Goal: Task Accomplishment & Management: Use online tool/utility

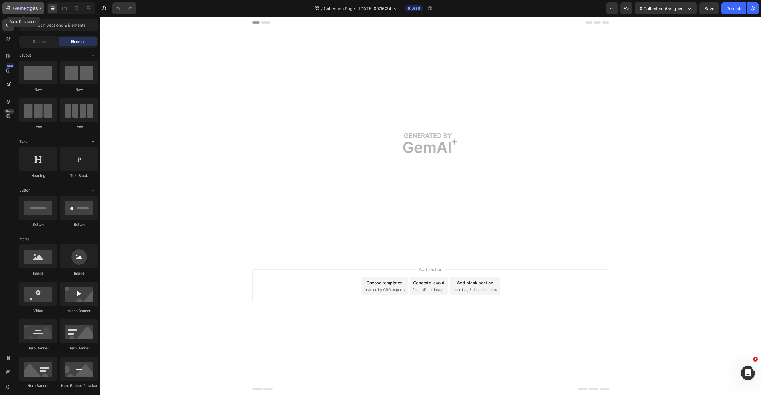
click at [27, 8] on icon "button" at bounding box center [25, 8] width 24 height 5
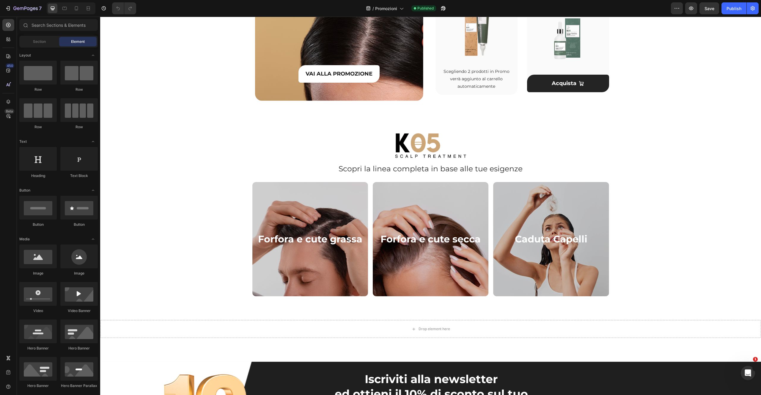
scroll to position [665, 0]
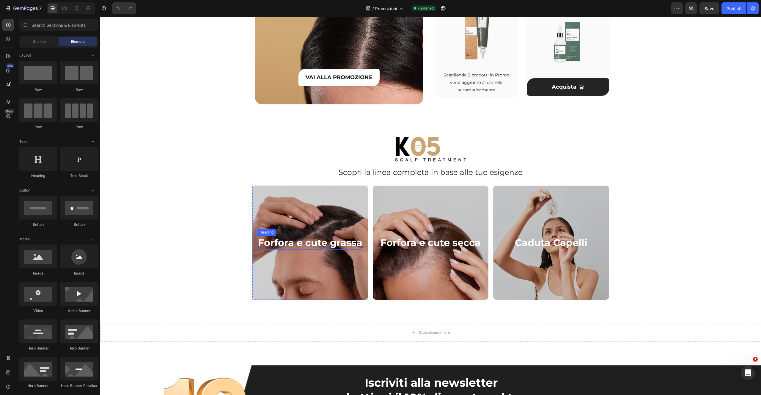
click at [299, 245] on h2 "Forfora e cute grassa" at bounding box center [310, 243] width 106 height 14
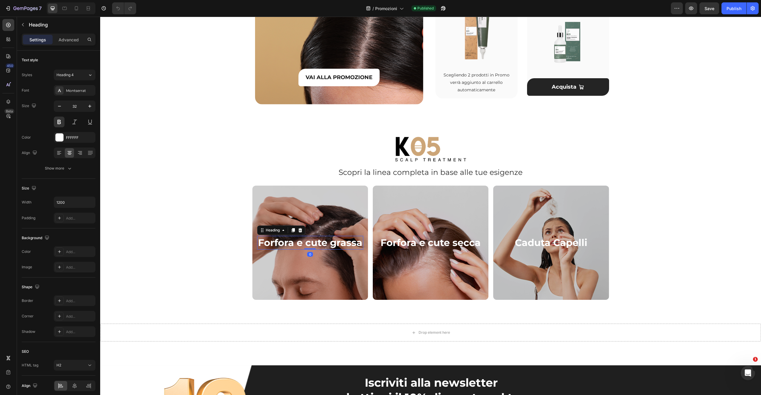
click at [261, 243] on h2 "Forfora e cute grassa" at bounding box center [310, 243] width 106 height 14
drag, startPoint x: 260, startPoint y: 244, endPoint x: 255, endPoint y: 244, distance: 5.1
click at [258, 244] on p "Forfora e cute grassa" at bounding box center [310, 242] width 105 height 12
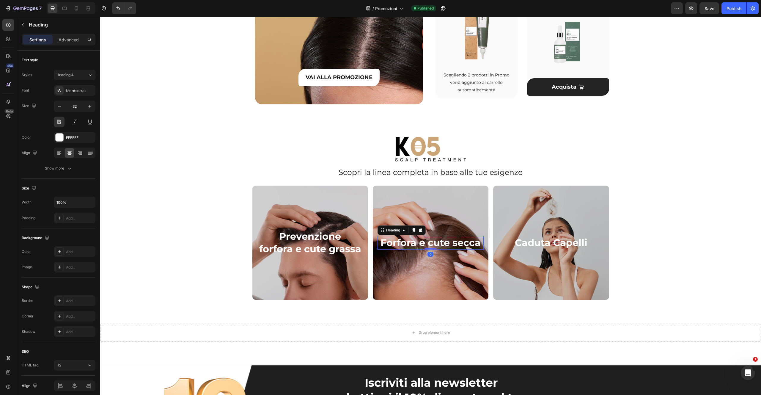
click at [385, 243] on h2 "Forfora e cute secca" at bounding box center [430, 243] width 106 height 14
click at [384, 238] on p "prevenzione forfora e cute secca" at bounding box center [430, 242] width 105 height 25
click at [445, 237] on p "Prevenzione forfora e cute secca" at bounding box center [430, 242] width 105 height 25
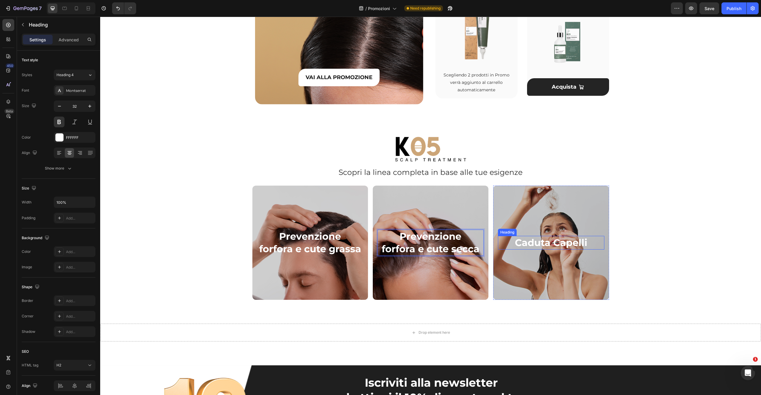
click at [523, 245] on h2 "Caduta Capelli" at bounding box center [551, 243] width 106 height 14
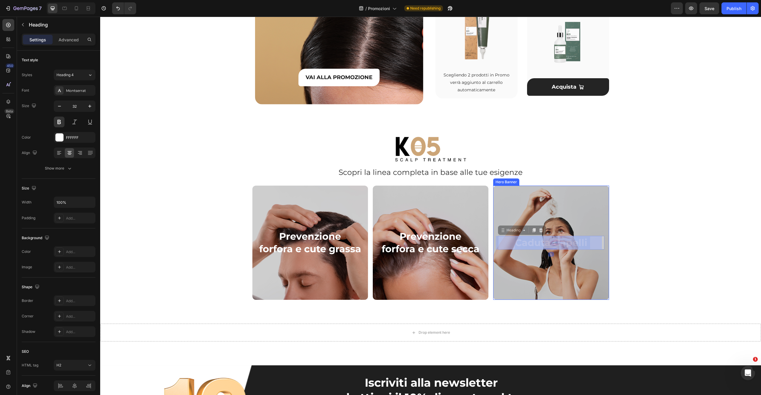
drag, startPoint x: 519, startPoint y: 244, endPoint x: 507, endPoint y: 236, distance: 13.9
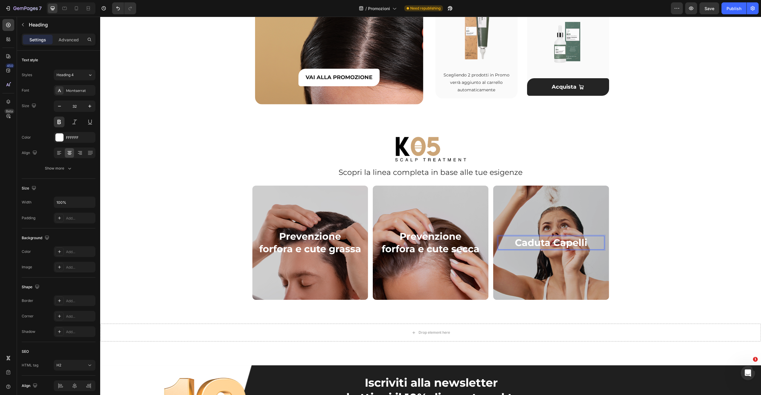
click at [519, 244] on p "Caduta Capelli" at bounding box center [550, 242] width 105 height 12
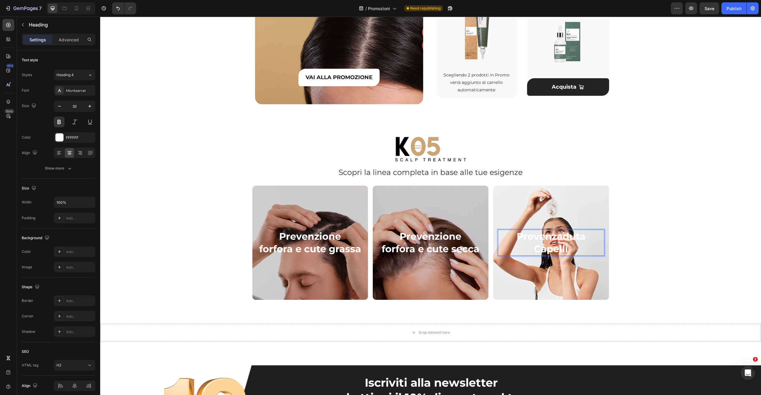
scroll to position [659, 0]
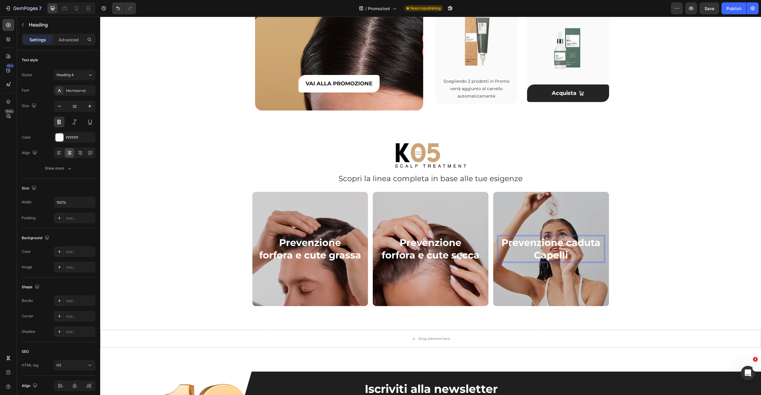
drag, startPoint x: 537, startPoint y: 257, endPoint x: 539, endPoint y: 249, distance: 8.7
click at [537, 257] on p "Prevenzione caduta Capelli" at bounding box center [550, 248] width 105 height 25
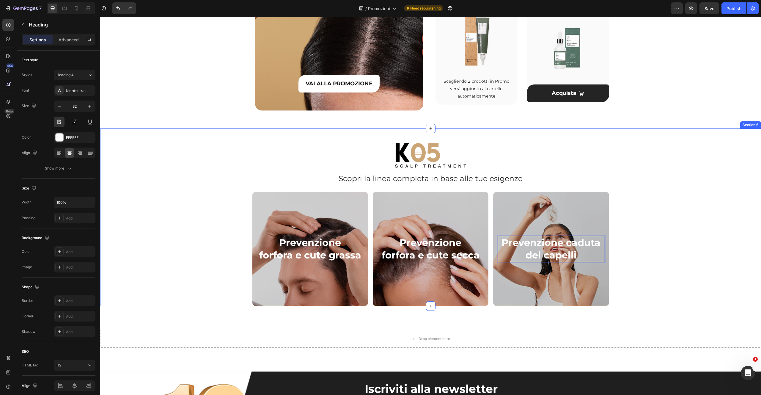
click at [683, 189] on div "Image Scopri la linea completa in base alle tue esigenze Heading Row Prevenzion…" at bounding box center [430, 224] width 660 height 163
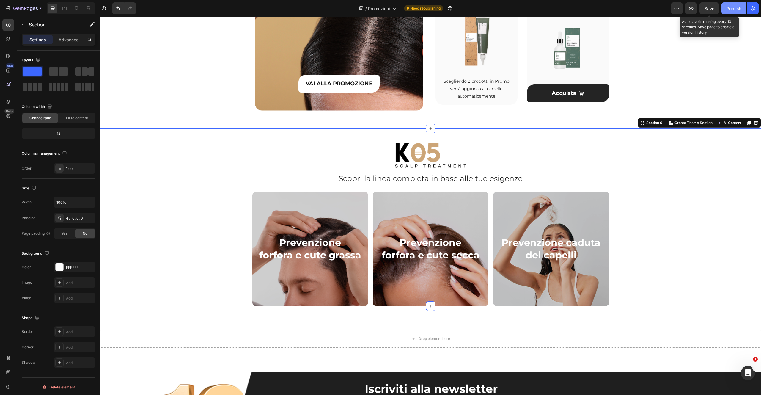
drag, startPoint x: 708, startPoint y: 10, endPoint x: 721, endPoint y: 9, distance: 13.1
click at [708, 10] on span "Save" at bounding box center [709, 8] width 10 height 5
click at [735, 7] on div "Publish" at bounding box center [733, 8] width 15 height 6
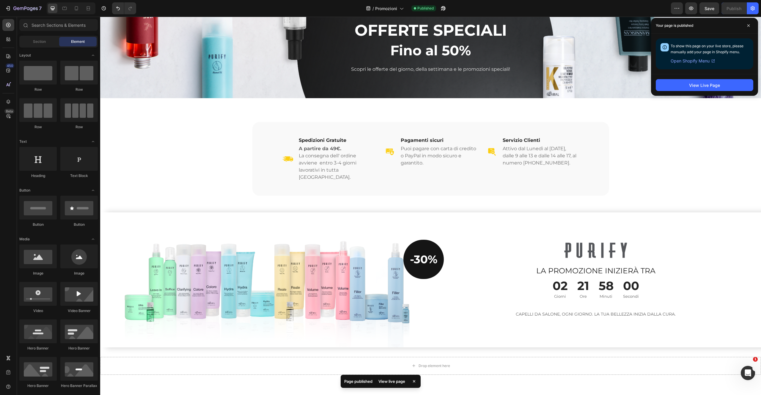
scroll to position [0, 0]
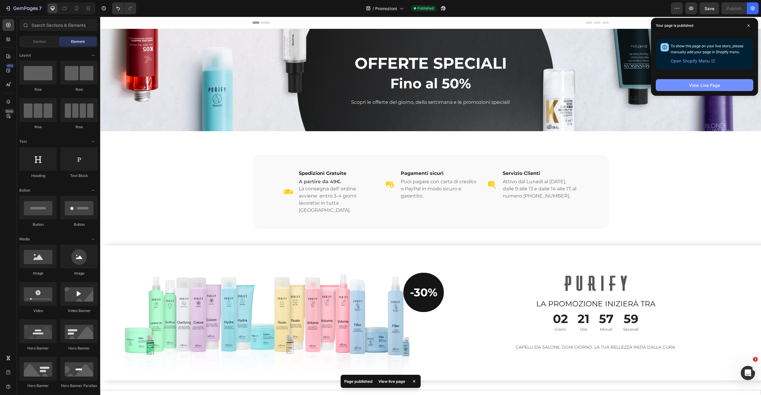
click at [722, 86] on button "View Live Page" at bounding box center [703, 85] width 97 height 12
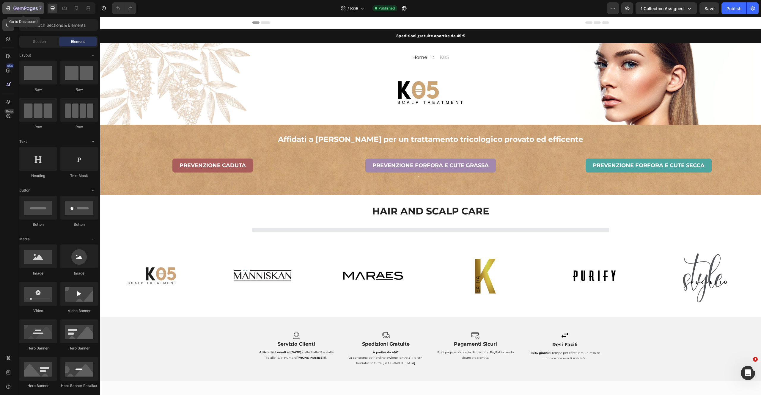
click at [24, 7] on icon "button" at bounding box center [25, 8] width 24 height 5
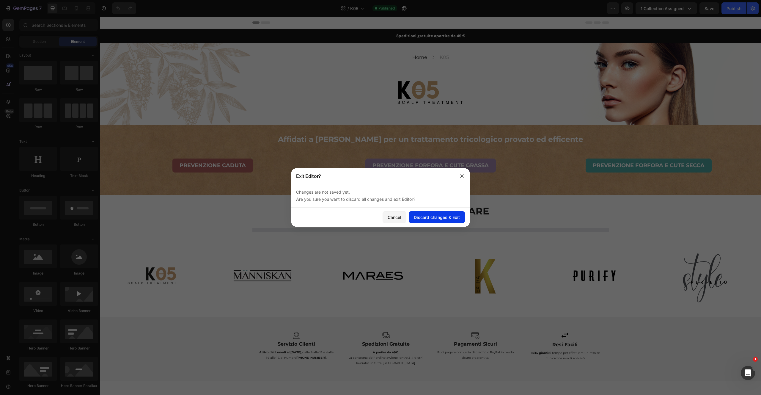
click at [449, 215] on div "Discard changes & Exit" at bounding box center [437, 217] width 46 height 6
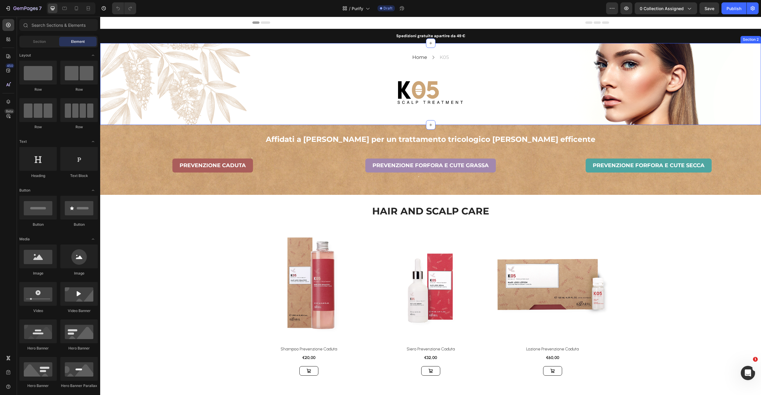
click at [692, 94] on div "Home Text block Icon K05 Text block Row Image Row Row" at bounding box center [430, 84] width 660 height 63
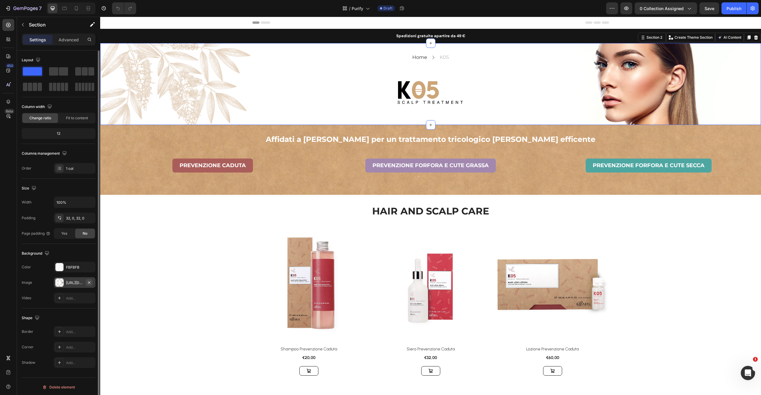
click at [87, 281] on icon "button" at bounding box center [89, 282] width 5 height 5
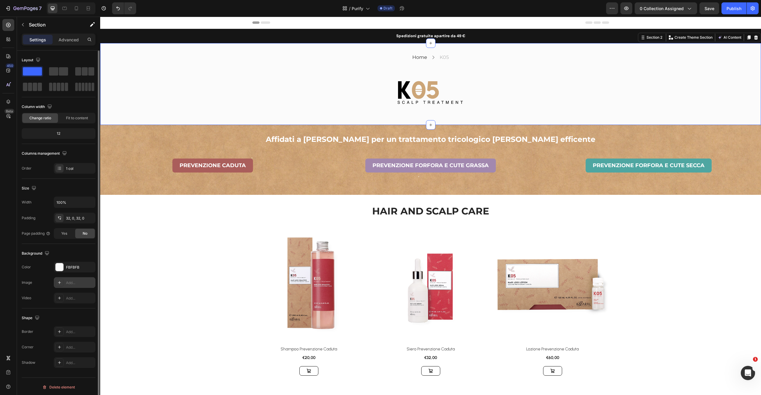
click at [60, 283] on icon at bounding box center [59, 282] width 5 height 5
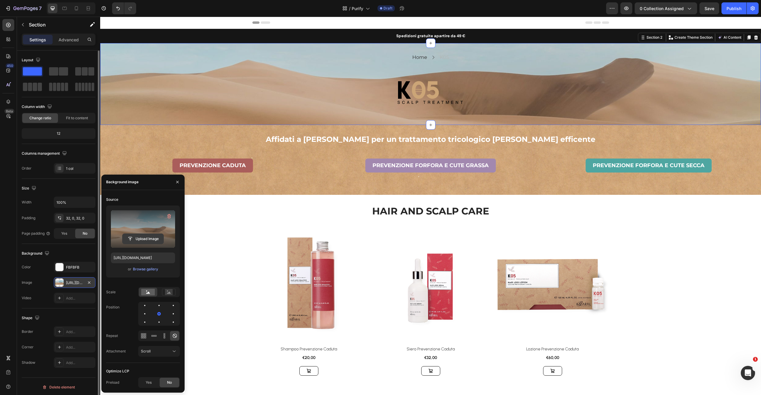
click at [144, 241] on input "file" at bounding box center [142, 239] width 41 height 10
click at [387, 230] on img at bounding box center [430, 283] width 113 height 113
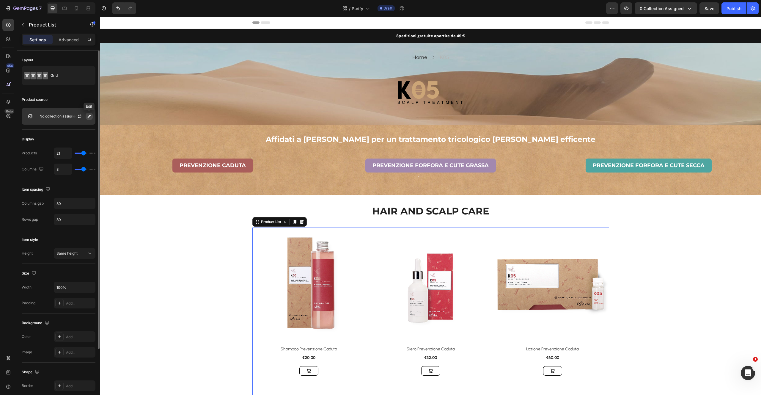
click at [88, 116] on icon "button" at bounding box center [89, 116] width 5 height 5
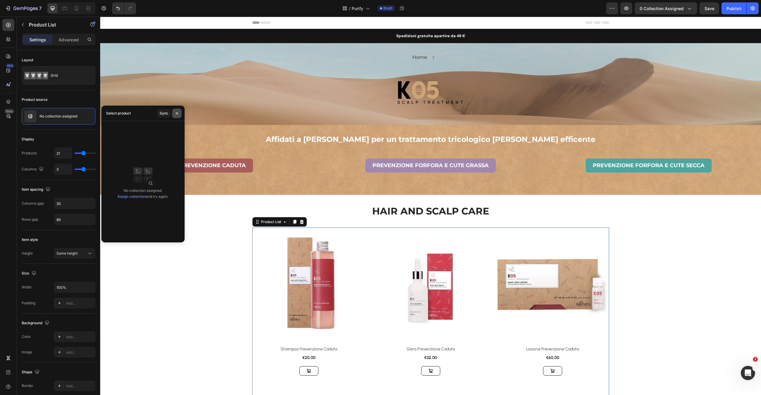
click at [176, 111] on icon "button" at bounding box center [176, 113] width 5 height 5
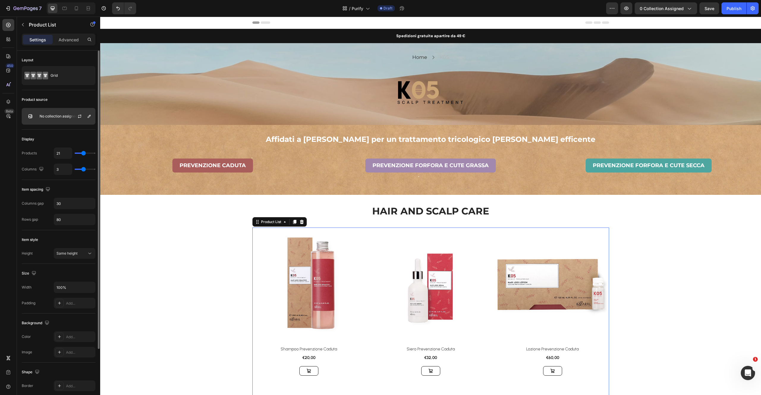
click at [72, 118] on div at bounding box center [82, 116] width 26 height 16
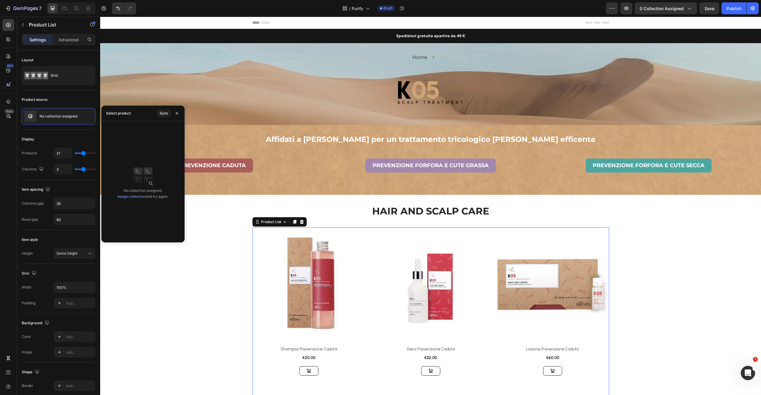
click at [135, 196] on link "Assign collection" at bounding box center [131, 196] width 28 height 4
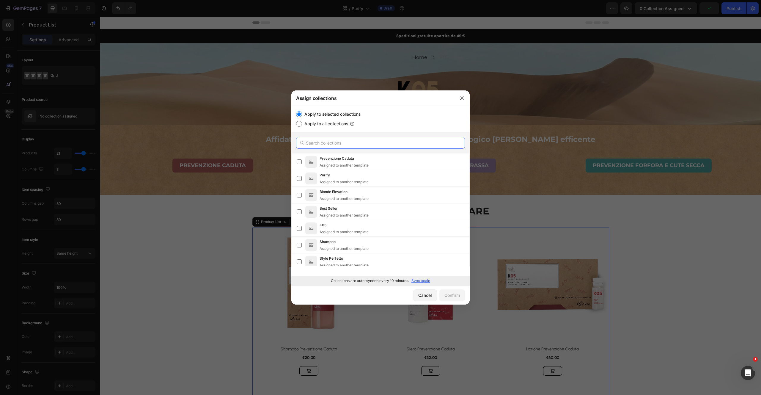
click at [341, 144] on input "text" at bounding box center [380, 143] width 169 height 12
type input "puri"
click at [321, 177] on span "Purify" at bounding box center [324, 175] width 10 height 6
click at [453, 298] on div "Confirm" at bounding box center [451, 295] width 15 height 6
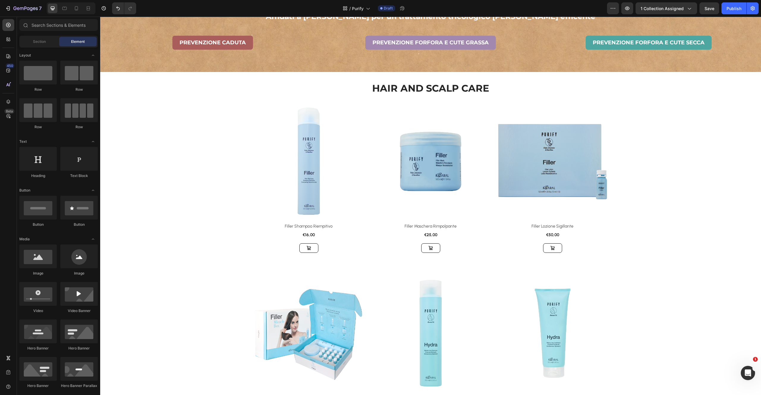
scroll to position [132, 0]
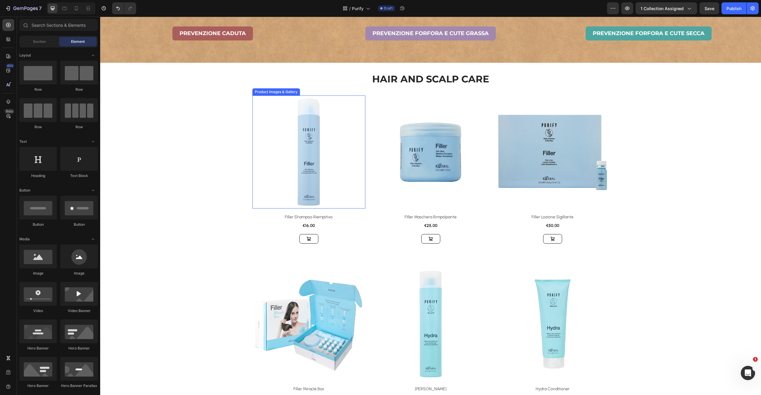
drag, startPoint x: 360, startPoint y: 97, endPoint x: 365, endPoint y: 95, distance: 6.1
click at [360, 97] on img at bounding box center [308, 151] width 113 height 113
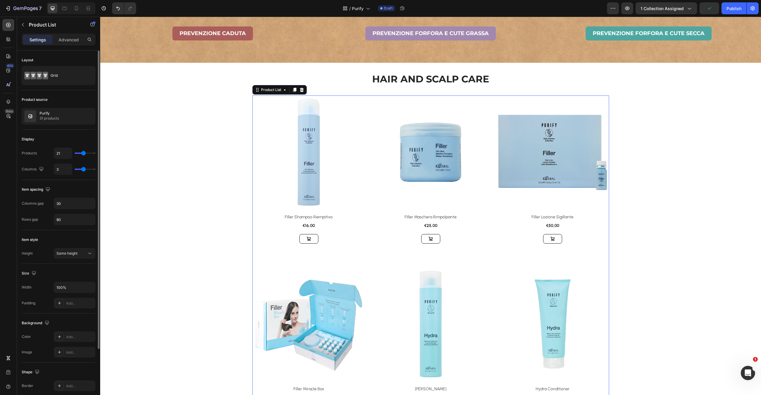
type input "27"
type input "31"
type input "32"
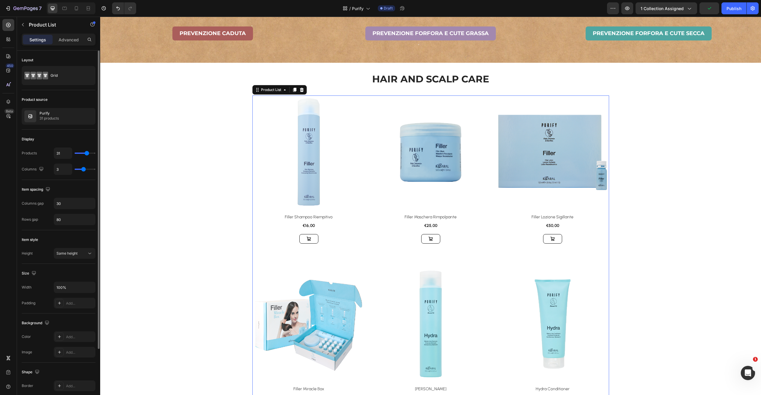
type input "32"
type input "33"
type input "34"
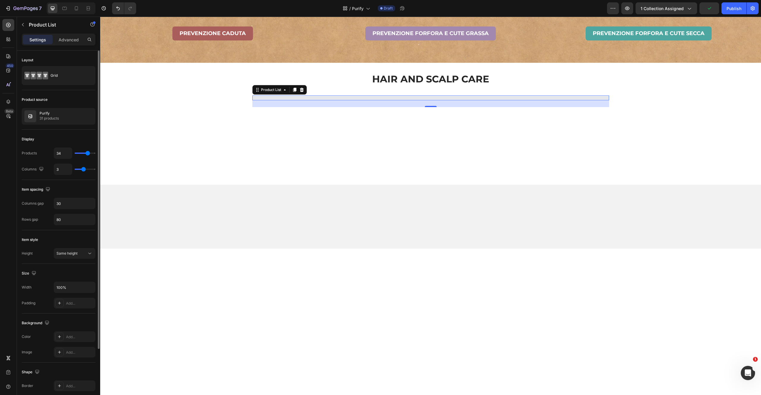
type input "35"
type input "36"
type input "37"
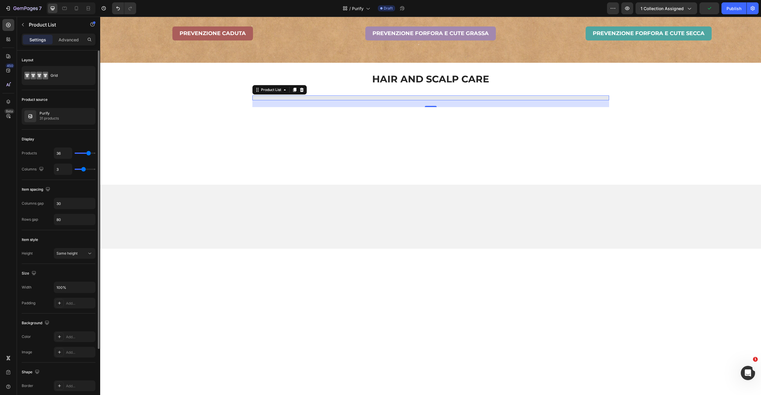
type input "37"
type input "38"
type input "39"
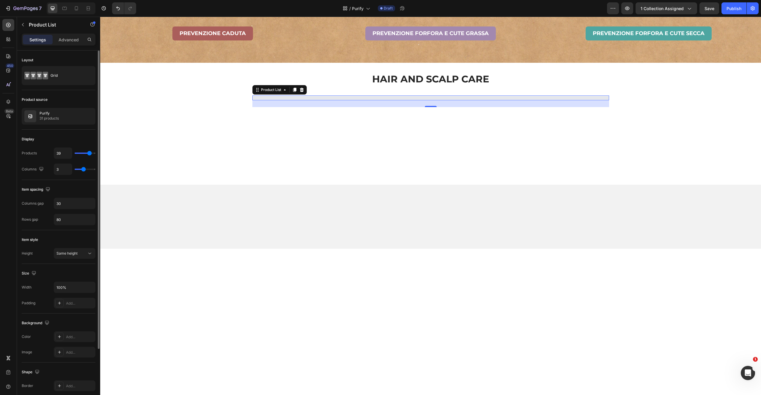
type input "38"
type input "37"
type input "36"
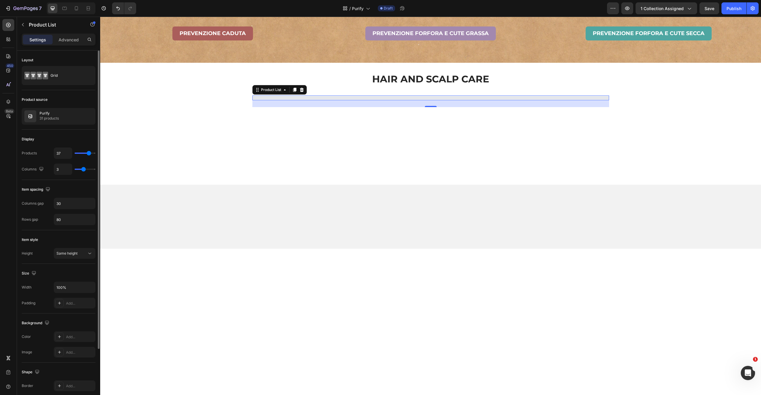
type input "36"
type input "35"
type input "34"
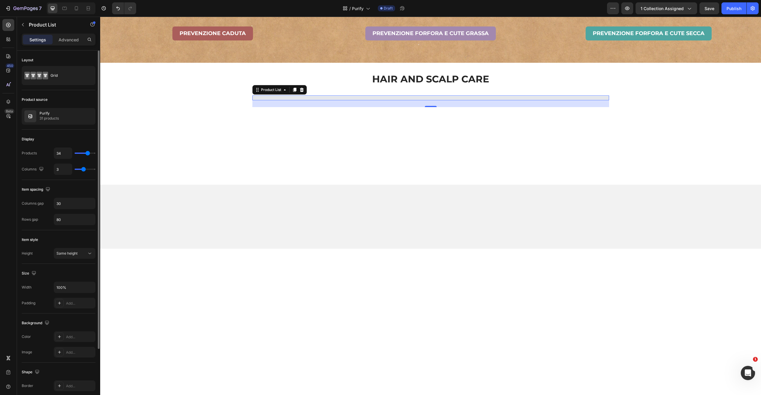
type input "33"
type input "32"
type input "31"
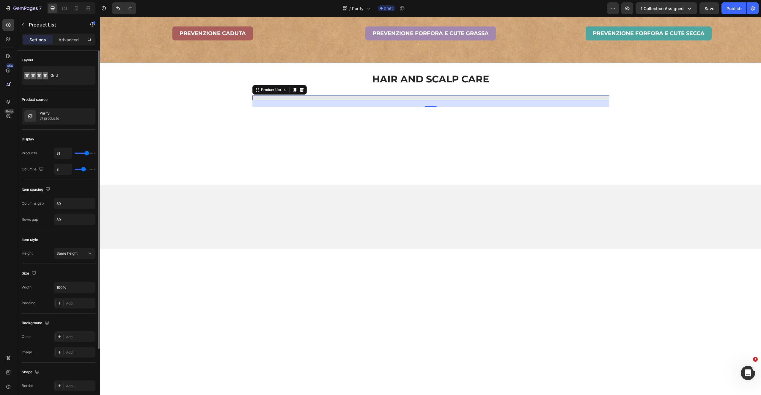
type input "31"
click at [86, 153] on input "range" at bounding box center [85, 152] width 21 height 1
type input "4"
click at [86, 168] on input "range" at bounding box center [85, 168] width 21 height 1
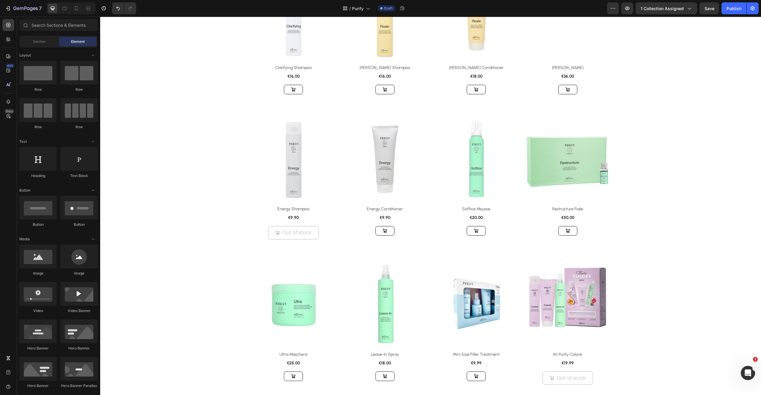
scroll to position [0, 0]
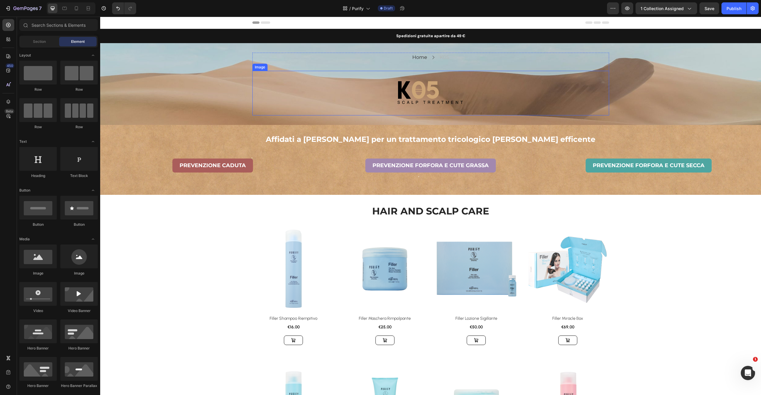
click at [257, 77] on div at bounding box center [430, 93] width 357 height 45
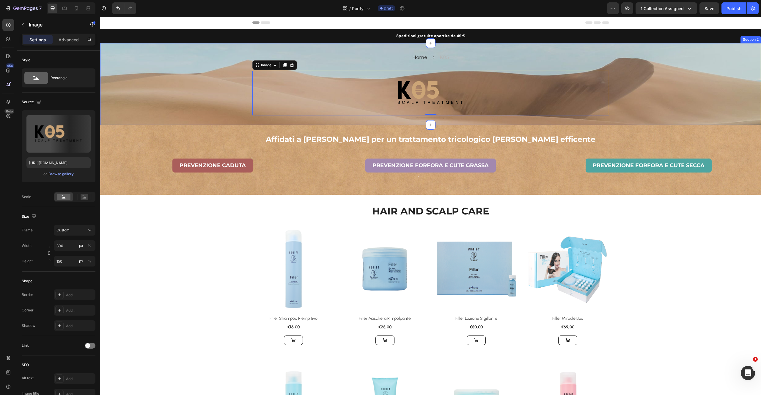
click at [205, 85] on div "Home Text block Icon K05 Text block Row Image 0 Row Row" at bounding box center [430, 84] width 660 height 63
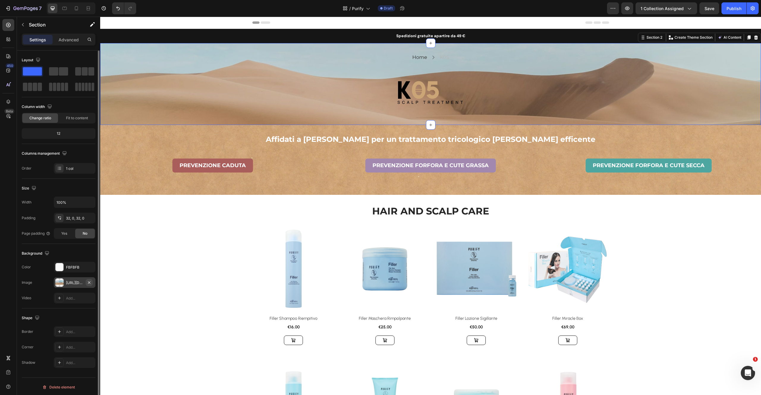
click at [89, 283] on icon "button" at bounding box center [89, 282] width 5 height 5
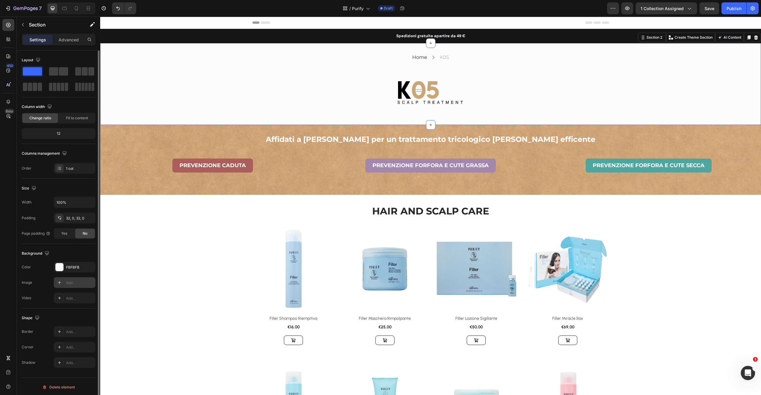
click at [60, 283] on icon at bounding box center [59, 282] width 5 height 5
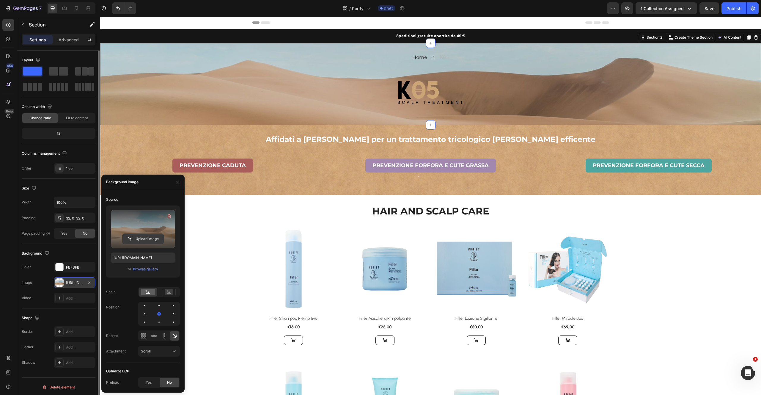
click at [139, 240] on input "file" at bounding box center [142, 239] width 41 height 10
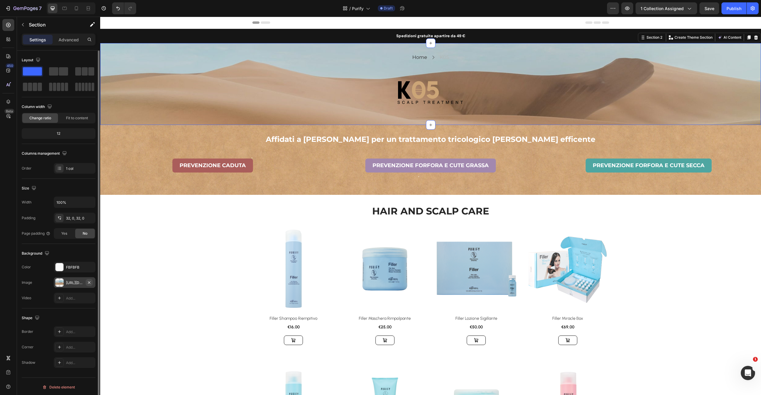
click at [91, 283] on icon "button" at bounding box center [89, 282] width 5 height 5
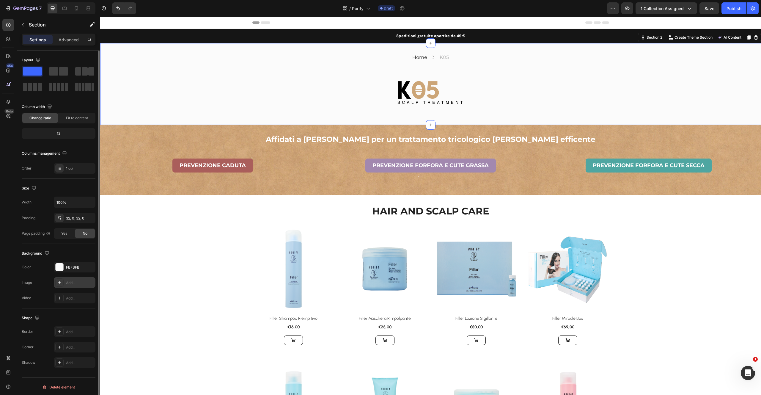
click at [62, 283] on icon at bounding box center [59, 282] width 5 height 5
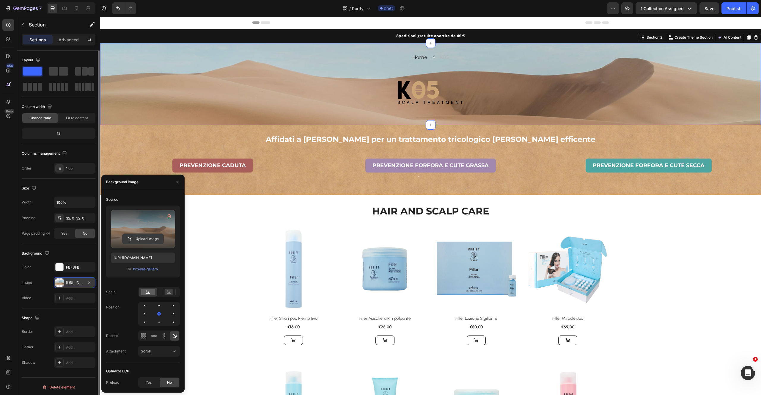
click at [138, 240] on input "file" at bounding box center [142, 239] width 41 height 10
type input "https://cdn.shopify.com/s/files/1/0825/5121/0332/files/gempages_512490839532897…"
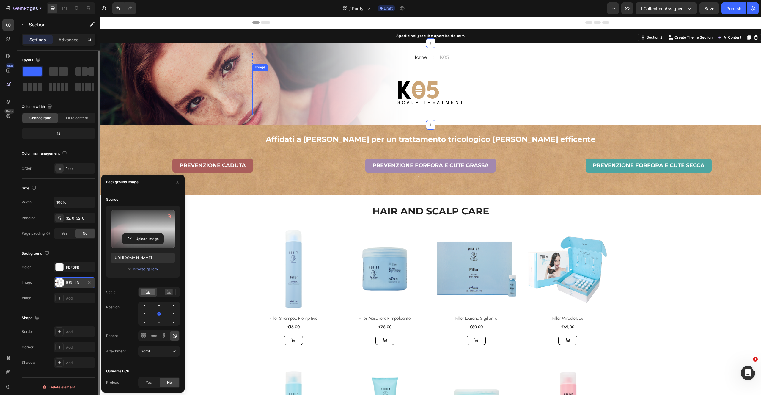
click at [420, 100] on img at bounding box center [430, 93] width 89 height 45
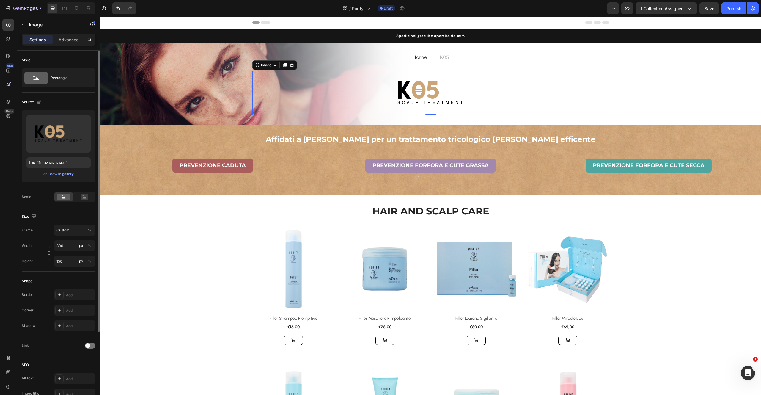
click at [217, 91] on div "Home Text block Icon K05 Text block Row Image 0 Row Row" at bounding box center [430, 84] width 660 height 63
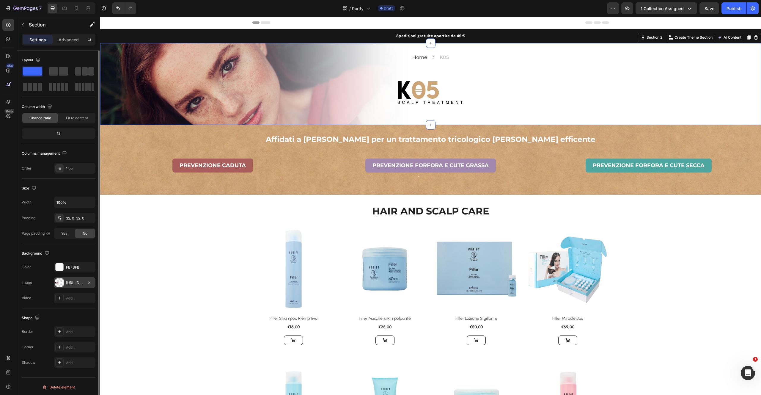
click at [69, 283] on div "https://cdn.shopify.com/s/files/1/0825/5121/0332/files/gempages_512490839532897…" at bounding box center [74, 282] width 17 height 5
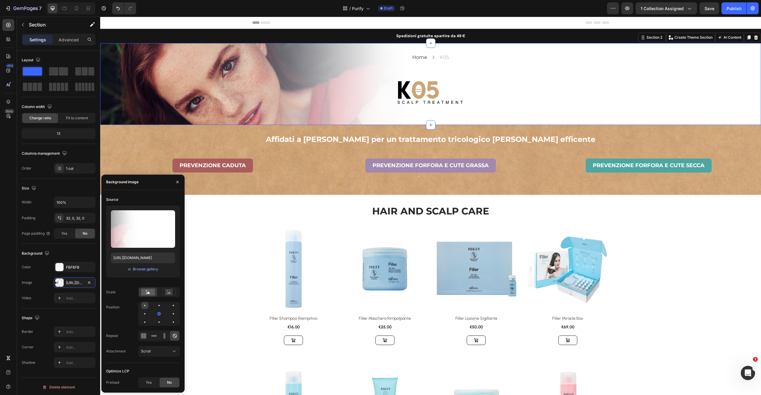
click at [146, 304] on div at bounding box center [144, 305] width 7 height 7
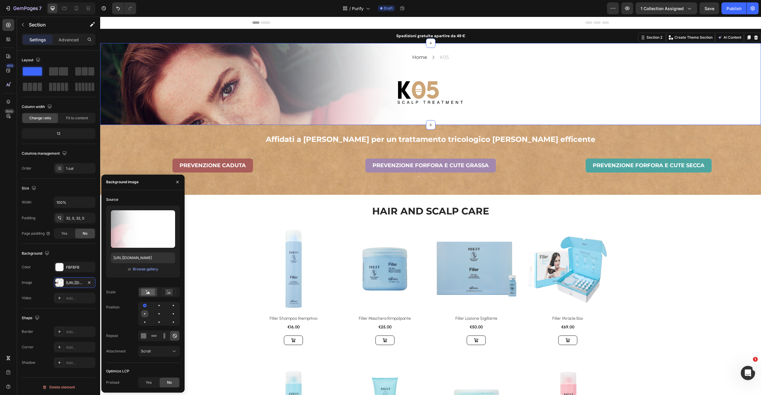
click at [143, 313] on div at bounding box center [144, 313] width 7 height 7
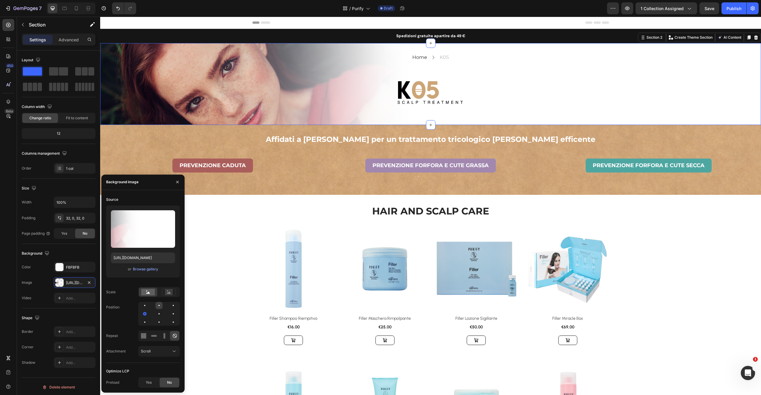
click at [158, 307] on div at bounding box center [158, 305] width 7 height 7
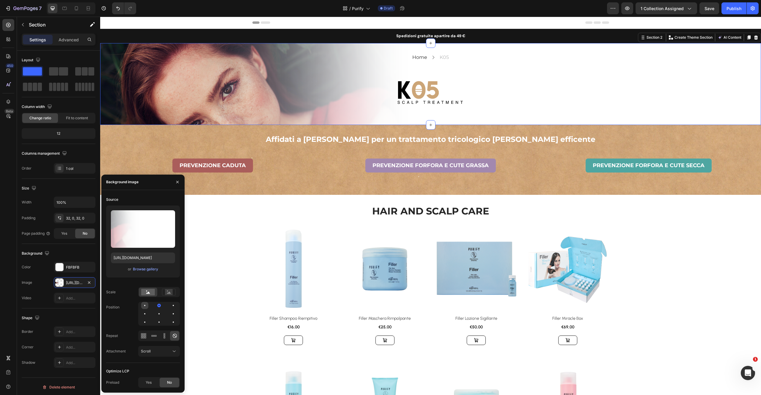
click at [143, 304] on div at bounding box center [144, 305] width 7 height 7
click at [144, 311] on div at bounding box center [144, 313] width 7 height 7
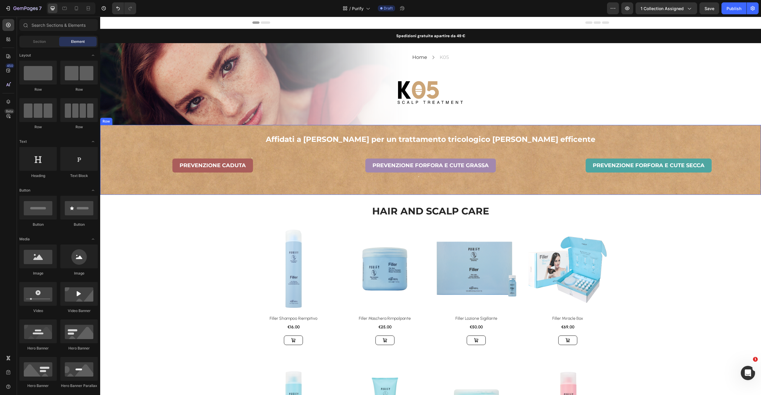
click at [279, 149] on div "Affidati a Kaaral per un trattamento tricologico provato ed efficente Heading P…" at bounding box center [430, 160] width 660 height 70
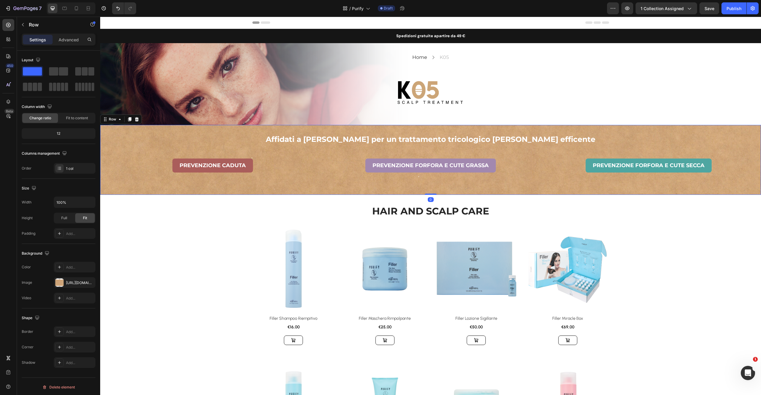
click at [139, 120] on div at bounding box center [136, 119] width 7 height 7
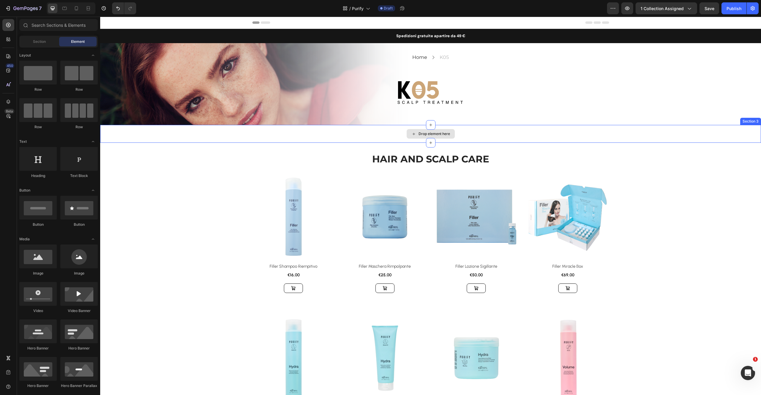
click at [268, 139] on div "Drop element here" at bounding box center [430, 134] width 660 height 18
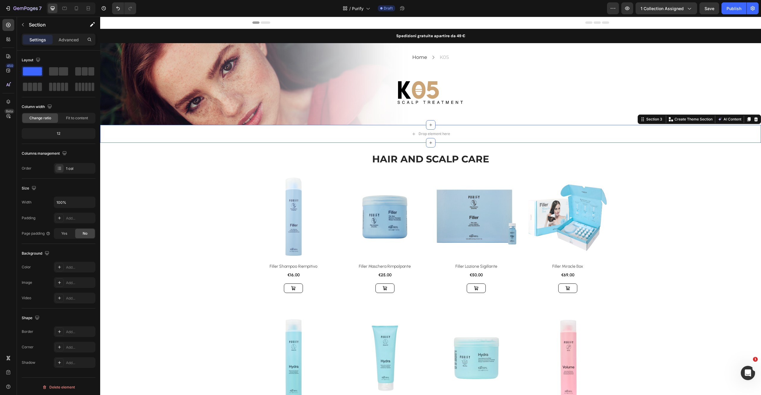
drag, startPoint x: 752, startPoint y: 121, endPoint x: 735, endPoint y: 117, distance: 17.6
click at [753, 121] on icon at bounding box center [755, 119] width 5 height 5
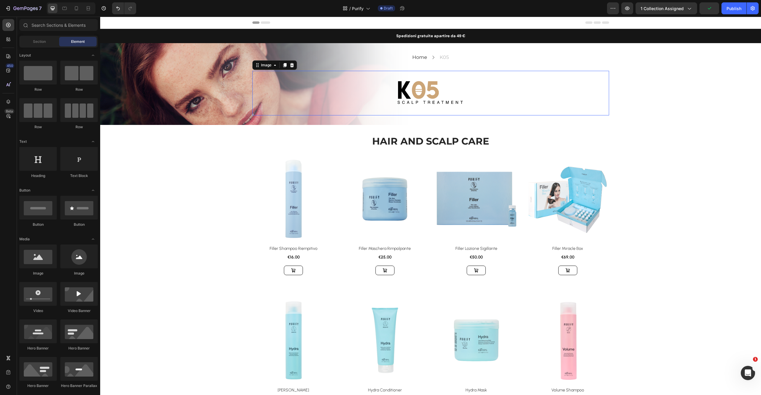
click at [291, 96] on div at bounding box center [430, 93] width 357 height 45
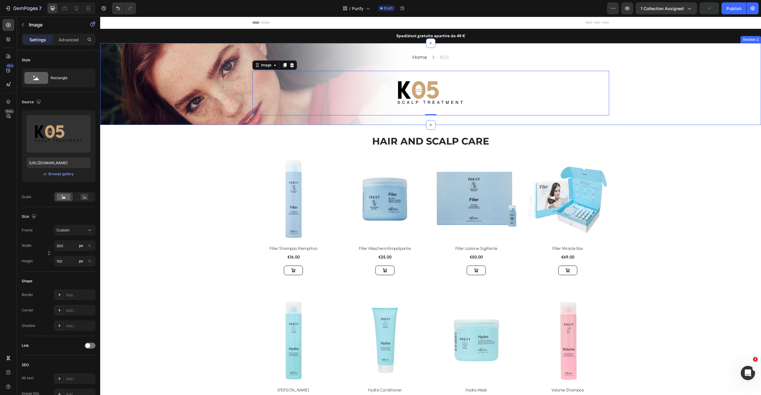
click at [224, 96] on div "Home Text block Icon K05 Text block Row Image 0 Row Row" at bounding box center [430, 84] width 660 height 63
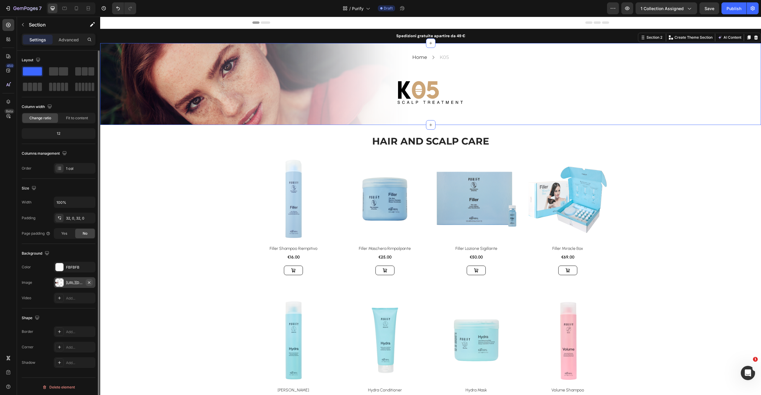
drag, startPoint x: 90, startPoint y: 283, endPoint x: 65, endPoint y: 286, distance: 25.7
click at [90, 283] on icon "button" at bounding box center [89, 282] width 5 height 5
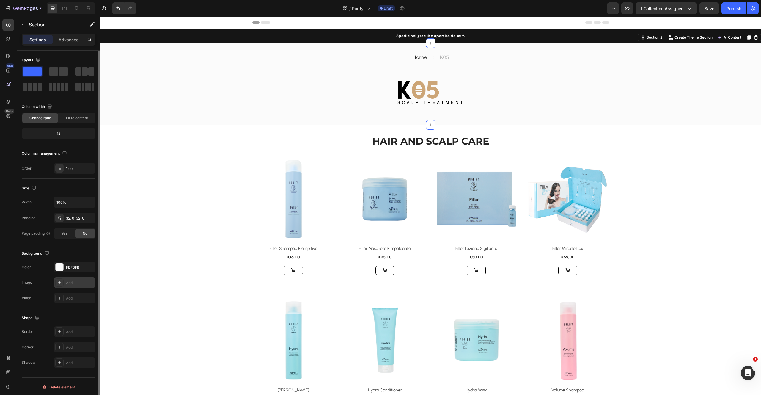
click at [60, 281] on icon at bounding box center [59, 282] width 5 height 5
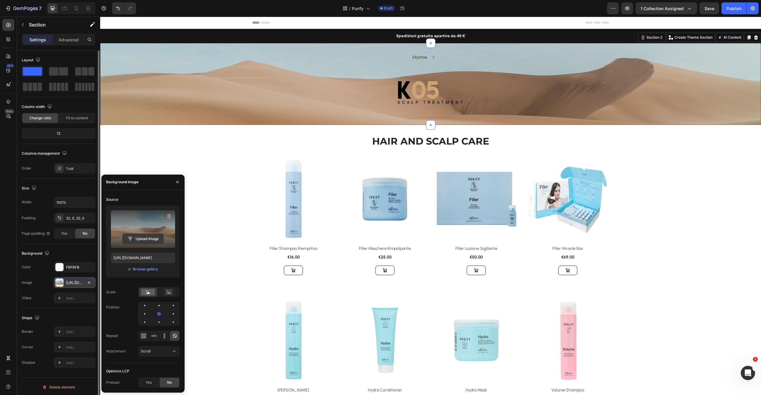
click at [158, 241] on input "file" at bounding box center [142, 239] width 41 height 10
click at [154, 270] on div "Browse gallery" at bounding box center [145, 268] width 25 height 5
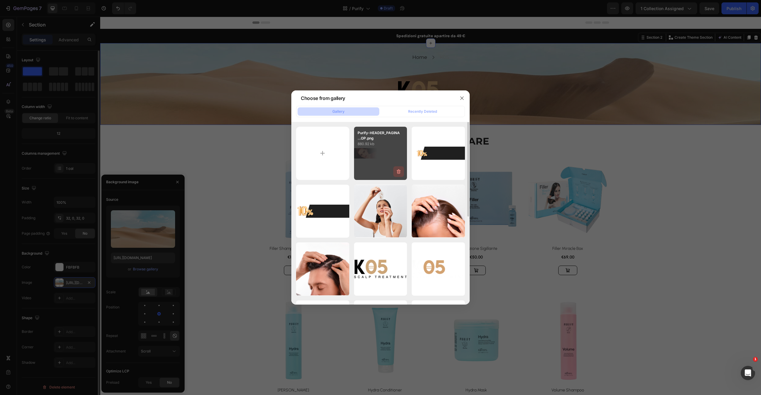
click at [398, 173] on icon "button" at bounding box center [399, 171] width 4 height 4
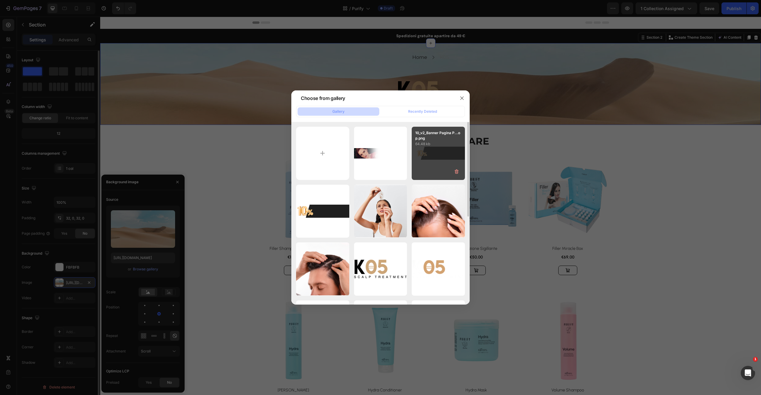
click at [0, 0] on div "Delete" at bounding box center [0, 0] width 0 height 0
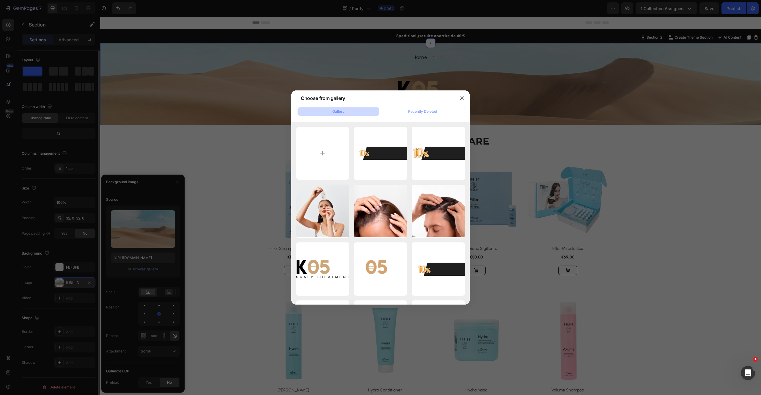
click at [87, 257] on div at bounding box center [380, 197] width 761 height 395
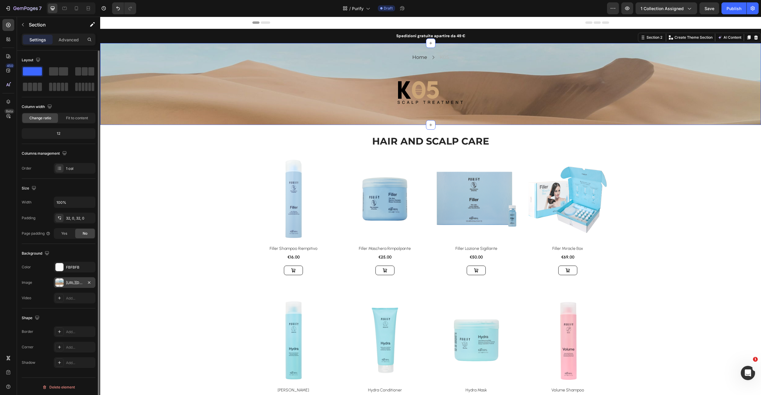
click at [81, 284] on div "https://cdn.shopify.com/s/files/1/2005/9307/files/background_settings.jpg" at bounding box center [74, 282] width 17 height 5
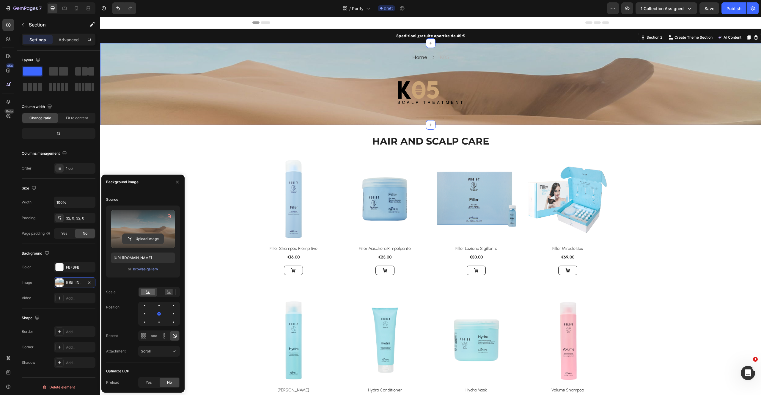
click at [152, 239] on input "file" at bounding box center [142, 239] width 41 height 10
type input "https://cdn.shopify.com/s/files/1/0825/5121/0332/files/gempages_512490839532897…"
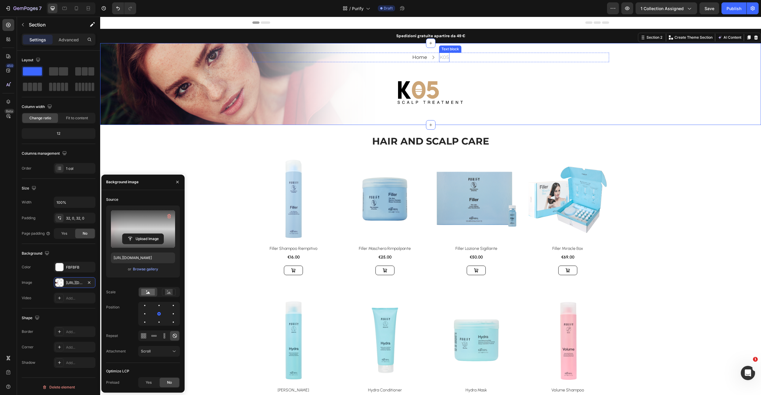
click at [444, 59] on p "K05" at bounding box center [443, 57] width 9 height 9
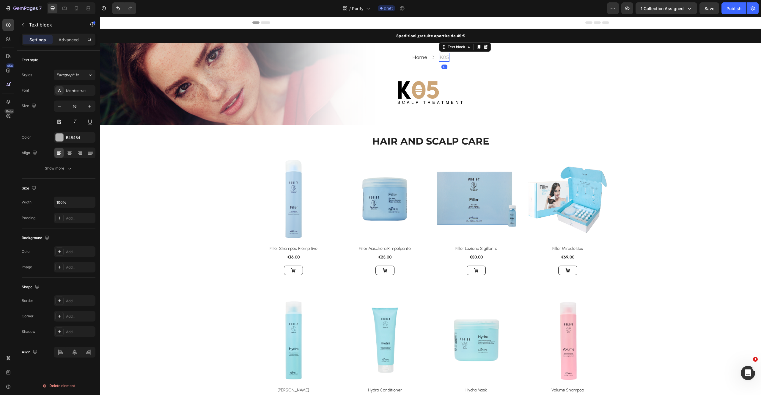
click at [443, 58] on p "K05" at bounding box center [443, 57] width 9 height 9
click at [443, 57] on p "K05" at bounding box center [443, 57] width 9 height 9
click at [439, 94] on img at bounding box center [430, 93] width 89 height 45
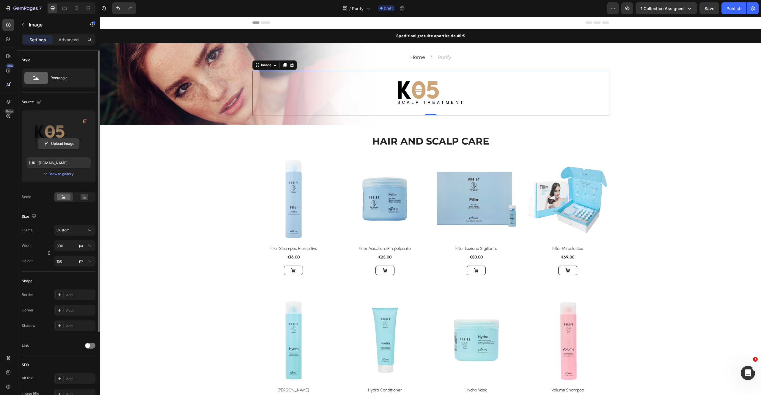
click at [62, 144] on input "file" at bounding box center [58, 143] width 41 height 10
type input "https://cdn.shopify.com/s/files/1/0825/5121/0332/files/gempages_512490839532897…"
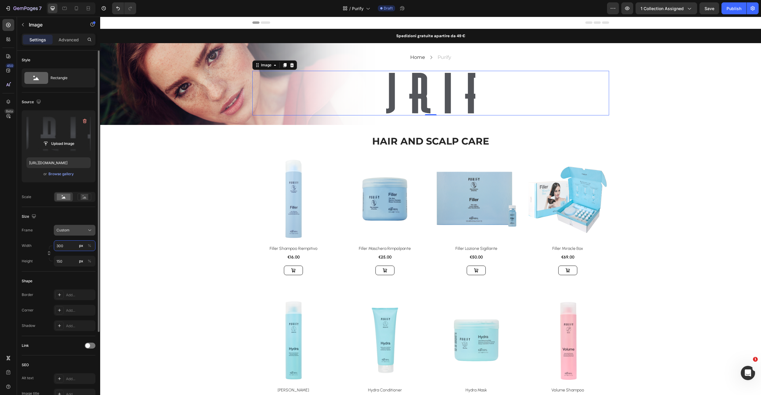
drag, startPoint x: 67, startPoint y: 249, endPoint x: 68, endPoint y: 233, distance: 15.8
click at [67, 250] on input "300" at bounding box center [75, 245] width 42 height 11
type input "150"
drag, startPoint x: 92, startPoint y: 231, endPoint x: 92, endPoint y: 236, distance: 4.8
click at [92, 232] on icon at bounding box center [90, 230] width 6 height 6
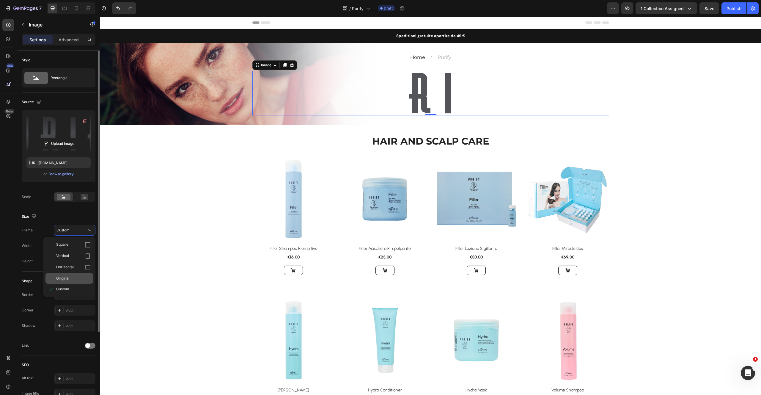
click at [77, 280] on div "Original" at bounding box center [73, 277] width 34 height 5
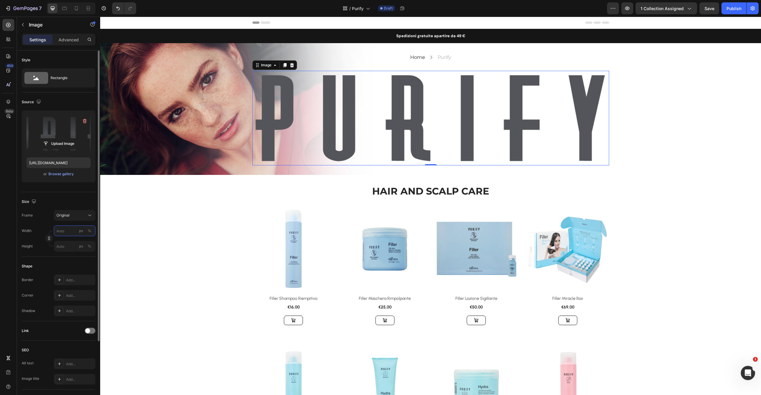
click at [70, 231] on input "px %" at bounding box center [75, 230] width 42 height 11
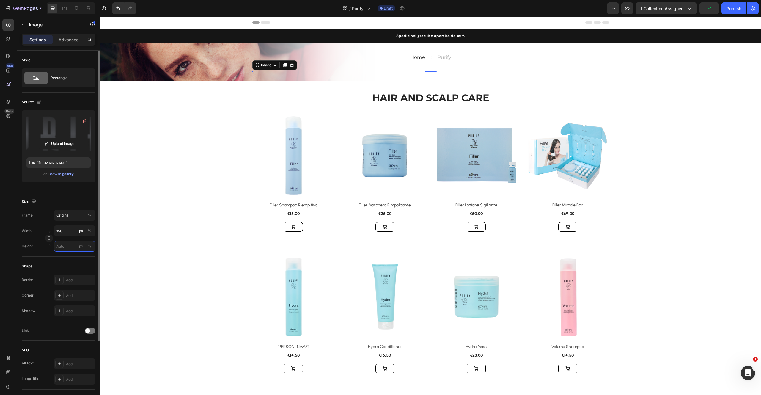
click at [67, 248] on input "px %" at bounding box center [75, 246] width 42 height 11
click at [70, 229] on input "150" at bounding box center [75, 230] width 42 height 11
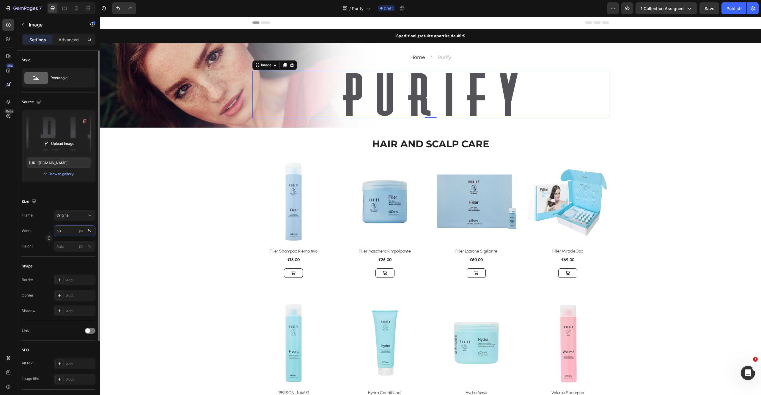
type input "5"
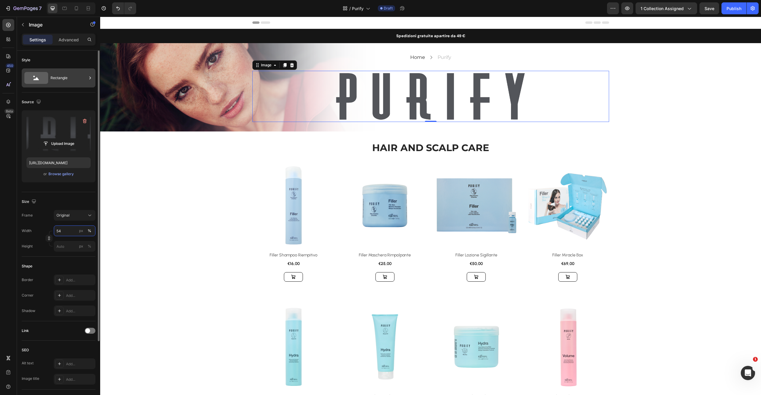
type input "5"
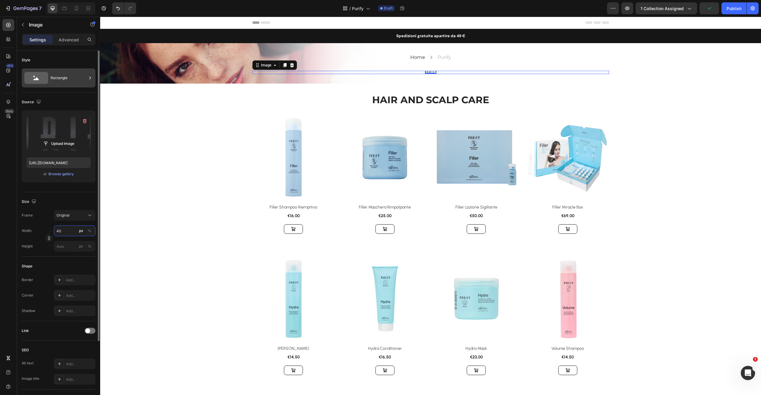
type input "4"
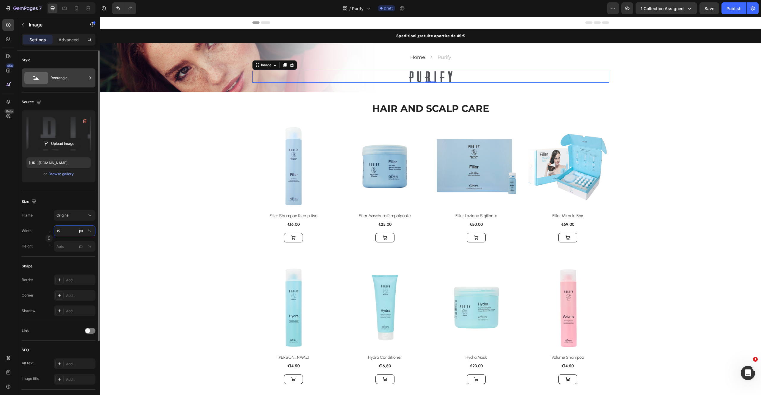
type input "1"
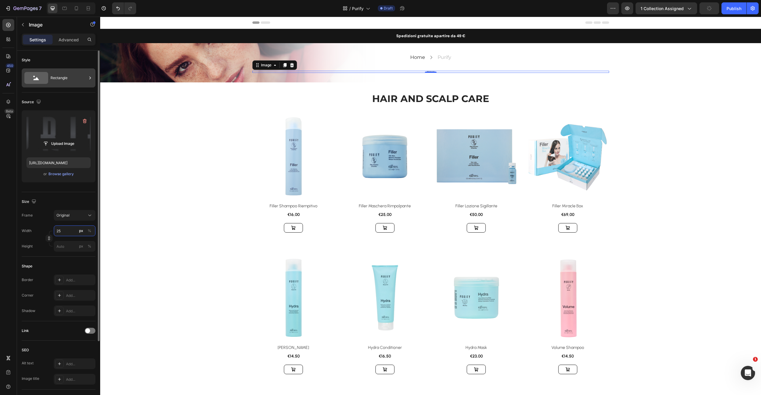
type input "2"
type input "3"
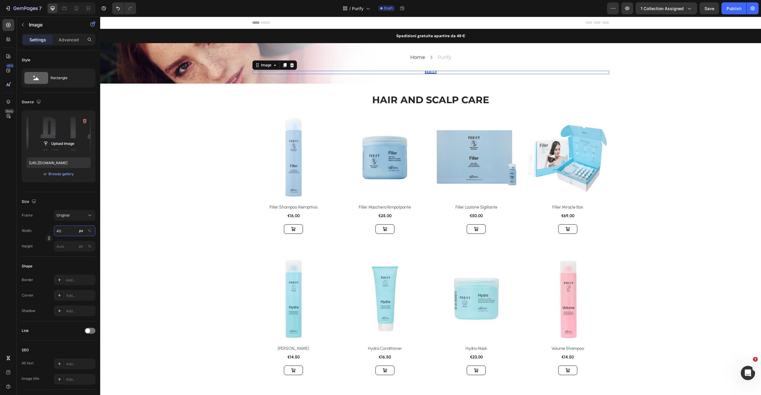
type input "400"
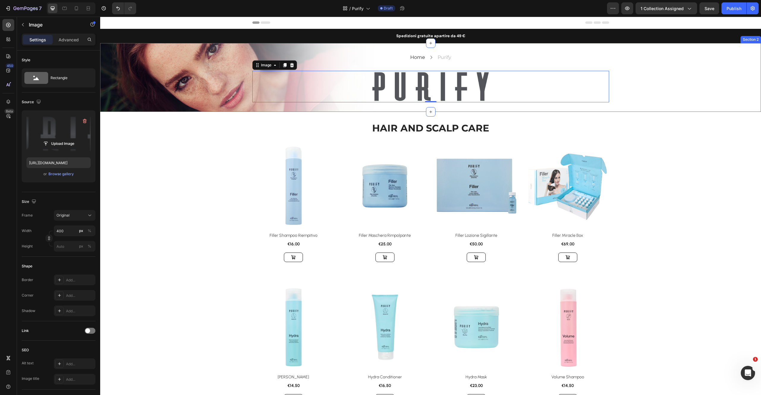
click at [192, 62] on div "Home Text block Icon Purify Text block Row Image 0 Row Row" at bounding box center [430, 78] width 660 height 50
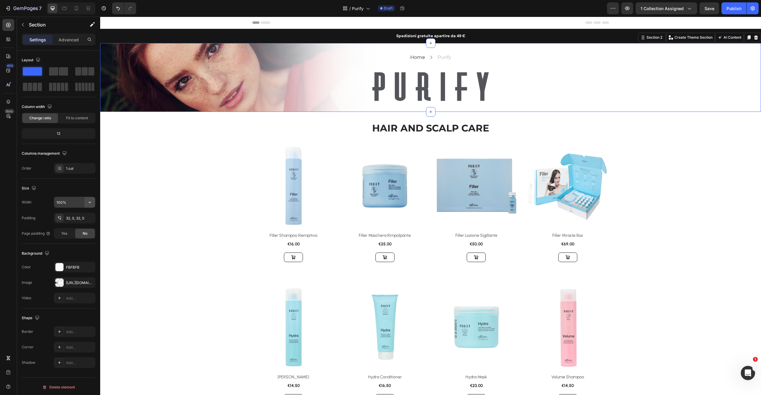
click at [85, 204] on button "button" at bounding box center [89, 202] width 11 height 11
click at [91, 201] on icon "button" at bounding box center [90, 202] width 6 height 6
click at [373, 88] on img at bounding box center [430, 86] width 119 height 31
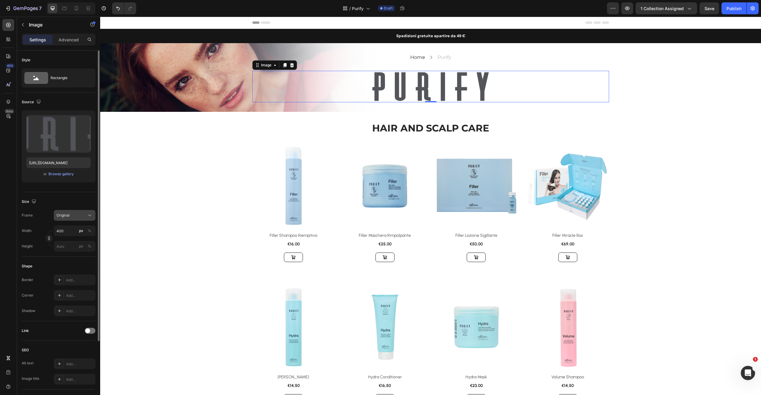
click at [89, 214] on icon at bounding box center [90, 215] width 6 height 6
click at [162, 94] on div "Home Text block Icon Purify Text block Row Image 0 Row Row" at bounding box center [430, 78] width 660 height 50
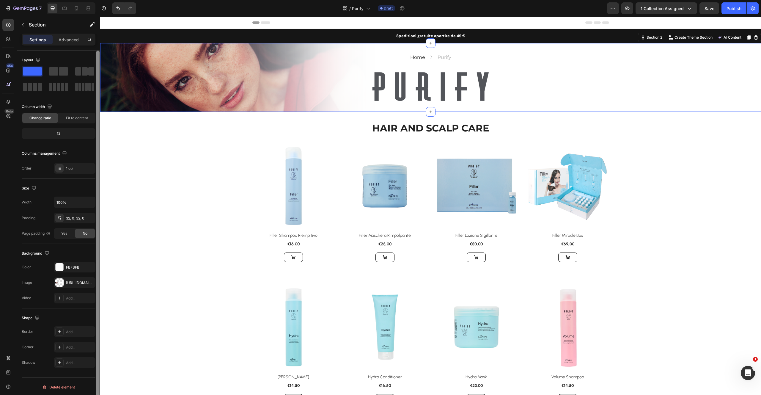
scroll to position [1, 0]
drag, startPoint x: 198, startPoint y: 221, endPoint x: 105, endPoint y: 236, distance: 94.1
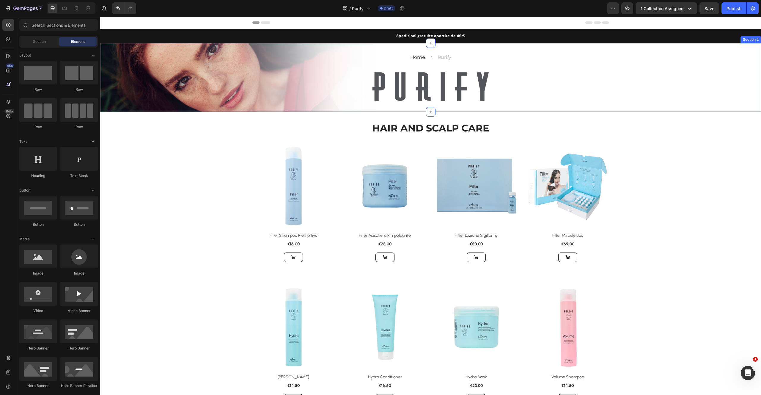
click at [172, 104] on div "Home Text block Icon Purify Text block Row Image Row Row Section 2" at bounding box center [430, 77] width 660 height 69
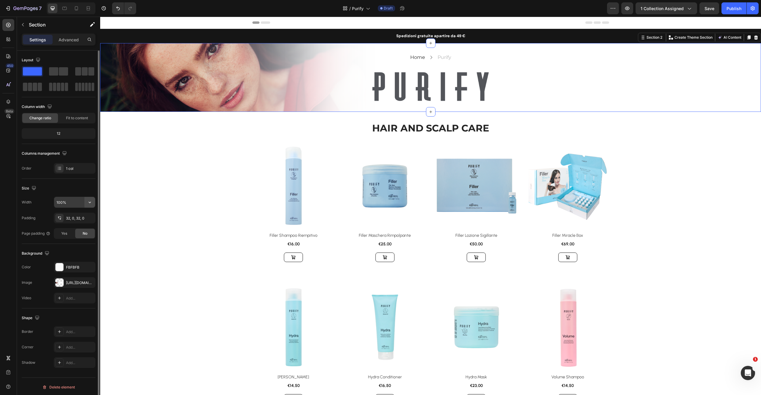
click at [92, 205] on button "button" at bounding box center [89, 202] width 11 height 11
drag, startPoint x: 90, startPoint y: 203, endPoint x: 86, endPoint y: 210, distance: 7.8
drag, startPoint x: 70, startPoint y: 235, endPoint x: 74, endPoint y: 234, distance: 4.3
click at [70, 235] on div "Yes" at bounding box center [64, 233] width 20 height 10
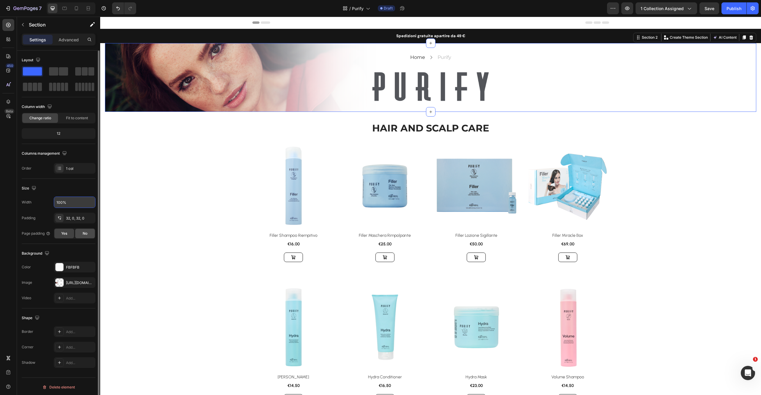
click at [86, 233] on span "No" at bounding box center [85, 233] width 5 height 5
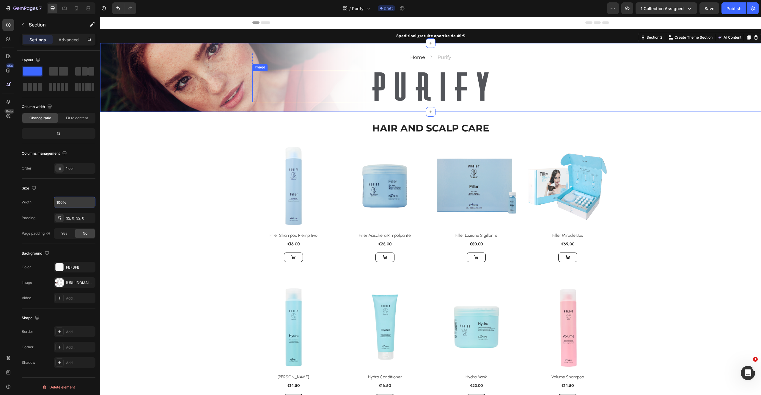
click at [443, 80] on img at bounding box center [430, 86] width 119 height 31
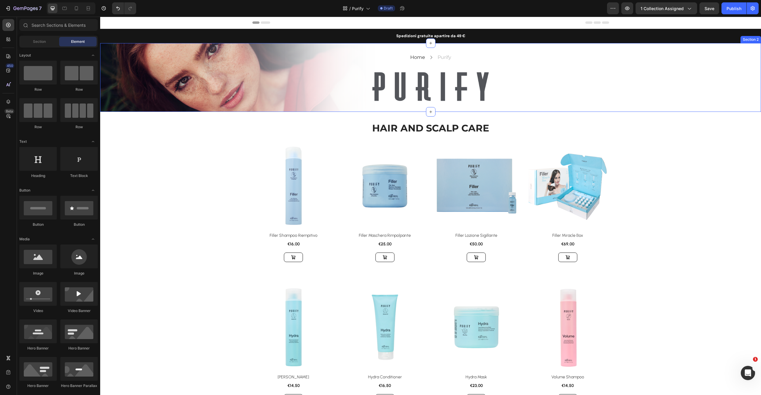
click at [197, 103] on div "Home Text block Icon Purify Text block Row Image Row Row Section 2" at bounding box center [430, 77] width 660 height 69
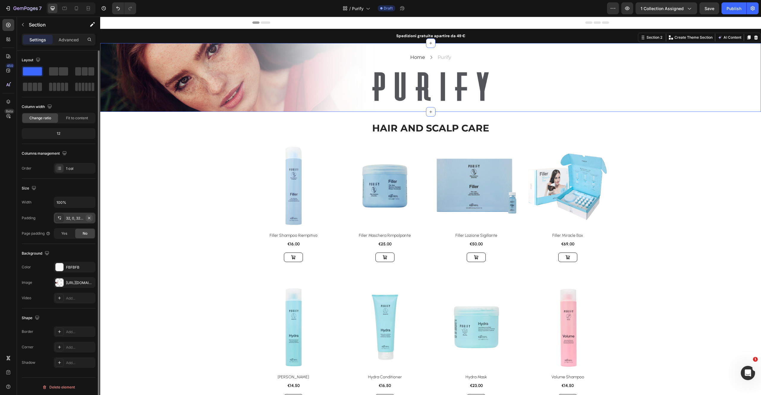
click at [87, 218] on icon "button" at bounding box center [89, 217] width 5 height 5
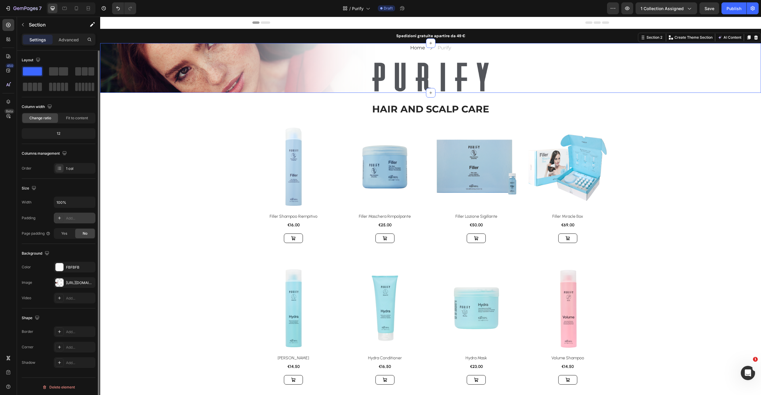
click at [58, 220] on icon at bounding box center [59, 217] width 5 height 5
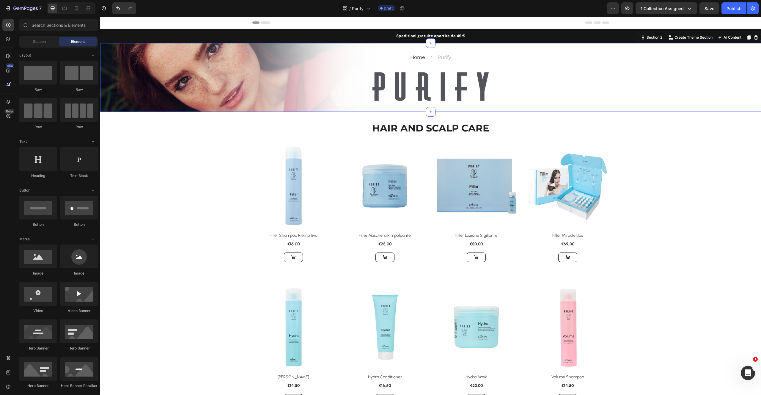
click at [253, 101] on div at bounding box center [430, 86] width 357 height 31
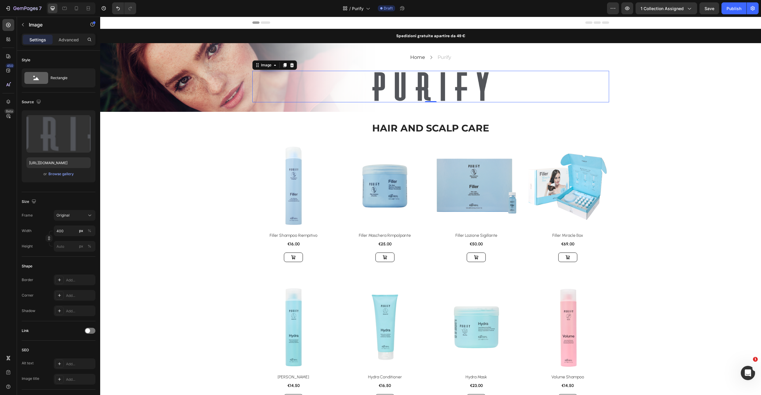
click at [415, 96] on img at bounding box center [430, 86] width 119 height 31
click at [72, 228] on input "400" at bounding box center [75, 230] width 42 height 11
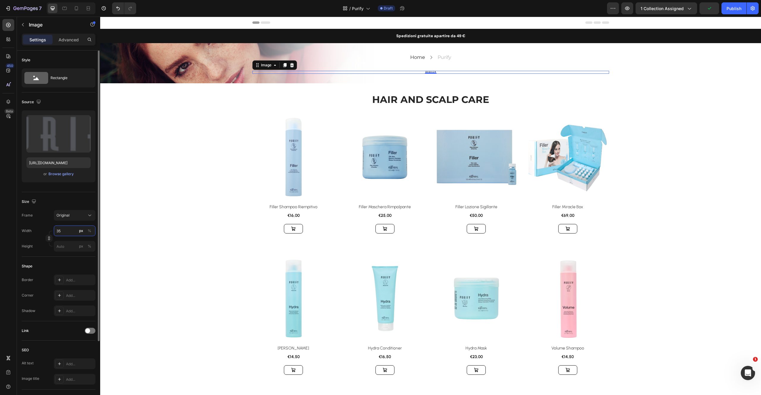
type input "350"
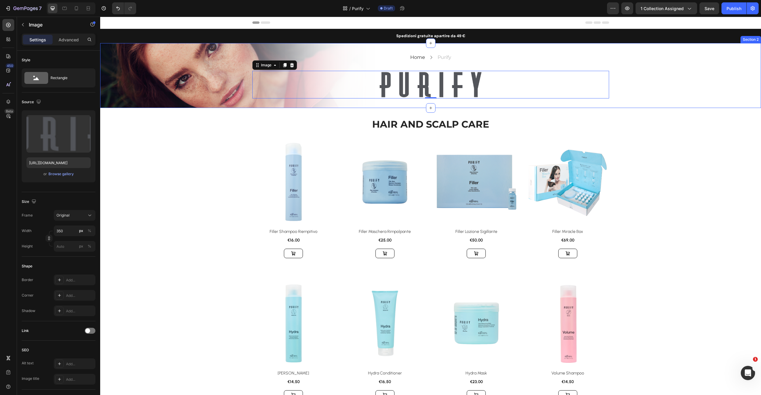
click at [216, 100] on div "Home Text block Icon Purify Text block Row Image 0 Row Row Section 2" at bounding box center [430, 75] width 660 height 65
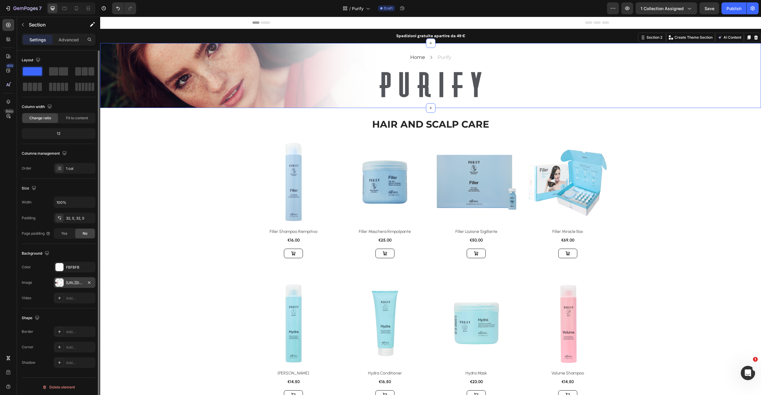
click at [74, 283] on div "https://cdn.shopify.com/s/files/1/0825/5121/0332/files/gempages_512490839532897…" at bounding box center [74, 282] width 17 height 5
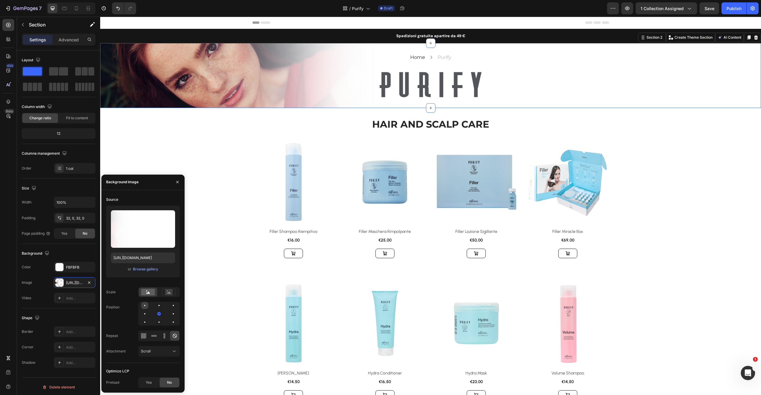
click at [146, 305] on div at bounding box center [144, 305] width 7 height 7
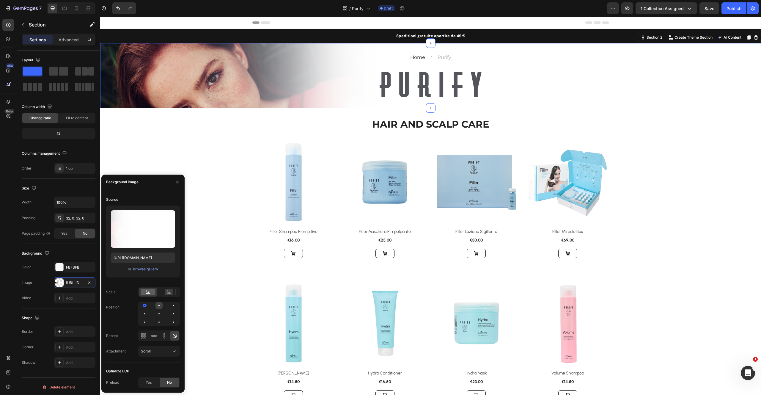
drag, startPoint x: 154, startPoint y: 303, endPoint x: 157, endPoint y: 306, distance: 4.6
click at [154, 303] on div at bounding box center [159, 314] width 42 height 24
click at [160, 308] on div at bounding box center [158, 305] width 7 height 7
click at [161, 315] on div at bounding box center [158, 313] width 7 height 7
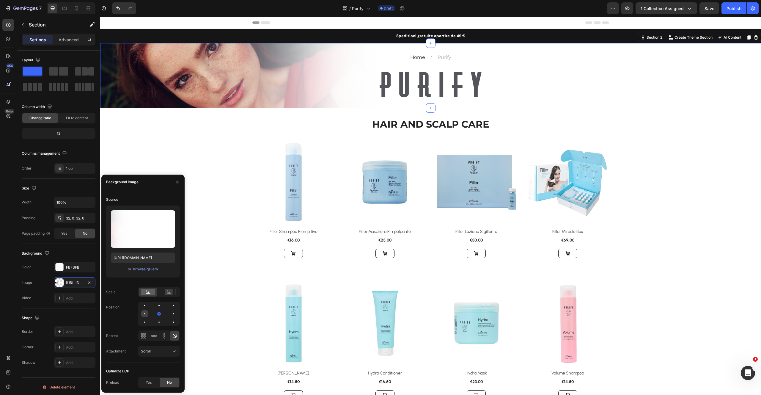
drag, startPoint x: 145, startPoint y: 313, endPoint x: 146, endPoint y: 317, distance: 3.6
click at [146, 313] on div at bounding box center [144, 313] width 7 height 7
click at [146, 320] on div at bounding box center [144, 321] width 7 height 7
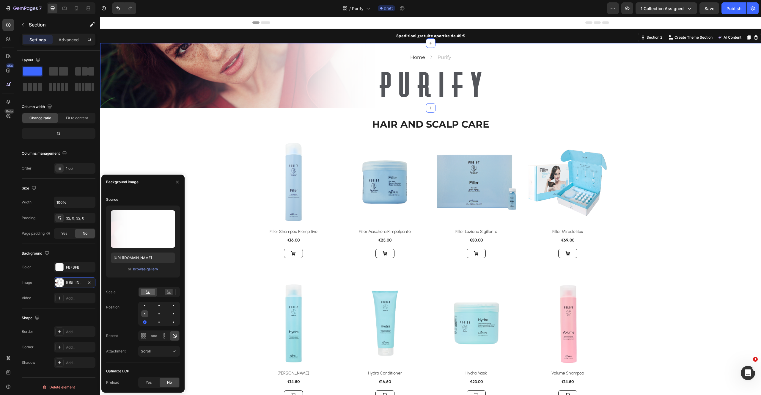
click at [145, 313] on div at bounding box center [144, 313] width 7 height 7
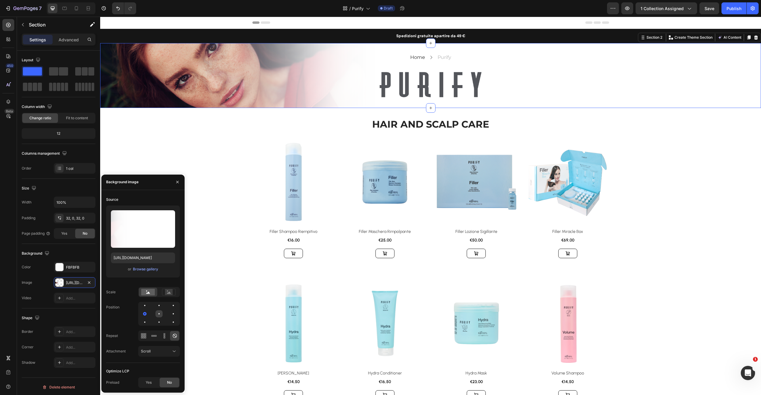
click at [157, 313] on div at bounding box center [158, 313] width 7 height 7
drag, startPoint x: 172, startPoint y: 316, endPoint x: 162, endPoint y: 315, distance: 9.6
click at [172, 316] on div at bounding box center [173, 313] width 7 height 7
drag, startPoint x: 147, startPoint y: 315, endPoint x: 152, endPoint y: 316, distance: 4.6
click at [148, 315] on div at bounding box center [144, 313] width 7 height 7
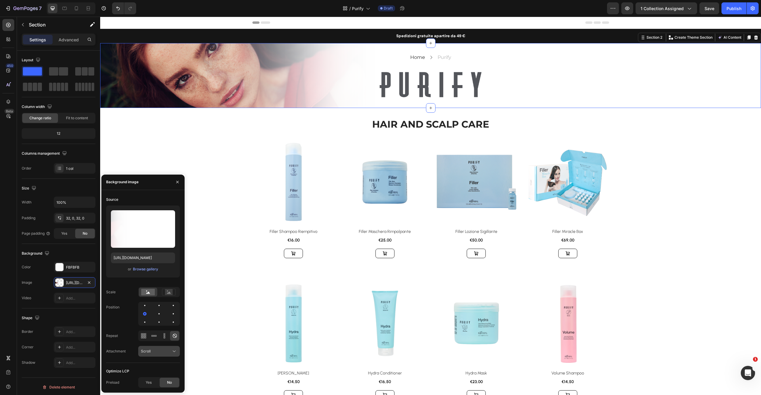
click at [154, 352] on div "Scroll" at bounding box center [156, 350] width 30 height 5
click at [125, 293] on div "Scale" at bounding box center [143, 292] width 74 height 10
click at [178, 182] on icon "button" at bounding box center [177, 181] width 5 height 5
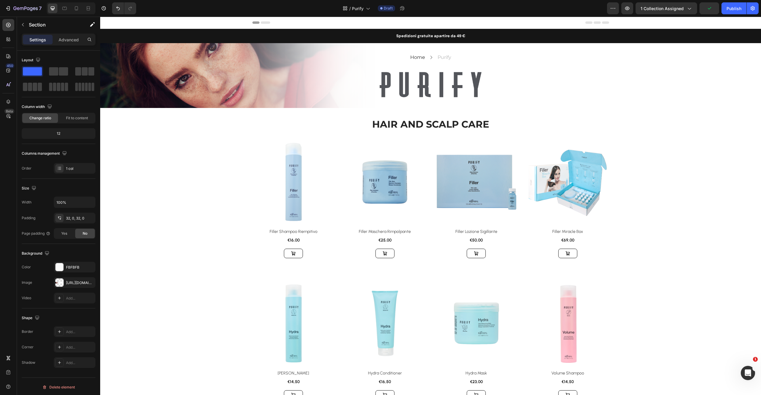
drag, startPoint x: 229, startPoint y: 194, endPoint x: 228, endPoint y: 189, distance: 5.7
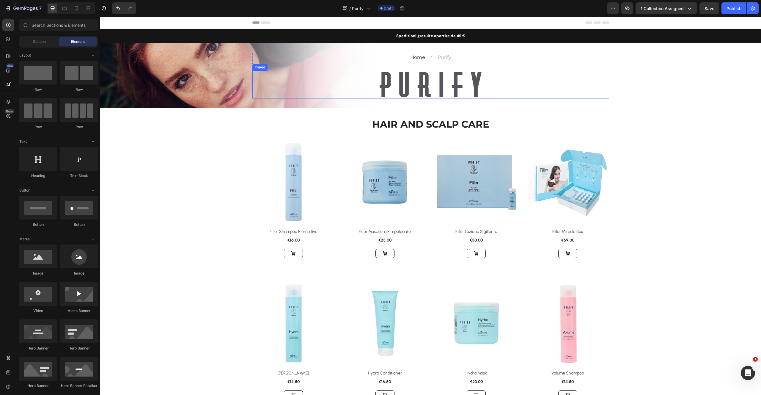
click at [399, 79] on img at bounding box center [431, 85] width 104 height 28
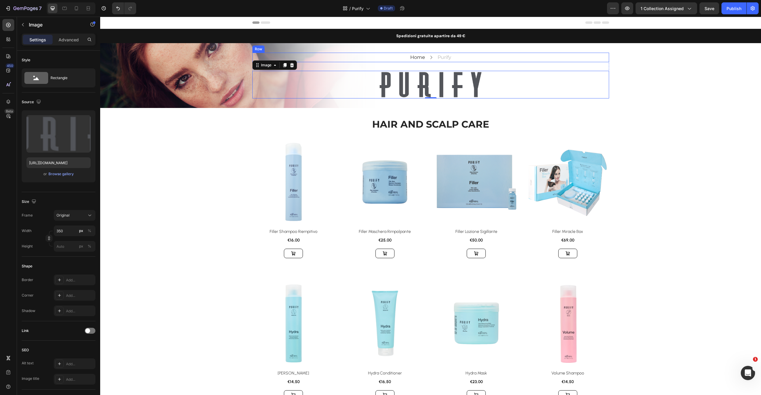
click at [370, 49] on div "Home Text block Icon Purify Text block Row Image 0 Row Row Section 2" at bounding box center [430, 75] width 660 height 65
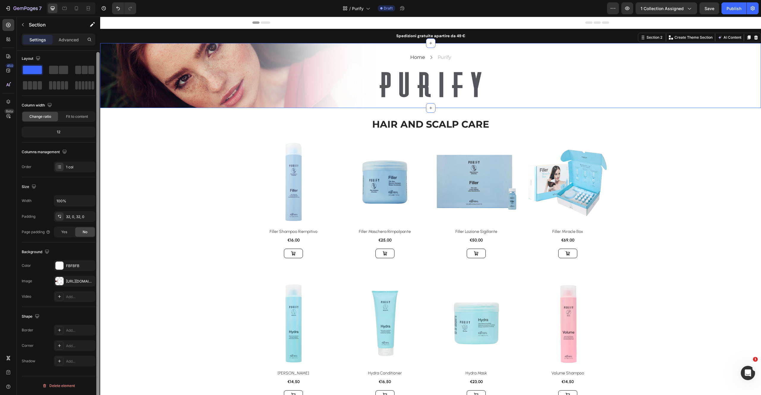
scroll to position [0, 0]
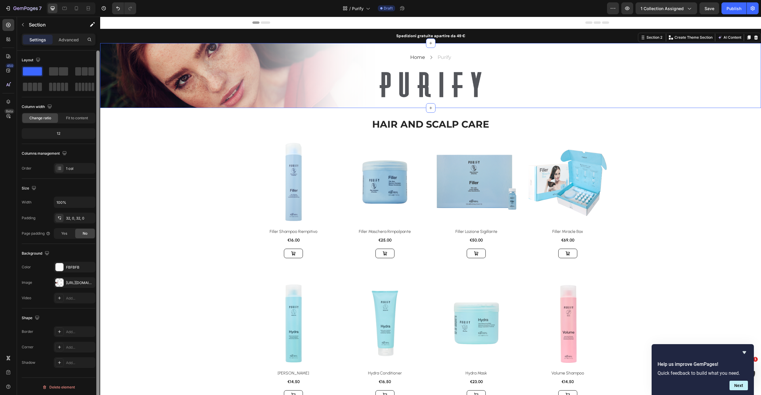
drag, startPoint x: 97, startPoint y: 116, endPoint x: 94, endPoint y: 94, distance: 21.9
click at [93, 94] on div "Layout Column width Change ratio Fit to content 12 Columns management Order 1 c…" at bounding box center [58, 231] width 83 height 361
click at [137, 102] on div "Home Text block Icon Purify Text block Row Image Row Row Section 2 Create Theme…" at bounding box center [430, 75] width 660 height 65
click at [75, 38] on p "Advanced" at bounding box center [69, 40] width 20 height 6
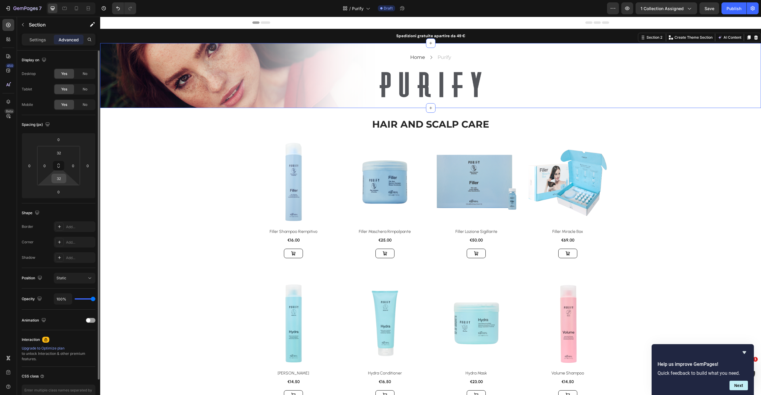
click at [61, 178] on input "32" at bounding box center [59, 178] width 12 height 9
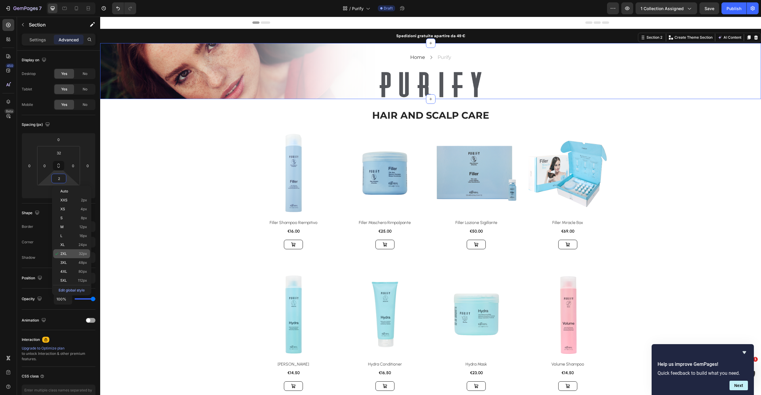
drag, startPoint x: 85, startPoint y: 261, endPoint x: 85, endPoint y: 257, distance: 4.2
click at [85, 261] on span "48px" at bounding box center [82, 262] width 9 height 4
type input "48"
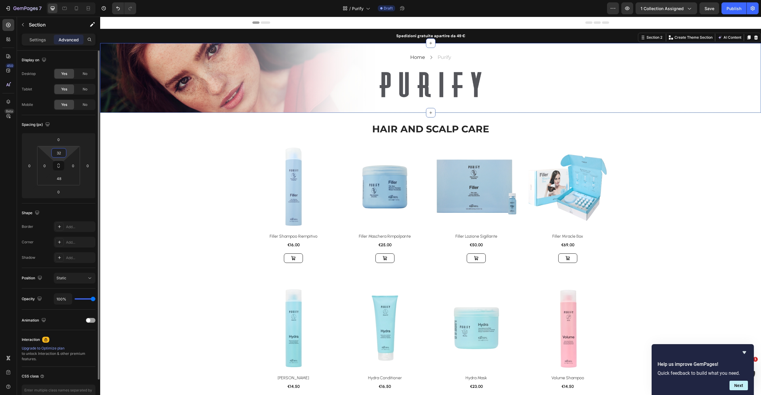
click at [61, 151] on input "32" at bounding box center [59, 152] width 12 height 9
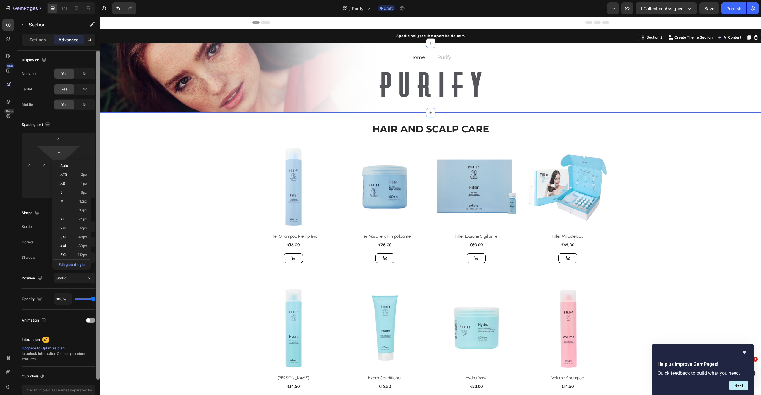
drag, startPoint x: 85, startPoint y: 237, endPoint x: 97, endPoint y: 229, distance: 14.4
click at [85, 237] on span "48px" at bounding box center [82, 237] width 9 height 4
type input "48"
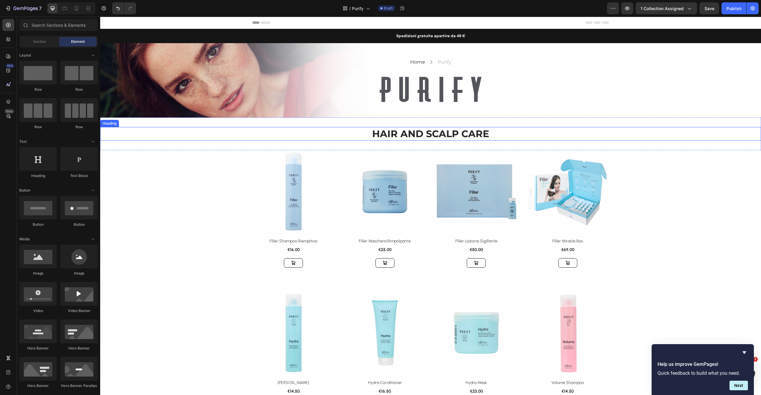
click at [463, 135] on h2 "HAIR AND SCALP CARE" at bounding box center [430, 134] width 660 height 14
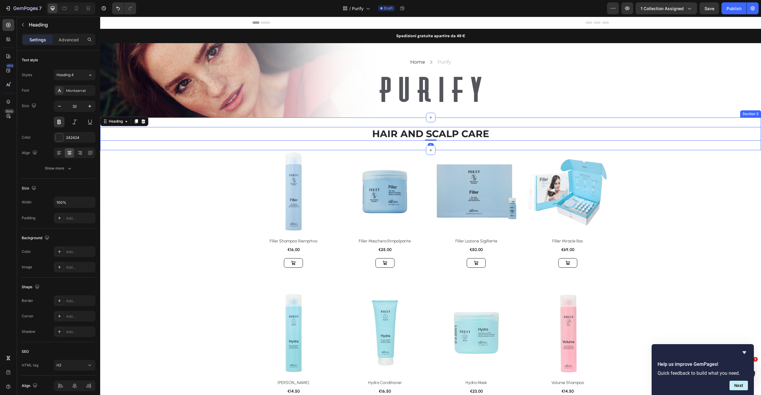
click at [466, 132] on h2 "HAIR AND SCALP CARE" at bounding box center [430, 134] width 660 height 14
drag, startPoint x: 466, startPoint y: 132, endPoint x: 475, endPoint y: 126, distance: 10.7
click at [466, 132] on p "HAIR AND SCALP CARE" at bounding box center [430, 133] width 659 height 12
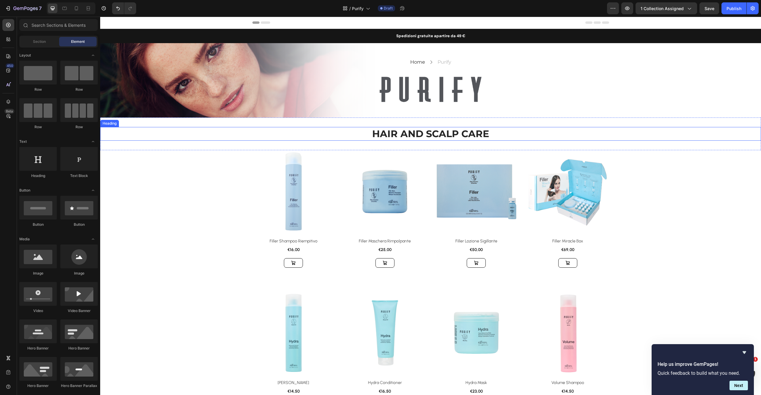
click at [396, 135] on p "HAIR AND SCALP CARE" at bounding box center [430, 133] width 659 height 12
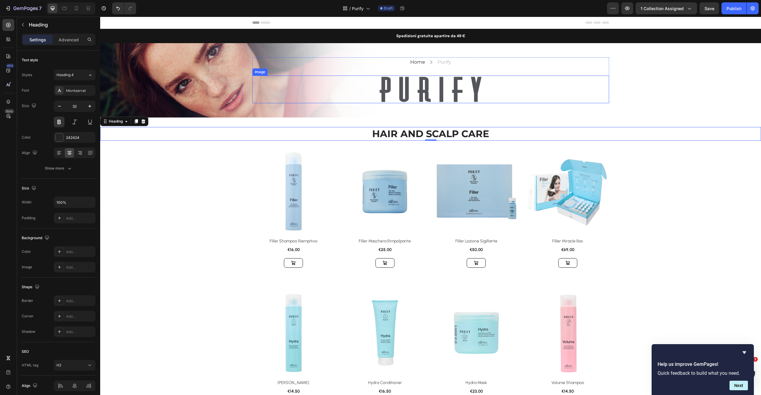
click at [417, 99] on img at bounding box center [431, 89] width 104 height 28
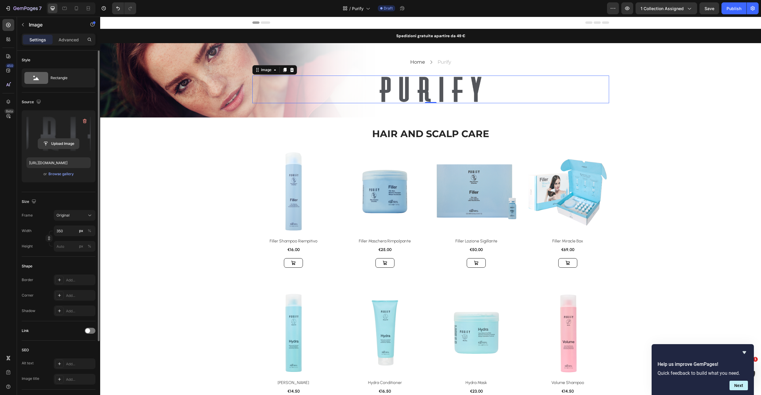
click at [67, 145] on input "file" at bounding box center [58, 143] width 41 height 10
type input "https://cdn.shopify.com/s/files/1/0825/5121/0332/files/gempages_512490839532897…"
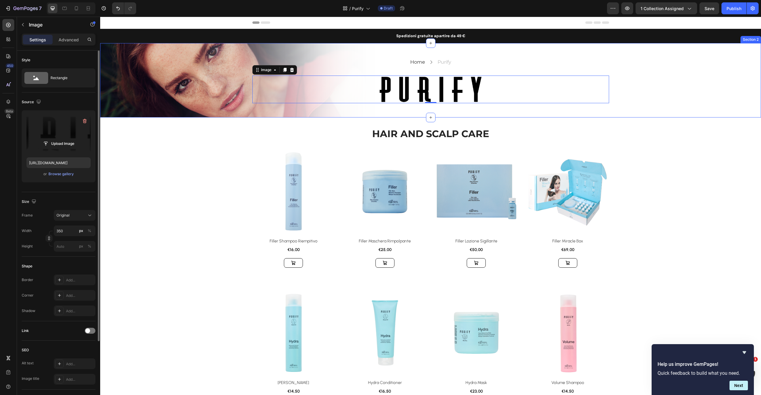
click at [236, 100] on div "Home Text block Icon Purify Text block Row Image 0 Row Row" at bounding box center [430, 80] width 660 height 46
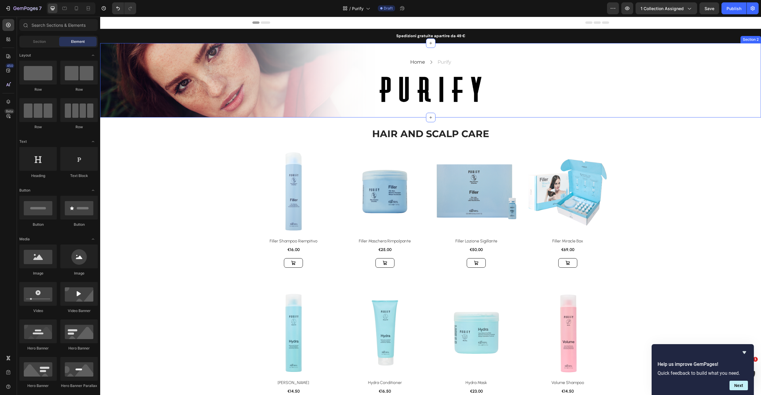
click at [209, 83] on div "Home Text block Icon Purify Text block Row Image Row Row" at bounding box center [430, 80] width 660 height 46
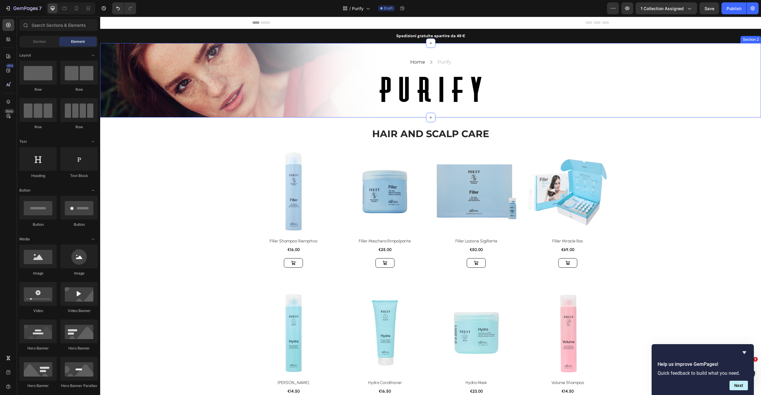
click at [233, 94] on div "Home Text block Icon Purify Text block Row Image Row Row" at bounding box center [430, 80] width 660 height 46
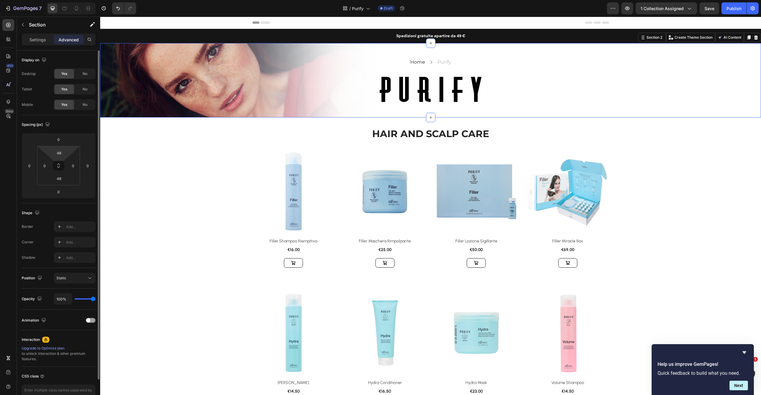
click at [59, 0] on html "7 Version history / Purify Draft Preview 1 collection assigned Save Publish 450…" at bounding box center [380, 0] width 761 height 0
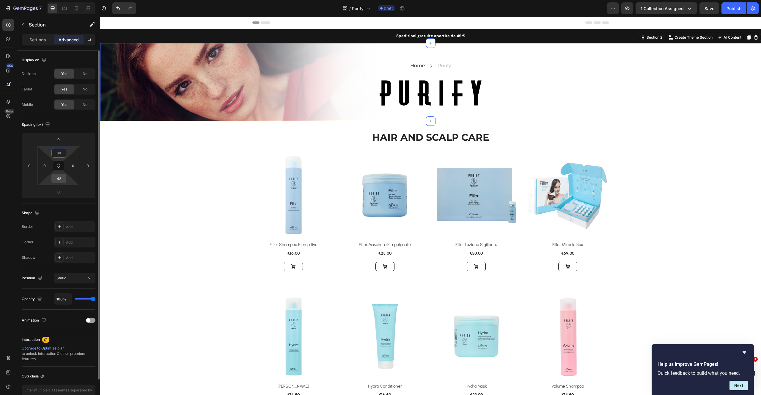
type input "60"
drag, startPoint x: 61, startPoint y: 179, endPoint x: 62, endPoint y: 173, distance: 6.0
click at [61, 178] on input "48" at bounding box center [59, 178] width 12 height 9
type input "60"
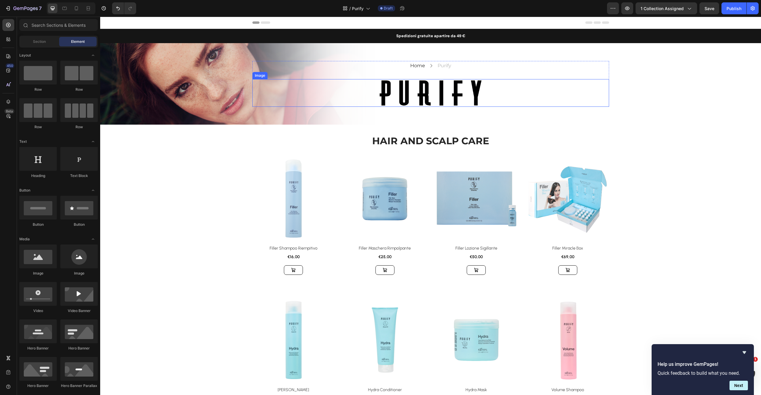
click at [446, 104] on img at bounding box center [431, 93] width 104 height 28
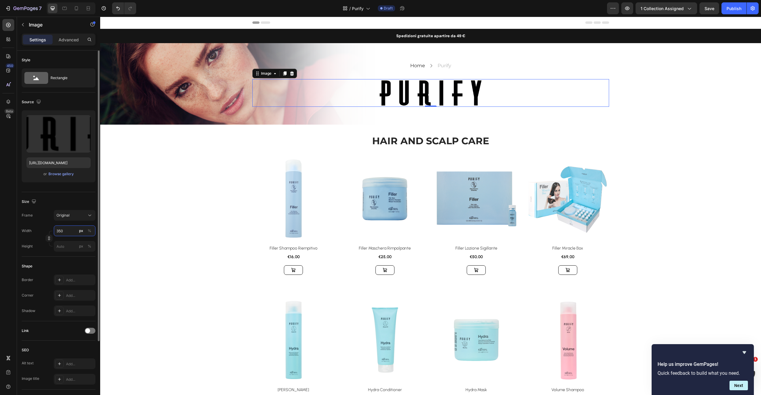
click at [67, 231] on input "350" at bounding box center [75, 230] width 42 height 11
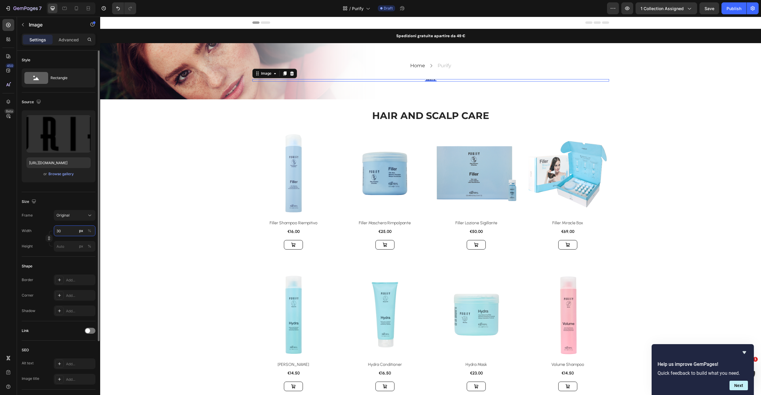
type input "300"
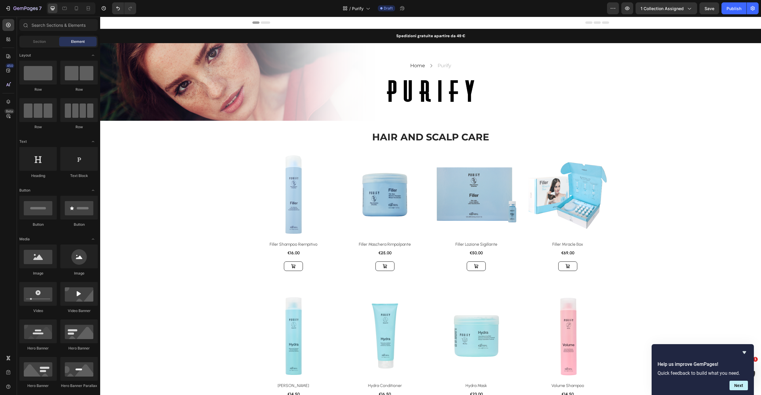
click at [605, 160] on img at bounding box center [567, 194] width 83 height 83
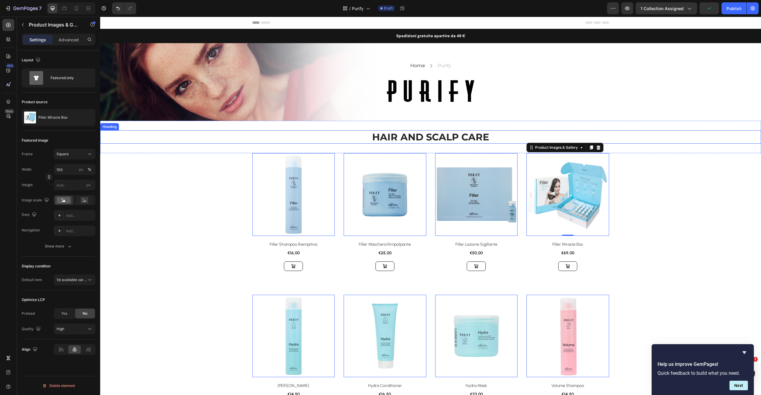
click at [467, 133] on h2 "HAIR AND SCALP CARE" at bounding box center [430, 137] width 660 height 14
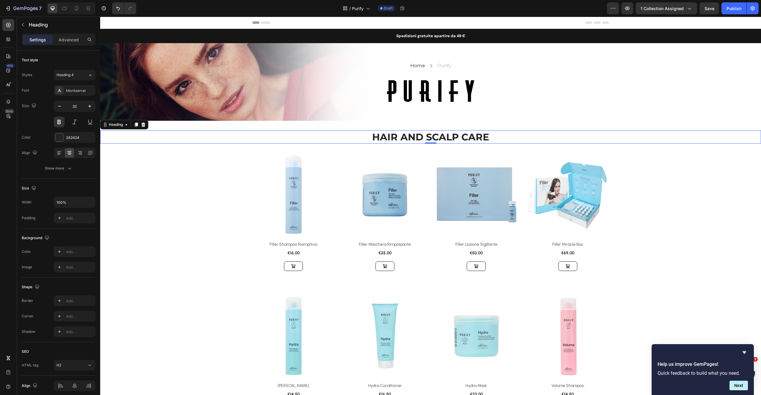
click at [371, 136] on h2 "HAIR AND SCALP CARE" at bounding box center [430, 137] width 660 height 14
click at [376, 136] on p "HAIR AND SCALP CARE" at bounding box center [430, 137] width 659 height 12
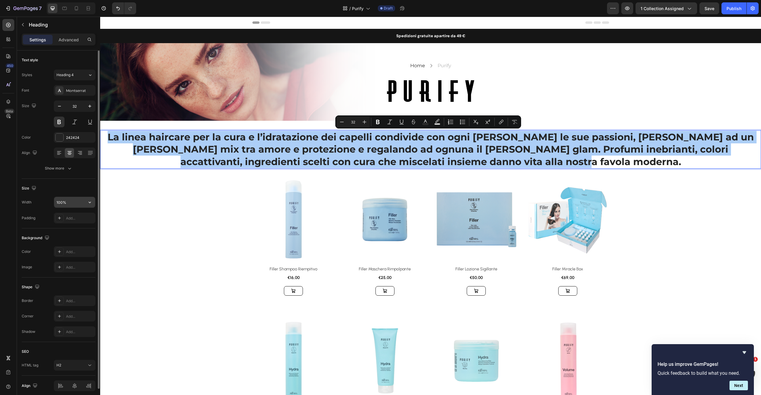
click at [91, 202] on icon "button" at bounding box center [90, 202] width 6 height 6
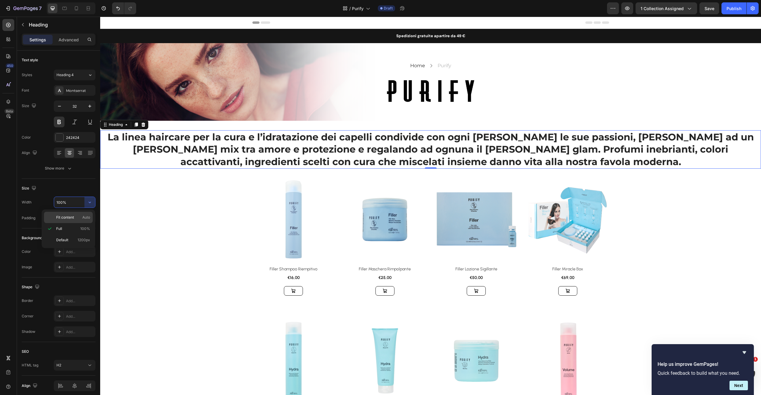
click at [71, 218] on span "Fit content" at bounding box center [65, 217] width 18 height 5
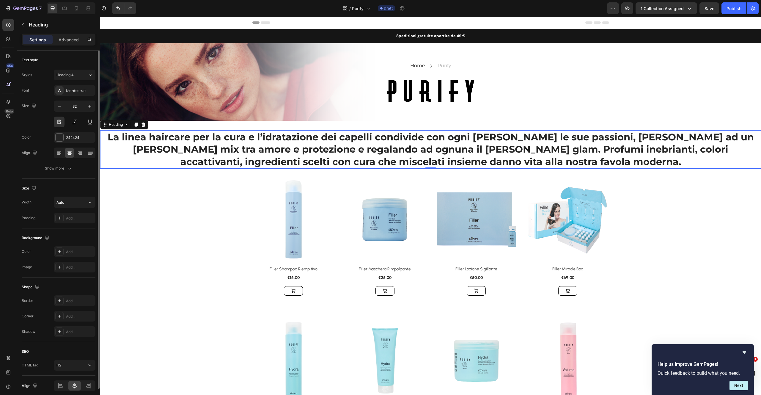
drag, startPoint x: 89, startPoint y: 204, endPoint x: 87, endPoint y: 209, distance: 4.5
click at [89, 204] on icon "button" at bounding box center [90, 202] width 6 height 6
click at [72, 239] on p "Default 1200px" at bounding box center [73, 239] width 34 height 5
type input "1200"
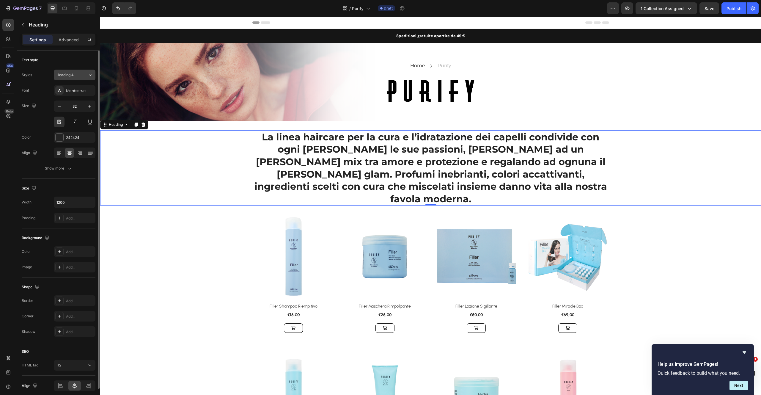
drag, startPoint x: 90, startPoint y: 71, endPoint x: 89, endPoint y: 77, distance: 6.3
click at [89, 71] on button "Heading 4" at bounding box center [75, 75] width 42 height 11
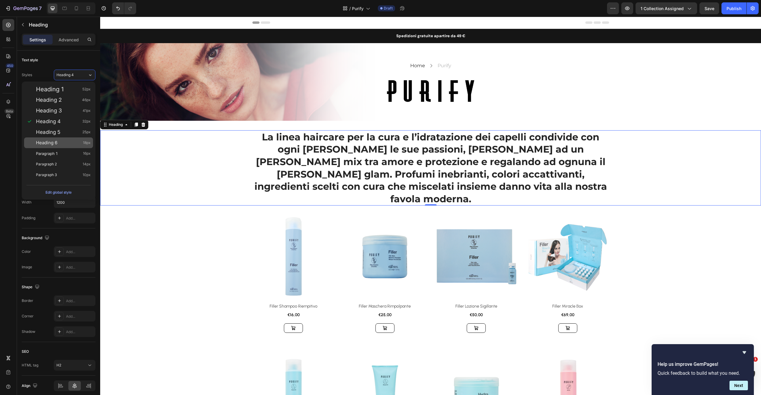
click at [67, 144] on div "Heading 6 18px" at bounding box center [63, 143] width 55 height 6
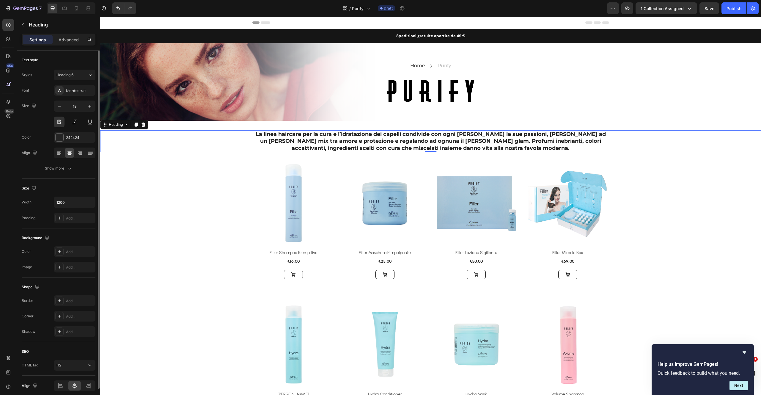
drag, startPoint x: 88, startPoint y: 72, endPoint x: 87, endPoint y: 81, distance: 9.0
click at [88, 72] on icon at bounding box center [90, 75] width 5 height 6
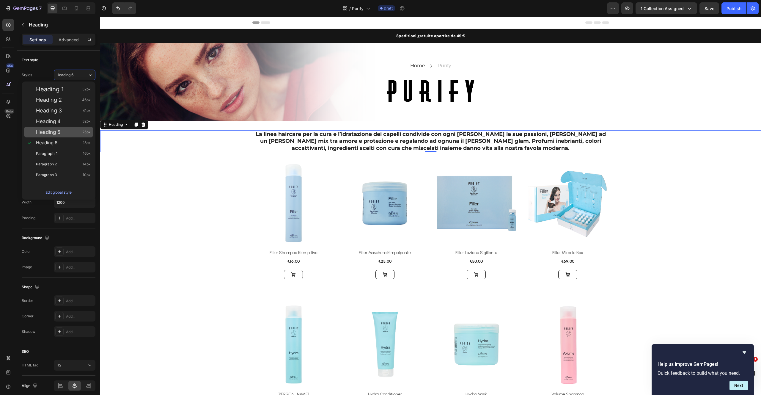
click at [69, 131] on div "Heading 5 25px" at bounding box center [63, 132] width 55 height 6
type input "25"
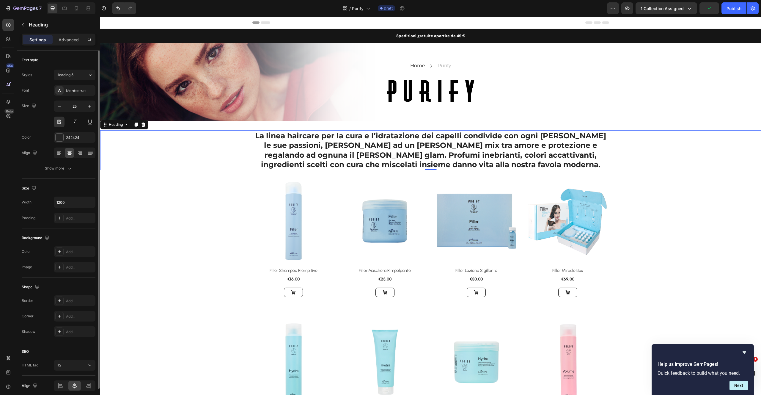
click at [59, 120] on button at bounding box center [59, 121] width 11 height 11
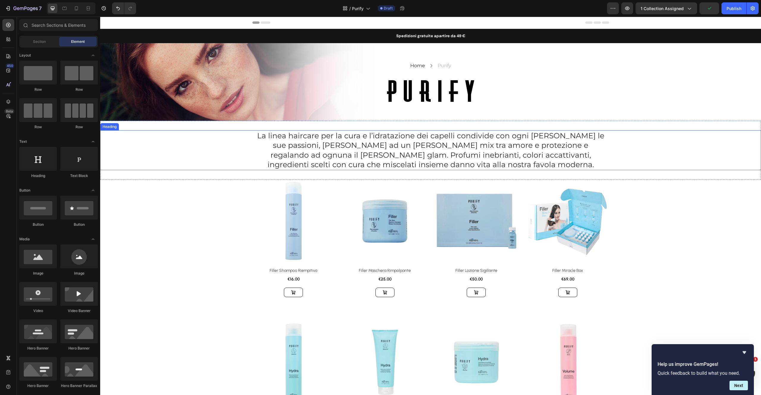
click at [617, 154] on div "La linea haircare per la cura e l’idratazione dei capelli condivide con ogni do…" at bounding box center [430, 150] width 660 height 40
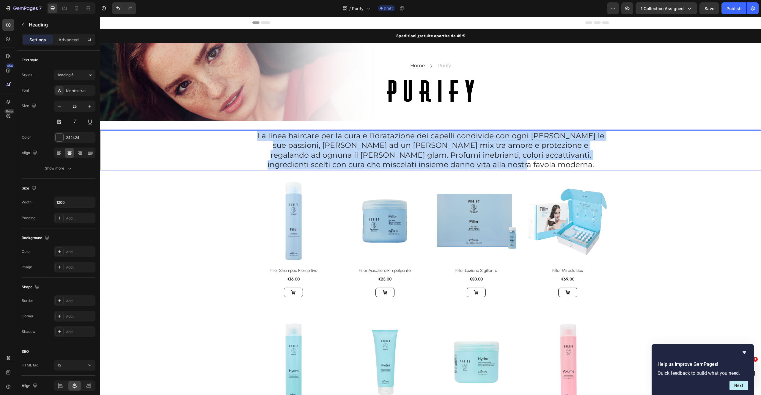
copy p "La linea haircare per la cura e l’idratazione dei capelli condivide con ogni do…"
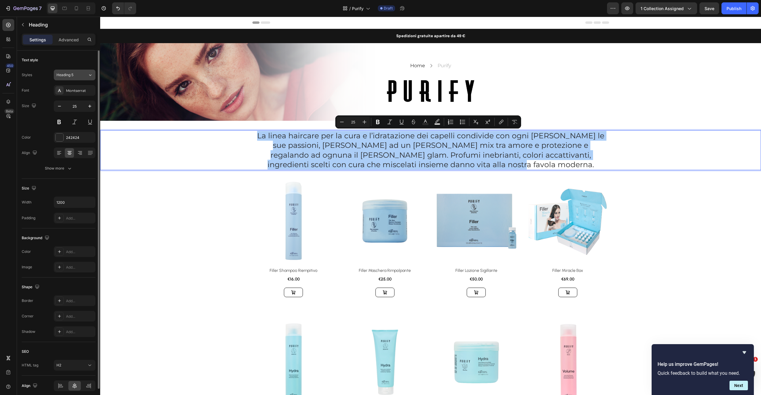
drag, startPoint x: 89, startPoint y: 75, endPoint x: 89, endPoint y: 80, distance: 5.1
click at [89, 75] on icon at bounding box center [90, 75] width 5 height 6
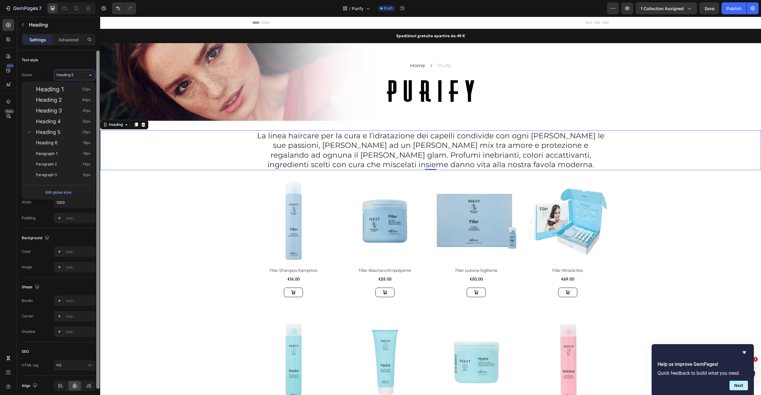
drag, startPoint x: 61, startPoint y: 151, endPoint x: 100, endPoint y: 153, distance: 39.0
click at [60, 151] on div "Paragraph 1 16px" at bounding box center [63, 153] width 55 height 6
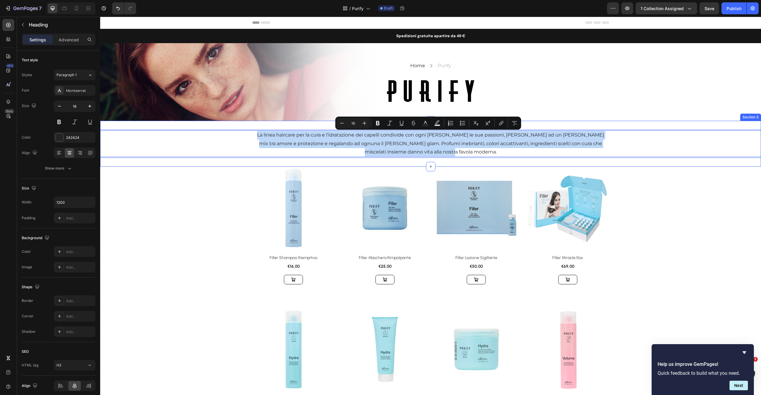
drag, startPoint x: 468, startPoint y: 152, endPoint x: 205, endPoint y: 124, distance: 264.4
click at [205, 124] on div "La linea haircare per la cura e l’idratazione dei capelli condivide con ogni do…" at bounding box center [430, 144] width 660 height 46
copy p "La linea haircare per la cura e l’idratazione dei capelli condivide con ogni do…"
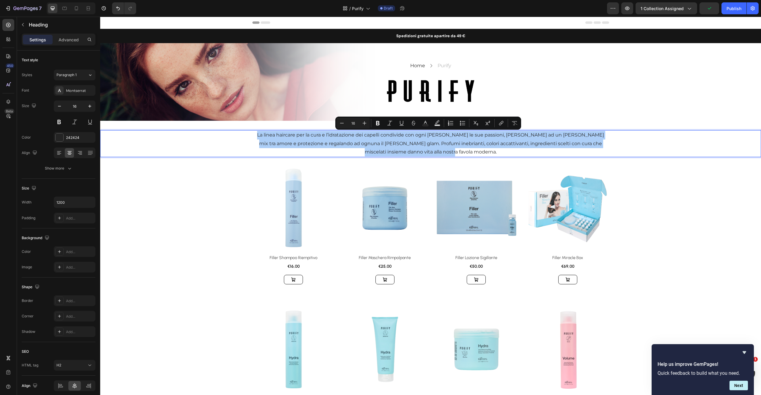
drag, startPoint x: 89, startPoint y: 74, endPoint x: 87, endPoint y: 81, distance: 7.2
click at [89, 74] on icon at bounding box center [90, 75] width 5 height 6
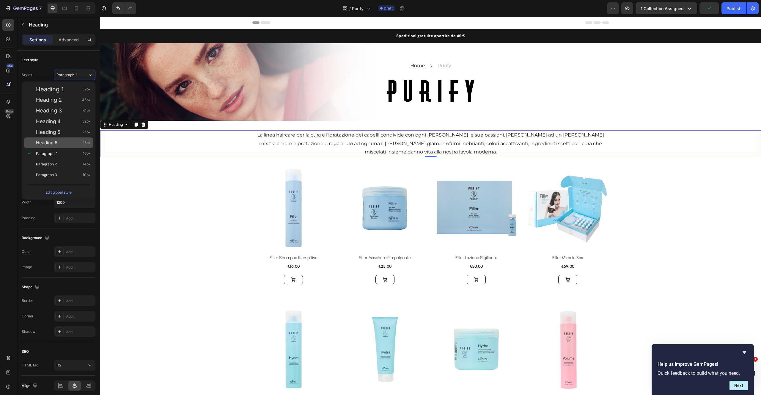
click at [67, 142] on div "Heading 6 18px" at bounding box center [63, 143] width 55 height 6
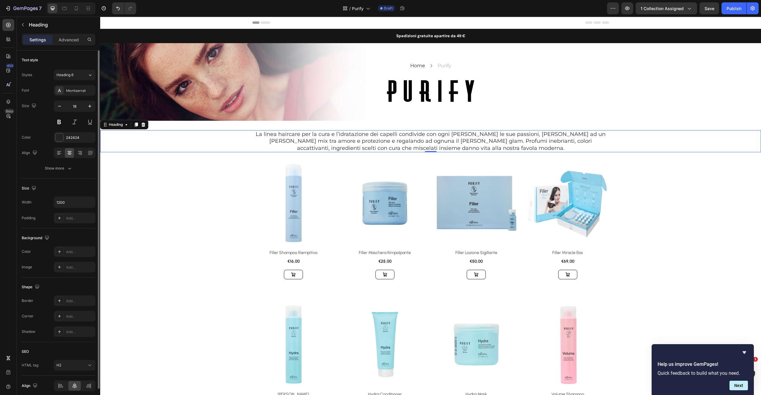
click at [88, 88] on div "Montserrat" at bounding box center [80, 90] width 28 height 5
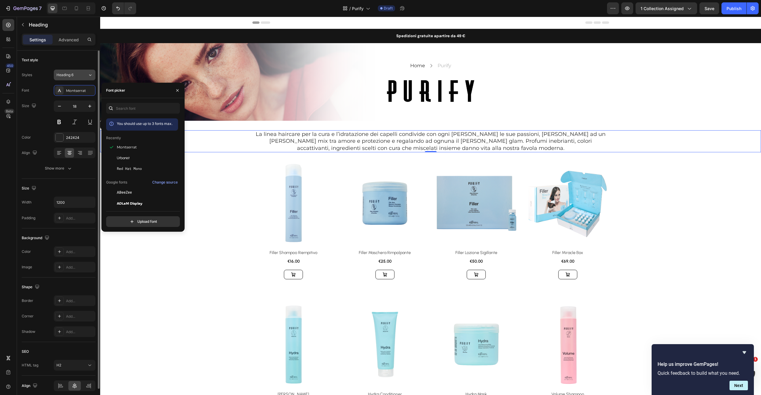
click at [88, 77] on icon at bounding box center [90, 75] width 5 height 6
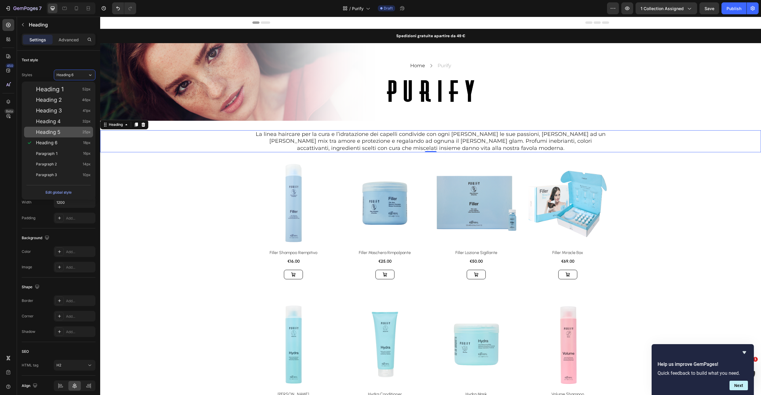
click at [66, 132] on div "Heading 5 25px" at bounding box center [63, 132] width 55 height 6
type input "25"
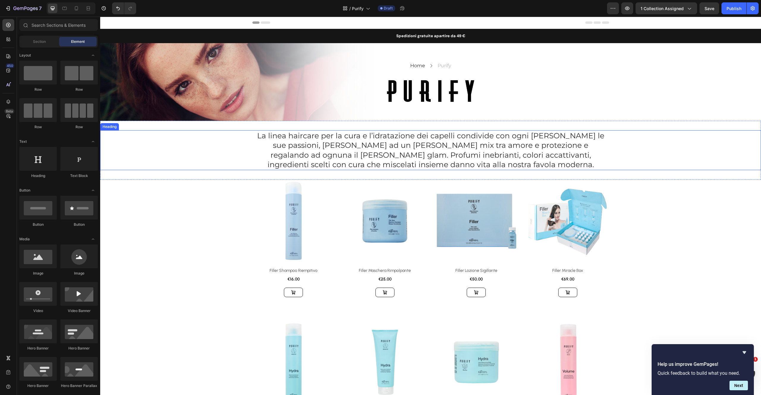
click at [280, 156] on p "La linea haircare per la cura e l’idratazione dei capelli condivide con ogni do…" at bounding box center [430, 150] width 355 height 39
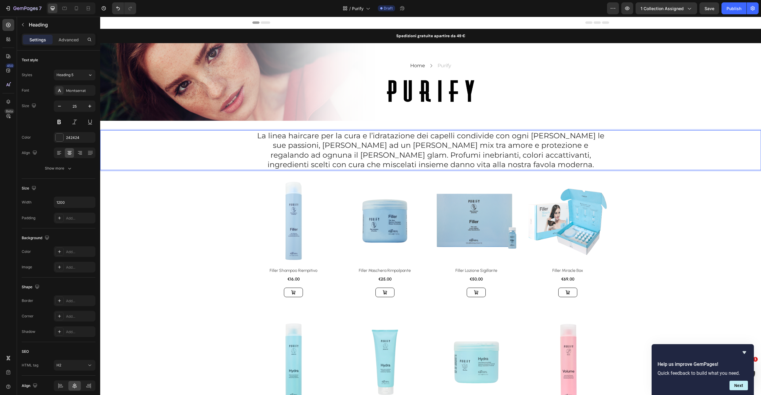
drag, startPoint x: 315, startPoint y: 154, endPoint x: 344, endPoint y: 149, distance: 29.3
click at [315, 155] on p "La linea haircare per la cura e l’idratazione dei capelli condivide con ogni do…" at bounding box center [430, 150] width 355 height 39
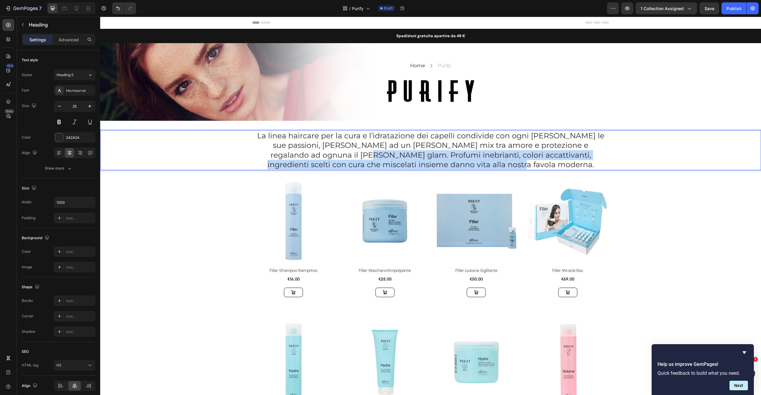
drag, startPoint x: 499, startPoint y: 165, endPoint x: 296, endPoint y: 126, distance: 206.7
click at [280, 156] on p "La linea haircare per la cura e l’idratazione dei capelli condivide con ogni do…" at bounding box center [430, 150] width 355 height 39
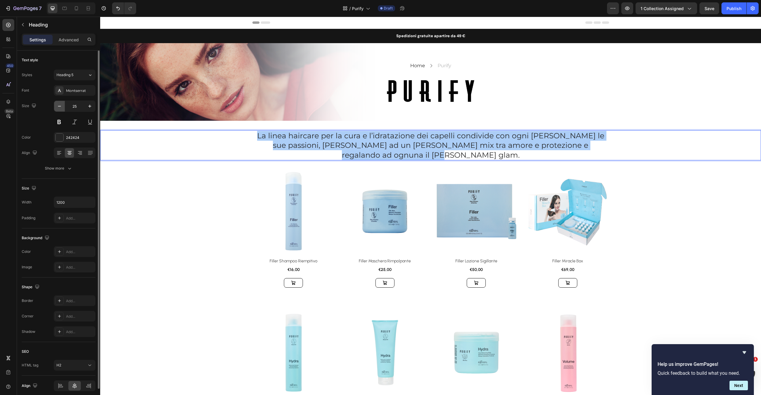
click at [59, 108] on icon "button" at bounding box center [59, 106] width 6 height 6
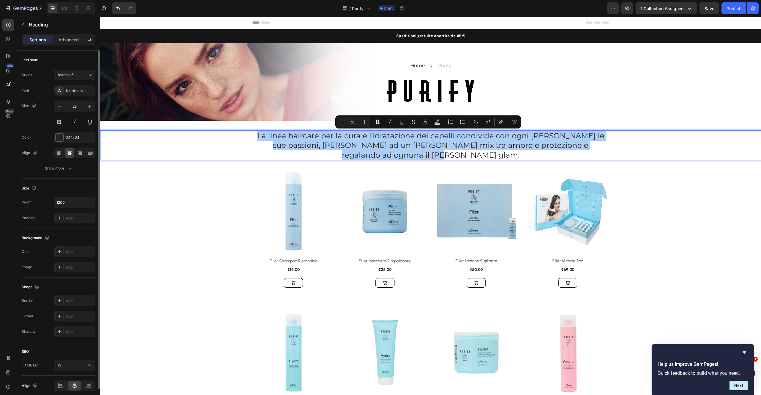
type input "24"
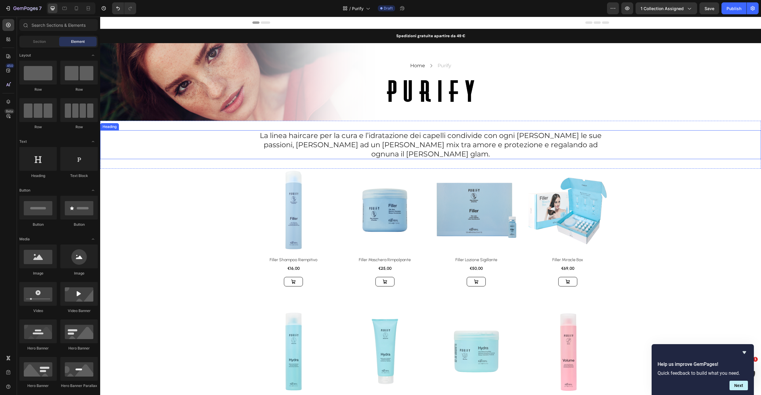
click at [705, 132] on div "La linea haircare per la cura e l’idratazione dei capelli condivide con ogni do…" at bounding box center [430, 144] width 660 height 29
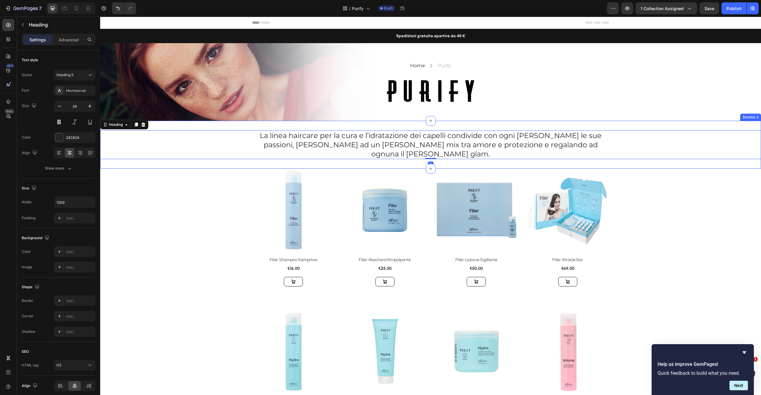
click at [711, 124] on div "La linea haircare per la cura e l’idratazione dei capelli condivide con ogni do…" at bounding box center [430, 145] width 660 height 48
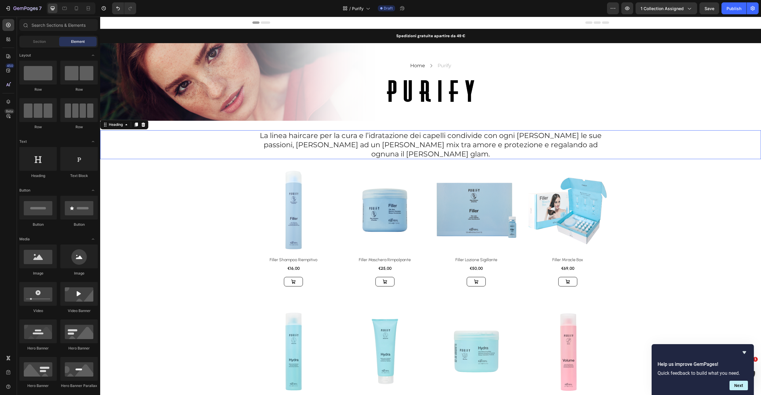
click at [721, 133] on div "La linea haircare per la cura e l’idratazione dei capelli condivide con ogni do…" at bounding box center [430, 144] width 660 height 29
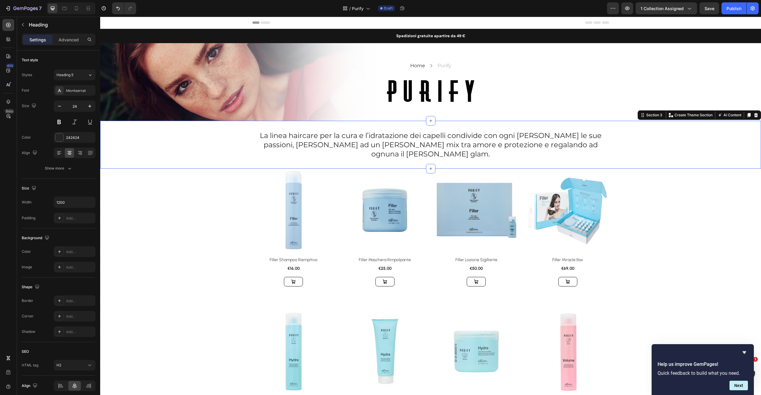
click at [732, 125] on div "La linea haircare per la cura e l’idratazione dei capelli condivide con ogni do…" at bounding box center [430, 145] width 660 height 48
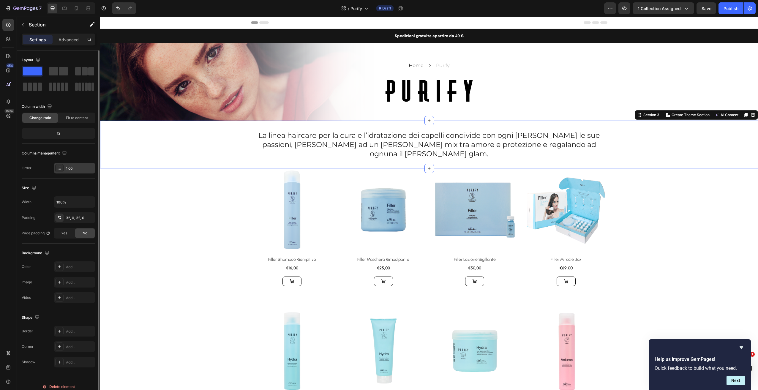
click at [91, 167] on div "Order 1 col" at bounding box center [59, 168] width 74 height 11
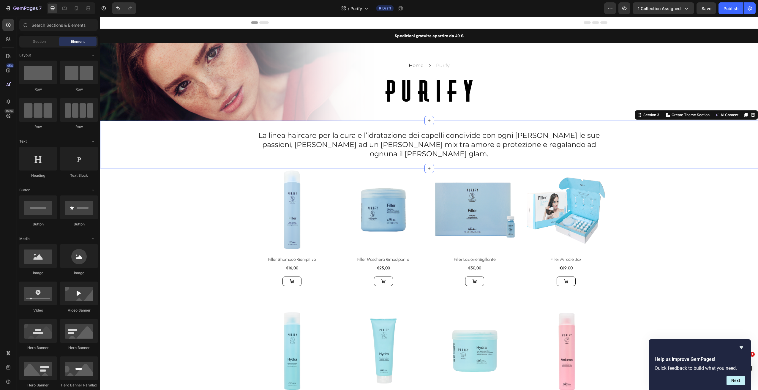
scroll to position [31, 0]
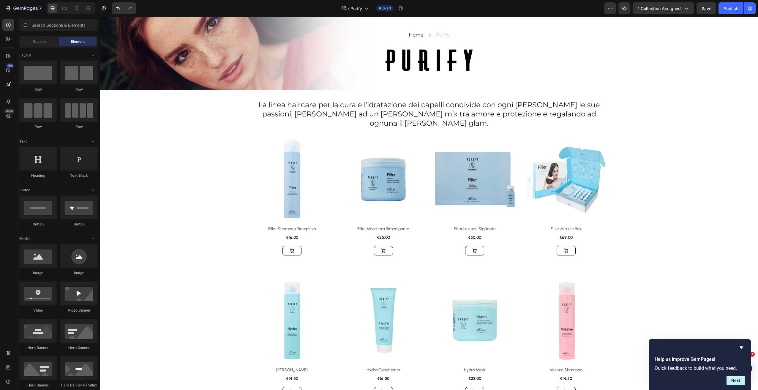
drag, startPoint x: 712, startPoint y: 141, endPoint x: 712, endPoint y: 144, distance: 3.3
click at [636, 100] on div "La linea haircare per la cura e l’idratazione dei capelli condivide con ogni do…" at bounding box center [429, 114] width 658 height 29
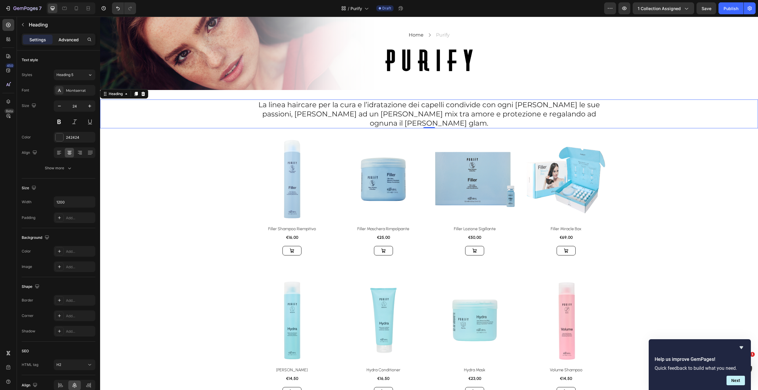
click at [66, 37] on p "Advanced" at bounding box center [69, 40] width 20 height 6
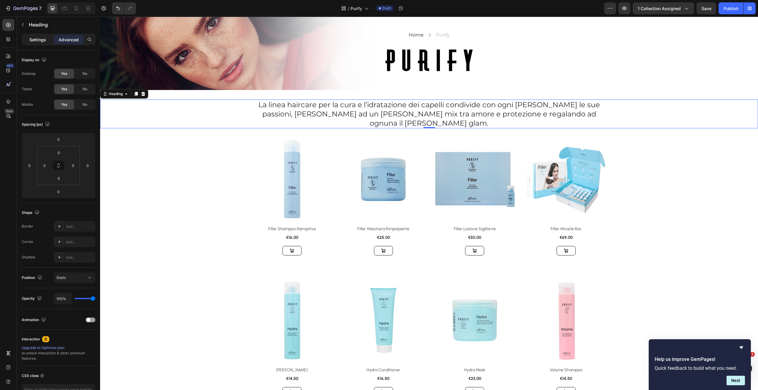
drag, startPoint x: 41, startPoint y: 41, endPoint x: 42, endPoint y: 66, distance: 25.6
click at [41, 41] on p "Settings" at bounding box center [37, 40] width 17 height 6
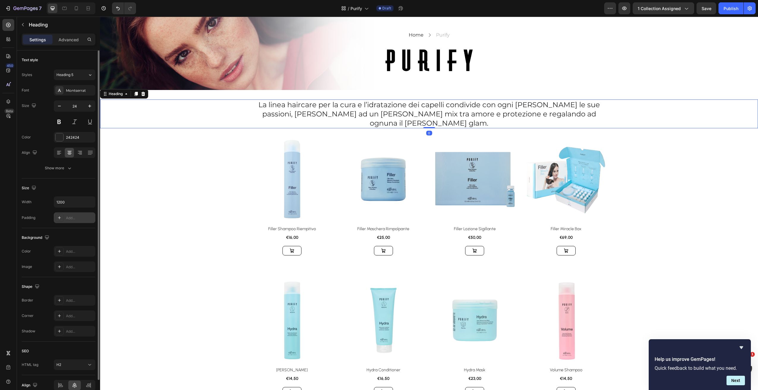
click at [61, 219] on icon at bounding box center [59, 217] width 5 height 5
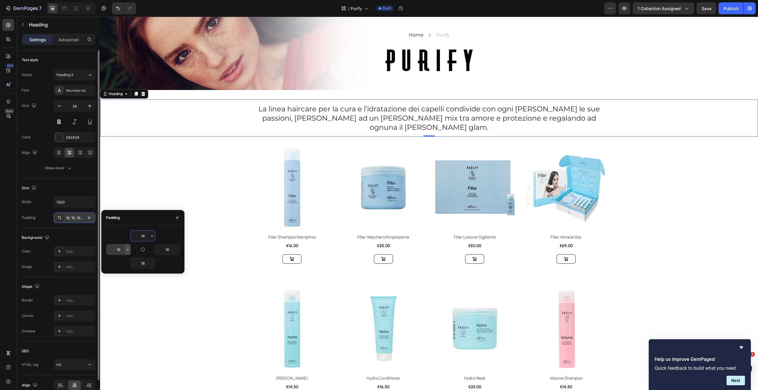
click at [127, 250] on icon "button" at bounding box center [127, 249] width 5 height 5
drag, startPoint x: 121, startPoint y: 265, endPoint x: 135, endPoint y: 260, distance: 15.0
click at [121, 265] on span "Auto" at bounding box center [120, 264] width 8 height 5
type input "Auto"
click at [176, 250] on icon "button" at bounding box center [176, 249] width 5 height 5
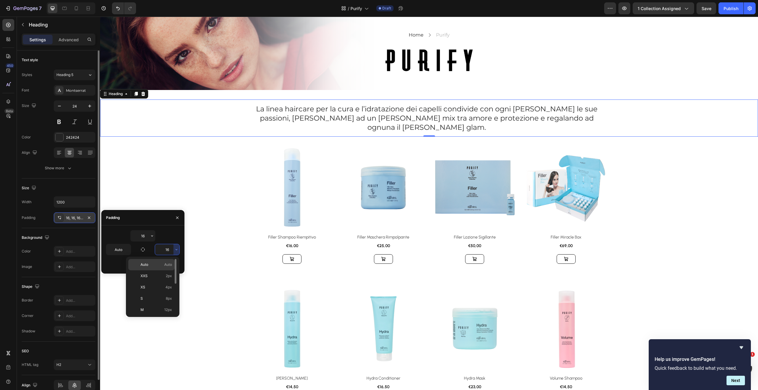
click at [168, 262] on span "Auto" at bounding box center [168, 264] width 8 height 5
type input "Auto"
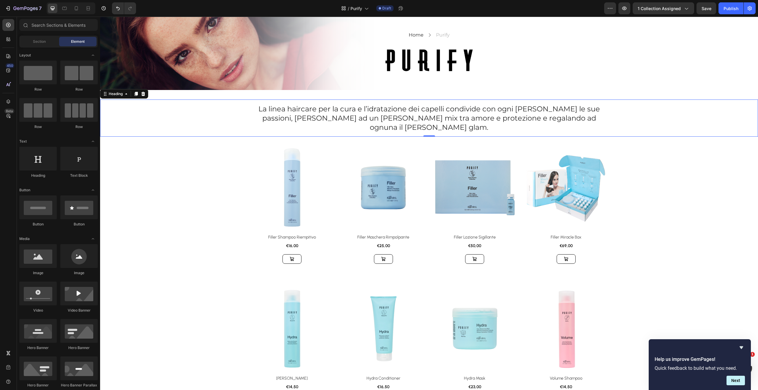
click at [703, 7] on span "Save" at bounding box center [707, 8] width 10 height 5
click at [730, 11] on div "Publish" at bounding box center [731, 8] width 15 height 6
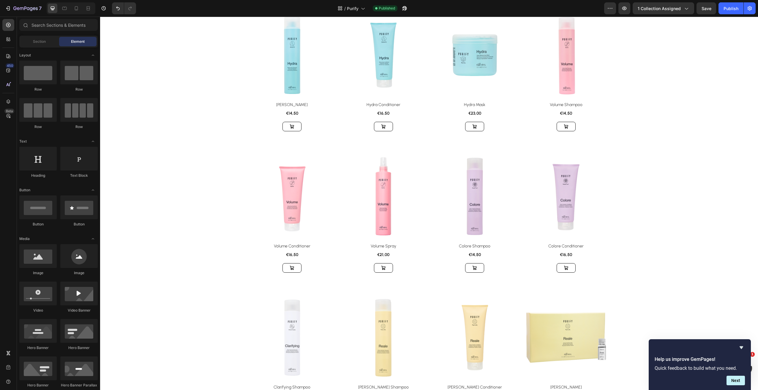
scroll to position [0, 0]
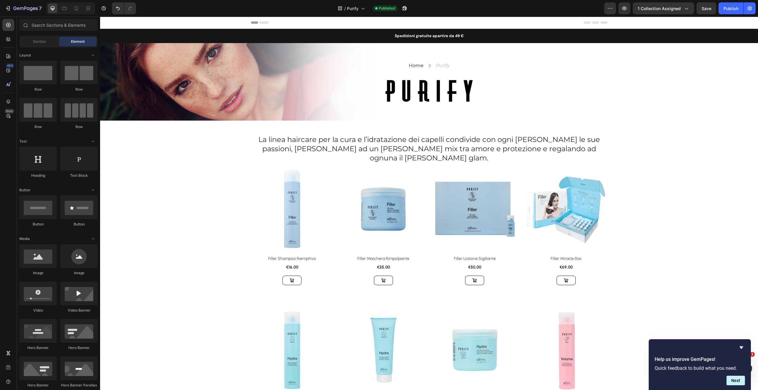
drag, startPoint x: 756, startPoint y: 89, endPoint x: 696, endPoint y: 26, distance: 86.6
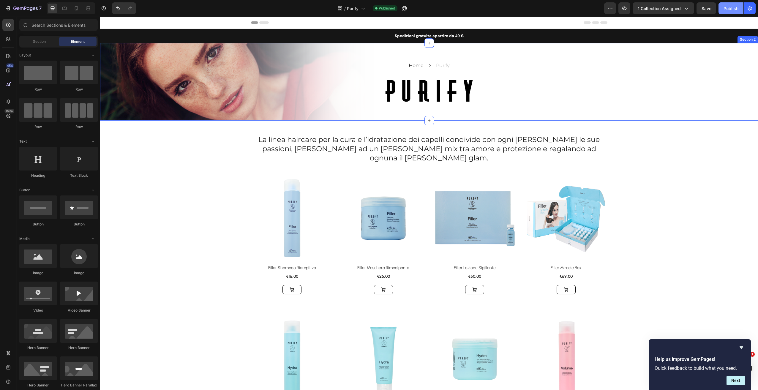
click at [726, 9] on div "Publish" at bounding box center [731, 8] width 15 height 6
click at [40, 40] on span "Section" at bounding box center [39, 41] width 13 height 5
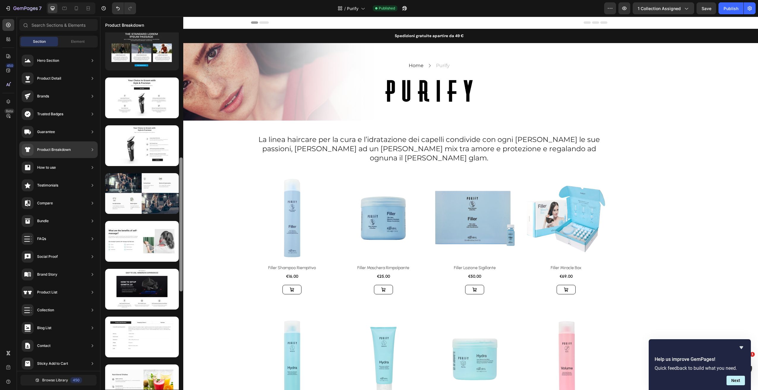
drag, startPoint x: 181, startPoint y: 109, endPoint x: 172, endPoint y: 354, distance: 245.3
click at [169, 370] on div at bounding box center [141, 210] width 83 height 357
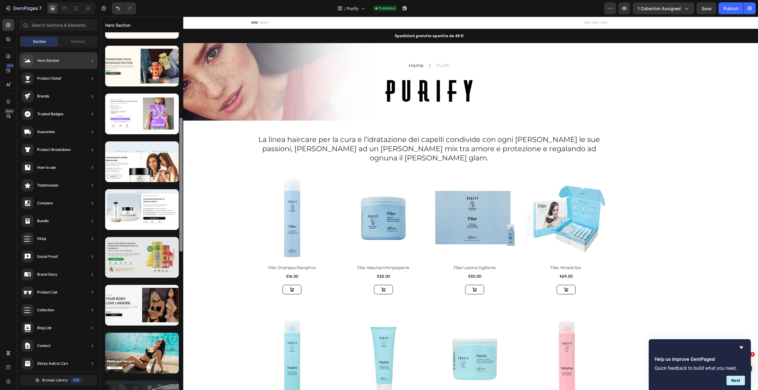
drag, startPoint x: 179, startPoint y: 112, endPoint x: 175, endPoint y: 278, distance: 166.4
click at [174, 279] on div at bounding box center [141, 210] width 83 height 357
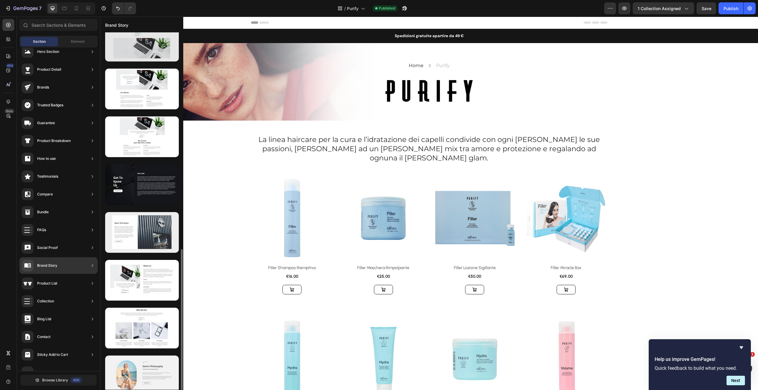
scroll to position [500, 0]
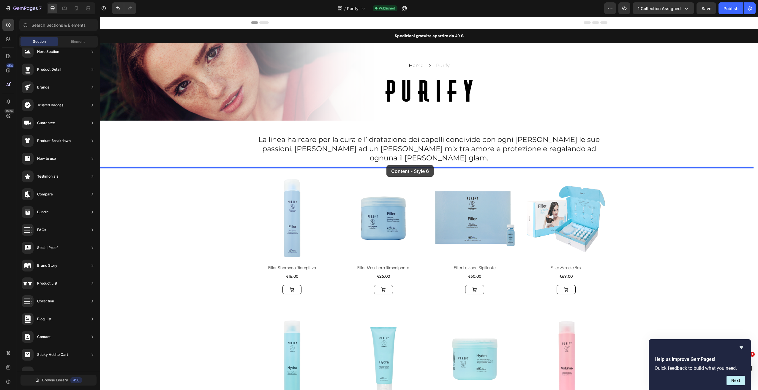
drag, startPoint x: 277, startPoint y: 311, endPoint x: 387, endPoint y: 165, distance: 182.3
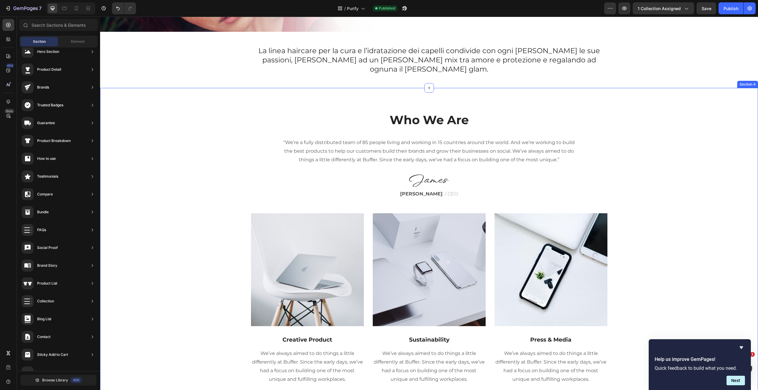
scroll to position [86, 0]
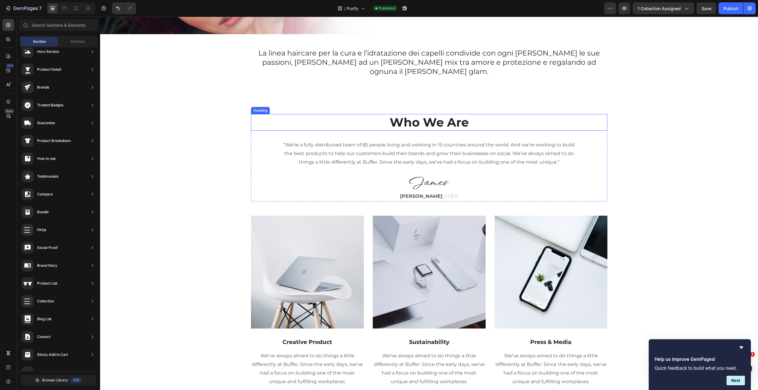
click at [444, 115] on p "Who We Are" at bounding box center [429, 122] width 355 height 15
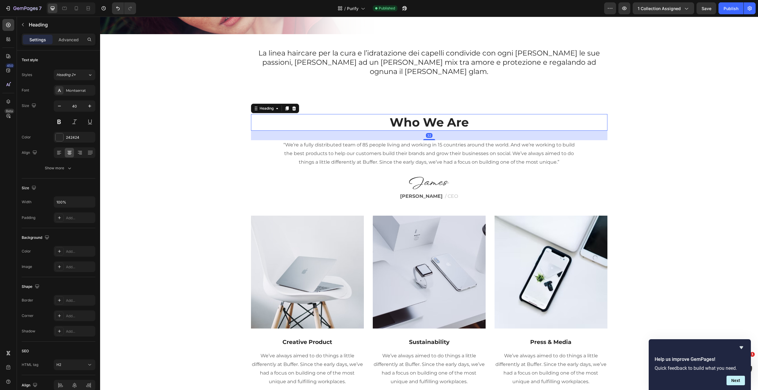
click at [444, 115] on p "Who We Are" at bounding box center [429, 122] width 355 height 15
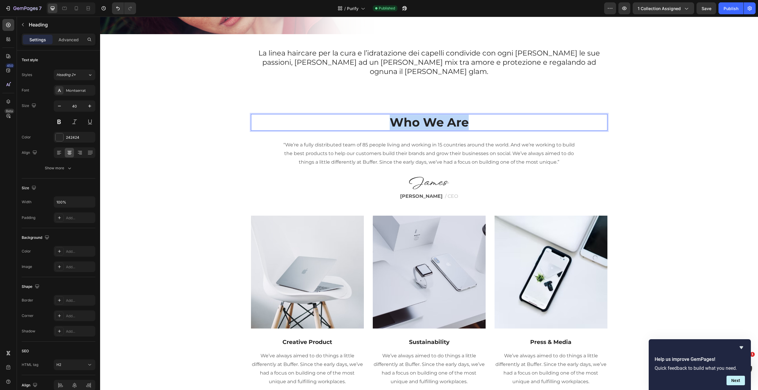
click at [444, 115] on p "Who We Are" at bounding box center [429, 122] width 355 height 15
click at [445, 148] on p "“We’re a fully distributed team of 85 people living and working in 15 countries…" at bounding box center [429, 154] width 296 height 26
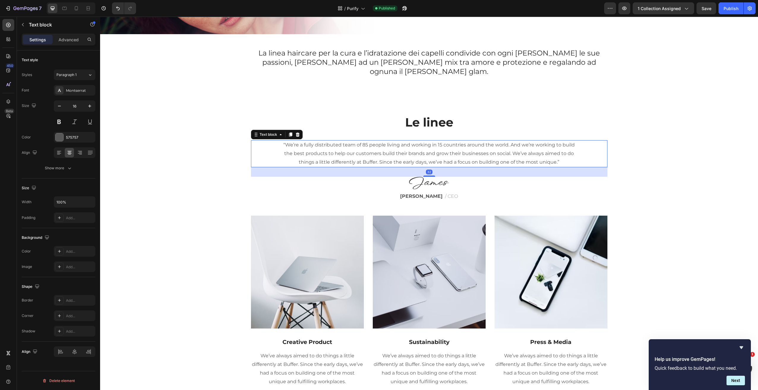
click at [296, 133] on icon at bounding box center [298, 135] width 4 height 4
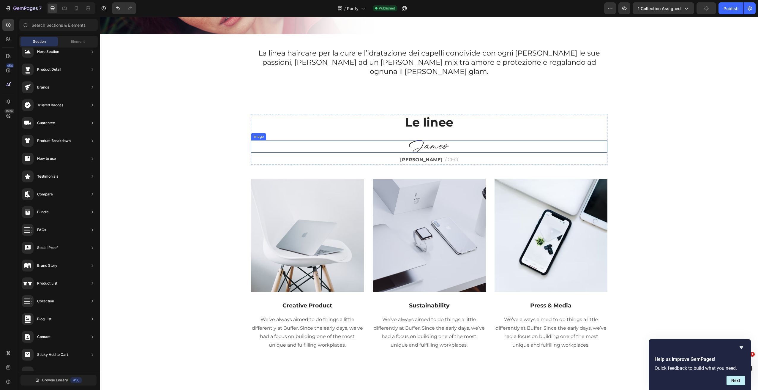
click at [505, 141] on div at bounding box center [429, 146] width 357 height 12
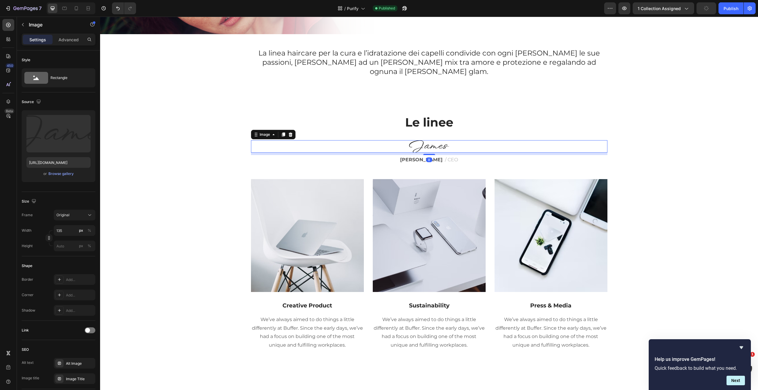
click at [288, 133] on icon at bounding box center [290, 135] width 4 height 4
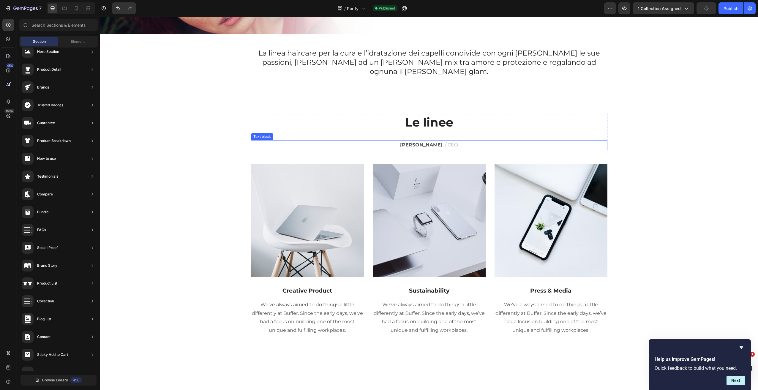
click at [392, 141] on p "James Frank / CEO" at bounding box center [429, 145] width 355 height 9
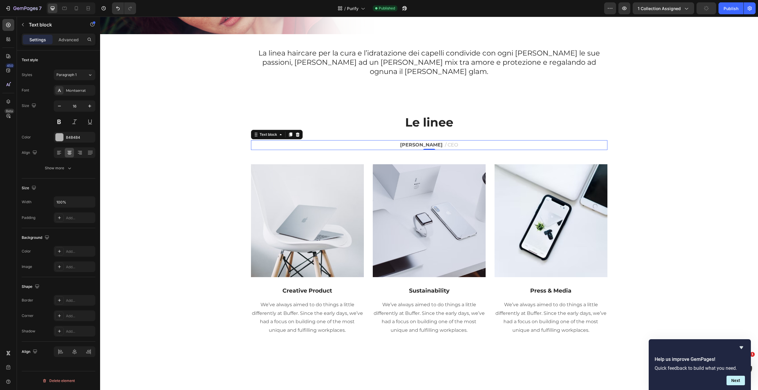
drag, startPoint x: 296, startPoint y: 125, endPoint x: 312, endPoint y: 142, distance: 23.1
click at [296, 133] on icon at bounding box center [298, 135] width 4 height 4
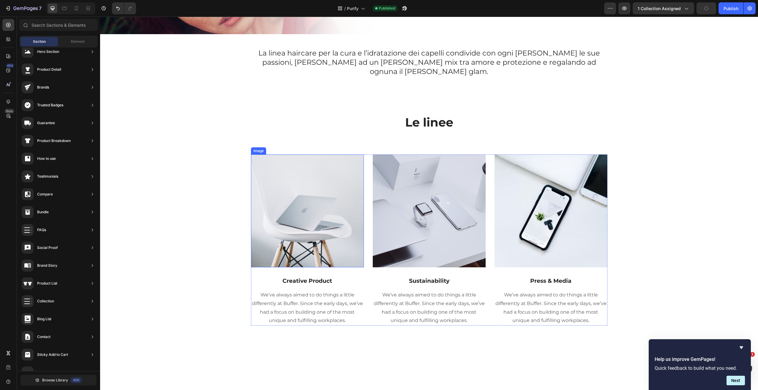
click at [334, 176] on img at bounding box center [307, 211] width 113 height 113
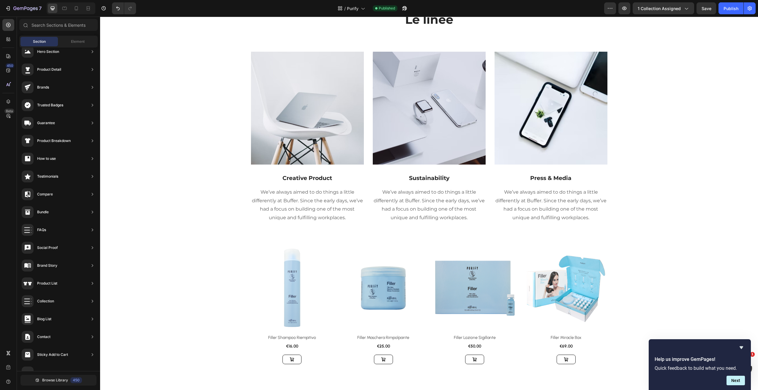
scroll to position [136, 0]
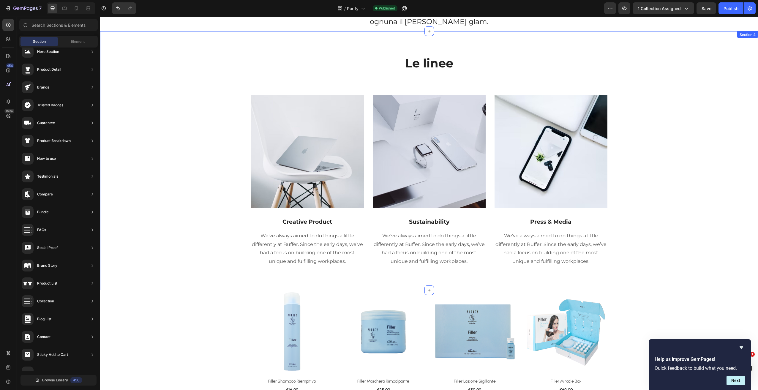
click at [215, 103] on div "Le linee Heading Row Image Creative Product Text block We’ve always aimed to do…" at bounding box center [429, 161] width 649 height 212
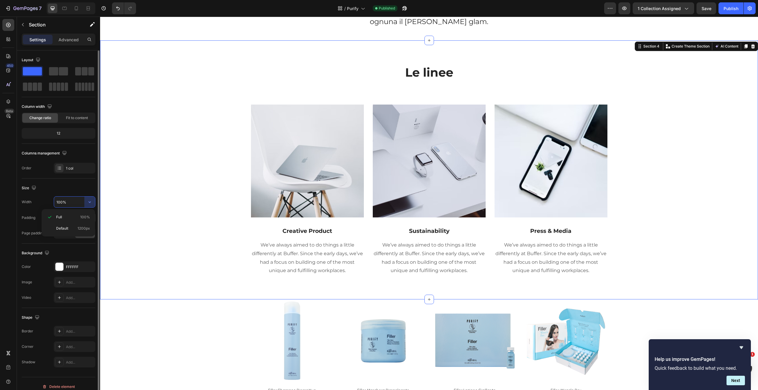
drag, startPoint x: 73, startPoint y: 229, endPoint x: 86, endPoint y: 223, distance: 14.4
click at [73, 229] on p "Default 1200px" at bounding box center [73, 228] width 34 height 5
type input "1200"
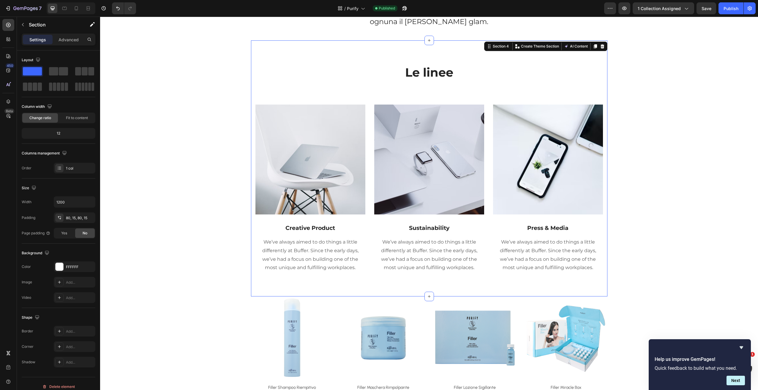
drag, startPoint x: 636, startPoint y: 131, endPoint x: 611, endPoint y: 130, distance: 25.0
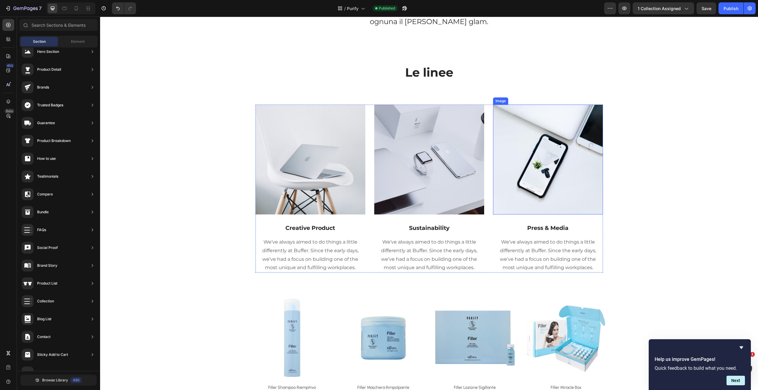
click at [593, 130] on img at bounding box center [548, 160] width 110 height 110
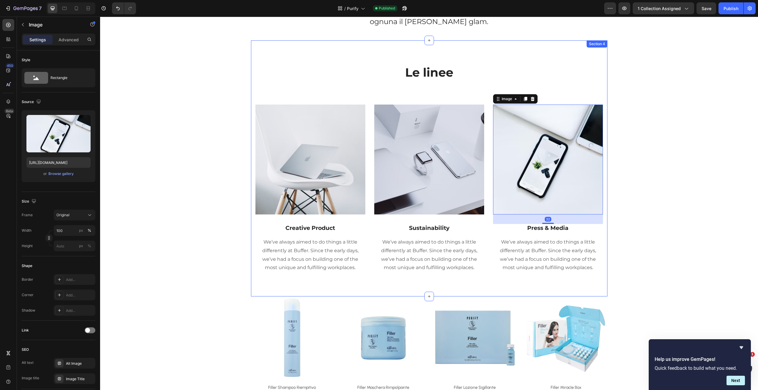
click at [477, 93] on div "Le linee Heading Row Image Creative Product Text block We’ve always aimed to do…" at bounding box center [430, 168] width 348 height 209
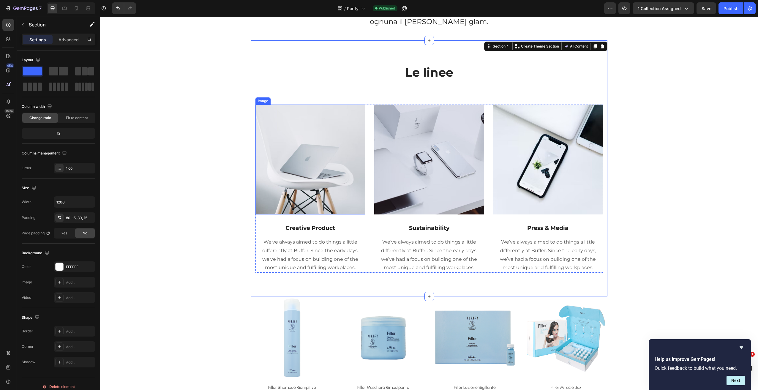
click at [278, 156] on img at bounding box center [311, 160] width 110 height 110
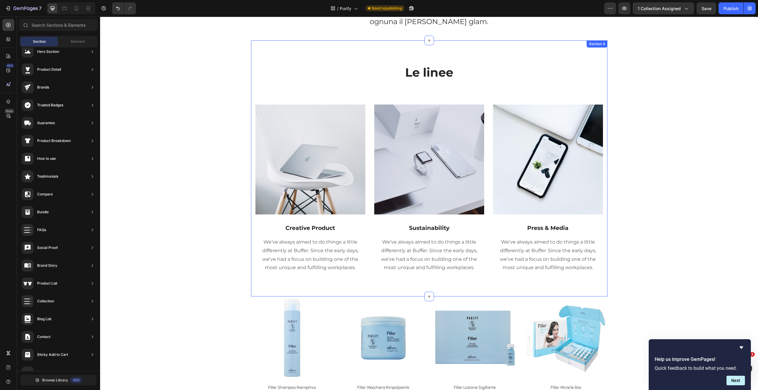
click at [380, 89] on div "Le linee Heading Row Image Creative Product Text block We’ve always aimed to do…" at bounding box center [430, 168] width 348 height 209
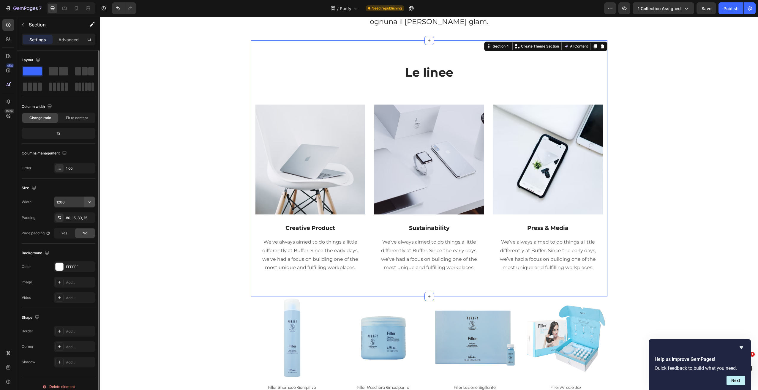
drag, startPoint x: 89, startPoint y: 203, endPoint x: 87, endPoint y: 206, distance: 4.1
click at [89, 203] on icon "button" at bounding box center [90, 202] width 6 height 6
click at [75, 217] on p "Full 100%" at bounding box center [73, 217] width 34 height 5
type input "100%"
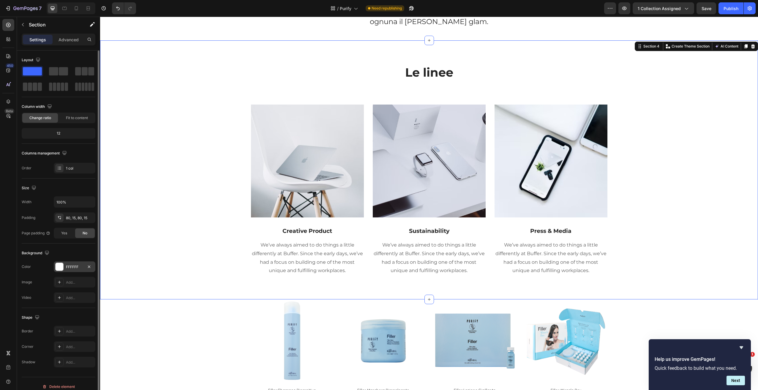
click at [67, 265] on div "FFFFFF" at bounding box center [74, 266] width 17 height 5
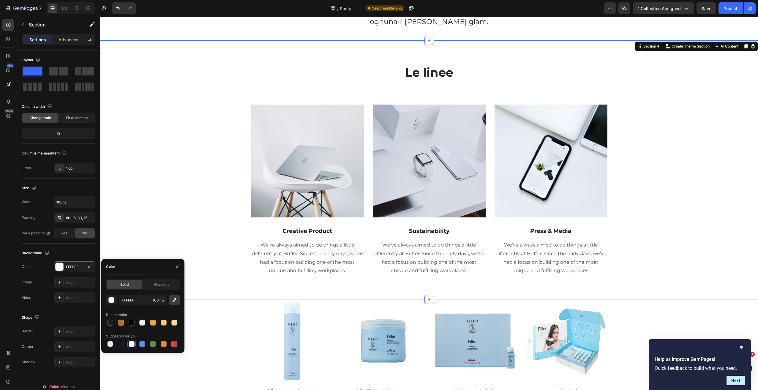
click at [176, 302] on icon "button" at bounding box center [174, 300] width 6 height 6
click at [141, 303] on input "FFFFFF" at bounding box center [134, 300] width 31 height 11
paste input "e6e4e3"
type input "e6e4e3"
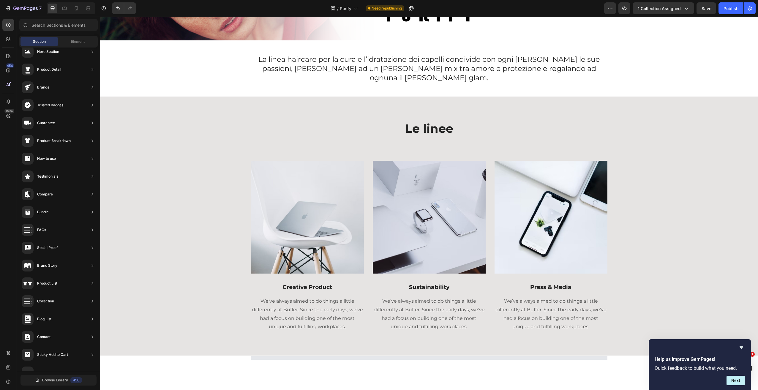
scroll to position [82, 0]
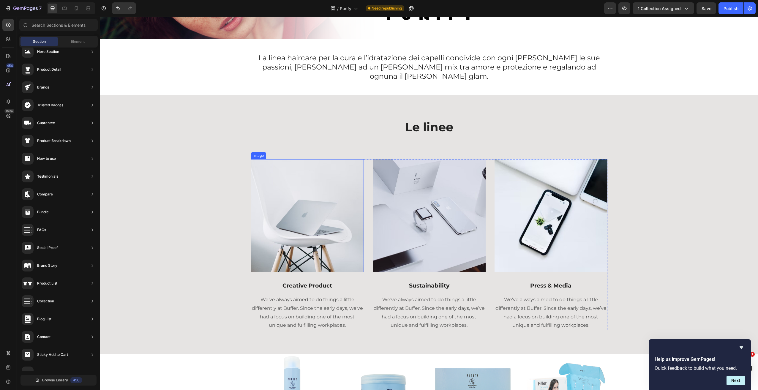
click at [319, 191] on img at bounding box center [307, 215] width 113 height 113
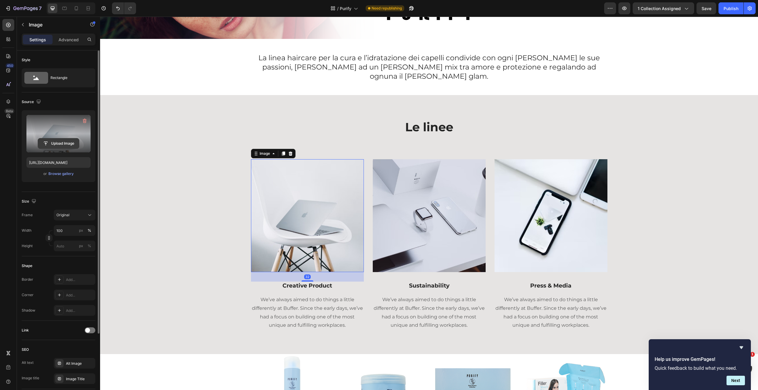
click at [63, 144] on input "file" at bounding box center [58, 143] width 41 height 10
click at [64, 142] on input "file" at bounding box center [58, 143] width 41 height 10
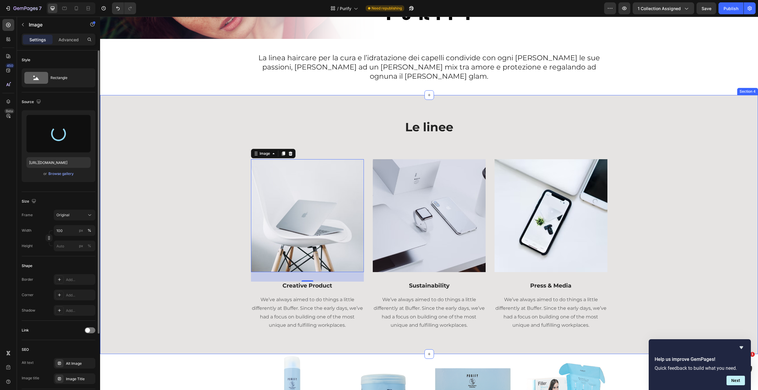
type input "[URL][DOMAIN_NAME]"
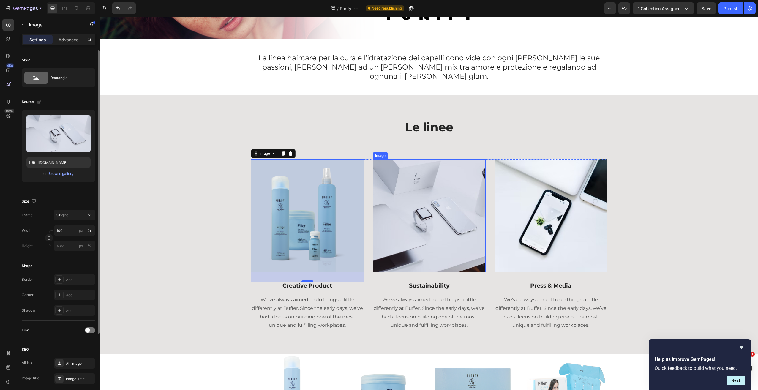
click at [387, 239] on img at bounding box center [429, 215] width 113 height 113
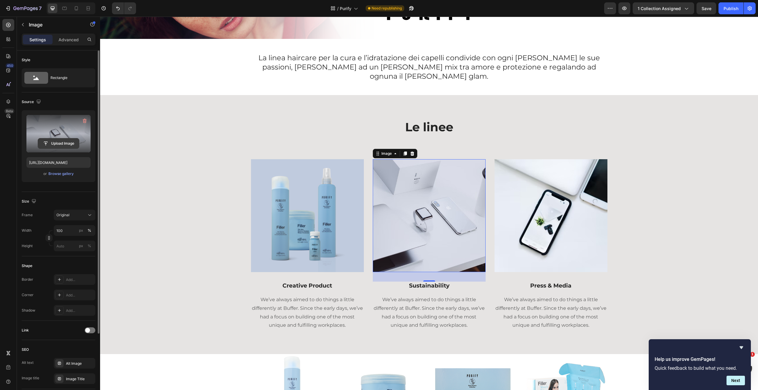
click at [67, 142] on input "file" at bounding box center [58, 143] width 41 height 10
type input "[URL][DOMAIN_NAME]"
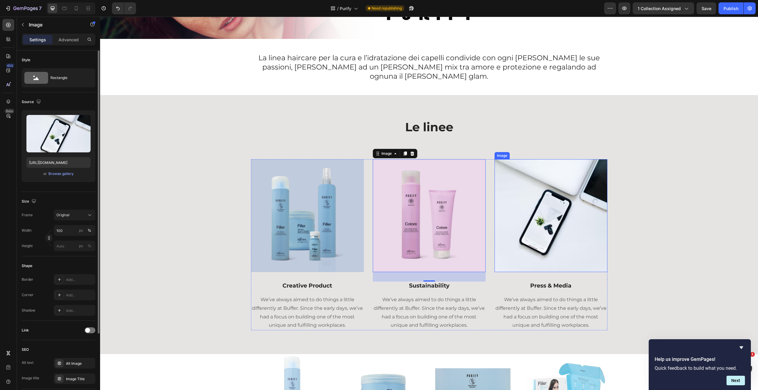
click at [563, 193] on img at bounding box center [551, 215] width 113 height 113
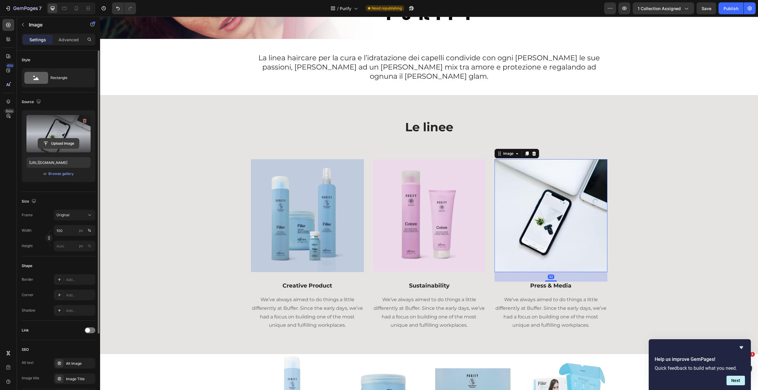
click at [72, 144] on input "file" at bounding box center [58, 143] width 41 height 10
type input "[URL][DOMAIN_NAME]"
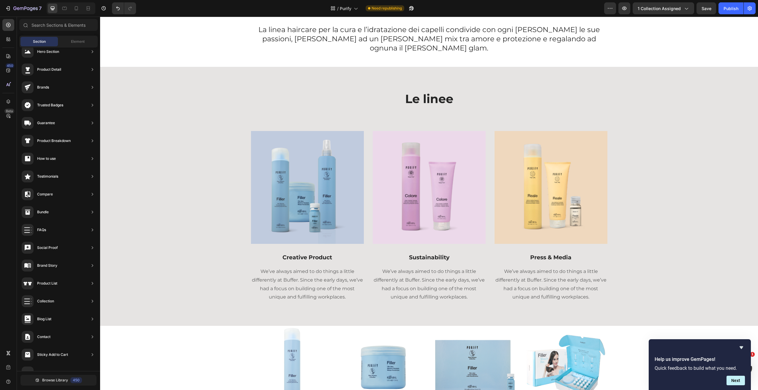
scroll to position [111, 0]
click at [614, 119] on div "Le linee Heading Row Image Creative Product Text block We’ve always aimed to do…" at bounding box center [429, 196] width 649 height 212
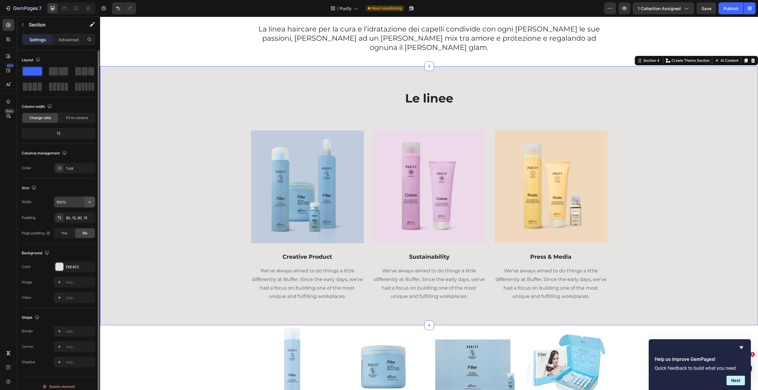
click at [91, 199] on icon "button" at bounding box center [90, 202] width 6 height 6
click at [281, 118] on div "Le linee Heading Row Image Creative Product Text block We’ve always aimed to do…" at bounding box center [429, 196] width 649 height 212
click at [414, 130] on img at bounding box center [429, 186] width 113 height 113
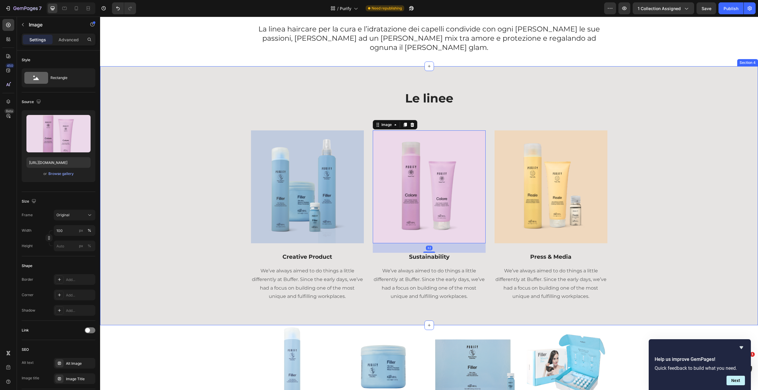
click at [487, 118] on div "Le linee Heading Row Image Creative Product Text block We’ve always aimed to do…" at bounding box center [429, 196] width 649 height 212
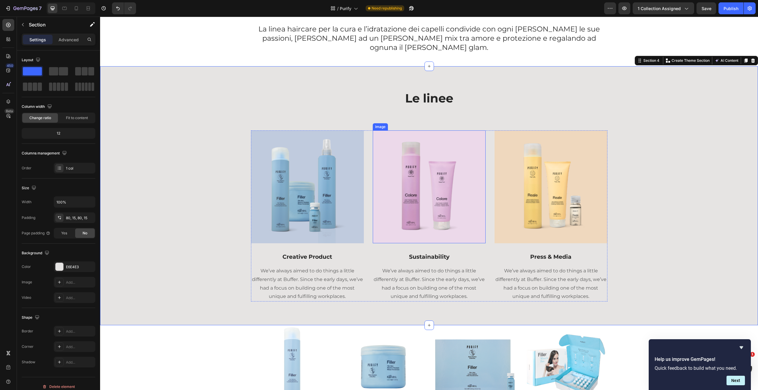
click at [425, 141] on img at bounding box center [429, 186] width 113 height 113
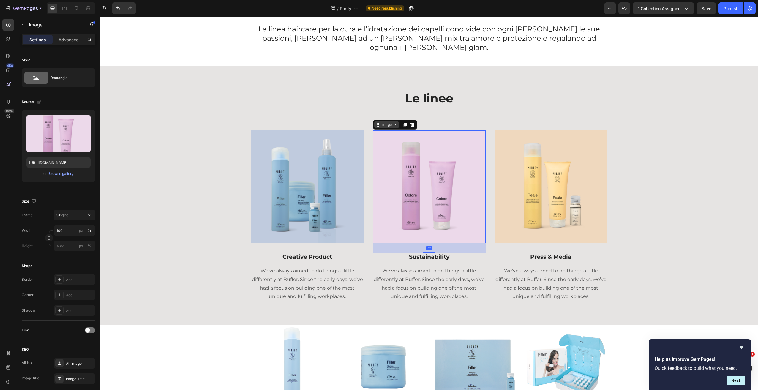
click at [382, 122] on div "Image" at bounding box center [386, 124] width 13 height 5
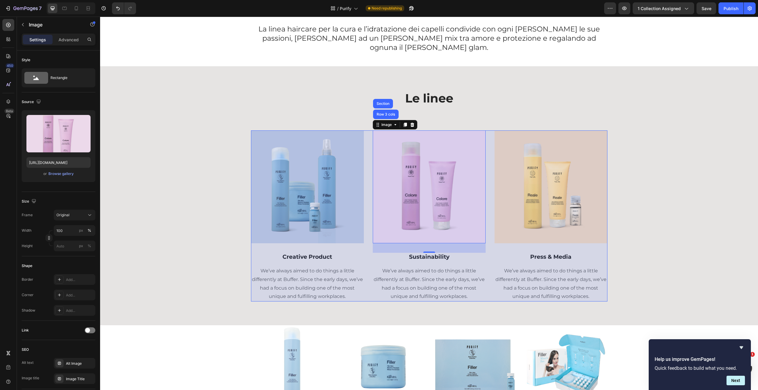
drag, startPoint x: 386, startPoint y: 106, endPoint x: 381, endPoint y: 108, distance: 5.1
click at [386, 113] on div "Row 3 cols" at bounding box center [386, 115] width 21 height 4
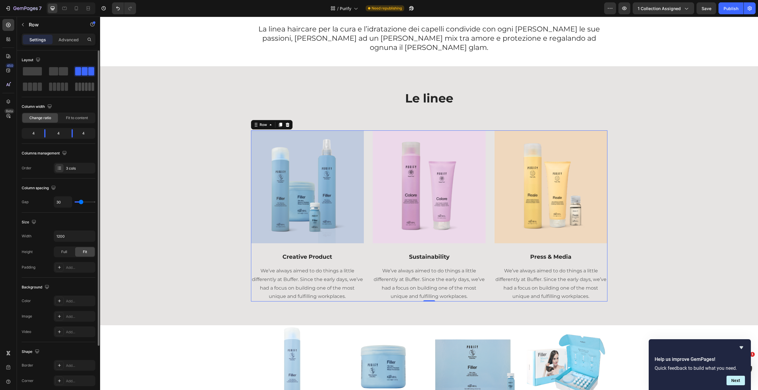
click at [87, 89] on span at bounding box center [86, 87] width 3 height 8
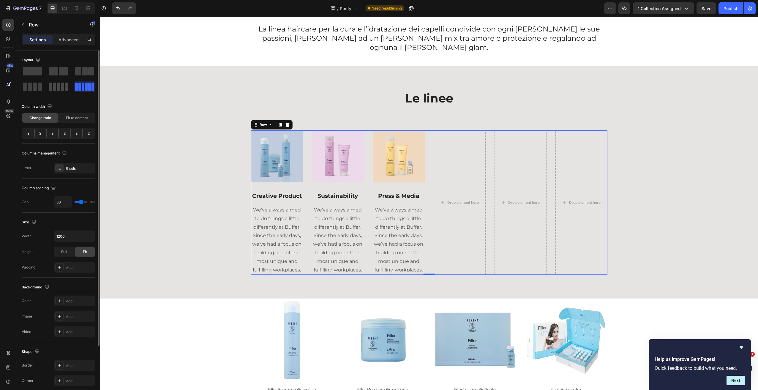
click at [59, 87] on span at bounding box center [58, 87] width 3 height 8
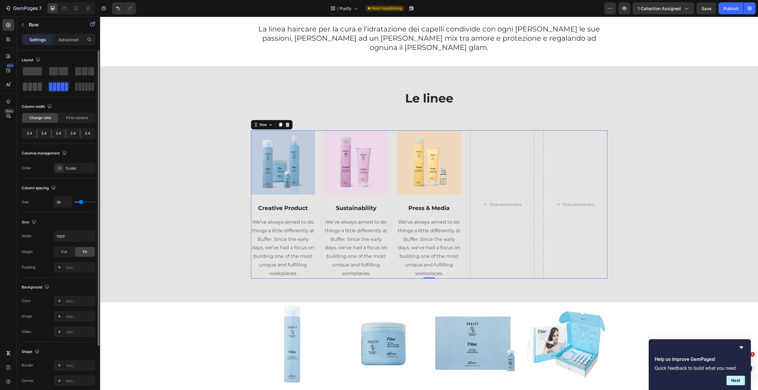
click at [35, 89] on span at bounding box center [35, 87] width 4 height 8
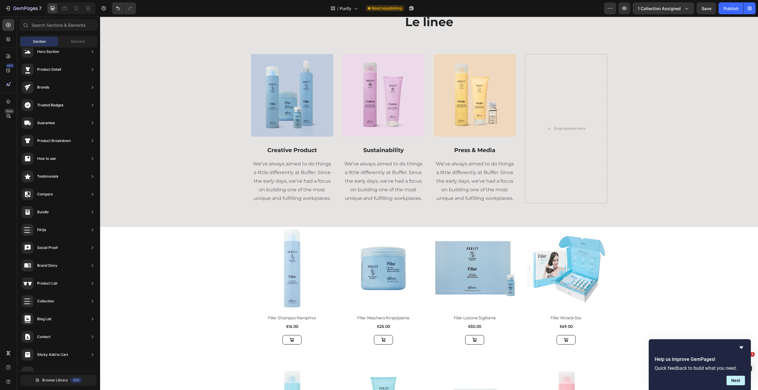
scroll to position [148, 0]
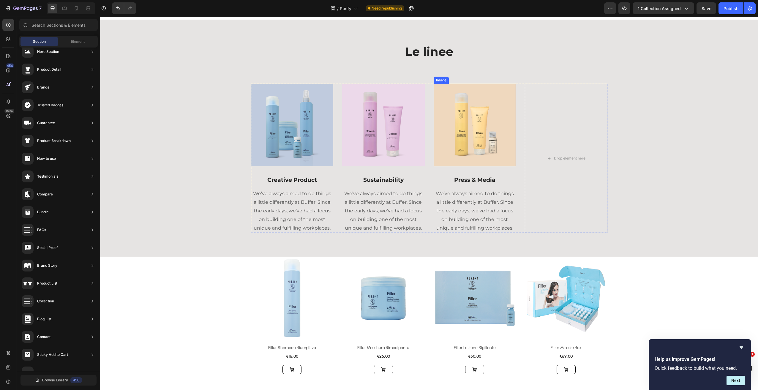
click at [502, 122] on img at bounding box center [475, 125] width 83 height 83
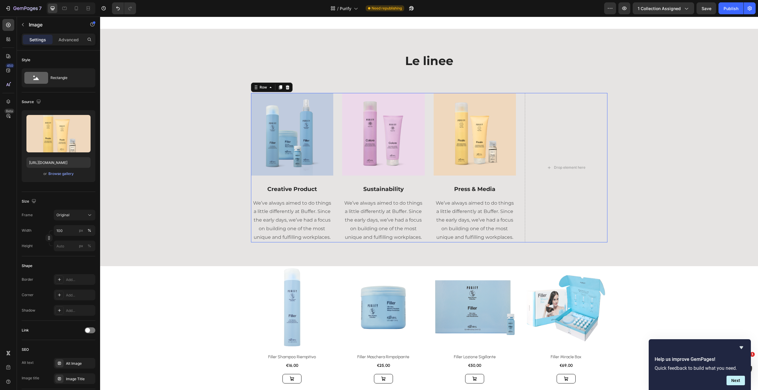
click at [434, 187] on div "Image Press & Media Text block We’ve always aimed to do things a little differe…" at bounding box center [475, 167] width 83 height 149
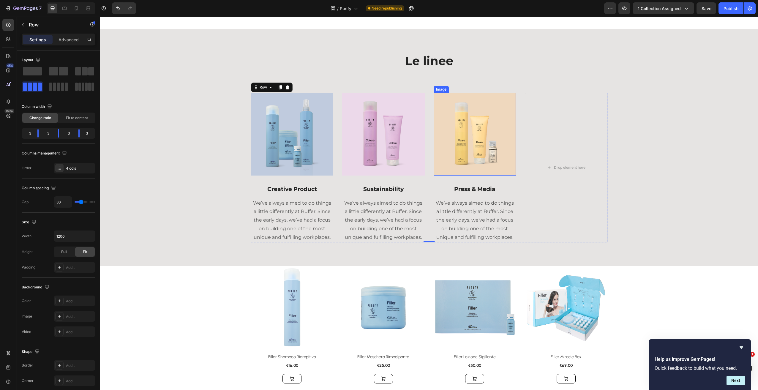
click at [450, 157] on img at bounding box center [475, 134] width 83 height 83
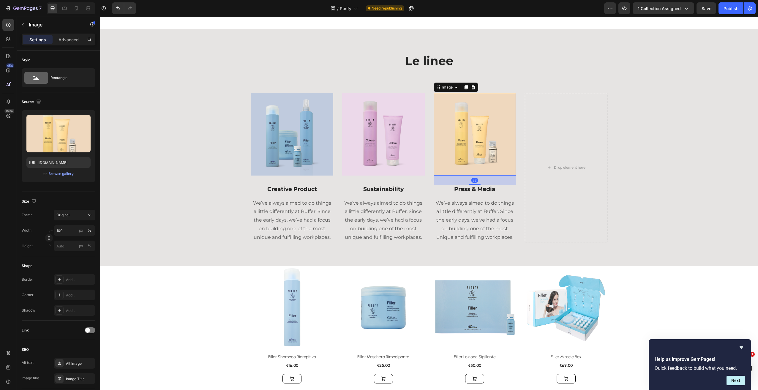
click at [464, 85] on icon at bounding box center [466, 87] width 5 height 5
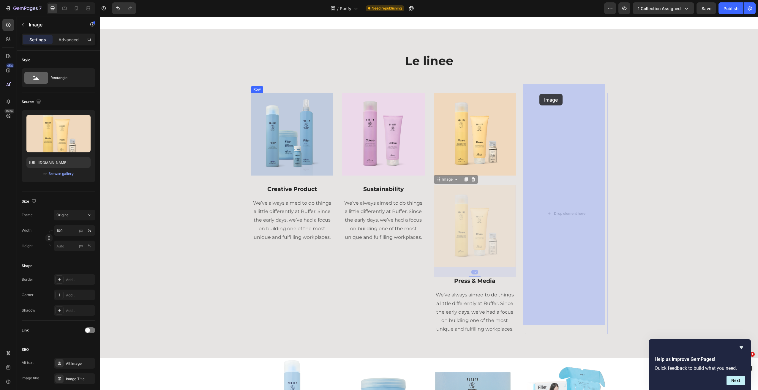
drag, startPoint x: 492, startPoint y: 135, endPoint x: 499, endPoint y: 164, distance: 30.0
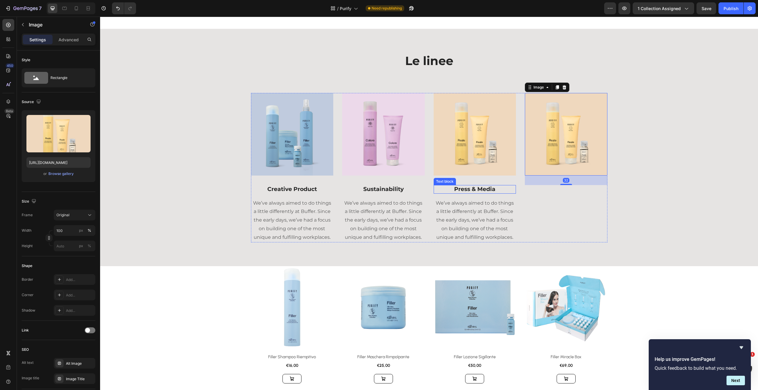
click at [480, 186] on p "Press & Media" at bounding box center [474, 189] width 81 height 7
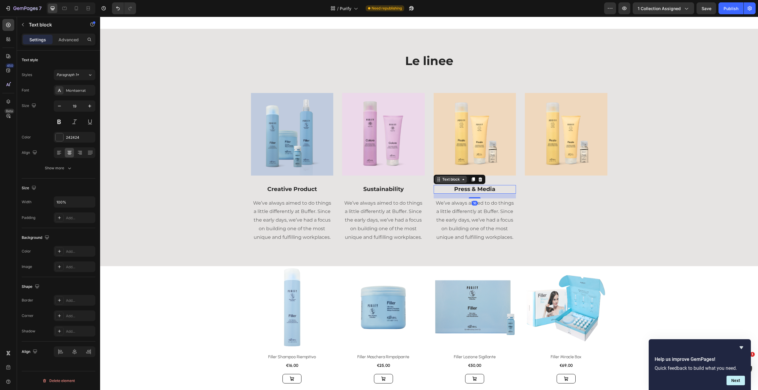
click at [445, 177] on div "Text block" at bounding box center [451, 179] width 20 height 5
click at [554, 133] on img at bounding box center [566, 134] width 83 height 83
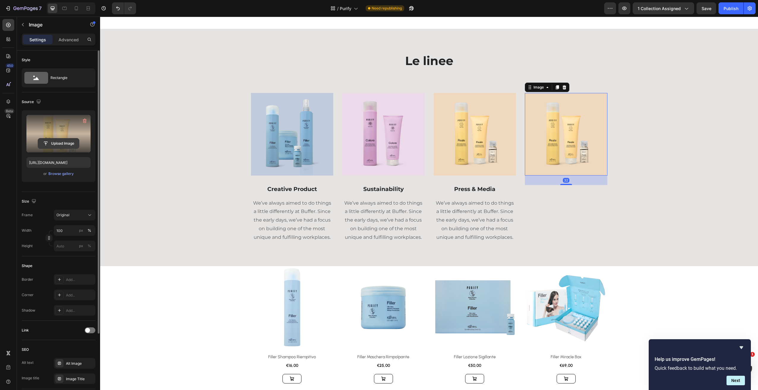
click at [56, 141] on input "file" at bounding box center [58, 143] width 41 height 10
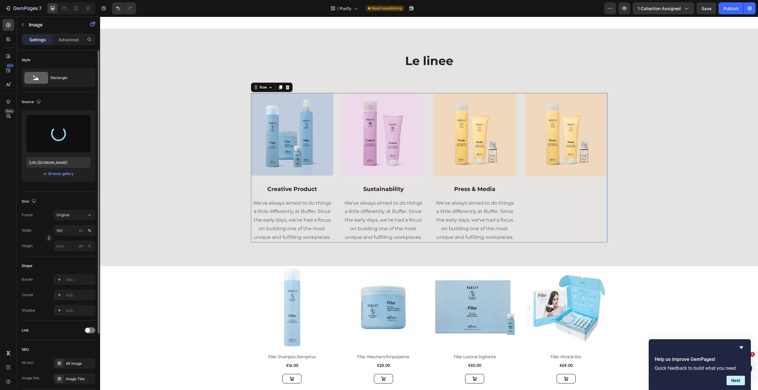
click at [338, 93] on div "Image Creative Product Text block We’ve always aimed to do things a little diff…" at bounding box center [429, 167] width 357 height 149
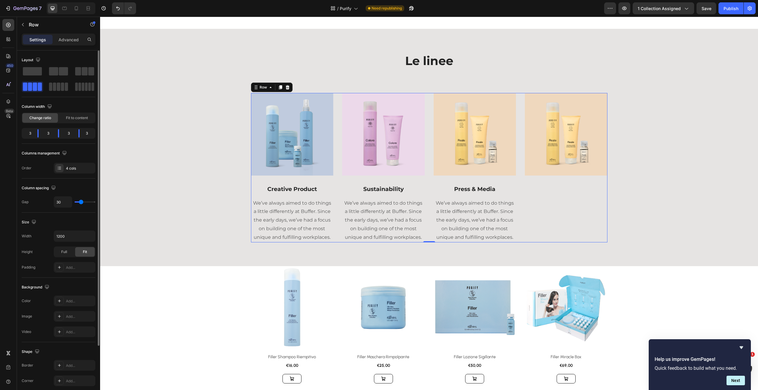
type input "28"
type input "27"
type input "26"
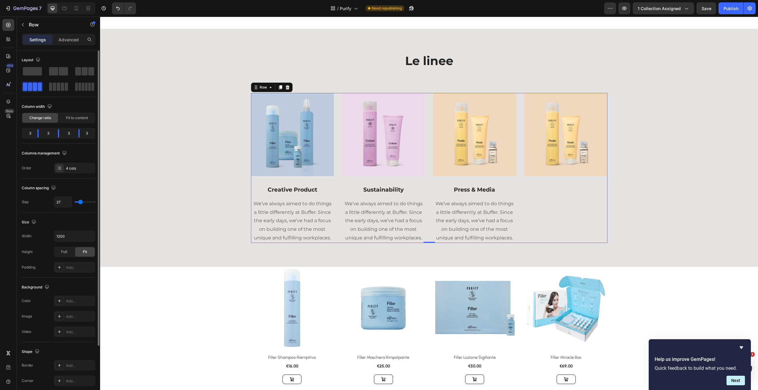
type input "26"
type input "25"
type input "24"
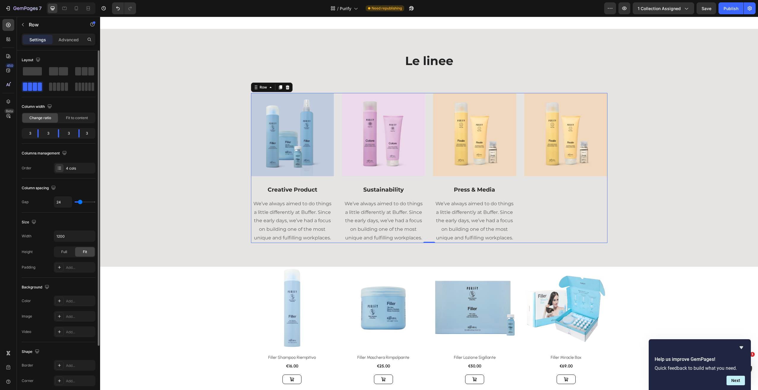
type input "23"
type input "22"
type input "21"
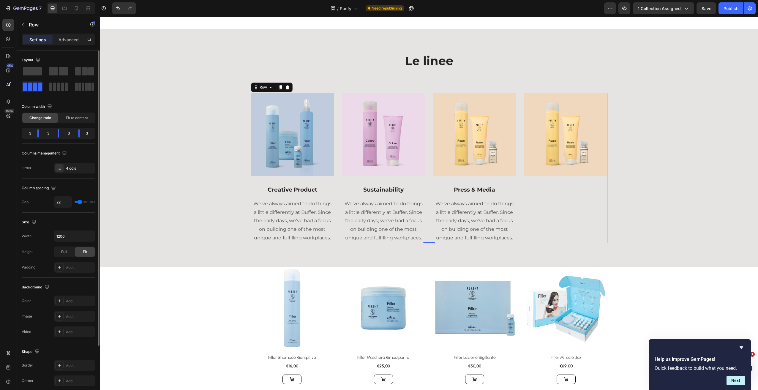
type input "21"
type input "18"
type input "17"
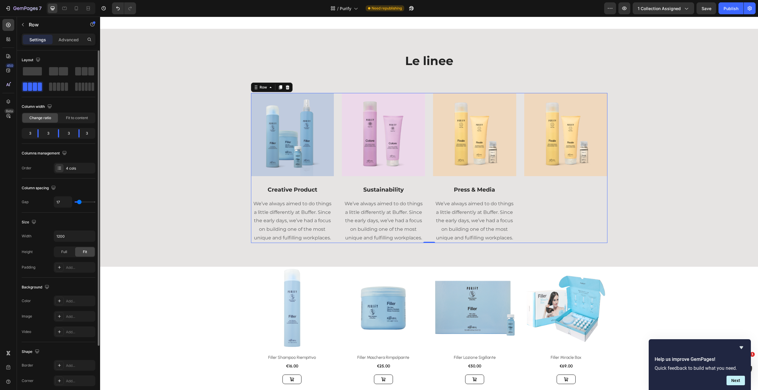
type input "15"
type input "14"
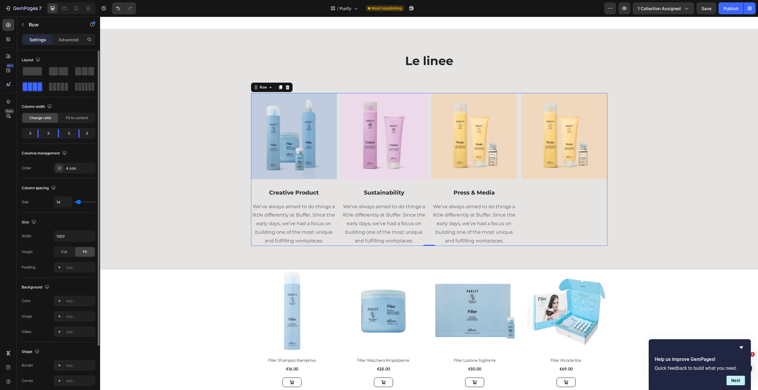
type input "12"
type input "9"
type input "7"
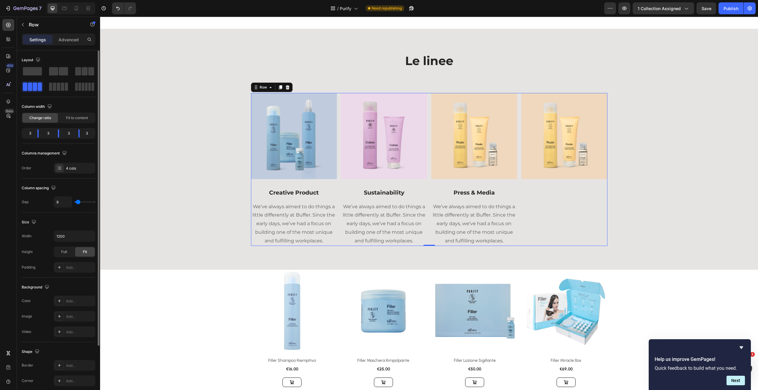
type input "7"
type input "6"
type input "5"
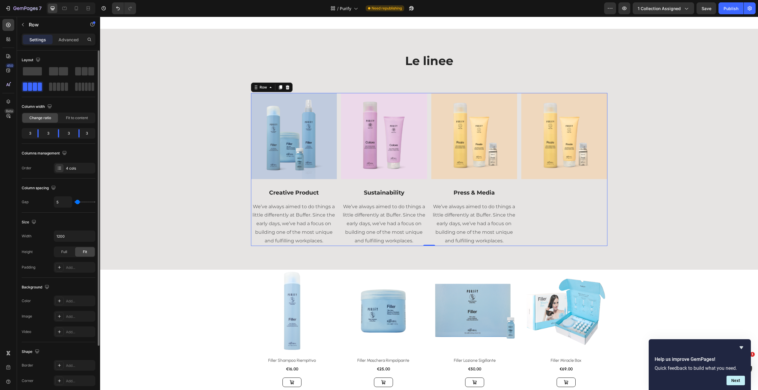
type input "4"
type input "3"
type input "2"
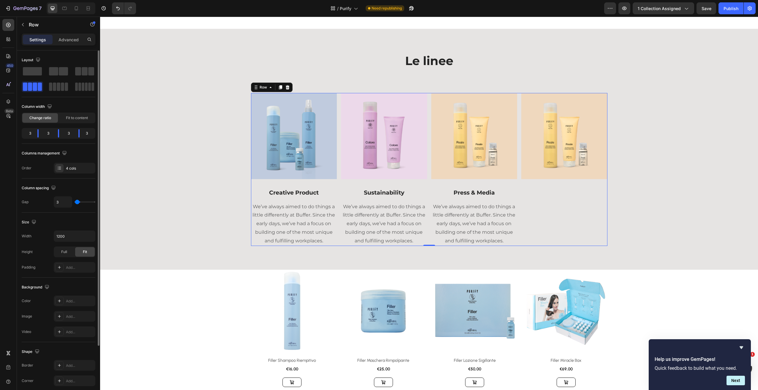
type input "2"
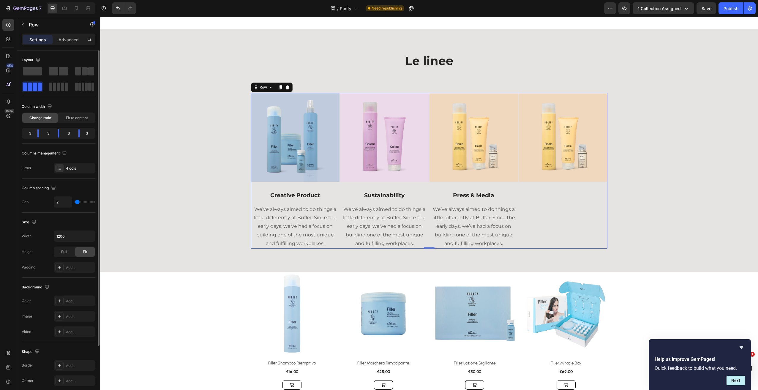
type input "3"
type input "5"
type input "6"
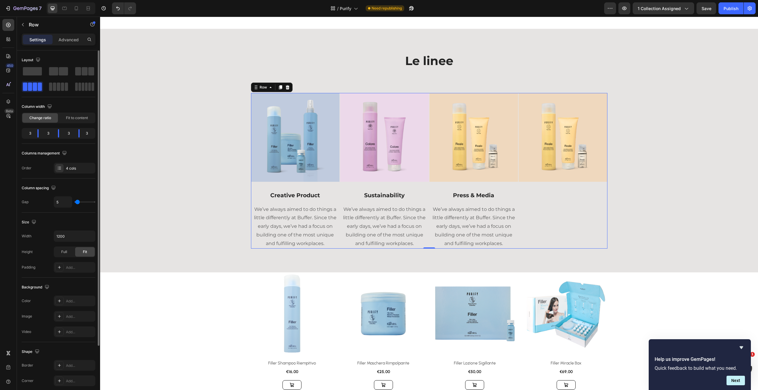
type input "6"
type input "8"
type input "9"
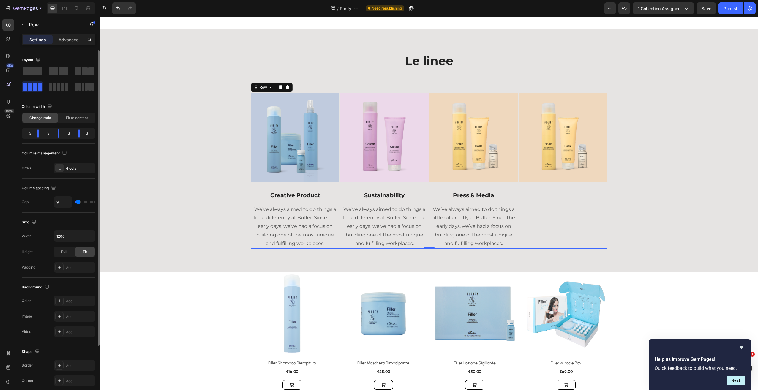
type input "11"
type input "12"
type input "13"
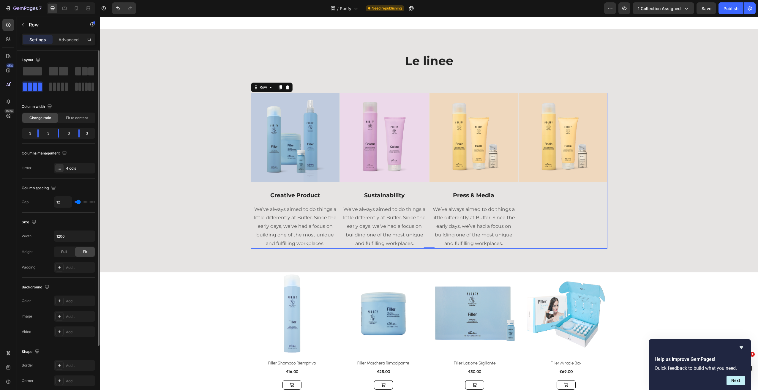
type input "13"
type input "14"
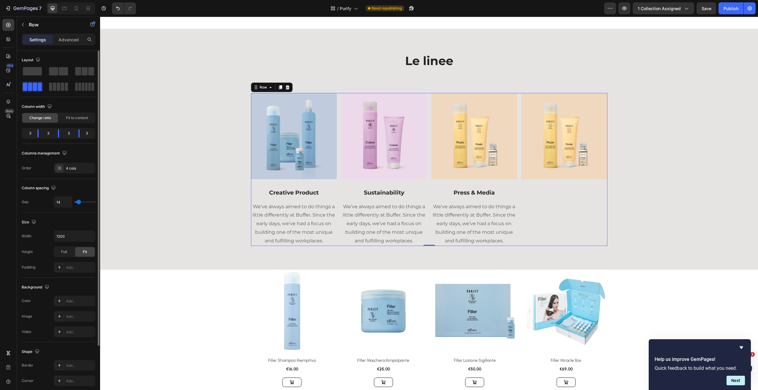
type input "15"
type input "16"
type input "17"
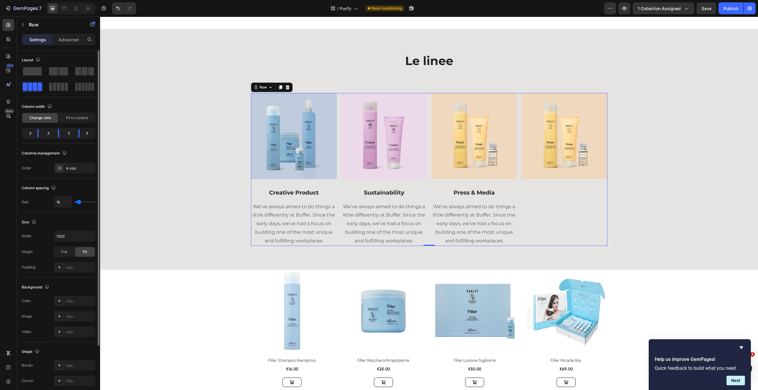
type input "17"
type input "15"
type input "13"
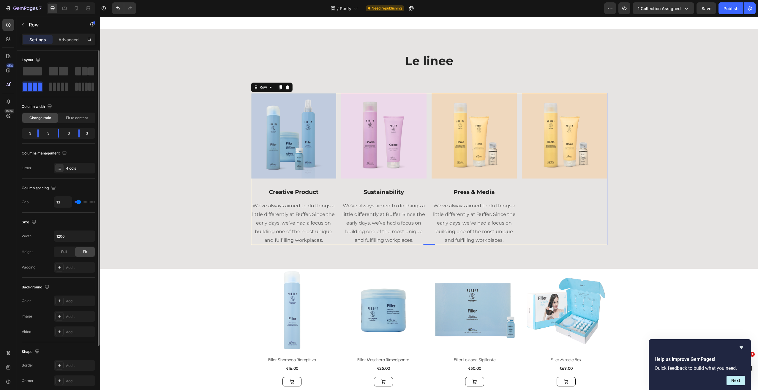
type input "12"
type input "11"
type input "10"
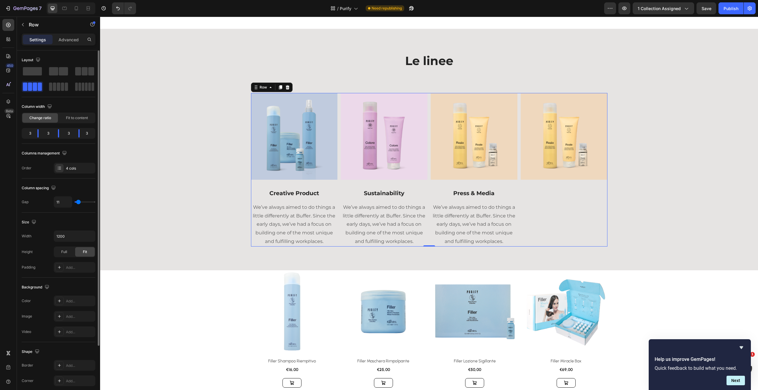
type input "10"
type input "9"
type input "8"
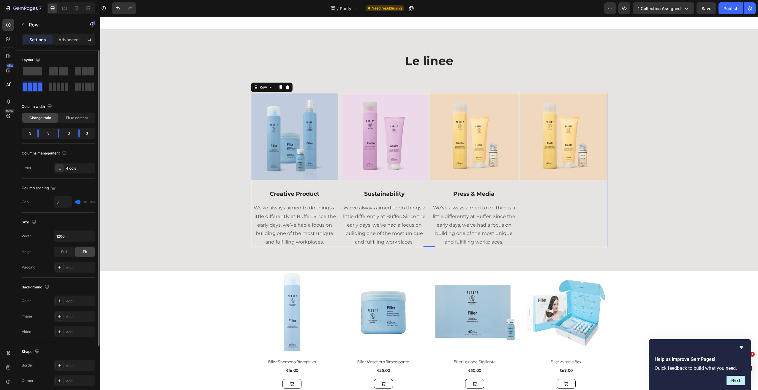
type input "11"
type input "14"
type input "15"
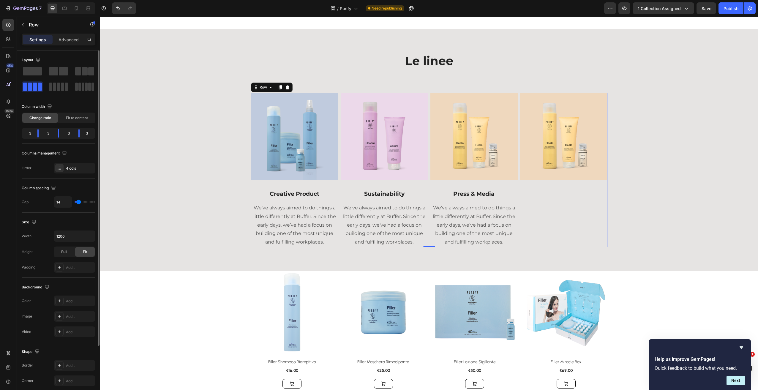
type input "15"
type input "16"
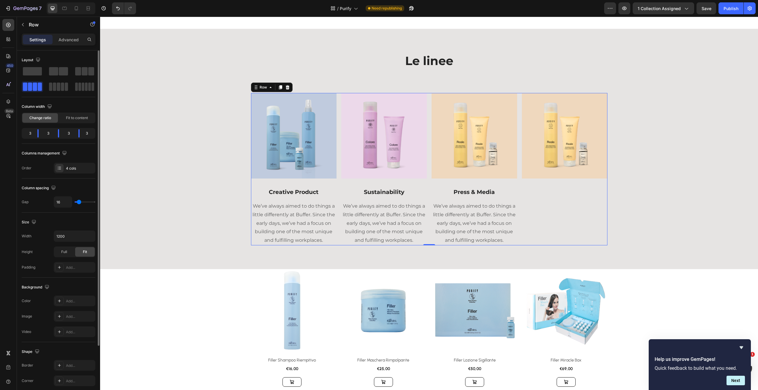
type input "15"
type input "14"
type input "13"
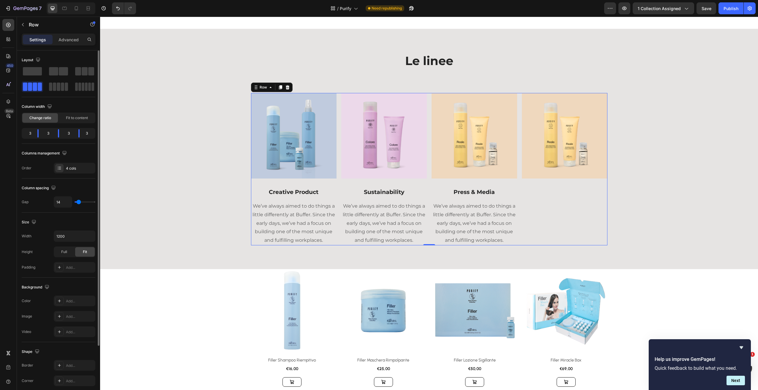
type input "13"
type input "12"
type input "11"
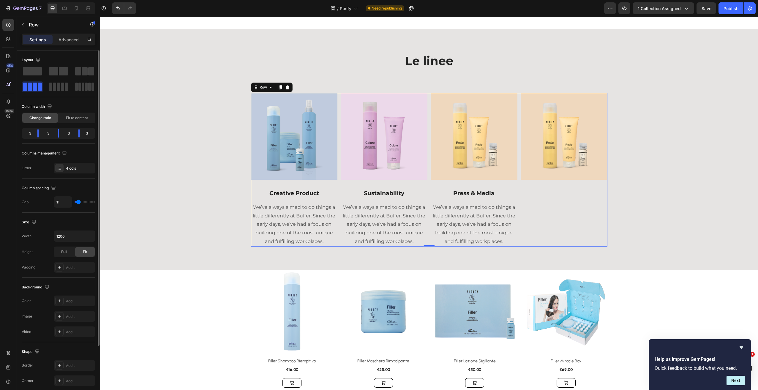
type input "8"
type input "7"
type input "6"
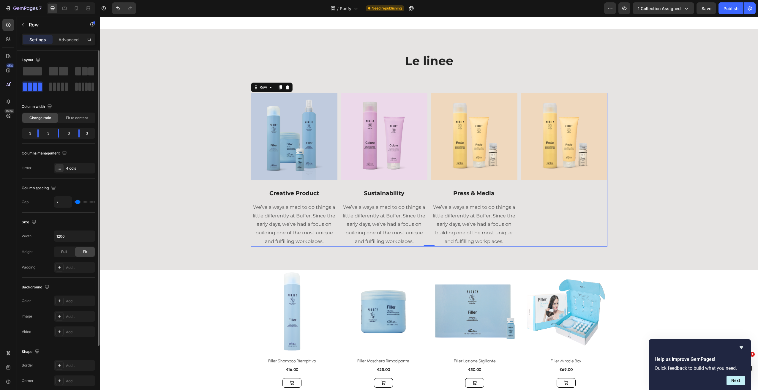
type input "6"
type input "5"
type input "6"
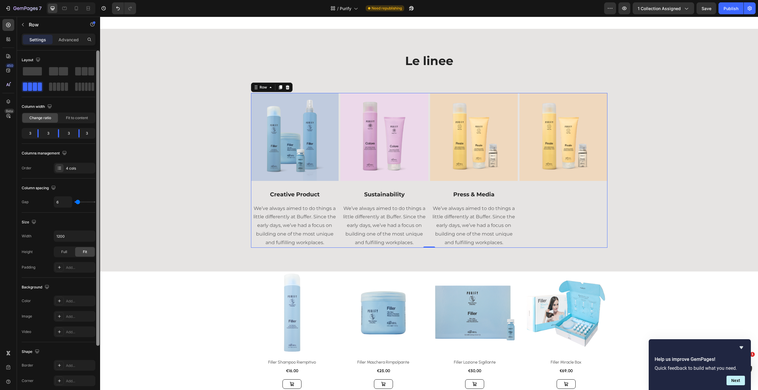
drag, startPoint x: 81, startPoint y: 204, endPoint x: 97, endPoint y: 196, distance: 18.3
type input "7"
click at [78, 203] on input "range" at bounding box center [85, 201] width 21 height 1
type input "7"
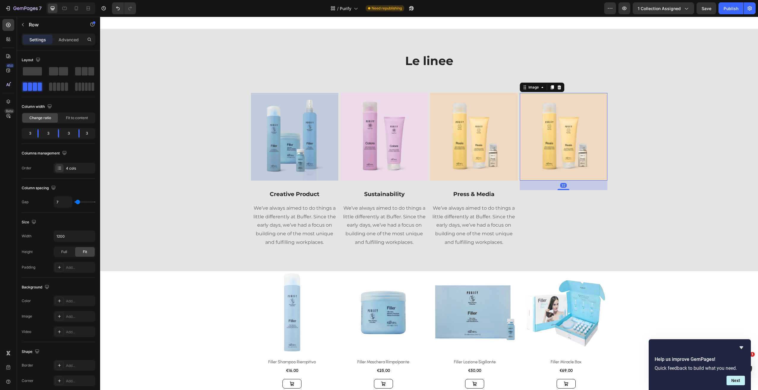
drag, startPoint x: 558, startPoint y: 142, endPoint x: 521, endPoint y: 138, distance: 37.1
click at [558, 142] on img at bounding box center [564, 137] width 88 height 88
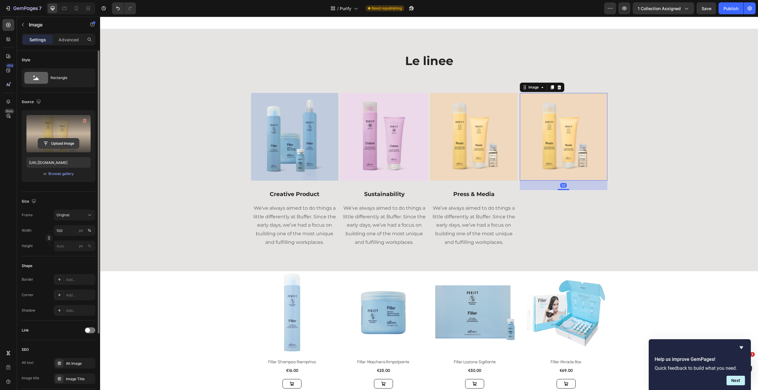
click at [68, 146] on input "file" at bounding box center [58, 143] width 41 height 10
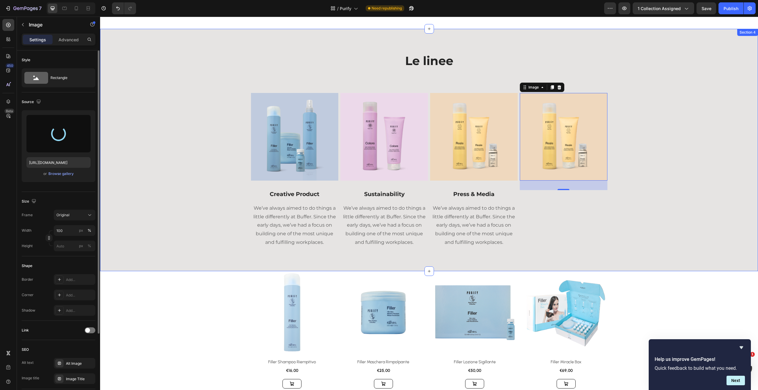
type input "[URL][DOMAIN_NAME]"
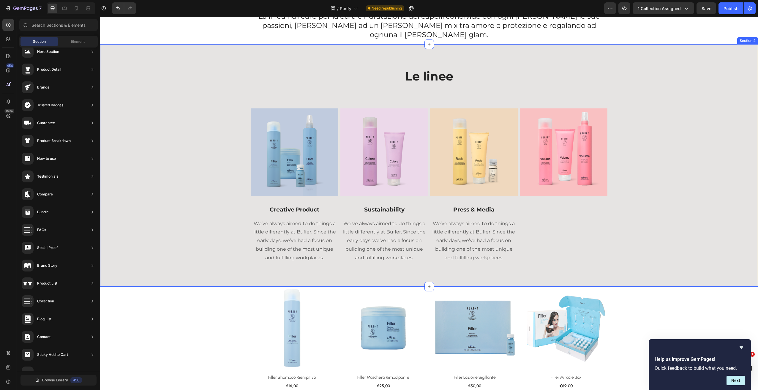
scroll to position [122, 0]
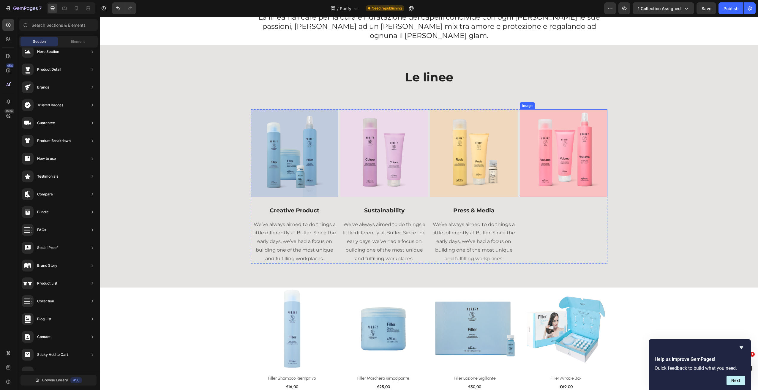
click at [603, 112] on img at bounding box center [564, 153] width 88 height 88
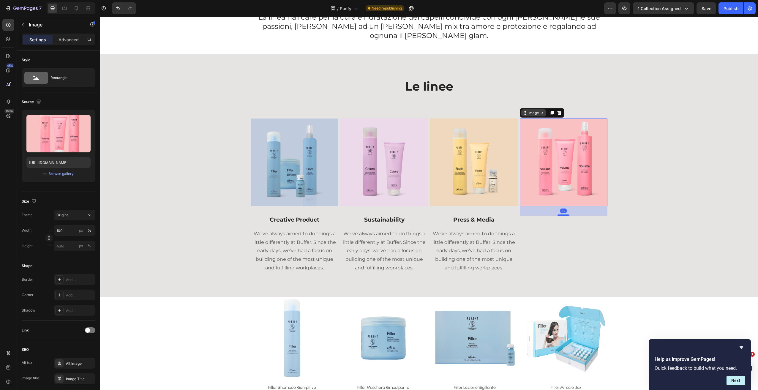
click at [536, 110] on div "Image" at bounding box center [533, 112] width 13 height 5
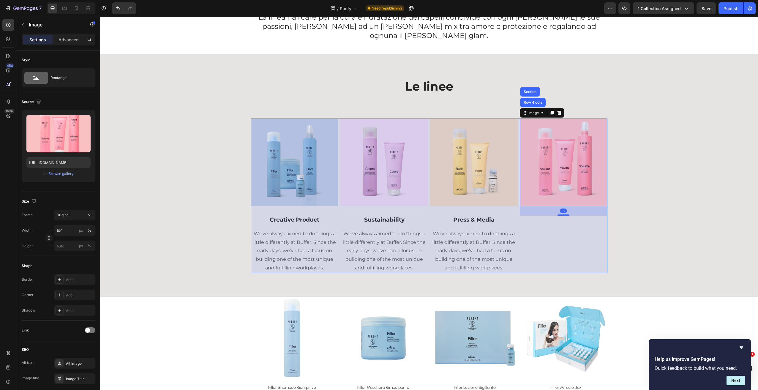
click at [535, 101] on div "Row 4 cols" at bounding box center [533, 103] width 21 height 4
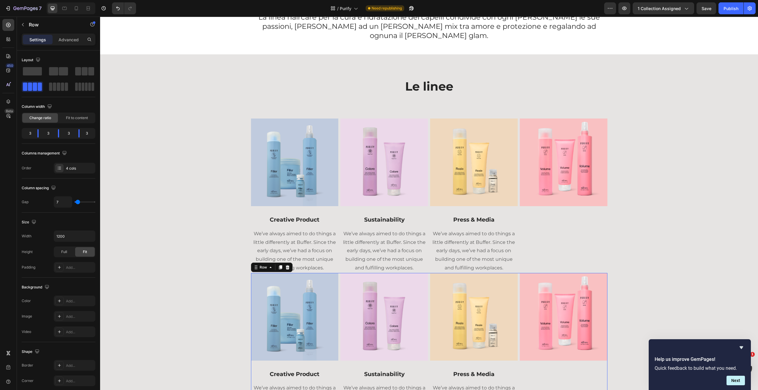
click at [522, 372] on div "Image" at bounding box center [564, 350] width 88 height 154
click at [81, 75] on div at bounding box center [84, 71] width 19 height 8
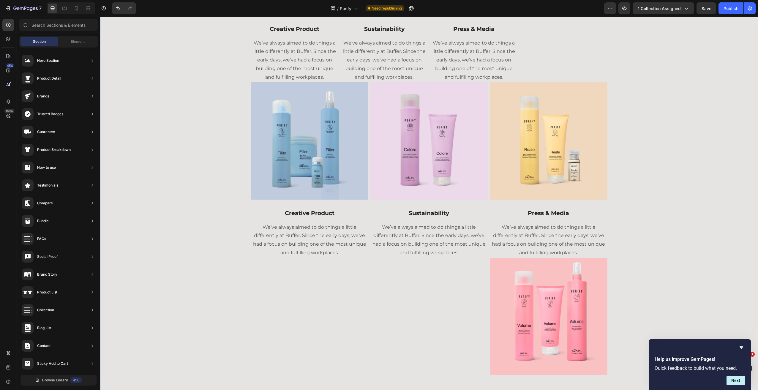
scroll to position [299, 0]
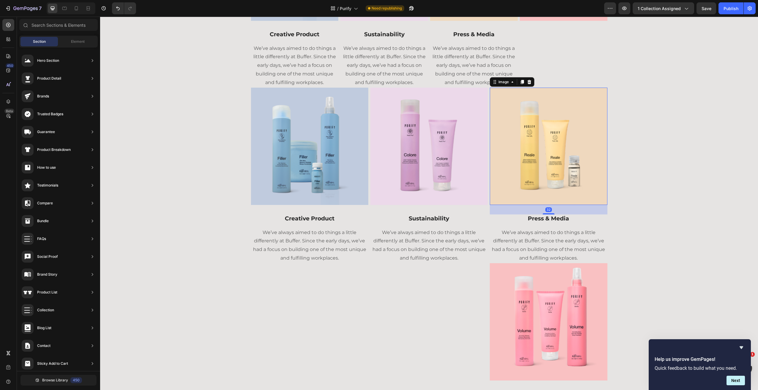
click at [584, 108] on img at bounding box center [548, 146] width 117 height 117
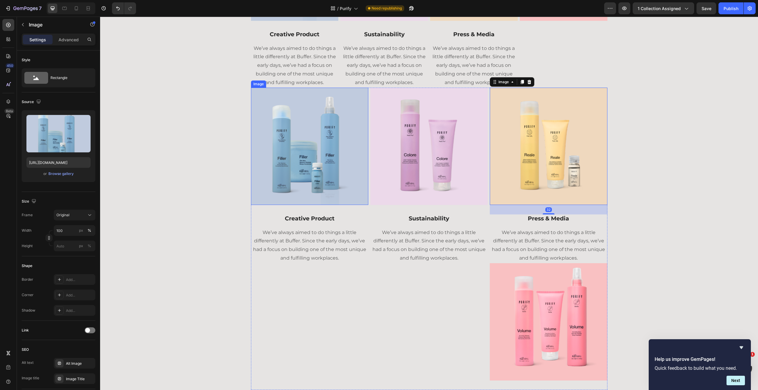
click at [277, 94] on img at bounding box center [309, 146] width 117 height 117
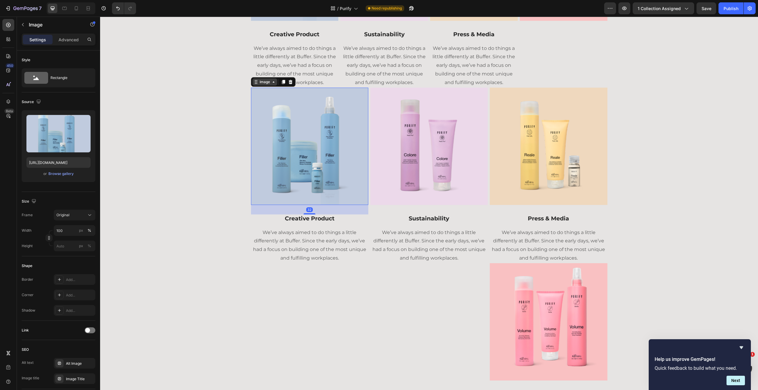
click at [264, 84] on div "Image" at bounding box center [264, 81] width 13 height 5
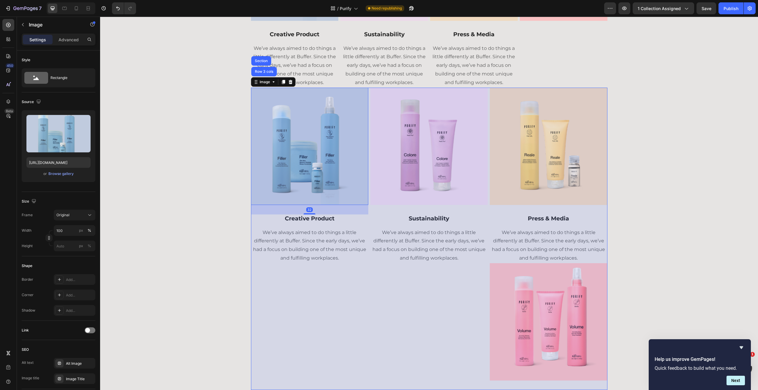
drag, startPoint x: 266, startPoint y: 73, endPoint x: 249, endPoint y: 81, distance: 19.3
click at [266, 73] on div "Row 3 cols" at bounding box center [264, 72] width 21 height 4
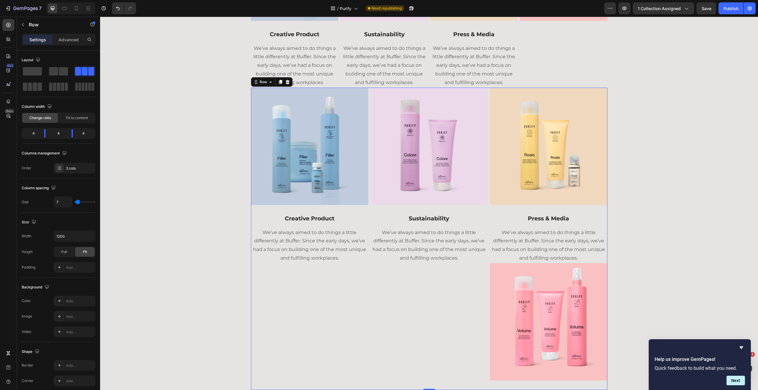
click at [487, 290] on div "Image Creative Product Text block We’ve always aimed to do things a little diff…" at bounding box center [429, 239] width 357 height 303
click at [497, 292] on img at bounding box center [548, 321] width 117 height 117
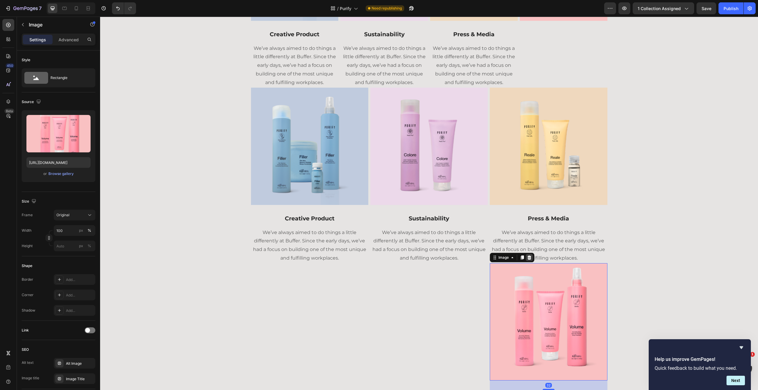
click at [527, 257] on icon at bounding box center [529, 257] width 5 height 5
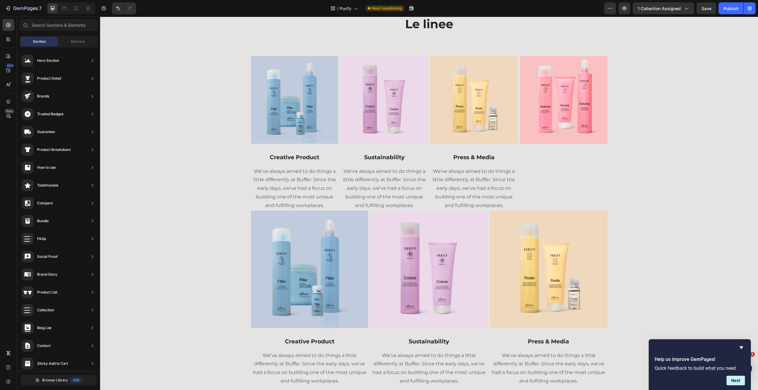
scroll to position [176, 0]
click at [598, 216] on img at bounding box center [548, 268] width 117 height 117
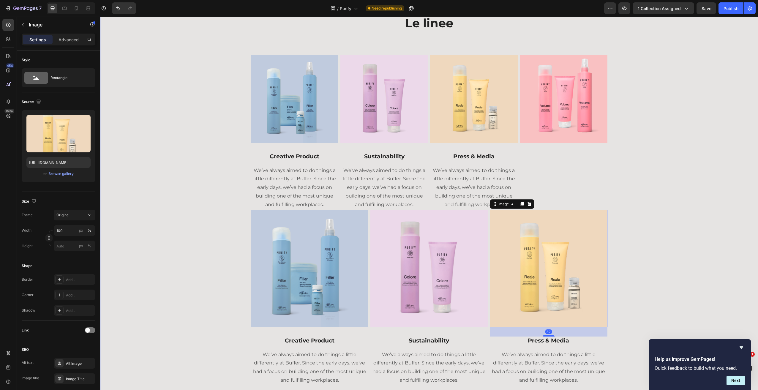
drag, startPoint x: 632, startPoint y: 234, endPoint x: 622, endPoint y: 236, distance: 9.9
click at [632, 237] on div "Le linee Heading Row Image Creative Product Text block We’ve always aimed to do…" at bounding box center [429, 200] width 649 height 371
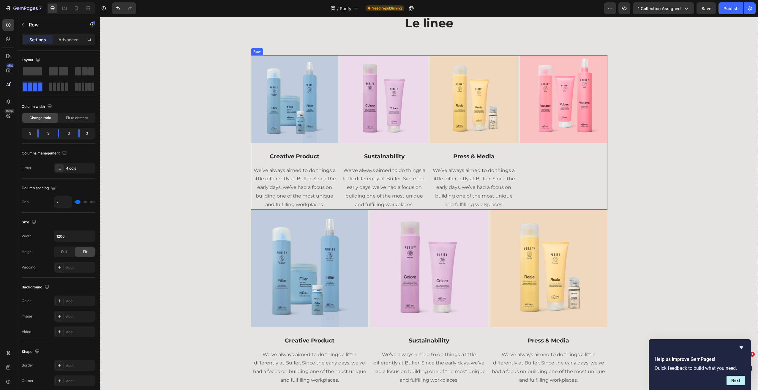
drag, startPoint x: 598, startPoint y: 208, endPoint x: 597, endPoint y: 213, distance: 4.9
click at [598, 208] on div "Image" at bounding box center [564, 132] width 88 height 154
click at [598, 217] on img at bounding box center [548, 268] width 117 height 117
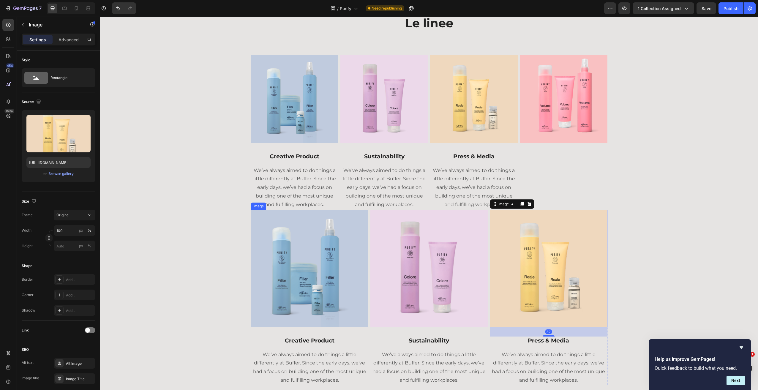
click at [251, 213] on img at bounding box center [309, 268] width 117 height 117
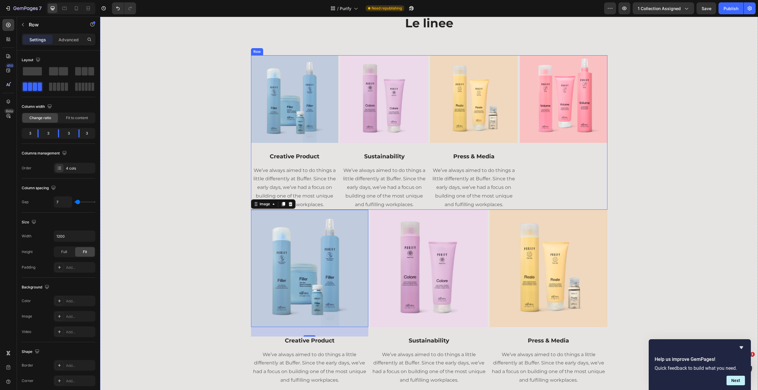
drag, startPoint x: 581, startPoint y: 206, endPoint x: 576, endPoint y: 204, distance: 4.5
click at [581, 206] on div "Image" at bounding box center [564, 132] width 88 height 154
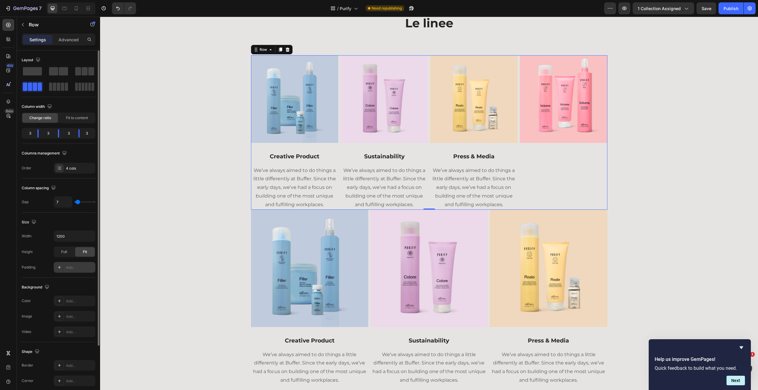
click at [60, 268] on icon at bounding box center [59, 267] width 5 height 5
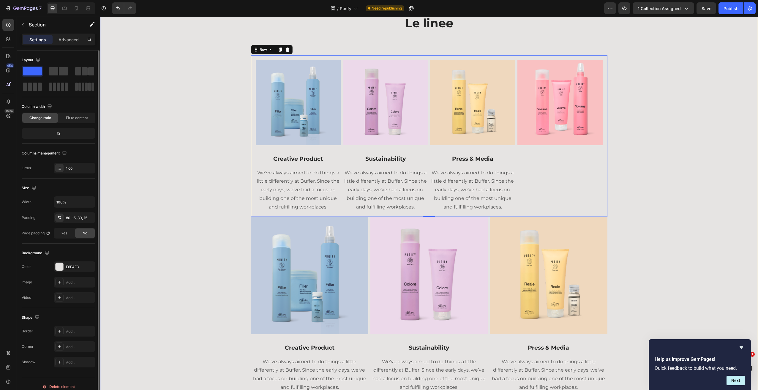
click at [692, 213] on div "Le linee Heading Row Image Creative Product Text block We’ve always aimed to do…" at bounding box center [429, 204] width 649 height 378
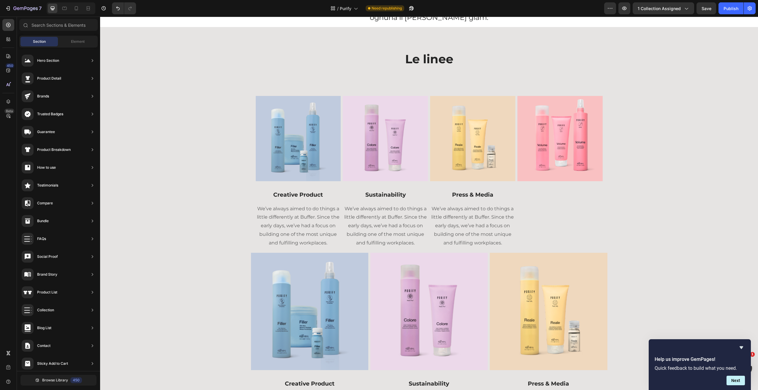
scroll to position [133, 0]
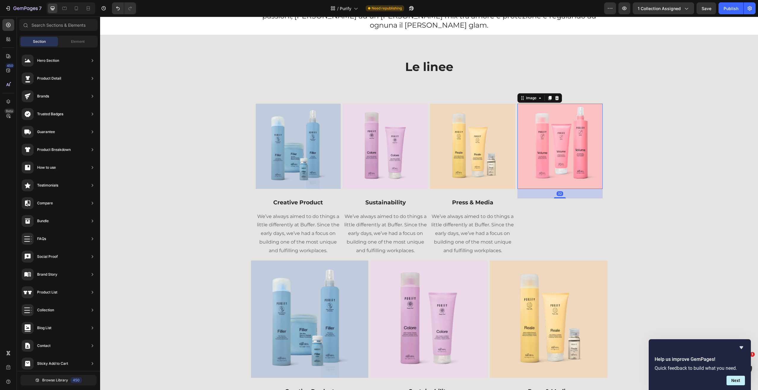
click at [600, 153] on img at bounding box center [560, 146] width 85 height 85
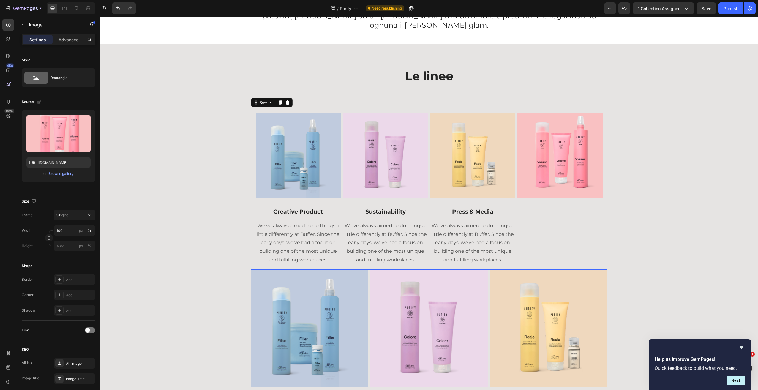
click at [604, 173] on div "Image Creative Product Text block We’ve always aimed to do things a little diff…" at bounding box center [429, 188] width 357 height 161
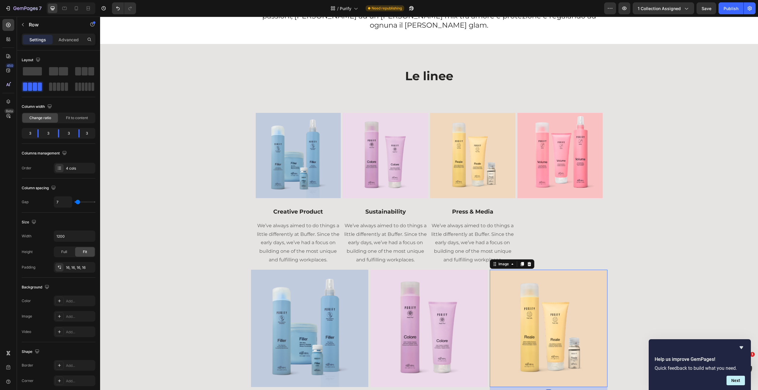
drag, startPoint x: 591, startPoint y: 278, endPoint x: 595, endPoint y: 272, distance: 7.1
click at [591, 278] on img at bounding box center [548, 328] width 117 height 117
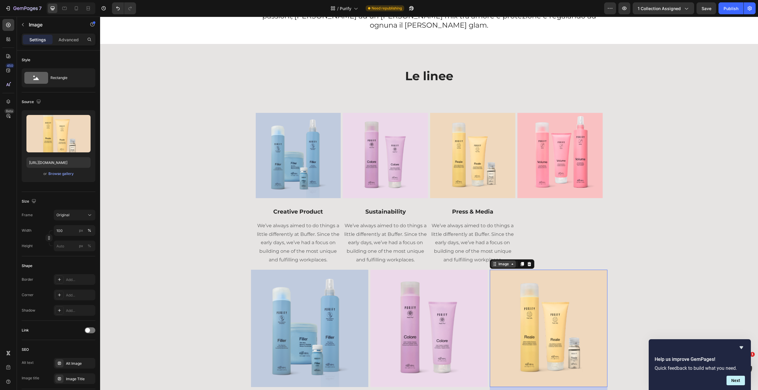
click at [497, 261] on div "Image" at bounding box center [503, 263] width 13 height 5
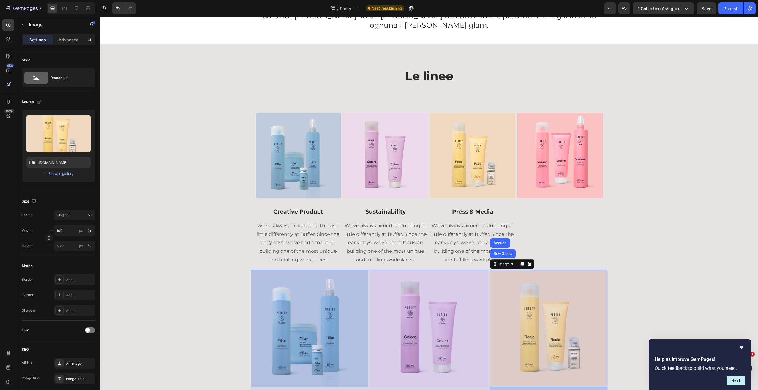
drag, startPoint x: 504, startPoint y: 246, endPoint x: 499, endPoint y: 245, distance: 5.8
click at [504, 249] on div "Row 3 cols" at bounding box center [503, 254] width 26 height 10
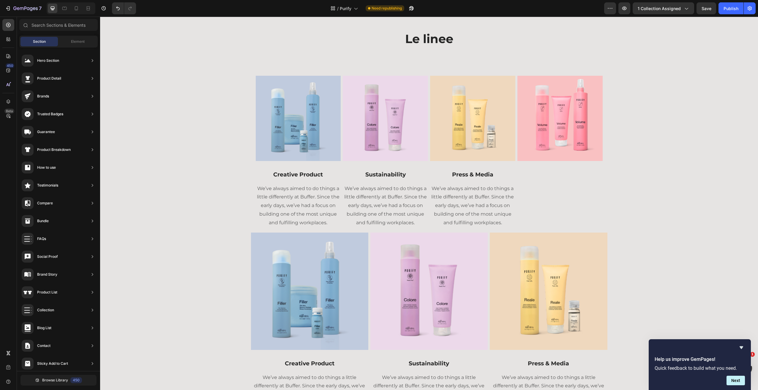
scroll to position [162, 0]
click at [78, 41] on span "Element" at bounding box center [78, 41] width 14 height 5
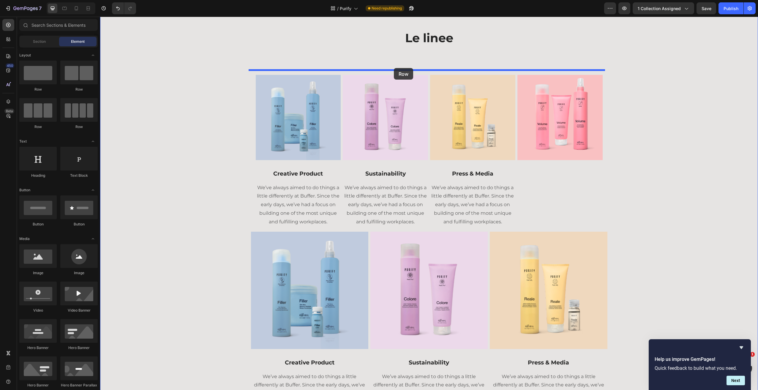
drag, startPoint x: 186, startPoint y: 90, endPoint x: 399, endPoint y: 69, distance: 214.4
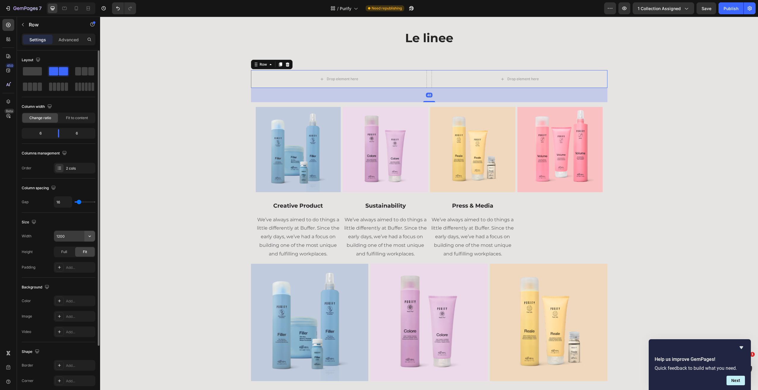
click at [89, 240] on button "button" at bounding box center [89, 236] width 11 height 11
drag, startPoint x: 71, startPoint y: 262, endPoint x: 79, endPoint y: 259, distance: 8.5
click at [71, 262] on p "Full 100%" at bounding box center [73, 262] width 34 height 5
type input "100%"
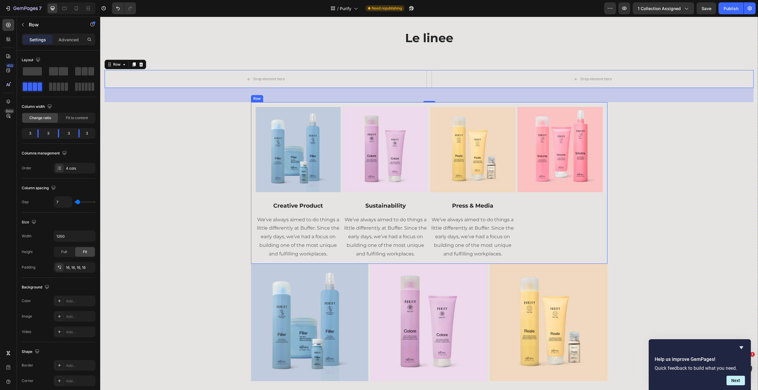
click at [448, 105] on div "Image Creative Product Text block We’ve always aimed to do things a little diff…" at bounding box center [429, 182] width 357 height 161
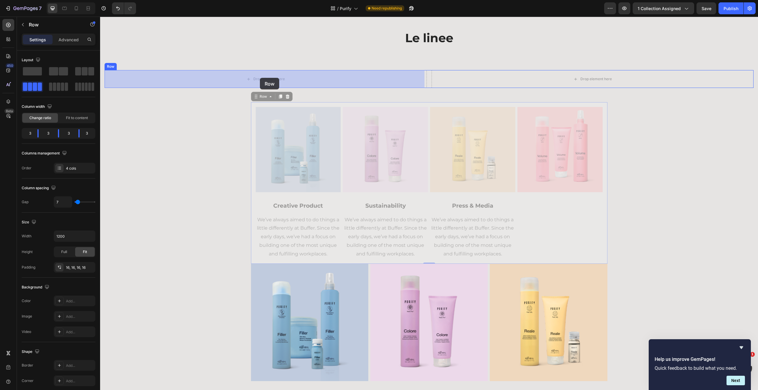
drag, startPoint x: 264, startPoint y: 98, endPoint x: 260, endPoint y: 78, distance: 20.2
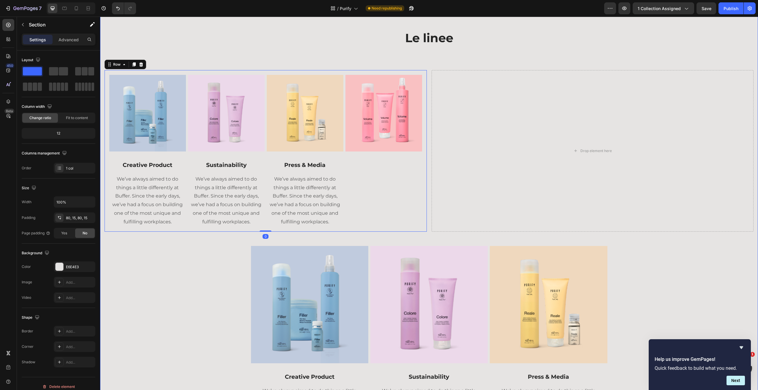
click at [359, 244] on div "Le linee Heading Row Image Creative Product Text block We’ve always aimed to do…" at bounding box center [429, 226] width 649 height 392
click at [378, 243] on div "Le linee Heading Row Image Creative Product Text block We’ve always aimed to do…" at bounding box center [429, 226] width 649 height 392
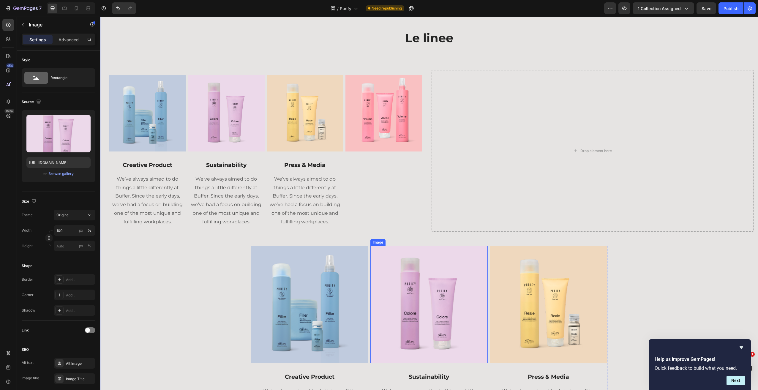
click at [375, 245] on div "Le linee Heading Row Image Creative Product Text block We’ve always aimed to do…" at bounding box center [429, 226] width 649 height 392
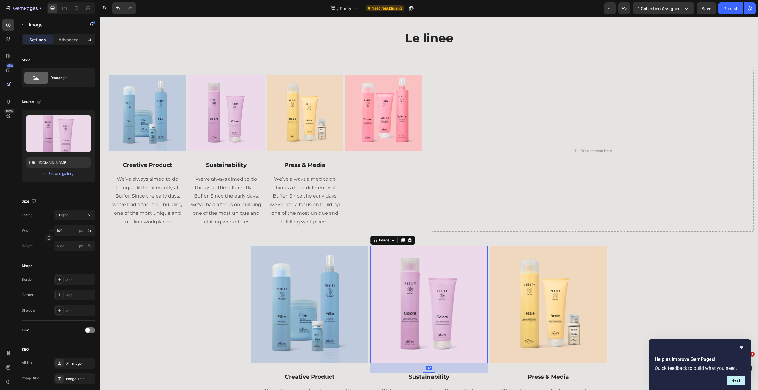
drag, startPoint x: 384, startPoint y: 239, endPoint x: 385, endPoint y: 235, distance: 4.4
click at [384, 240] on div "Image" at bounding box center [384, 240] width 13 height 5
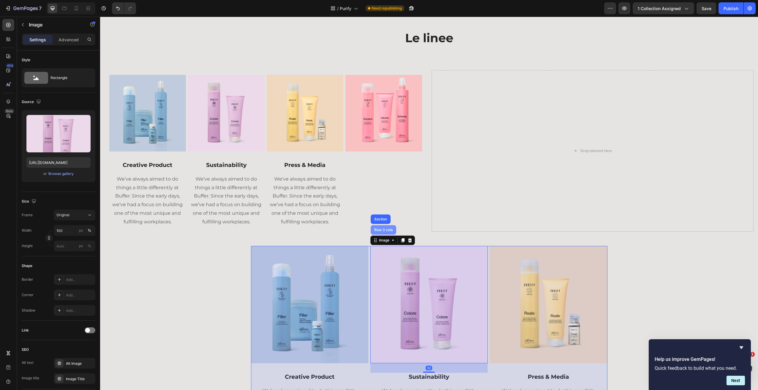
click at [383, 230] on div "Row 3 cols" at bounding box center [383, 230] width 21 height 4
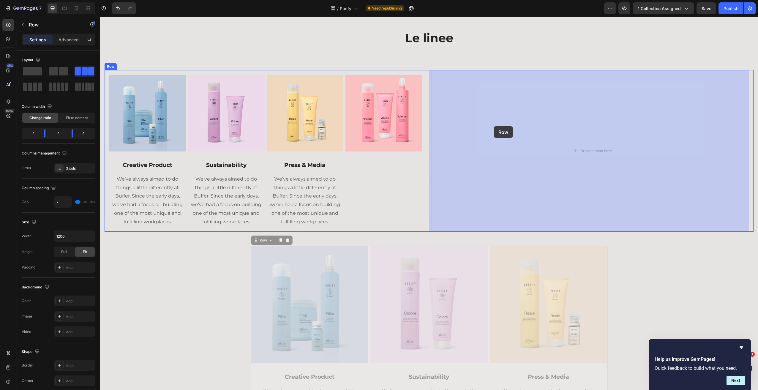
drag, startPoint x: 263, startPoint y: 242, endPoint x: 494, endPoint y: 126, distance: 257.5
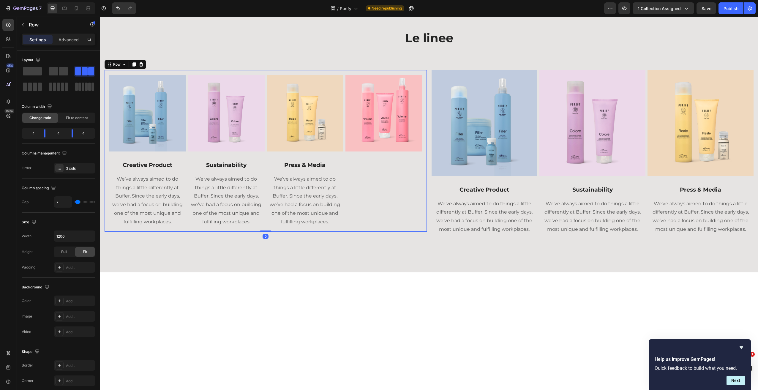
click at [420, 75] on div "Image Creative Product Text block We’ve always aimed to do things a little diff…" at bounding box center [266, 150] width 322 height 161
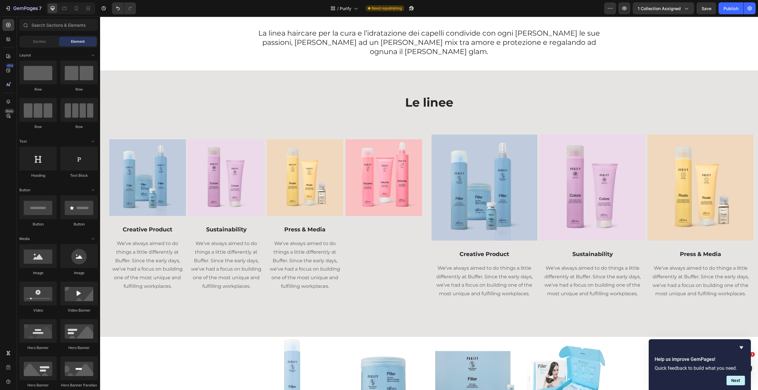
scroll to position [105, 0]
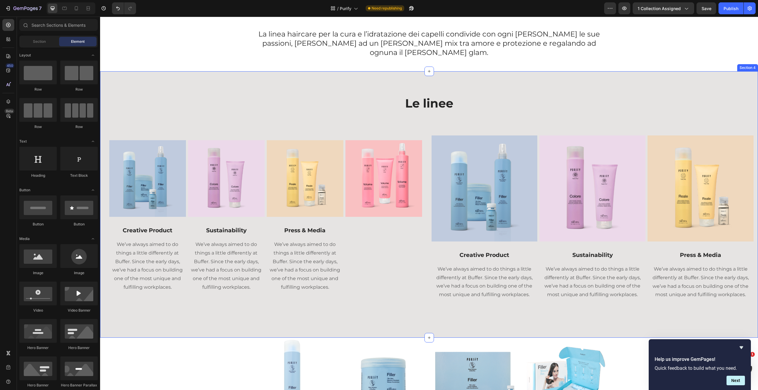
click at [553, 124] on div "Le linee Heading Row Image Creative Product Text block We’ve always aimed to do…" at bounding box center [429, 204] width 649 height 219
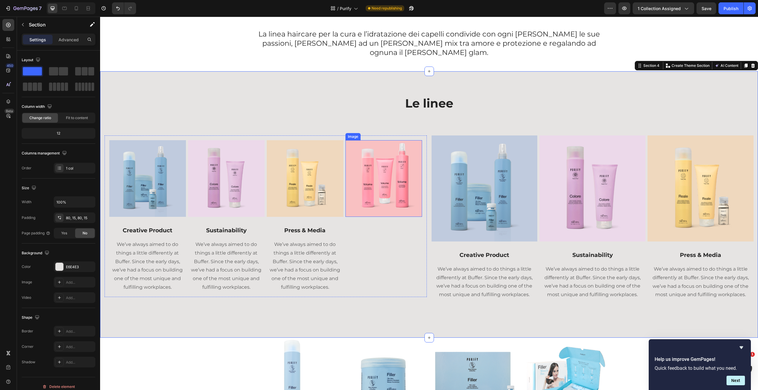
click at [415, 149] on img at bounding box center [384, 178] width 77 height 77
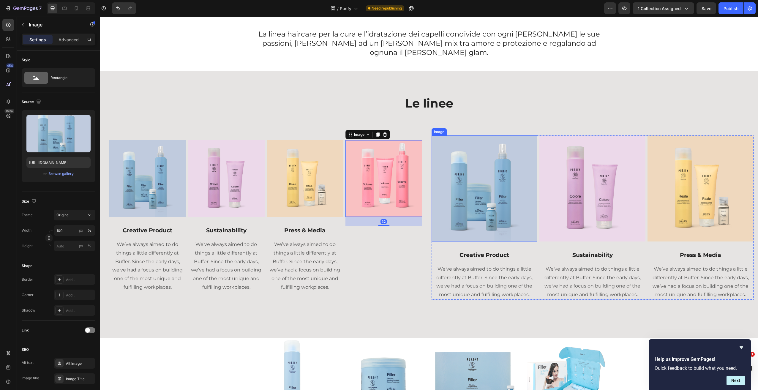
click at [474, 182] on img at bounding box center [485, 188] width 106 height 106
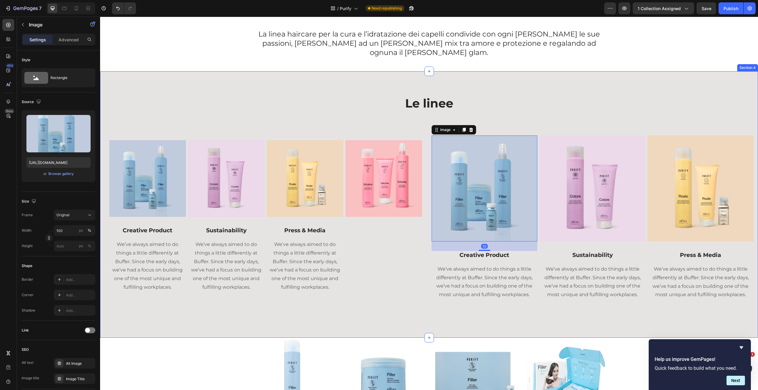
click at [558, 124] on div "Le linee Heading Row Image Creative Product Text block We’ve always aimed to do…" at bounding box center [429, 204] width 649 height 219
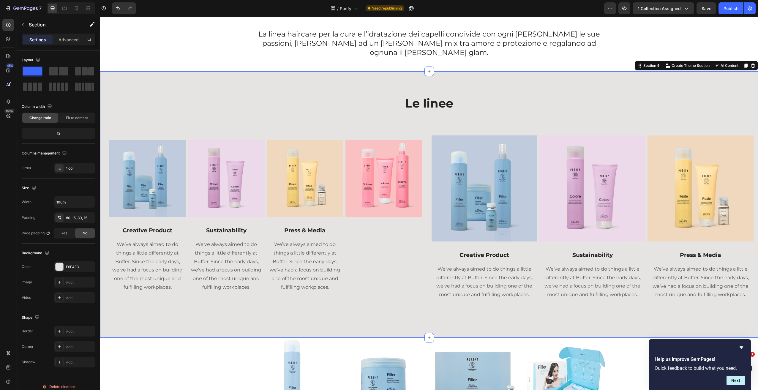
click at [563, 124] on div "Le linee Heading Row Image Creative Product Text block We’ve always aimed to do…" at bounding box center [429, 204] width 649 height 219
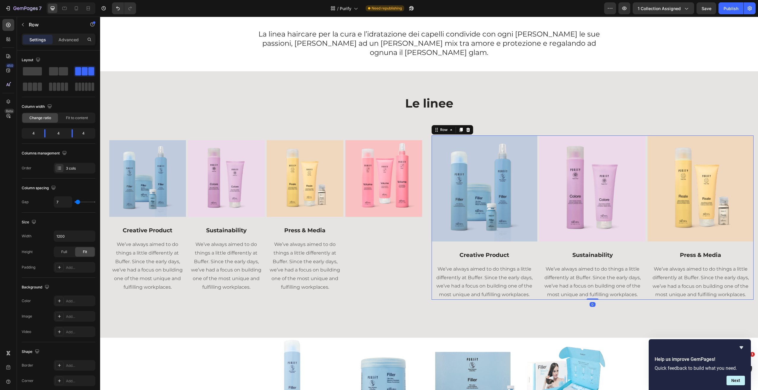
click at [536, 135] on div "Image Creative Product Text block We’ve always aimed to do things a little diff…" at bounding box center [593, 217] width 322 height 164
drag, startPoint x: 36, startPoint y: 86, endPoint x: 40, endPoint y: 94, distance: 8.1
click at [36, 86] on span at bounding box center [35, 87] width 4 height 8
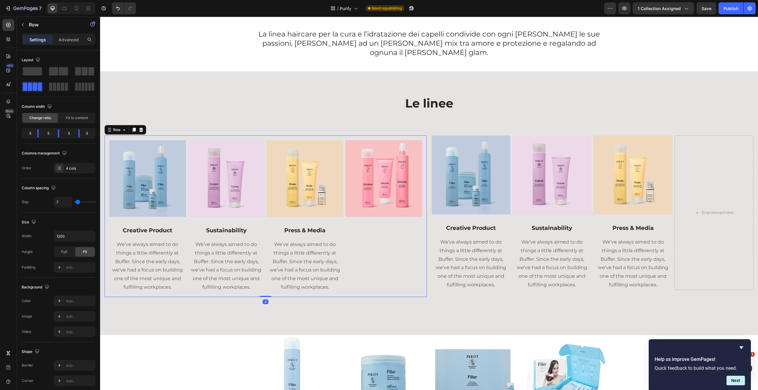
click at [419, 135] on div "Image Creative Product Text block We’ve always aimed to do things a little diff…" at bounding box center [266, 215] width 322 height 161
click at [89, 268] on icon "button" at bounding box center [89, 267] width 2 height 2
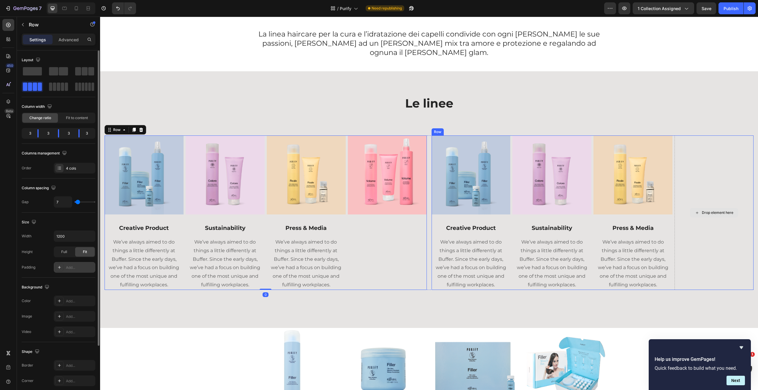
click at [694, 168] on div "Drop element here" at bounding box center [714, 212] width 79 height 154
click at [36, 21] on p "Row" at bounding box center [54, 24] width 51 height 7
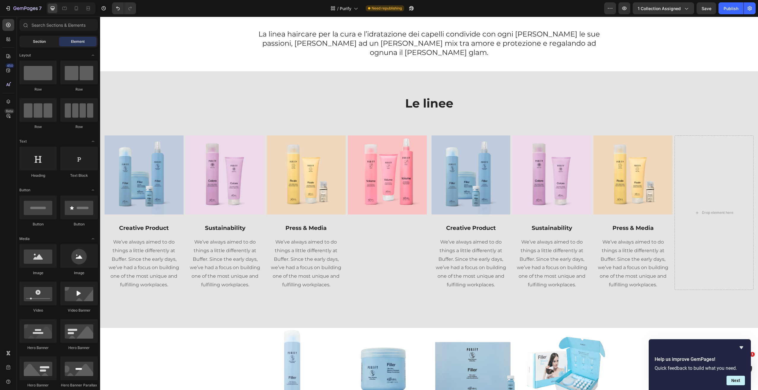
click at [48, 42] on div "Section" at bounding box center [39, 42] width 37 height 10
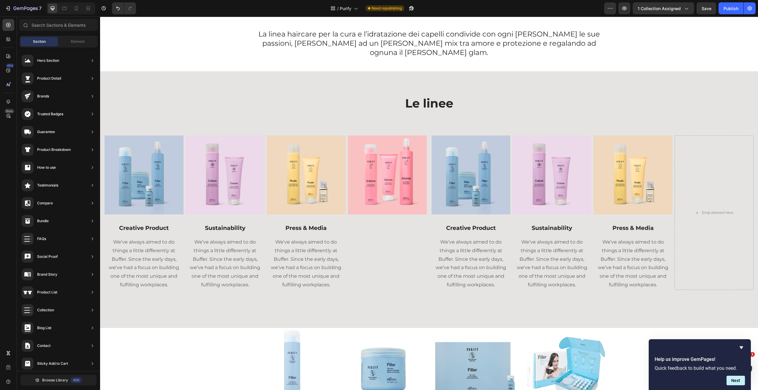
scroll to position [0, 0]
click at [71, 41] on span "Element" at bounding box center [78, 41] width 14 height 5
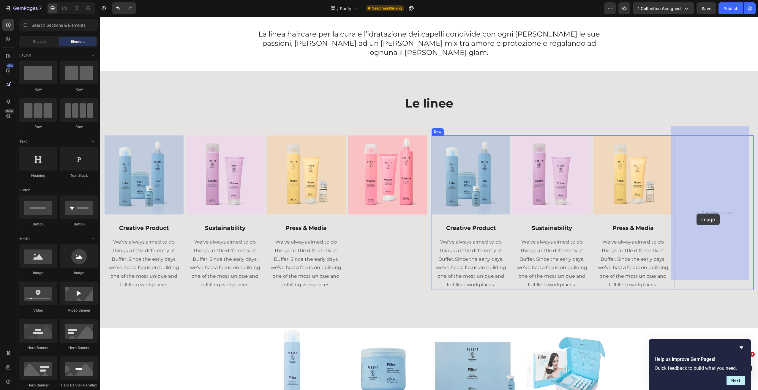
drag, startPoint x: 187, startPoint y: 259, endPoint x: 573, endPoint y: 236, distance: 386.3
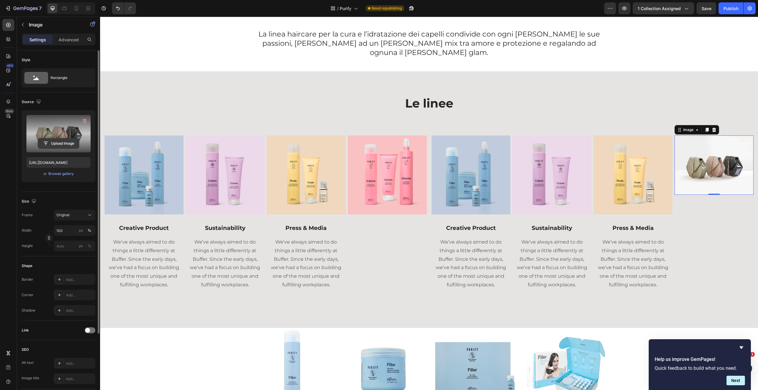
click at [66, 146] on input "file" at bounding box center [58, 143] width 41 height 10
type input "https://cdn.shopify.com/s/files/1/0825/5121/0332/files/gempages_512490839532897…"
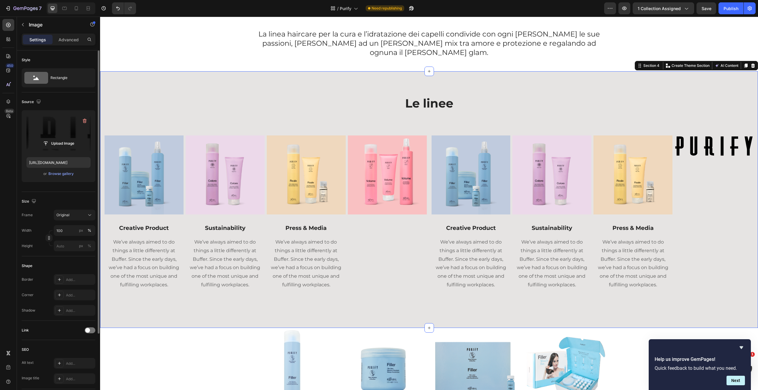
click at [697, 71] on div "Le linee Heading Row Image Creative Product Text block We’ve always aimed to do…" at bounding box center [429, 199] width 658 height 256
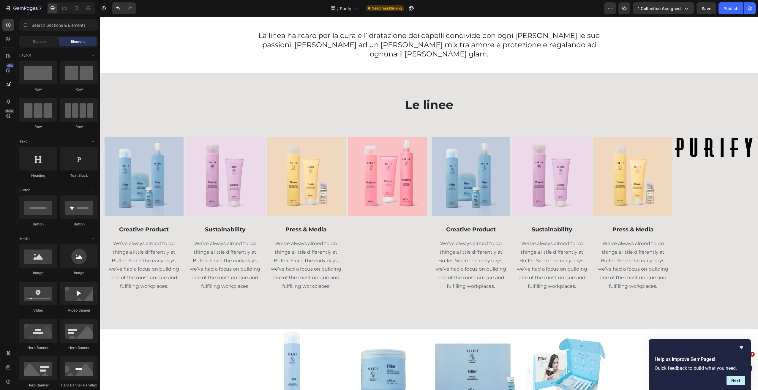
scroll to position [119, 0]
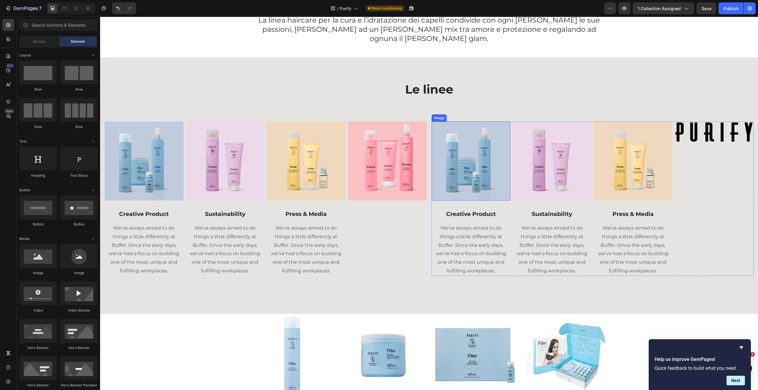
click at [464, 172] on img at bounding box center [471, 161] width 79 height 79
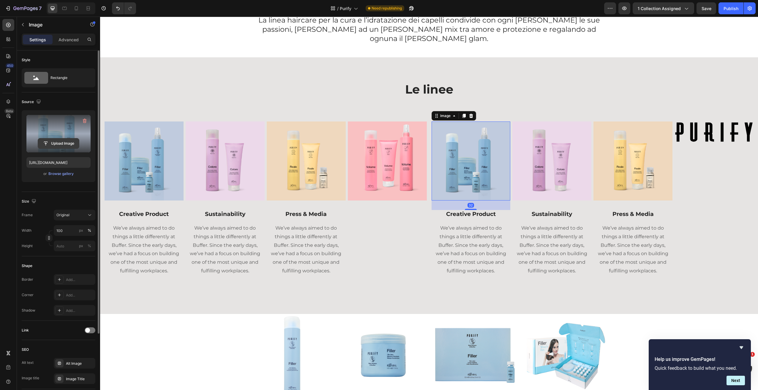
click at [63, 146] on input "file" at bounding box center [58, 143] width 41 height 10
type input "https://cdn.shopify.com/s/files/1/0825/5121/0332/files/gempages_512490839532897…"
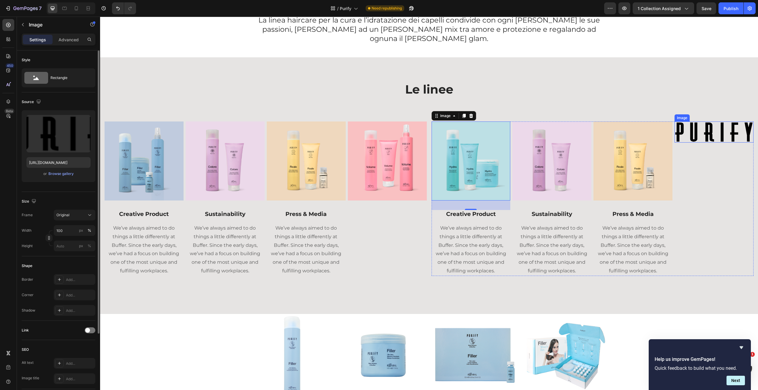
click at [709, 122] on img at bounding box center [714, 132] width 79 height 21
click at [71, 232] on input "100" at bounding box center [75, 230] width 42 height 11
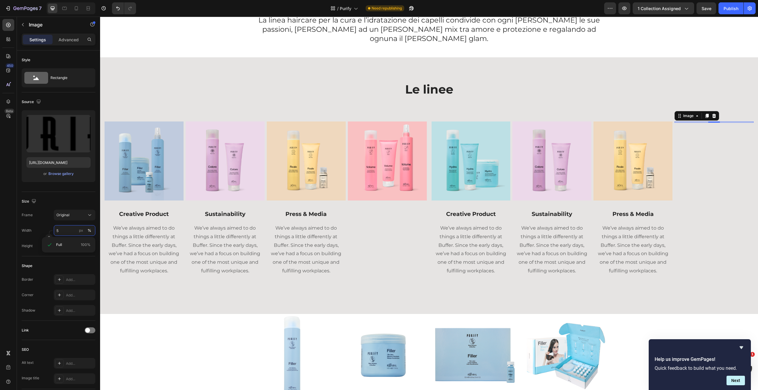
type input "50"
click at [647, 33] on div "La linea haircare per la cura e l’idratazione dei capelli condivide con ogni do…" at bounding box center [429, 29] width 658 height 37
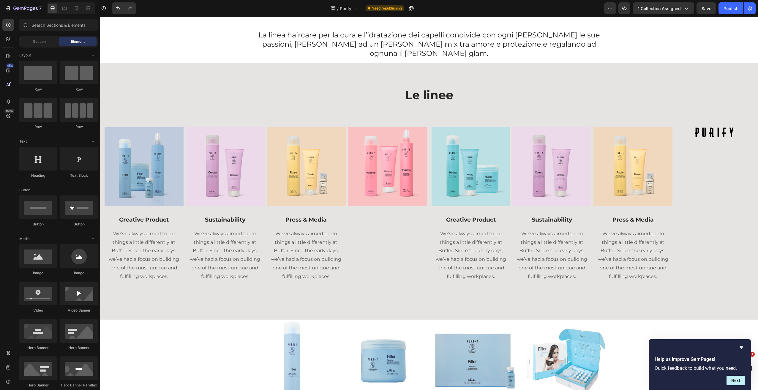
scroll to position [111, 0]
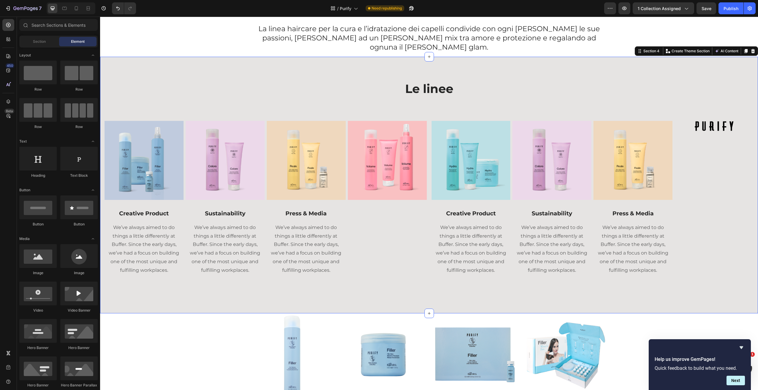
drag, startPoint x: 696, startPoint y: 111, endPoint x: 692, endPoint y: 111, distance: 4.2
click at [696, 111] on div "Le linee Heading Row Image Creative Product Text block We’ve always aimed to do…" at bounding box center [429, 185] width 649 height 209
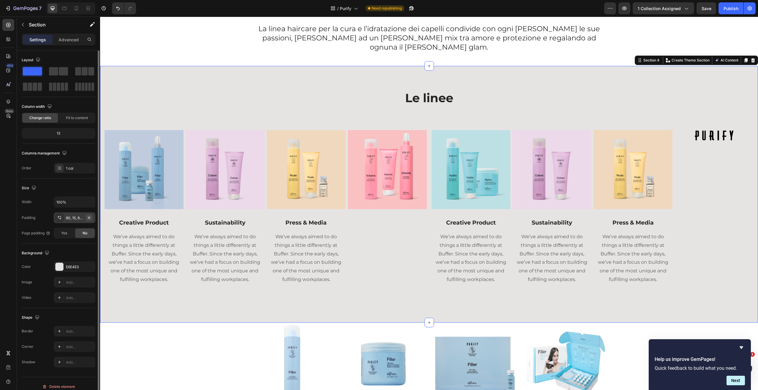
click at [92, 217] on button "button" at bounding box center [89, 217] width 7 height 7
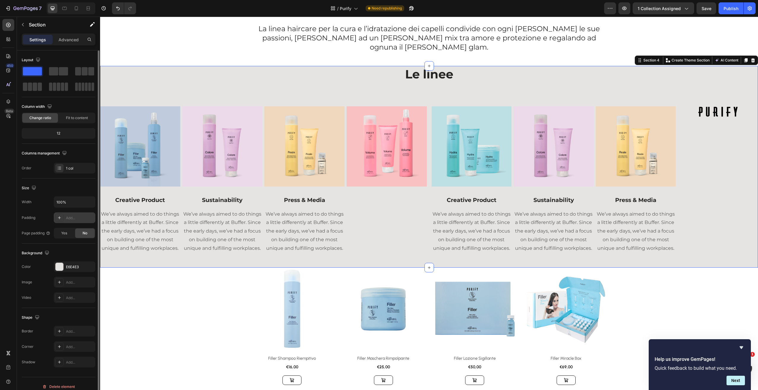
click at [60, 217] on icon at bounding box center [59, 217] width 3 height 3
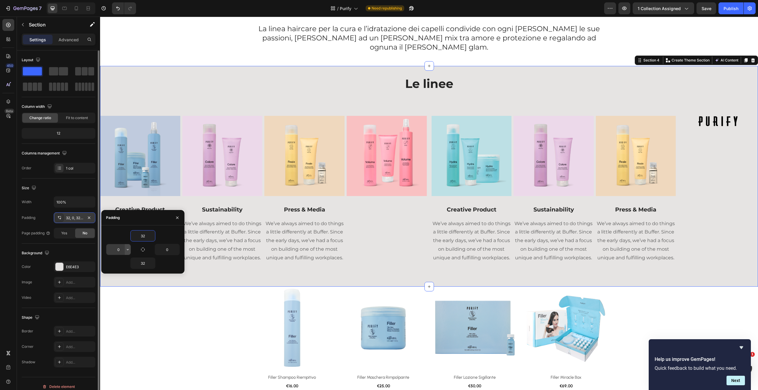
click at [129, 249] on icon "button" at bounding box center [127, 249] width 5 height 5
drag, startPoint x: 127, startPoint y: 276, endPoint x: 126, endPoint y: 298, distance: 21.7
click at [127, 299] on div at bounding box center [125, 295] width 3 height 25
drag, startPoint x: 120, startPoint y: 279, endPoint x: 142, endPoint y: 264, distance: 26.4
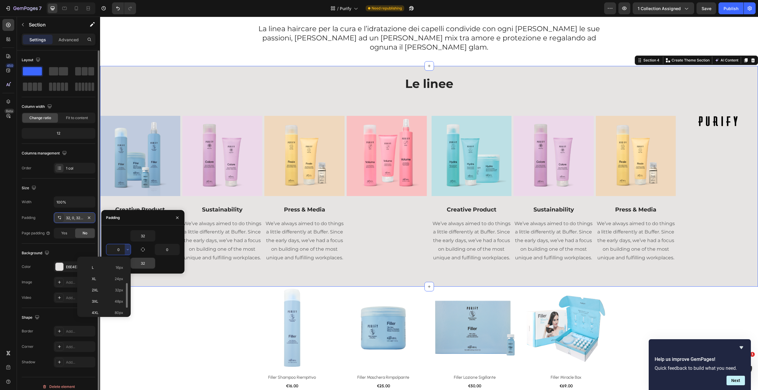
click at [120, 279] on span "24px" at bounding box center [119, 278] width 9 height 5
type input "24"
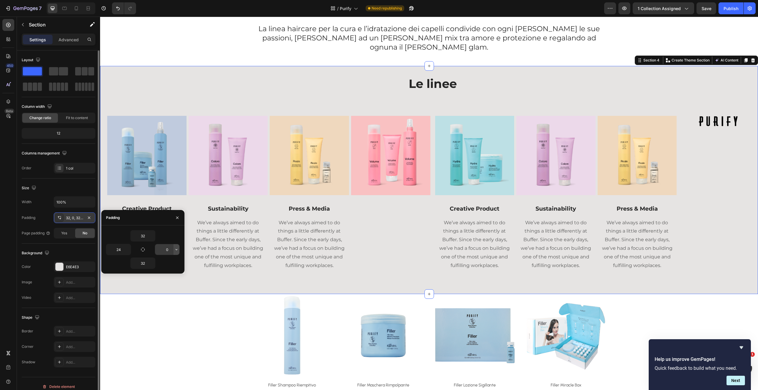
click at [176, 250] on icon "button" at bounding box center [176, 249] width 5 height 5
drag, startPoint x: 176, startPoint y: 278, endPoint x: 175, endPoint y: 293, distance: 14.9
click at [177, 294] on div "Auto Auto XXS 2px XS 4px S 8px M 12px L 16px XL 24px 2XL 32px 3XL 48px 4XL 80px…" at bounding box center [152, 287] width 53 height 60
click at [169, 299] on span "24px" at bounding box center [167, 297] width 9 height 5
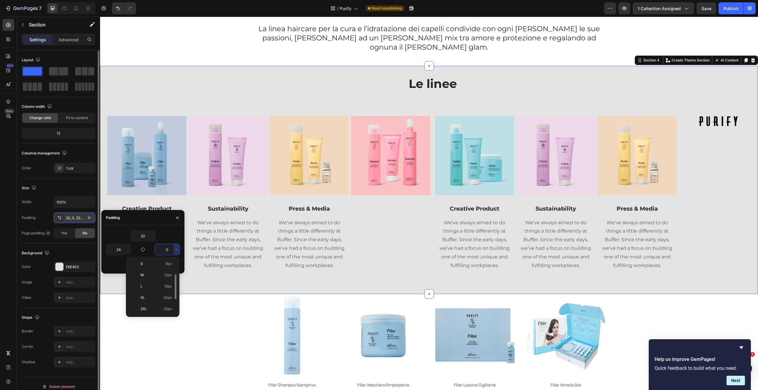
type input "24"
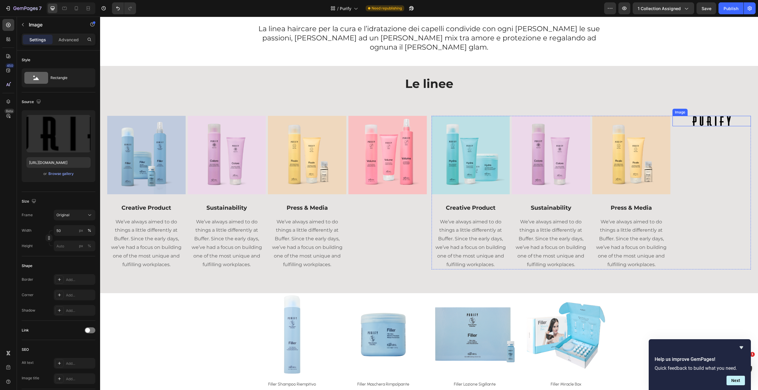
click at [716, 116] on img at bounding box center [711, 121] width 39 height 10
drag, startPoint x: 666, startPoint y: 101, endPoint x: 431, endPoint y: 108, distance: 235.7
click at [723, 116] on img at bounding box center [711, 121] width 39 height 10
click at [716, 116] on img at bounding box center [711, 121] width 39 height 10
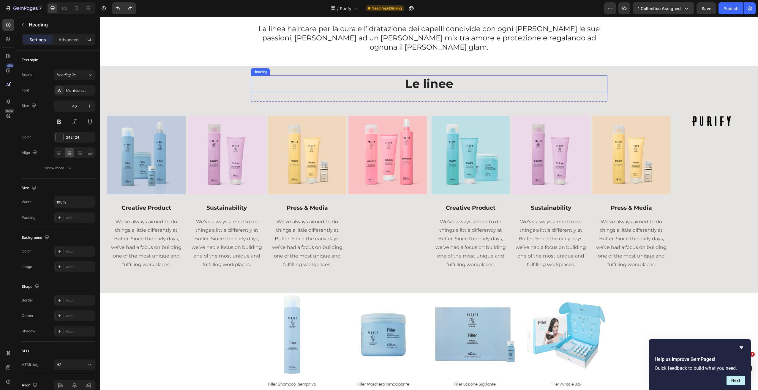
drag, startPoint x: 423, startPoint y: 78, endPoint x: 424, endPoint y: 74, distance: 3.9
click at [423, 78] on h2 "Le linee" at bounding box center [429, 83] width 357 height 17
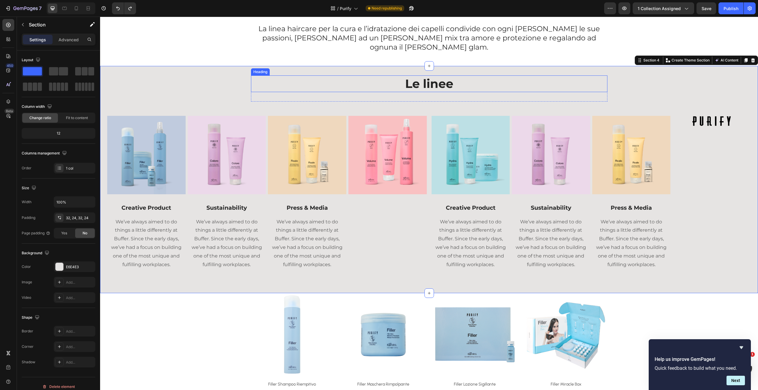
click at [429, 76] on h2 "Le linee" at bounding box center [429, 83] width 357 height 17
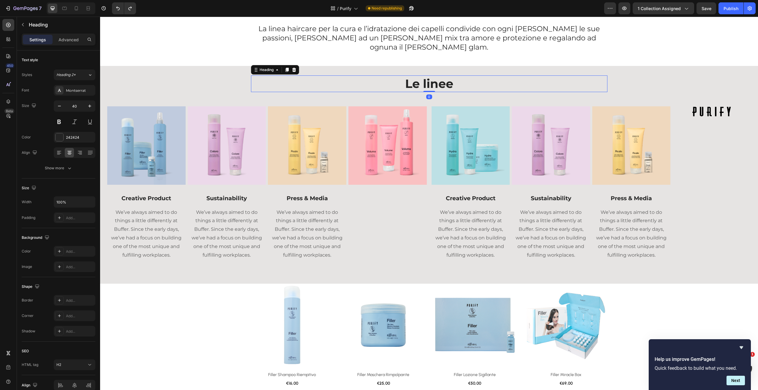
drag, startPoint x: 425, startPoint y: 92, endPoint x: 435, endPoint y: 70, distance: 23.8
click at [427, 75] on div "Le linee Heading 0" at bounding box center [429, 83] width 357 height 17
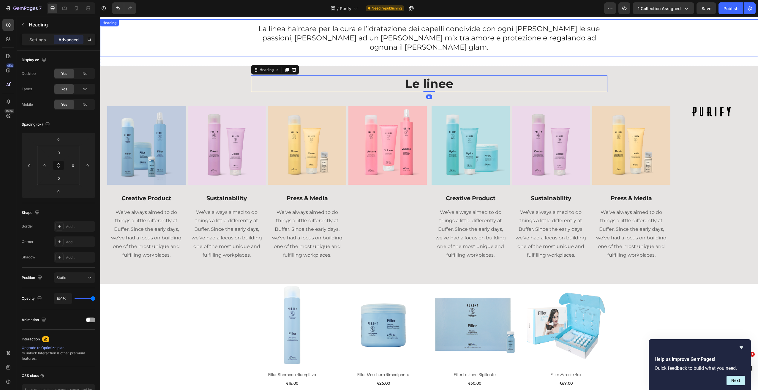
click at [639, 44] on div "La linea haircare per la cura e l’idratazione dei capelli condivide con ogni do…" at bounding box center [429, 37] width 658 height 37
click at [456, 82] on h2 "Le linee" at bounding box center [429, 83] width 357 height 17
click at [455, 82] on h2 "Le linee" at bounding box center [429, 83] width 357 height 17
click at [645, 47] on div "La linea haircare per la cura e l’idratazione dei capelli condivide con ogni do…" at bounding box center [429, 37] width 658 height 37
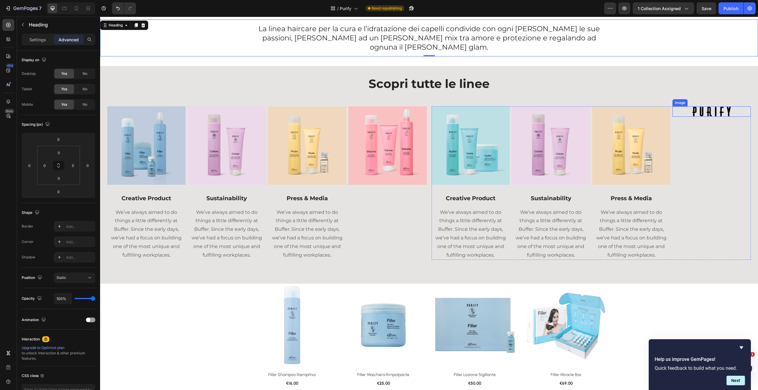
click at [717, 106] on img at bounding box center [711, 111] width 39 height 10
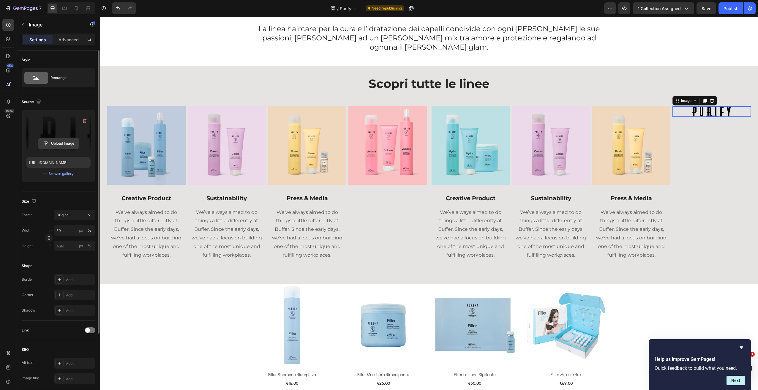
click at [59, 144] on input "file" at bounding box center [58, 143] width 41 height 10
type input "https://cdn.shopify.com/s/files/1/0825/5121/0332/files/gempages_512490839532897…"
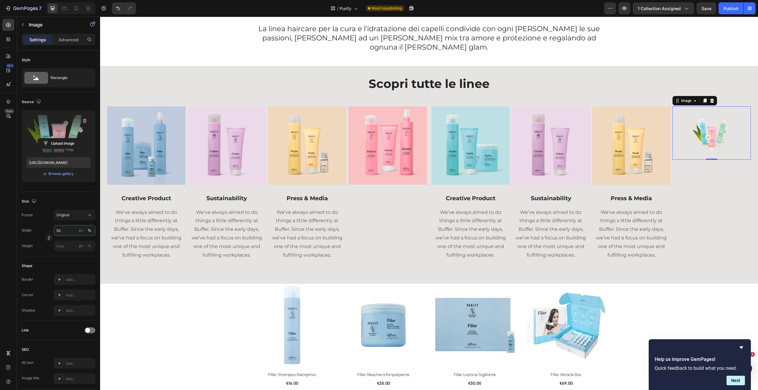
click at [70, 226] on input "50" at bounding box center [75, 230] width 42 height 11
click at [89, 211] on div "Size Frame Original Width 50 px % Height px %" at bounding box center [59, 224] width 74 height 64
click at [89, 217] on icon at bounding box center [90, 215] width 6 height 6
click at [77, 263] on div "Original" at bounding box center [73, 263] width 34 height 5
drag, startPoint x: 83, startPoint y: 215, endPoint x: 83, endPoint y: 220, distance: 5.4
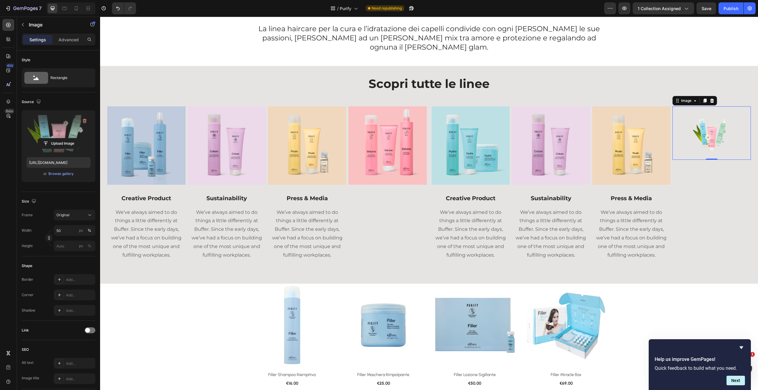
click at [83, 215] on div "Original" at bounding box center [70, 214] width 29 height 5
click at [80, 272] on div "Custom" at bounding box center [73, 273] width 34 height 5
click at [86, 223] on div "Size Frame Custom Width 50 px % Height px %" at bounding box center [59, 239] width 74 height 64
drag, startPoint x: 87, startPoint y: 229, endPoint x: 86, endPoint y: 233, distance: 3.7
click at [87, 229] on icon at bounding box center [90, 230] width 6 height 6
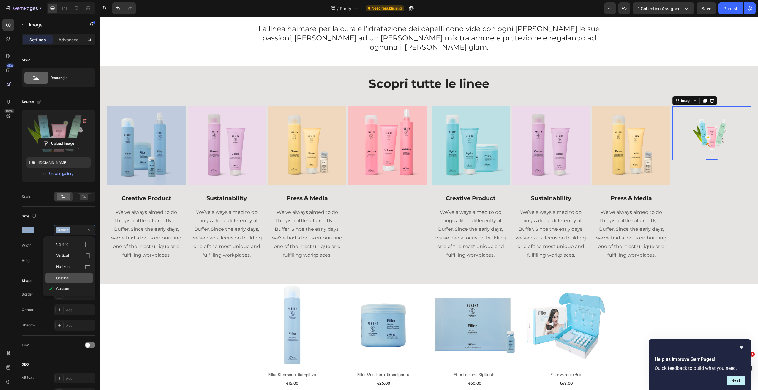
click at [82, 277] on div "Original" at bounding box center [73, 277] width 34 height 5
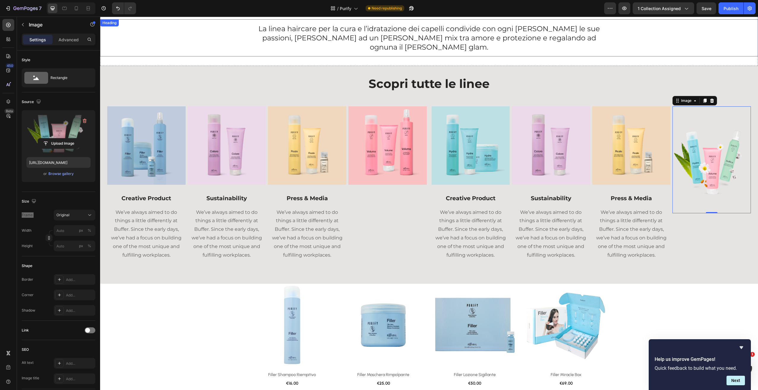
click at [720, 35] on div "La linea haircare per la cura e l’idratazione dei capelli condivide con ogni do…" at bounding box center [429, 37] width 658 height 37
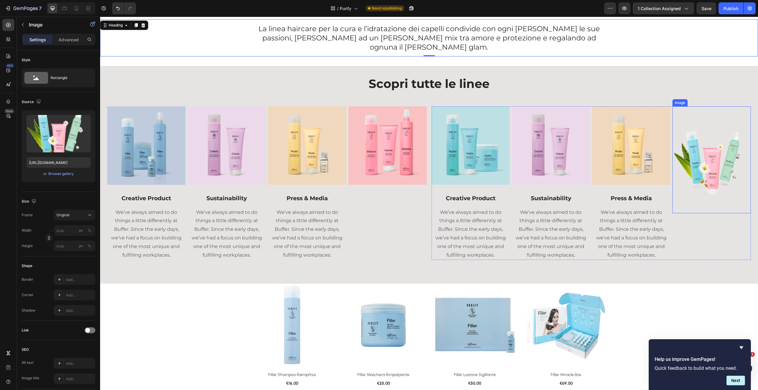
click at [715, 153] on img at bounding box center [712, 159] width 78 height 107
click at [426, 106] on div "Image Creative Product Text block We’ve always aimed to do things a little diff…" at bounding box center [429, 183] width 644 height 154
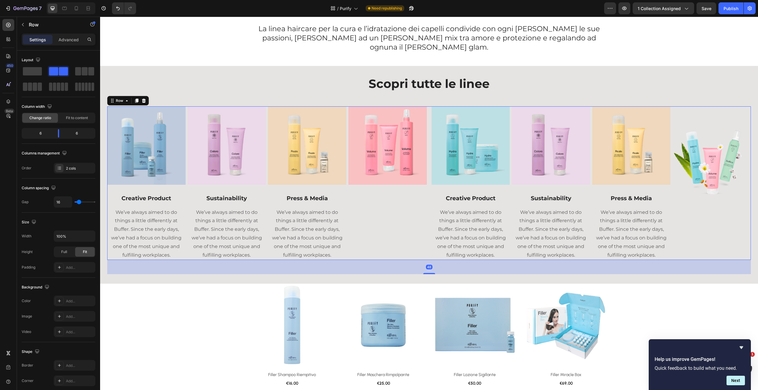
type input "9"
type input "6"
type input "5"
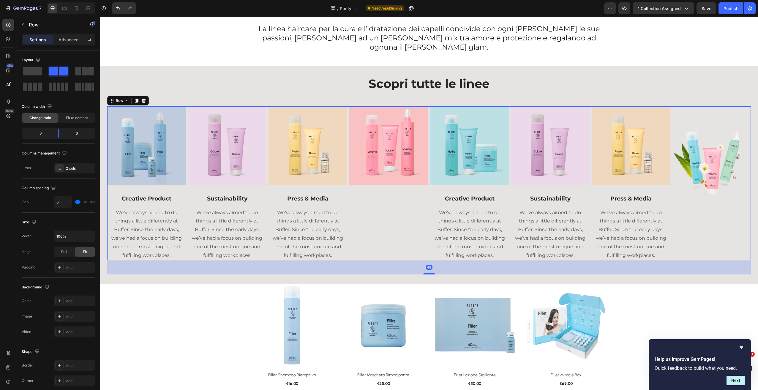
type input "5"
type input "4"
type input "3"
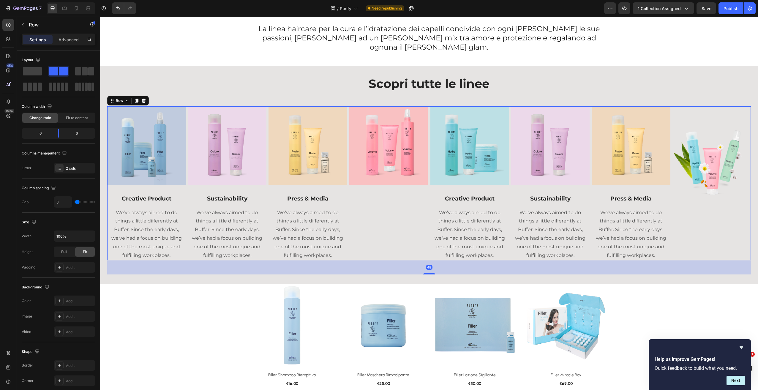
type input "2"
type input "1"
type input "0"
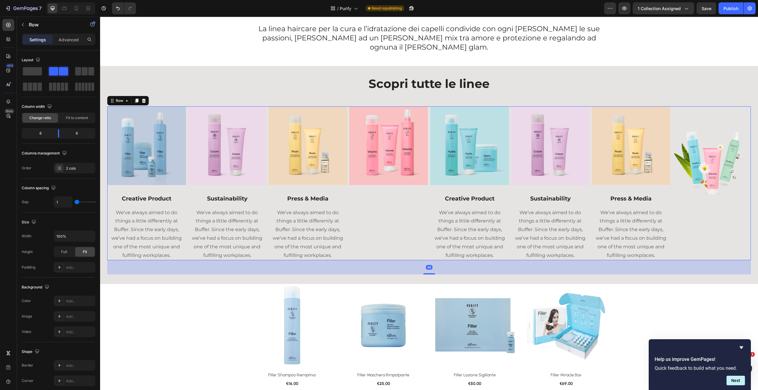
type input "0"
type input "1"
type input "3"
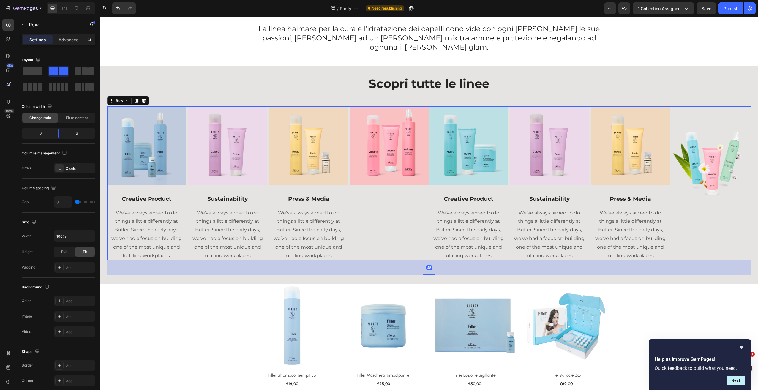
type input "5"
type input "8"
type input "9"
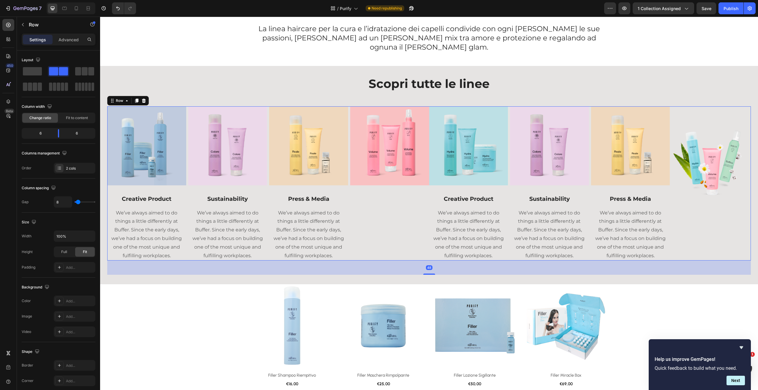
type input "9"
type input "10"
type input "11"
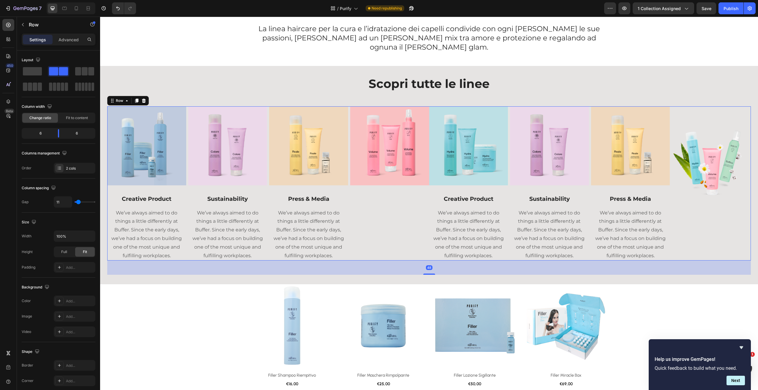
type input "12"
type input "13"
type input "14"
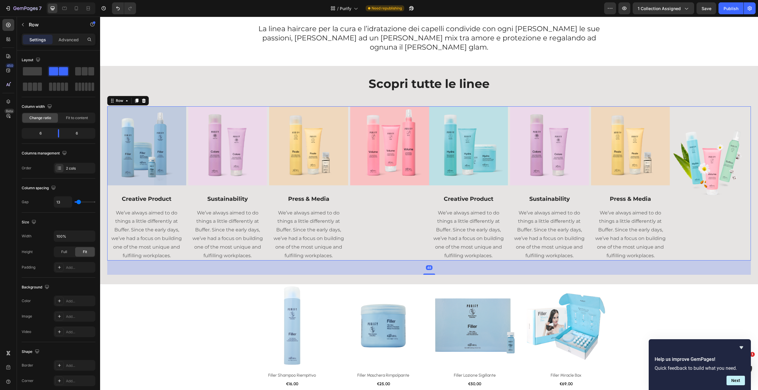
type input "14"
type input "11"
type input "10"
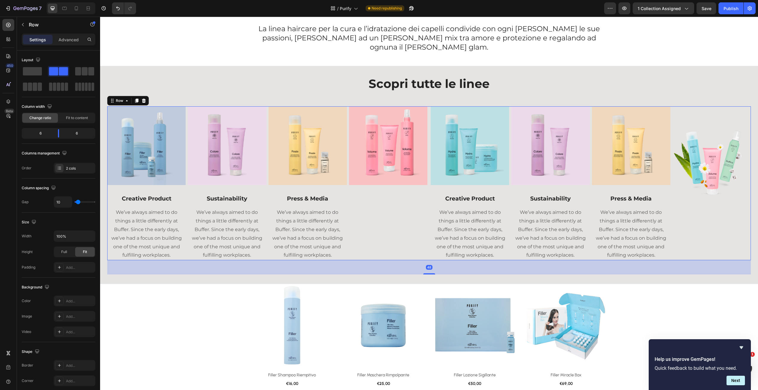
type input "9"
type input "8"
type input "7"
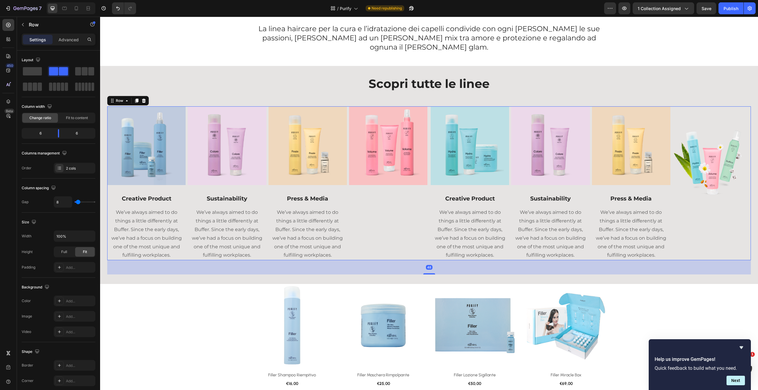
type input "7"
type input "6"
type input "5"
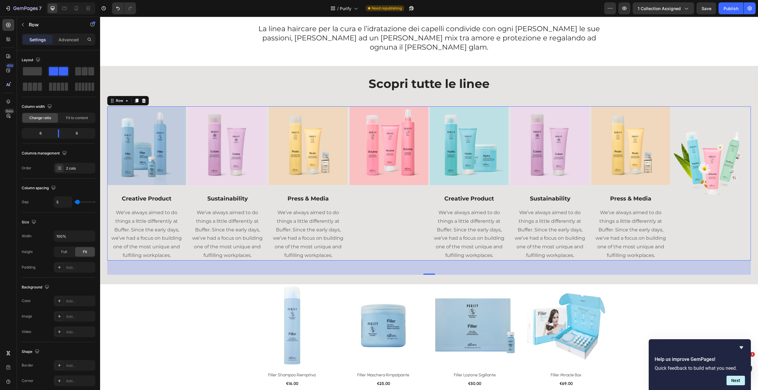
type input "4"
type input "3"
type input "4"
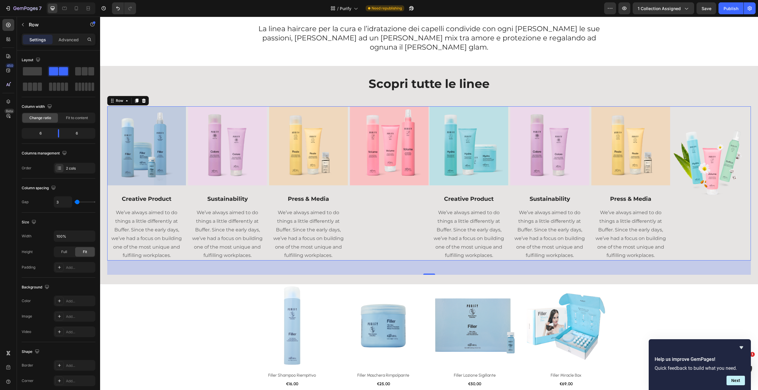
type input "4"
type input "5"
type input "6"
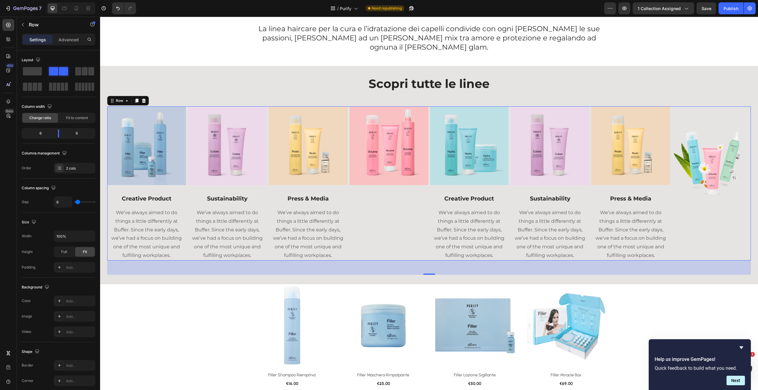
click at [78, 203] on input "range" at bounding box center [85, 201] width 21 height 1
click at [606, 75] on div "Scopri tutte le linee Heading Row Image Creative Product Text block We’ve alway…" at bounding box center [429, 174] width 644 height 199
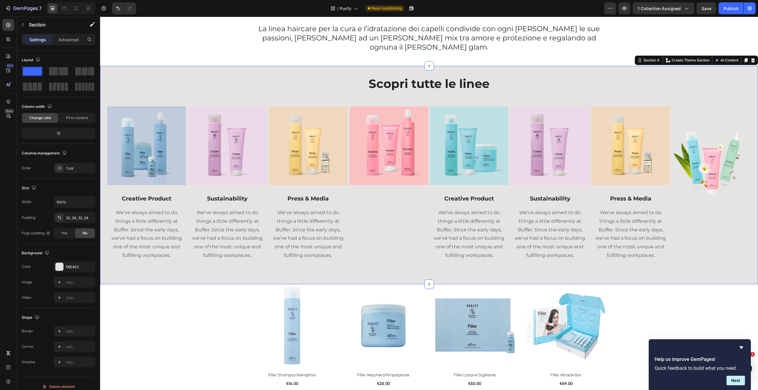
drag, startPoint x: 662, startPoint y: 93, endPoint x: 658, endPoint y: 95, distance: 5.3
click at [662, 93] on div "Scopri tutte le linee Heading Row Image Creative Product Text block We’ve alway…" at bounding box center [429, 174] width 644 height 199
click at [67, 217] on div "32, 24, 32, 24" at bounding box center [74, 217] width 17 height 5
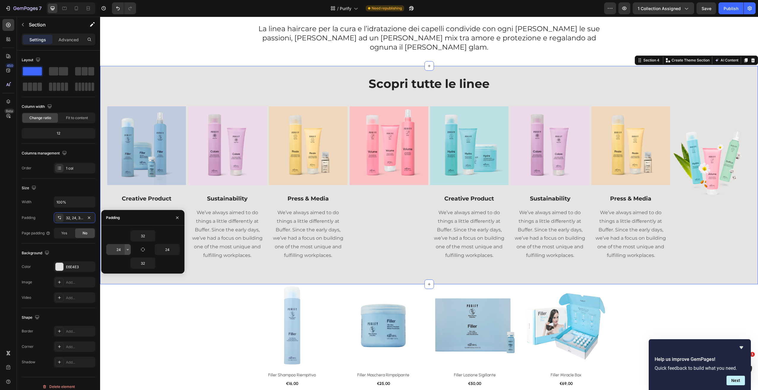
click at [125, 250] on icon "button" at bounding box center [127, 249] width 5 height 5
drag, startPoint x: 127, startPoint y: 283, endPoint x: 127, endPoint y: 300, distance: 17.8
click at [127, 300] on div at bounding box center [125, 294] width 3 height 25
click at [120, 290] on span "32px" at bounding box center [119, 289] width 8 height 5
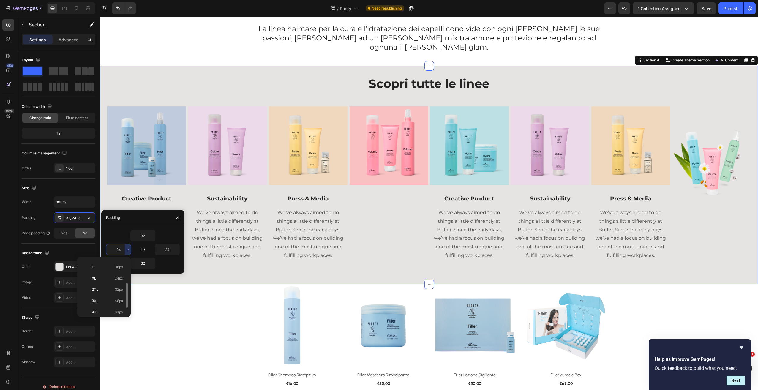
type input "32"
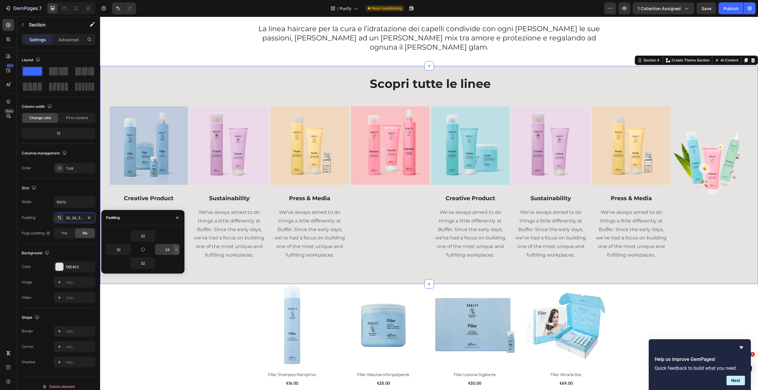
click at [175, 250] on icon "button" at bounding box center [176, 249] width 5 height 5
drag, startPoint x: 175, startPoint y: 276, endPoint x: 175, endPoint y: 301, distance: 25.0
click at [175, 286] on div at bounding box center [174, 273] width 3 height 25
click at [169, 289] on span "32px" at bounding box center [168, 288] width 8 height 5
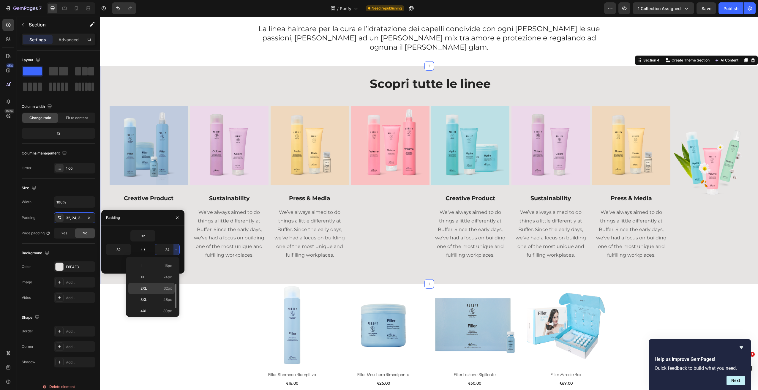
type input "32"
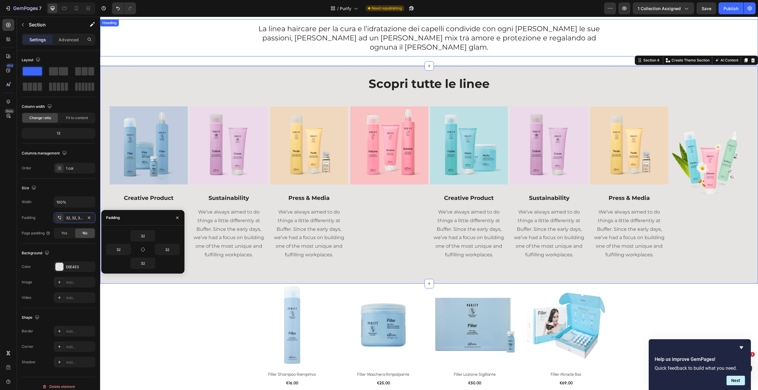
click at [701, 37] on div "La linea haircare per la cura e l’idratazione dei capelli condivide con ogni do…" at bounding box center [429, 37] width 658 height 37
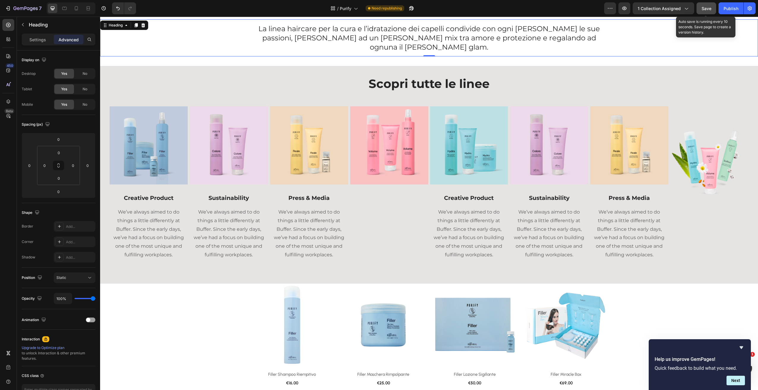
click at [702, 7] on span "Save" at bounding box center [707, 8] width 10 height 5
drag, startPoint x: 732, startPoint y: 12, endPoint x: 732, endPoint y: 16, distance: 4.8
click at [732, 12] on button "Publish" at bounding box center [731, 8] width 25 height 12
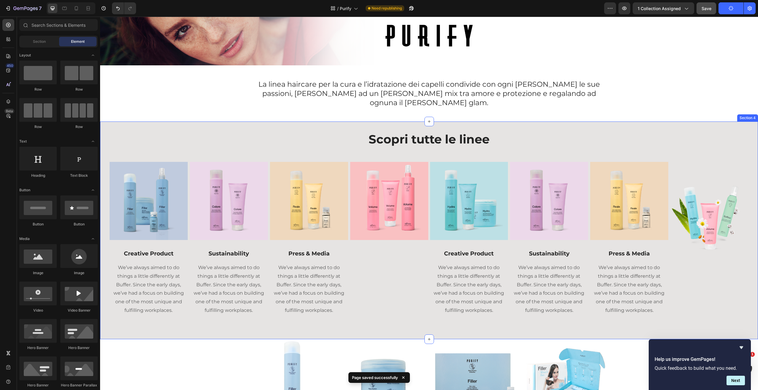
click at [537, 122] on div "Scopri tutte le linee Heading Row Image Creative Product Text block We’ve alway…" at bounding box center [429, 230] width 658 height 217
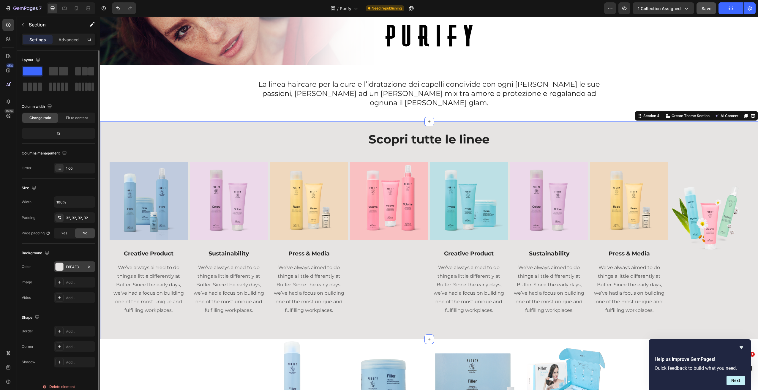
drag, startPoint x: 65, startPoint y: 269, endPoint x: 75, endPoint y: 267, distance: 10.8
click at [65, 270] on div "E6E4E3" at bounding box center [75, 266] width 42 height 11
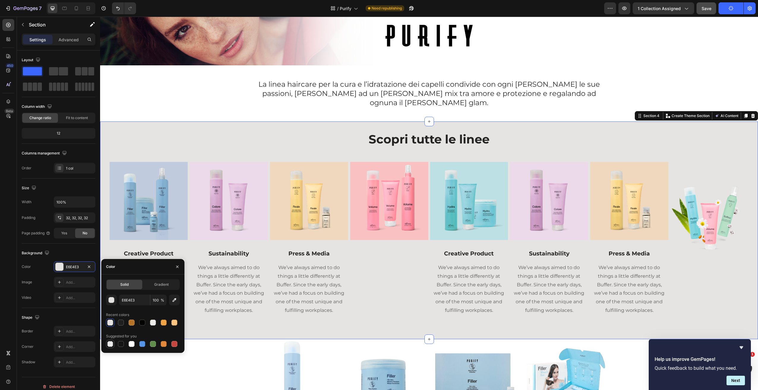
click at [112, 345] on div at bounding box center [110, 344] width 6 height 6
type input "000000"
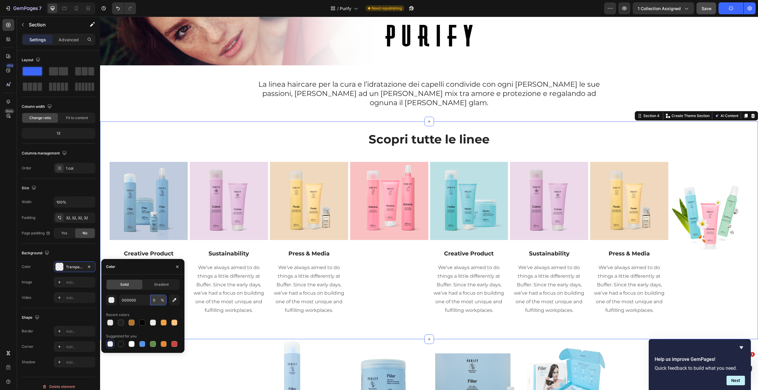
drag, startPoint x: 160, startPoint y: 302, endPoint x: 157, endPoint y: 299, distance: 4.6
click at [160, 302] on input "0" at bounding box center [158, 300] width 16 height 11
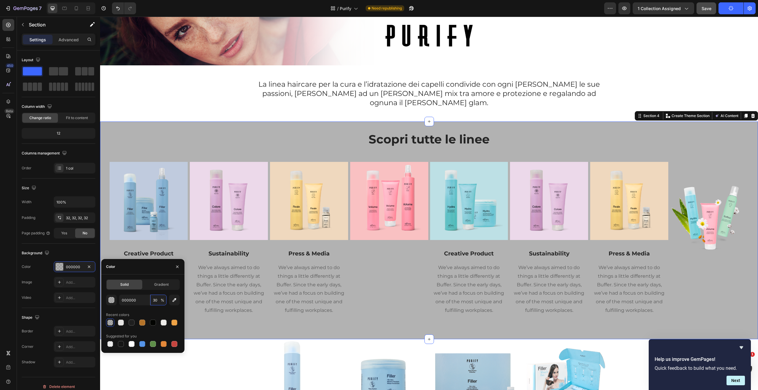
drag, startPoint x: 160, startPoint y: 301, endPoint x: 145, endPoint y: 278, distance: 27.6
click at [148, 300] on div "000000 30 %" at bounding box center [143, 300] width 48 height 11
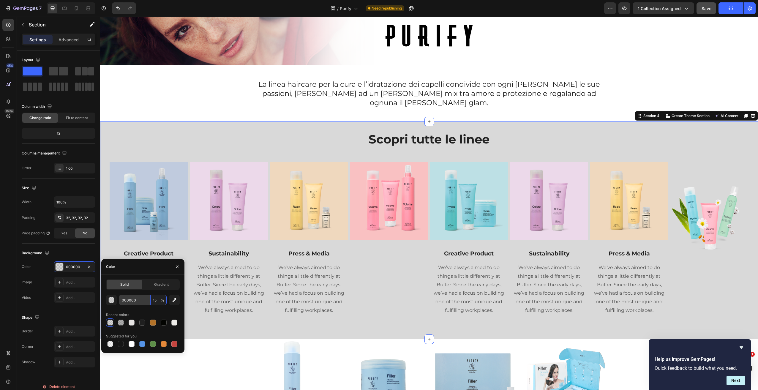
drag, startPoint x: 158, startPoint y: 301, endPoint x: 148, endPoint y: 299, distance: 10.5
click at [148, 299] on div "000000 15 %" at bounding box center [143, 300] width 48 height 11
drag, startPoint x: 157, startPoint y: 303, endPoint x: 147, endPoint y: 299, distance: 11.4
click at [149, 301] on div "000000 12 %" at bounding box center [143, 300] width 48 height 11
type input "8"
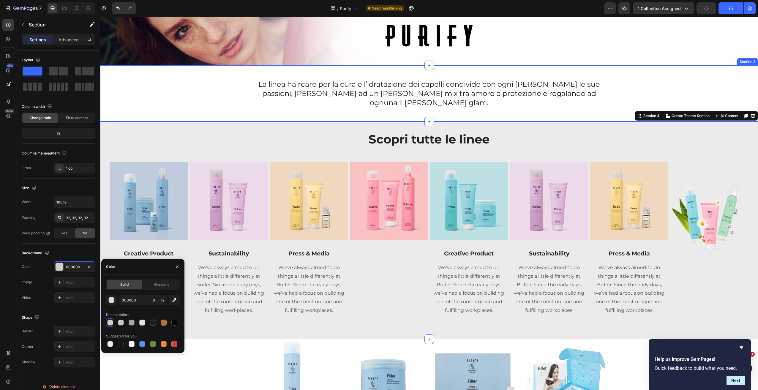
click at [667, 62] on div "Home Text block Icon Purify Text block Row Image Row Row Section 2" at bounding box center [429, 27] width 658 height 78
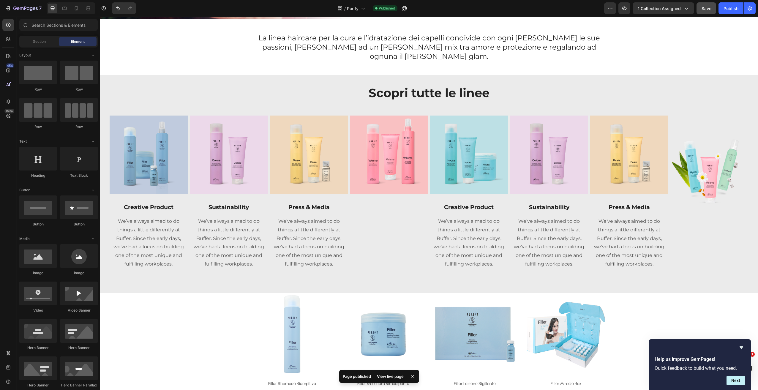
scroll to position [100, 0]
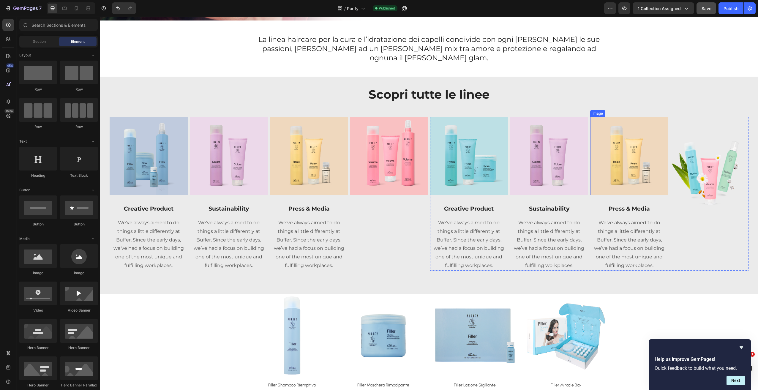
click at [606, 145] on img at bounding box center [629, 156] width 78 height 78
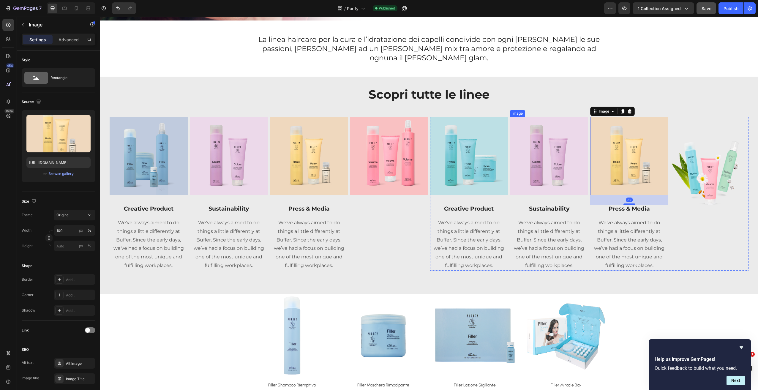
click at [538, 147] on img at bounding box center [549, 156] width 78 height 78
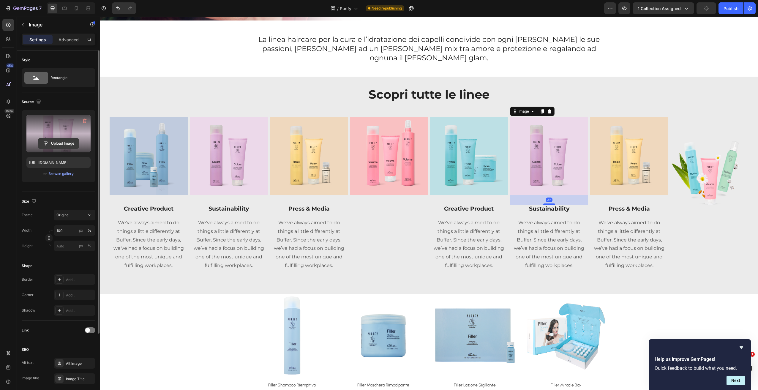
click at [64, 141] on input "file" at bounding box center [58, 143] width 41 height 10
type input "https://cdn.shopify.com/s/files/1/0825/5121/0332/files/gempages_512490839532897…"
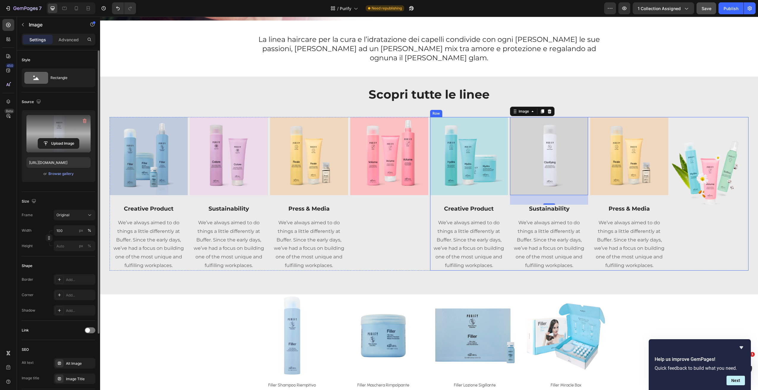
click at [631, 163] on img at bounding box center [629, 156] width 78 height 78
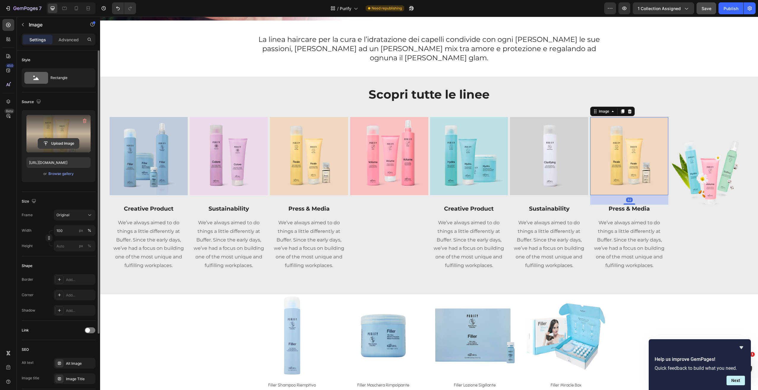
click at [62, 142] on input "file" at bounding box center [58, 143] width 41 height 10
type input "https://cdn.shopify.com/s/files/1/0825/5121/0332/files/gempages_512490839532897…"
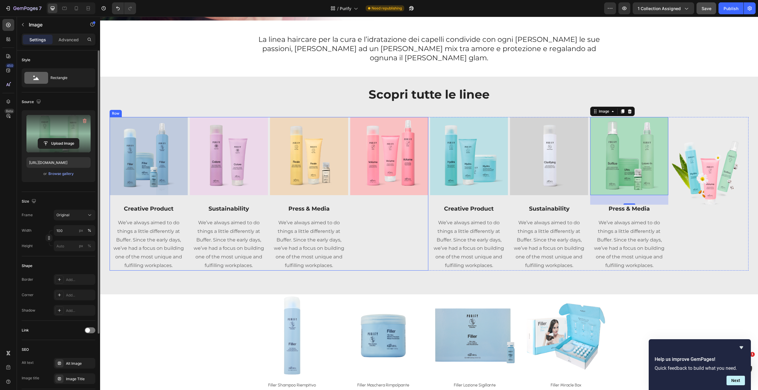
click at [162, 205] on p "Creative Product" at bounding box center [148, 208] width 77 height 7
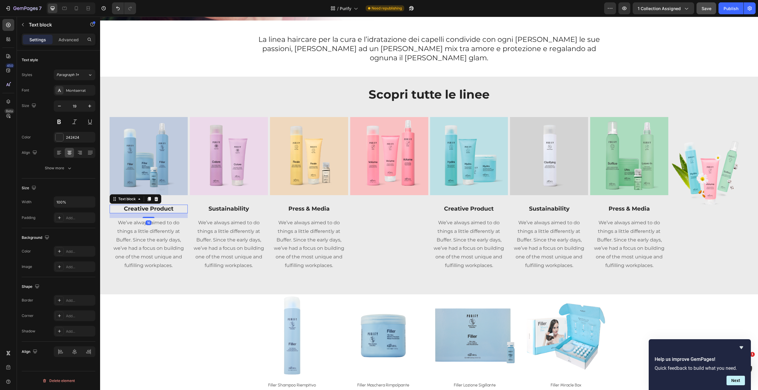
click at [162, 205] on p "Creative Product" at bounding box center [148, 208] width 77 height 7
click at [254, 80] on div "Heading" at bounding box center [260, 82] width 16 height 5
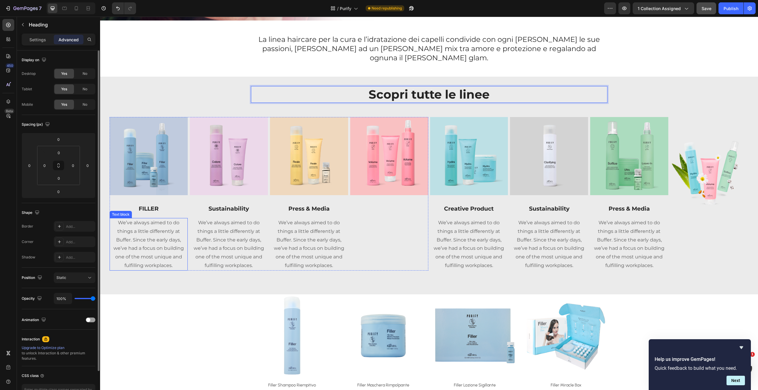
click at [164, 223] on p "We’ve always aimed to do things a little differently at Buffer. Since the early…" at bounding box center [148, 244] width 77 height 51
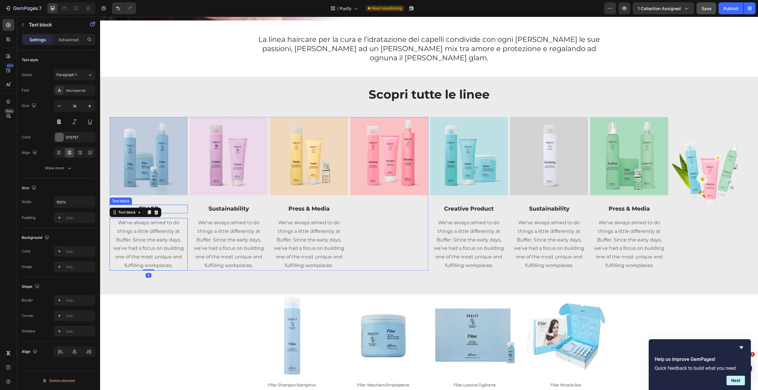
click at [167, 205] on p "FILLER" at bounding box center [148, 208] width 77 height 7
click at [237, 192] on div "Image Sustainability Text block We’ve always aimed to do things a little differ…" at bounding box center [229, 193] width 78 height 153
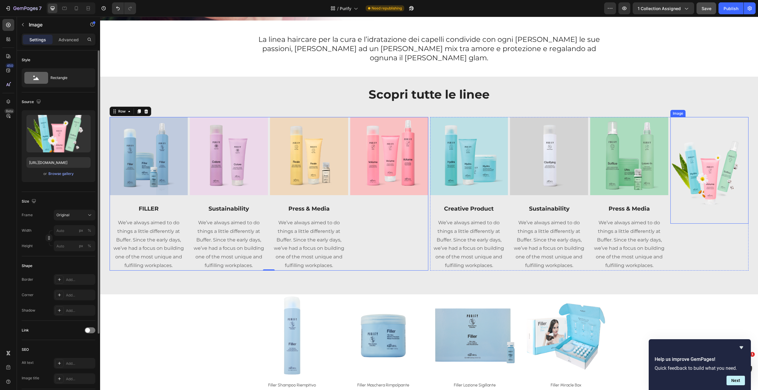
click at [715, 174] on img at bounding box center [710, 170] width 78 height 107
drag, startPoint x: 704, startPoint y: 214, endPoint x: 706, endPoint y: 208, distance: 6.7
click at [704, 211] on div "Image 0" at bounding box center [710, 170] width 78 height 107
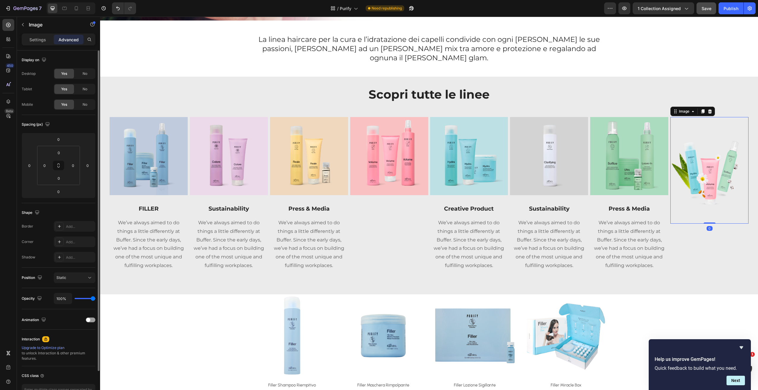
click at [721, 153] on img at bounding box center [710, 170] width 78 height 107
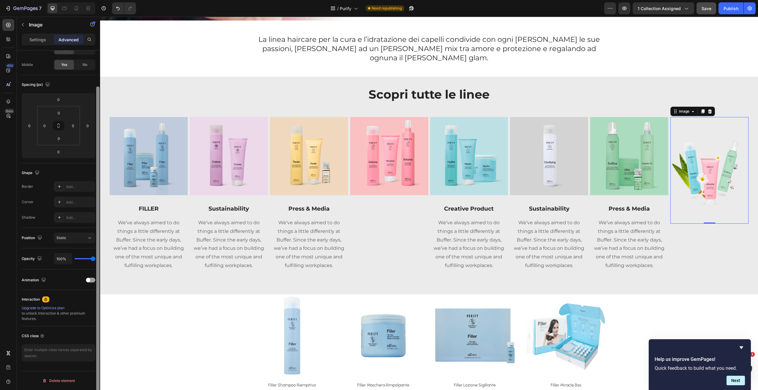
scroll to position [0, 0]
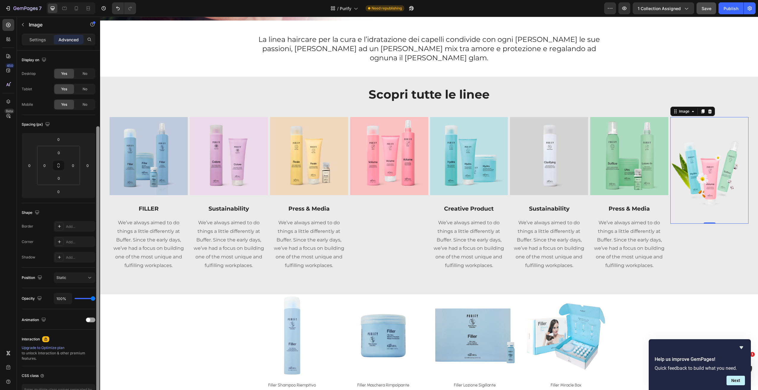
drag, startPoint x: 198, startPoint y: 214, endPoint x: 233, endPoint y: 143, distance: 79.7
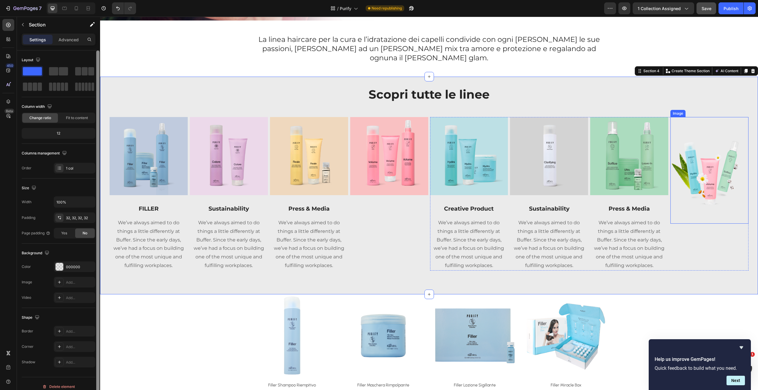
click at [707, 175] on img at bounding box center [710, 170] width 78 height 107
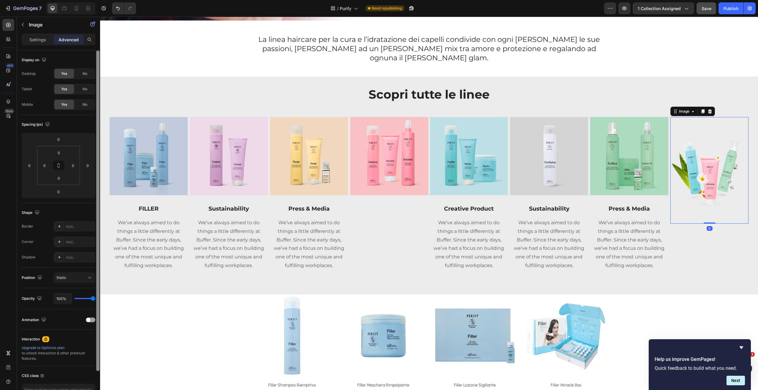
click at [708, 109] on icon at bounding box center [710, 111] width 5 height 5
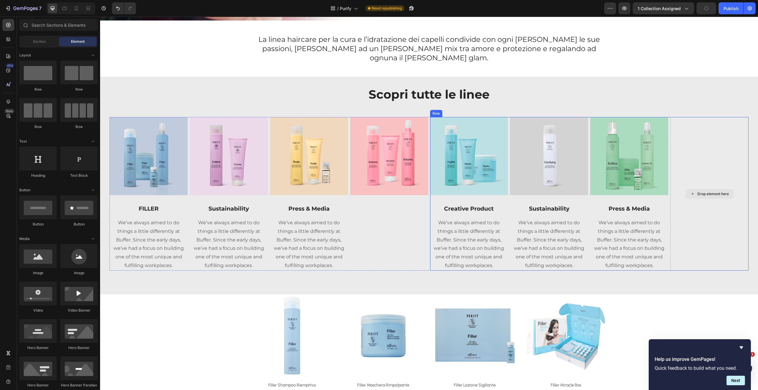
click at [723, 133] on div "Drop element here" at bounding box center [710, 193] width 78 height 153
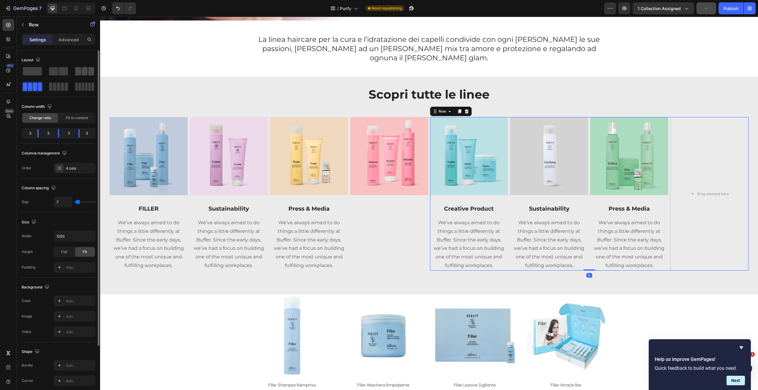
drag, startPoint x: 6, startPoint y: 59, endPoint x: 82, endPoint y: 69, distance: 77.0
click at [82, 69] on span at bounding box center [85, 71] width 6 height 8
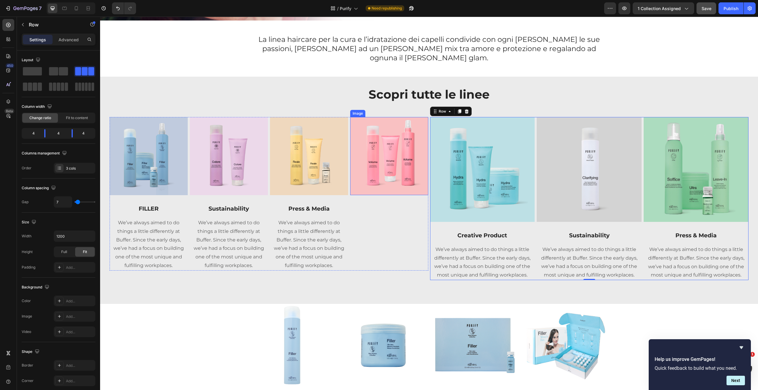
click at [400, 182] on img at bounding box center [389, 156] width 78 height 78
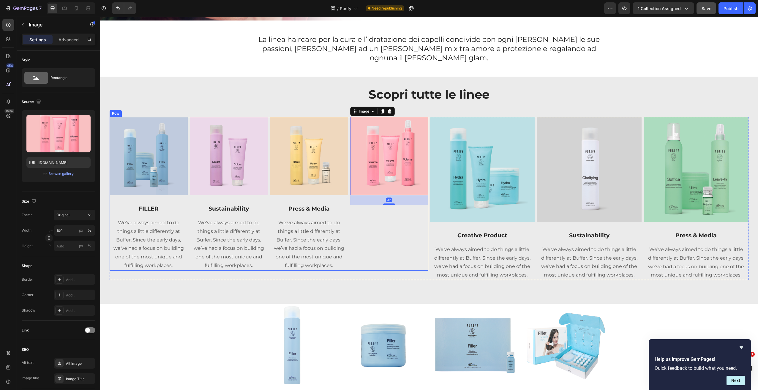
click at [368, 217] on div "Image 32" at bounding box center [389, 193] width 78 height 153
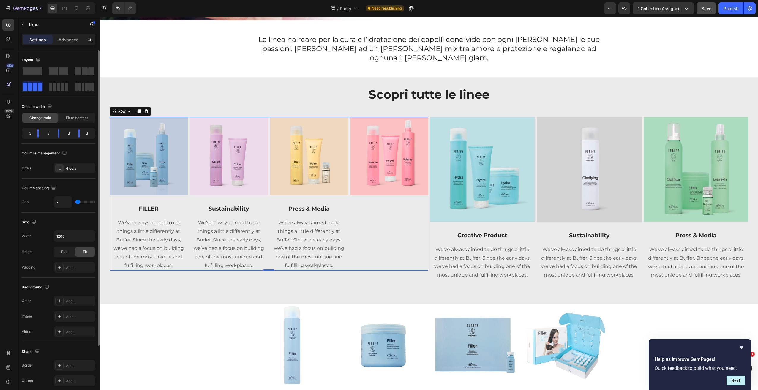
type input "13"
type input "14"
type input "18"
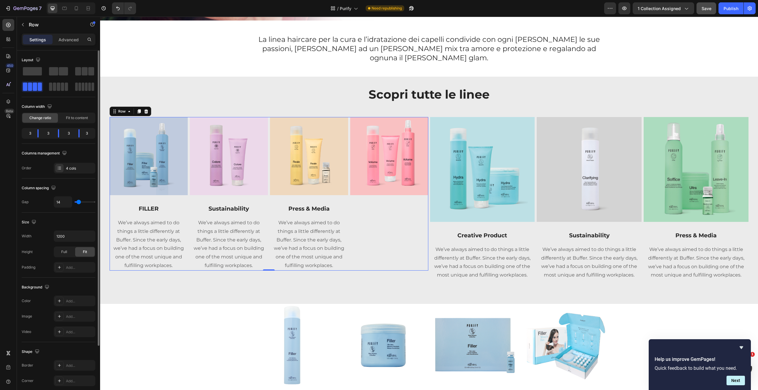
type input "18"
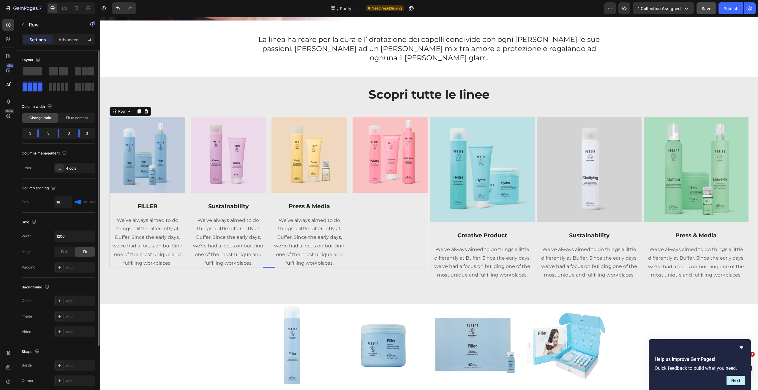
type input "20"
type input "21"
type input "23"
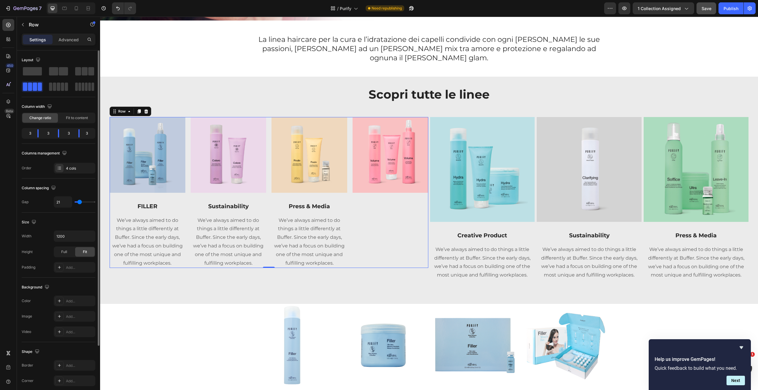
type input "23"
type input "25"
type input "28"
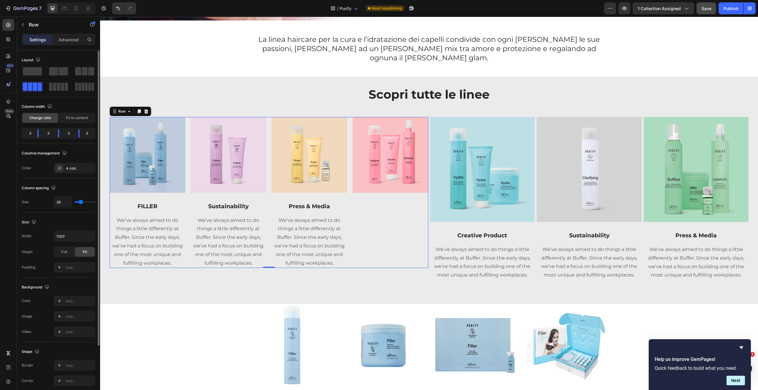
type input "30"
type input "31"
type input "33"
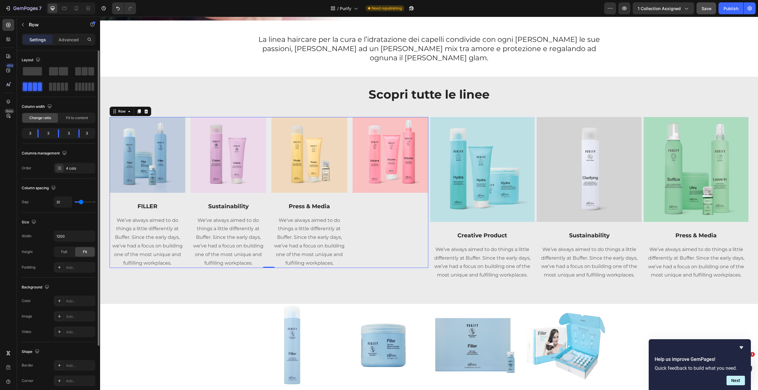
type input "33"
type input "34"
type input "35"
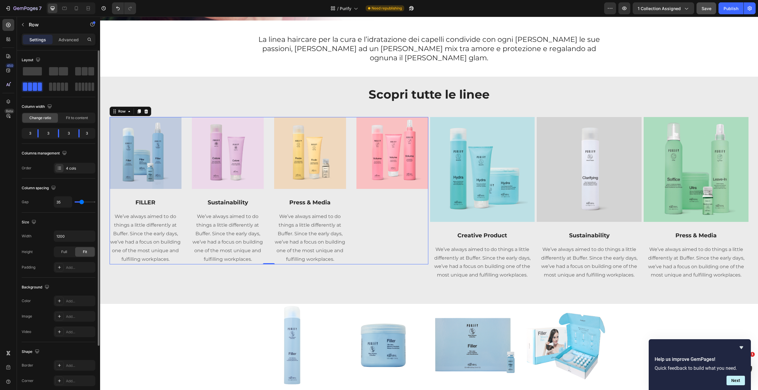
type input "34"
type input "33"
type input "32"
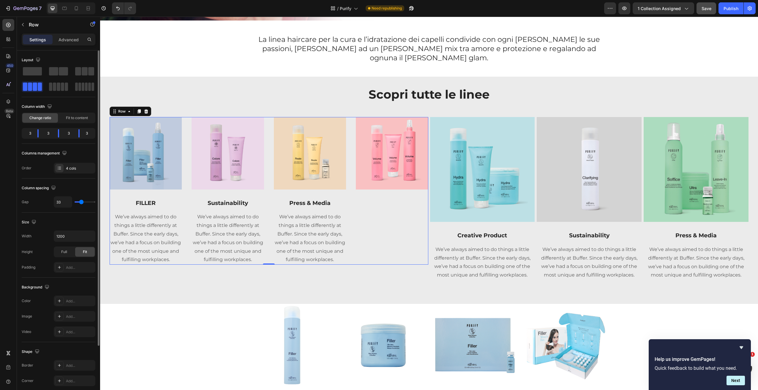
type input "32"
type input "31"
click at [81, 202] on input "range" at bounding box center [85, 201] width 21 height 1
type input "7"
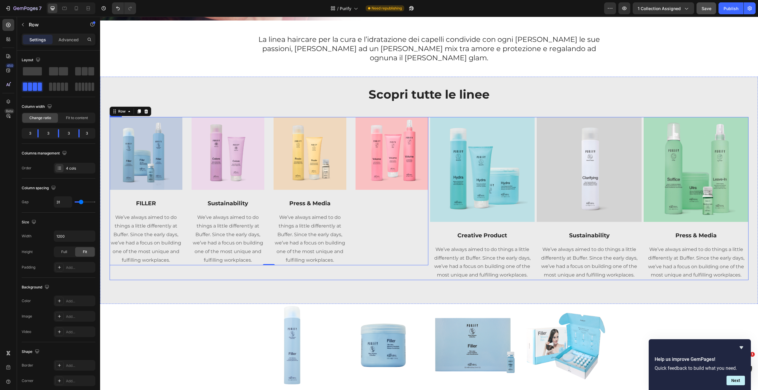
type input "7"
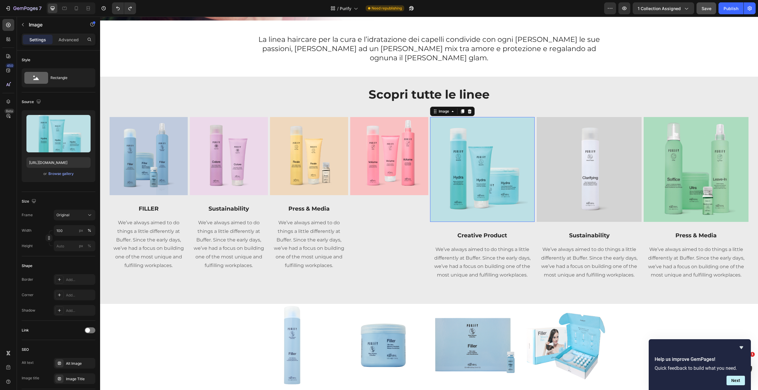
click at [496, 181] on img at bounding box center [482, 169] width 105 height 105
click at [537, 221] on div "Image Sustainability Text block We’ve always aimed to do things a little differ…" at bounding box center [589, 198] width 105 height 163
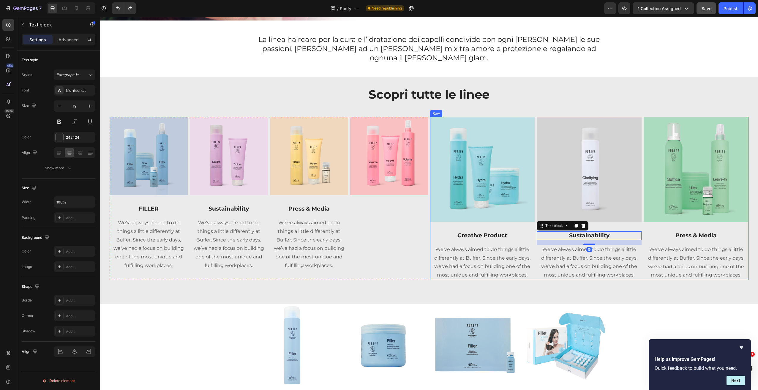
click at [532, 219] on div "Image Creative Product Text block We’ve always aimed to do things a little diff…" at bounding box center [482, 198] width 105 height 163
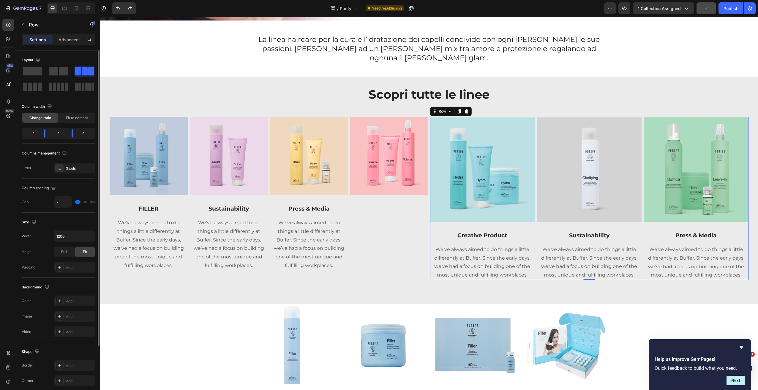
type input "26"
type input "18"
type input "17"
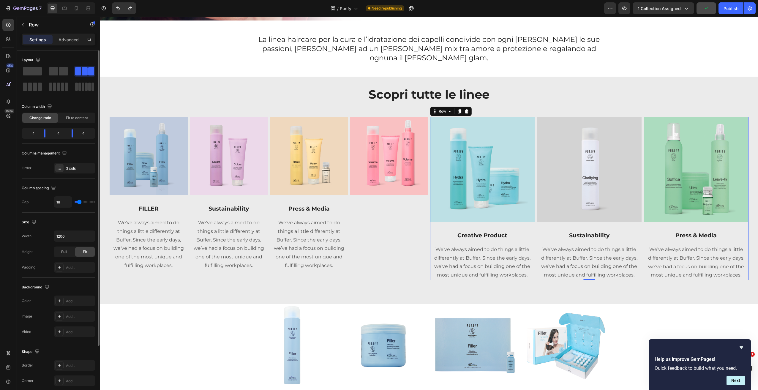
type input "17"
type input "16"
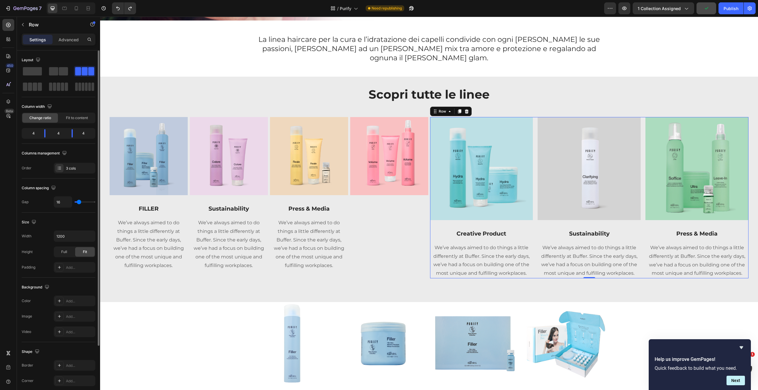
type input "15"
type input "14"
type input "12"
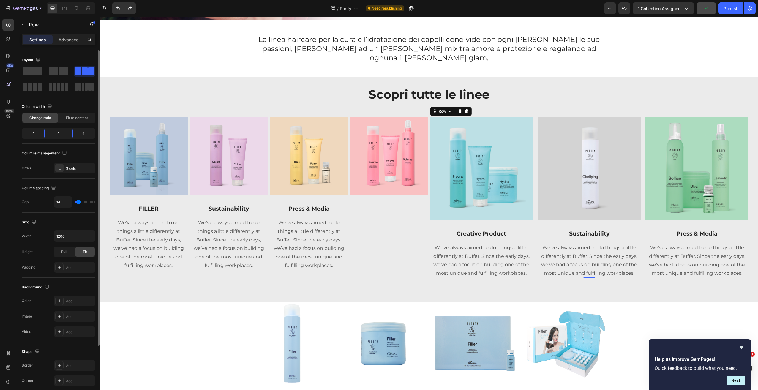
type input "12"
type input "10"
type input "8"
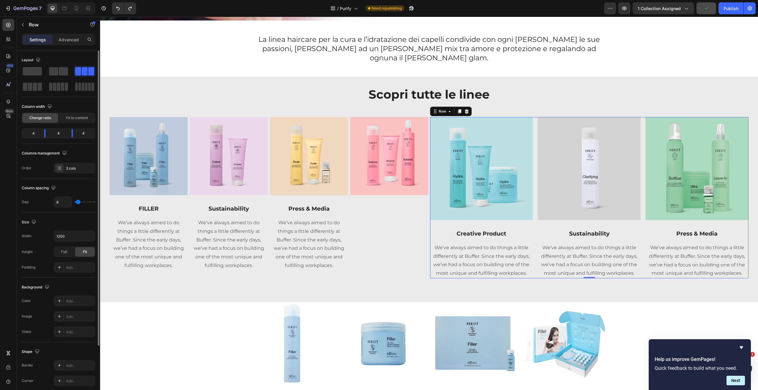
type input "5"
type input "3"
type input "2"
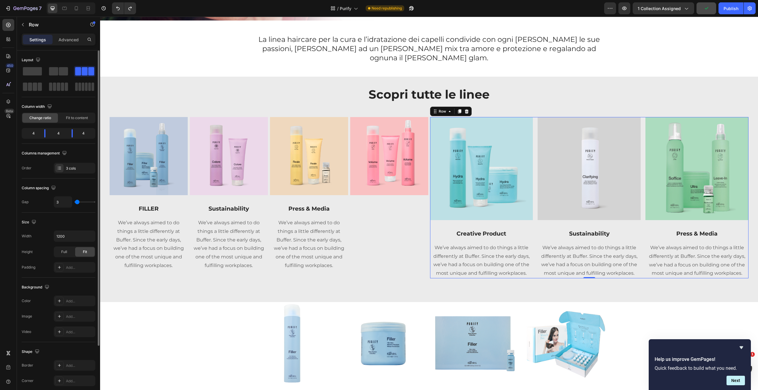
type input "2"
type input "1"
type input "0"
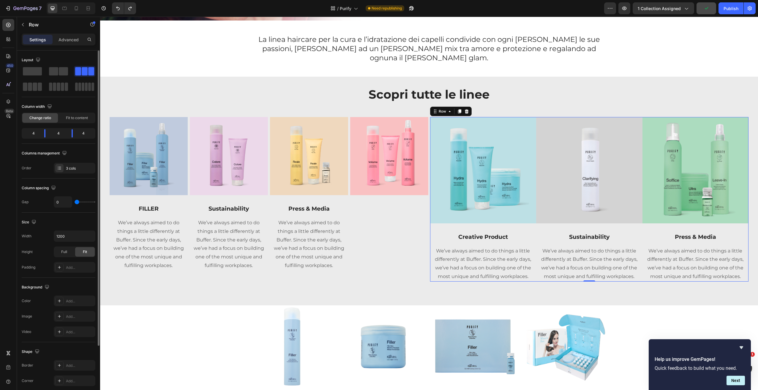
type input "49"
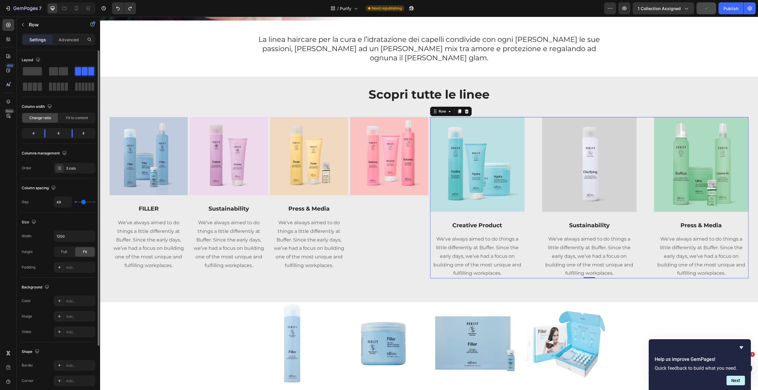
type input "88"
type input "105"
type input "110"
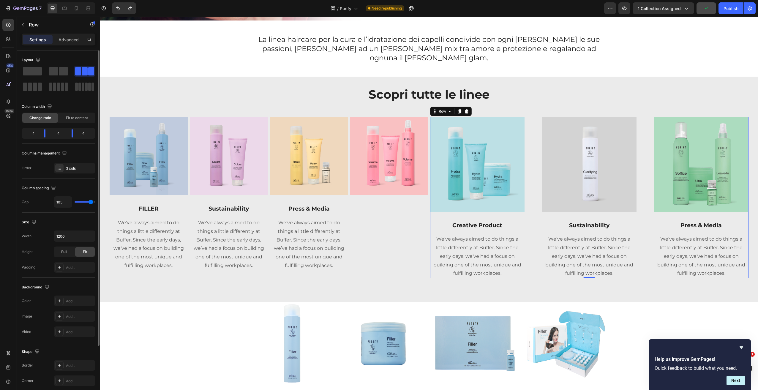
type input "110"
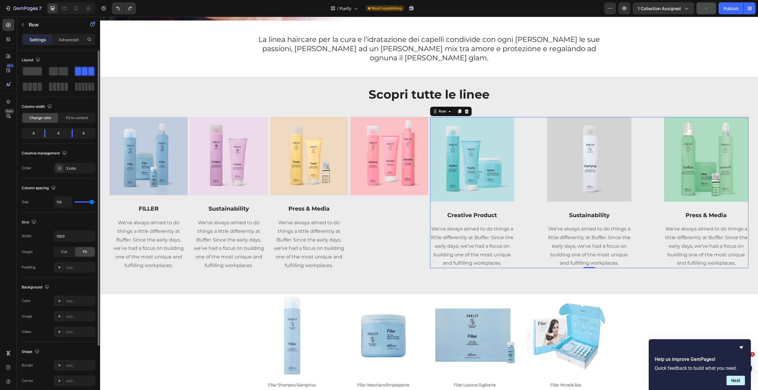
type input "111"
type input "112"
type input "113"
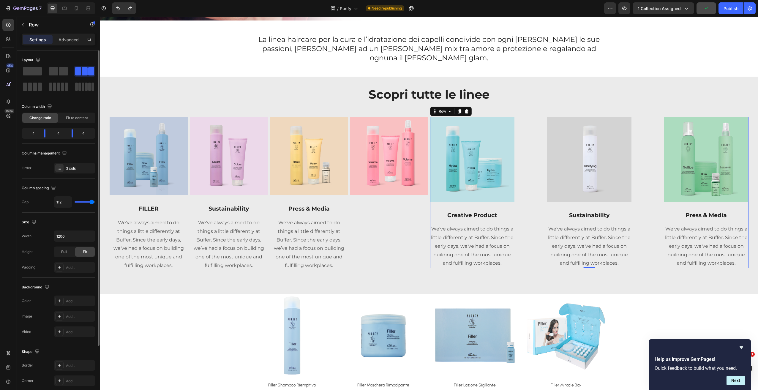
type input "113"
type input "114"
type input "115"
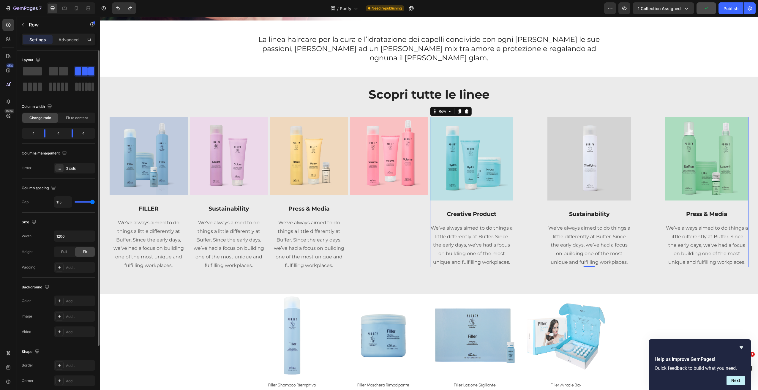
type input "117"
type input "120"
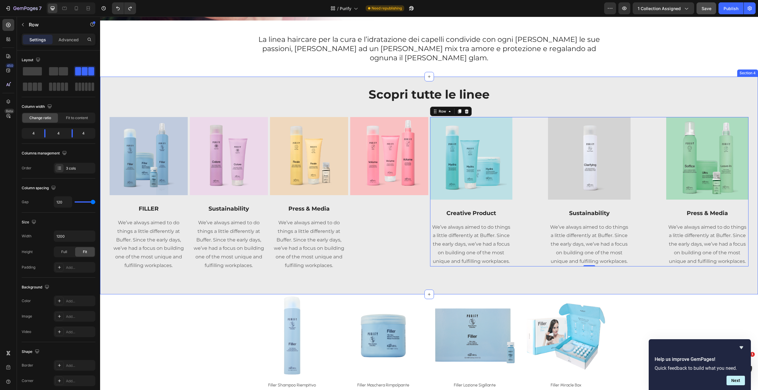
drag, startPoint x: 180, startPoint y: 218, endPoint x: 106, endPoint y: 206, distance: 75.3
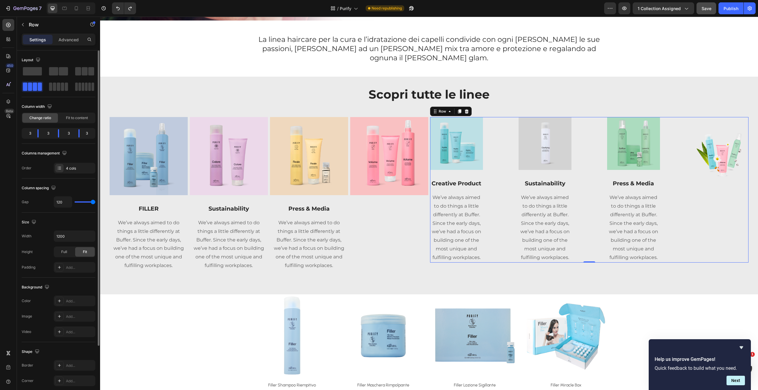
type input "118"
type input "100"
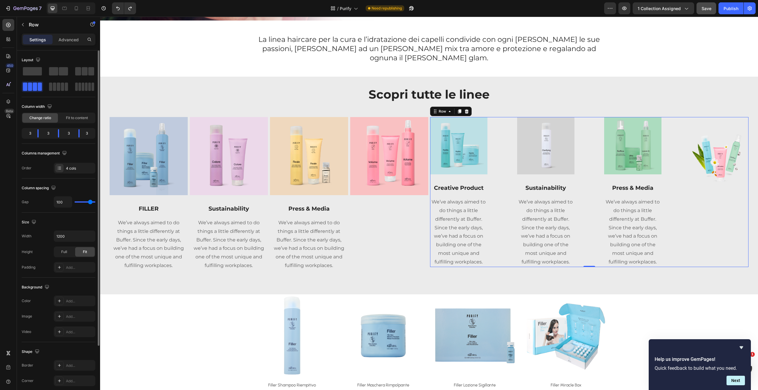
type input "79"
type input "72"
type input "69"
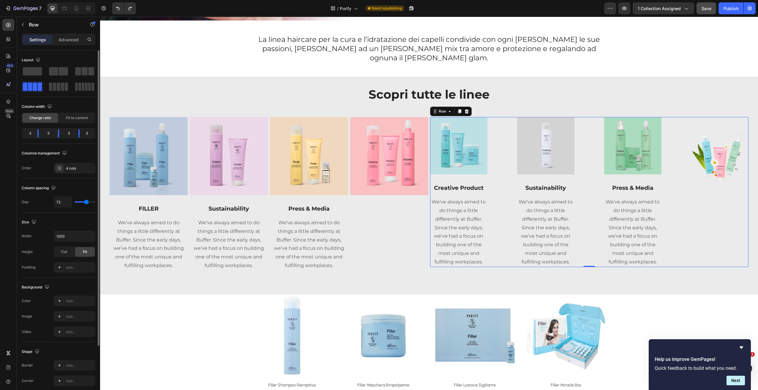
type input "69"
type input "63"
type input "61"
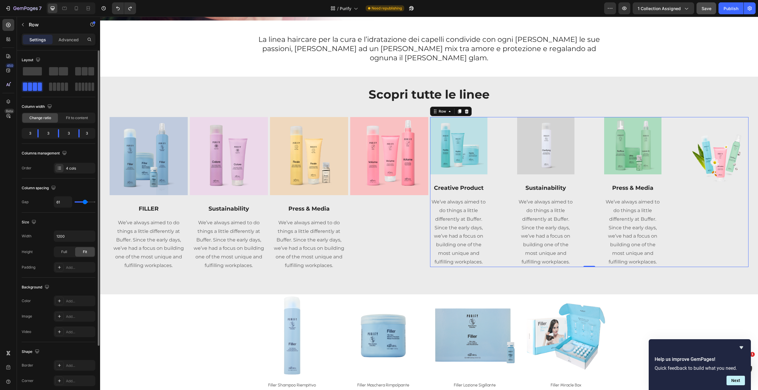
type input "59"
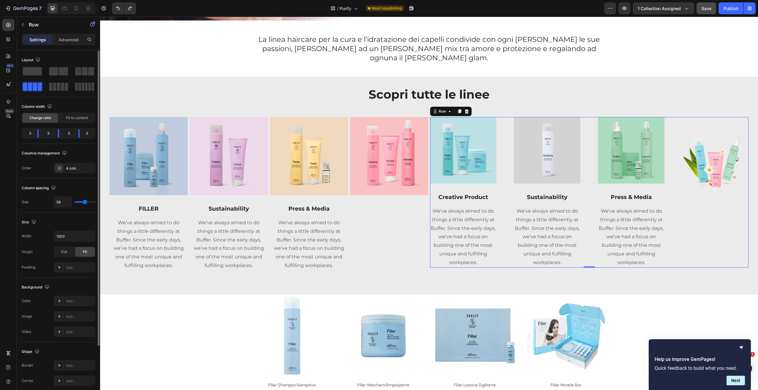
type input "58"
type input "56"
type input "55"
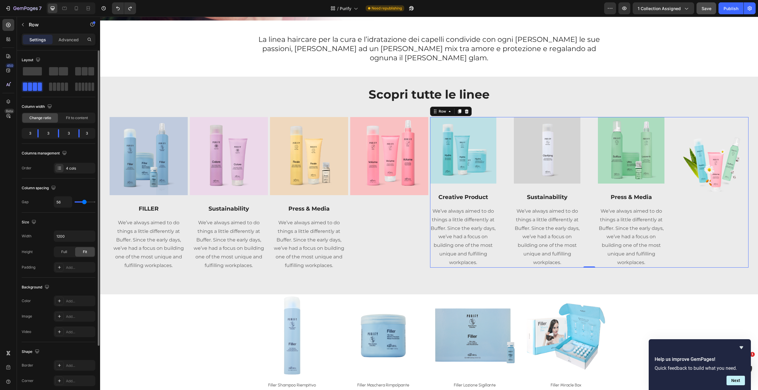
type input "55"
type input "54"
type input "53"
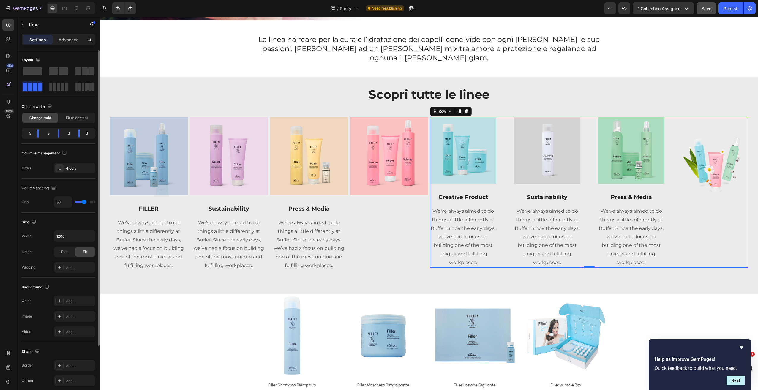
type input "52"
type input "50"
type input "47"
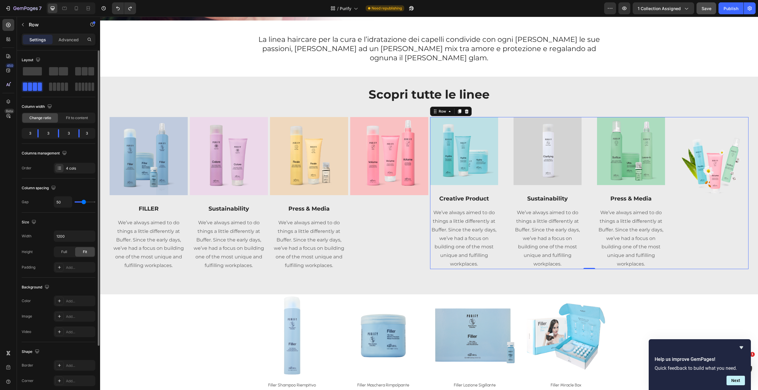
type input "47"
type input "45"
type input "42"
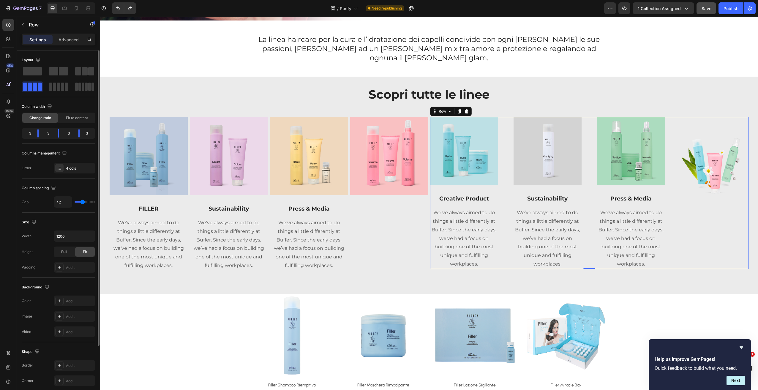
type input "40"
type input "39"
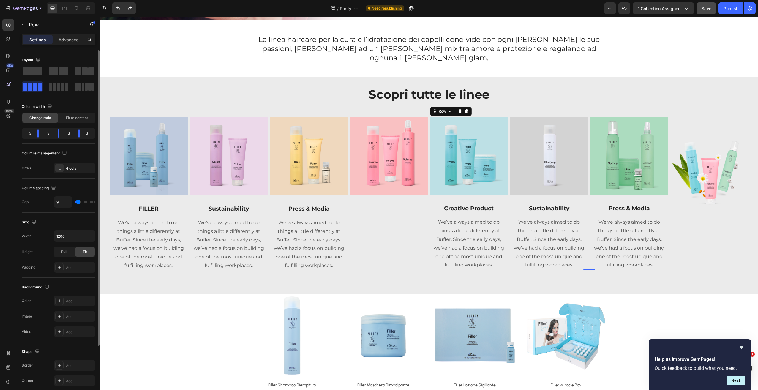
drag, startPoint x: 94, startPoint y: 201, endPoint x: 80, endPoint y: 201, distance: 13.7
click at [78, 202] on input "range" at bounding box center [85, 201] width 21 height 1
click at [722, 195] on img at bounding box center [710, 170] width 78 height 106
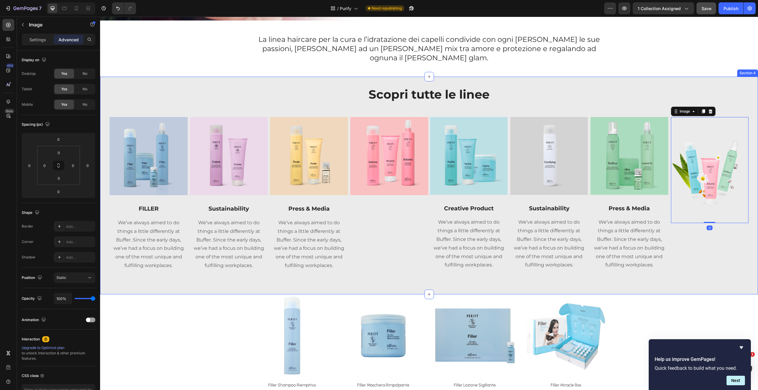
click at [709, 109] on icon at bounding box center [711, 111] width 4 height 4
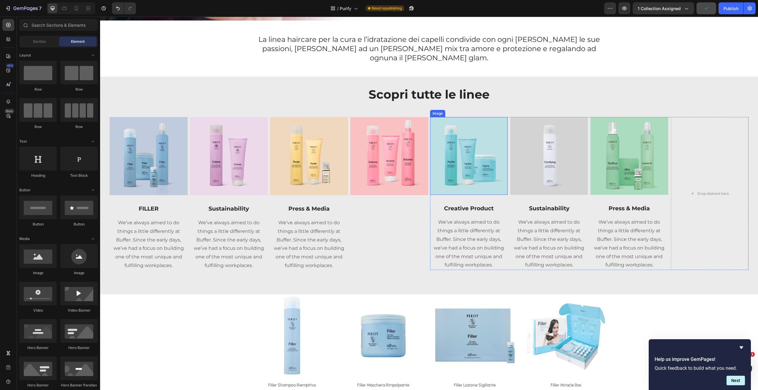
click at [461, 184] on img at bounding box center [469, 156] width 78 height 78
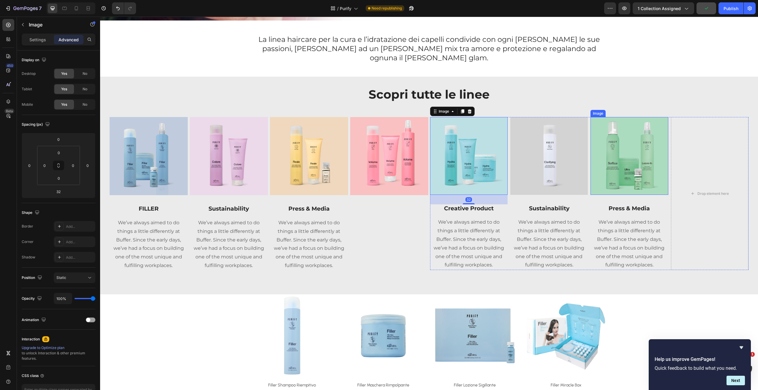
click at [587, 117] on div "Image 32 Creative Product Text block We’ve always aimed to do things a little d…" at bounding box center [589, 193] width 319 height 153
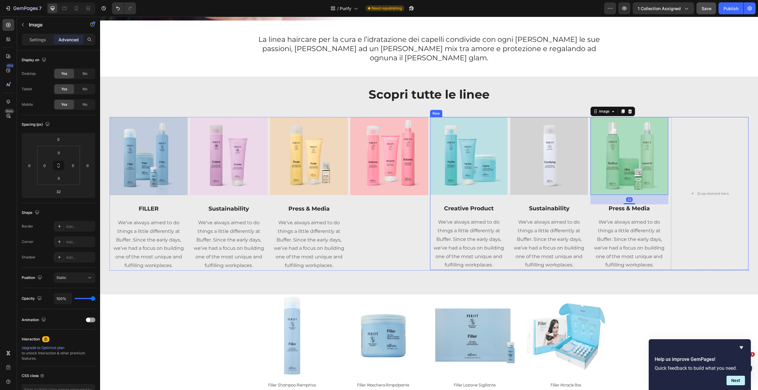
click at [586, 117] on div "Image Creative Product Text block We’ve always aimed to do things a little diff…" at bounding box center [589, 193] width 319 height 153
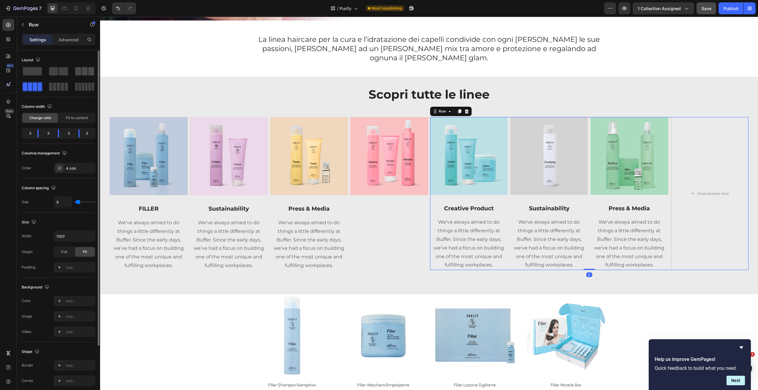
click at [79, 71] on span at bounding box center [78, 71] width 6 height 8
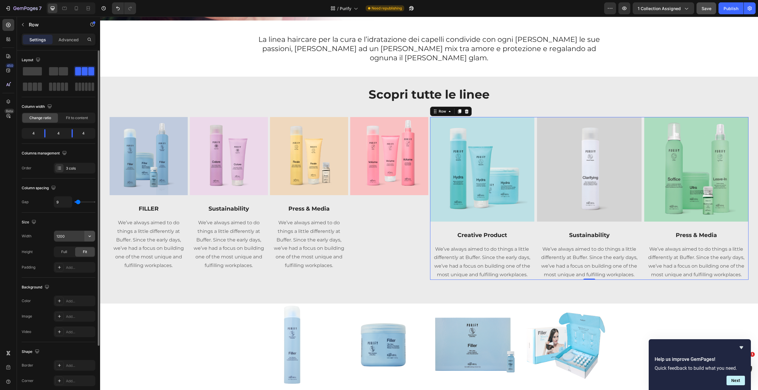
click at [92, 237] on icon "button" at bounding box center [90, 236] width 6 height 6
click at [90, 213] on div "Layout Column width Change ratio Fit to content 4 4 4 Columns management Order …" at bounding box center [59, 246] width 74 height 390
click at [522, 171] on img at bounding box center [482, 169] width 105 height 105
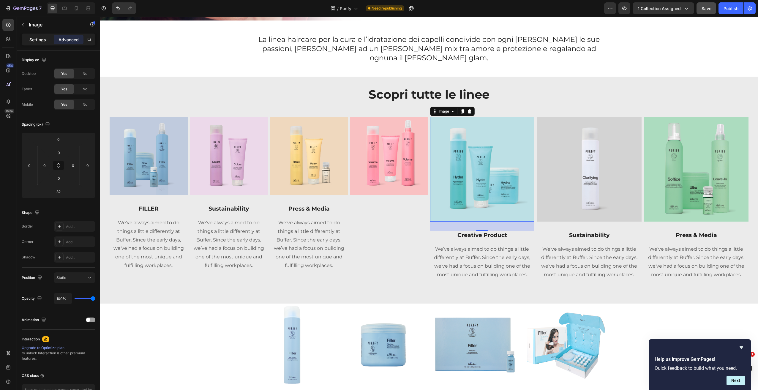
click at [44, 44] on div "Settings" at bounding box center [38, 40] width 30 height 10
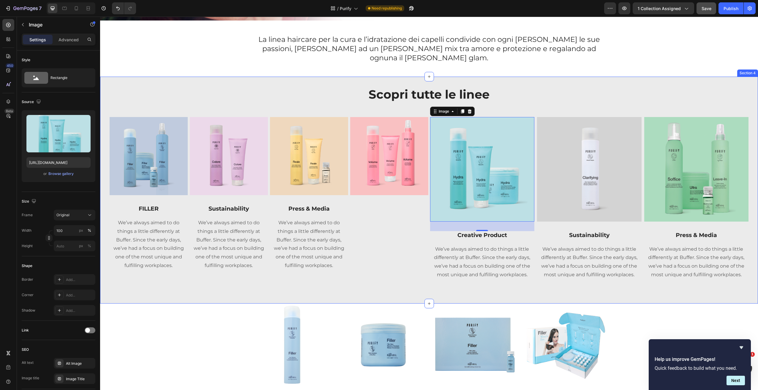
click at [537, 117] on img at bounding box center [589, 169] width 105 height 105
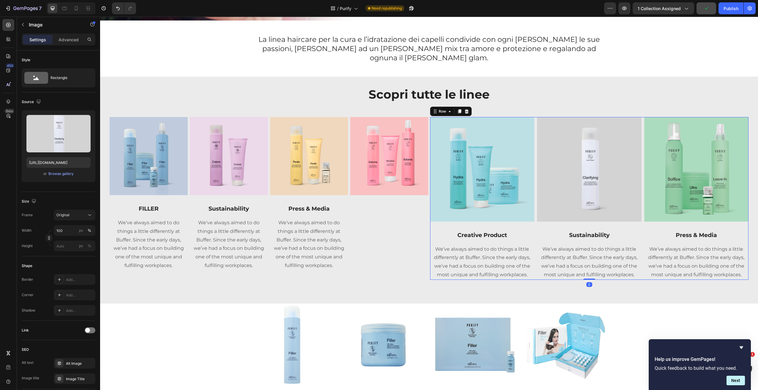
click at [532, 117] on div "Image Creative Product Text block We’ve always aimed to do things a little diff…" at bounding box center [589, 198] width 319 height 163
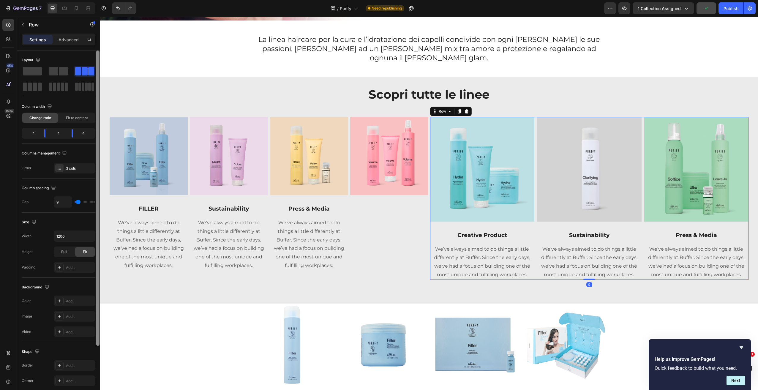
click at [97, 237] on div at bounding box center [97, 198] width 3 height 295
click at [75, 239] on input "1200" at bounding box center [74, 236] width 41 height 11
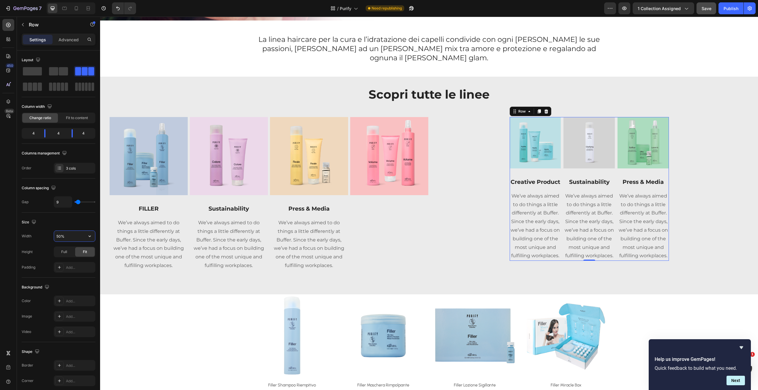
drag, startPoint x: 73, startPoint y: 239, endPoint x: 34, endPoint y: 233, distance: 39.5
click at [37, 235] on div "Width 50%" at bounding box center [59, 236] width 74 height 11
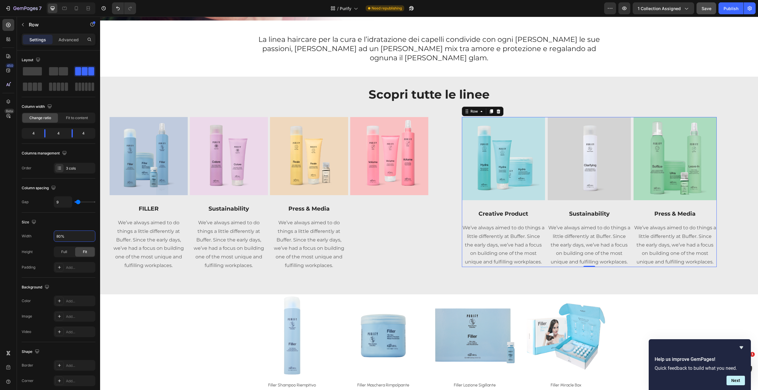
drag, startPoint x: 70, startPoint y: 237, endPoint x: 48, endPoint y: 235, distance: 22.1
click at [48, 235] on div "Width 80%" at bounding box center [59, 236] width 74 height 11
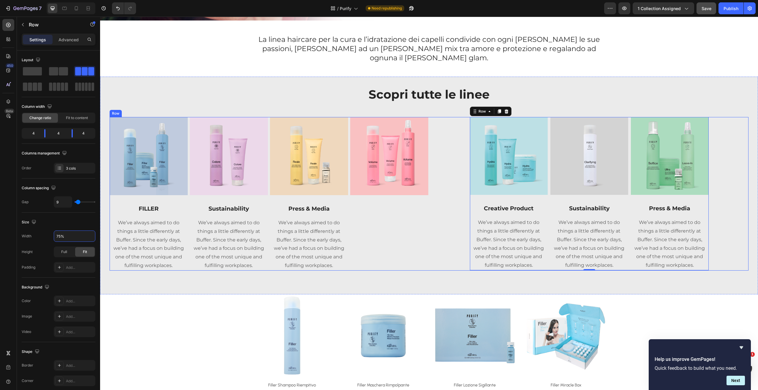
click at [440, 213] on div "Image Creative Product Text block We’ve always aimed to do things a little diff…" at bounding box center [589, 193] width 319 height 153
click at [475, 173] on img at bounding box center [509, 156] width 78 height 78
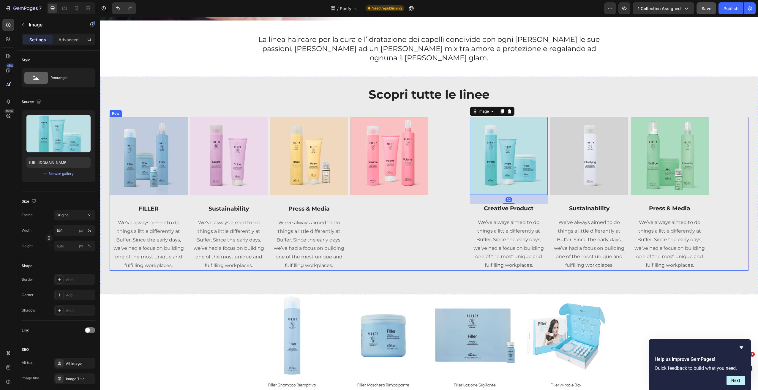
click at [449, 160] on div "Image 32 Creative Product Text block We’ve always aimed to do things a little d…" at bounding box center [589, 193] width 319 height 153
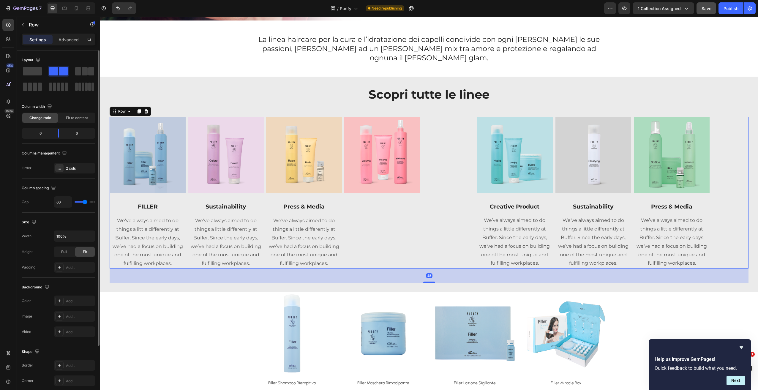
drag, startPoint x: 84, startPoint y: 201, endPoint x: 33, endPoint y: 202, distance: 51.1
click at [31, 203] on div "Gap 60" at bounding box center [59, 201] width 74 height 11
drag, startPoint x: 85, startPoint y: 202, endPoint x: 61, endPoint y: 204, distance: 24.1
click at [58, 205] on div "62" at bounding box center [75, 201] width 42 height 11
click at [61, 203] on input "62" at bounding box center [63, 202] width 18 height 11
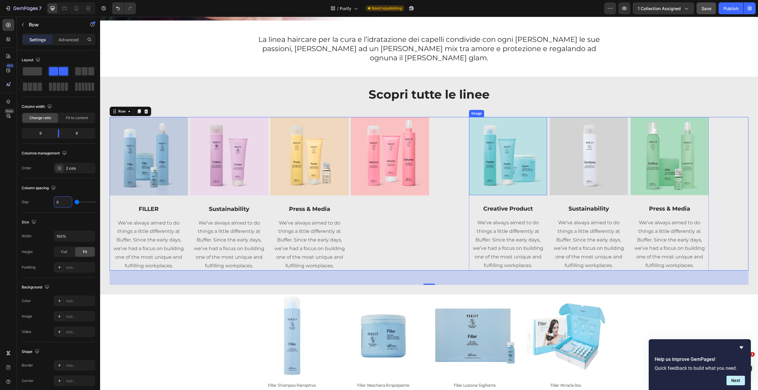
click at [455, 158] on div "Image Creative Product Text block We’ve always aimed to do things a little diff…" at bounding box center [589, 194] width 320 height 154
click at [240, 86] on div "Scopri tutte le linee Heading Row Image FILLER Text block We’ve always aimed to…" at bounding box center [429, 185] width 639 height 199
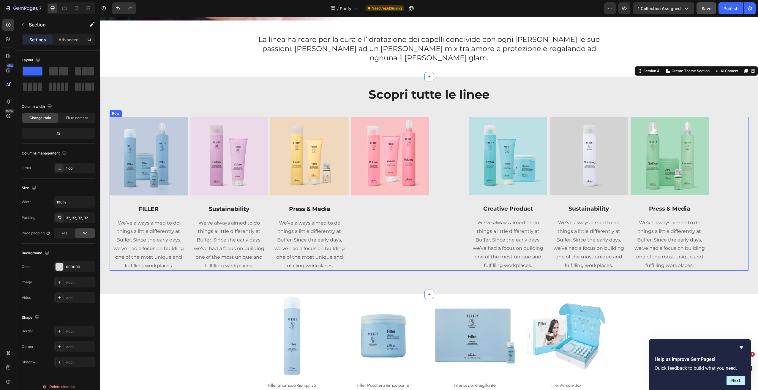
click at [437, 125] on div "Image Creative Product Text block We’ve always aimed to do things a little diff…" at bounding box center [589, 194] width 320 height 154
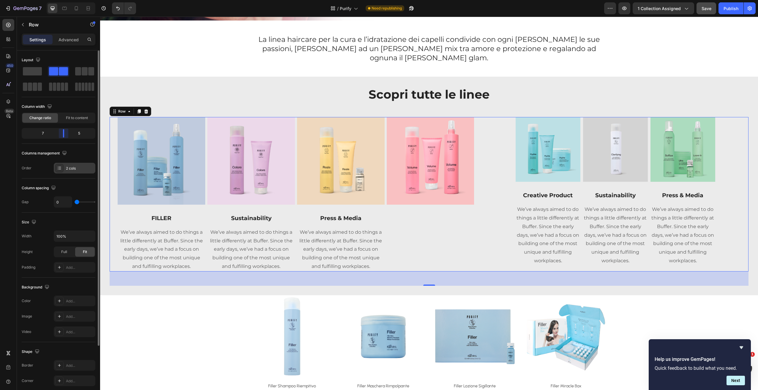
drag, startPoint x: 59, startPoint y: 133, endPoint x: 82, endPoint y: 166, distance: 40.3
click at [67, 133] on div at bounding box center [63, 133] width 11 height 8
click at [516, 143] on img at bounding box center [548, 149] width 65 height 65
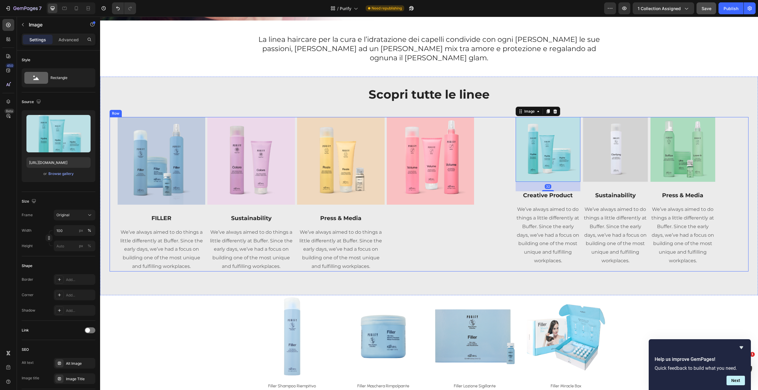
click at [499, 162] on div "Image 32 Creative Product Text block We’ve always aimed to do things a little d…" at bounding box center [616, 194] width 266 height 154
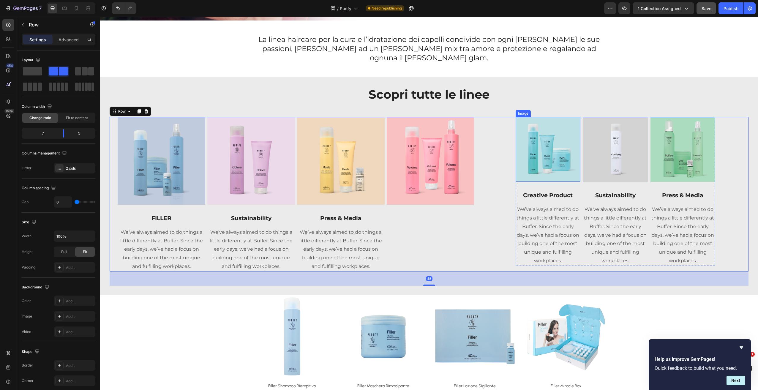
click at [517, 152] on img at bounding box center [548, 149] width 65 height 65
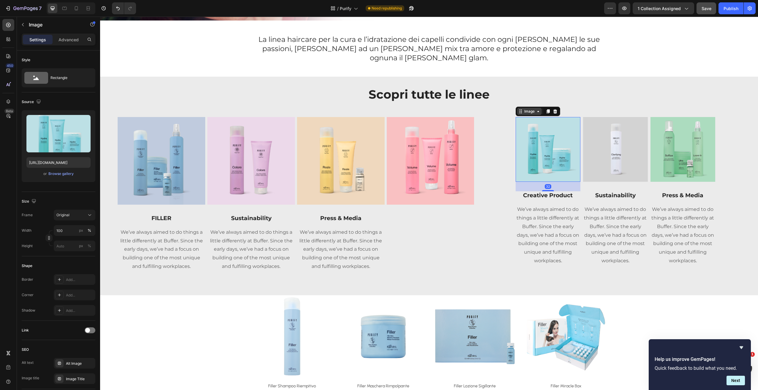
click at [529, 109] on div "Image" at bounding box center [529, 111] width 13 height 5
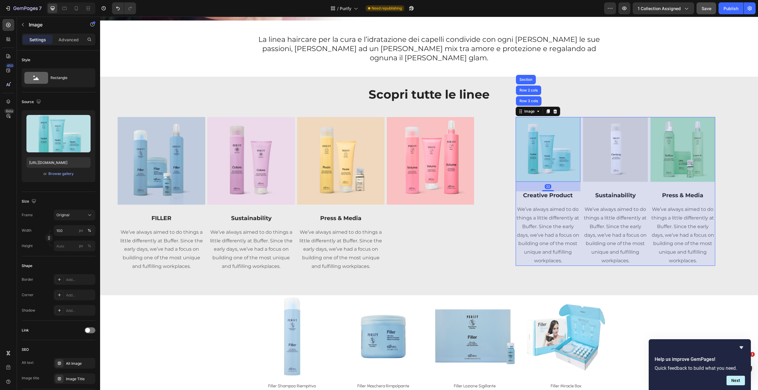
drag, startPoint x: 532, startPoint y: 92, endPoint x: 528, endPoint y: 94, distance: 4.8
click at [532, 99] on div "Row 3 cols" at bounding box center [528, 101] width 21 height 4
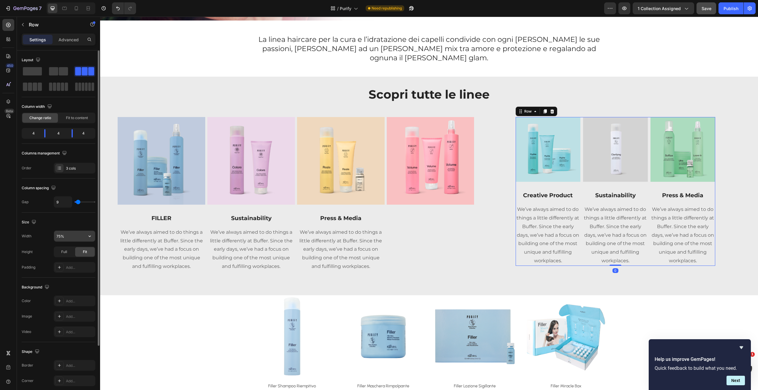
click at [78, 240] on input "75%" at bounding box center [74, 236] width 41 height 11
click at [90, 238] on icon "button" at bounding box center [90, 236] width 6 height 6
click at [80, 259] on div "Full 100%" at bounding box center [68, 262] width 49 height 11
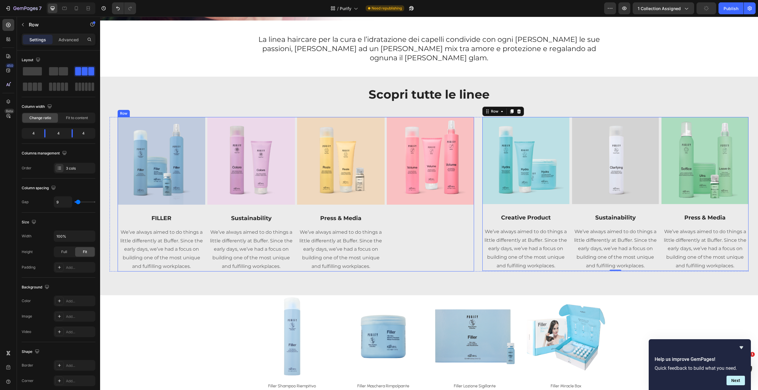
click at [458, 196] on div "Image" at bounding box center [431, 194] width 88 height 154
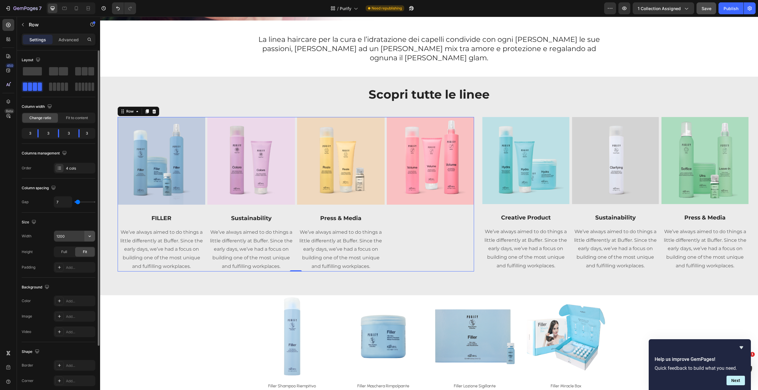
click at [92, 235] on icon "button" at bounding box center [90, 236] width 6 height 6
click at [75, 261] on p "Full 100%" at bounding box center [73, 262] width 34 height 5
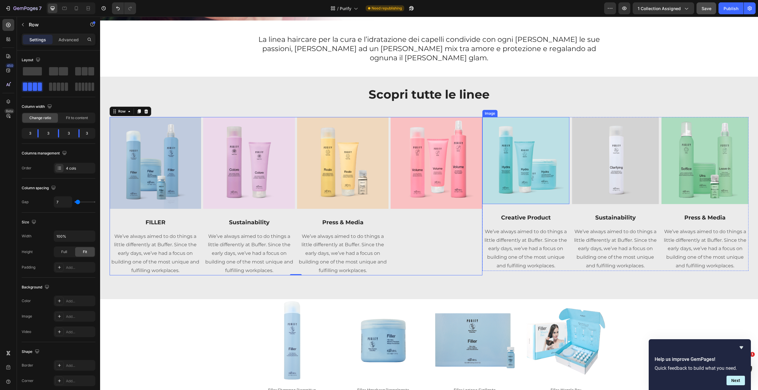
click at [510, 190] on img at bounding box center [526, 160] width 87 height 87
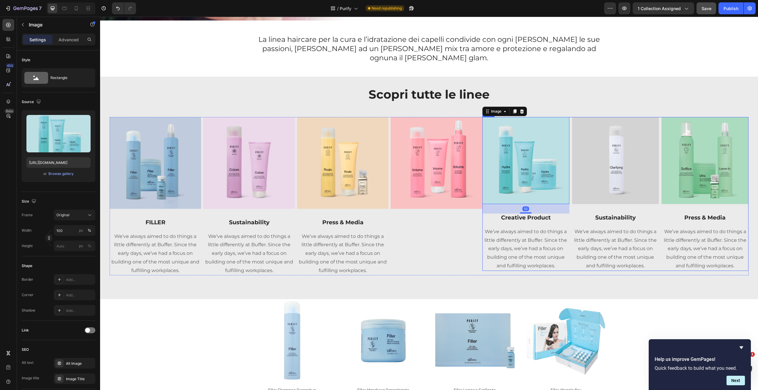
click at [579, 201] on div "Image Sustainability Text block We’ve always aimed to do things a little differ…" at bounding box center [615, 194] width 87 height 154
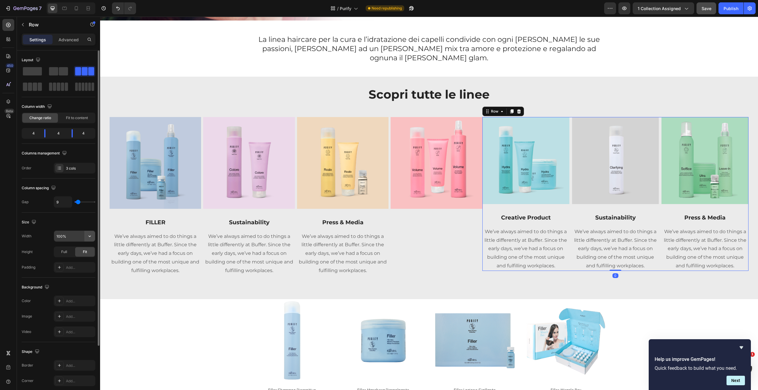
click at [90, 239] on icon "button" at bounding box center [90, 236] width 6 height 6
drag, startPoint x: 78, startPoint y: 261, endPoint x: 76, endPoint y: 240, distance: 20.6
click at [78, 260] on p "Full 100%" at bounding box center [73, 262] width 34 height 5
click at [72, 239] on input "100%" at bounding box center [74, 236] width 41 height 11
drag, startPoint x: 70, startPoint y: 239, endPoint x: 52, endPoint y: 237, distance: 18.5
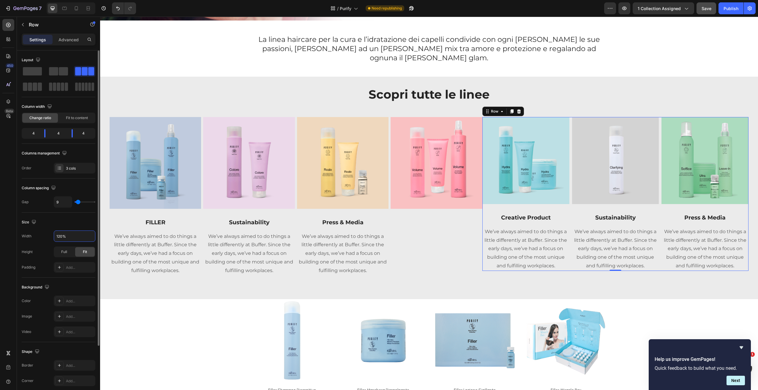
click at [52, 236] on div "Width 120%" at bounding box center [59, 236] width 74 height 11
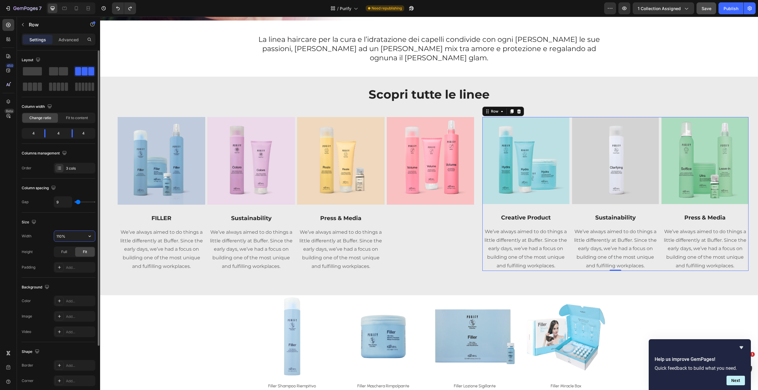
drag, startPoint x: 66, startPoint y: 236, endPoint x: 44, endPoint y: 236, distance: 21.4
click at [44, 236] on div "Width 110%" at bounding box center [59, 236] width 74 height 11
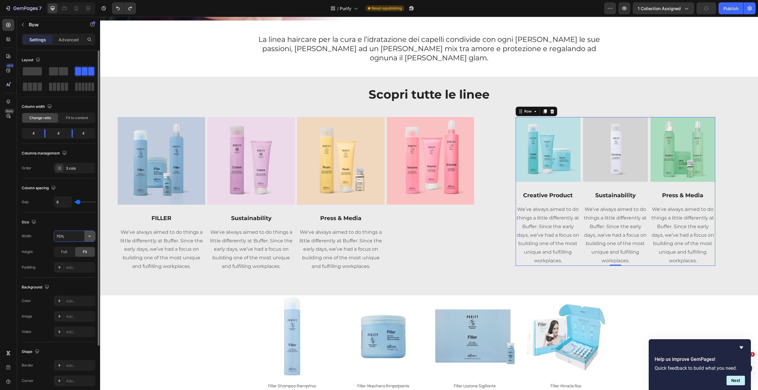
drag, startPoint x: 92, startPoint y: 236, endPoint x: 92, endPoint y: 240, distance: 3.6
click at [92, 237] on icon "button" at bounding box center [90, 236] width 6 height 6
drag, startPoint x: 80, startPoint y: 261, endPoint x: 90, endPoint y: 261, distance: 10.1
click at [80, 261] on p "Full 100%" at bounding box center [73, 262] width 34 height 5
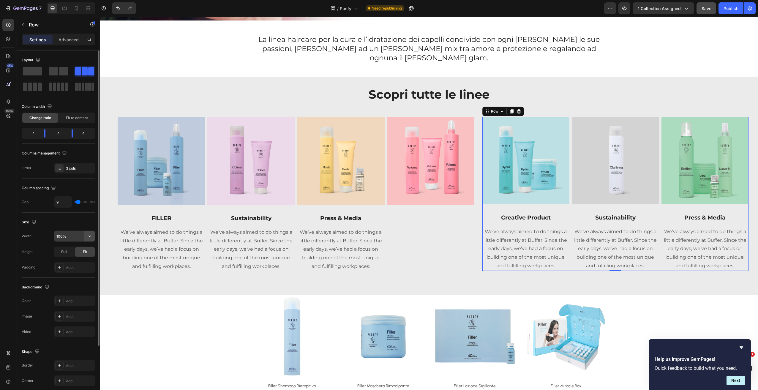
click at [91, 238] on icon "button" at bounding box center [90, 236] width 6 height 6
click at [86, 251] on span "1200px" at bounding box center [84, 251] width 12 height 5
click at [383, 214] on div "Press & Media" at bounding box center [341, 218] width 88 height 9
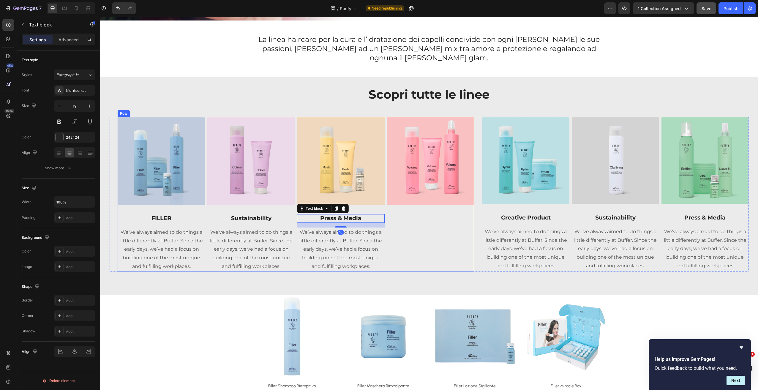
click at [404, 212] on div "Image" at bounding box center [431, 194] width 88 height 154
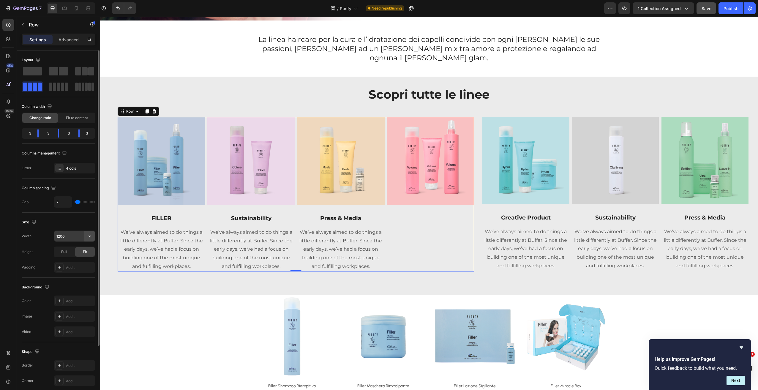
click at [91, 235] on icon "button" at bounding box center [90, 236] width 6 height 6
drag, startPoint x: 81, startPoint y: 251, endPoint x: 81, endPoint y: 246, distance: 4.5
click at [81, 251] on span "1200px" at bounding box center [84, 251] width 12 height 5
click at [91, 234] on icon "button" at bounding box center [90, 236] width 6 height 6
drag, startPoint x: 72, startPoint y: 262, endPoint x: 88, endPoint y: 263, distance: 16.7
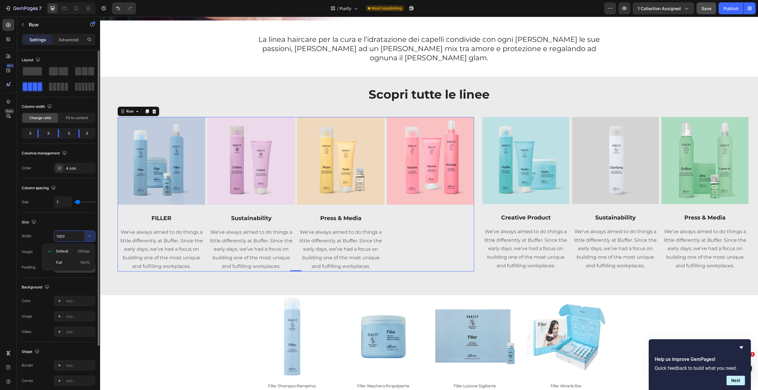
click at [71, 262] on p "Full 100%" at bounding box center [73, 262] width 34 height 5
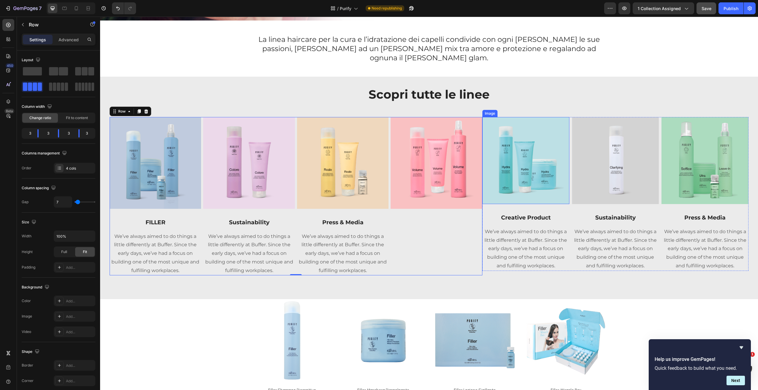
click at [507, 194] on img at bounding box center [526, 160] width 87 height 87
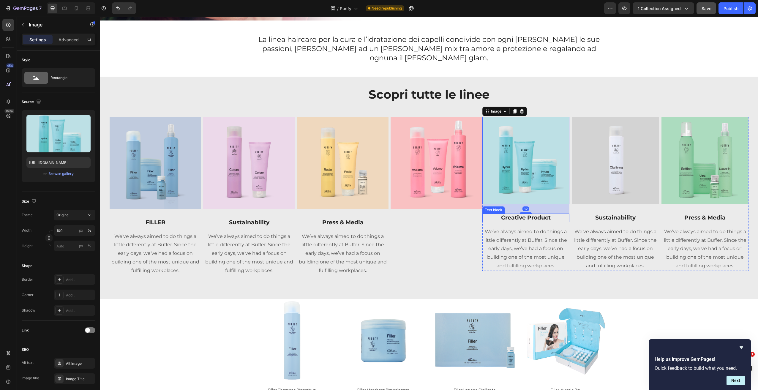
click at [483, 214] on p "Creative Product" at bounding box center [526, 217] width 86 height 7
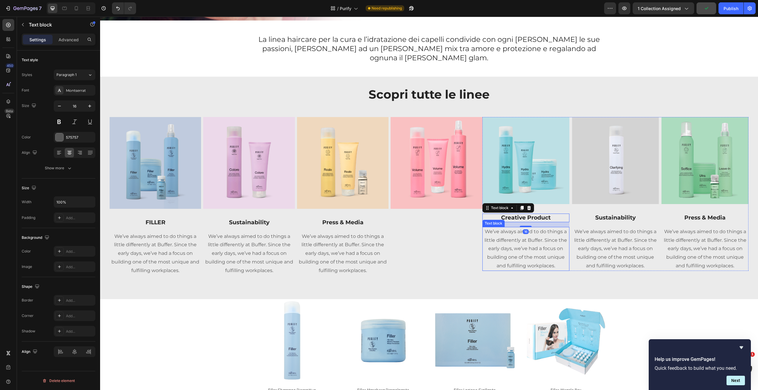
click at [484, 256] on p "We’ve always aimed to do things a little differently at Buffer. Since the early…" at bounding box center [526, 249] width 86 height 43
click at [567, 117] on div "Image Creative Product Text block We’ve always aimed to do things a little diff…" at bounding box center [616, 194] width 266 height 154
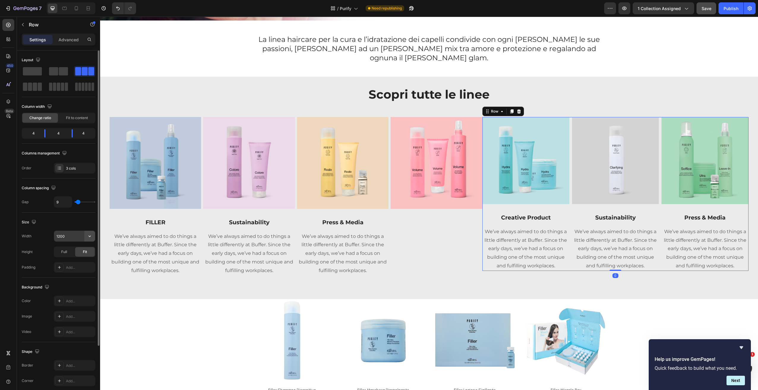
click at [88, 239] on icon "button" at bounding box center [90, 236] width 6 height 6
click at [76, 262] on p "Full 100%" at bounding box center [73, 262] width 34 height 5
click at [475, 204] on div "Image" at bounding box center [437, 196] width 92 height 158
click at [77, 239] on input "100%" at bounding box center [74, 236] width 41 height 11
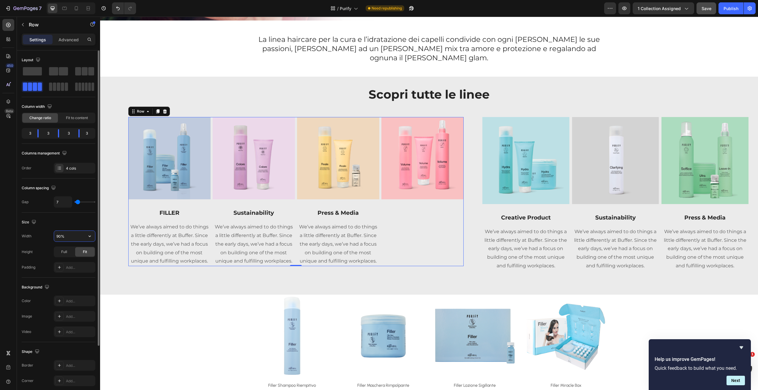
drag, startPoint x: 72, startPoint y: 233, endPoint x: 50, endPoint y: 237, distance: 21.7
click at [49, 237] on div "Width 90%" at bounding box center [59, 236] width 74 height 11
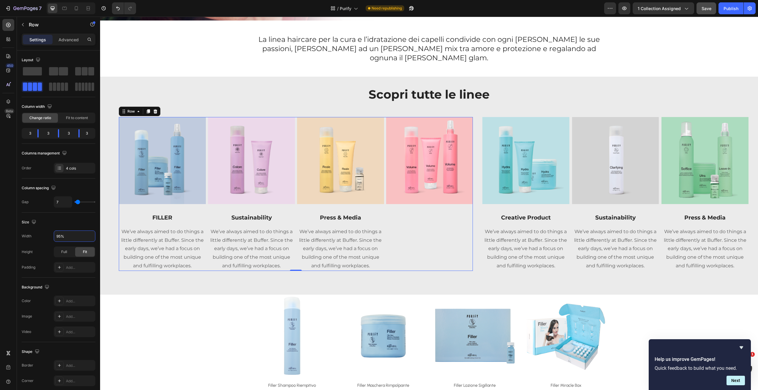
click at [472, 195] on div "Image FILLER Text block We’ve always aimed to do things a little differently at…" at bounding box center [296, 194] width 373 height 154
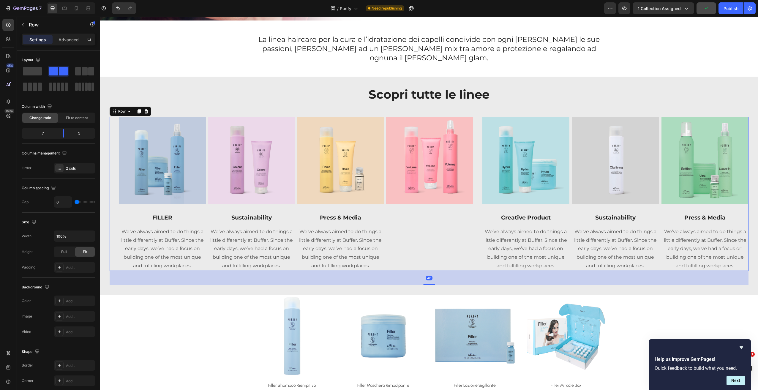
click at [477, 180] on div "Image FILLER Text block We’ve always aimed to do things a little differently at…" at bounding box center [296, 194] width 373 height 154
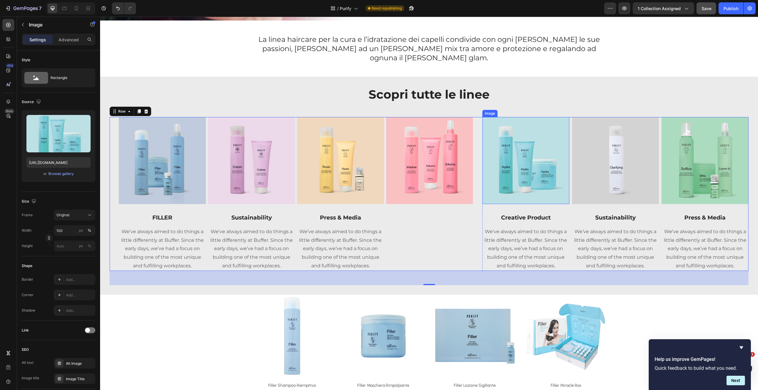
click at [483, 117] on img at bounding box center [526, 160] width 87 height 87
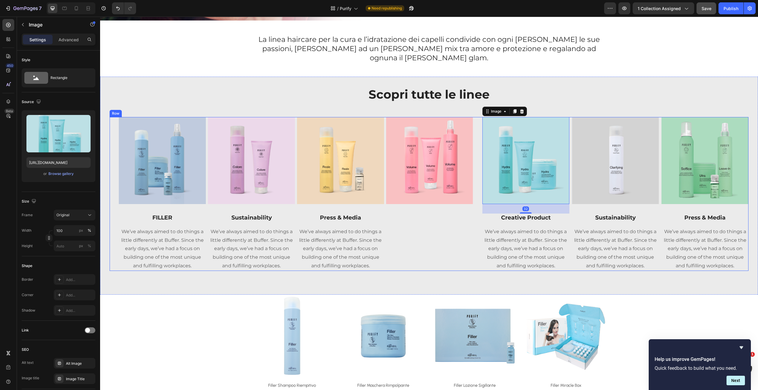
click at [472, 140] on div "Image FILLER Text block We’ve always aimed to do things a little differently at…" at bounding box center [296, 194] width 373 height 154
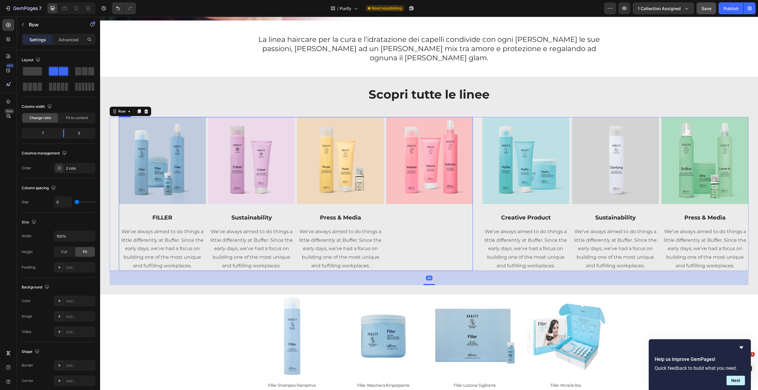
click at [295, 117] on div "Image FILLER Text block We’ve always aimed to do things a little differently at…" at bounding box center [296, 194] width 354 height 154
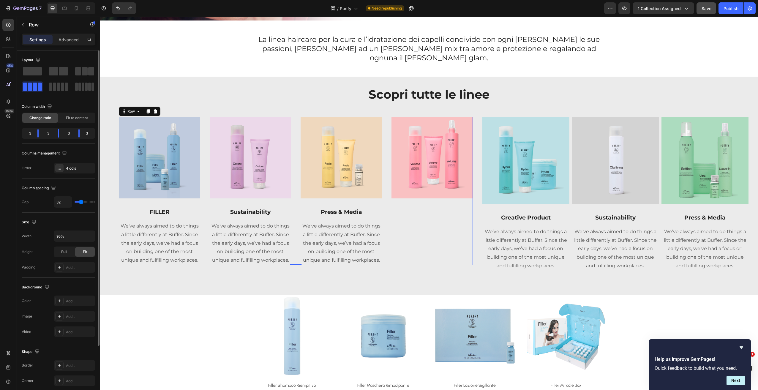
click at [81, 203] on input "range" at bounding box center [85, 201] width 21 height 1
click at [474, 186] on div "Image FILLER Text block We’ve always aimed to do things a little differently at…" at bounding box center [296, 194] width 373 height 154
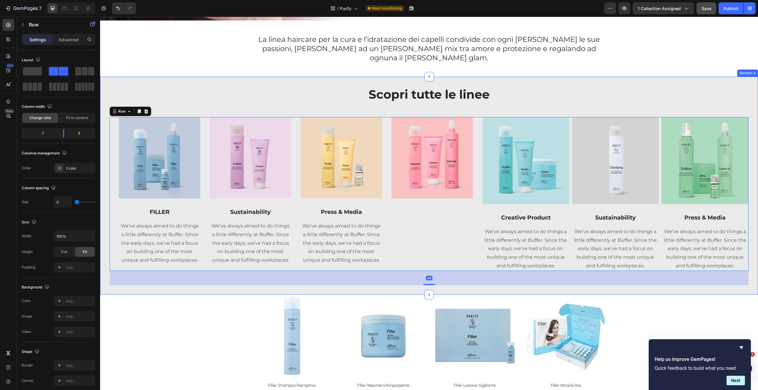
click at [493, 117] on img at bounding box center [526, 160] width 87 height 87
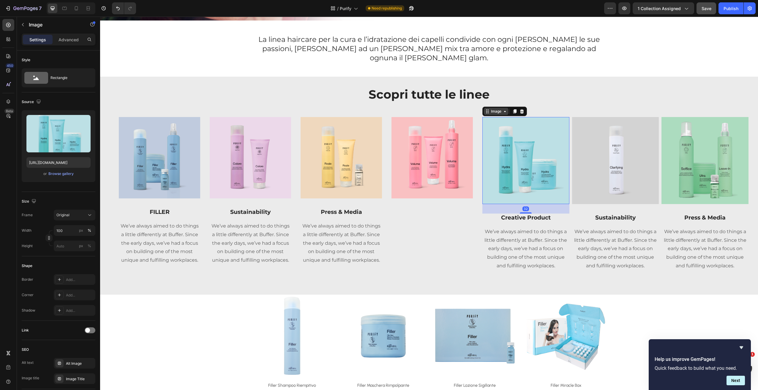
click at [494, 109] on div "Image" at bounding box center [496, 111] width 13 height 5
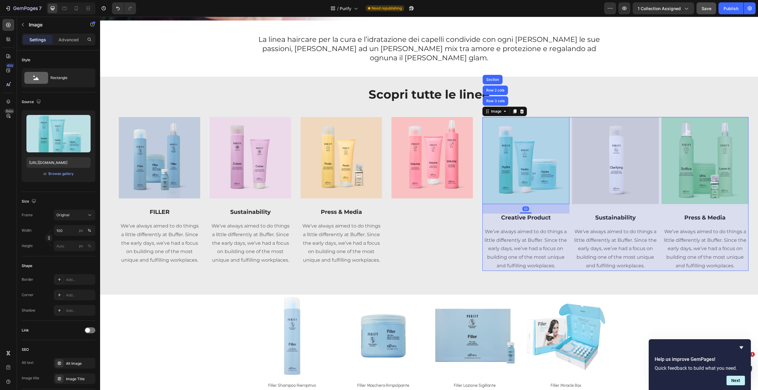
drag, startPoint x: 496, startPoint y: 94, endPoint x: 486, endPoint y: 97, distance: 10.8
click at [496, 96] on div "Row 3 cols" at bounding box center [496, 101] width 26 height 10
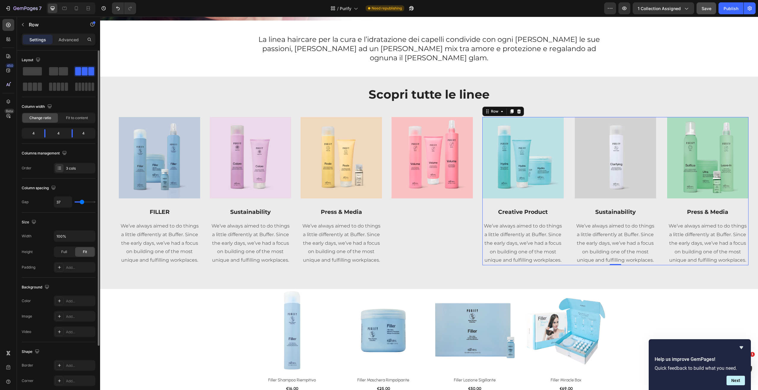
click at [82, 201] on input "range" at bounding box center [85, 201] width 21 height 1
drag, startPoint x: 78, startPoint y: 9, endPoint x: 110, endPoint y: 13, distance: 32.7
click at [78, 9] on icon at bounding box center [76, 8] width 3 height 4
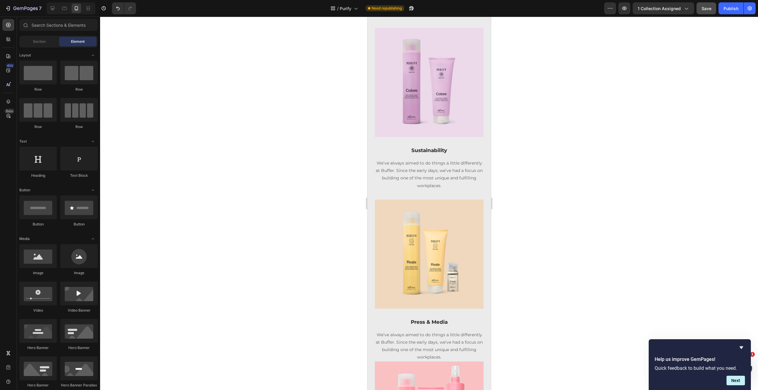
scroll to position [308, 0]
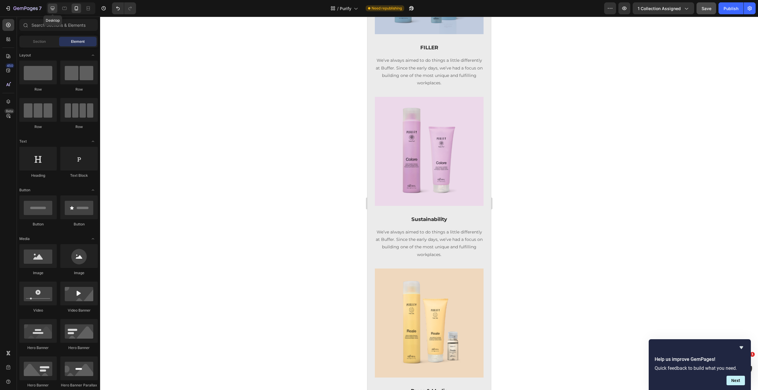
drag, startPoint x: 50, startPoint y: 7, endPoint x: 51, endPoint y: 10, distance: 3.6
click at [50, 7] on icon at bounding box center [53, 8] width 6 height 6
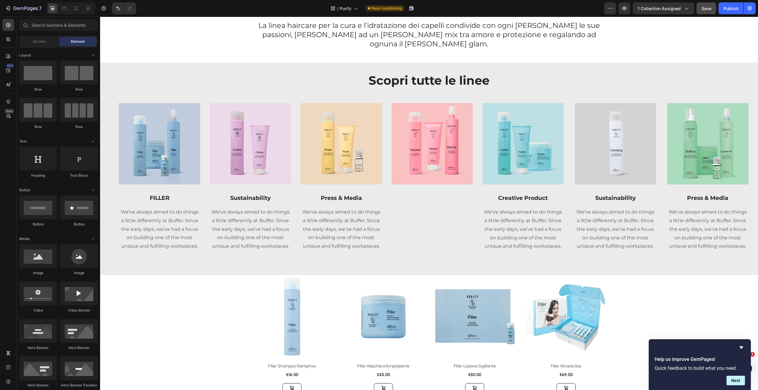
scroll to position [76, 0]
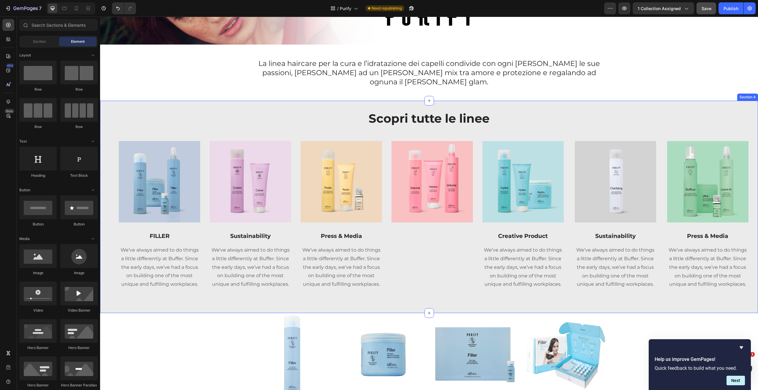
click at [608, 126] on div "Scopri tutte le linee Heading Row Image FILLER Text block We’ve always aimed to…" at bounding box center [429, 206] width 639 height 193
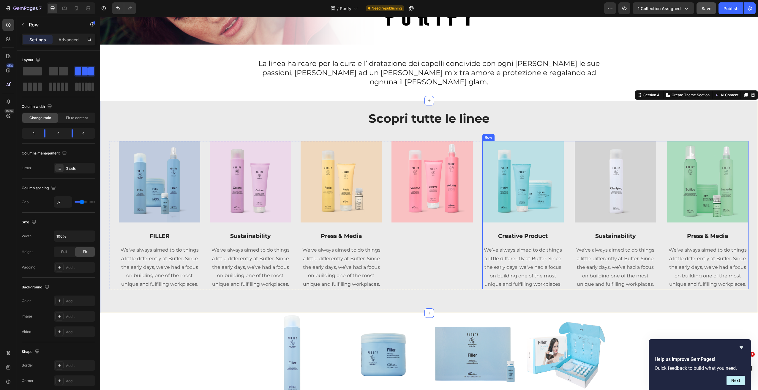
click at [659, 141] on div "Image Creative Product Text block We’ve always aimed to do things a little diff…" at bounding box center [616, 215] width 266 height 148
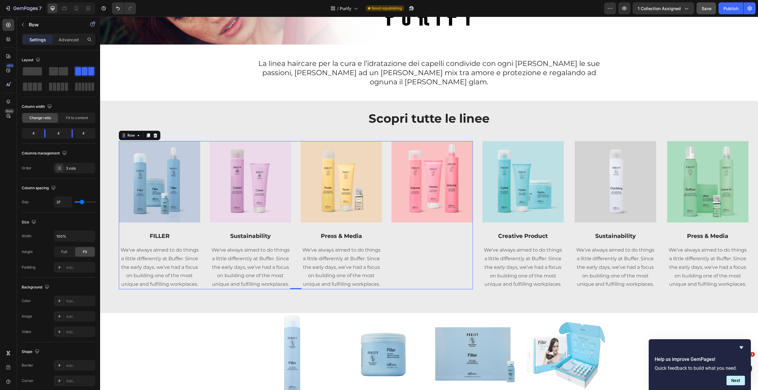
click at [204, 141] on div "Image FILLER Text block We’ve always aimed to do things a little differently at…" at bounding box center [296, 215] width 354 height 148
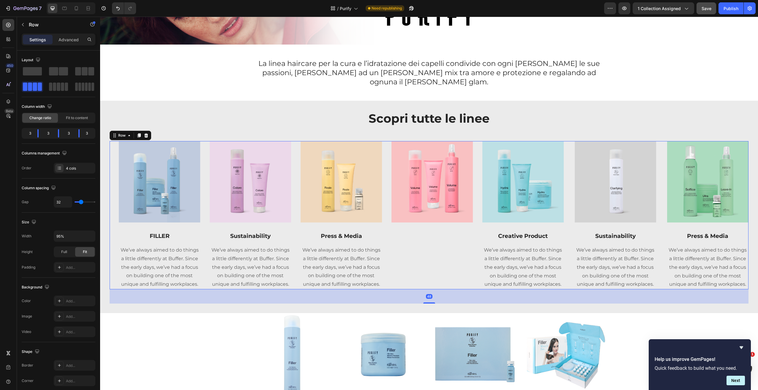
click at [114, 149] on div "Image FILLER Text block We’ve always aimed to do things a little differently at…" at bounding box center [296, 215] width 373 height 148
click at [91, 238] on icon "button" at bounding box center [90, 236] width 6 height 6
click at [81, 263] on span "100%" at bounding box center [85, 262] width 10 height 5
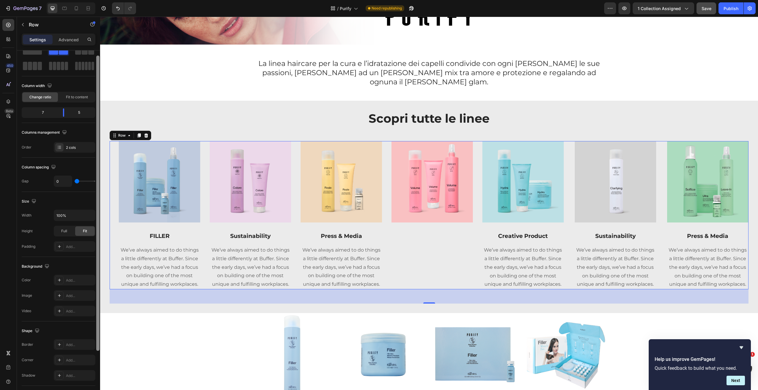
scroll to position [0, 0]
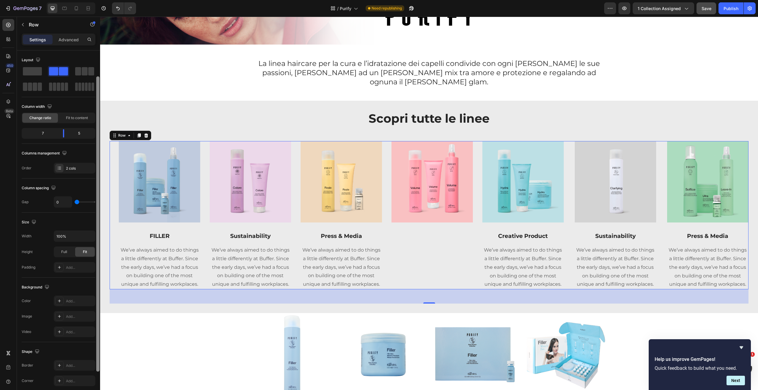
drag, startPoint x: 97, startPoint y: 175, endPoint x: 74, endPoint y: 59, distance: 118.8
click at [93, 136] on div "Layout Column width Change ratio Fit to content 7 5 Columns management Order 2 …" at bounding box center [58, 229] width 83 height 357
click at [68, 38] on p "Advanced" at bounding box center [69, 40] width 20 height 6
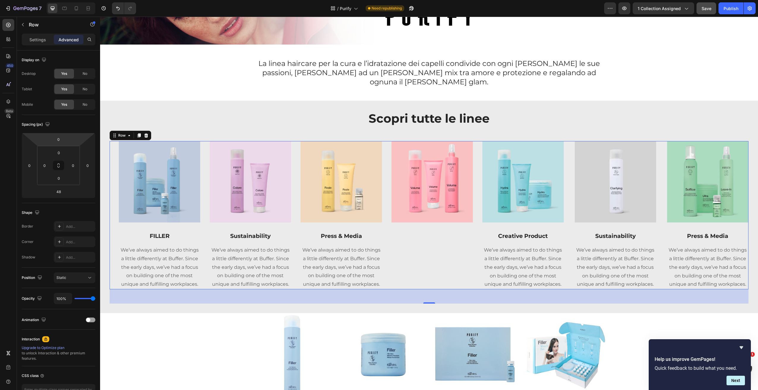
click at [40, 42] on p "Settings" at bounding box center [37, 40] width 17 height 6
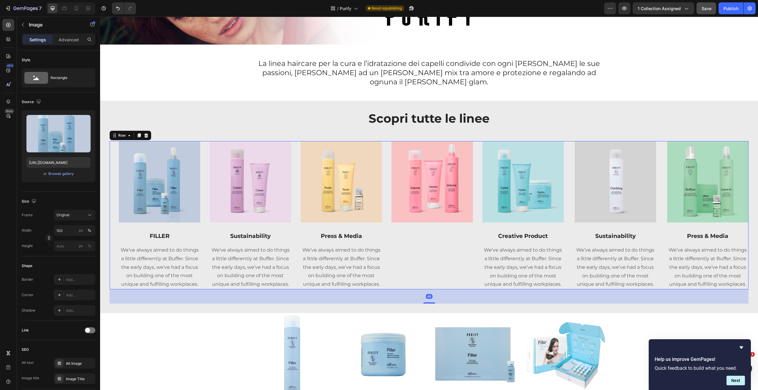
click at [119, 191] on img at bounding box center [159, 181] width 81 height 81
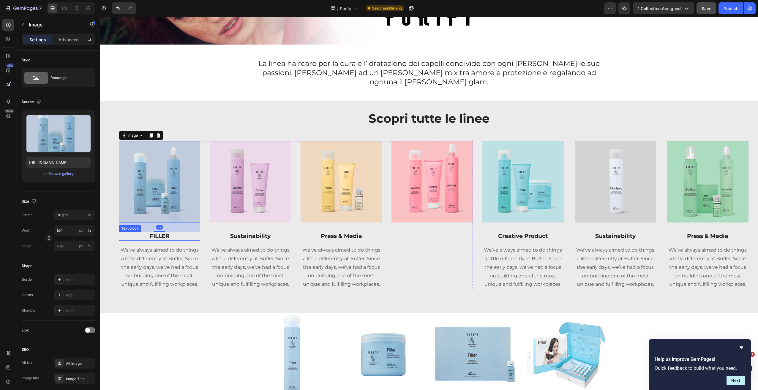
click at [120, 232] on div "FILLER" at bounding box center [159, 236] width 81 height 9
click at [122, 176] on img at bounding box center [159, 181] width 81 height 81
click at [130, 133] on div "Image" at bounding box center [132, 135] width 13 height 5
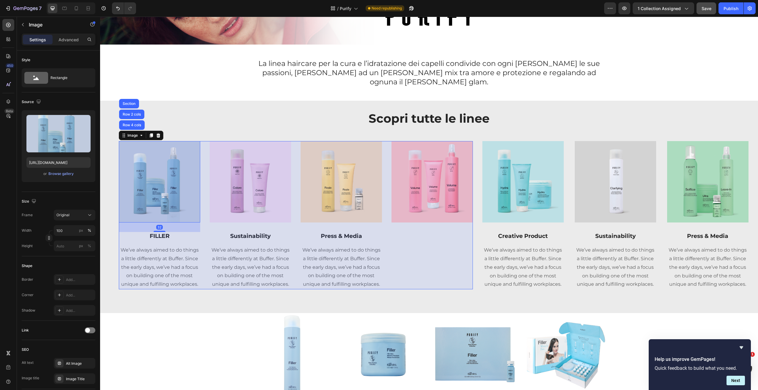
click at [138, 123] on div "Row 4 cols" at bounding box center [132, 125] width 21 height 4
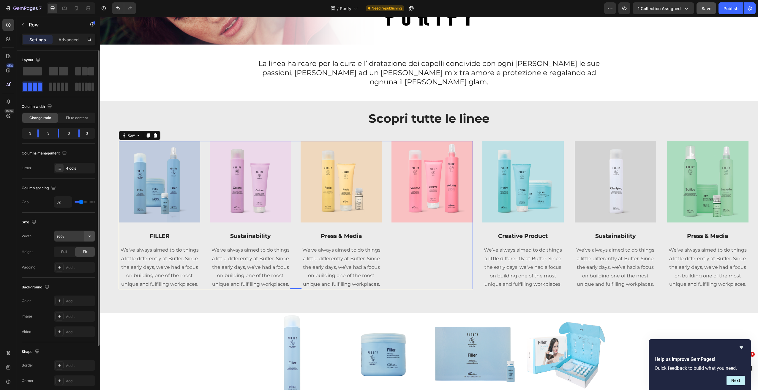
click at [89, 234] on icon "button" at bounding box center [90, 236] width 6 height 6
click at [74, 264] on p "Full 100%" at bounding box center [73, 262] width 34 height 5
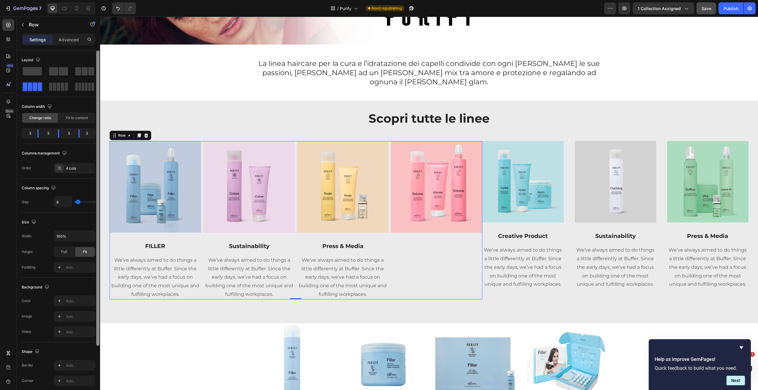
drag, startPoint x: 82, startPoint y: 203, endPoint x: 97, endPoint y: 204, distance: 15.2
click at [98, 204] on div "Layout Column width Change ratio Fit to content 3 3 3 3 Columns management Orde…" at bounding box center [58, 229] width 83 height 357
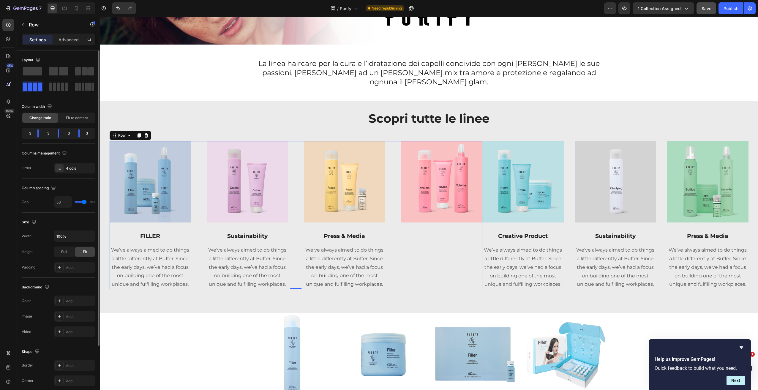
drag, startPoint x: 81, startPoint y: 202, endPoint x: 84, endPoint y: 201, distance: 3.2
click at [84, 201] on input "range" at bounding box center [85, 201] width 21 height 1
drag, startPoint x: 82, startPoint y: 202, endPoint x: 89, endPoint y: 199, distance: 7.4
click at [84, 202] on input "range" at bounding box center [85, 201] width 21 height 1
click at [126, 132] on div "Row" at bounding box center [122, 135] width 22 height 7
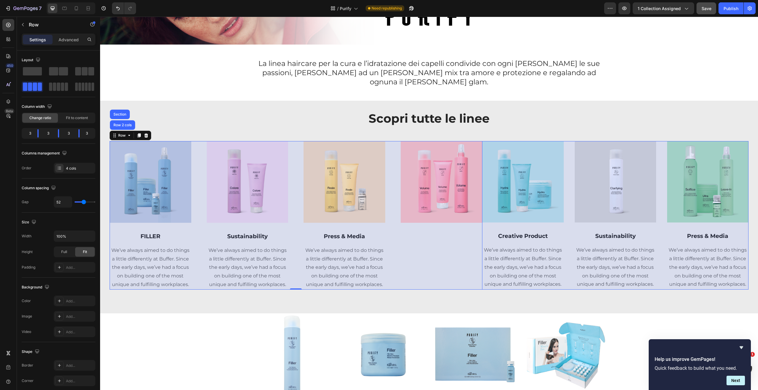
drag, startPoint x: 129, startPoint y: 116, endPoint x: 122, endPoint y: 120, distance: 8.5
click at [129, 123] on div "Row 2 cols" at bounding box center [122, 125] width 21 height 4
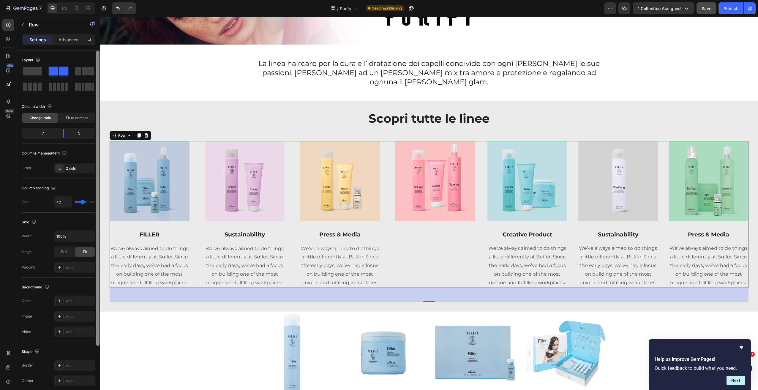
drag, startPoint x: 78, startPoint y: 201, endPoint x: 100, endPoint y: 199, distance: 21.5
click at [82, 201] on input "range" at bounding box center [85, 201] width 21 height 1
click at [409, 211] on div "Image" at bounding box center [435, 214] width 80 height 146
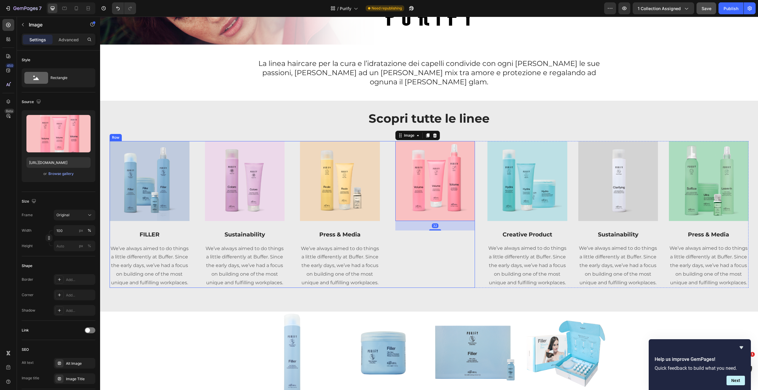
click at [387, 183] on div "Image FILLER Text block We’ve always aimed to do things a little differently at…" at bounding box center [292, 214] width 365 height 146
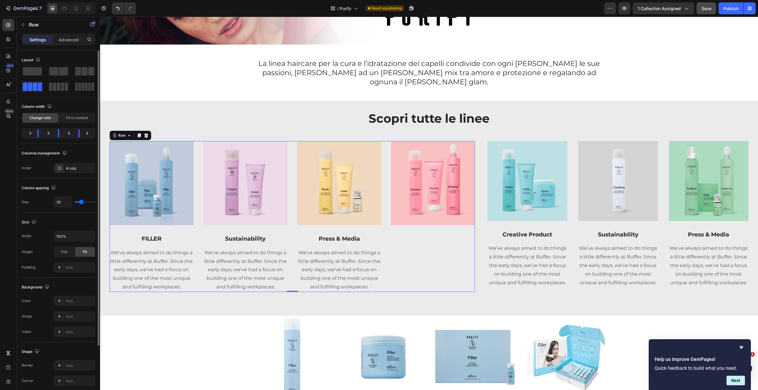
drag, startPoint x: 83, startPoint y: 203, endPoint x: 81, endPoint y: 205, distance: 3.2
click at [81, 205] on div "33" at bounding box center [75, 201] width 42 height 11
click at [488, 212] on div "Image Creative Product Text block We’ve always aimed to do things a little diff…" at bounding box center [528, 214] width 80 height 146
drag, startPoint x: 82, startPoint y: 201, endPoint x: 86, endPoint y: 203, distance: 4.0
click at [81, 201] on input "range" at bounding box center [85, 201] width 21 height 1
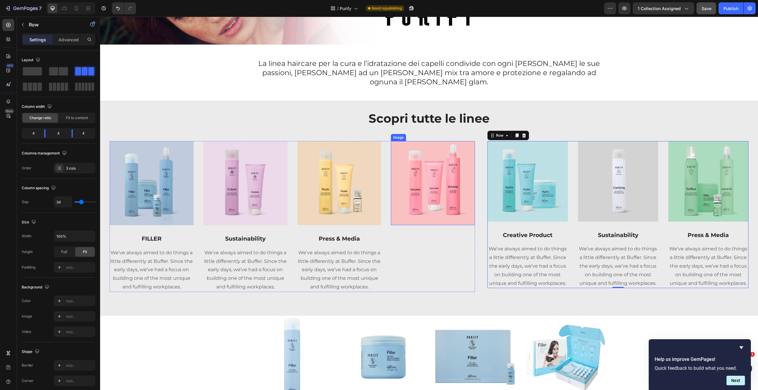
click at [464, 213] on img at bounding box center [433, 183] width 84 height 84
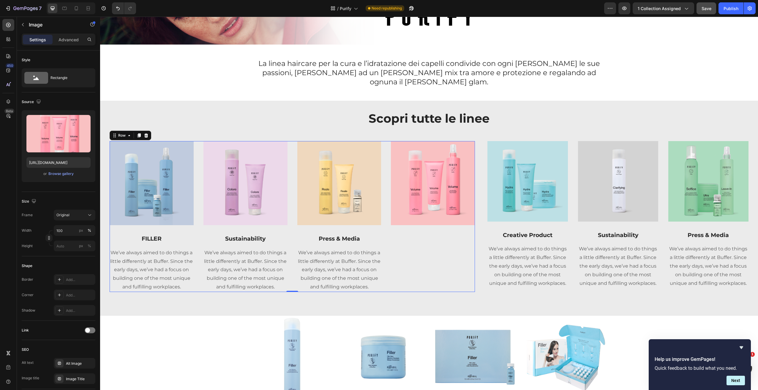
drag, startPoint x: 420, startPoint y: 242, endPoint x: 388, endPoint y: 230, distance: 33.9
click at [419, 242] on div "Image" at bounding box center [433, 216] width 84 height 151
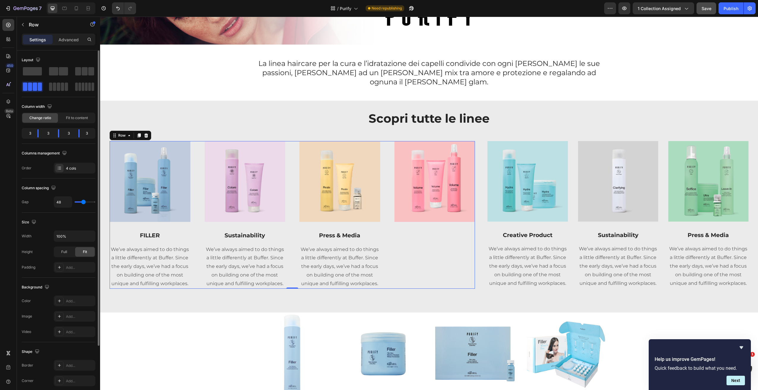
click at [83, 203] on input "range" at bounding box center [85, 201] width 21 height 1
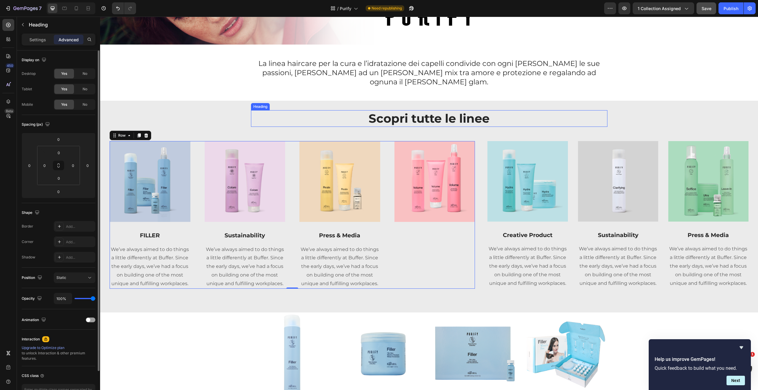
click at [576, 111] on p "Scopri tutte le linee" at bounding box center [429, 118] width 355 height 15
click at [709, 10] on span "Save" at bounding box center [707, 8] width 10 height 5
click at [729, 8] on div "Publish" at bounding box center [731, 8] width 15 height 6
click at [159, 265] on p "We’ve always aimed to do things a little differently at Buffer. Since the early…" at bounding box center [150, 266] width 80 height 43
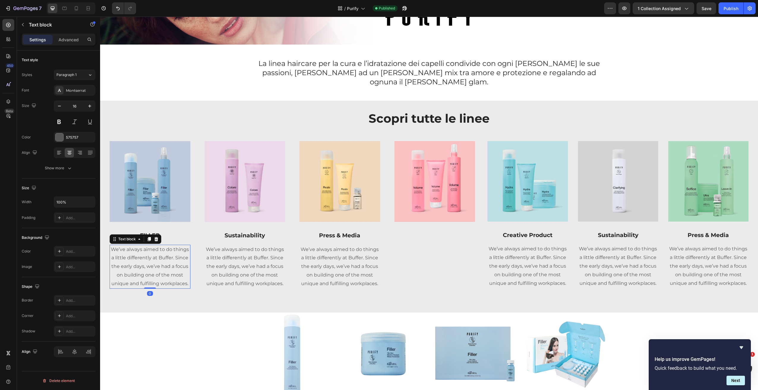
click at [160, 266] on p "We’ve always aimed to do things a little differently at Buffer. Since the early…" at bounding box center [150, 266] width 80 height 43
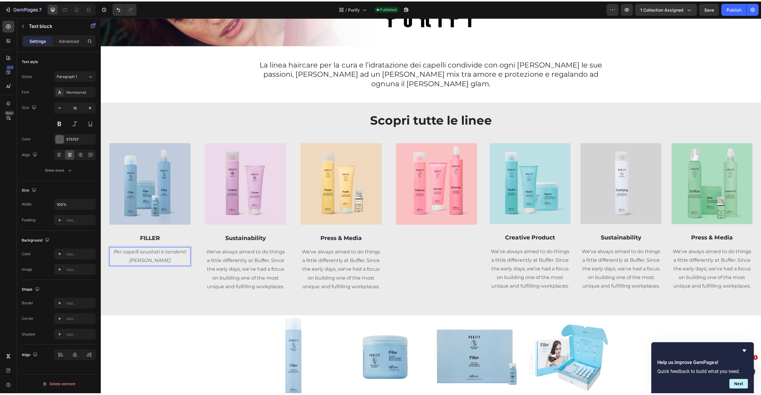
scroll to position [77, 0]
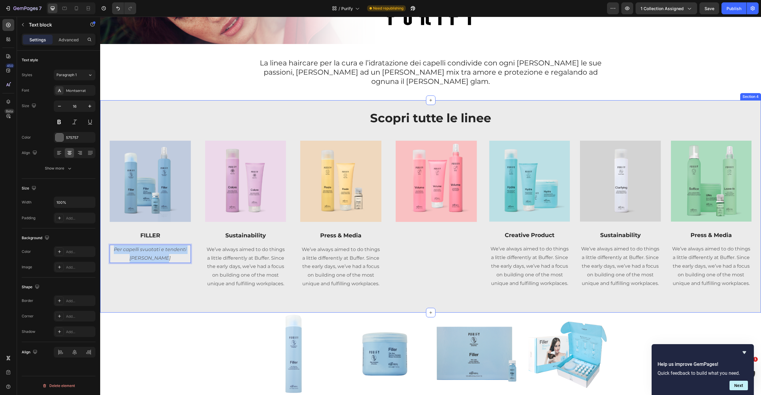
drag, startPoint x: 164, startPoint y: 250, endPoint x: 109, endPoint y: 239, distance: 56.1
click at [108, 238] on div "Scopri tutte le linee Heading Row Image FILLER Text block Per capelli svuotati …" at bounding box center [430, 206] width 660 height 212
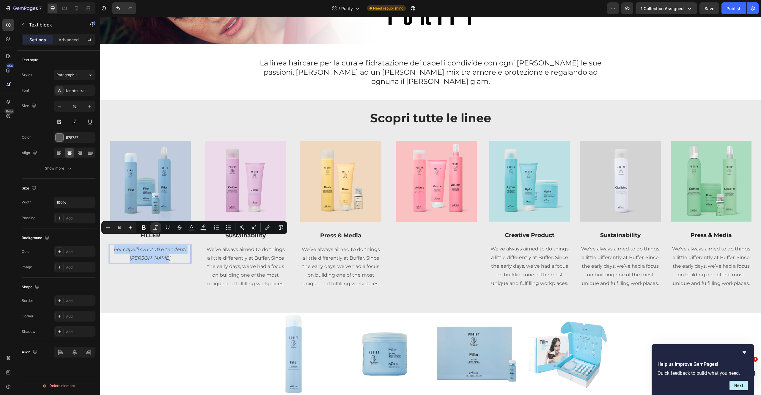
click at [114, 246] on icon "Per capelli svuotati e tendenti alla rottura" at bounding box center [150, 253] width 72 height 14
click at [114, 248] on p "Per capelli svuotati e tendenti alla rottura" at bounding box center [150, 253] width 80 height 17
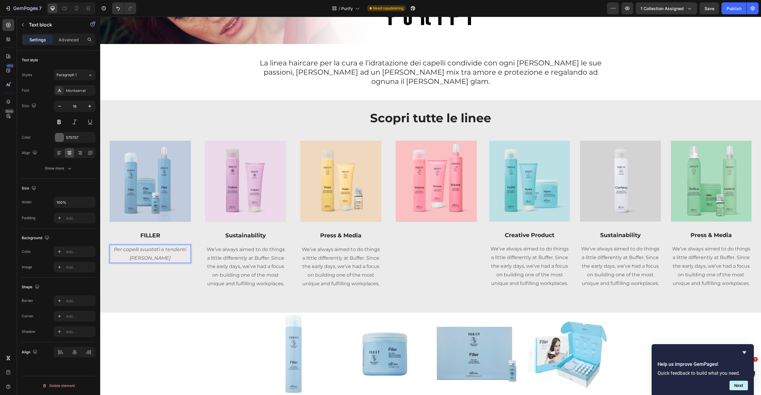
click at [113, 245] on p "Per capelli svuotati e tendenti alla rottura" at bounding box center [150, 253] width 80 height 17
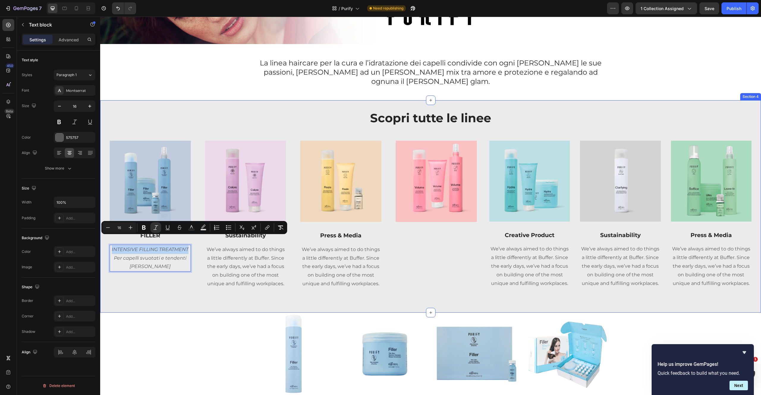
drag, startPoint x: 187, startPoint y: 240, endPoint x: 104, endPoint y: 213, distance: 87.2
click at [104, 238] on div "Scopri tutte le linee Heading Row Image FILLER Text block INTENSIVE FILLING TRE…" at bounding box center [430, 206] width 660 height 212
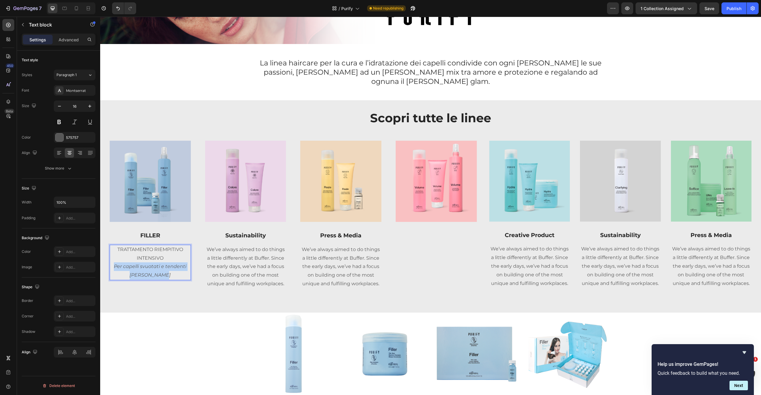
drag, startPoint x: 162, startPoint y: 268, endPoint x: 113, endPoint y: 259, distance: 50.0
click at [111, 262] on p "Per capelli svuotati e tendenti alla rottura" at bounding box center [150, 270] width 80 height 17
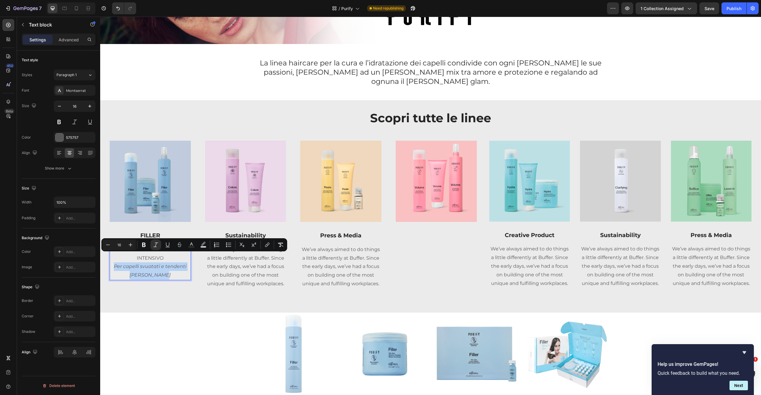
click at [166, 267] on p "Per capelli svuotati e tendenti alla rottura" at bounding box center [150, 270] width 80 height 17
click at [176, 291] on div "Scopri tutte le linee Heading Row Image FILLER Text block TRATTAMENTO RIEMPITIV…" at bounding box center [430, 206] width 641 height 193
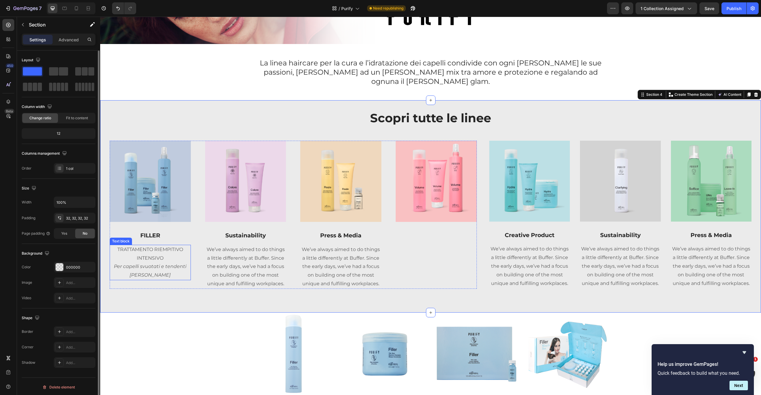
click at [160, 245] on p "TRATTAMENTO RIEMPITIVO INTENSIVO" at bounding box center [150, 253] width 80 height 17
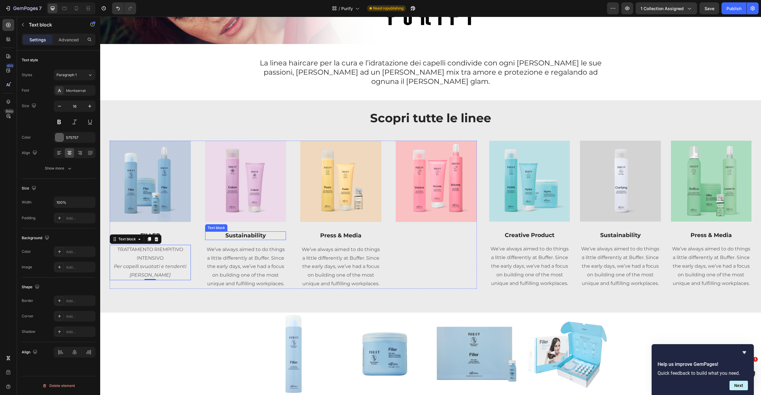
click at [253, 232] on p "Sustainability" at bounding box center [246, 235] width 80 height 7
click at [157, 247] on p "TRATTAMENTO RIEMPITIVO INTENSIVO" at bounding box center [150, 253] width 80 height 17
drag, startPoint x: 157, startPoint y: 246, endPoint x: 160, endPoint y: 250, distance: 4.9
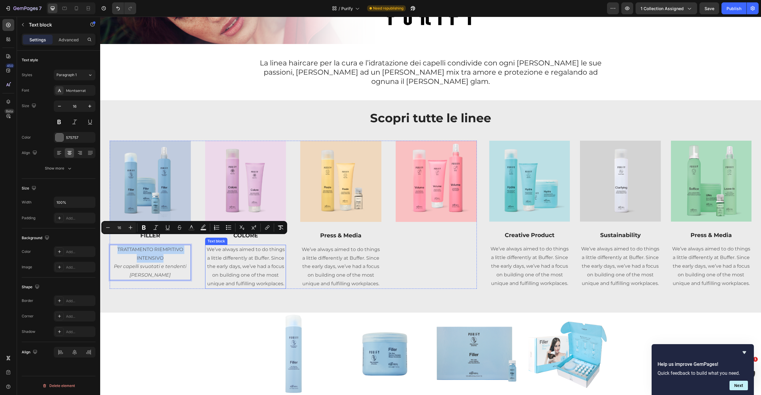
copy p "TRATTAMENTO RIEMPITIVO INTENSIVO"
click at [243, 255] on p "We’ve always aimed to do things a little differently at Buffer. Since the early…" at bounding box center [246, 266] width 80 height 43
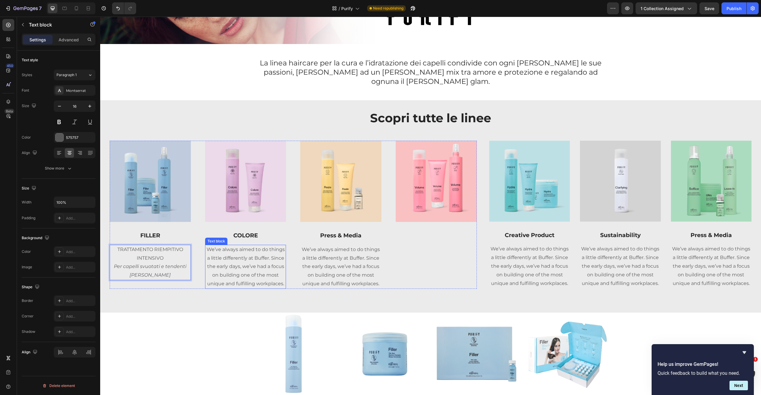
click at [243, 256] on p "We’ve always aimed to do things a little differently at Buffer. Since the early…" at bounding box center [246, 266] width 80 height 43
drag, startPoint x: 257, startPoint y: 249, endPoint x: 204, endPoint y: 237, distance: 54.1
click at [208, 245] on p "TRATTAMENTO RIEMPITIVO INTENSIVO" at bounding box center [246, 253] width 80 height 17
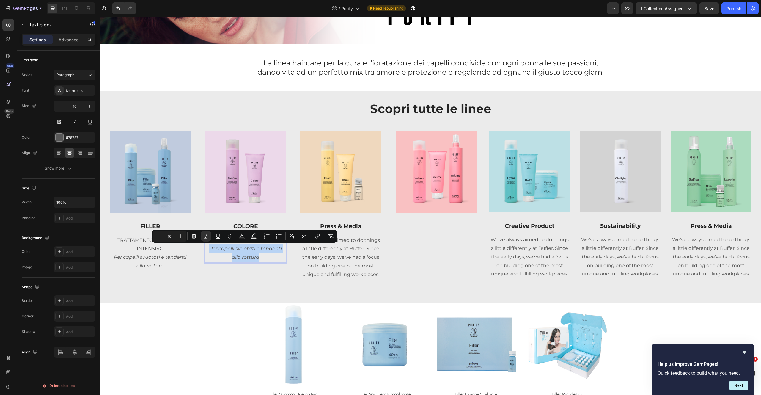
drag, startPoint x: 260, startPoint y: 256, endPoint x: 203, endPoint y: 249, distance: 57.2
click at [203, 249] on div "Image FILLER Text block TRATTAMENTO RIEMPITIVO INTENSIVO Per capelli svuotati e…" at bounding box center [293, 205] width 367 height 148
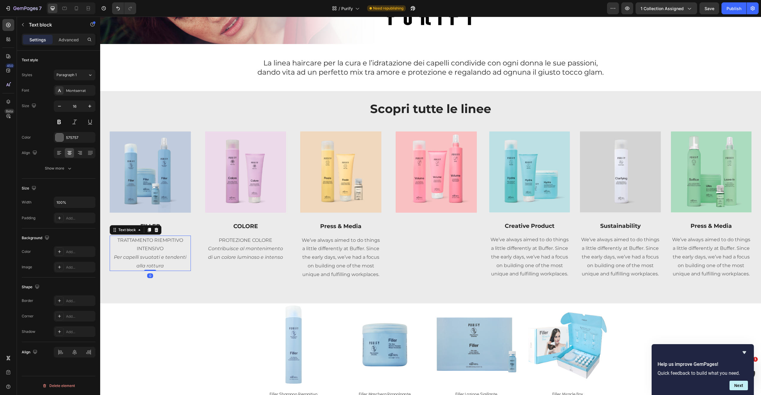
drag, startPoint x: 162, startPoint y: 266, endPoint x: 166, endPoint y: 269, distance: 5.1
click at [162, 266] on icon "Per capelli svuotati e tendenti alla rottura" at bounding box center [150, 261] width 72 height 14
click at [249, 256] on icon "Contribuisce al mantenimento di un colore luminoso e intenso" at bounding box center [245, 252] width 75 height 14
click at [158, 251] on p "TRATTAMENTO RIEMPITIVO INTENSIVO" at bounding box center [150, 244] width 80 height 17
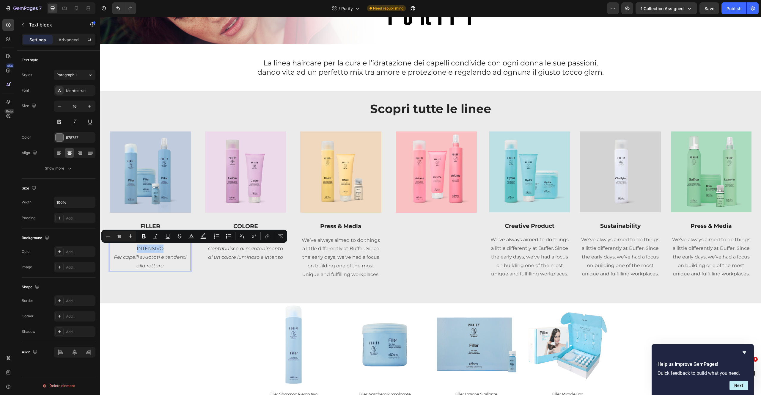
drag, startPoint x: 150, startPoint y: 247, endPoint x: 130, endPoint y: 245, distance: 20.0
click at [133, 248] on p "TRATTAMENTO RIEMPITIVO INTENSIVO" at bounding box center [150, 244] width 80 height 17
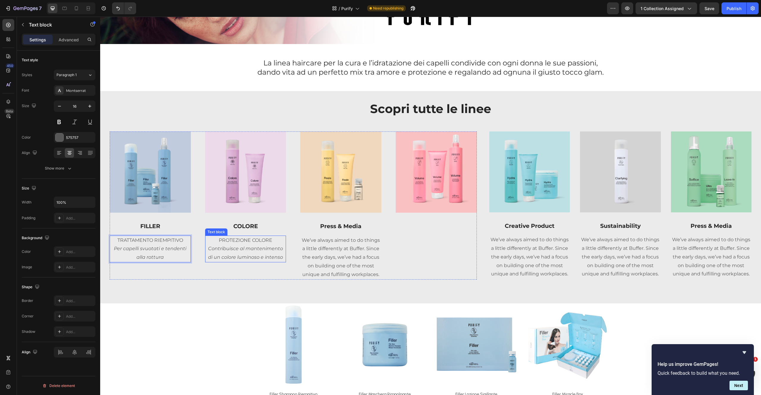
click at [248, 250] on icon "Contribuisce al mantenimento di un colore luminoso e intenso" at bounding box center [245, 252] width 75 height 14
click at [318, 260] on p "We’ve always aimed to do things a little differently at Buffer. Since the early…" at bounding box center [341, 257] width 80 height 43
click at [441, 218] on div "Image" at bounding box center [435, 205] width 81 height 148
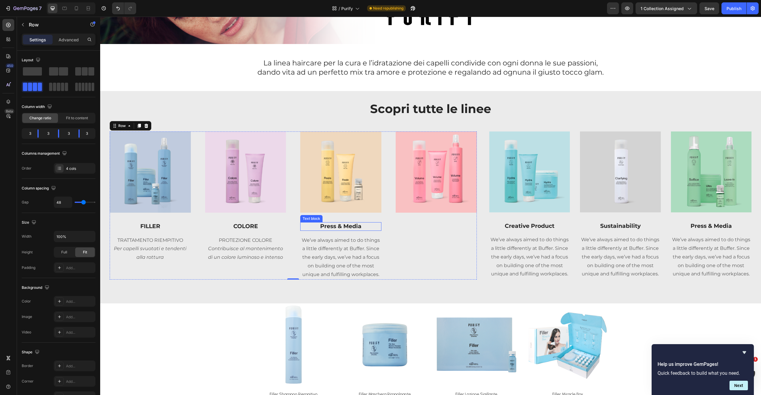
click at [364, 224] on p "Press & Media" at bounding box center [341, 226] width 80 height 7
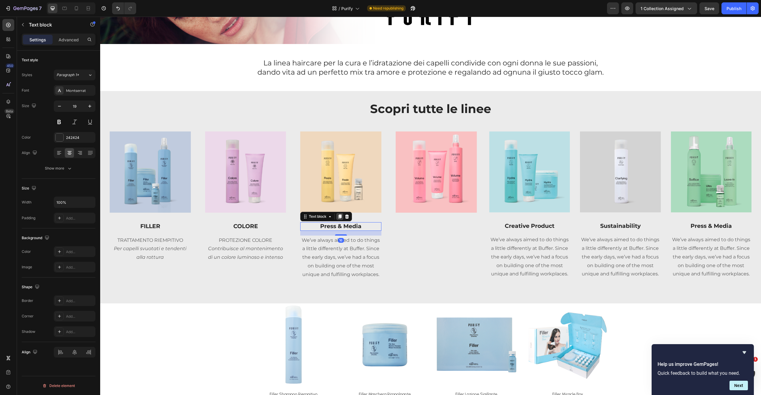
click at [336, 215] on div at bounding box center [339, 216] width 7 height 7
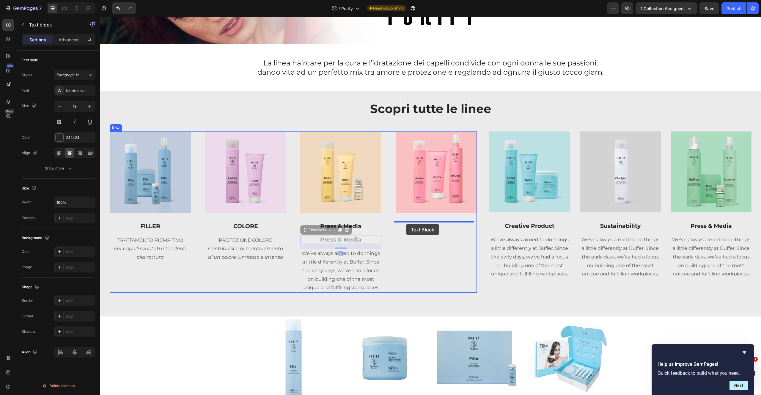
drag, startPoint x: 315, startPoint y: 230, endPoint x: 405, endPoint y: 223, distance: 90.6
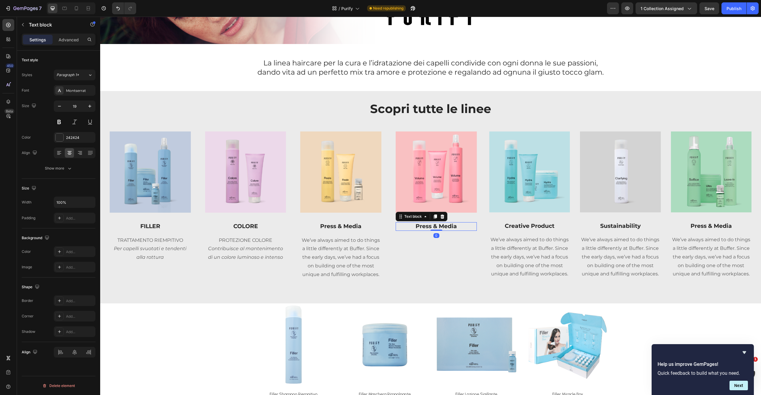
click at [428, 227] on p "Press & Media" at bounding box center [436, 226] width 80 height 7
drag, startPoint x: 428, startPoint y: 227, endPoint x: 431, endPoint y: 222, distance: 5.6
click at [428, 227] on p "Press & Media" at bounding box center [436, 226] width 80 height 7
click at [363, 237] on p "We’ve always aimed to do things a little differently at Buffer. Since the early…" at bounding box center [341, 257] width 80 height 43
drag, startPoint x: 338, startPoint y: 229, endPoint x: 350, endPoint y: 247, distance: 21.8
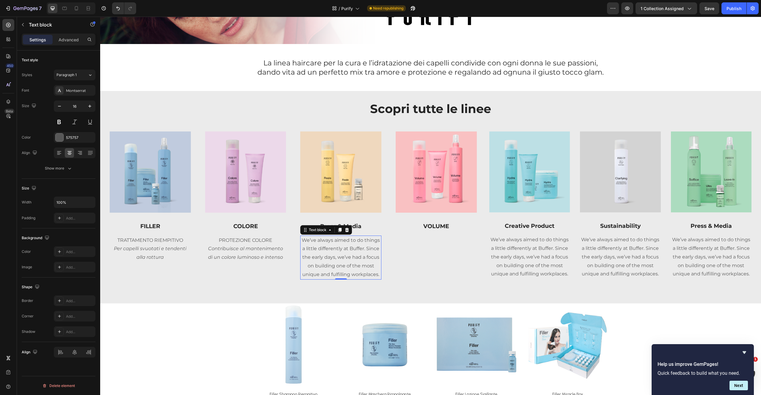
click at [338, 229] on icon at bounding box center [339, 230] width 3 height 4
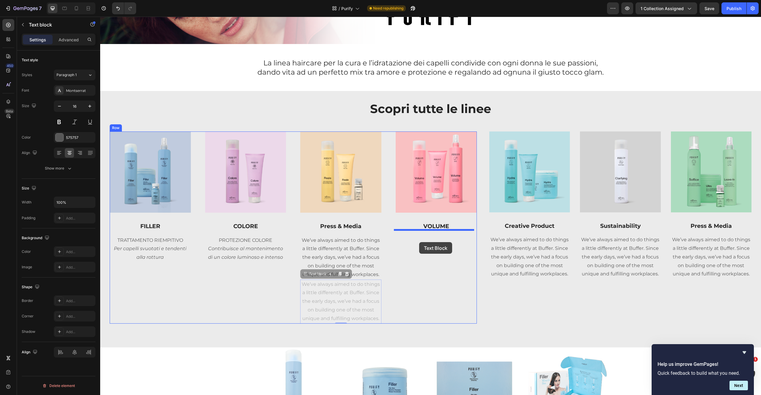
drag, startPoint x: 311, startPoint y: 275, endPoint x: 419, endPoint y: 242, distance: 112.7
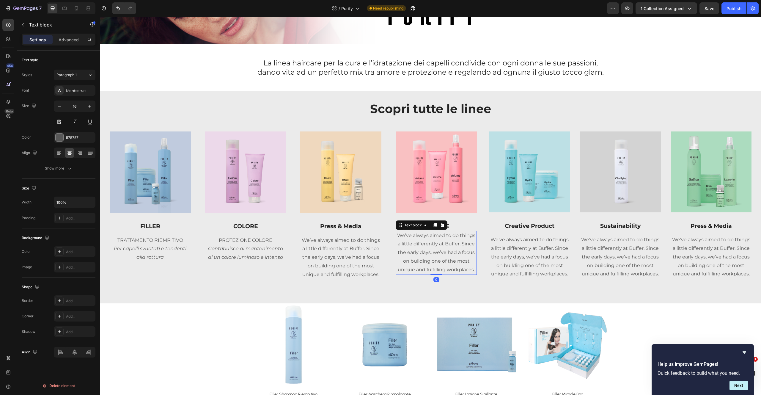
click at [443, 246] on p "We’ve always aimed to do things a little differently at Buffer. Since the early…" at bounding box center [436, 252] width 80 height 43
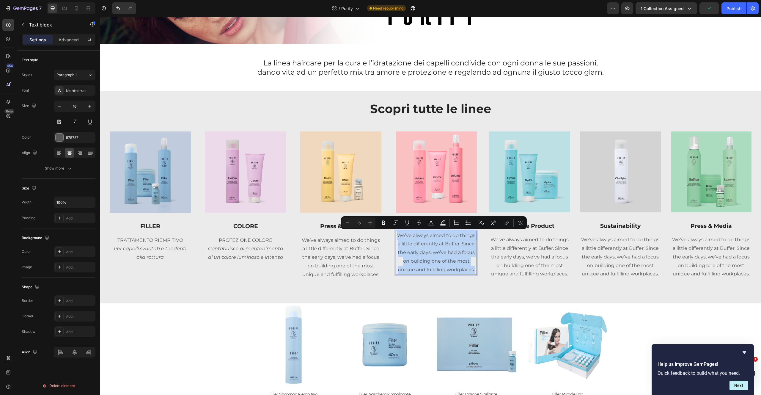
click at [418, 256] on p "We’ve always aimed to do things a little differently at Buffer. Since the early…" at bounding box center [436, 252] width 80 height 43
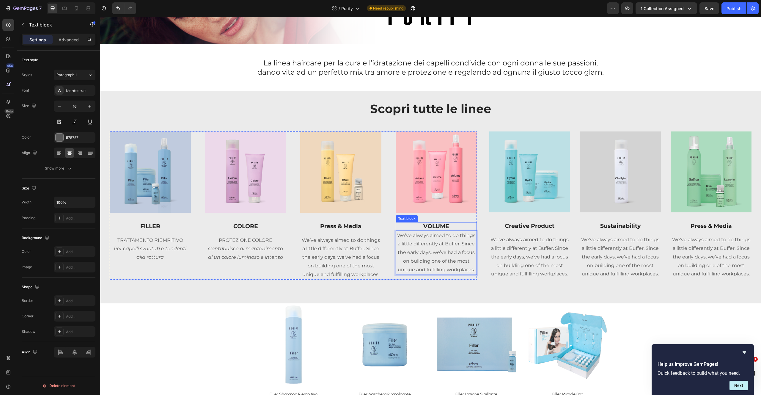
click at [457, 223] on p "VOLUME" at bounding box center [436, 226] width 80 height 7
click at [366, 226] on p "Press & Media" at bounding box center [341, 226] width 80 height 7
click at [442, 227] on p "VOLUME" at bounding box center [436, 226] width 80 height 7
click at [454, 223] on p "VOLUME" at bounding box center [436, 226] width 80 height 7
drag, startPoint x: 435, startPoint y: 229, endPoint x: 440, endPoint y: 242, distance: 13.7
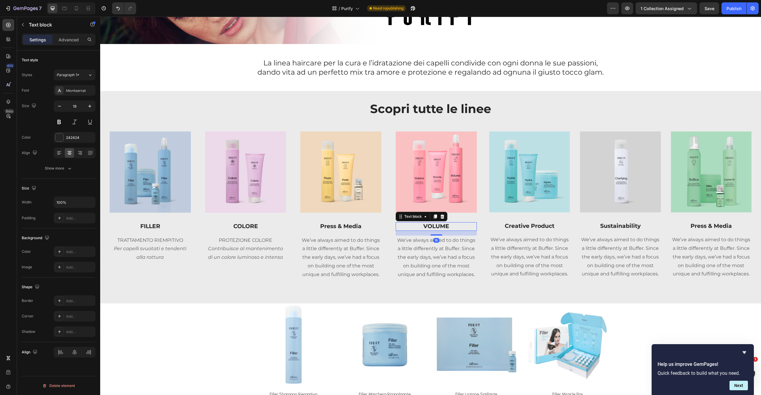
click at [434, 234] on div at bounding box center [436, 234] width 12 height 1
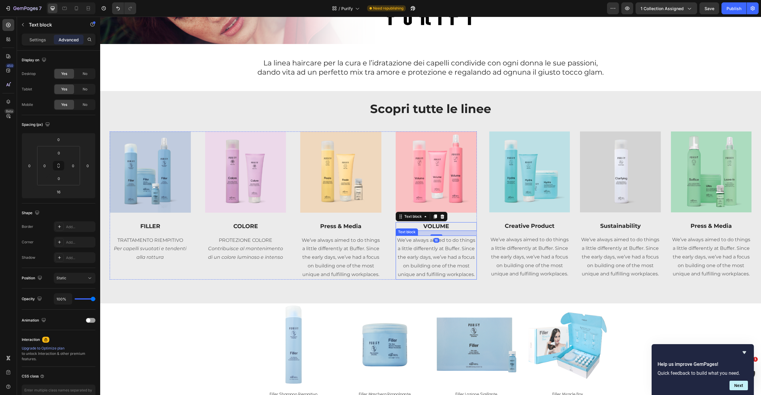
click at [447, 250] on p "We’ve always aimed to do things a little differently at Buffer. Since the early…" at bounding box center [436, 257] width 80 height 43
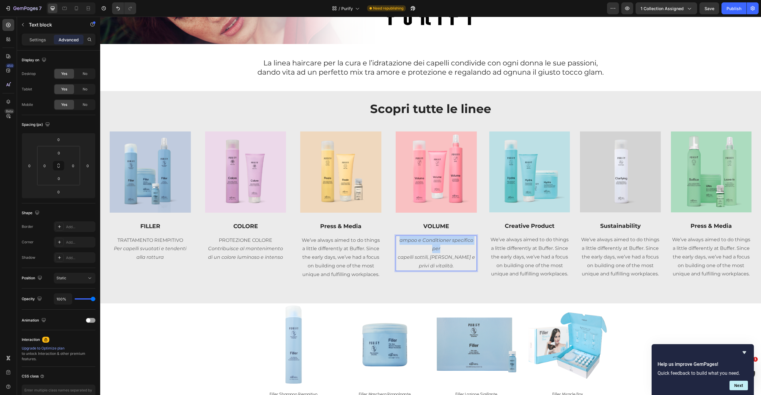
drag, startPoint x: 439, startPoint y: 249, endPoint x: 394, endPoint y: 238, distance: 45.8
click at [396, 238] on p "ampoo e Conditioner specifico per" at bounding box center [436, 244] width 80 height 17
drag, startPoint x: 440, startPoint y: 239, endPoint x: 420, endPoint y: 239, distance: 20.5
click at [422, 239] on p "DNI" at bounding box center [436, 240] width 80 height 9
drag, startPoint x: 450, startPoint y: 256, endPoint x: 448, endPoint y: 259, distance: 4.1
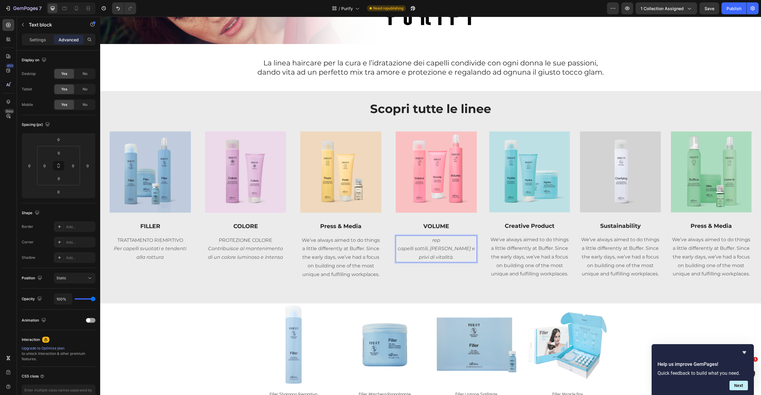
click at [450, 256] on p "capelli sottili, piatti e privi di vitalità." at bounding box center [436, 252] width 80 height 17
drag, startPoint x: 425, startPoint y: 245, endPoint x: 399, endPoint y: 229, distance: 30.4
click at [396, 230] on div "Image VOLUME Text block rep capelli sottili, piatti e privi di vitalità. Text b…" at bounding box center [435, 205] width 81 height 148
copy div "rep capelli sottili, piatti e privi di vitalità."
drag, startPoint x: 401, startPoint y: 249, endPoint x: 403, endPoint y: 223, distance: 25.7
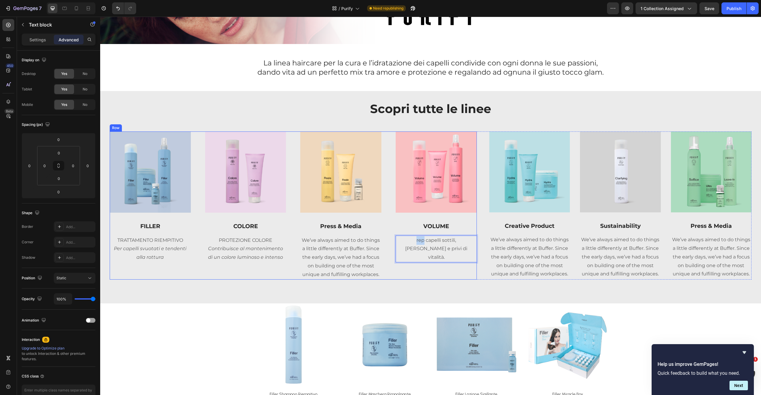
drag, startPoint x: 404, startPoint y: 239, endPoint x: 390, endPoint y: 236, distance: 14.9
click at [395, 241] on div "rep capelli sottili, piatti e privi di vitalità." at bounding box center [435, 248] width 81 height 27
click at [439, 297] on div "Scopri tutte le linee Heading Row Image FILLER Text block TRATTAMENTO RIEMPITIV…" at bounding box center [430, 197] width 660 height 212
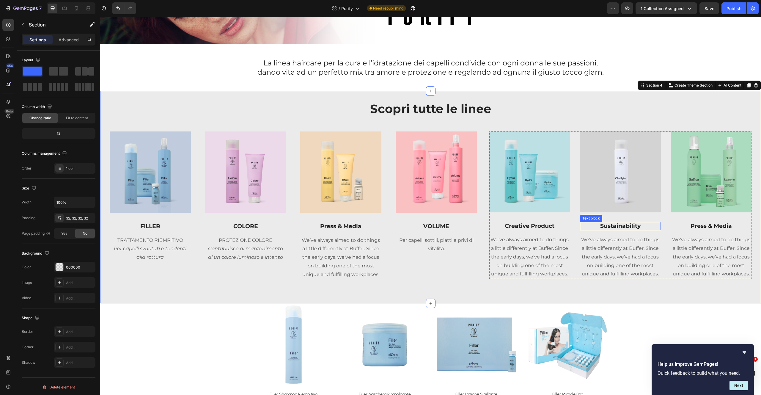
click at [611, 228] on div "Sustainability" at bounding box center [620, 226] width 81 height 9
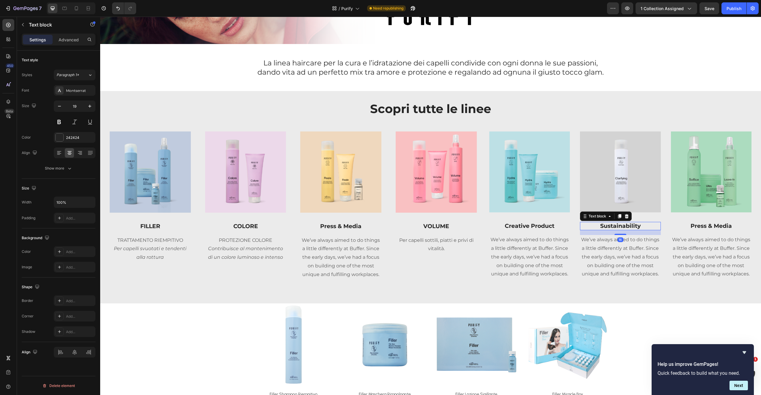
click at [611, 229] on div "Sustainability" at bounding box center [620, 226] width 81 height 9
click at [602, 252] on p "We’ve always aimed to do things a little differently at Buffer. Since the early…" at bounding box center [619, 256] width 79 height 43
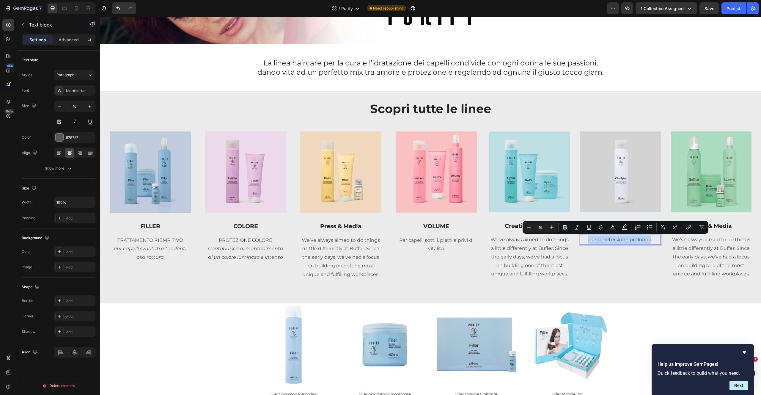
drag, startPoint x: 646, startPoint y: 239, endPoint x: 582, endPoint y: 237, distance: 64.2
click at [582, 237] on p "per la detersione profonda." at bounding box center [619, 239] width 79 height 9
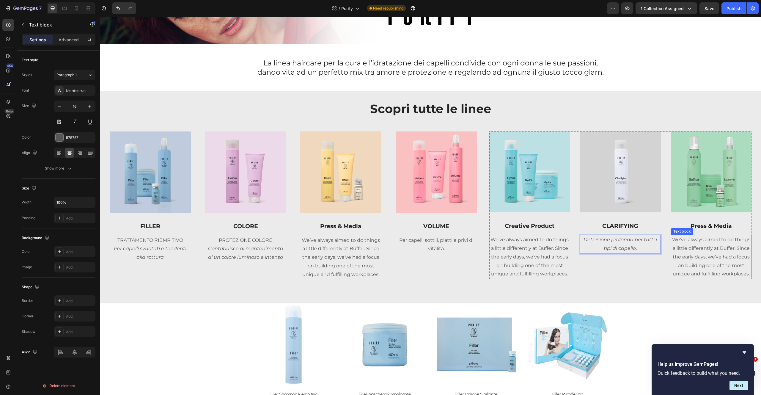
click at [685, 247] on p "We’ve always aimed to do things a little differently at Buffer. Since the early…" at bounding box center [710, 256] width 79 height 43
click at [535, 226] on p "Creative Product" at bounding box center [529, 225] width 79 height 7
click at [512, 250] on p "We’ve always aimed to do things a little differently at Buffer. Since the early…" at bounding box center [529, 256] width 79 height 43
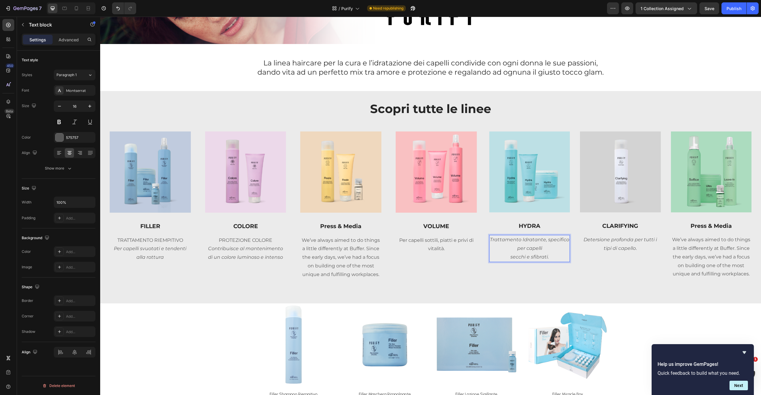
click at [505, 258] on p "secchi e sfibrati." at bounding box center [529, 257] width 79 height 9
click at [494, 248] on p "Trattamento Idratante, specifico per capelli secchi e sfibrati." at bounding box center [529, 243] width 79 height 17
click at [169, 259] on p "Per capelli svuotati e tendenti alla rottura" at bounding box center [150, 252] width 80 height 17
click at [355, 227] on p "Press & Media" at bounding box center [341, 226] width 80 height 7
click at [354, 226] on p "Press & Media" at bounding box center [341, 226] width 80 height 7
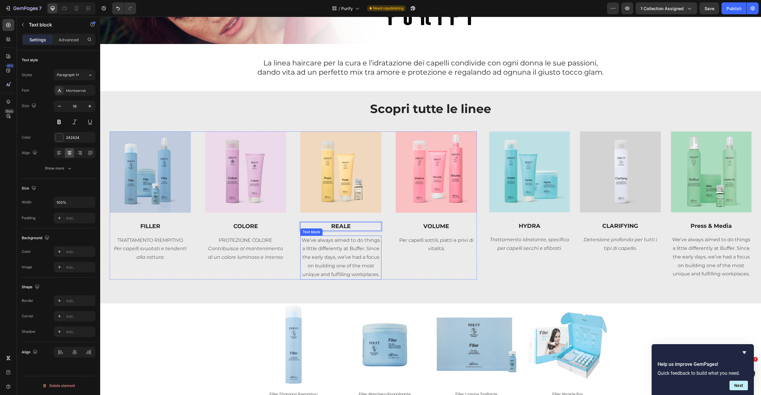
click at [326, 254] on p "We’ve always aimed to do things a little differently at Buffer. Since the early…" at bounding box center [341, 257] width 80 height 43
drag, startPoint x: 318, startPoint y: 240, endPoint x: 319, endPoint y: 236, distance: 3.7
click at [357, 241] on icon "NUTRIZIONE INTENZA" at bounding box center [340, 240] width 53 height 6
click at [362, 240] on icon "NUTRIZIONE INTENZA" at bounding box center [340, 240] width 53 height 6
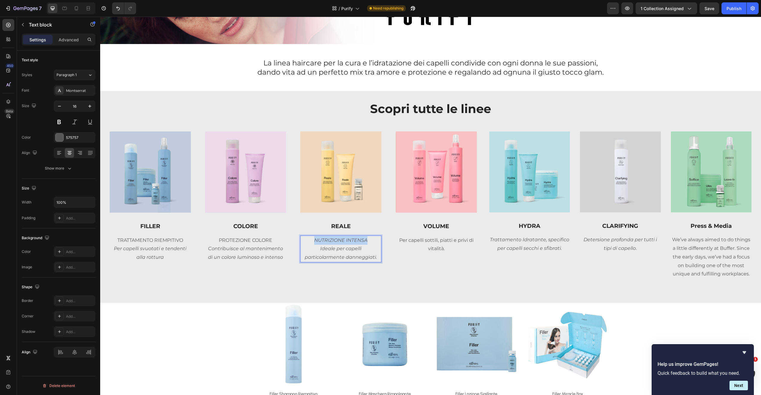
drag, startPoint x: 351, startPoint y: 238, endPoint x: 305, endPoint y: 242, distance: 46.8
click at [305, 241] on p "NUTRIZIONE INTENSA" at bounding box center [341, 240] width 80 height 9
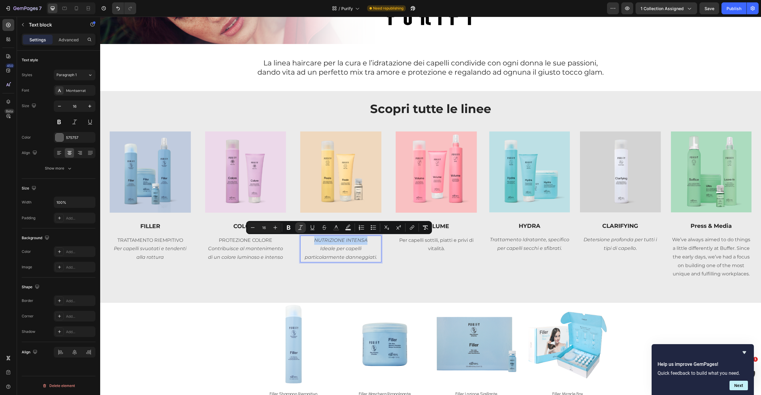
copy icon "NUTRIZIONE INTENSA"
click at [449, 236] on p "Per capelli sottili, piatti e privi di vitalità." at bounding box center [436, 244] width 80 height 17
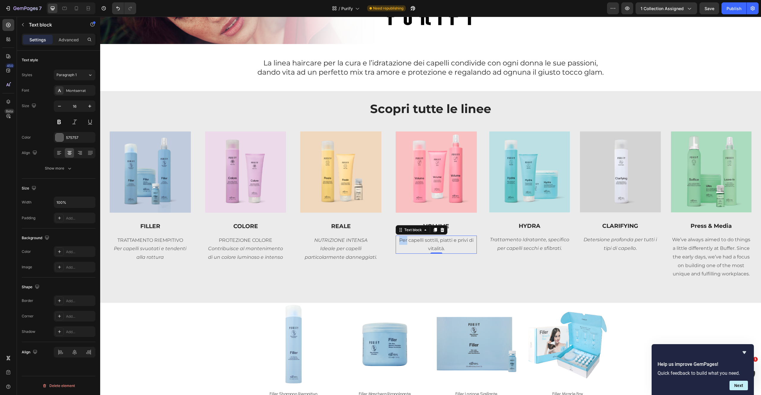
drag, startPoint x: 396, startPoint y: 240, endPoint x: 400, endPoint y: 244, distance: 5.9
click at [396, 240] on p "Per capelli sottili, piatti e privi di vitalità." at bounding box center [436, 244] width 80 height 17
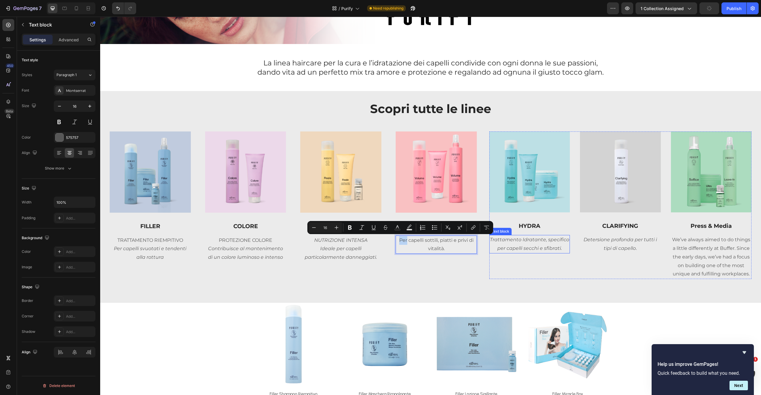
click at [522, 239] on icon "Trattamento Idratante, specifico per capelli secchi e sfibrati." at bounding box center [529, 244] width 79 height 14
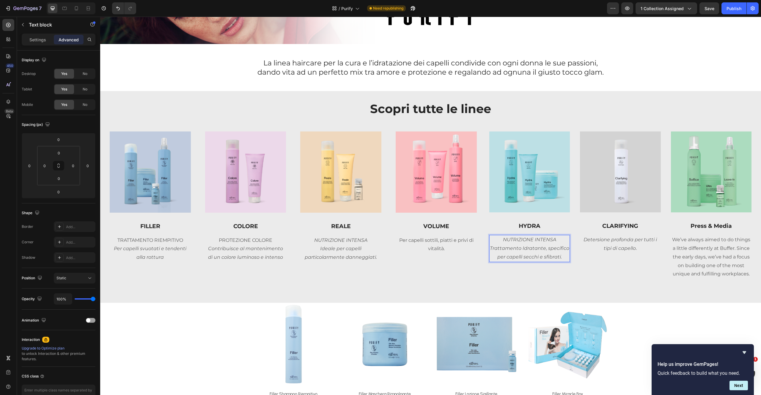
click at [525, 239] on icon "NUTRIZIONE INTENSA" at bounding box center [529, 240] width 53 height 6
drag, startPoint x: 553, startPoint y: 239, endPoint x: 495, endPoint y: 240, distance: 57.6
click at [497, 241] on p "NUTRIZIONE INTENSA" at bounding box center [529, 239] width 79 height 9
drag, startPoint x: 542, startPoint y: 239, endPoint x: 493, endPoint y: 193, distance: 67.7
click at [492, 236] on p "ETNATARDI" at bounding box center [529, 239] width 79 height 9
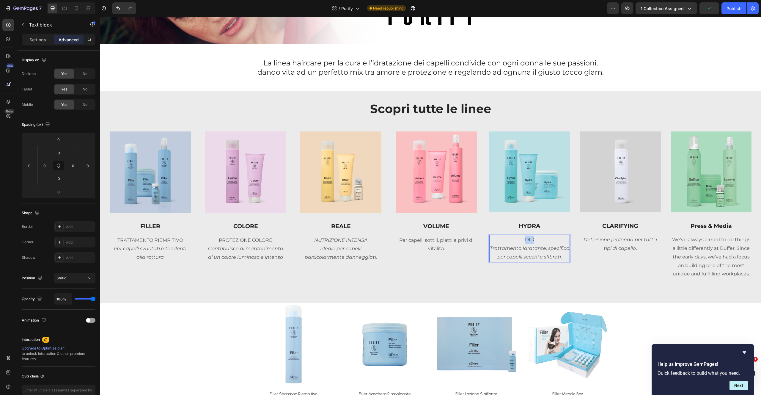
drag, startPoint x: 531, startPoint y: 239, endPoint x: 520, endPoint y: 240, distance: 11.4
click at [520, 240] on p "DID" at bounding box center [529, 239] width 79 height 9
copy p "DID"
click at [429, 242] on p "Per capelli sottili, piatti e privi di vitalità." at bounding box center [436, 244] width 80 height 17
click at [456, 241] on p "CAPELLI SOTTILI" at bounding box center [436, 240] width 80 height 9
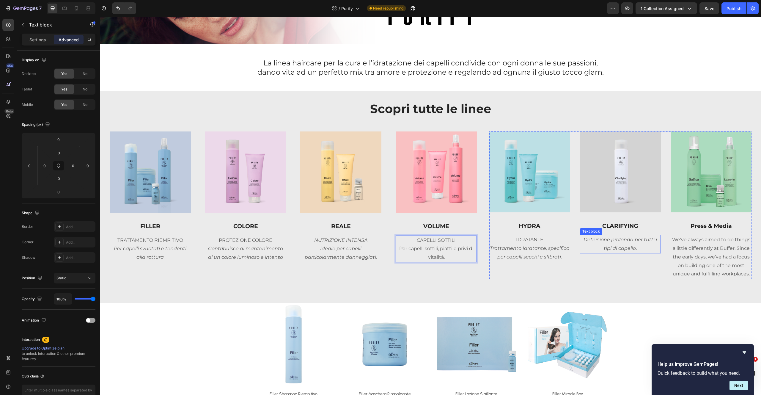
click at [635, 245] on p "Detersione profonda per tutti i tipi di capello ." at bounding box center [619, 243] width 79 height 17
click at [447, 241] on p "CAPELLI SOTTILI" at bounding box center [436, 240] width 80 height 9
drag, startPoint x: 442, startPoint y: 244, endPoint x: 454, endPoint y: 241, distance: 13.1
click at [442, 244] on p "Per capelli sottili, piatti e privi di vitalità." at bounding box center [436, 252] width 80 height 17
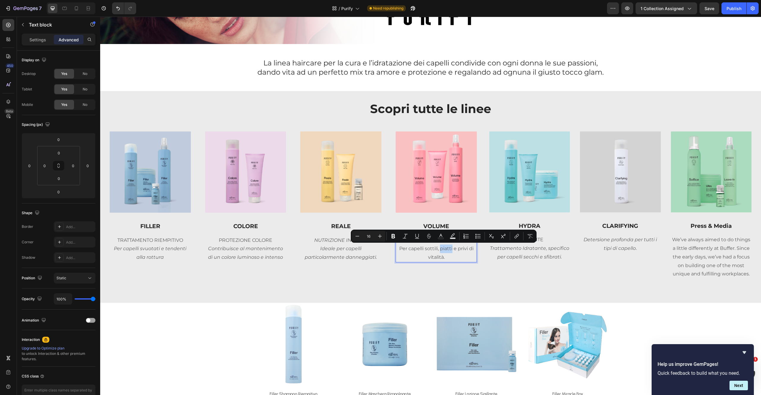
click at [453, 263] on div "Image FILLER Text block TRATTAMENTO RIEMPITIVO Per capelli svuotati e tendenti …" at bounding box center [293, 204] width 367 height 147
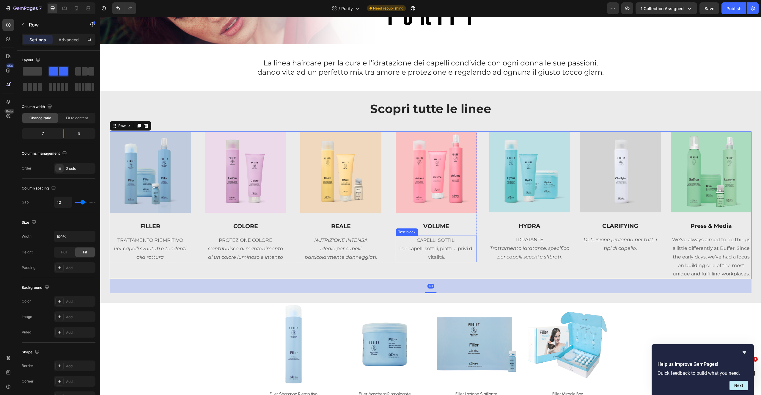
click at [454, 240] on p "CAPELLI SOTTILI" at bounding box center [436, 240] width 80 height 9
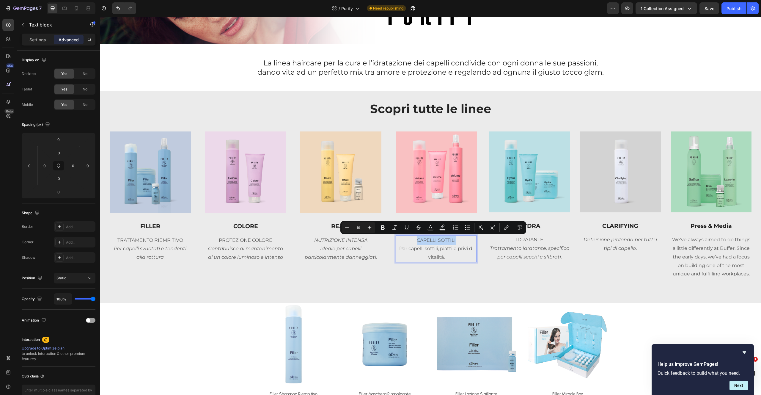
drag, startPoint x: 453, startPoint y: 239, endPoint x: 408, endPoint y: 243, distance: 45.0
click at [408, 243] on p "CAPELLI SOTTILI" at bounding box center [436, 240] width 80 height 9
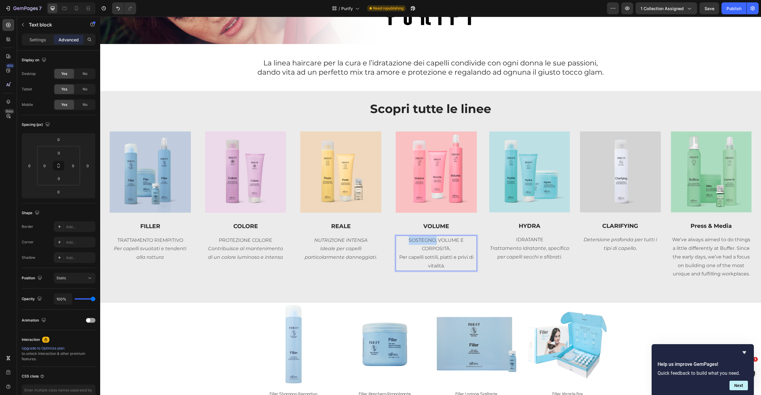
drag, startPoint x: 432, startPoint y: 240, endPoint x: 400, endPoint y: 208, distance: 45.0
click at [396, 244] on p "SOSTEGNO, VOLUME E CORPOSITÀ." at bounding box center [436, 244] width 80 height 17
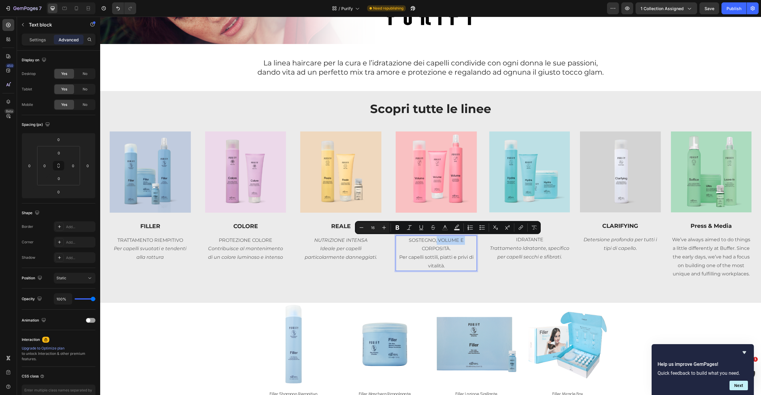
click at [437, 243] on p "SOSTEGNO, VOLUME E CORPOSITÀ." at bounding box center [436, 244] width 80 height 17
click at [454, 247] on p "SOSTEGNO, VOLUME E CORPOSITÀ." at bounding box center [436, 244] width 80 height 17
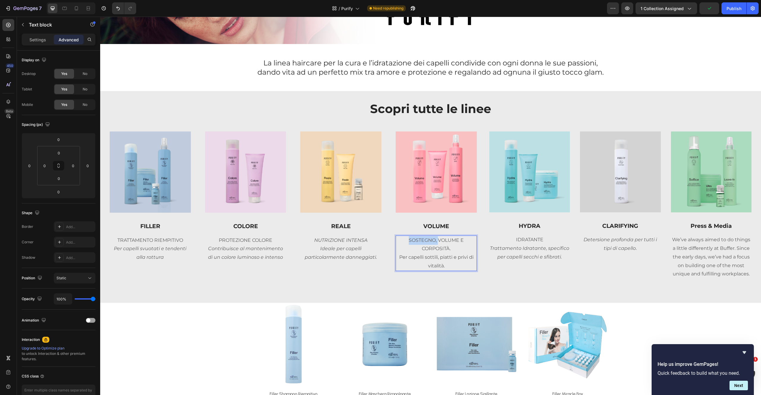
drag, startPoint x: 433, startPoint y: 240, endPoint x: 402, endPoint y: 242, distance: 31.0
click at [403, 241] on p "SOSTEGNO, VOLUME E CORPOSITÀ." at bounding box center [436, 244] width 80 height 17
drag, startPoint x: 462, startPoint y: 240, endPoint x: 465, endPoint y: 243, distance: 4.2
click at [462, 241] on p "VOLUME E CORPOSITÀ." at bounding box center [436, 240] width 80 height 9
click at [625, 251] on p "Detersione profonda per tutti i tipi di capello ." at bounding box center [619, 243] width 79 height 17
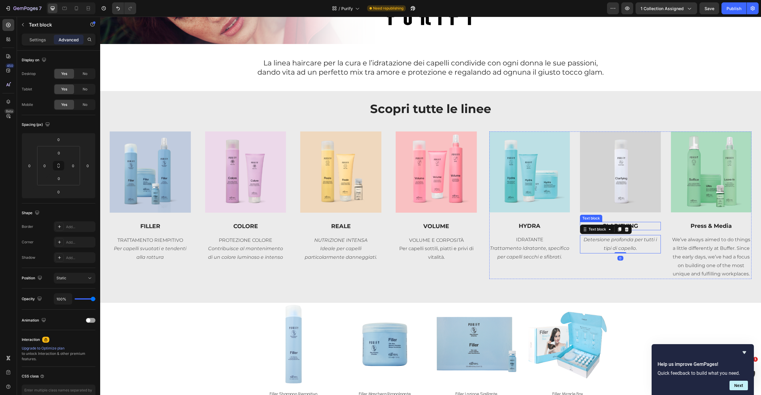
click at [644, 223] on p "CLARIFYING" at bounding box center [619, 225] width 79 height 7
click at [640, 237] on icon "Detersione profonda per tutti i tipi di capello" at bounding box center [619, 244] width 73 height 14
drag, startPoint x: 631, startPoint y: 240, endPoint x: 576, endPoint y: 243, distance: 55.4
click at [571, 242] on div "Image HYDRA Text block IDRATANTE Trattamento Idratante, specifico per capelli s…" at bounding box center [620, 204] width 262 height 147
click at [524, 242] on p "IDRATANTE" at bounding box center [529, 239] width 79 height 9
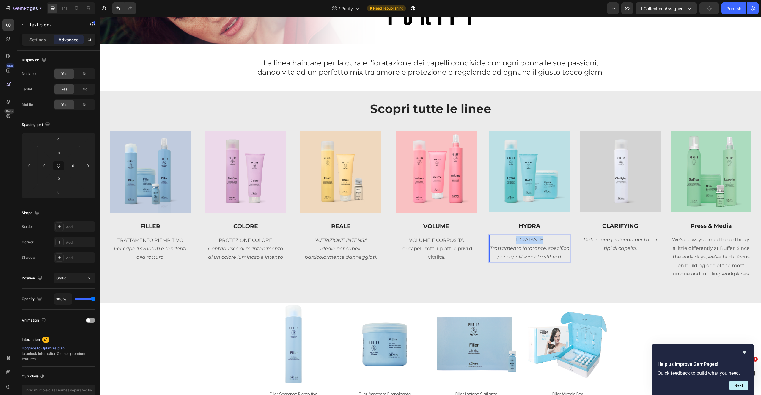
drag, startPoint x: 539, startPoint y: 241, endPoint x: 564, endPoint y: 236, distance: 25.8
click at [509, 238] on p "IDRATANTE" at bounding box center [529, 239] width 79 height 9
copy p "IDRATANTE"
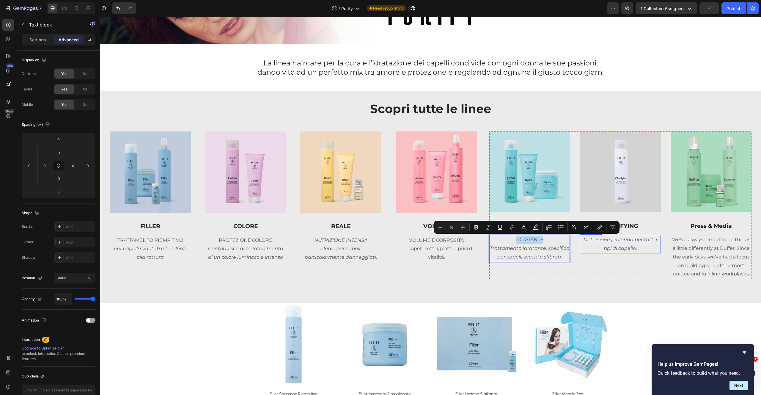
click at [625, 242] on p "Detersione profonda per tutti i tipi di capello ." at bounding box center [619, 243] width 79 height 17
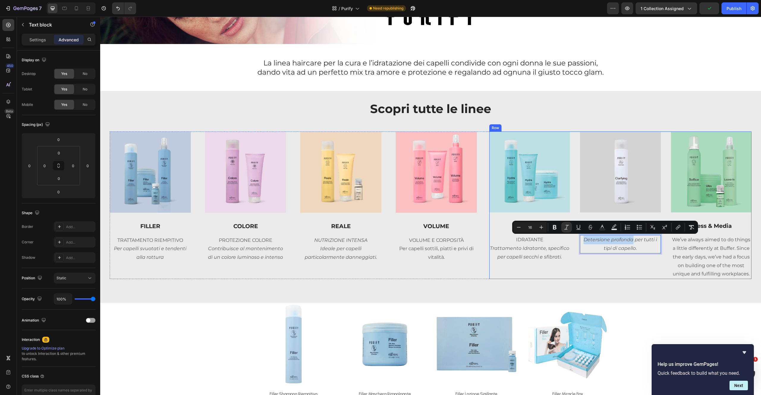
drag, startPoint x: 630, startPoint y: 239, endPoint x: 595, endPoint y: 243, distance: 35.2
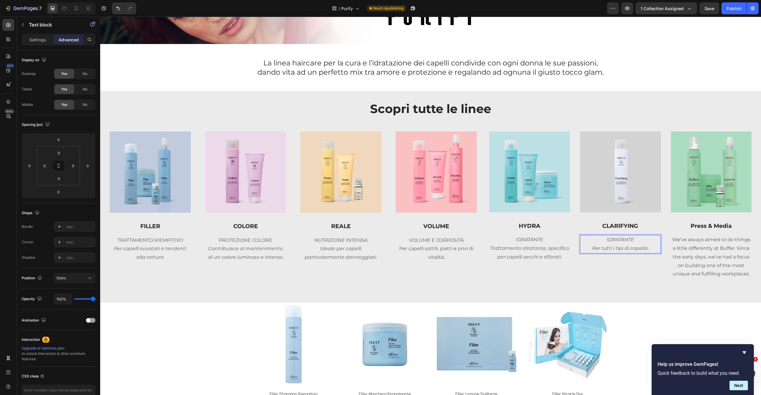
click at [619, 239] on icon "IDRATANTE" at bounding box center [619, 240] width 27 height 6
drag, startPoint x: 619, startPoint y: 240, endPoint x: 622, endPoint y: 240, distance: 3.0
click at [619, 240] on icon "IDRATANTE" at bounding box center [619, 240] width 27 height 6
click at [693, 228] on div "Image Press & Media Text block We’ve always aimed to do things a little differe…" at bounding box center [711, 204] width 81 height 147
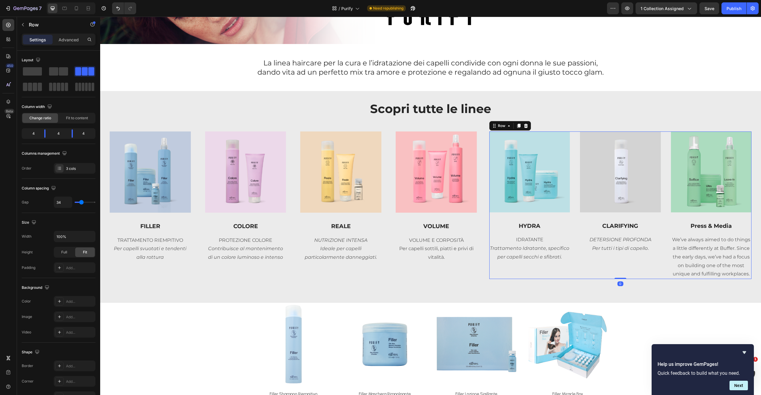
click at [693, 230] on div "Image Press & Media Text block We’ve always aimed to do things a little differe…" at bounding box center [711, 204] width 81 height 147
click at [699, 226] on p "Press & Media" at bounding box center [710, 225] width 79 height 7
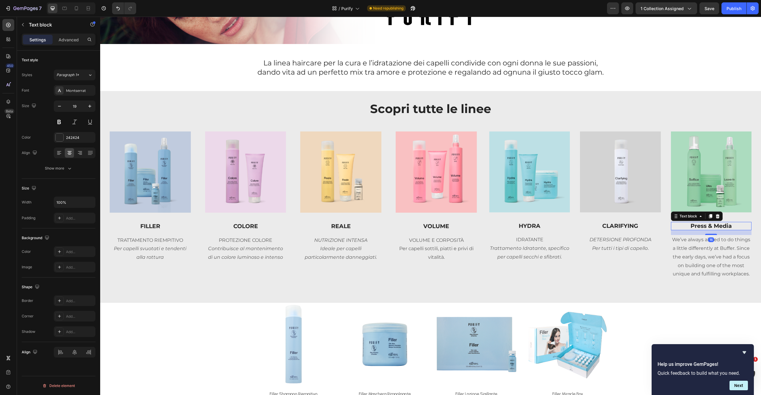
click at [699, 226] on p "Press & Media" at bounding box center [710, 225] width 79 height 7
click at [705, 227] on p "COMPLEMENTARY" at bounding box center [710, 225] width 79 height 7
click at [688, 259] on p "We’ve always aimed to do things a little differently at Buffer. Since the early…" at bounding box center [710, 256] width 79 height 43
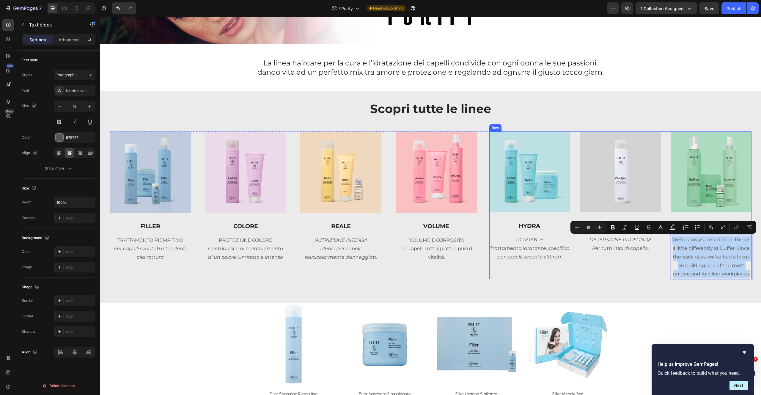
click at [638, 284] on div "Scopri tutte le linee Heading Row Image FILLER Text block TRATTAMENTO RIEMPITIV…" at bounding box center [430, 196] width 641 height 193
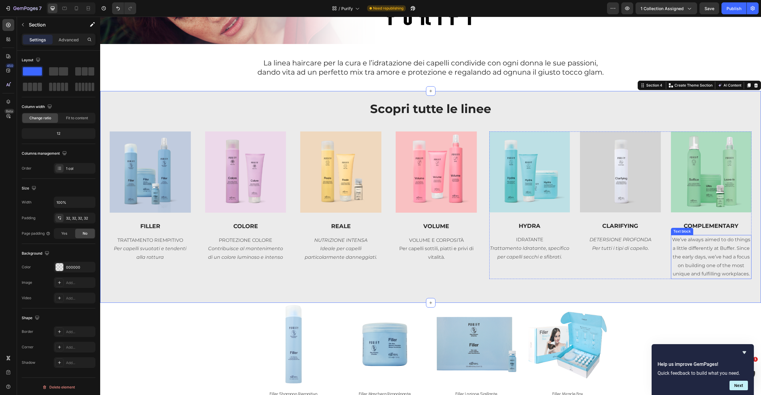
click at [693, 241] on p "We’ve always aimed to do things a little differently at Buffer. Since the early…" at bounding box center [710, 256] width 79 height 43
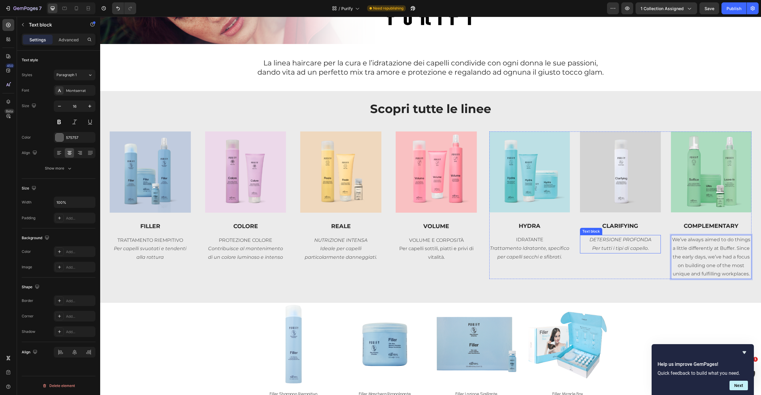
click at [626, 241] on icon "DETERSIONE PROFONDA" at bounding box center [620, 240] width 62 height 6
drag, startPoint x: 649, startPoint y: 240, endPoint x: 586, endPoint y: 242, distance: 62.7
click at [584, 239] on p "DETERSIONE PROFONDA" at bounding box center [619, 239] width 79 height 9
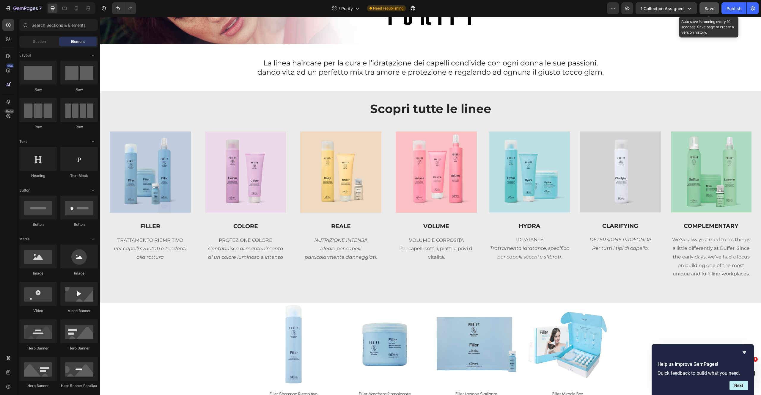
drag, startPoint x: 709, startPoint y: 6, endPoint x: 717, endPoint y: 9, distance: 8.2
click at [709, 8] on span "Save" at bounding box center [709, 8] width 10 height 5
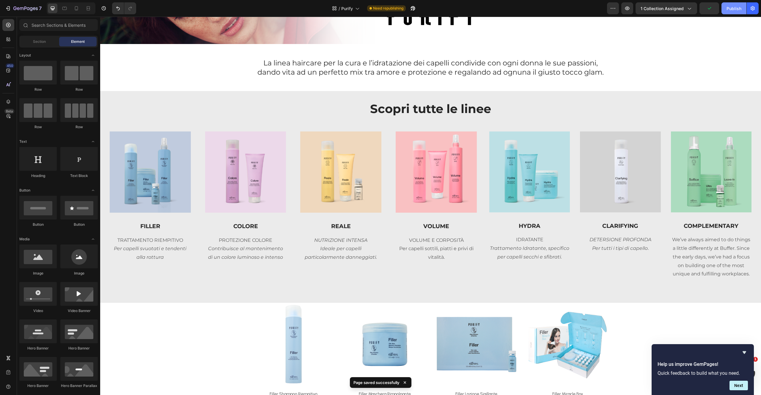
drag, startPoint x: 736, startPoint y: 9, endPoint x: 733, endPoint y: 13, distance: 5.5
click at [736, 10] on div "Publish" at bounding box center [733, 8] width 15 height 6
click at [679, 254] on p "We’ve always aimed to do things a little differently at Buffer. Since the early…" at bounding box center [710, 256] width 79 height 43
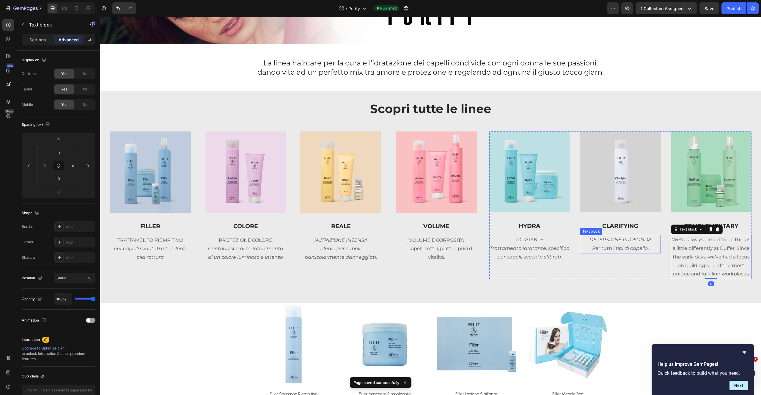
click at [619, 246] on icon "Per tutti i tipi di capello" at bounding box center [620, 248] width 56 height 6
copy div "DETERSIONE PROFONDA Per tutti i tipi di capello ."
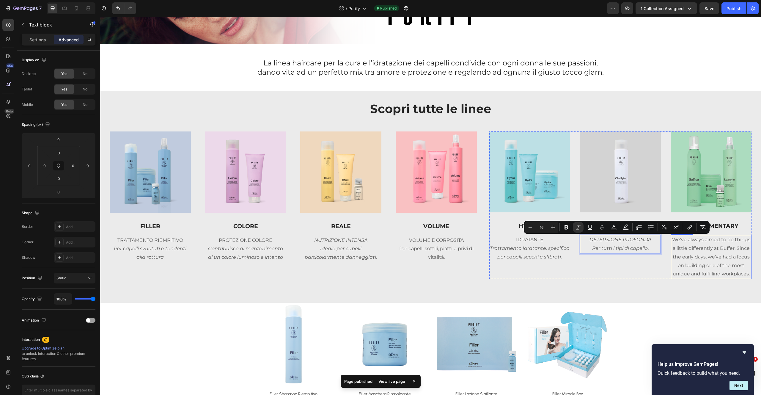
click at [682, 252] on p "We’ve always aimed to do things a little differently at Buffer. Since the early…" at bounding box center [710, 256] width 79 height 43
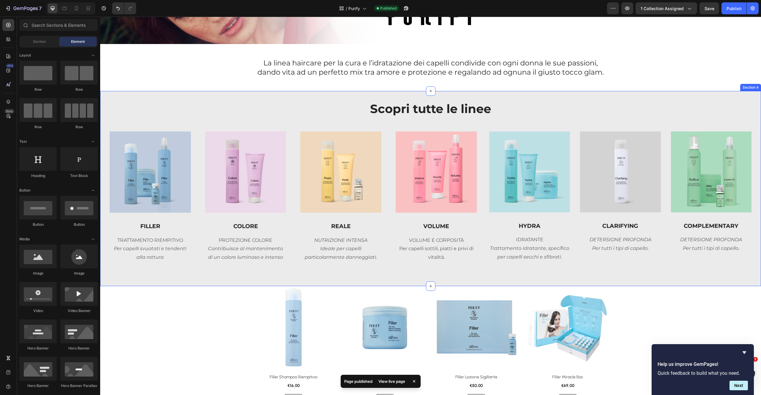
click at [671, 275] on div "Scopri tutte le linee Heading Row Image FILLER Text block TRATTAMENTO RIEMPITIV…" at bounding box center [430, 188] width 641 height 176
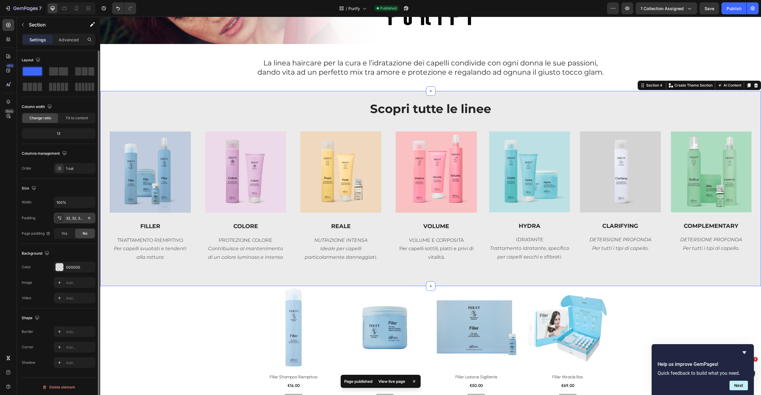
click at [81, 219] on div "32, 32, 32, 32" at bounding box center [74, 217] width 17 height 5
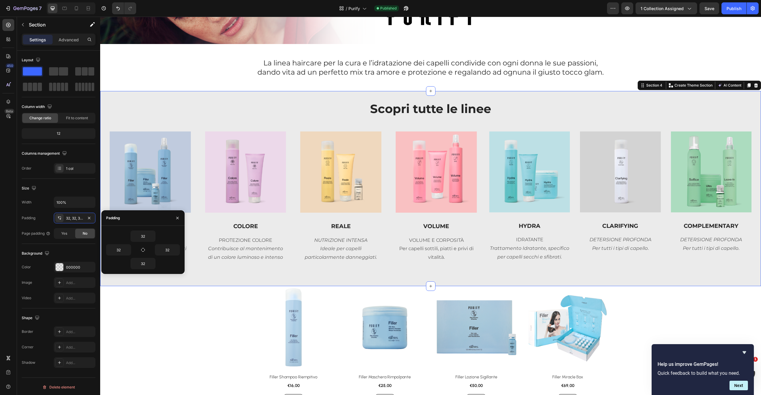
click at [255, 130] on div "Scopri tutte le linee Heading Row Image FILLER Text block TRATTAMENTO RIEMPITIV…" at bounding box center [430, 188] width 641 height 176
click at [477, 258] on div "Image FILLER Text block TRATTAMENTO RIEMPITIVO Per capelli svuotati e tendenti …" at bounding box center [430, 196] width 641 height 131
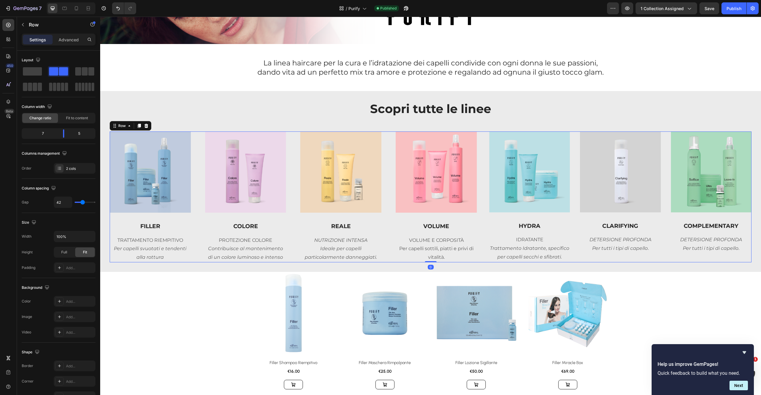
drag, startPoint x: 431, startPoint y: 268, endPoint x: 443, endPoint y: 216, distance: 53.3
click at [439, 220] on div "Image FILLER Text block TRATTAMENTO RIEMPITIVO Per capelli svuotati e tendenti …" at bounding box center [430, 196] width 641 height 131
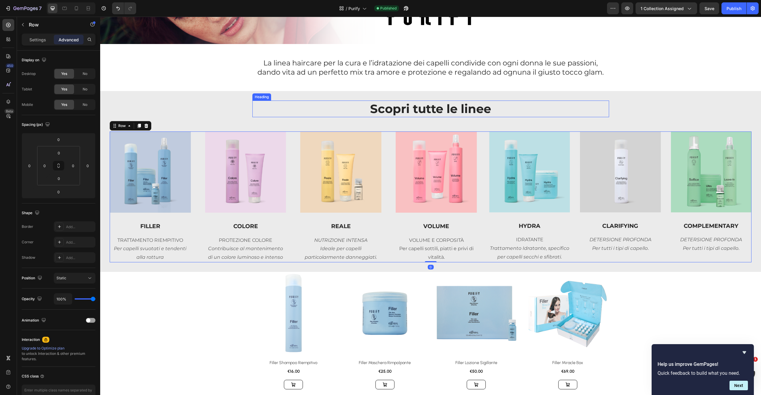
click at [520, 111] on p "Scopri tutte le linee" at bounding box center [430, 108] width 355 height 15
click at [529, 95] on div "Scopri tutte le linee Heading 0 Row Image FILLER Text block TRATTAMENTO RIEMPIT…" at bounding box center [430, 181] width 660 height 181
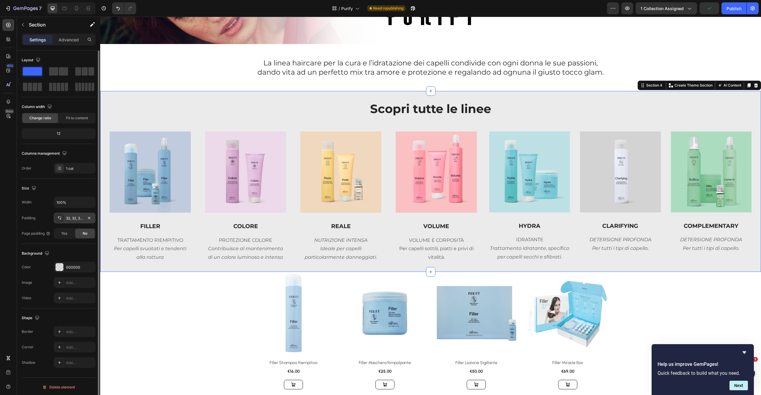
drag, startPoint x: 75, startPoint y: 217, endPoint x: 80, endPoint y: 222, distance: 6.7
click at [74, 217] on div "32, 32, 32, 32" at bounding box center [74, 217] width 17 height 5
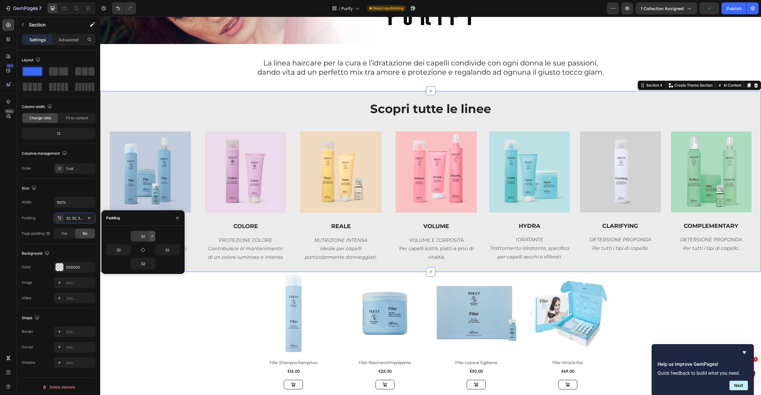
click at [151, 237] on icon "button" at bounding box center [152, 236] width 5 height 5
drag, startPoint x: 149, startPoint y: 273, endPoint x: 151, endPoint y: 281, distance: 8.7
click at [151, 282] on div at bounding box center [150, 273] width 4 height 56
drag, startPoint x: 143, startPoint y: 272, endPoint x: 148, endPoint y: 263, distance: 10.4
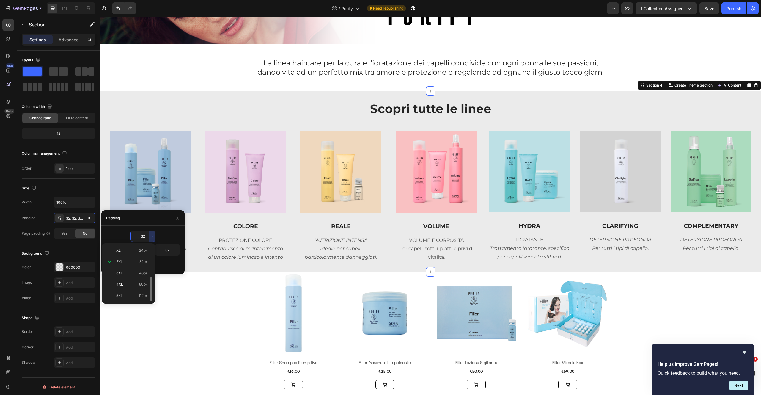
click at [143, 272] on span "48px" at bounding box center [143, 272] width 9 height 5
type input "48"
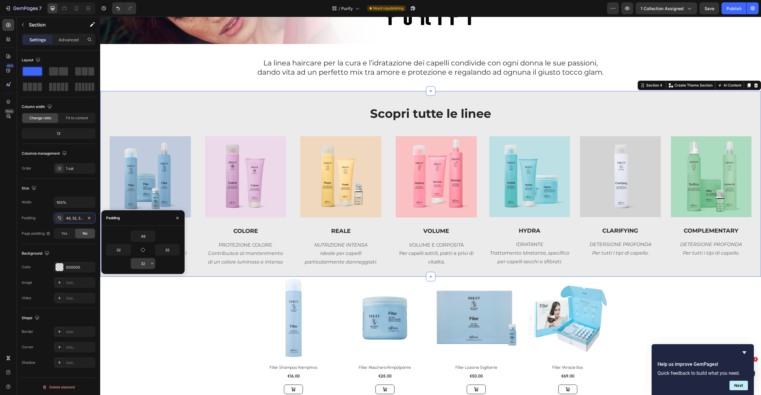
drag, startPoint x: 155, startPoint y: 260, endPoint x: 151, endPoint y: 269, distance: 9.1
click at [151, 264] on icon "button" at bounding box center [152, 263] width 5 height 5
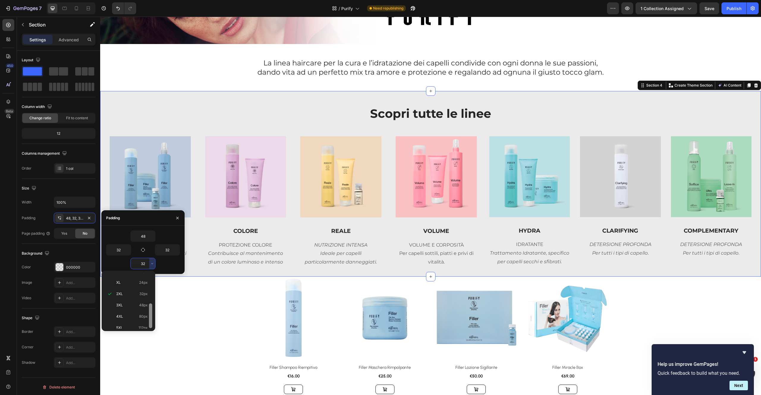
drag, startPoint x: 149, startPoint y: 302, endPoint x: 150, endPoint y: 313, distance: 10.4
click at [150, 313] on div at bounding box center [150, 315] width 3 height 25
click at [144, 303] on span "48px" at bounding box center [143, 302] width 9 height 5
type input "48"
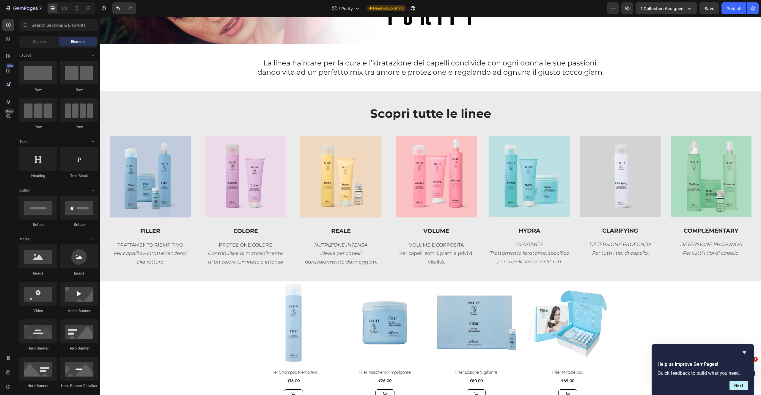
click at [710, 70] on div "La linea haircare per la cura e l’idratazione dei capelli condivide con ogni do…" at bounding box center [430, 67] width 660 height 28
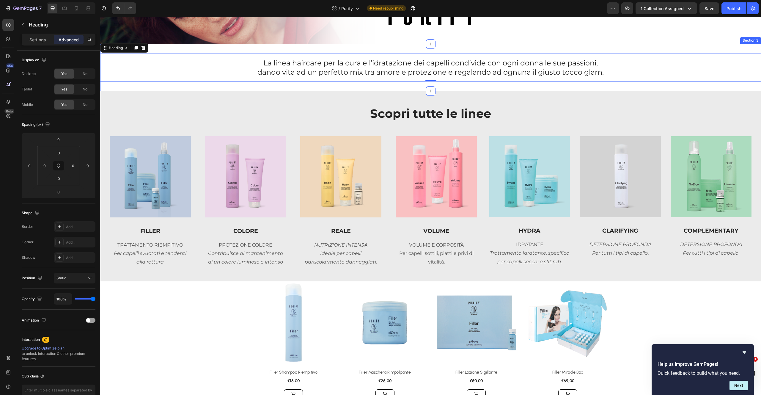
click at [460, 46] on div "La linea haircare per la cura e l’idratazione dei capelli condivide con ogni do…" at bounding box center [430, 67] width 660 height 47
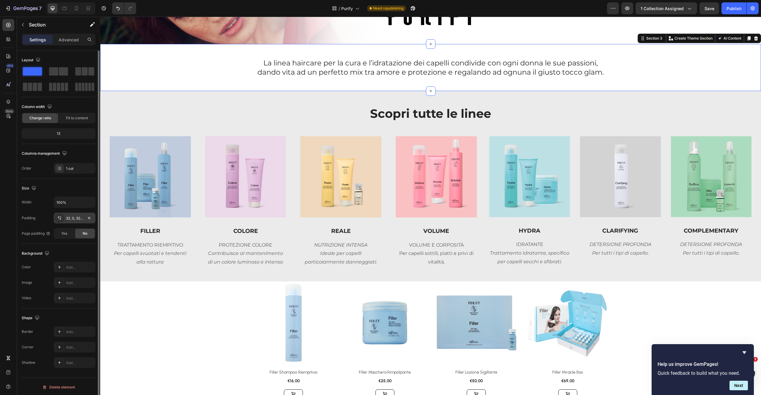
click at [81, 217] on div "32, 0, 32, 0" at bounding box center [74, 217] width 17 height 5
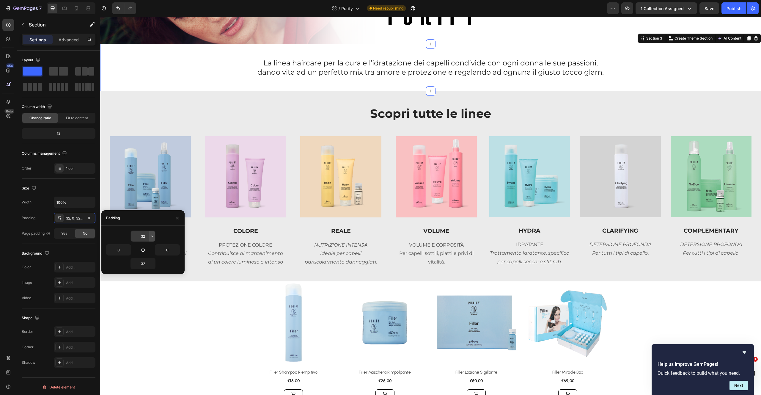
click at [152, 236] on icon "button" at bounding box center [152, 236] width 5 height 5
drag, startPoint x: 150, startPoint y: 282, endPoint x: 150, endPoint y: 286, distance: 4.2
click at [150, 286] on div at bounding box center [150, 273] width 3 height 25
click at [143, 288] on span "80px" at bounding box center [143, 289] width 9 height 5
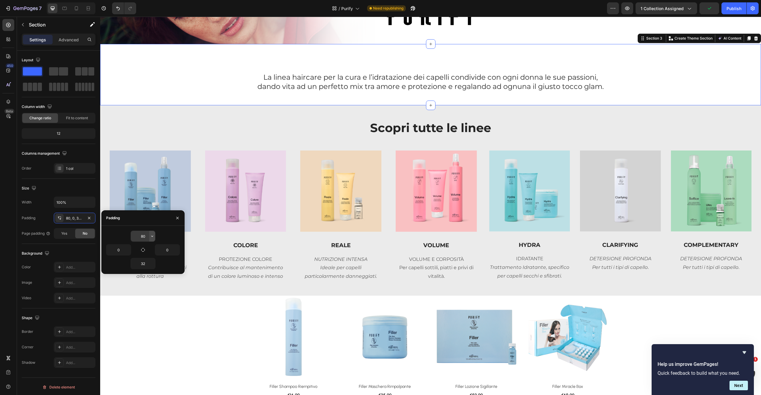
click at [153, 236] on icon "button" at bounding box center [152, 236] width 5 height 5
drag, startPoint x: 150, startPoint y: 260, endPoint x: 149, endPoint y: 284, distance: 24.1
click at [150, 285] on div at bounding box center [150, 281] width 3 height 25
click at [146, 285] on span "48px" at bounding box center [143, 287] width 9 height 5
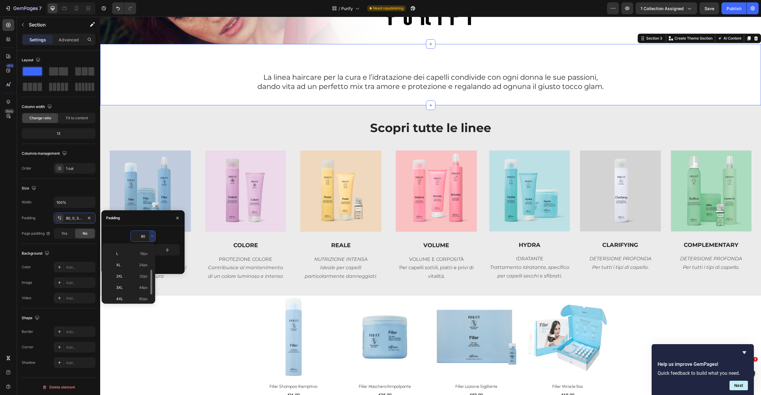
type input "48"
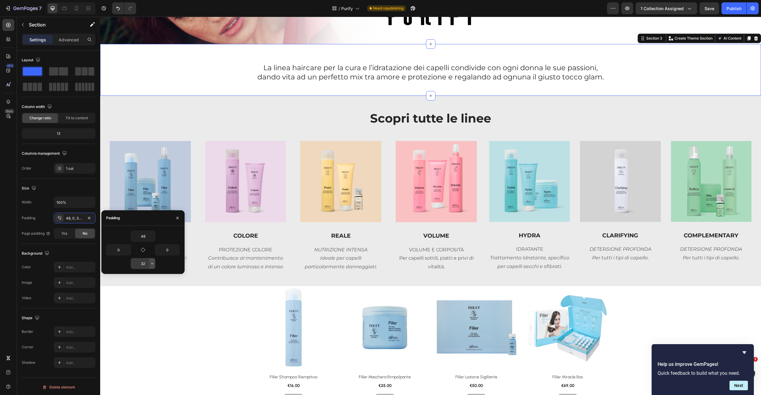
click at [151, 263] on icon "button" at bounding box center [152, 263] width 5 height 5
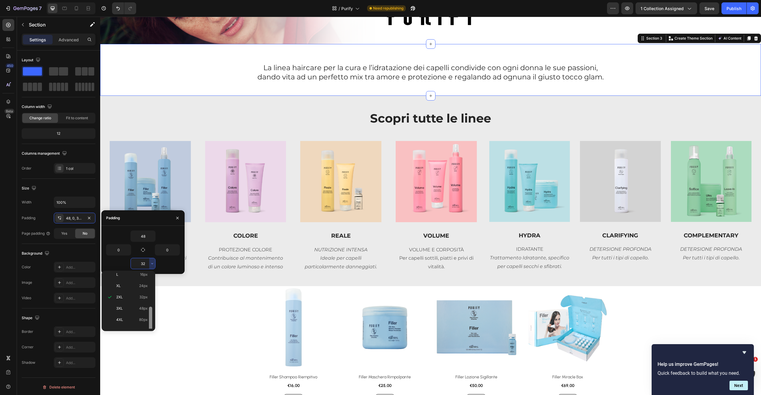
scroll to position [67, 0]
drag, startPoint x: 150, startPoint y: 295, endPoint x: 150, endPoint y: 306, distance: 10.7
click at [151, 306] on div at bounding box center [150, 312] width 3 height 25
click at [144, 303] on span "48px" at bounding box center [143, 301] width 9 height 5
type input "48"
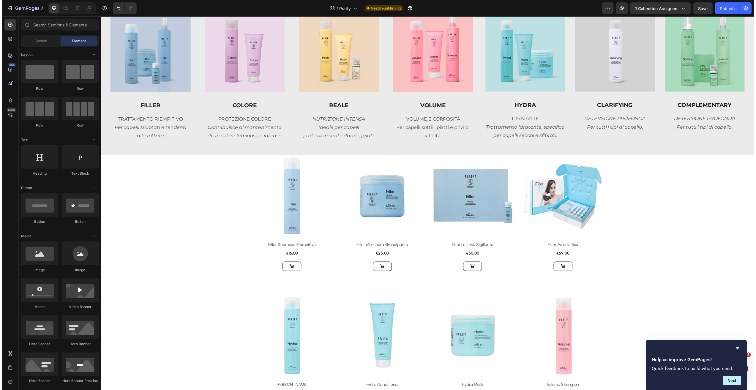
scroll to position [211, 0]
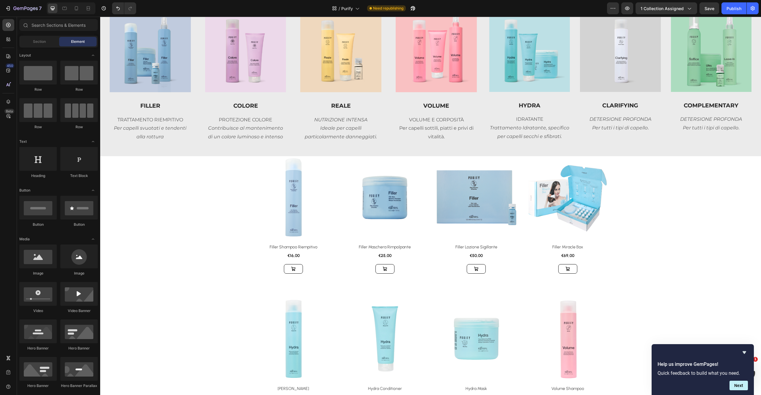
drag, startPoint x: 335, startPoint y: 157, endPoint x: 316, endPoint y: 172, distance: 24.4
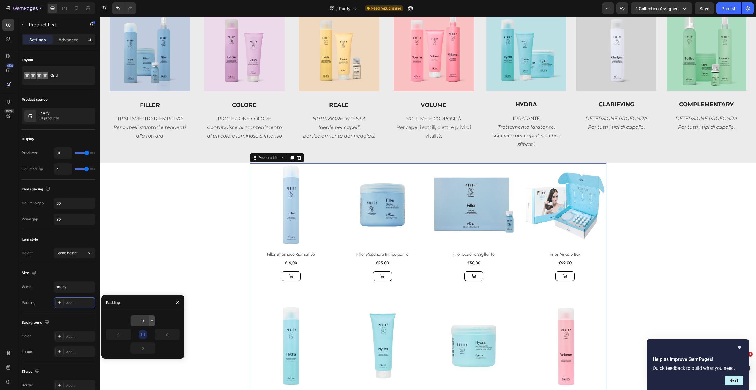
click at [150, 323] on icon "button" at bounding box center [152, 321] width 5 height 5
drag, startPoint x: 150, startPoint y: 350, endPoint x: 152, endPoint y: 371, distance: 20.9
click at [153, 371] on div "Auto Auto XXS 2px XS 4px S 8px M 12px L 16px XL 24px 2XL 32px 3XL 48px 4XL 80px…" at bounding box center [128, 358] width 53 height 60
click at [152, 376] on div at bounding box center [150, 358] width 4 height 56
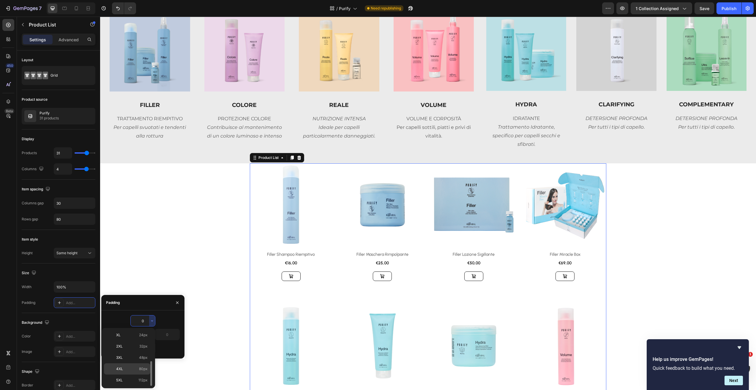
click at [143, 371] on span "80px" at bounding box center [143, 368] width 9 height 5
type input "80"
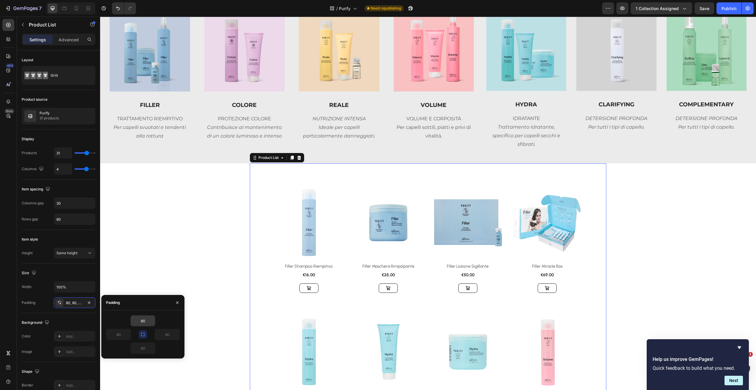
type input "0"
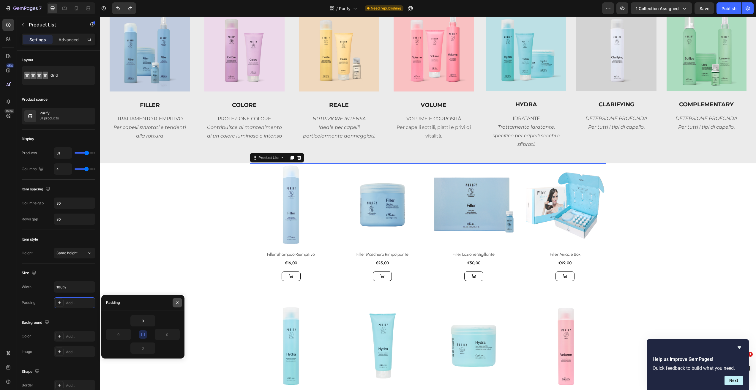
click at [176, 303] on icon "button" at bounding box center [177, 302] width 5 height 5
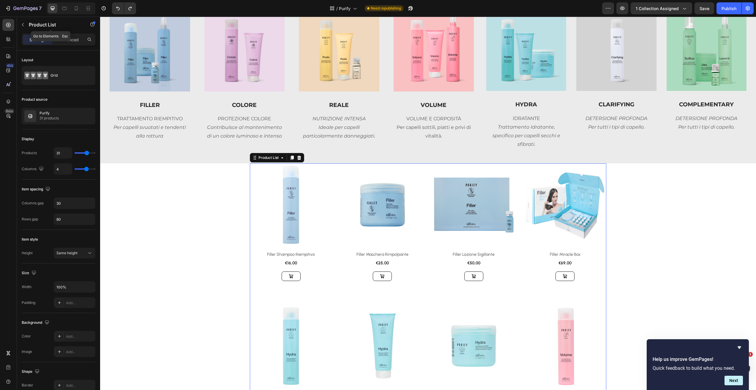
drag, startPoint x: 27, startPoint y: 23, endPoint x: 26, endPoint y: 27, distance: 3.6
click at [26, 24] on button "button" at bounding box center [23, 25] width 10 height 10
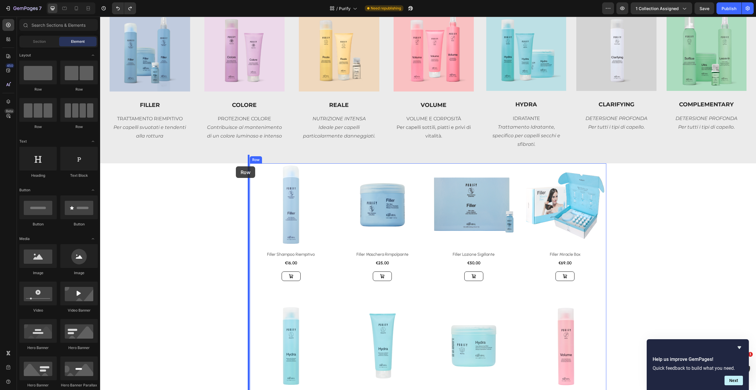
drag, startPoint x: 185, startPoint y: 113, endPoint x: 240, endPoint y: 172, distance: 79.9
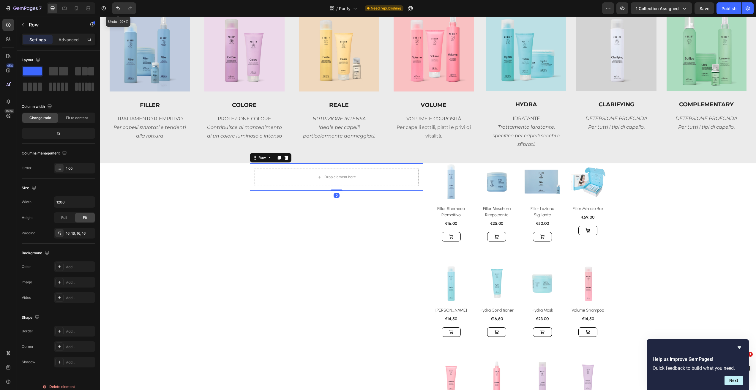
drag, startPoint x: 116, startPoint y: 9, endPoint x: 59, endPoint y: 24, distance: 58.5
click at [116, 9] on icon "Undo/Redo" at bounding box center [118, 8] width 6 height 6
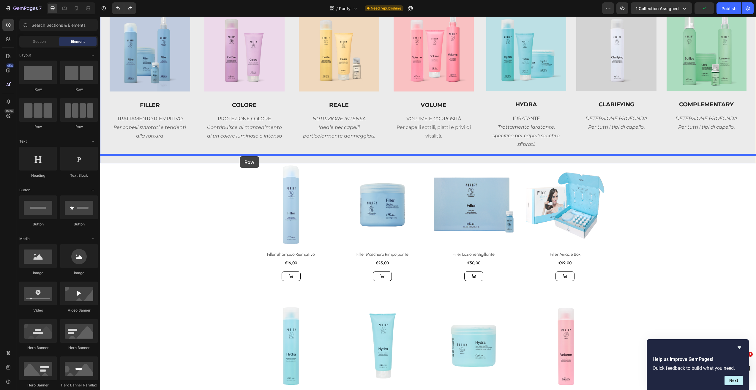
drag, startPoint x: 149, startPoint y: 92, endPoint x: 682, endPoint y: 253, distance: 557.1
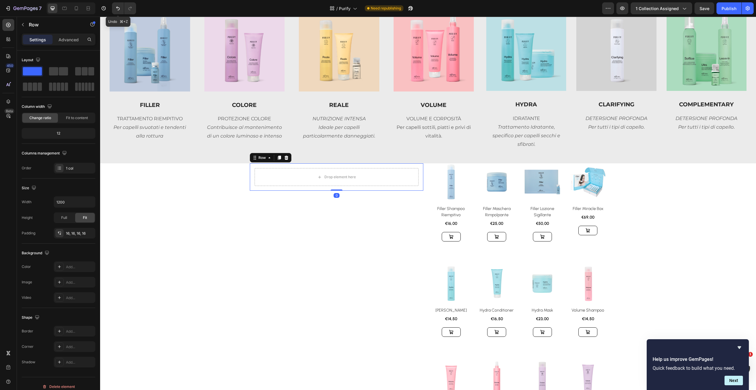
drag, startPoint x: 117, startPoint y: 9, endPoint x: 69, endPoint y: 41, distance: 57.8
click at [117, 10] on icon "Undo/Redo" at bounding box center [118, 8] width 6 height 6
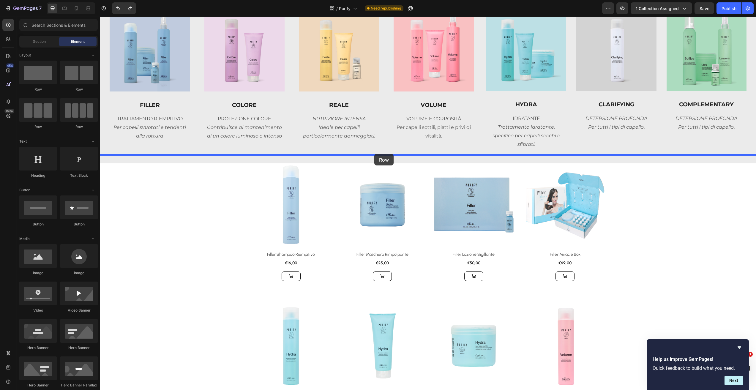
drag, startPoint x: 164, startPoint y: 91, endPoint x: 374, endPoint y: 154, distance: 219.5
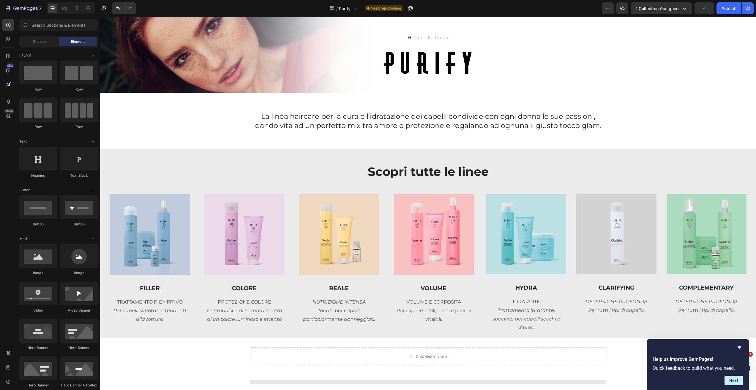
scroll to position [0, 0]
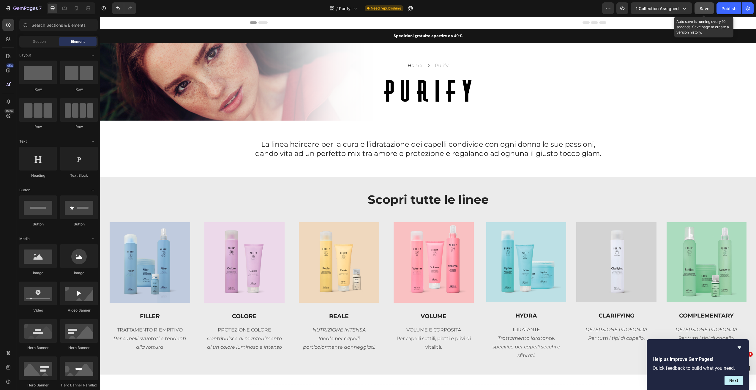
click at [705, 8] on span "Save" at bounding box center [705, 8] width 10 height 5
click at [726, 10] on div "Publish" at bounding box center [729, 8] width 15 height 6
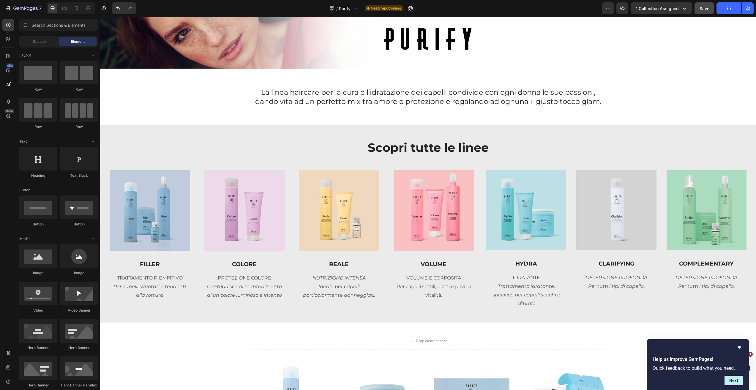
scroll to position [53, 0]
click at [686, 274] on icon "DETERSIONE PROFONDA" at bounding box center [707, 277] width 62 height 6
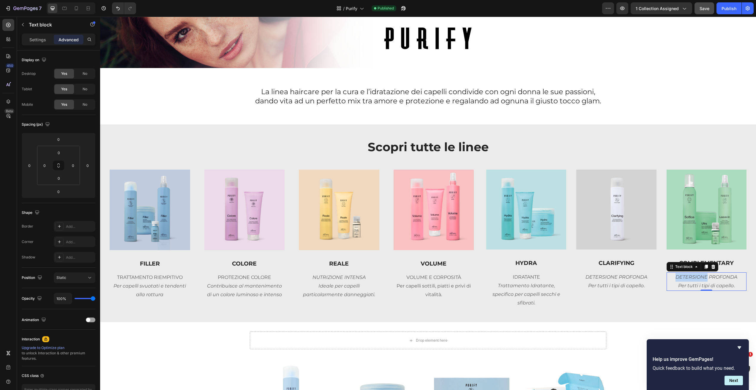
drag, startPoint x: 686, startPoint y: 274, endPoint x: 688, endPoint y: 277, distance: 3.4
click at [686, 274] on icon "DETERSIONE PROFONDA" at bounding box center [707, 277] width 62 height 6
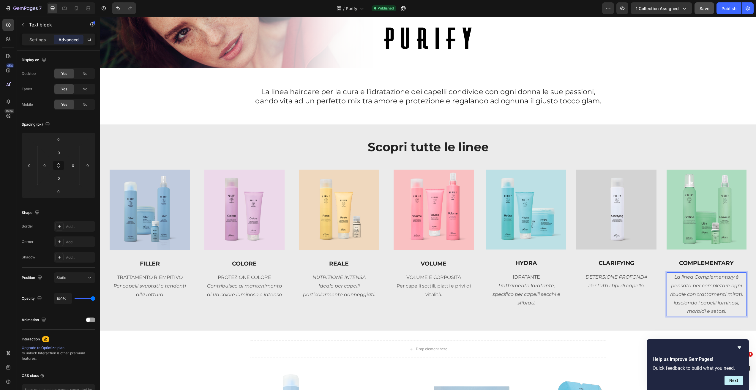
drag, startPoint x: 696, startPoint y: 286, endPoint x: 696, endPoint y: 283, distance: 3.6
click at [696, 282] on p "La linea Complementary è pensata per completare ogni rituale con trattamenti mi…" at bounding box center [706, 294] width 79 height 43
click at [667, 286] on p "La linea Complementary è pensata per completare ogni rituale con trattamenti mi…" at bounding box center [706, 294] width 79 height 43
click at [723, 308] on p "La linea Complementary è Pensata per completare ogni rituale con trattamenti mi…" at bounding box center [706, 294] width 79 height 43
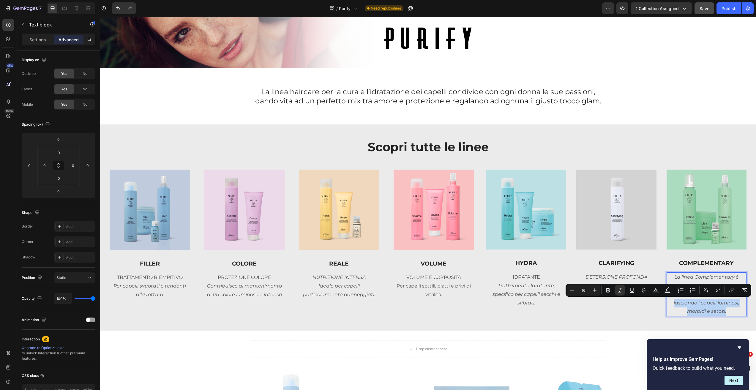
drag, startPoint x: 716, startPoint y: 308, endPoint x: 670, endPoint y: 298, distance: 46.6
click at [669, 299] on p "La linea Complementary è Pensata per completare ogni rituale con trattamenti mi…" at bounding box center [706, 294] width 79 height 43
click at [691, 280] on p "La linea Complementary è Pensata per completare ogni rituale con trattamenti mi…" at bounding box center [706, 294] width 79 height 43
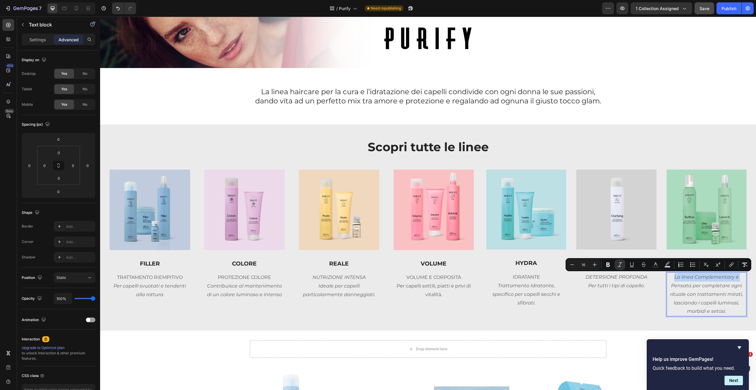
drag, startPoint x: 668, startPoint y: 282, endPoint x: 677, endPoint y: 278, distance: 9.9
click at [672, 277] on p "La linea Complementary è Pensata per completare ogni rituale con trattamenti mi…" at bounding box center [706, 294] width 79 height 43
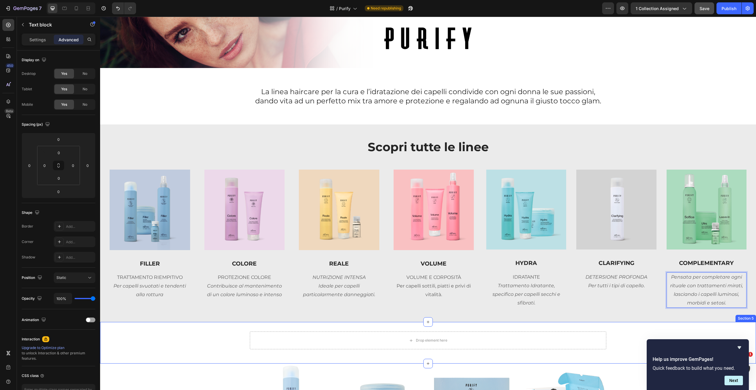
click at [696, 329] on div "Drop element here Row Section 5" at bounding box center [428, 343] width 656 height 42
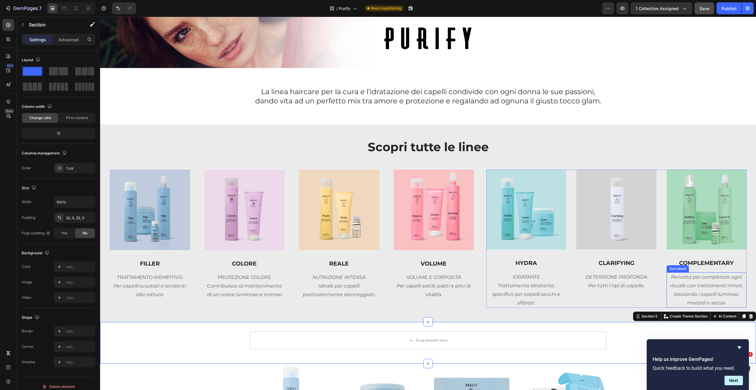
click at [720, 296] on icon "Pensata per completare ogni rituale con trattamenti mirati, lasciando i capelli…" at bounding box center [706, 289] width 73 height 31
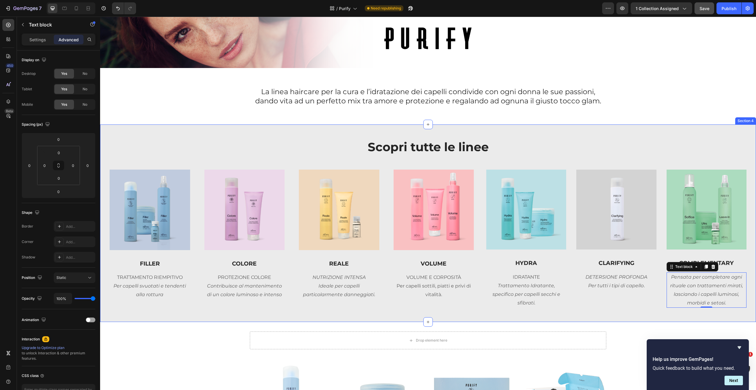
click at [730, 313] on div "Scopri tutte le linee Heading Row Image FILLER Text block TRATTAMENTO RIEMPITIV…" at bounding box center [428, 223] width 656 height 198
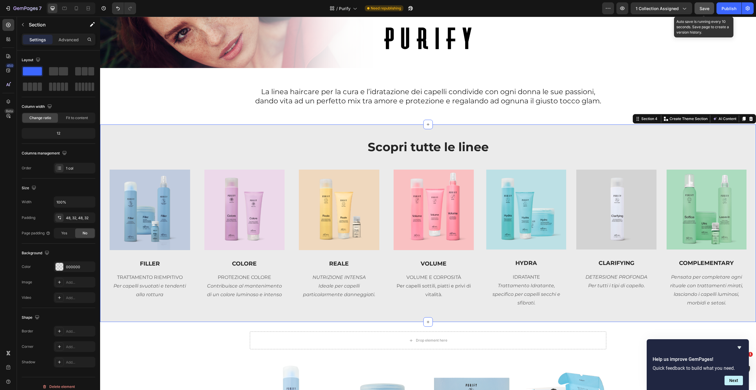
click at [703, 7] on span "Save" at bounding box center [705, 8] width 10 height 5
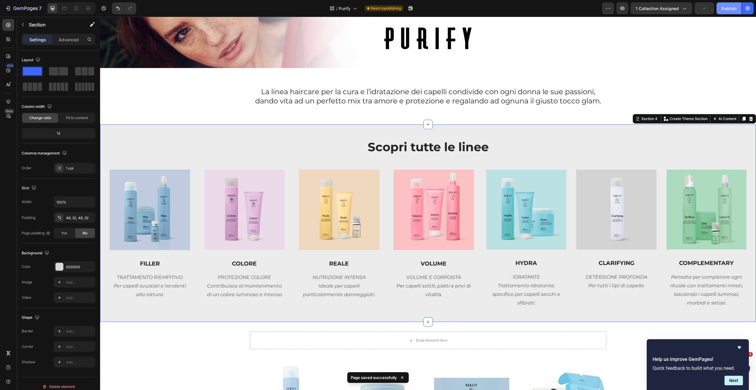
click at [728, 9] on div "Publish" at bounding box center [729, 8] width 15 height 6
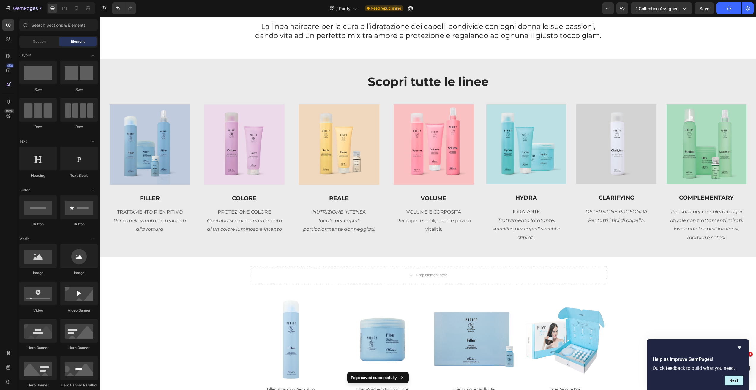
scroll to position [125, 0]
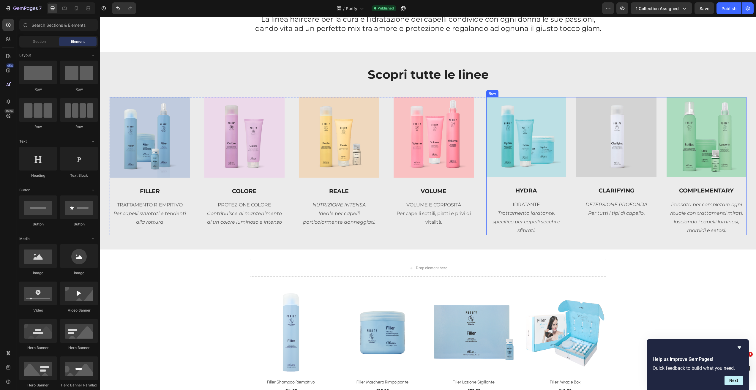
click at [698, 201] on p "Pensata per completare ogni rituale con trattamenti mirati, lasciando i capelli…" at bounding box center [706, 218] width 79 height 34
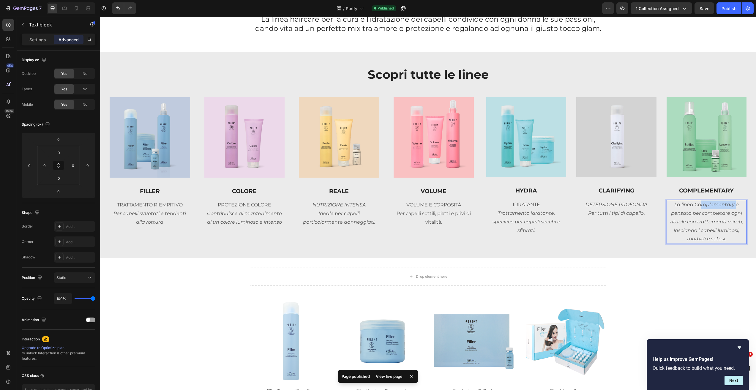
drag, startPoint x: 731, startPoint y: 204, endPoint x: 701, endPoint y: 204, distance: 30.0
click at [698, 203] on icon "La linea Complementary è pensata per completare ogni rituale con trattamenti mi…" at bounding box center [706, 222] width 73 height 40
drag, startPoint x: 740, startPoint y: 205, endPoint x: 694, endPoint y: 204, distance: 46.1
click at [740, 205] on p "La linea Complementary è pensata per completare ogni rituale con trattamenti mi…" at bounding box center [706, 222] width 79 height 43
drag, startPoint x: 717, startPoint y: 205, endPoint x: 736, endPoint y: 207, distance: 18.8
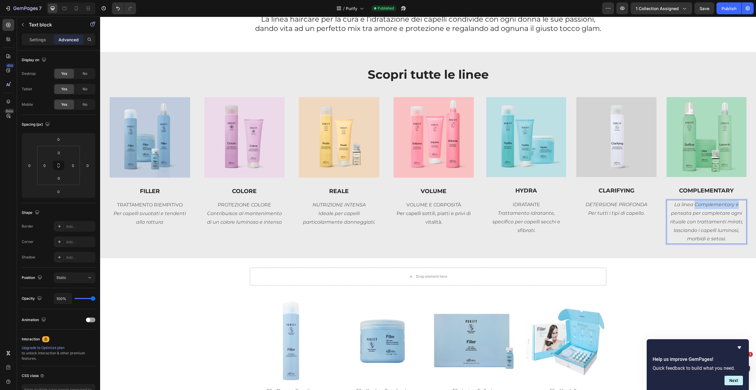
click at [736, 207] on p "La linea Complementary è pensata per completare ogni rituale con trattamenti mi…" at bounding box center [706, 222] width 79 height 43
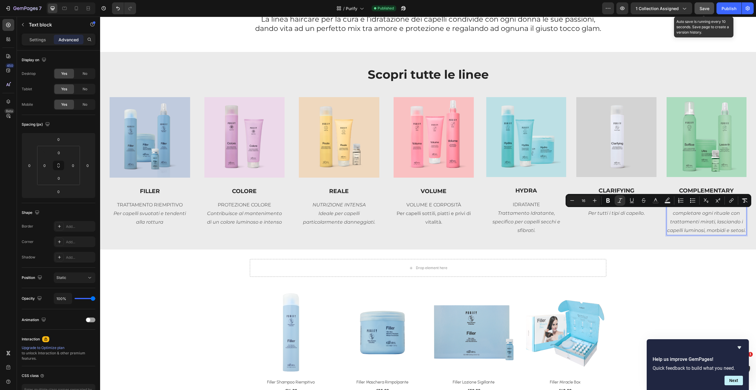
click at [707, 9] on span "Save" at bounding box center [705, 8] width 10 height 5
click at [721, 9] on button "Publish" at bounding box center [729, 8] width 25 height 12
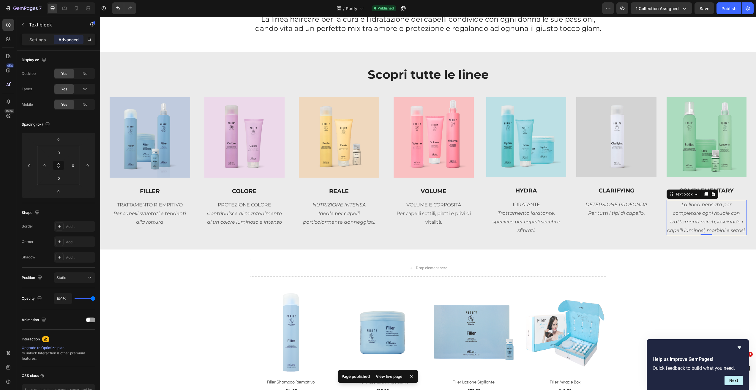
drag, startPoint x: 728, startPoint y: 12, endPoint x: 731, endPoint y: 16, distance: 5.4
click at [728, 12] on button "Publish" at bounding box center [729, 8] width 25 height 12
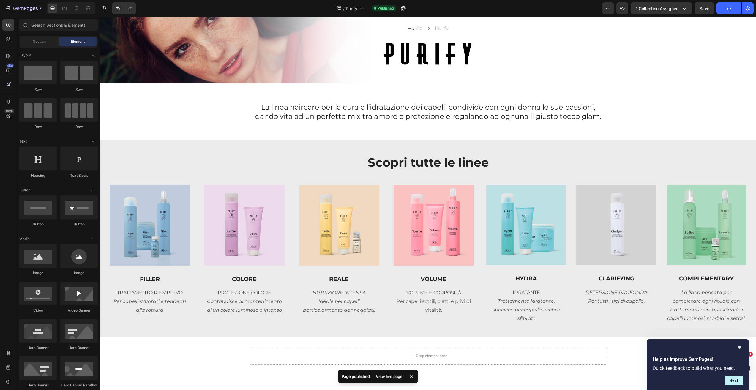
scroll to position [0, 0]
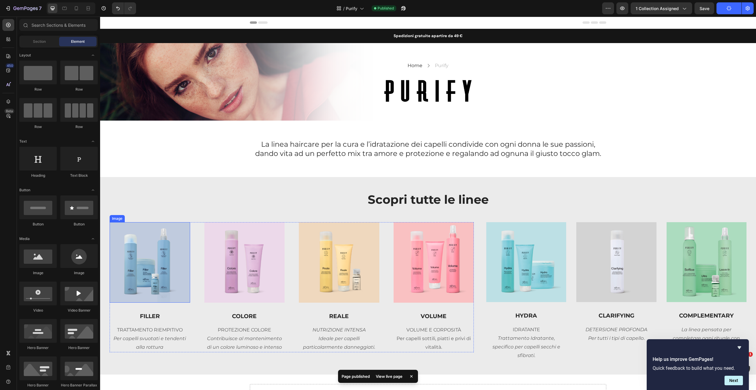
click at [134, 256] on img at bounding box center [150, 262] width 81 height 81
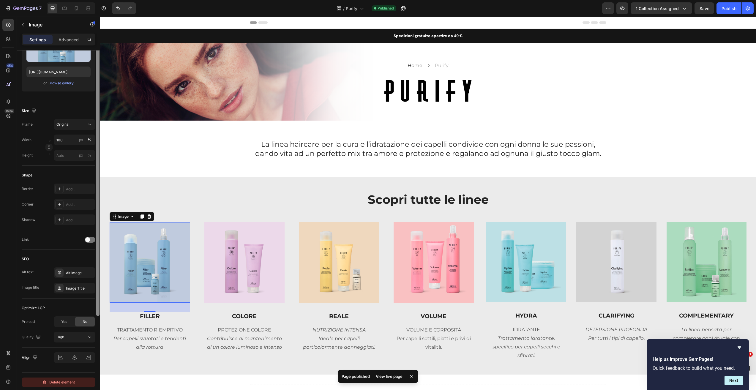
scroll to position [92, 0]
drag, startPoint x: 97, startPoint y: 214, endPoint x: 82, endPoint y: 344, distance: 130.9
click at [86, 379] on div "Style Rectangle Source Upload Image https://cdn.shopify.com/s/files/1/0825/5121…" at bounding box center [58, 229] width 83 height 357
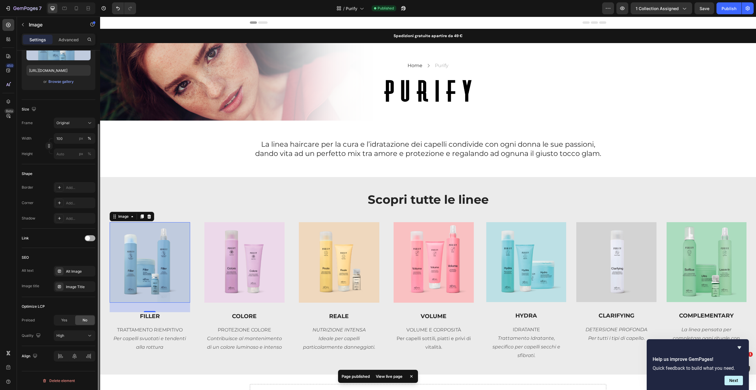
click at [91, 239] on div at bounding box center [90, 238] width 11 height 6
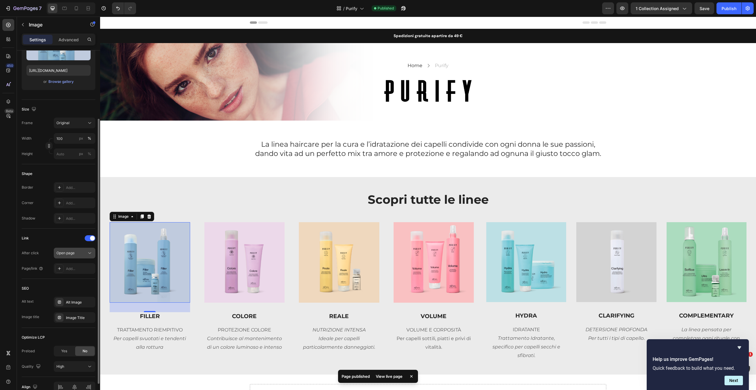
click at [82, 253] on div "Open page" at bounding box center [71, 252] width 30 height 5
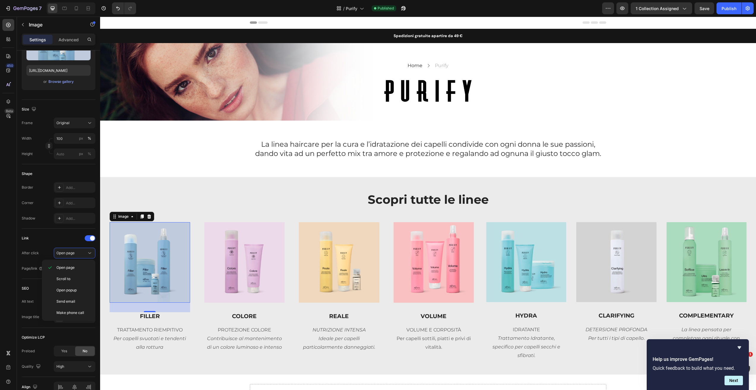
drag, startPoint x: 85, startPoint y: 253, endPoint x: 79, endPoint y: 261, distance: 10.3
click at [85, 253] on div "Open page" at bounding box center [71, 252] width 30 height 5
click at [74, 268] on div "Add..." at bounding box center [80, 268] width 28 height 5
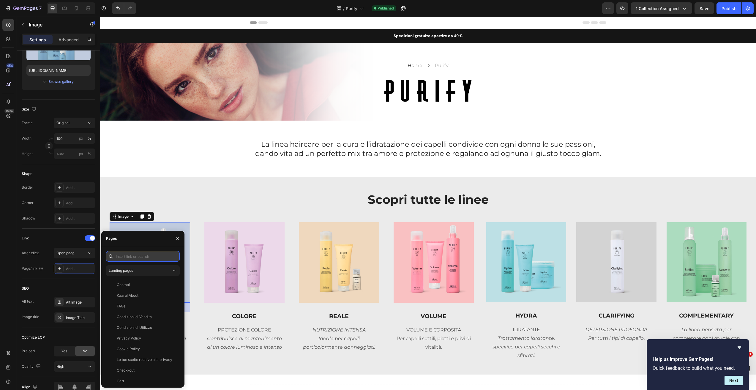
drag, startPoint x: 126, startPoint y: 256, endPoint x: 120, endPoint y: 260, distance: 7.6
click at [126, 256] on input "text" at bounding box center [143, 256] width 74 height 11
type input "FILLER"
click at [165, 269] on div "Landing pages" at bounding box center [140, 270] width 62 height 5
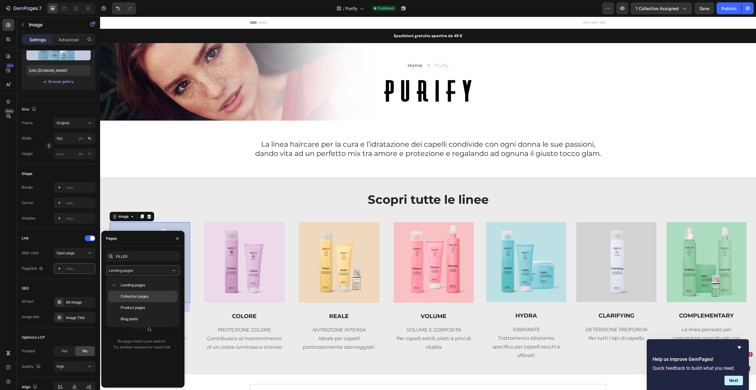
click at [147, 298] on span "Collection pages" at bounding box center [135, 296] width 28 height 5
click at [149, 283] on div "PURIFY Filler" at bounding box center [141, 284] width 67 height 5
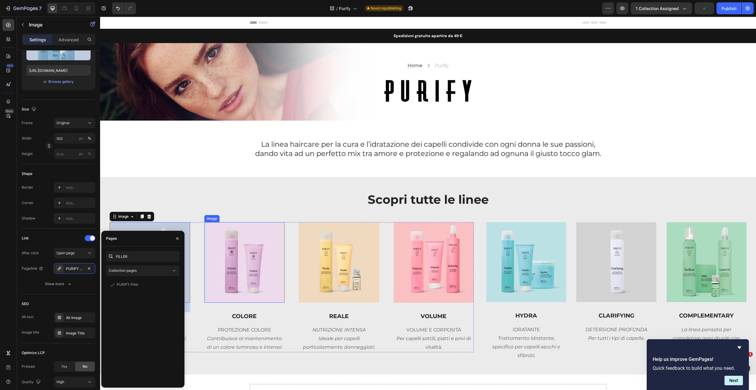
click at [231, 263] on img at bounding box center [244, 262] width 81 height 81
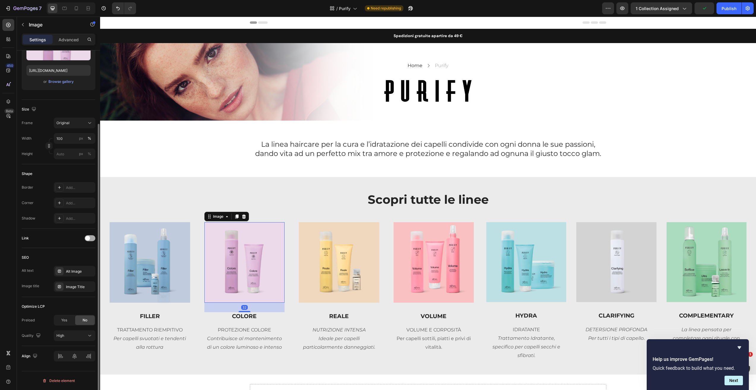
click at [90, 237] on div at bounding box center [90, 238] width 11 height 6
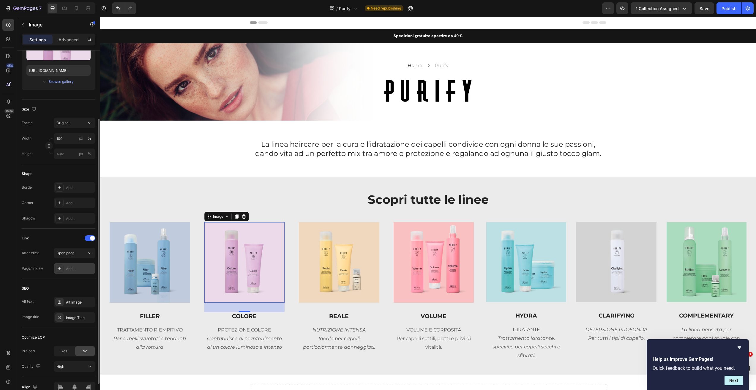
click at [82, 267] on div "Add..." at bounding box center [80, 268] width 28 height 5
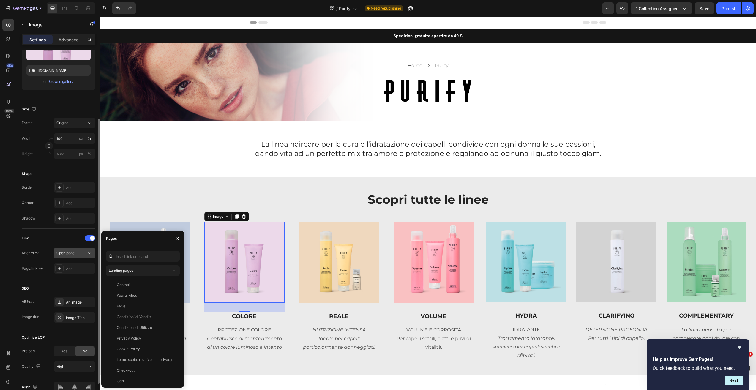
drag, startPoint x: 79, startPoint y: 256, endPoint x: 83, endPoint y: 253, distance: 4.9
click at [79, 256] on button "Open page" at bounding box center [75, 253] width 42 height 11
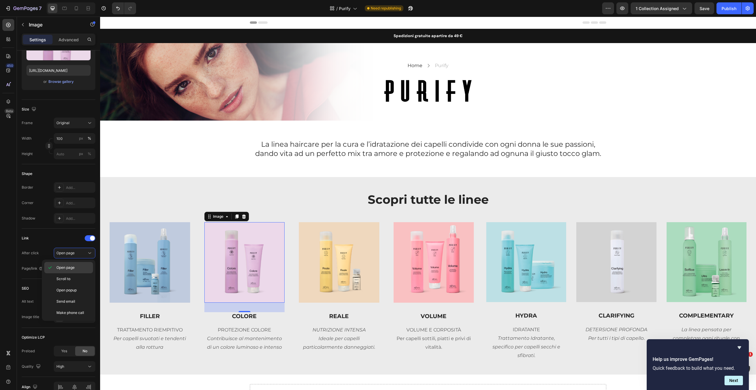
click at [69, 267] on span "Open page" at bounding box center [65, 267] width 18 height 5
click at [67, 271] on div "Add..." at bounding box center [80, 268] width 28 height 5
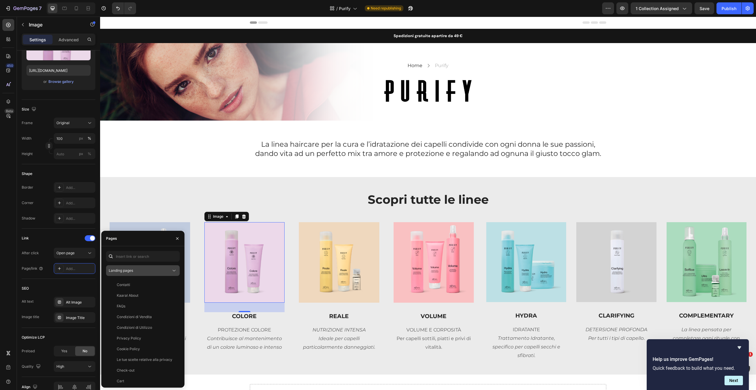
click at [152, 272] on div "Landing pages" at bounding box center [140, 270] width 62 height 5
click at [149, 297] on span "Collection pages" at bounding box center [135, 296] width 28 height 5
click at [144, 272] on div "Collection pages" at bounding box center [140, 270] width 62 height 5
click at [146, 258] on input "text" at bounding box center [143, 256] width 74 height 11
type input "COLORE"
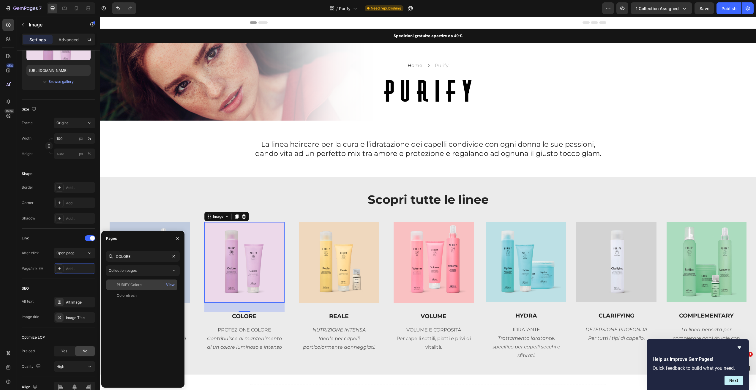
drag, startPoint x: 154, startPoint y: 286, endPoint x: 161, endPoint y: 285, distance: 6.9
click at [155, 286] on div "PURIFY Colore" at bounding box center [141, 284] width 67 height 5
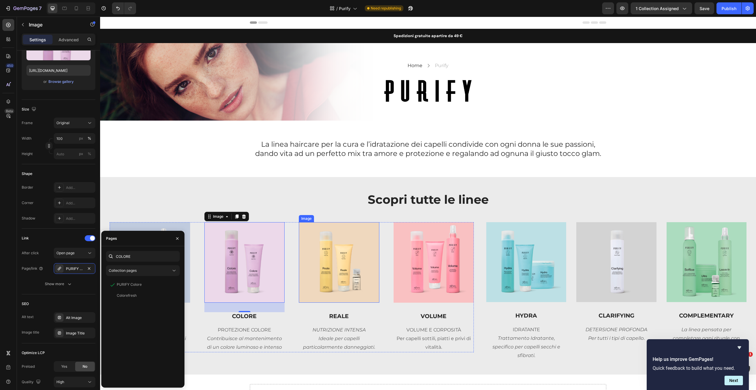
click at [327, 285] on img at bounding box center [339, 262] width 81 height 81
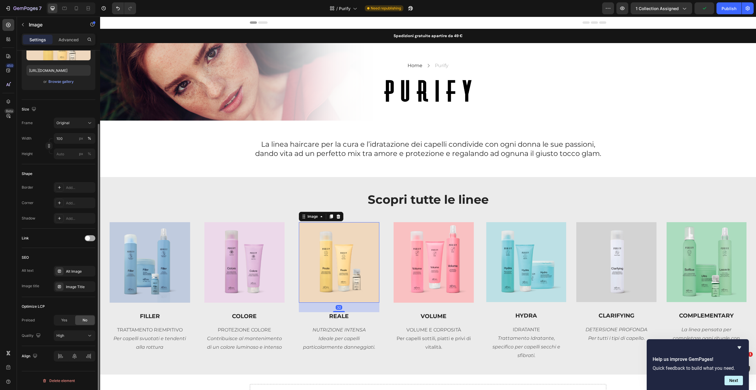
click at [92, 238] on div at bounding box center [90, 238] width 11 height 6
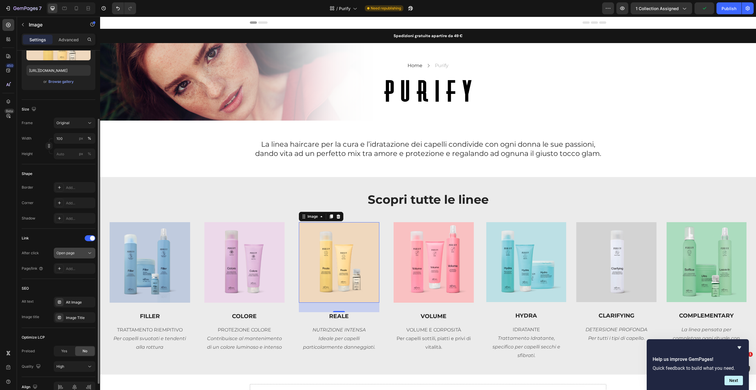
click at [81, 253] on div "Open page" at bounding box center [71, 252] width 30 height 5
click at [81, 271] on div "Add..." at bounding box center [80, 268] width 28 height 5
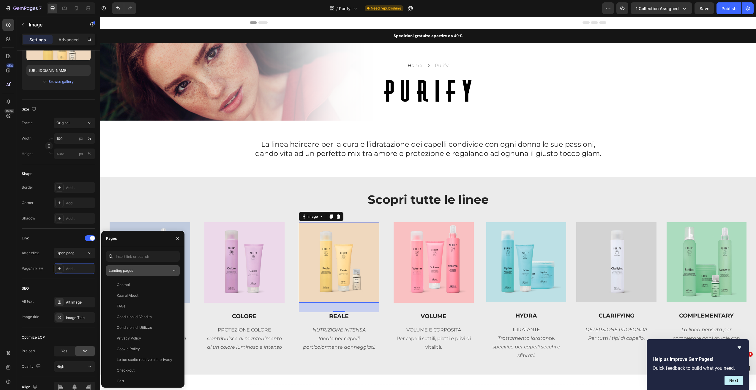
click at [128, 270] on span "Landing pages" at bounding box center [121, 270] width 24 height 4
click at [134, 294] on span "Collection pages" at bounding box center [135, 296] width 28 height 5
click at [131, 257] on input "text" at bounding box center [143, 256] width 74 height 11
type input "REALE"
click at [140, 289] on div "PURIFY Reale View" at bounding box center [141, 285] width 71 height 11
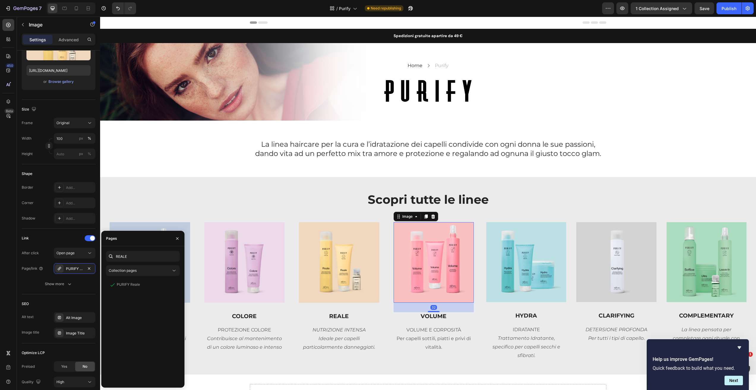
click at [426, 261] on img at bounding box center [434, 262] width 81 height 81
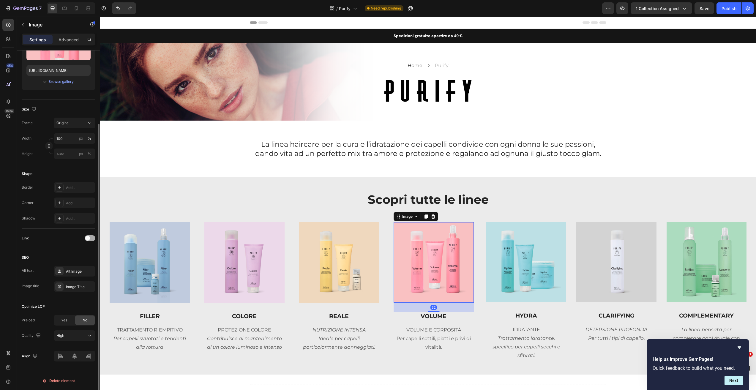
click at [91, 237] on div at bounding box center [90, 238] width 11 height 6
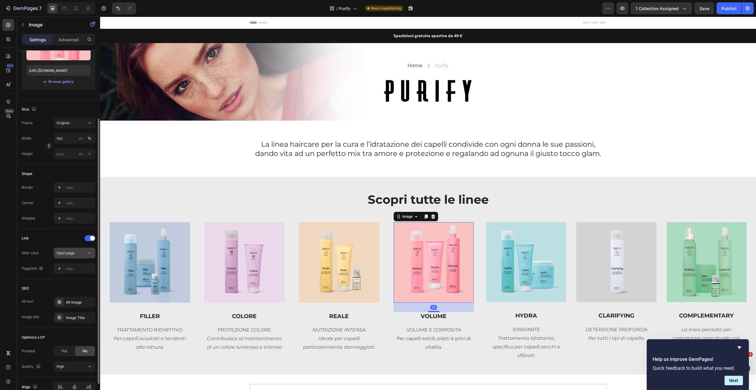
click at [79, 252] on div "Open page" at bounding box center [71, 252] width 30 height 5
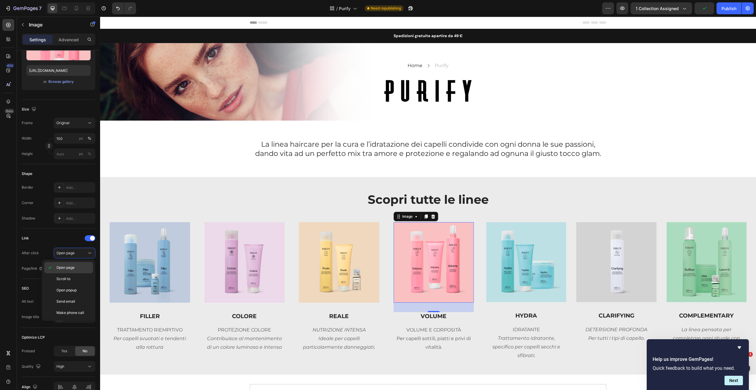
click at [82, 266] on p "Open page" at bounding box center [73, 267] width 34 height 5
click at [81, 272] on div "Add..." at bounding box center [75, 268] width 42 height 11
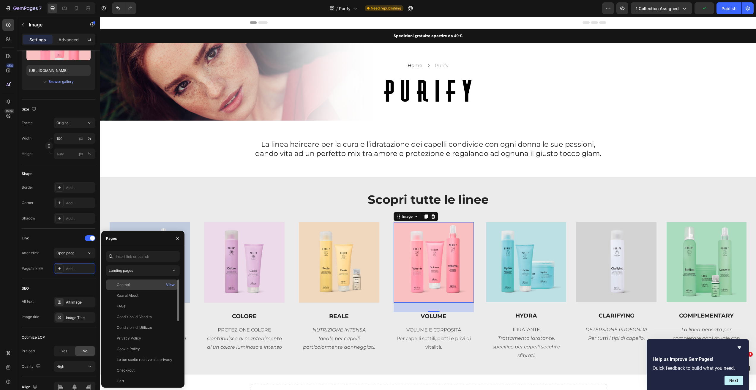
click at [126, 283] on div "Contatti" at bounding box center [123, 284] width 13 height 5
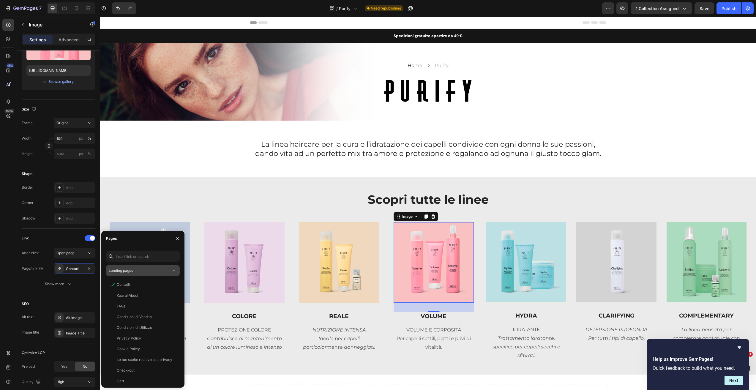
click at [158, 268] on div "Landing pages" at bounding box center [140, 270] width 62 height 5
click at [139, 294] on span "Collection pages" at bounding box center [135, 296] width 28 height 5
click at [130, 257] on input "text" at bounding box center [143, 256] width 74 height 11
drag, startPoint x: 90, startPoint y: 268, endPoint x: 94, endPoint y: 268, distance: 3.9
click at [91, 268] on icon "button" at bounding box center [89, 268] width 5 height 5
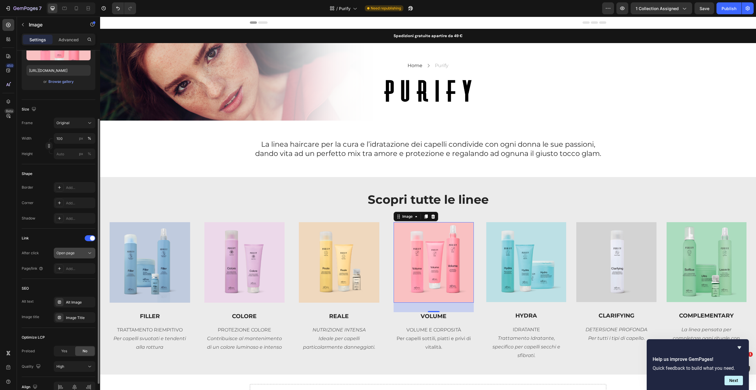
click at [75, 253] on span "Open page" at bounding box center [65, 253] width 18 height 4
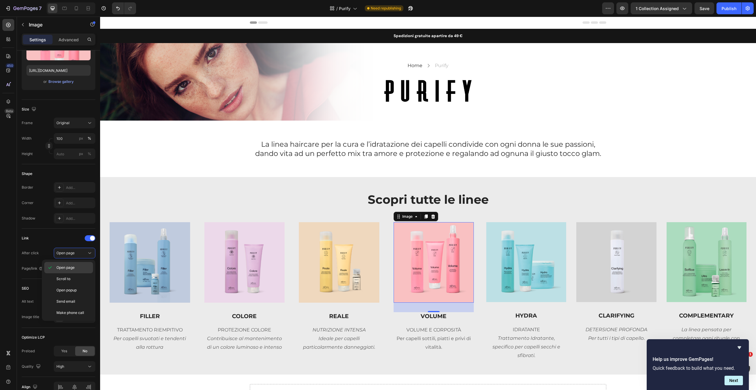
drag, startPoint x: 85, startPoint y: 266, endPoint x: 91, endPoint y: 267, distance: 5.4
click at [86, 266] on p "Open page" at bounding box center [73, 267] width 34 height 5
click at [86, 267] on div "Add..." at bounding box center [80, 268] width 28 height 5
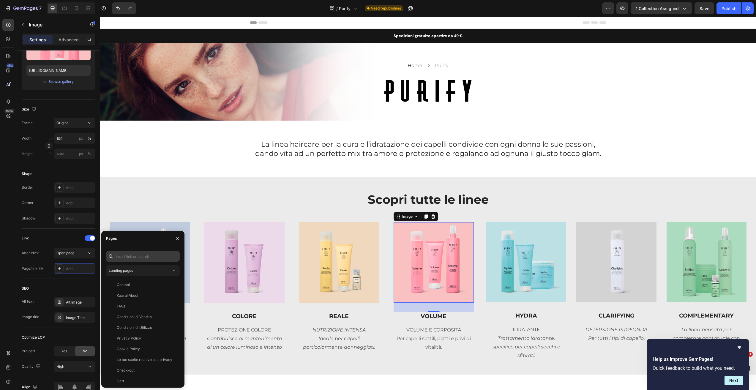
drag, startPoint x: 141, startPoint y: 251, endPoint x: 141, endPoint y: 255, distance: 3.9
click at [141, 251] on div "Landing pages Contatti View Kaaral About View FAQs View Condizioni di Vendita V…" at bounding box center [142, 316] width 83 height 141
click at [155, 269] on div "Landing pages" at bounding box center [140, 270] width 62 height 5
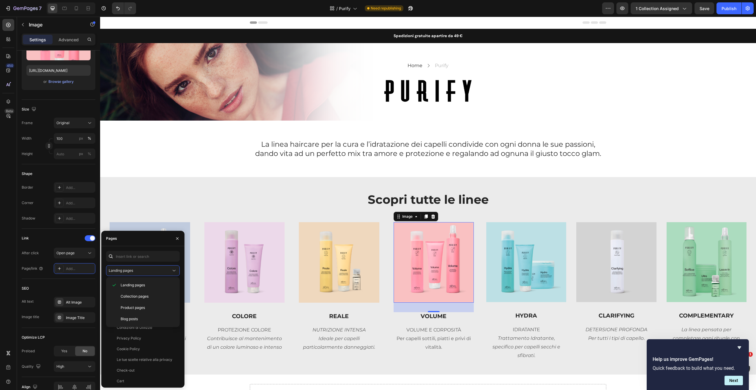
drag, startPoint x: 144, startPoint y: 294, endPoint x: 143, endPoint y: 278, distance: 15.6
click at [144, 294] on span "Collection pages" at bounding box center [135, 296] width 28 height 5
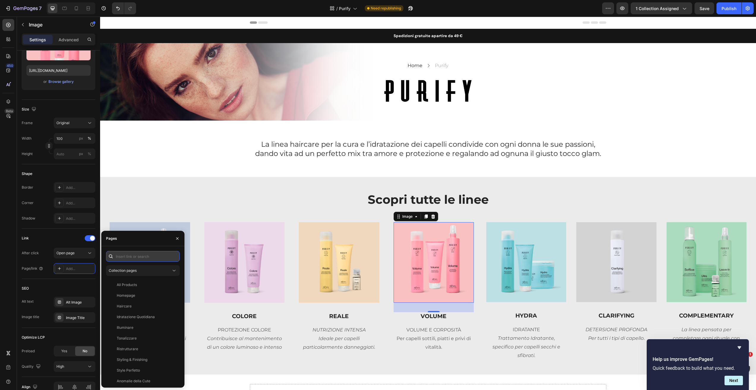
click at [139, 257] on input "text" at bounding box center [143, 256] width 74 height 11
type input "VOLUME"
drag, startPoint x: 146, startPoint y: 283, endPoint x: 154, endPoint y: 284, distance: 7.2
click at [146, 284] on div "PURIFY Volume" at bounding box center [141, 284] width 67 height 5
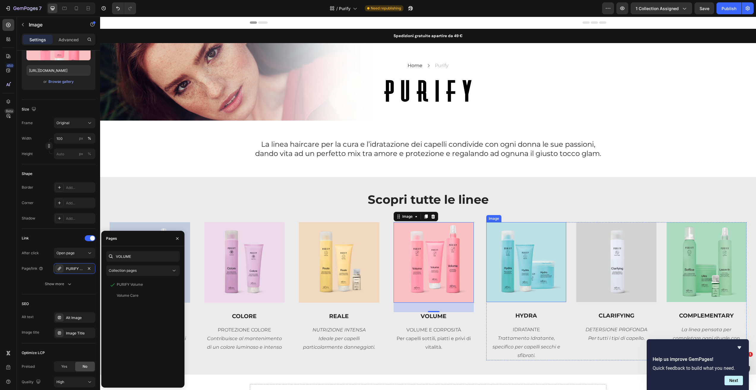
click at [528, 251] on img at bounding box center [526, 262] width 80 height 80
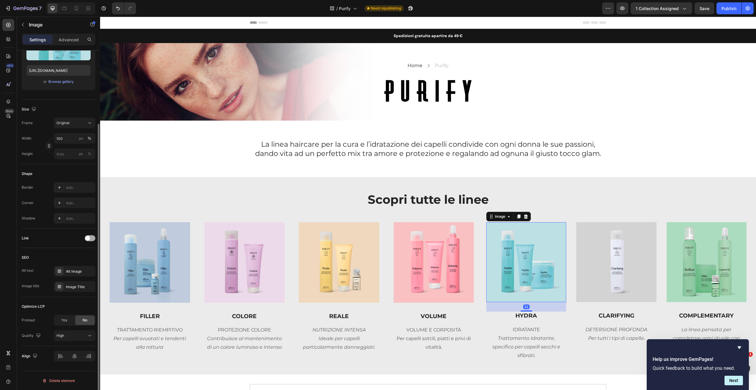
drag, startPoint x: 89, startPoint y: 239, endPoint x: 89, endPoint y: 244, distance: 4.8
click at [89, 239] on div at bounding box center [90, 238] width 11 height 5
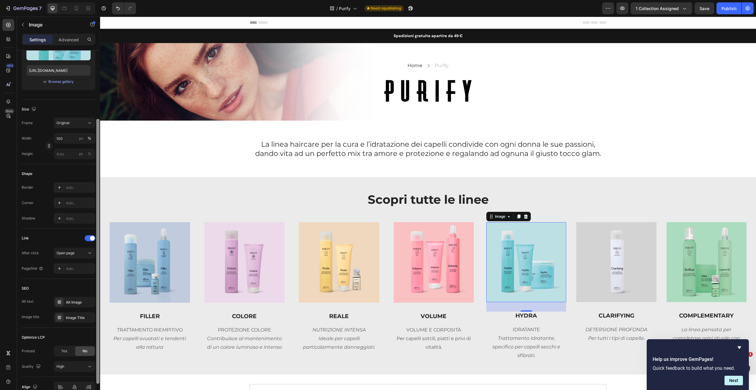
drag, startPoint x: 86, startPoint y: 267, endPoint x: 98, endPoint y: 266, distance: 11.3
click at [86, 267] on div "Add..." at bounding box center [80, 268] width 28 height 5
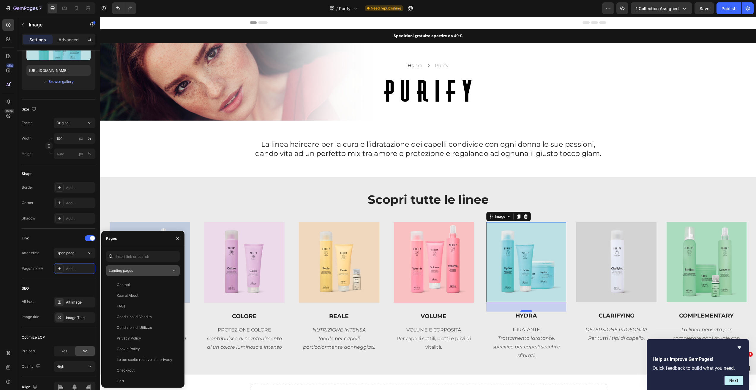
click at [155, 268] on div "Landing pages" at bounding box center [143, 271] width 68 height 6
click at [148, 294] on span "Collection pages" at bounding box center [135, 296] width 28 height 5
click at [149, 255] on input "text" at bounding box center [143, 256] width 74 height 11
type input "HYDRA"
click at [152, 284] on div "PURIFY Hydra" at bounding box center [141, 284] width 67 height 5
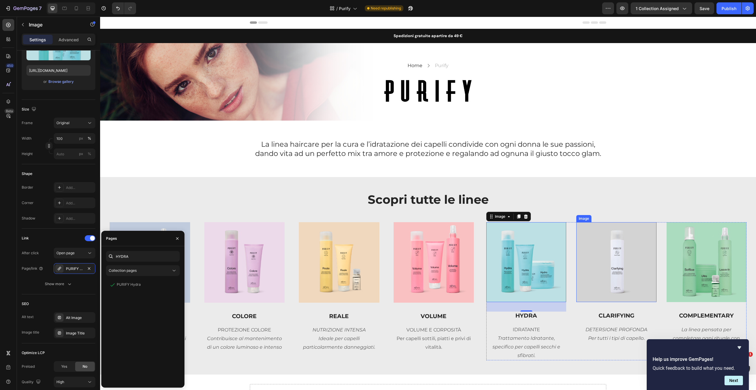
click at [624, 294] on img at bounding box center [616, 262] width 80 height 80
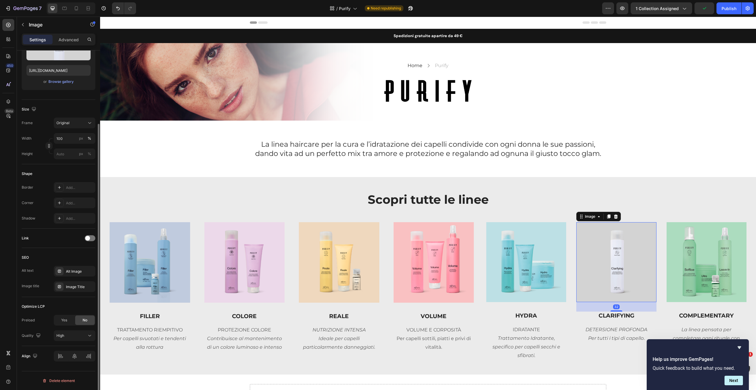
click at [91, 241] on div "Link" at bounding box center [59, 239] width 74 height 10
click at [92, 238] on div at bounding box center [90, 238] width 11 height 6
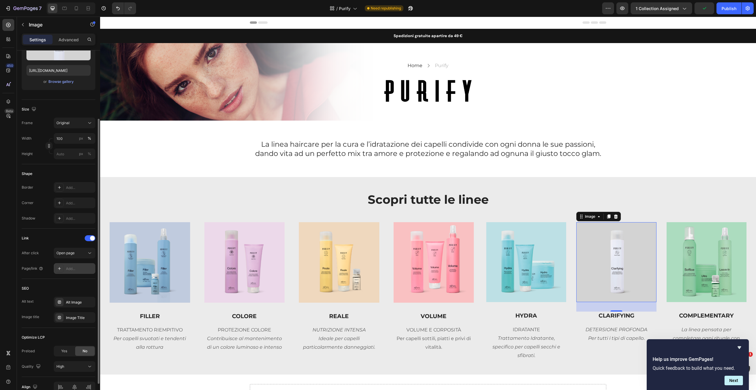
click at [83, 267] on div "Add..." at bounding box center [80, 268] width 28 height 5
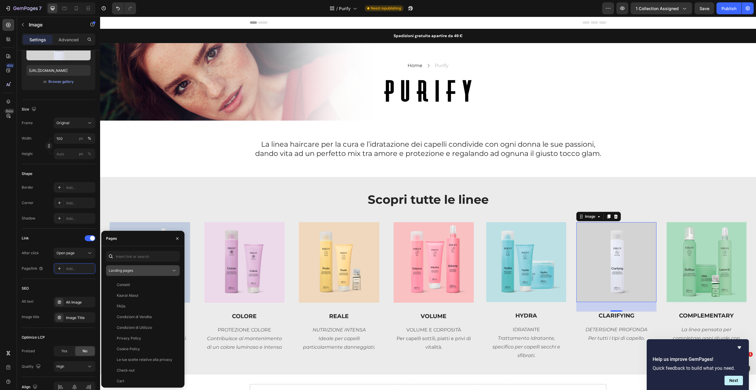
click at [141, 266] on button "Landing pages" at bounding box center [143, 270] width 74 height 11
drag, startPoint x: 133, startPoint y: 295, endPoint x: 134, endPoint y: 282, distance: 12.8
click at [133, 295] on span "Collection pages" at bounding box center [135, 296] width 28 height 5
click at [138, 257] on input "text" at bounding box center [143, 256] width 74 height 11
type input "CLARIF"
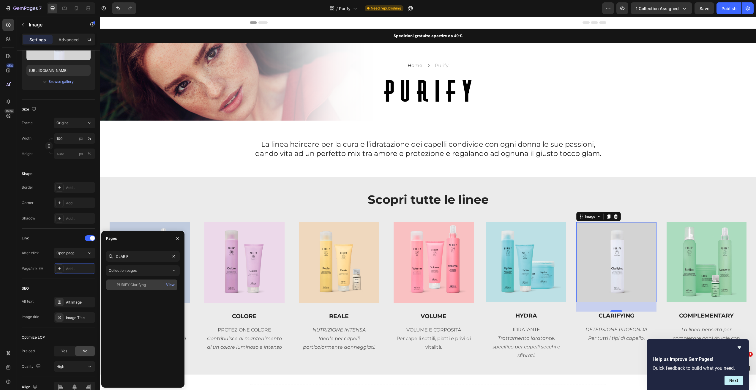
click at [137, 285] on div "PURIFY Clarifyng" at bounding box center [131, 284] width 29 height 5
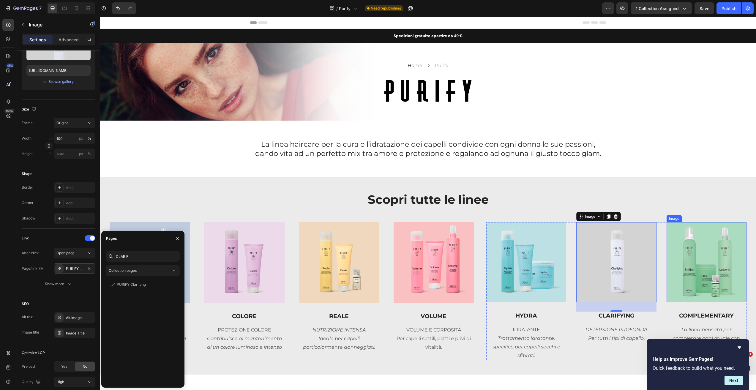
click at [682, 284] on img at bounding box center [707, 262] width 80 height 80
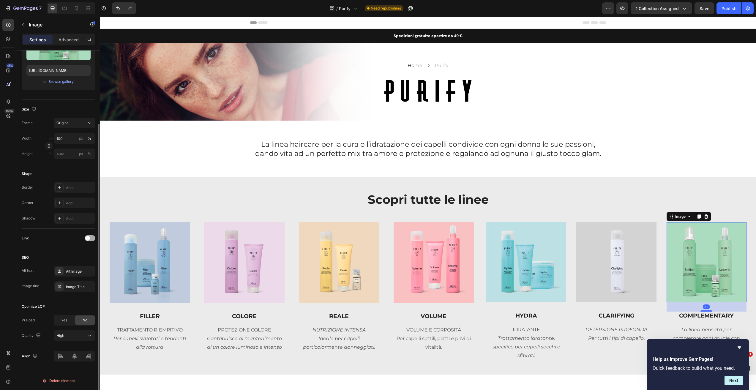
click at [89, 239] on span at bounding box center [87, 238] width 5 height 5
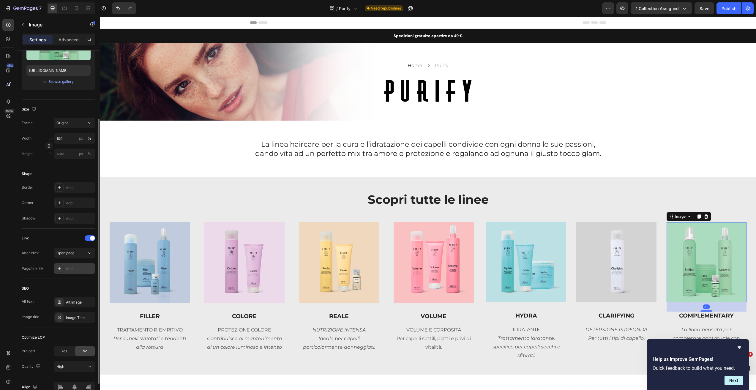
click at [79, 266] on div "Add..." at bounding box center [75, 268] width 42 height 11
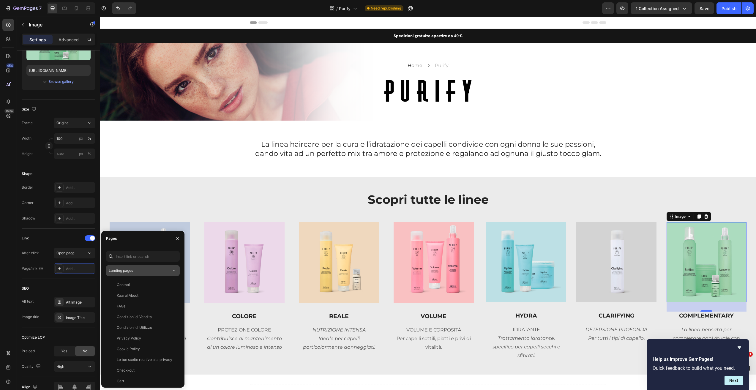
click at [134, 273] on div "Landing pages" at bounding box center [140, 270] width 62 height 5
drag, startPoint x: 130, startPoint y: 295, endPoint x: 133, endPoint y: 284, distance: 11.5
click at [130, 296] on span "Collection pages" at bounding box center [135, 296] width 28 height 5
click at [140, 256] on input "text" at bounding box center [143, 256] width 74 height 11
type input "C"
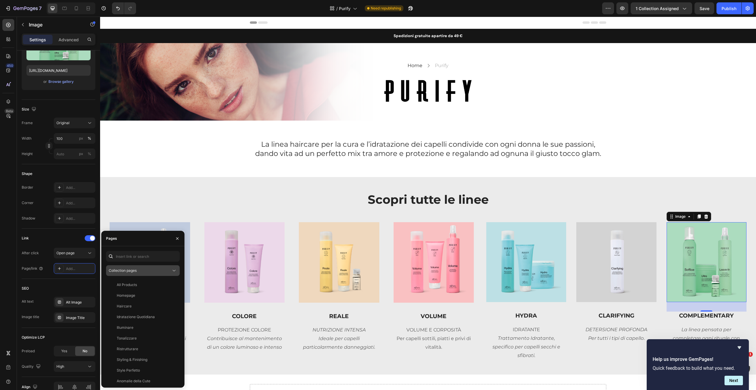
click at [165, 271] on div "Collection pages" at bounding box center [140, 270] width 62 height 5
click at [156, 306] on p "Product pages" at bounding box center [148, 307] width 54 height 5
click at [158, 256] on input "text" at bounding box center [143, 256] width 74 height 11
type input "C"
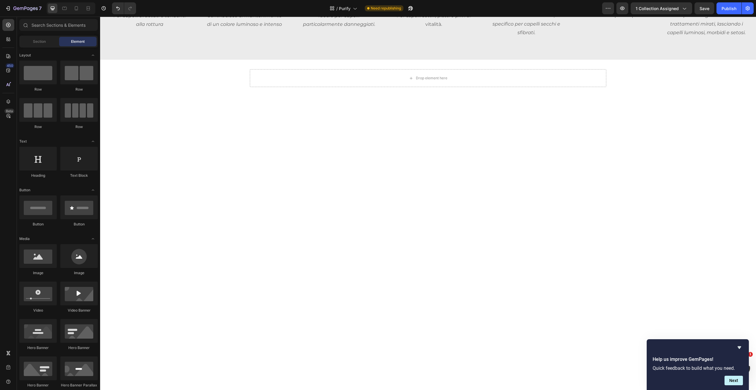
scroll to position [0, 0]
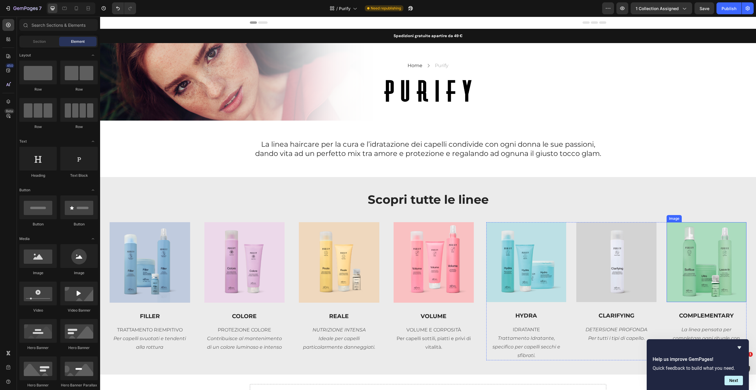
click at [705, 237] on img at bounding box center [707, 262] width 80 height 80
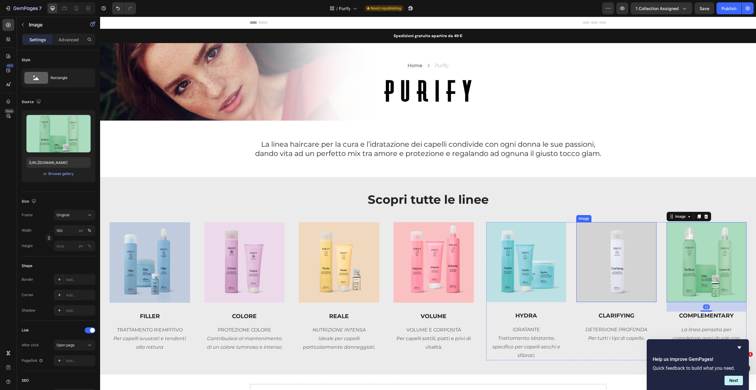
click at [613, 257] on img at bounding box center [616, 262] width 80 height 80
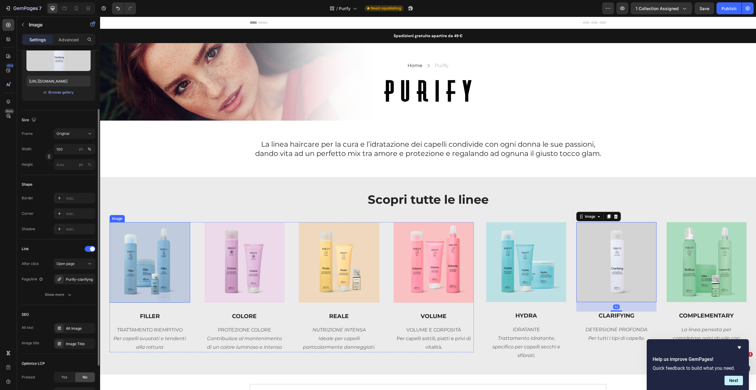
click at [151, 263] on img at bounding box center [150, 262] width 81 height 81
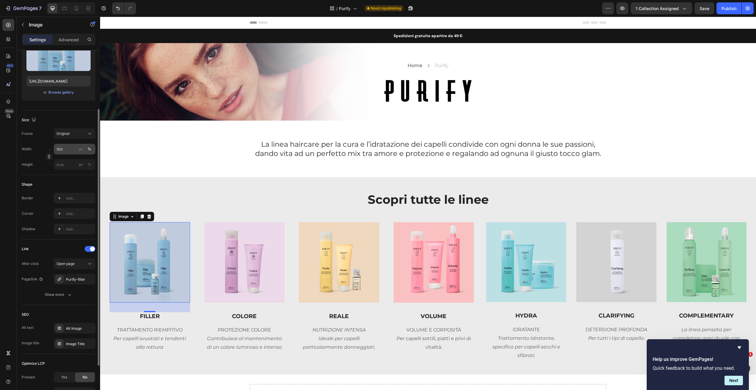
drag, startPoint x: 97, startPoint y: 161, endPoint x: 94, endPoint y: 153, distance: 8.5
click at [98, 161] on div at bounding box center [99, 237] width 2 height 257
click at [67, 37] on p "Advanced" at bounding box center [69, 40] width 20 height 6
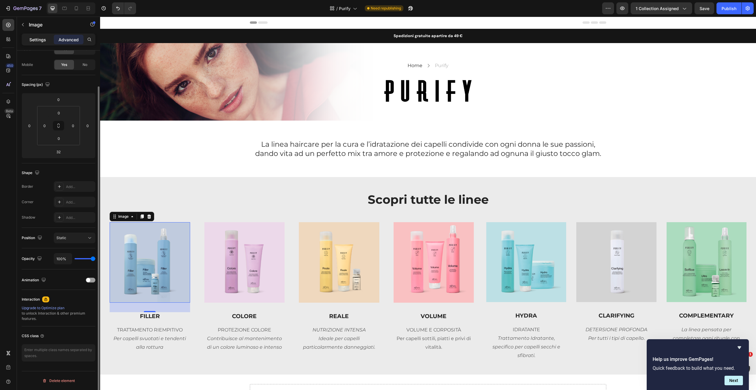
click at [45, 39] on p "Settings" at bounding box center [37, 40] width 17 height 6
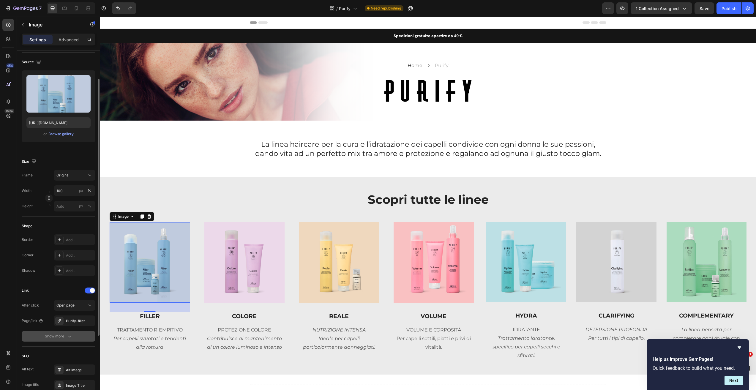
click at [69, 336] on icon "button" at bounding box center [70, 336] width 6 height 6
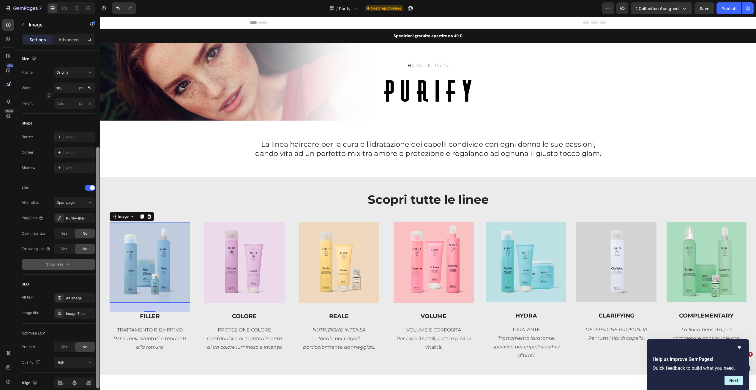
drag, startPoint x: 98, startPoint y: 307, endPoint x: 93, endPoint y: 374, distance: 67.3
click at [93, 375] on div "Style Rectangle Source Upload Image https://cdn.shopify.com/s/files/1/0825/5121…" at bounding box center [58, 229] width 83 height 357
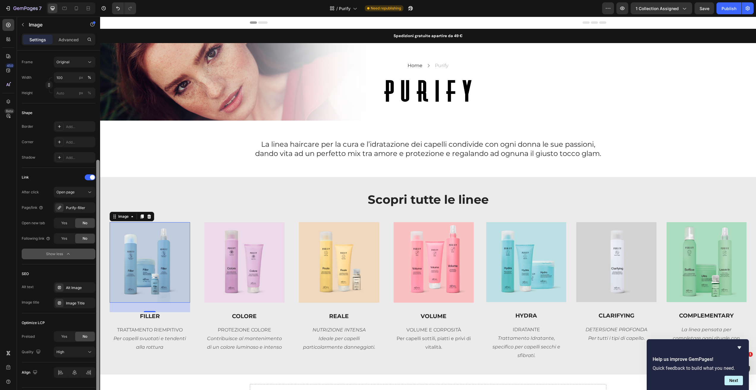
scroll to position [169, 0]
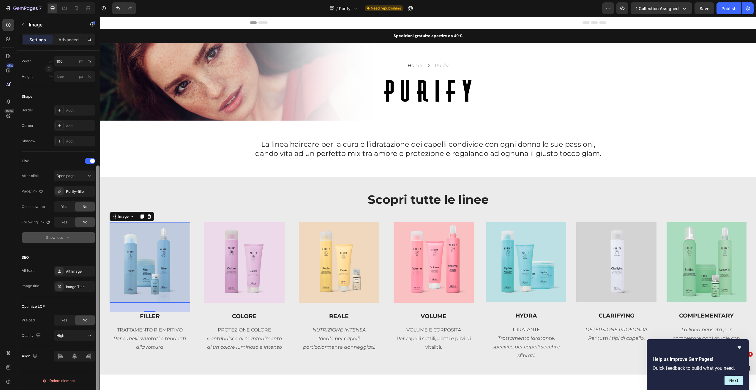
drag, startPoint x: 98, startPoint y: 338, endPoint x: 97, endPoint y: 360, distance: 22.6
click at [97, 360] on div at bounding box center [97, 286] width 3 height 242
click at [82, 239] on button "Show less" at bounding box center [59, 237] width 74 height 11
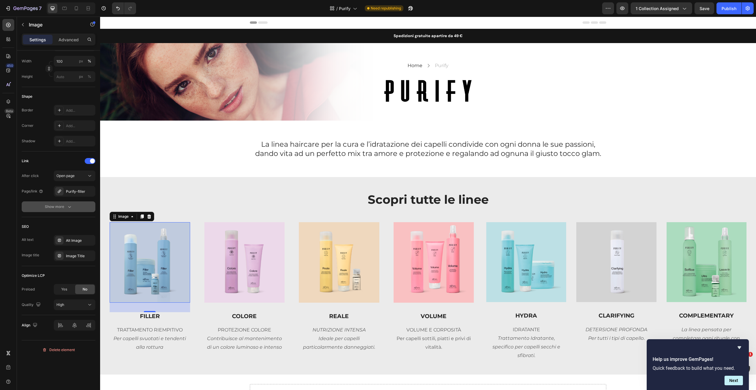
click at [86, 206] on button "Show more" at bounding box center [59, 206] width 74 height 11
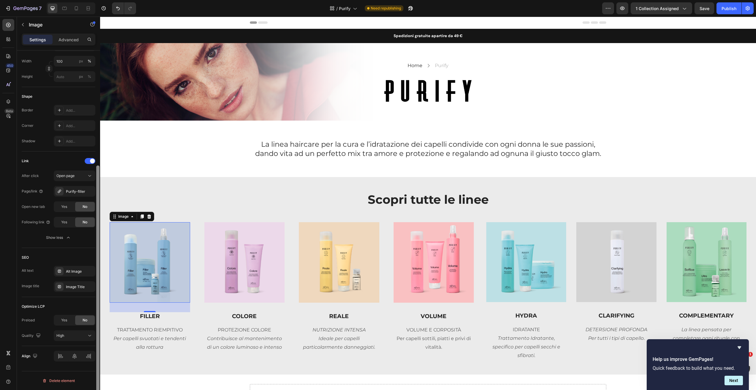
drag, startPoint x: 99, startPoint y: 189, endPoint x: 100, endPoint y: 197, distance: 7.7
click at [96, 198] on div at bounding box center [97, 286] width 3 height 242
drag, startPoint x: 704, startPoint y: 11, endPoint x: 707, endPoint y: 12, distance: 4.0
click at [704, 11] on div "Save" at bounding box center [705, 8] width 10 height 6
click at [729, 12] on button "Publish" at bounding box center [729, 8] width 25 height 12
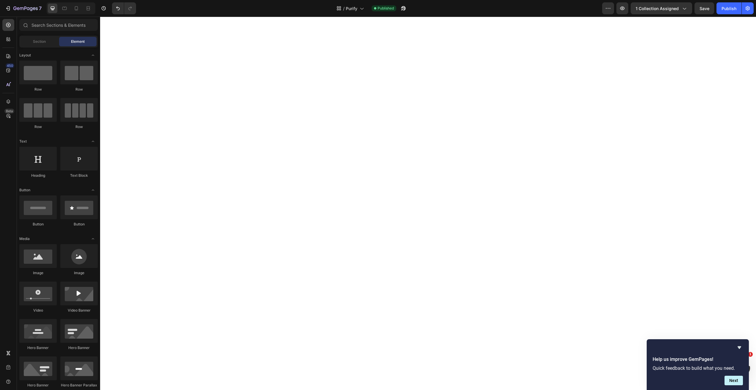
scroll to position [0, 0]
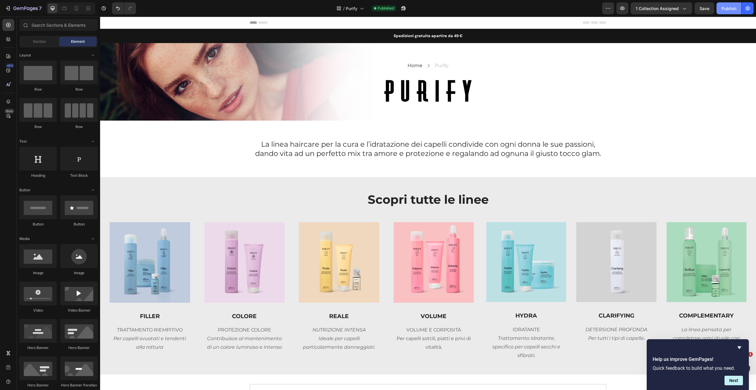
drag, startPoint x: 731, startPoint y: 10, endPoint x: 720, endPoint y: 13, distance: 12.0
click at [731, 10] on div "Publish" at bounding box center [729, 8] width 15 height 6
click at [149, 256] on img at bounding box center [150, 262] width 81 height 81
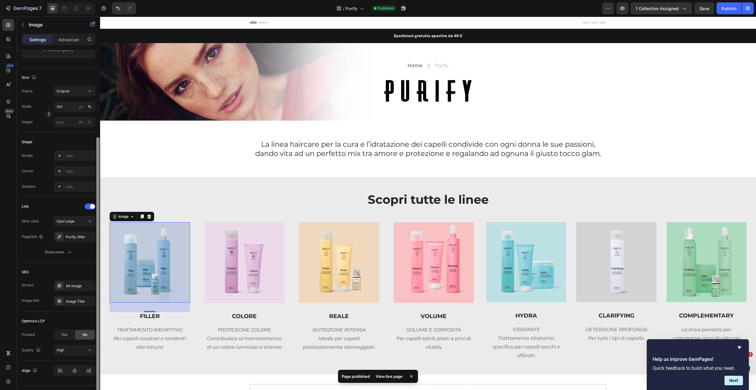
scroll to position [125, 0]
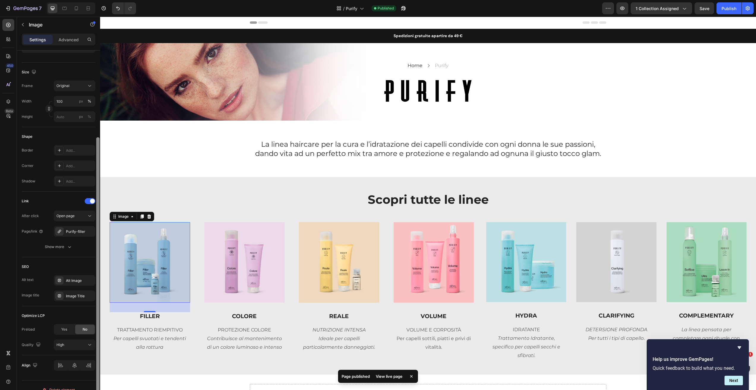
drag, startPoint x: 97, startPoint y: 171, endPoint x: 88, endPoint y: 263, distance: 91.9
click at [96, 269] on div at bounding box center [98, 225] width 4 height 357
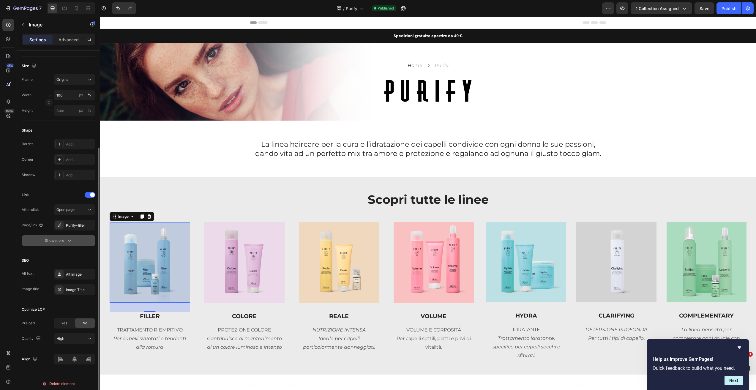
click at [78, 239] on button "Show more" at bounding box center [59, 240] width 74 height 11
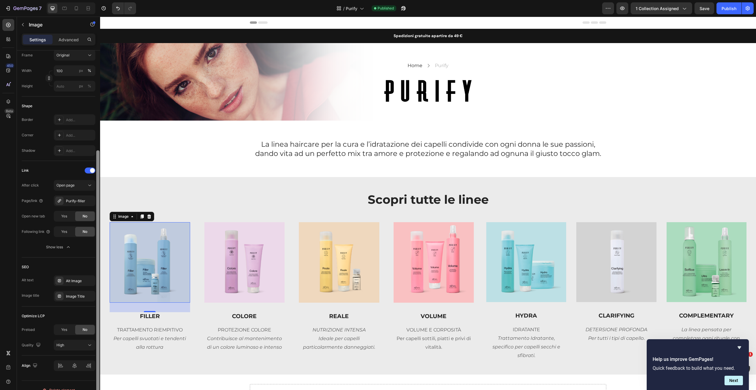
scroll to position [169, 0]
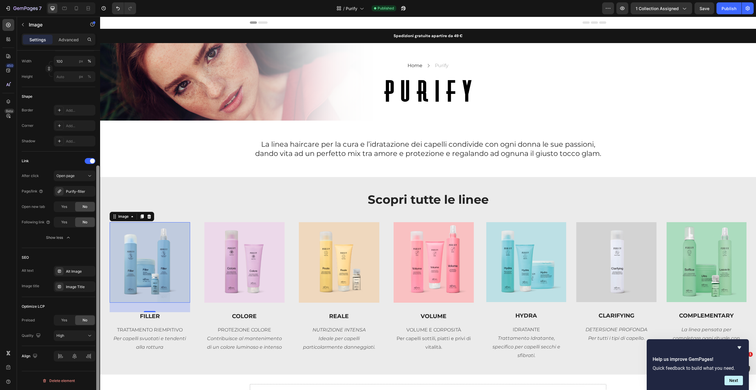
drag, startPoint x: 98, startPoint y: 231, endPoint x: 96, endPoint y: 264, distance: 33.6
click at [97, 266] on div at bounding box center [97, 286] width 3 height 242
click at [61, 41] on p "Advanced" at bounding box center [69, 40] width 20 height 6
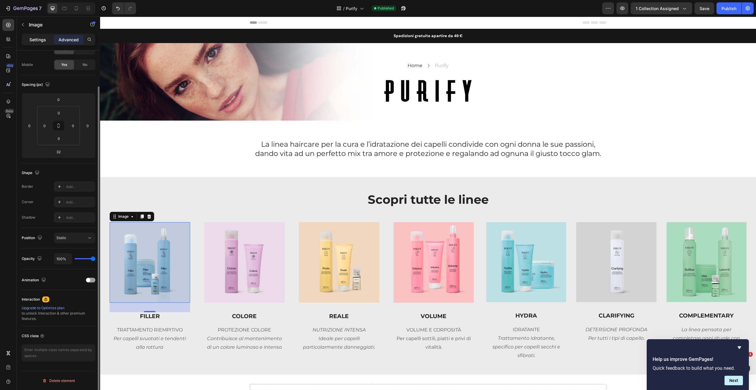
scroll to position [40, 0]
drag, startPoint x: 36, startPoint y: 41, endPoint x: 49, endPoint y: 65, distance: 27.8
click at [36, 41] on p "Settings" at bounding box center [37, 40] width 17 height 6
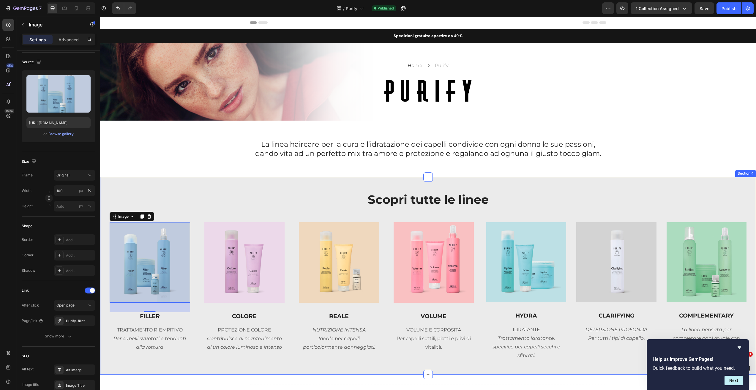
click at [171, 218] on div "Scopri tutte le linee Heading Row Image 32 FILLER Text block TRATTAMENTO RIEMPI…" at bounding box center [428, 275] width 637 height 169
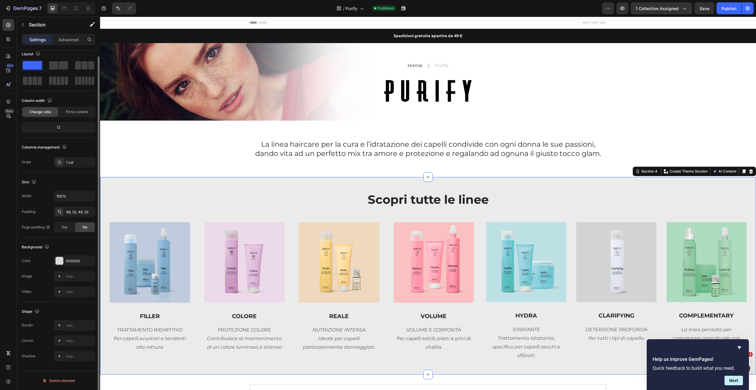
scroll to position [0, 0]
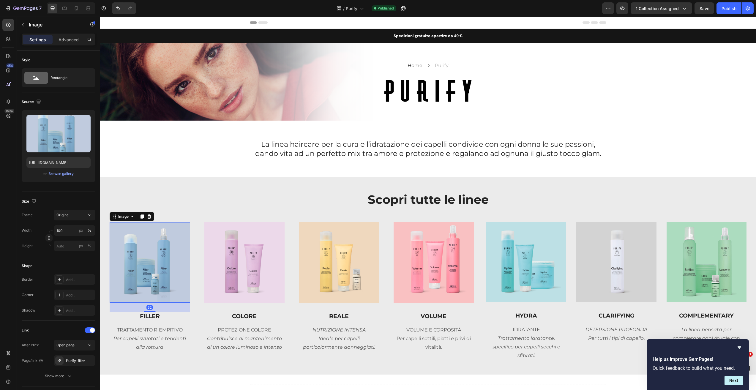
click at [176, 299] on img at bounding box center [150, 262] width 81 height 81
click at [69, 284] on div "Border Add... Corner Add... Shadow Add..." at bounding box center [59, 295] width 74 height 42
click at [26, 24] on button "button" at bounding box center [23, 25] width 10 height 10
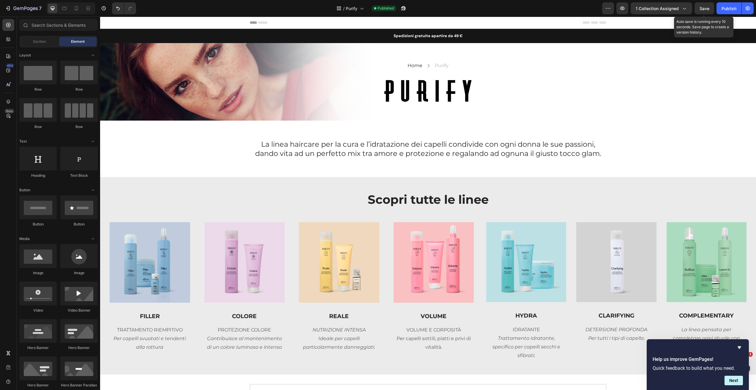
click at [707, 10] on span "Save" at bounding box center [705, 8] width 10 height 5
drag, startPoint x: 729, startPoint y: 10, endPoint x: 725, endPoint y: 11, distance: 4.3
click at [729, 10] on div "Publish" at bounding box center [729, 8] width 15 height 6
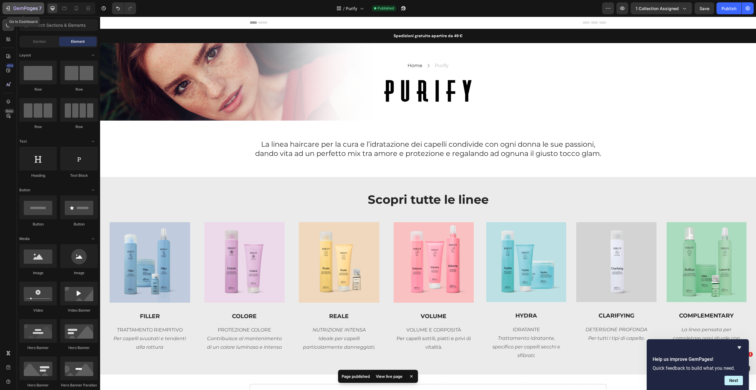
click at [22, 8] on icon "button" at bounding box center [25, 8] width 24 height 5
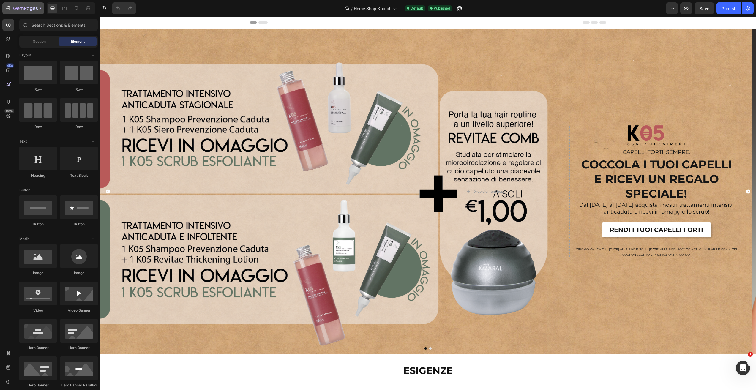
click at [19, 12] on button "7" at bounding box center [23, 8] width 42 height 12
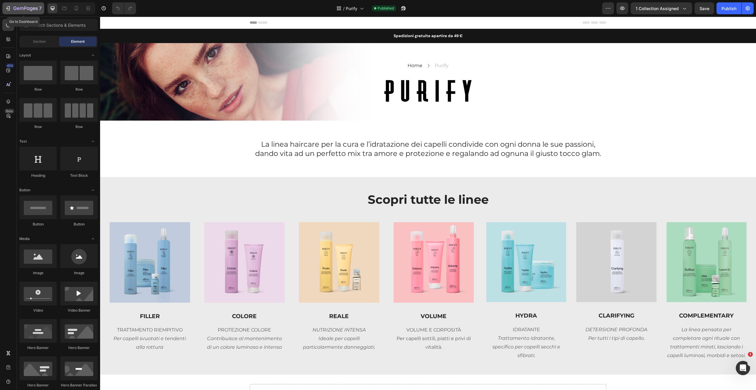
click at [13, 6] on div "7" at bounding box center [23, 8] width 37 height 7
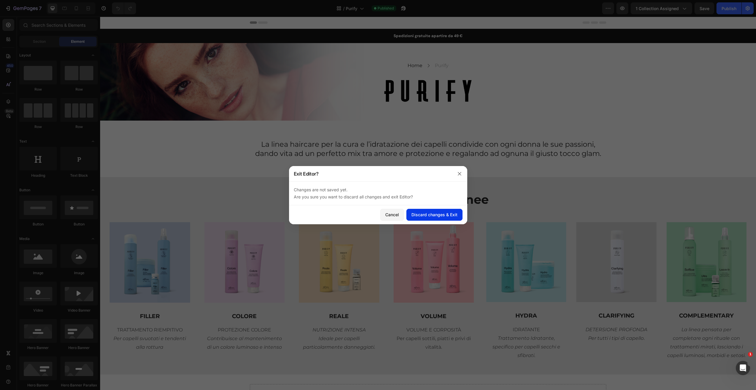
click at [437, 220] on button "Discard changes & Exit" at bounding box center [434, 215] width 56 height 12
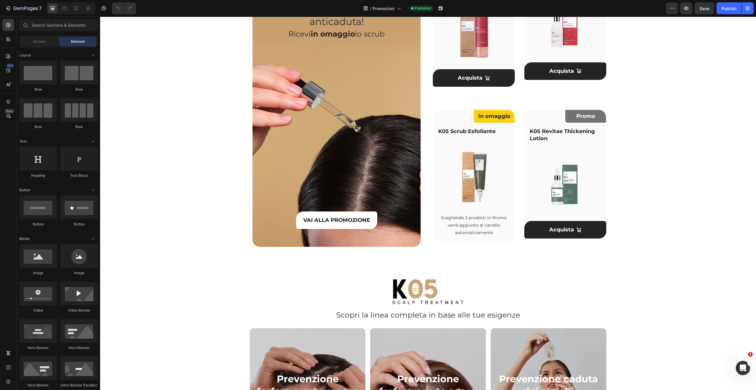
scroll to position [490, 0]
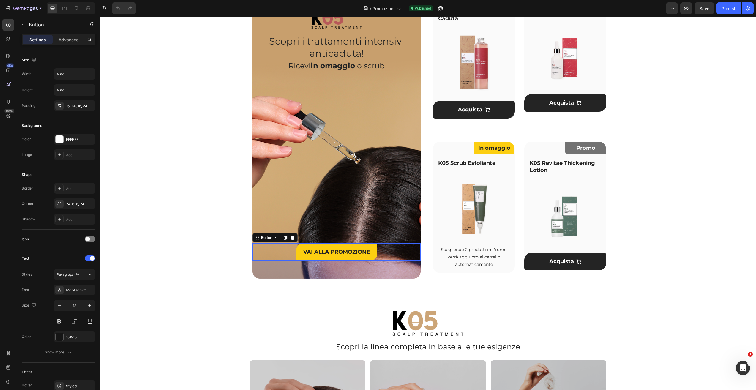
click at [371, 253] on link "VAI ALLA PROMOZIONE" at bounding box center [336, 252] width 81 height 18
click at [282, 239] on div at bounding box center [285, 237] width 7 height 7
click at [378, 253] on div "[PERSON_NAME] PROMOZIONE Button 83" at bounding box center [337, 252] width 168 height 18
click at [284, 236] on icon at bounding box center [285, 238] width 3 height 4
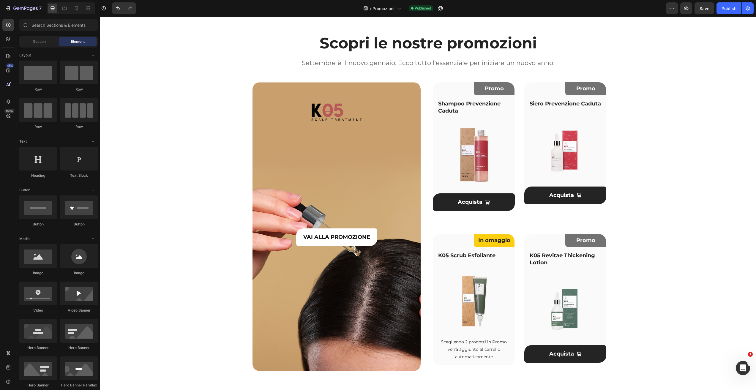
scroll to position [396, 0]
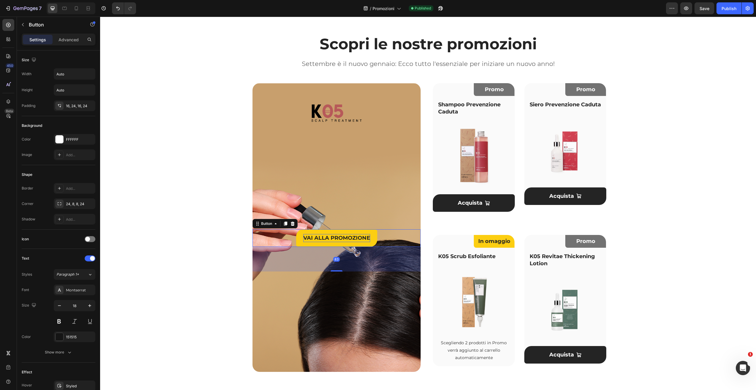
drag, startPoint x: 371, startPoint y: 238, endPoint x: 332, endPoint y: 237, distance: 39.8
click at [371, 238] on link "VAI ALLA PROMOZIONE" at bounding box center [336, 238] width 81 height 18
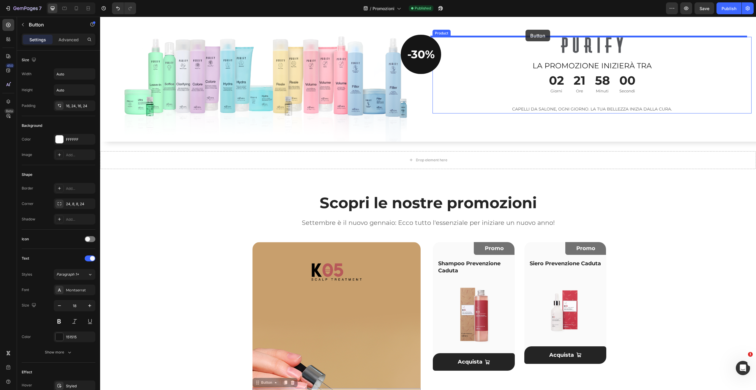
scroll to position [234, 0]
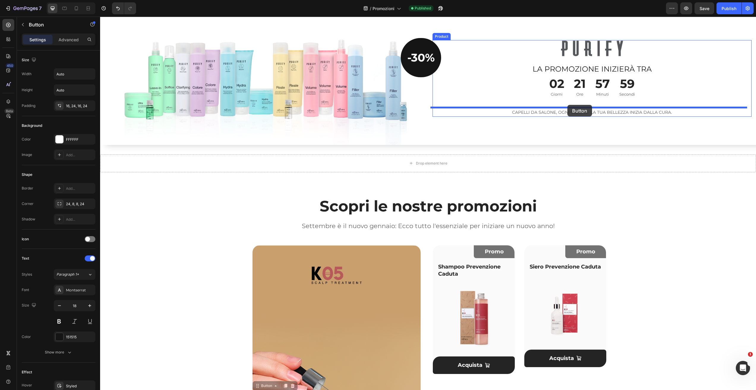
drag, startPoint x: 264, startPoint y: 225, endPoint x: 567, endPoint y: 105, distance: 325.9
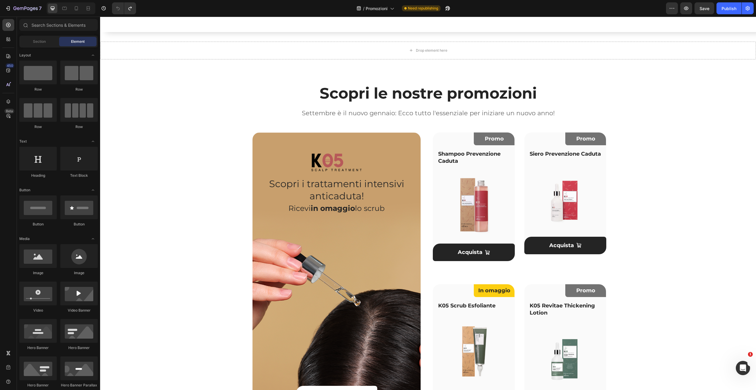
scroll to position [389, 0]
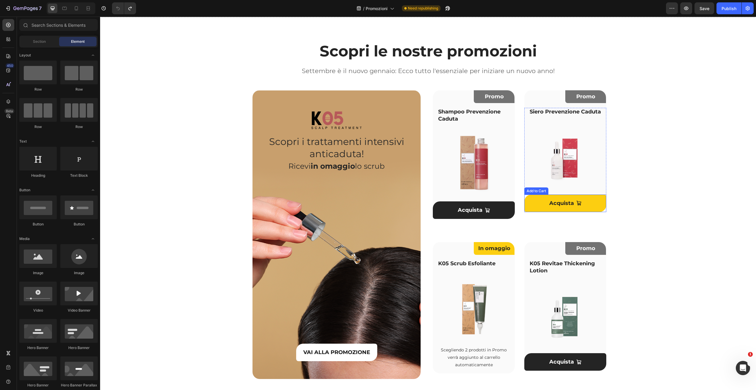
click at [594, 212] on button "Acquista" at bounding box center [565, 204] width 82 height 18
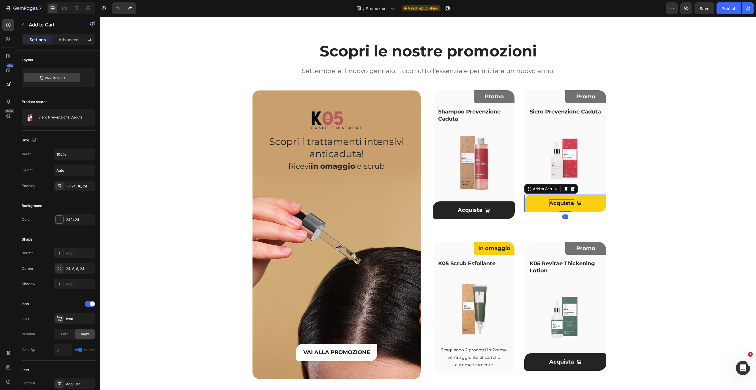
drag, startPoint x: 565, startPoint y: 197, endPoint x: 559, endPoint y: 208, distance: 12.8
click at [565, 191] on icon at bounding box center [565, 189] width 3 height 4
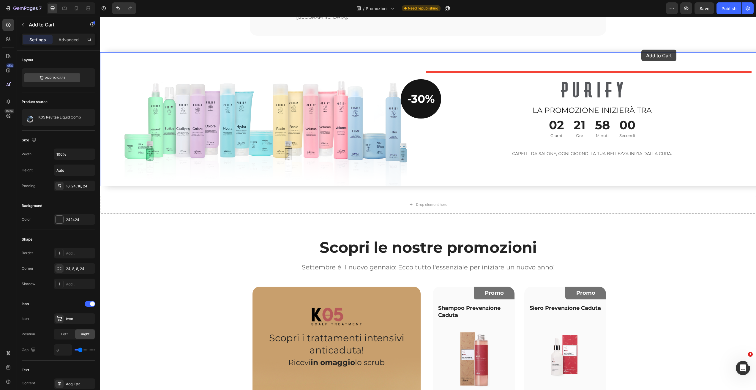
scroll to position [187, 0]
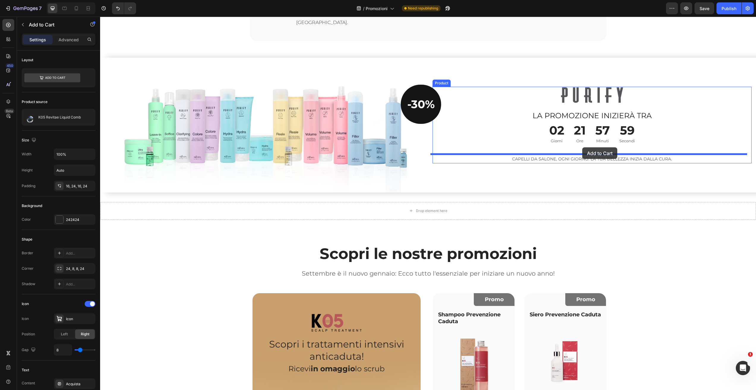
drag, startPoint x: 555, startPoint y: 203, endPoint x: 582, endPoint y: 148, distance: 61.4
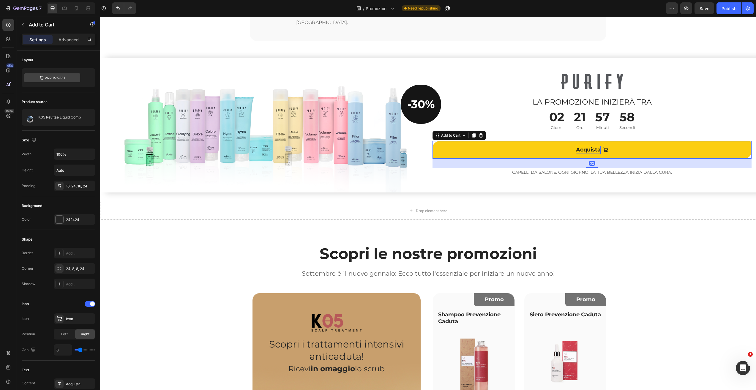
click at [595, 151] on div "Acquista" at bounding box center [588, 150] width 25 height 8
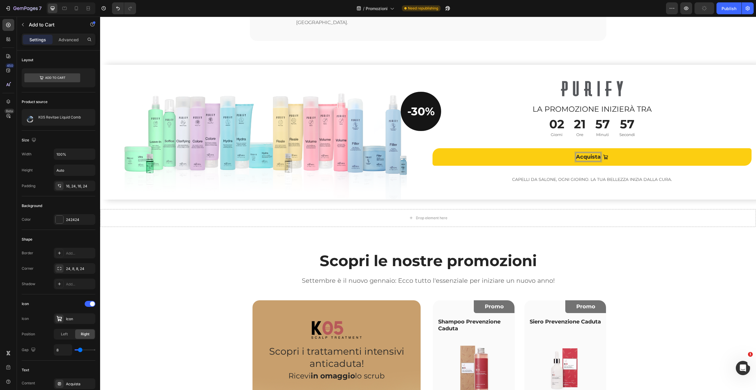
click at [466, 149] on button "Acquista" at bounding box center [592, 157] width 319 height 18
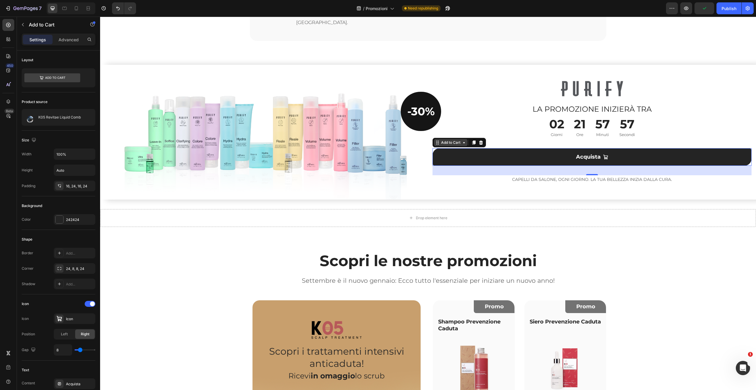
click at [452, 140] on div "Add to Cart" at bounding box center [451, 142] width 22 height 5
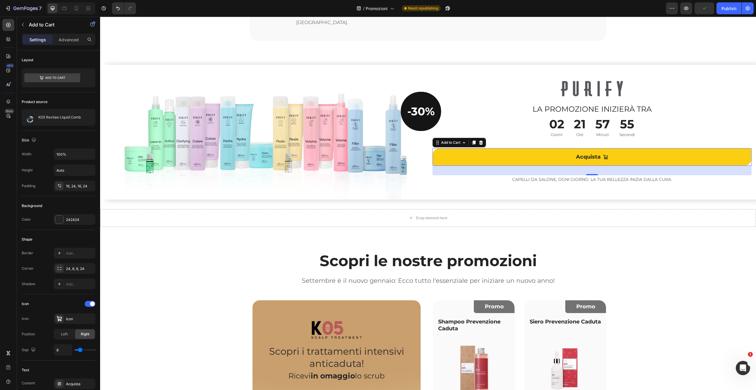
click at [678, 151] on button "Acquista" at bounding box center [592, 157] width 319 height 18
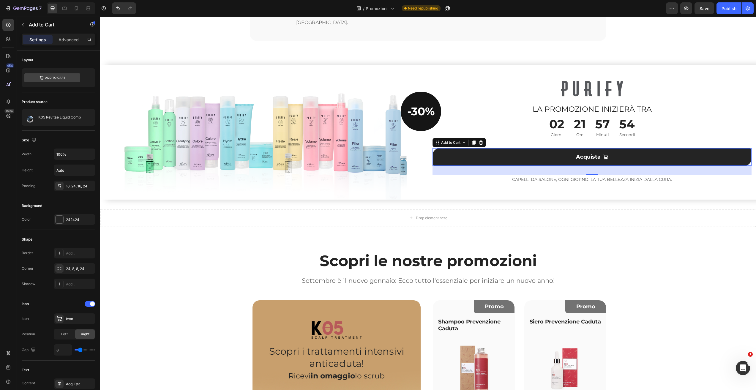
drag, startPoint x: 480, startPoint y: 133, endPoint x: 541, endPoint y: 158, distance: 65.4
click at [480, 140] on icon at bounding box center [481, 142] width 5 height 5
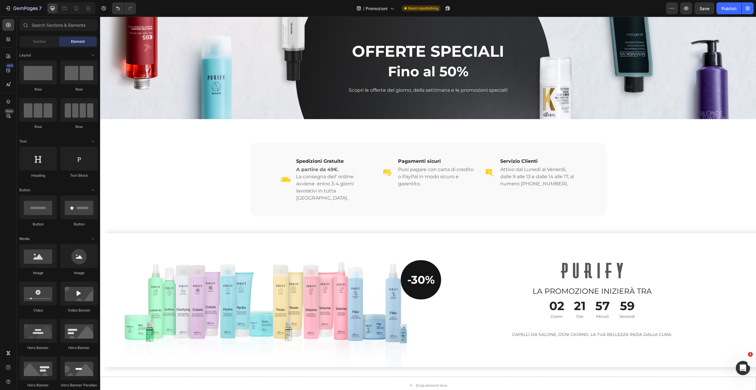
scroll to position [0, 0]
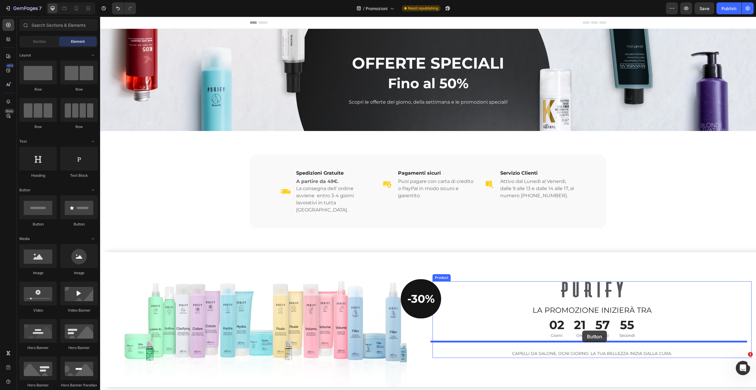
drag, startPoint x: 141, startPoint y: 228, endPoint x: 589, endPoint y: 325, distance: 459.1
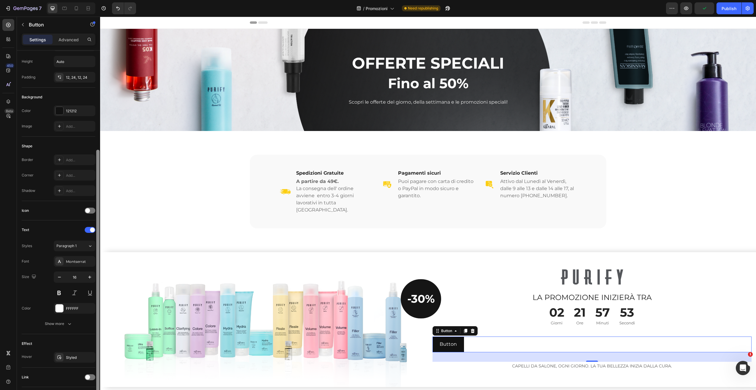
scroll to position [70, 0]
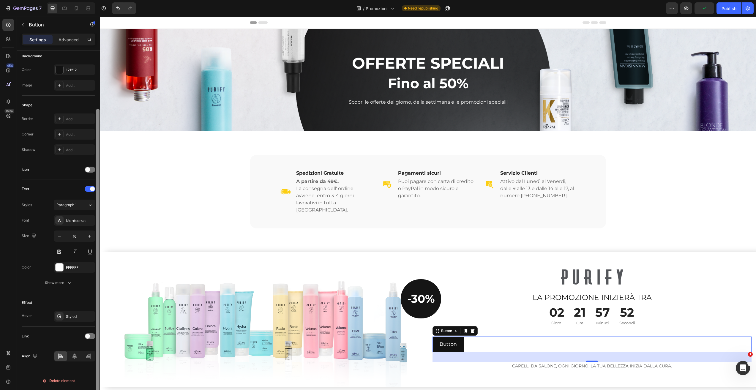
drag, startPoint x: 98, startPoint y: 282, endPoint x: 86, endPoint y: 372, distance: 90.5
click at [91, 386] on div "Size Width Auto Height Auto Padding 12, 24, 12, 24 Background Color 121212 Imag…" at bounding box center [58, 229] width 83 height 357
click at [76, 357] on icon at bounding box center [74, 356] width 4 height 5
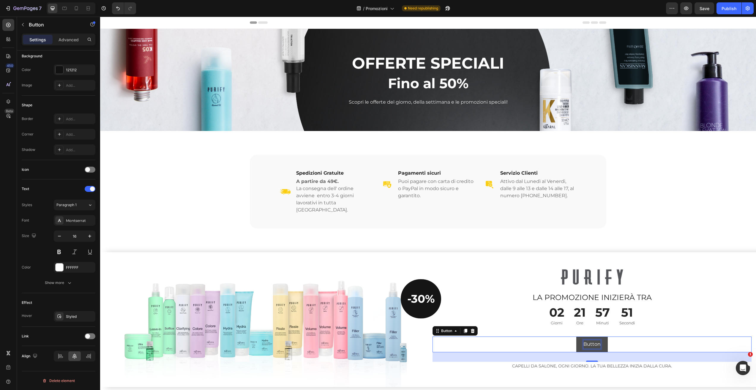
click at [592, 340] on p "Button" at bounding box center [592, 344] width 17 height 9
drag, startPoint x: 592, startPoint y: 336, endPoint x: 592, endPoint y: 339, distance: 3.3
click at [592, 340] on p "Button" at bounding box center [592, 344] width 17 height 9
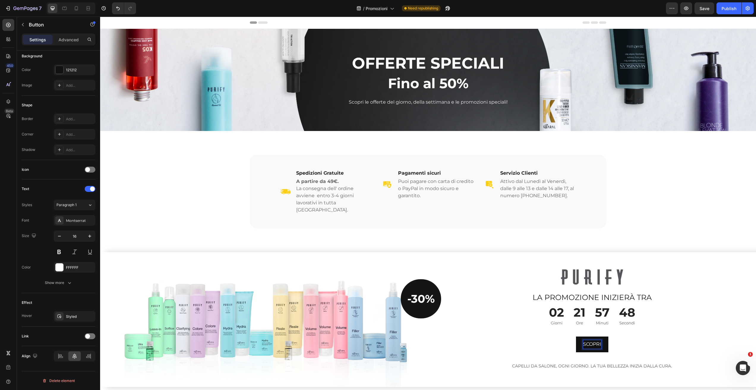
click at [576, 337] on button "SCOPRI" at bounding box center [592, 345] width 32 height 16
click at [573, 337] on button "SCOPRI DI" at bounding box center [592, 345] width 39 height 16
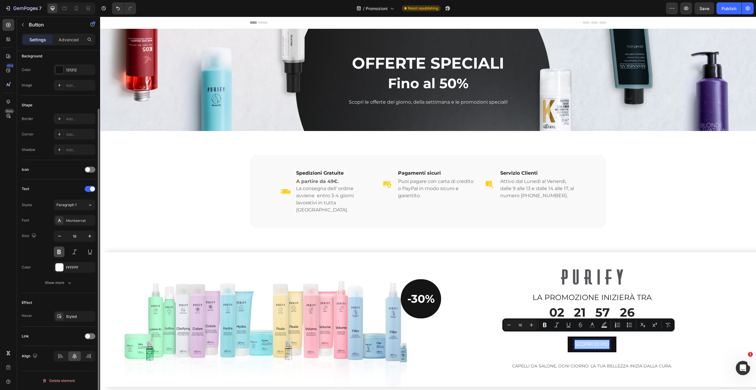
click at [61, 254] on button at bounding box center [59, 252] width 11 height 11
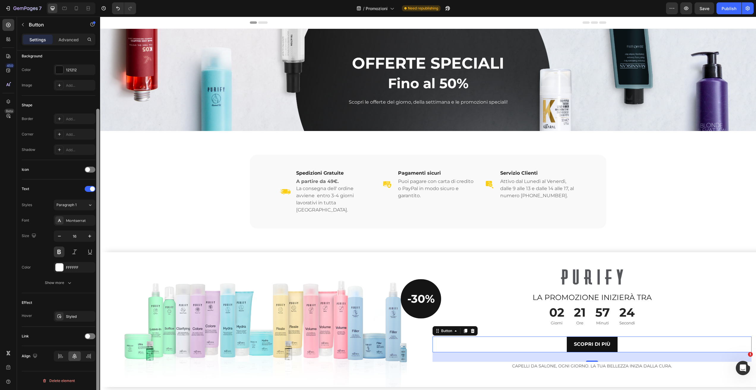
drag, startPoint x: 98, startPoint y: 236, endPoint x: 100, endPoint y: 286, distance: 50.5
click at [98, 286] on div at bounding box center [97, 258] width 3 height 298
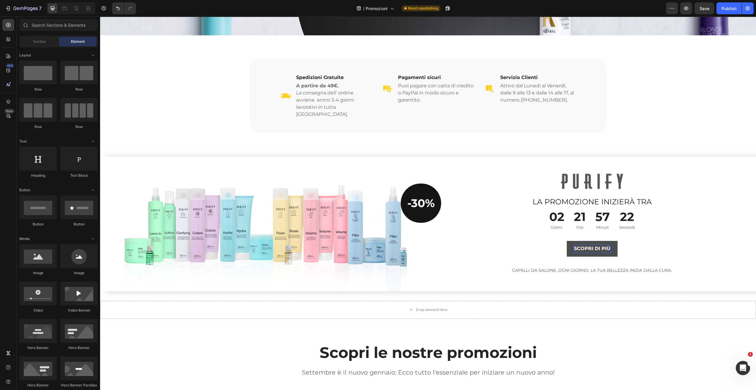
scroll to position [102, 0]
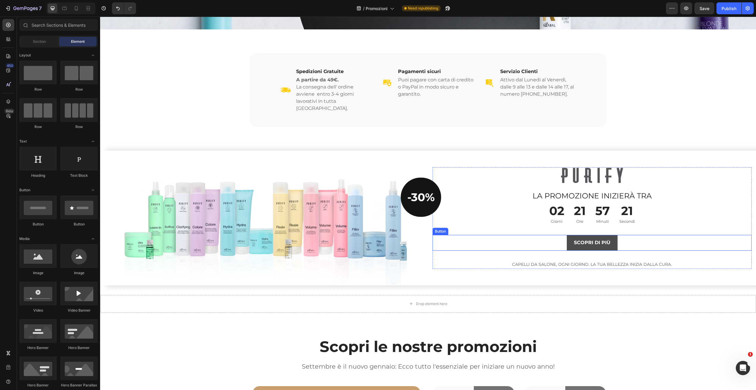
click at [610, 239] on button "SCOPRI DI PIÙ" at bounding box center [592, 243] width 51 height 16
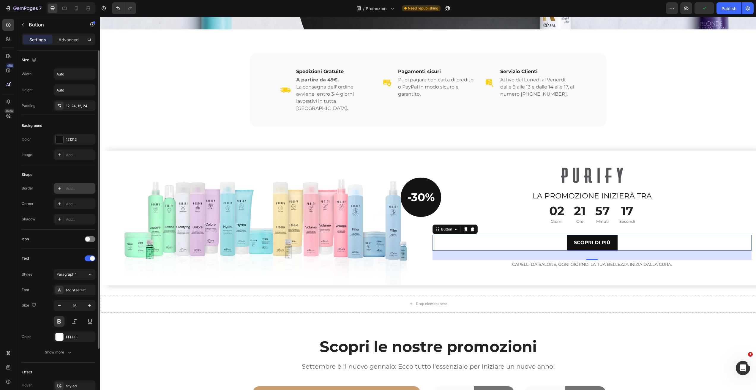
click at [59, 189] on icon at bounding box center [59, 188] width 5 height 5
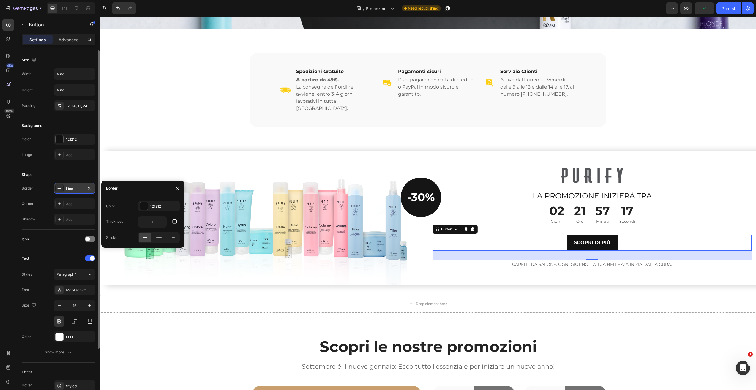
click at [60, 189] on icon at bounding box center [59, 188] width 5 height 5
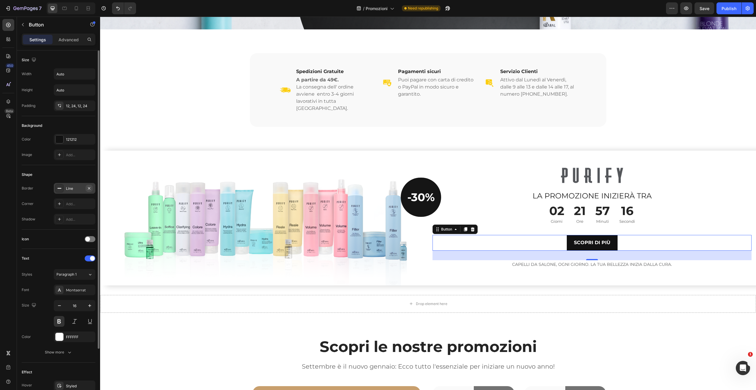
click at [88, 187] on icon "button" at bounding box center [89, 188] width 5 height 5
click at [59, 202] on icon at bounding box center [59, 203] width 5 height 5
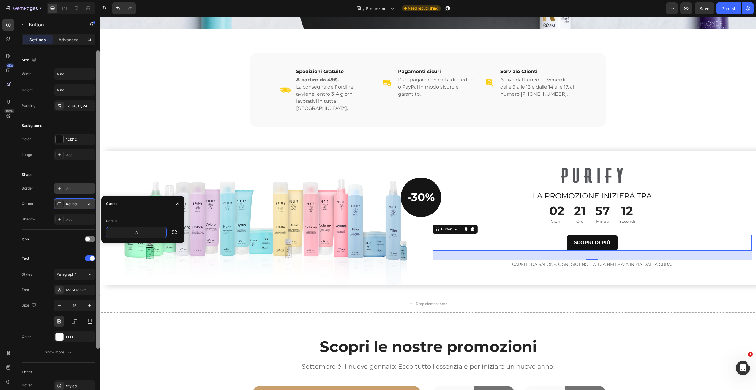
drag, startPoint x: 96, startPoint y: 155, endPoint x: 97, endPoint y: 167, distance: 11.9
click at [96, 150] on div at bounding box center [98, 229] width 4 height 357
click at [89, 275] on icon at bounding box center [90, 275] width 5 height 6
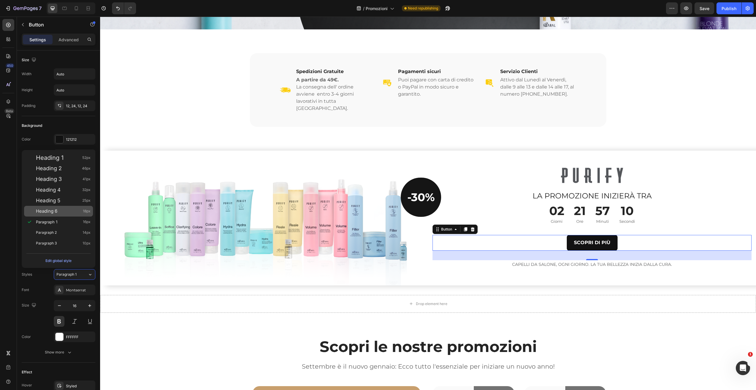
click at [65, 211] on div "Heading 6 18px" at bounding box center [63, 211] width 55 height 6
type input "18"
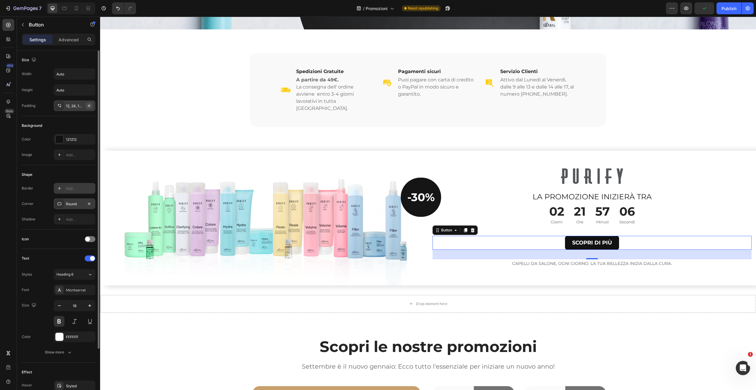
click at [88, 101] on div "12, 24, 12, 24" at bounding box center [75, 105] width 42 height 11
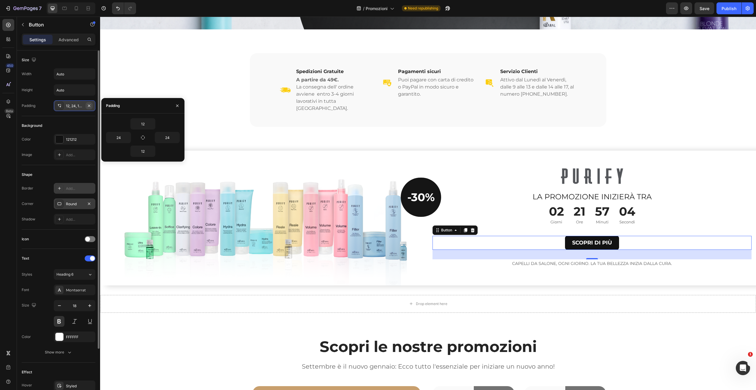
drag, startPoint x: 90, startPoint y: 107, endPoint x: 62, endPoint y: 107, distance: 27.3
click at [88, 106] on icon "button" at bounding box center [89, 105] width 5 height 5
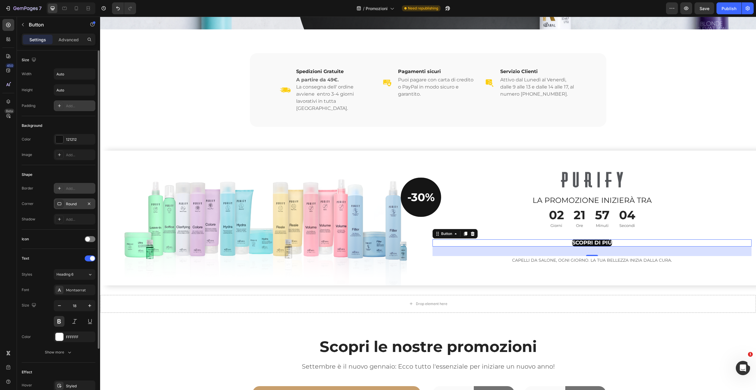
click at [59, 107] on icon at bounding box center [59, 105] width 5 height 5
type input "12"
type input "24"
type input "12"
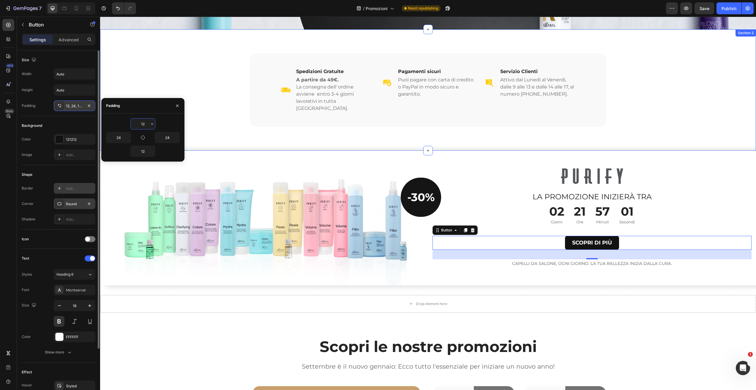
click at [220, 128] on div "Image Spedizioni Gratuite Heading A partire da 49€. La consegna dell' ordine av…" at bounding box center [428, 89] width 656 height 121
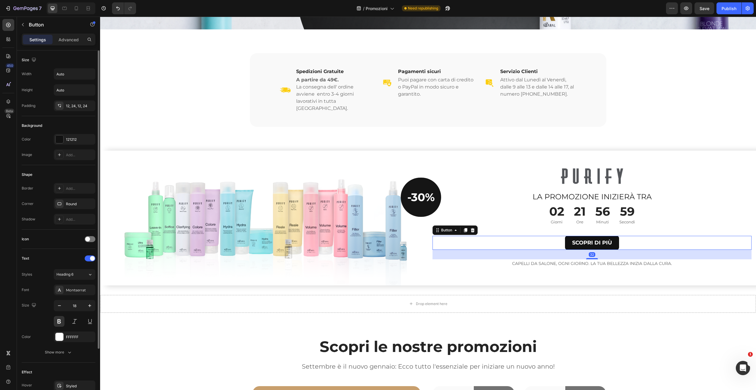
click at [617, 241] on div "SCOPRI DI PIÙ Button 32" at bounding box center [592, 243] width 319 height 14
click at [91, 272] on icon at bounding box center [90, 275] width 5 height 6
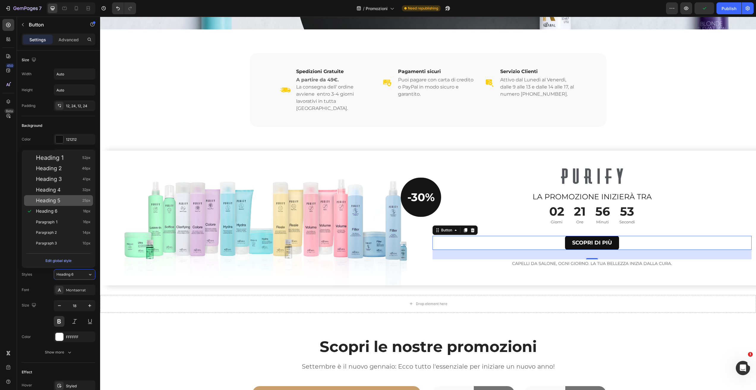
click at [65, 201] on div "Heading 5 25px" at bounding box center [63, 201] width 55 height 6
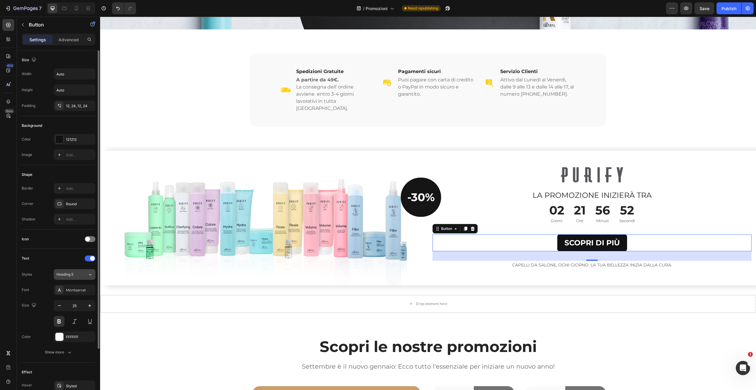
click at [92, 274] on icon at bounding box center [90, 275] width 5 height 6
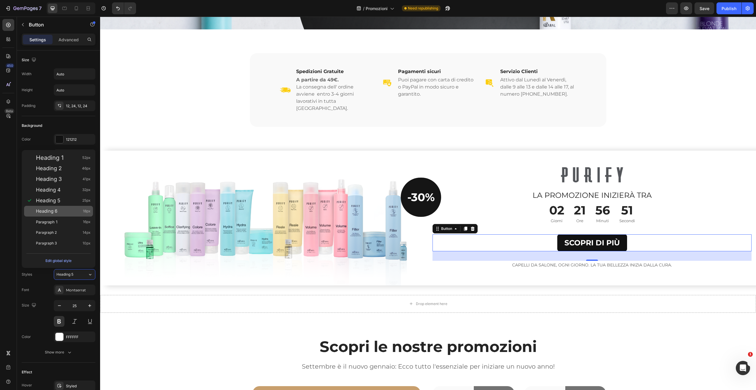
click at [66, 213] on div "Heading 6 18px" at bounding box center [63, 211] width 55 height 6
type input "18"
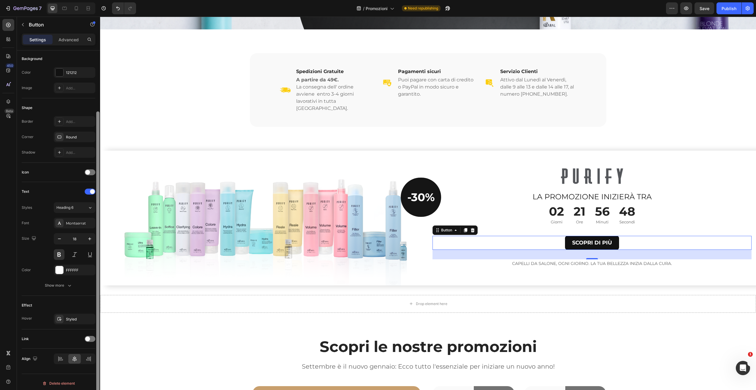
scroll to position [70, 0]
drag, startPoint x: 98, startPoint y: 132, endPoint x: 96, endPoint y: 232, distance: 100.7
click at [96, 216] on div at bounding box center [97, 258] width 3 height 298
click at [90, 338] on div at bounding box center [90, 336] width 11 height 6
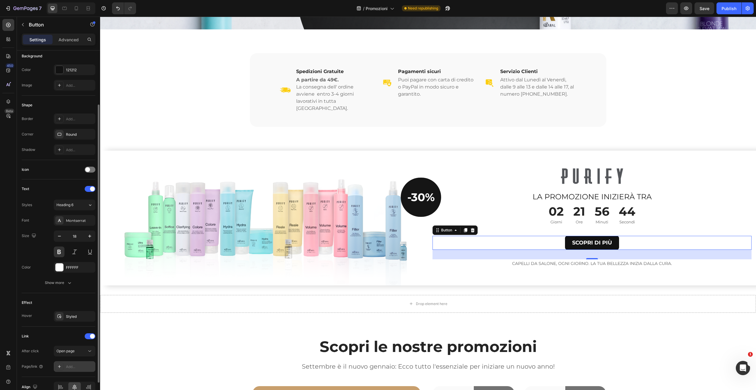
click at [78, 368] on div "Add..." at bounding box center [80, 366] width 28 height 5
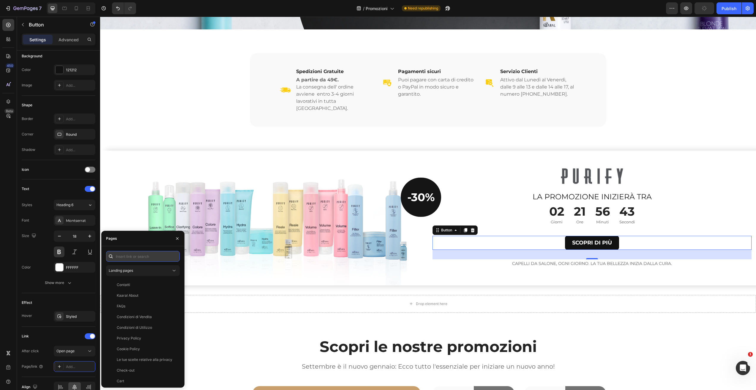
click at [137, 256] on input "text" at bounding box center [143, 256] width 74 height 11
click at [130, 273] on span "Landing pages" at bounding box center [121, 270] width 24 height 5
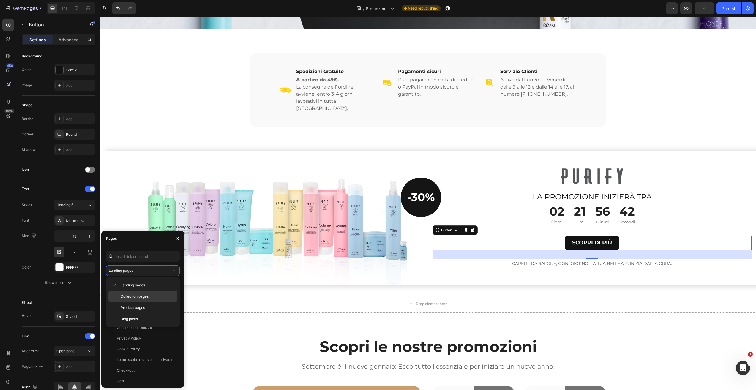
click at [127, 297] on span "Collection pages" at bounding box center [135, 296] width 28 height 5
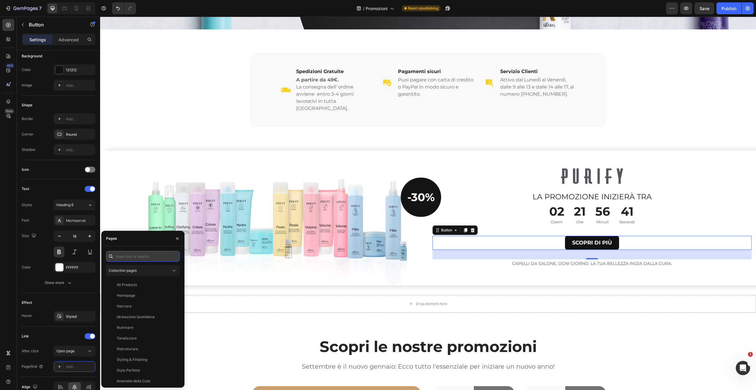
click at [139, 259] on input "text" at bounding box center [143, 256] width 74 height 11
type input "PURI"
click at [132, 284] on div "Purify" at bounding box center [141, 284] width 67 height 5
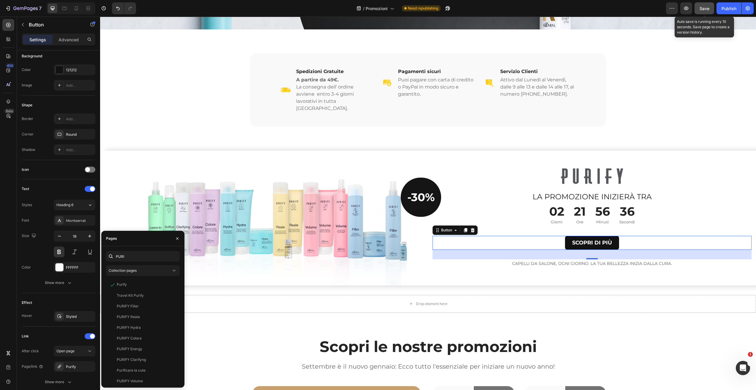
click at [703, 10] on span "Save" at bounding box center [705, 8] width 10 height 5
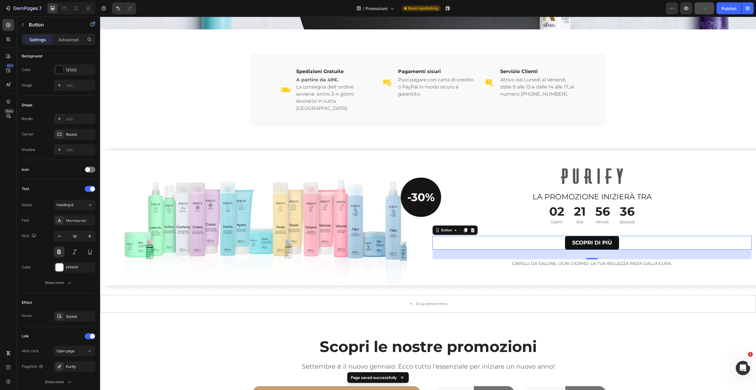
drag, startPoint x: 722, startPoint y: 7, endPoint x: 711, endPoint y: 12, distance: 12.0
click at [722, 7] on div "Publish" at bounding box center [729, 8] width 15 height 6
click at [601, 239] on p "SCOPRI DI PIÙ" at bounding box center [592, 242] width 40 height 7
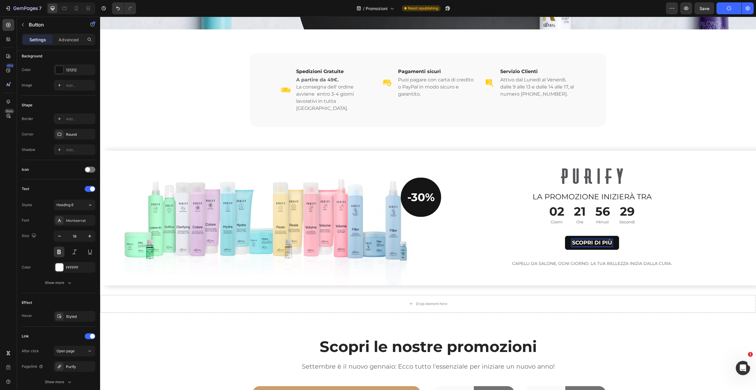
click at [625, 238] on div "SCOPRI DI PIÙ Button 32" at bounding box center [592, 243] width 319 height 14
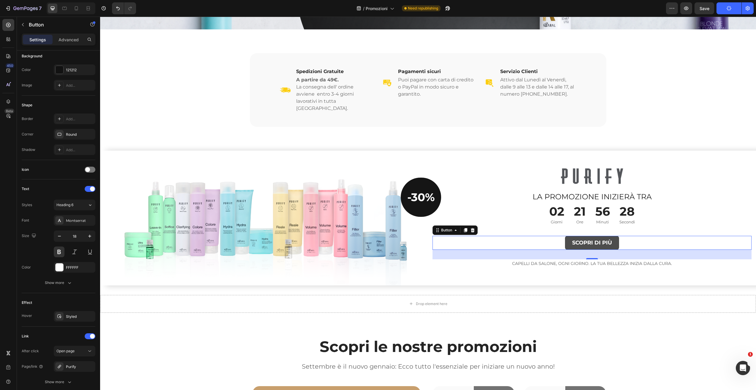
click at [610, 238] on link "SCOPRI DI PIÙ" at bounding box center [592, 243] width 54 height 14
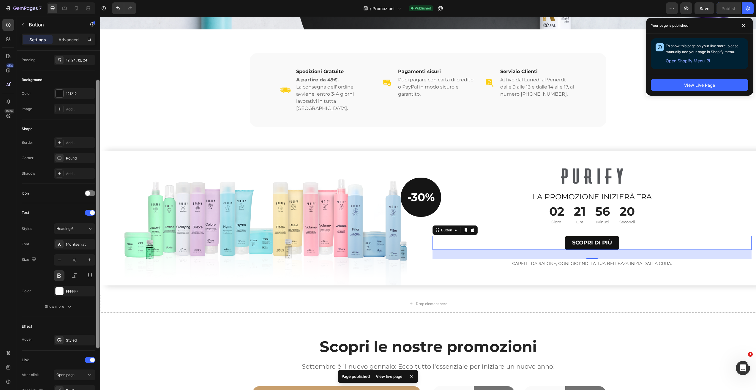
scroll to position [39, 0]
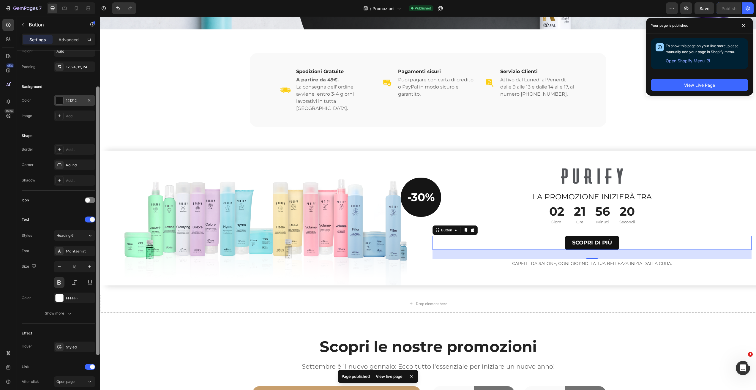
drag, startPoint x: 96, startPoint y: 109, endPoint x: 84, endPoint y: 95, distance: 18.6
click at [92, 86] on div "Size Width Auto Height Auto Padding 12, 24, 12, 24 Background Color 121212 Imag…" at bounding box center [58, 229] width 83 height 357
click at [81, 67] on div "12, 24, 12, 24" at bounding box center [74, 66] width 17 height 5
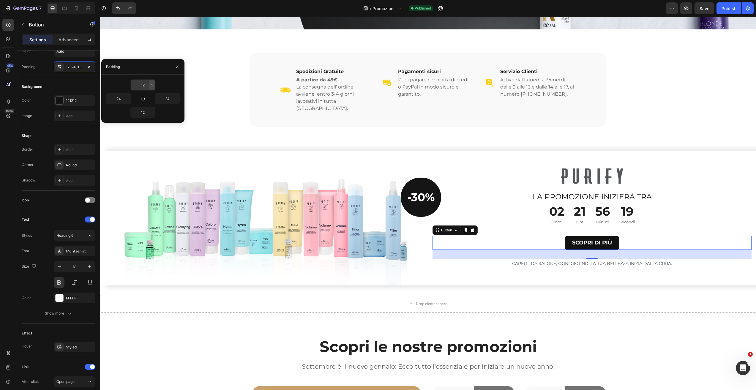
click at [153, 86] on icon "button" at bounding box center [152, 85] width 5 height 5
drag, startPoint x: 152, startPoint y: 116, endPoint x: 147, endPoint y: 119, distance: 5.5
click at [153, 130] on div "Auto Auto XXS 2px XS 4px S 8px M 12px L 16px XL 24px 2XL 32px 3XL 48px 4XL 80px…" at bounding box center [128, 122] width 53 height 60
drag, startPoint x: 145, startPoint y: 116, endPoint x: 149, endPoint y: 116, distance: 3.7
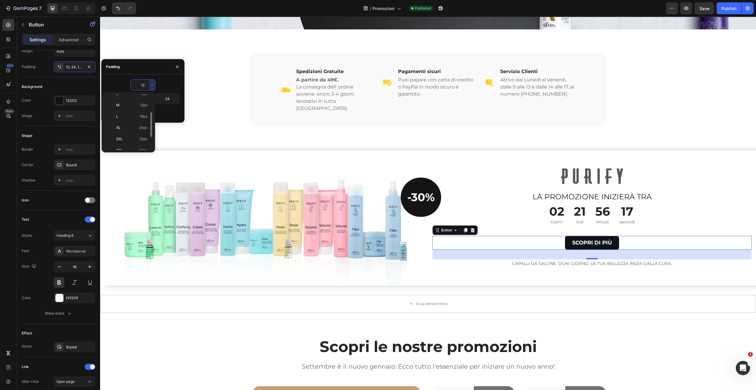
click at [146, 117] on span "16px" at bounding box center [144, 116] width 8 height 5
type input "16"
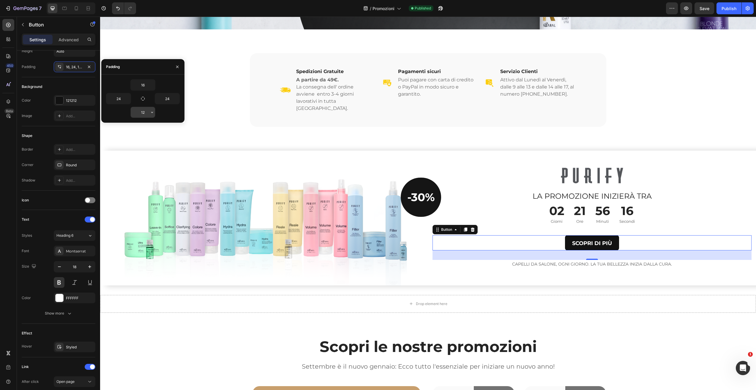
drag, startPoint x: 154, startPoint y: 113, endPoint x: 154, endPoint y: 117, distance: 4.5
click at [154, 113] on icon "button" at bounding box center [152, 112] width 5 height 5
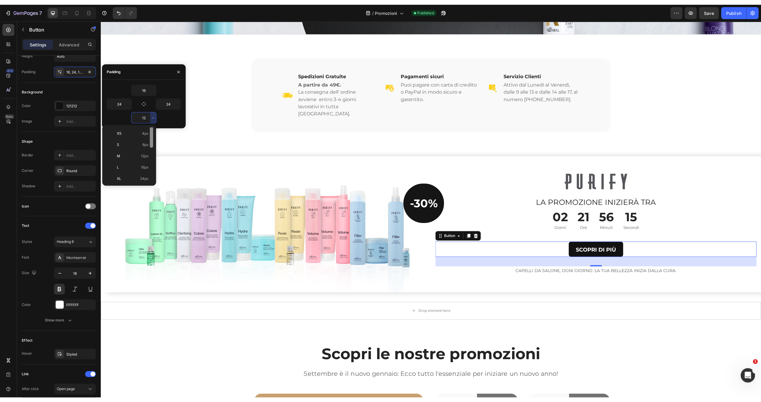
scroll to position [28, 0]
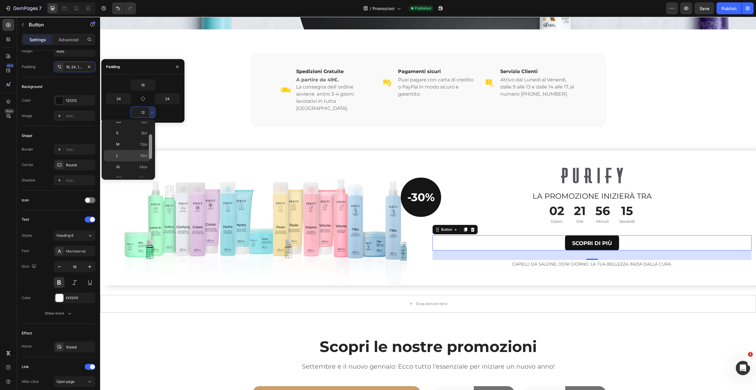
drag, startPoint x: 151, startPoint y: 141, endPoint x: 144, endPoint y: 155, distance: 15.7
click at [152, 152] on div at bounding box center [150, 146] width 3 height 25
click at [143, 156] on span "16px" at bounding box center [144, 155] width 8 height 5
type input "16"
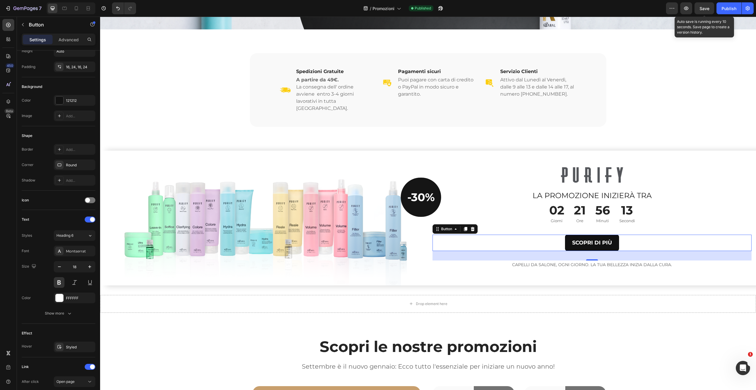
click at [703, 5] on div "Save" at bounding box center [705, 8] width 10 height 6
click at [726, 8] on div "Publish" at bounding box center [729, 8] width 15 height 6
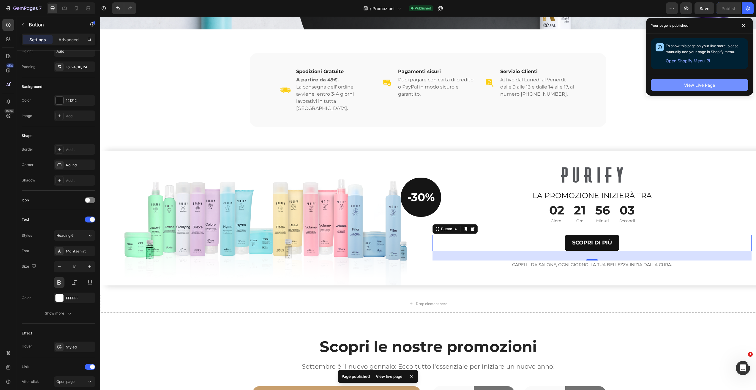
click at [707, 90] on button "View Live Page" at bounding box center [699, 85] width 97 height 12
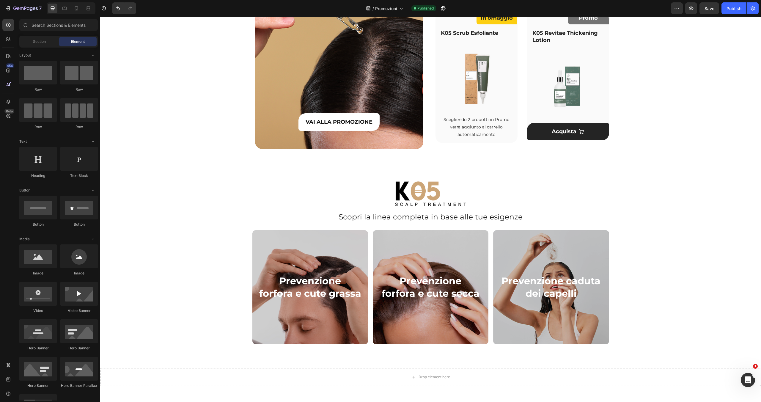
scroll to position [622, 0]
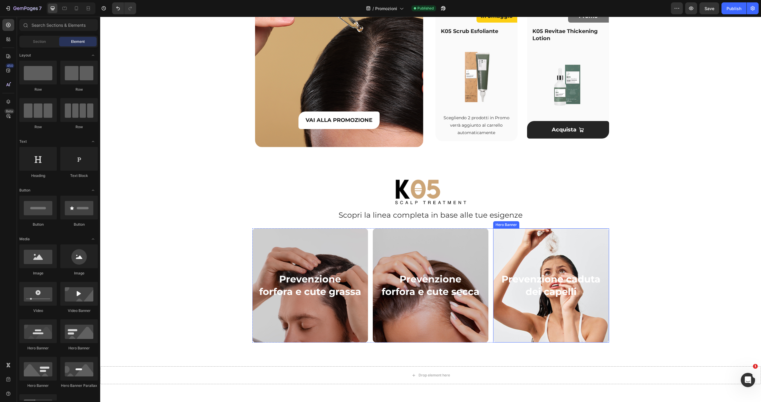
click at [596, 250] on div "Overlay" at bounding box center [551, 285] width 116 height 114
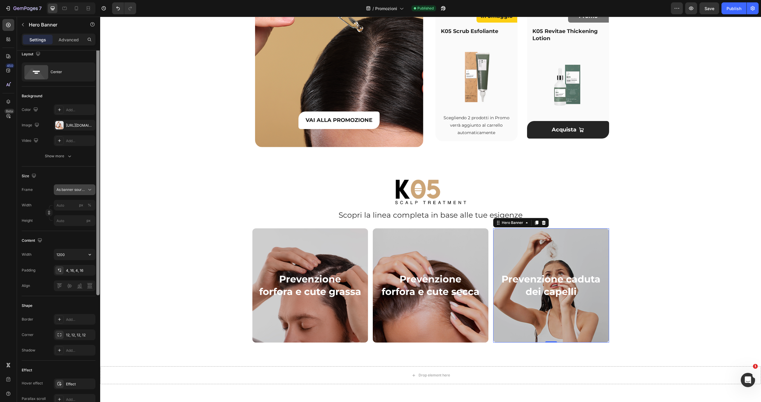
scroll to position [0, 0]
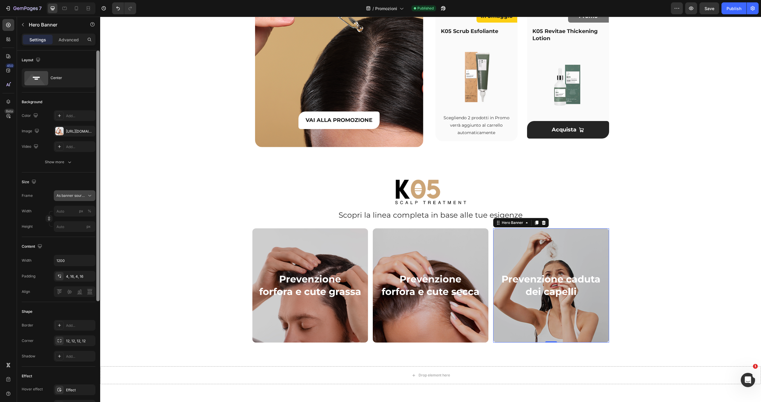
drag, startPoint x: 97, startPoint y: 273, endPoint x: 93, endPoint y: 200, distance: 73.2
click at [93, 200] on div "Layout Center Background The changes might be hidden by the video. Color Add...…" at bounding box center [58, 235] width 83 height 368
click at [21, 9] on icon "button" at bounding box center [25, 8] width 24 height 5
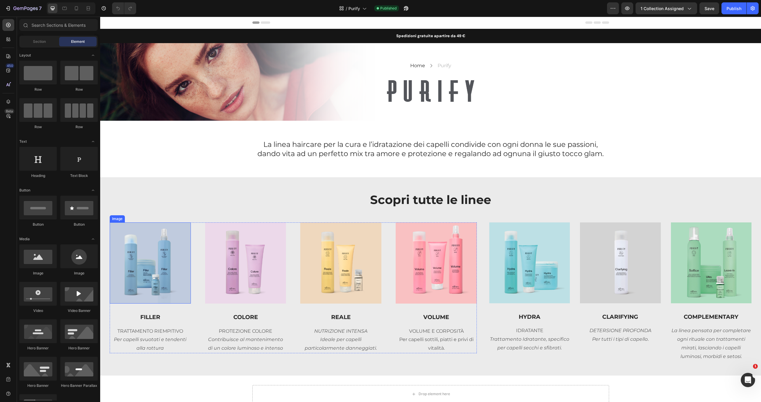
click at [186, 273] on img at bounding box center [150, 262] width 81 height 81
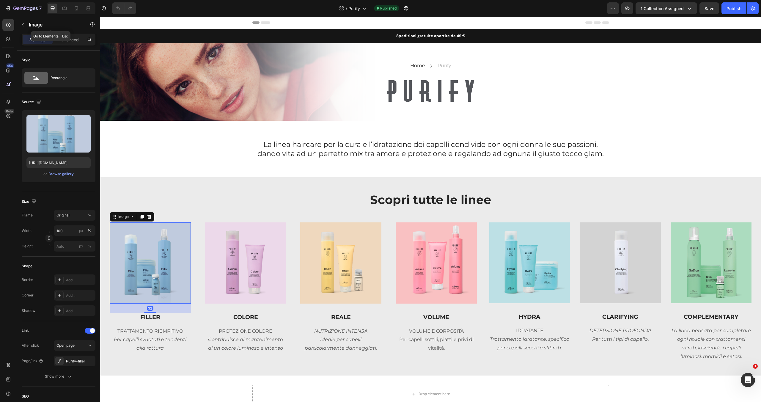
click at [23, 23] on icon "button" at bounding box center [23, 24] width 5 height 5
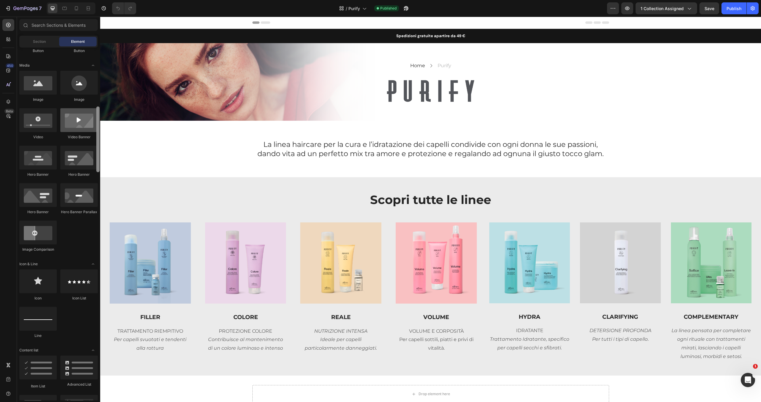
drag, startPoint x: 99, startPoint y: 107, endPoint x: 94, endPoint y: 133, distance: 26.6
click at [98, 132] on div at bounding box center [97, 139] width 3 height 66
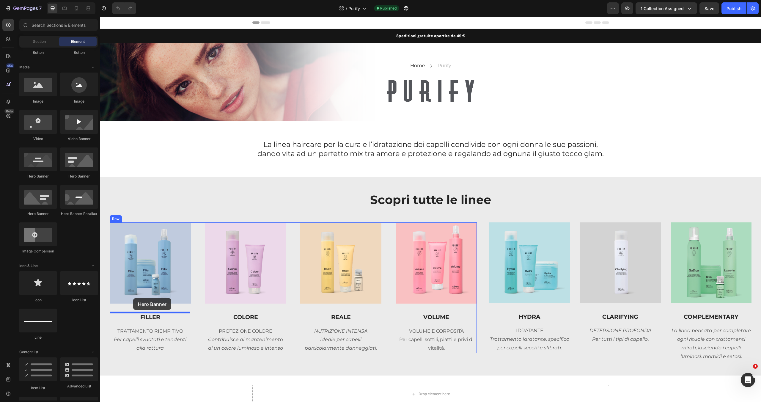
drag, startPoint x: 154, startPoint y: 186, endPoint x: 145, endPoint y: 290, distance: 104.4
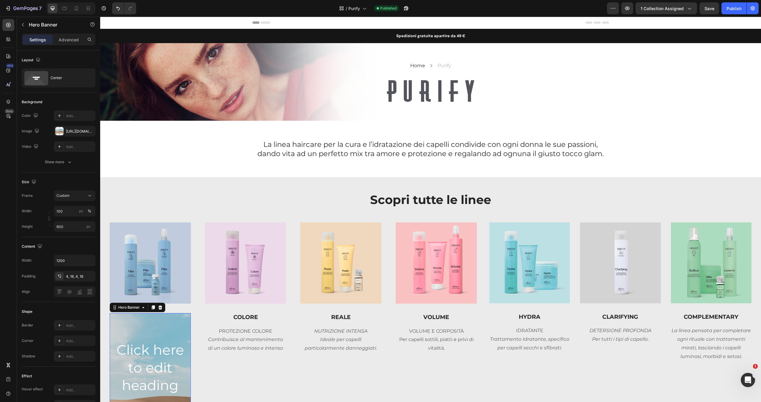
click at [168, 337] on div "Background Image" at bounding box center [150, 402] width 81 height 178
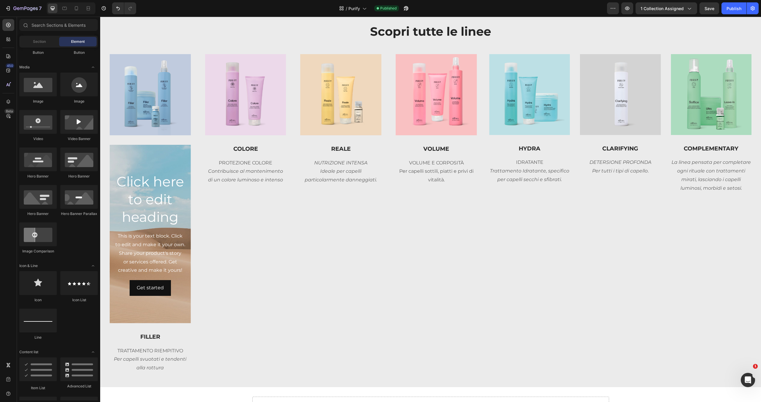
scroll to position [166, 0]
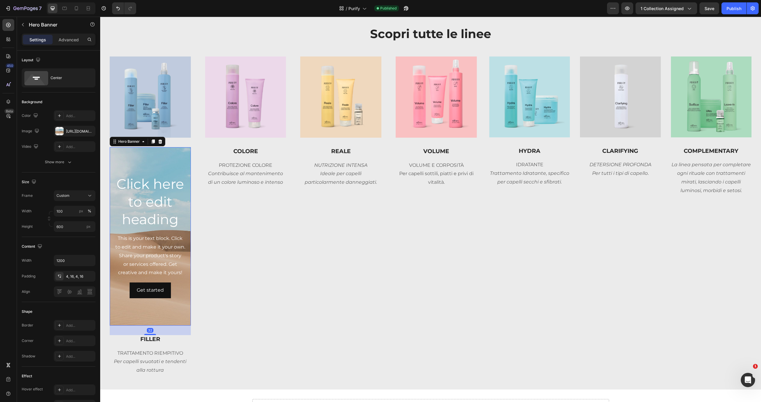
drag, startPoint x: 147, startPoint y: 147, endPoint x: 149, endPoint y: 150, distance: 3.6
click at [147, 147] on div "Background Image" at bounding box center [150, 236] width 81 height 178
click at [92, 132] on button "button" at bounding box center [89, 130] width 7 height 7
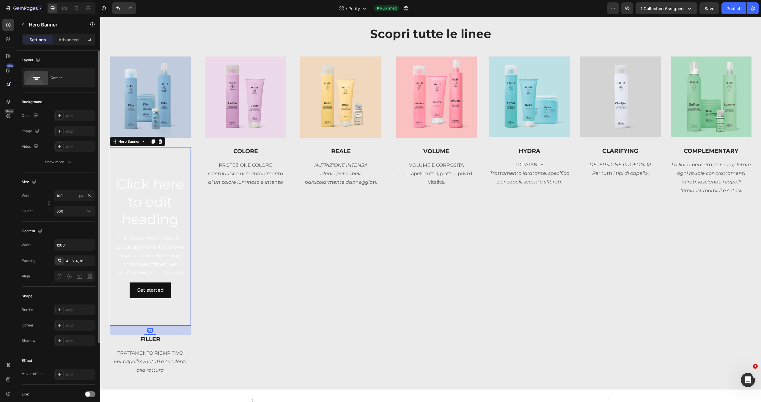
drag, startPoint x: 60, startPoint y: 132, endPoint x: 74, endPoint y: 138, distance: 15.3
click at [60, 132] on icon at bounding box center [59, 131] width 5 height 5
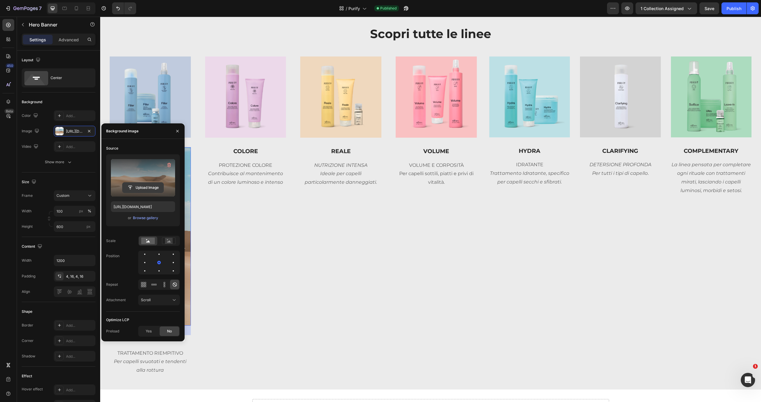
click at [151, 188] on input "file" at bounding box center [142, 187] width 41 height 10
type input "[URL][DOMAIN_NAME]"
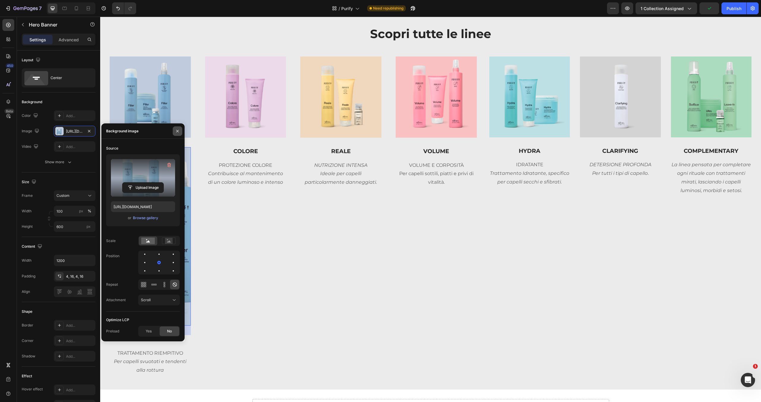
click at [177, 128] on button "button" at bounding box center [178, 131] width 10 height 10
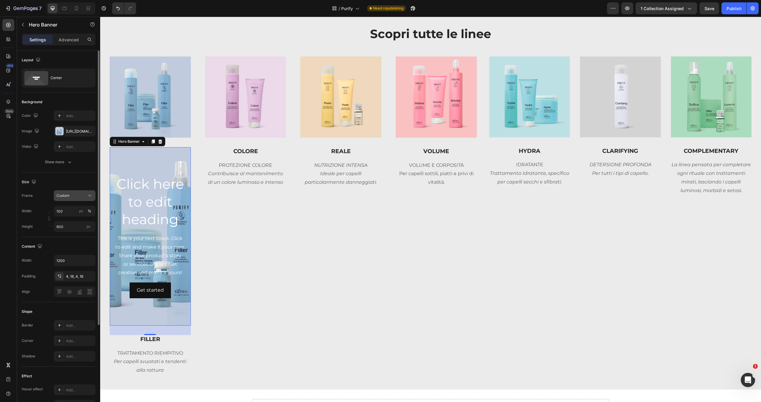
click at [86, 193] on div "Custom" at bounding box center [74, 196] width 36 height 6
click at [78, 211] on span "As banner source" at bounding box center [70, 209] width 29 height 5
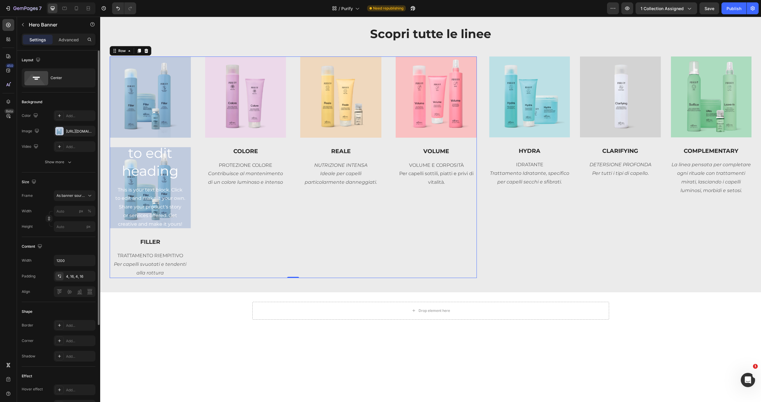
drag, startPoint x: 190, startPoint y: 171, endPoint x: 190, endPoint y: 179, distance: 8.0
click at [190, 171] on div "Image Click here to edit heading Heading This is your text block. Click to edit…" at bounding box center [293, 166] width 367 height 221
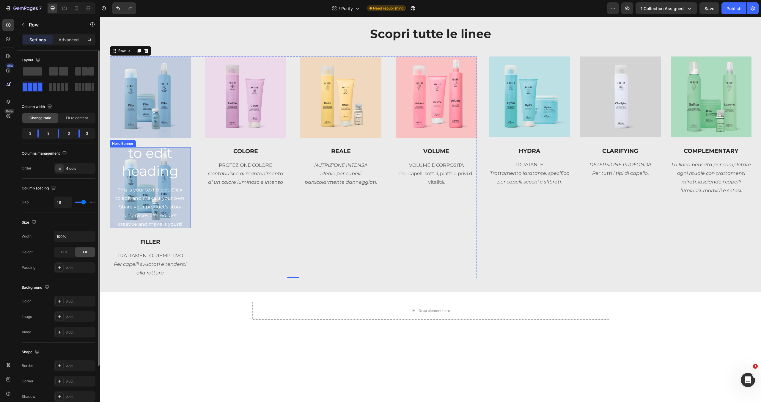
click at [186, 196] on div "Click here to edit heading Heading This is your text block. Click to edit and m…" at bounding box center [150, 187] width 81 height 126
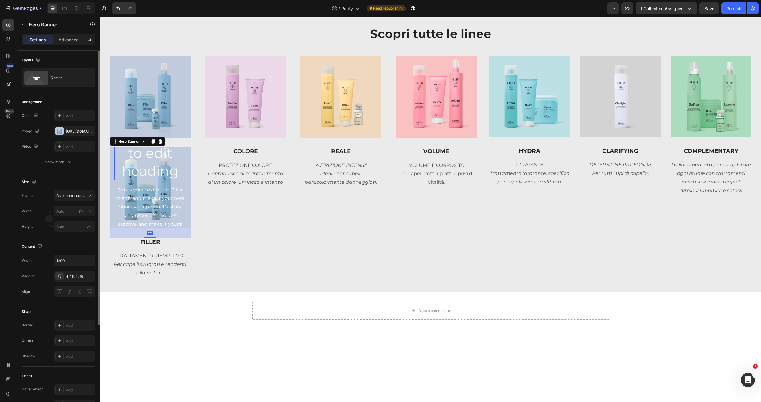
click at [160, 160] on h2 "Click here to edit heading" at bounding box center [150, 153] width 72 height 54
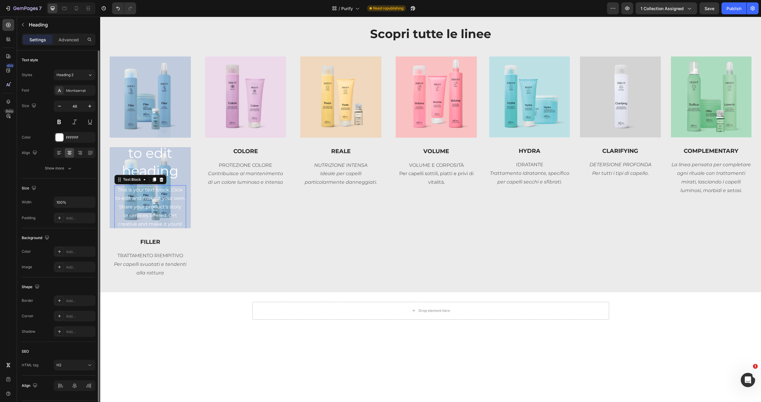
drag, startPoint x: 157, startPoint y: 208, endPoint x: 159, endPoint y: 205, distance: 4.0
click at [157, 208] on div "This is your text block. Click to edit and make it your own. Share your product…" at bounding box center [150, 207] width 72 height 44
click at [164, 177] on div at bounding box center [161, 179] width 7 height 7
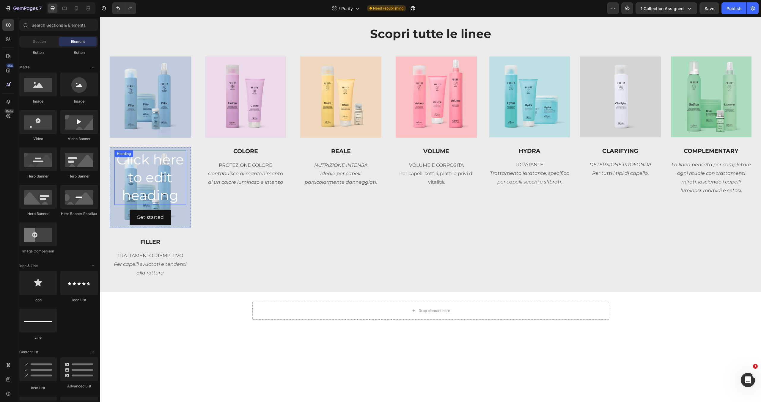
click at [167, 165] on h2 "Click here to edit heading" at bounding box center [150, 177] width 72 height 54
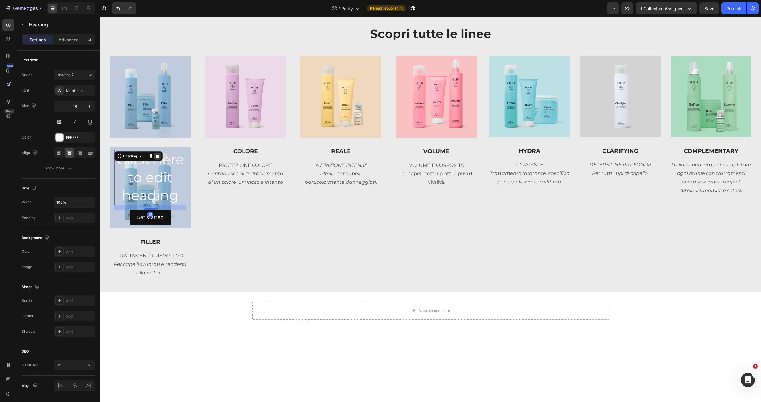
click at [157, 155] on icon at bounding box center [157, 156] width 5 height 5
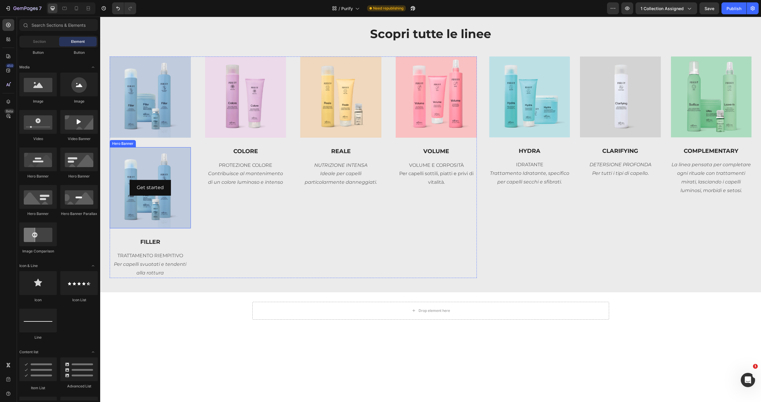
click at [180, 171] on div "Background Image" at bounding box center [150, 187] width 81 height 81
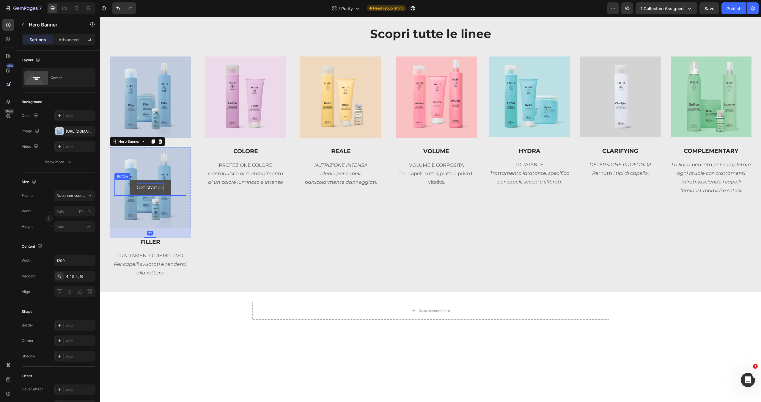
click at [161, 190] on div "Get started" at bounding box center [150, 187] width 27 height 9
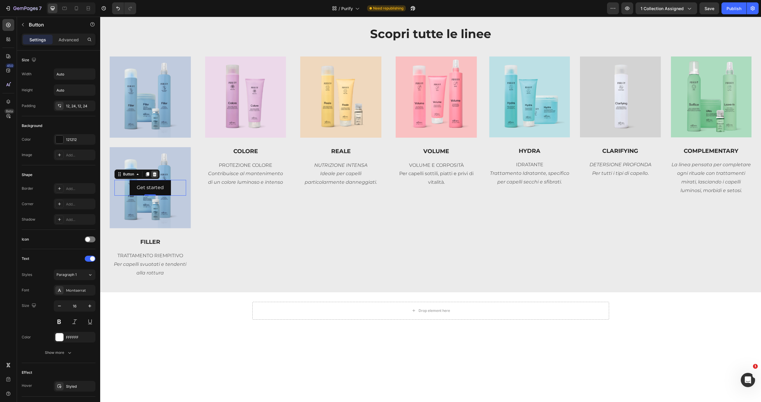
click at [156, 174] on icon at bounding box center [154, 174] width 5 height 5
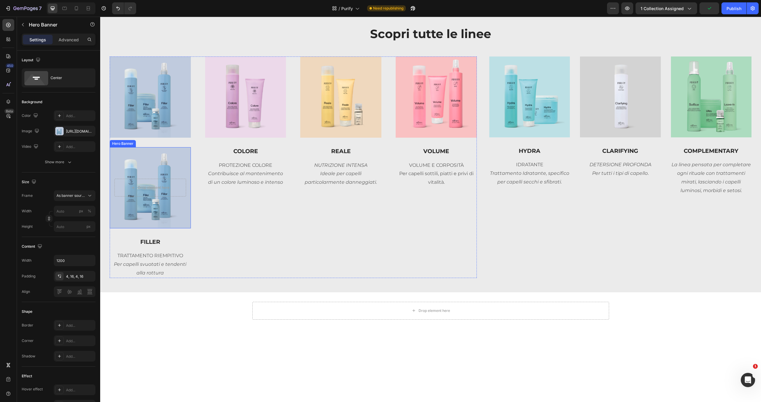
drag, startPoint x: 180, startPoint y: 212, endPoint x: 172, endPoint y: 215, distance: 8.2
click at [180, 212] on div "Background Image" at bounding box center [150, 187] width 81 height 81
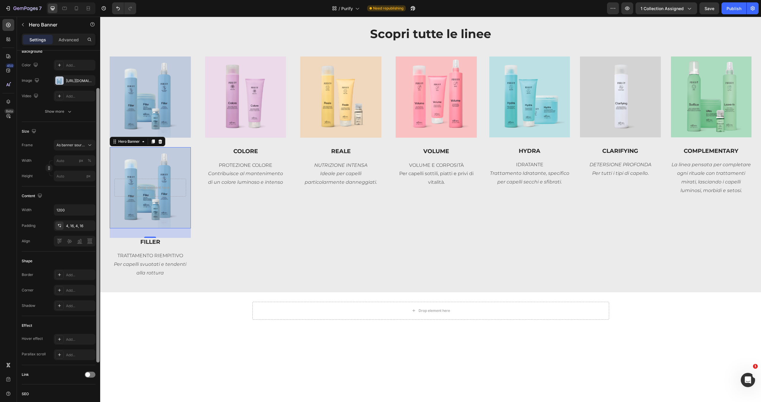
drag, startPoint x: 98, startPoint y: 296, endPoint x: 92, endPoint y: 332, distance: 36.7
click at [94, 333] on div "Layout Center Background The changes might be hidden by the video. Color Add...…" at bounding box center [58, 235] width 83 height 368
click at [71, 338] on div "Add..." at bounding box center [80, 339] width 28 height 5
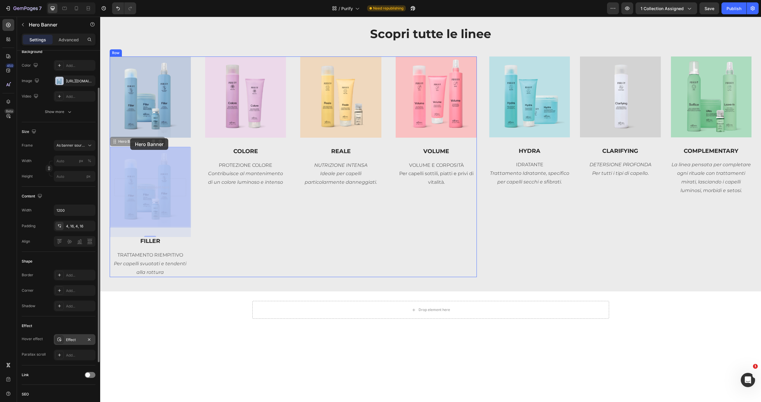
drag, startPoint x: 132, startPoint y: 143, endPoint x: 129, endPoint y: 137, distance: 7.1
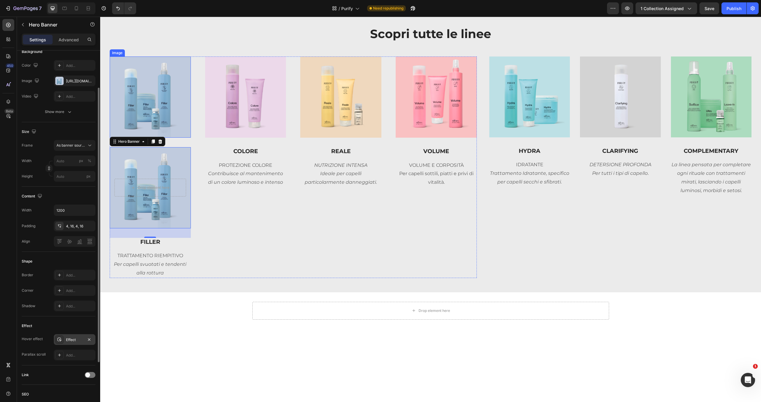
drag, startPoint x: 147, startPoint y: 113, endPoint x: 143, endPoint y: 116, distance: 5.5
click at [147, 113] on img at bounding box center [150, 96] width 81 height 81
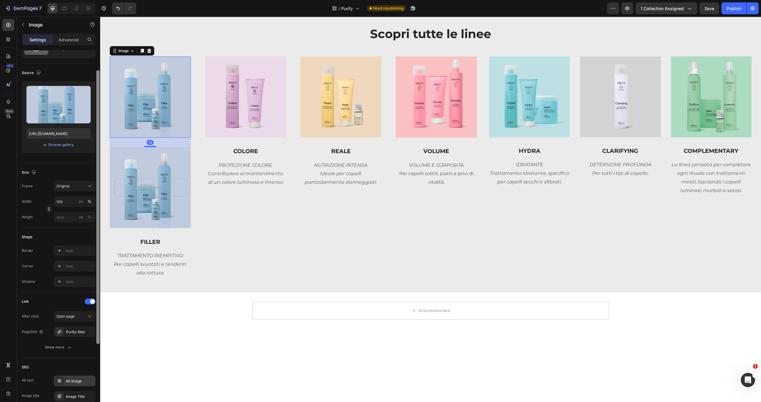
drag, startPoint x: 98, startPoint y: 306, endPoint x: 88, endPoint y: 323, distance: 19.6
click at [97, 327] on div at bounding box center [97, 207] width 3 height 274
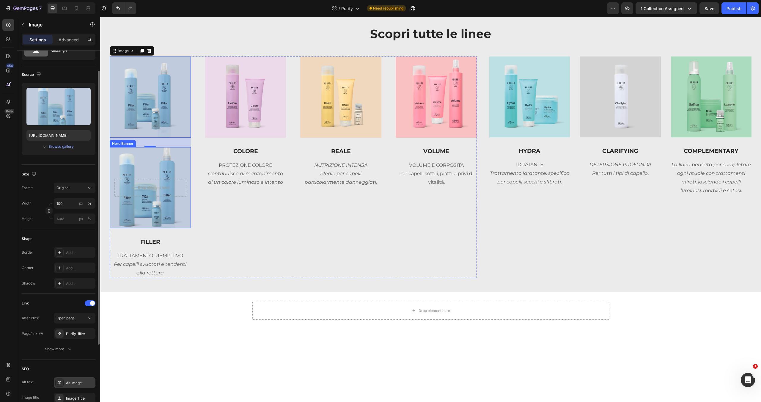
click at [182, 153] on div "Background Image" at bounding box center [150, 187] width 97 height 97
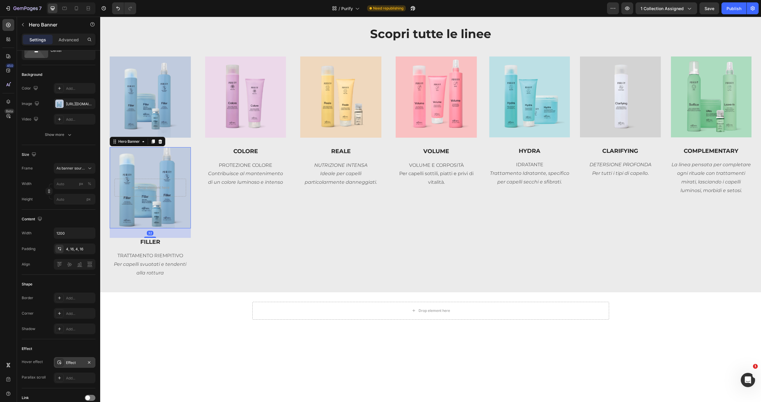
scroll to position [0, 0]
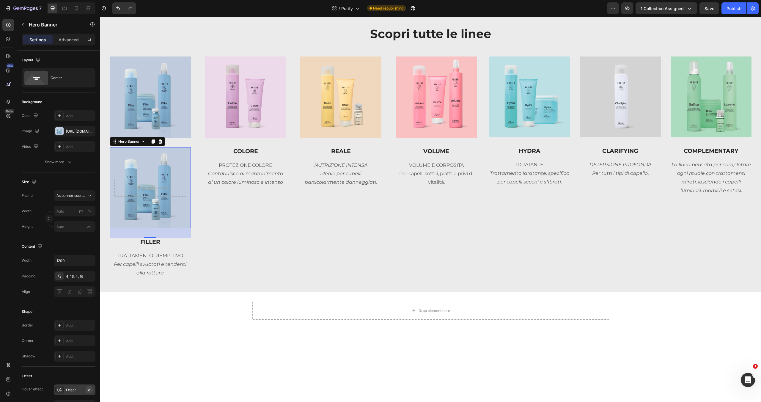
click at [87, 391] on icon "button" at bounding box center [89, 389] width 5 height 5
click at [82, 392] on div "Add..." at bounding box center [80, 389] width 28 height 5
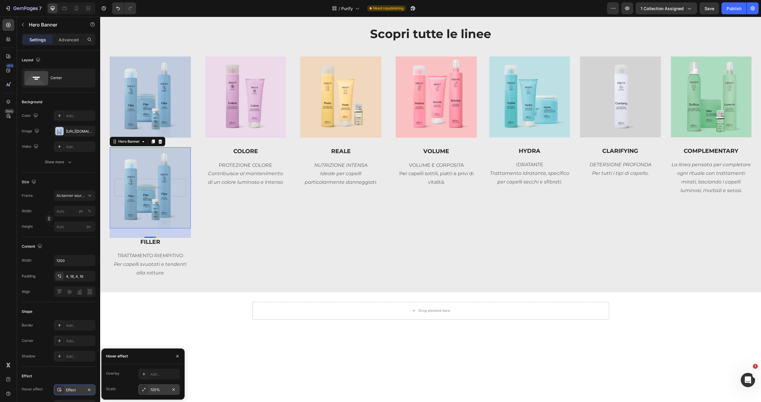
click at [161, 387] on div "120%" at bounding box center [158, 389] width 17 height 5
type input "125%"
type input "125"
type input "120%"
type input "120"
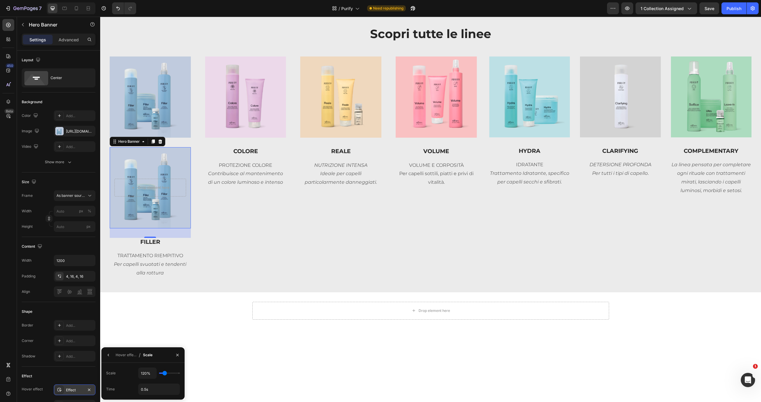
type input "115%"
type input "115"
type input "110%"
type input "110"
click at [163, 372] on input "range" at bounding box center [169, 372] width 21 height 1
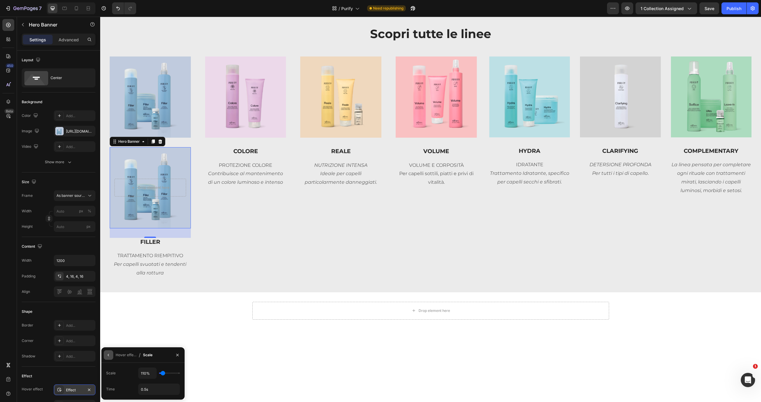
click at [107, 357] on icon "button" at bounding box center [108, 354] width 5 height 5
click at [144, 374] on icon at bounding box center [143, 373] width 5 height 5
click at [169, 115] on img at bounding box center [150, 96] width 81 height 81
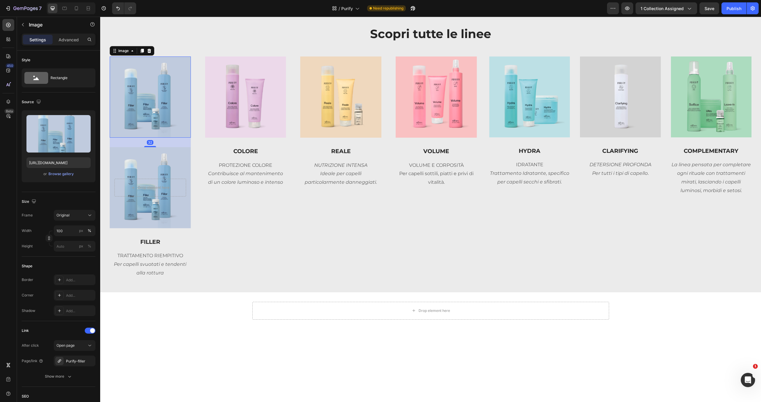
click at [149, 49] on icon at bounding box center [149, 50] width 5 height 5
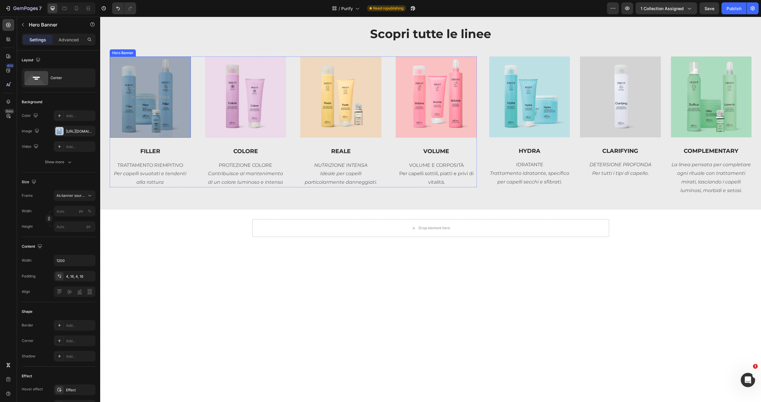
click at [176, 133] on div "Overlay" at bounding box center [150, 96] width 81 height 81
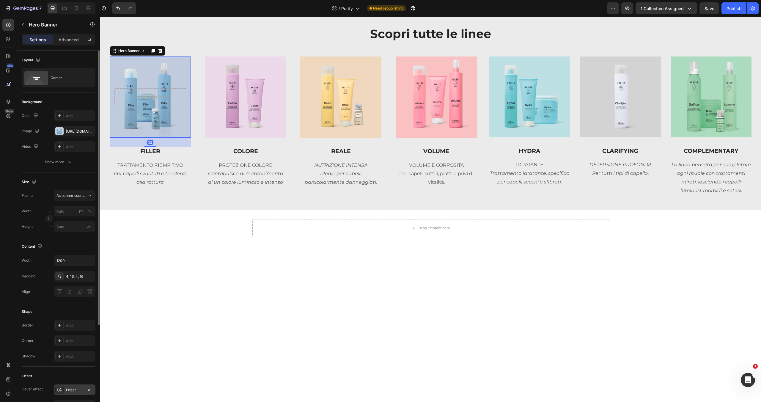
click at [78, 392] on div "Effect" at bounding box center [74, 389] width 17 height 5
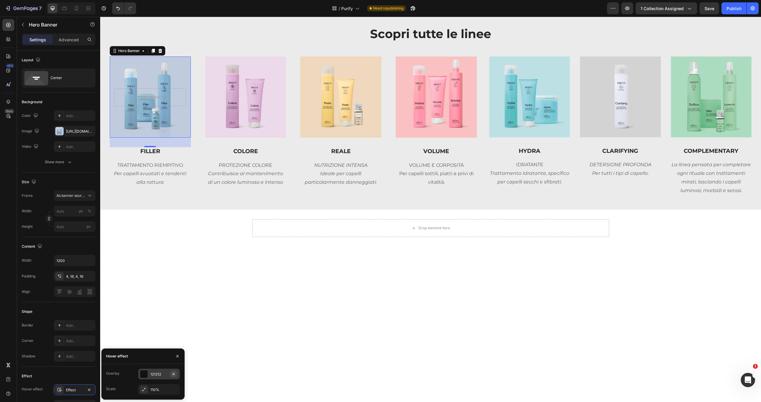
click at [174, 371] on icon "button" at bounding box center [173, 373] width 5 height 5
click at [144, 372] on icon at bounding box center [143, 373] width 5 height 5
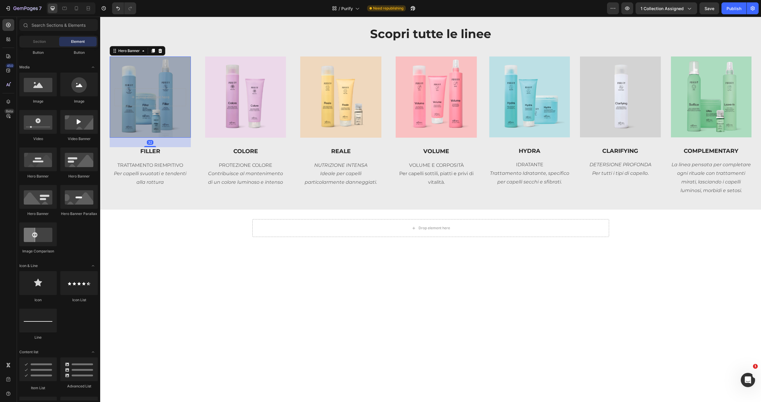
click at [167, 131] on div "Overlay" at bounding box center [150, 96] width 81 height 81
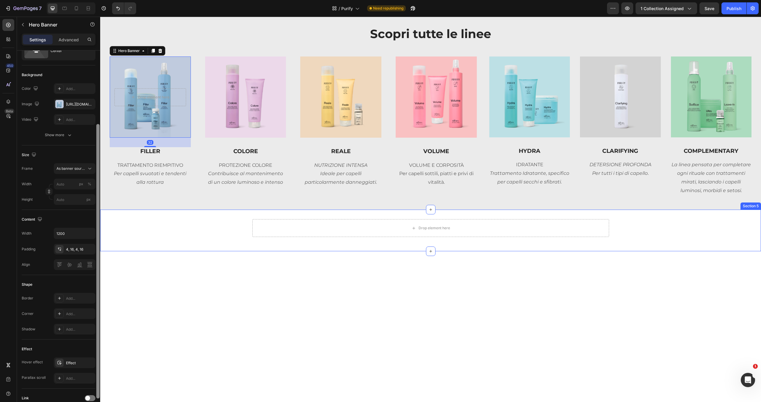
scroll to position [58, 0]
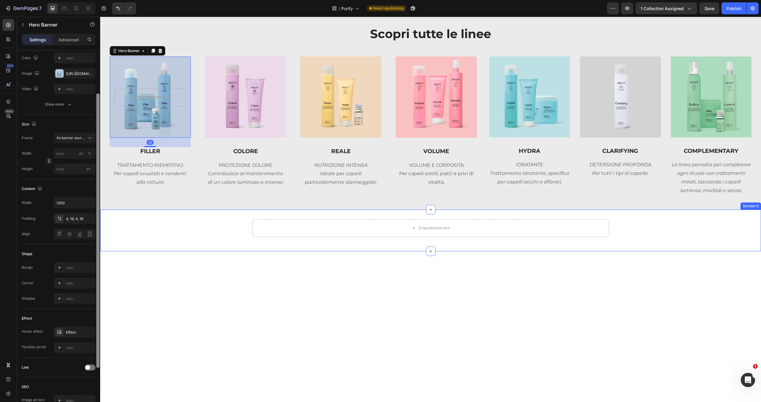
drag, startPoint x: 197, startPoint y: 193, endPoint x: 101, endPoint y: 263, distance: 118.4
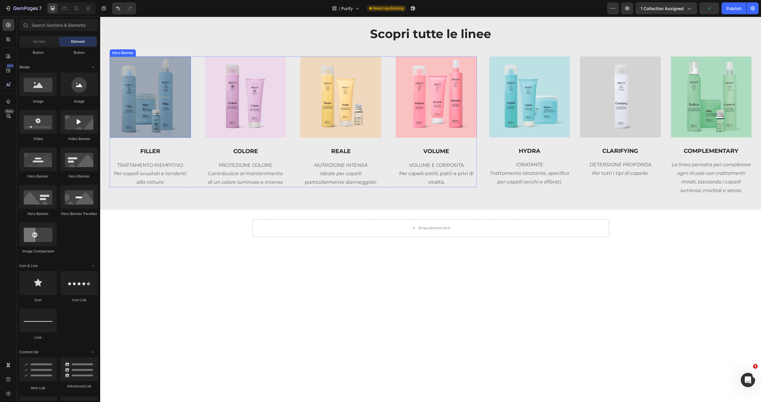
click at [127, 130] on div "Overlay" at bounding box center [150, 96] width 81 height 81
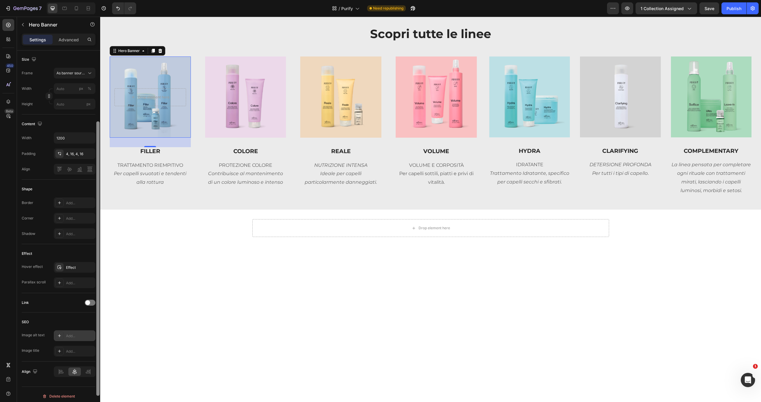
drag, startPoint x: 98, startPoint y: 247, endPoint x: 92, endPoint y: 334, distance: 87.0
click at [92, 334] on div "Layout Center Background The changes might be hidden by the video. Color Add...…" at bounding box center [58, 235] width 83 height 368
click at [89, 302] on span at bounding box center [87, 302] width 5 height 5
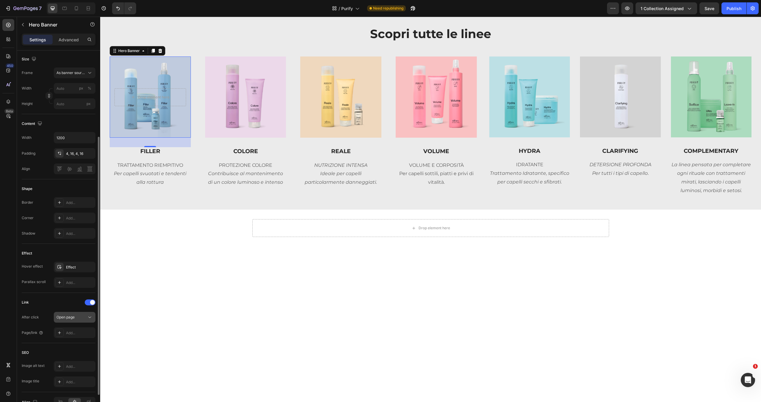
click at [85, 317] on div "Open page" at bounding box center [71, 316] width 30 height 5
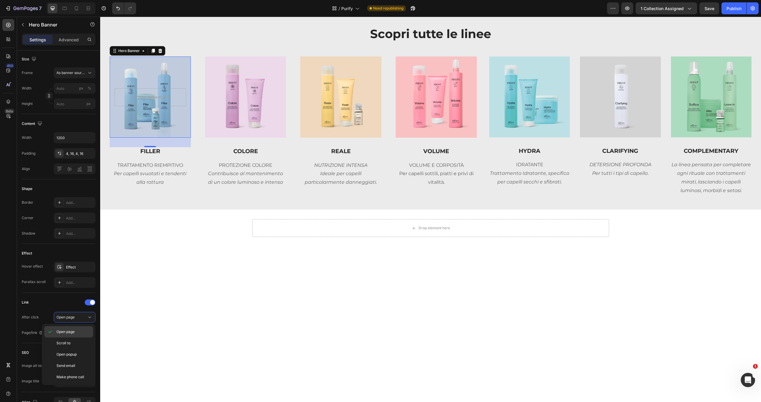
click at [82, 328] on div "Open page" at bounding box center [68, 331] width 49 height 11
click at [81, 333] on div "Add..." at bounding box center [80, 332] width 28 height 5
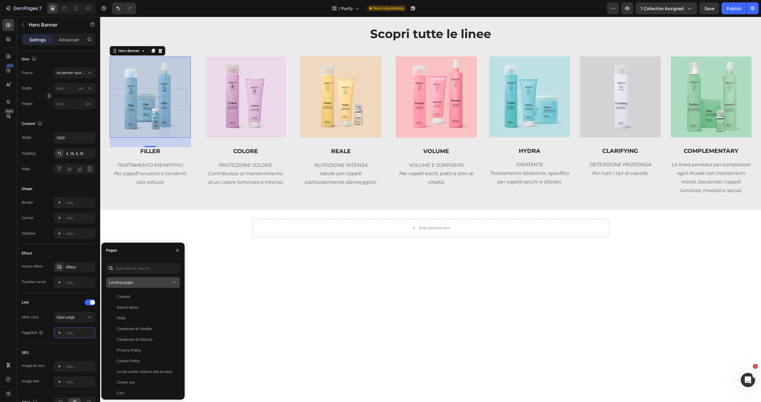
click at [141, 281] on div "Landing pages" at bounding box center [140, 282] width 62 height 5
drag, startPoint x: 135, startPoint y: 306, endPoint x: 134, endPoint y: 289, distance: 17.2
click at [135, 306] on span "Collection pages" at bounding box center [135, 307] width 28 height 5
click at [136, 266] on input "text" at bounding box center [143, 268] width 74 height 11
type input "FILLER"
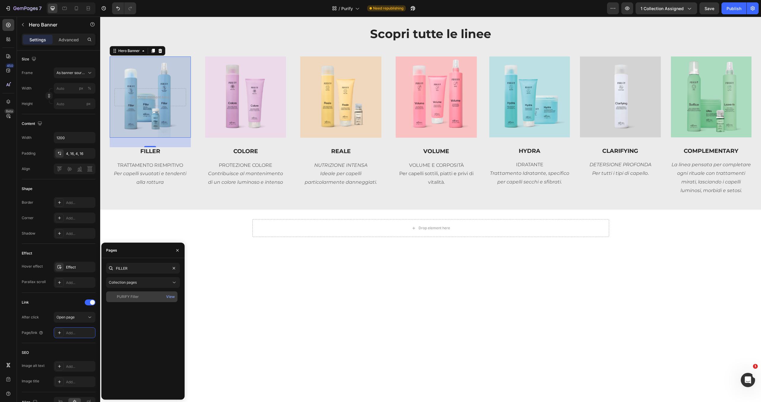
click at [152, 299] on div "PURIFY Filler" at bounding box center [141, 296] width 67 height 5
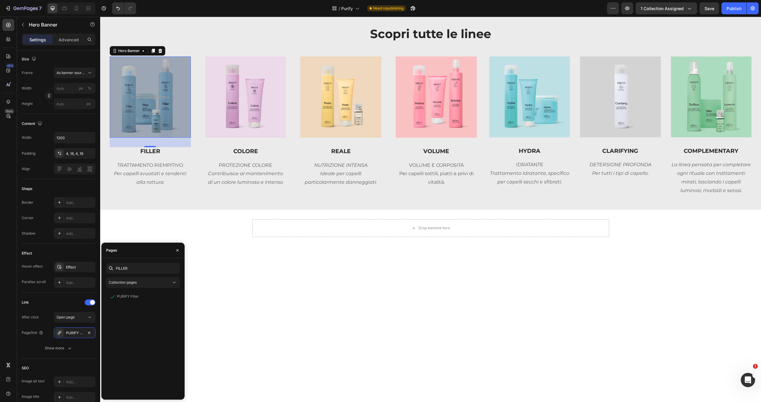
click at [153, 50] on icon at bounding box center [153, 51] width 3 height 4
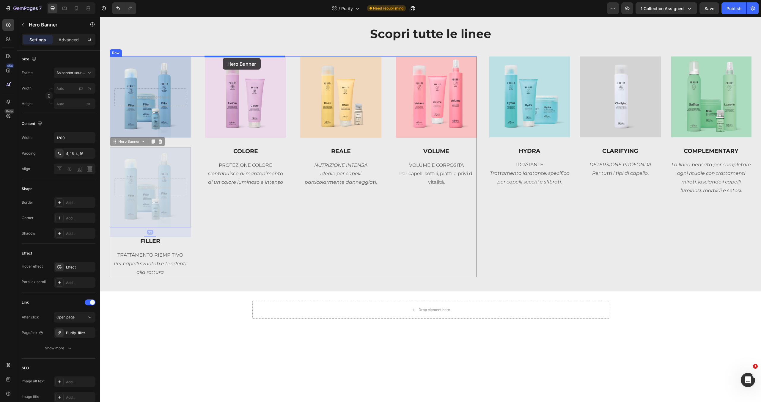
drag, startPoint x: 132, startPoint y: 139, endPoint x: 223, endPoint y: 58, distance: 121.6
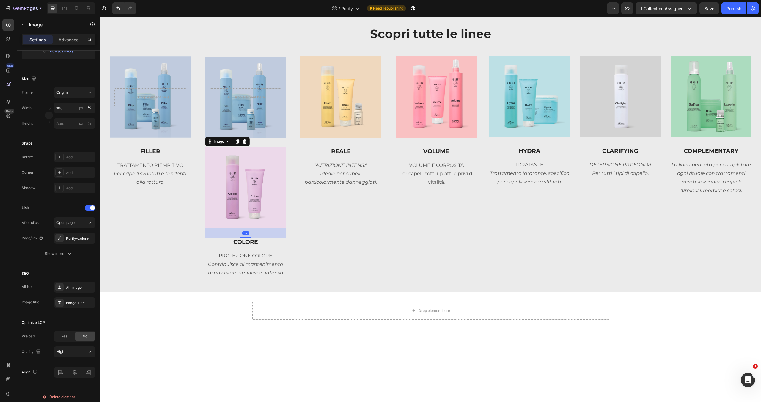
click at [255, 160] on img at bounding box center [245, 187] width 81 height 81
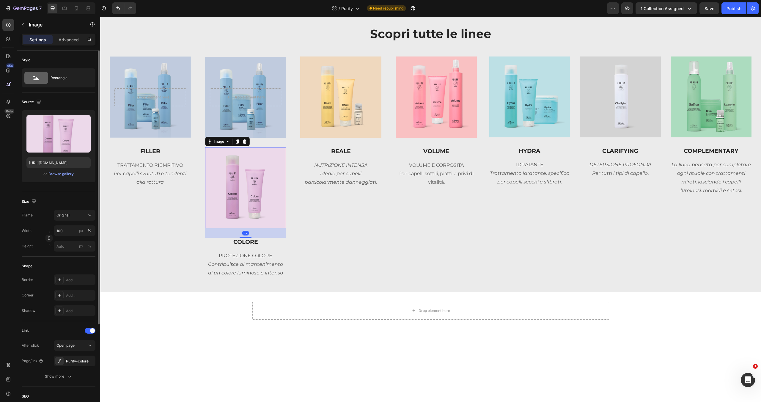
click at [246, 143] on icon at bounding box center [244, 141] width 5 height 5
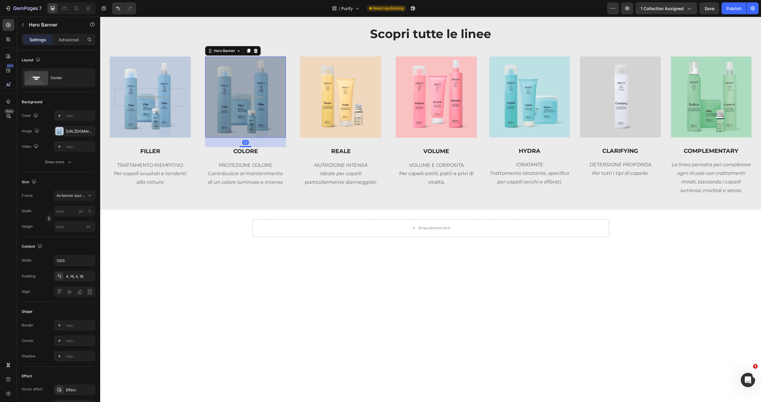
click at [268, 70] on div "Overlay" at bounding box center [245, 96] width 81 height 81
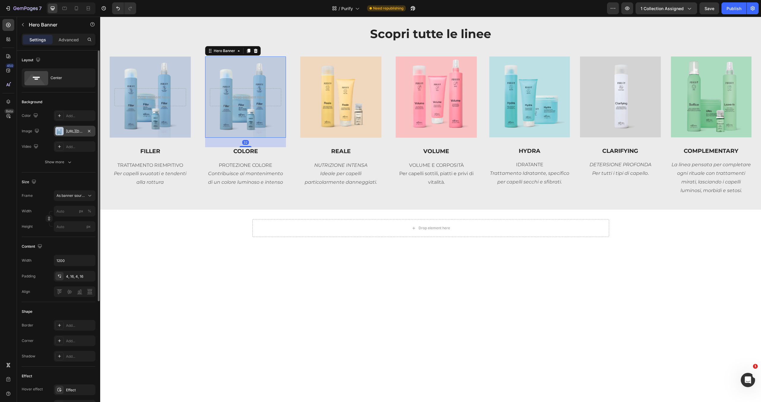
click at [77, 132] on div "[URL][DOMAIN_NAME]" at bounding box center [74, 131] width 17 height 5
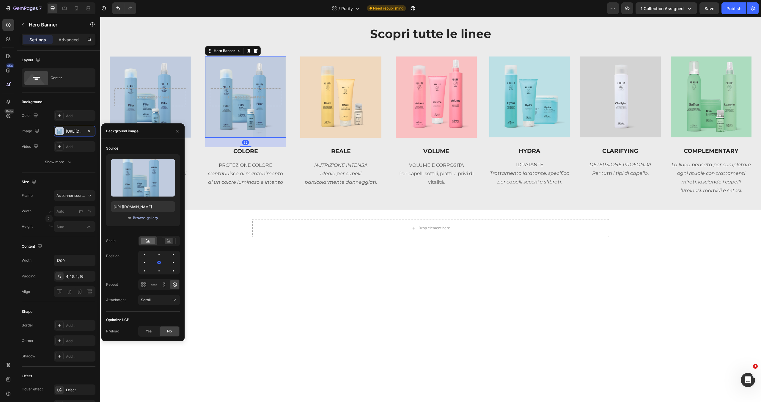
click at [153, 218] on div "Browse gallery" at bounding box center [145, 217] width 25 height 5
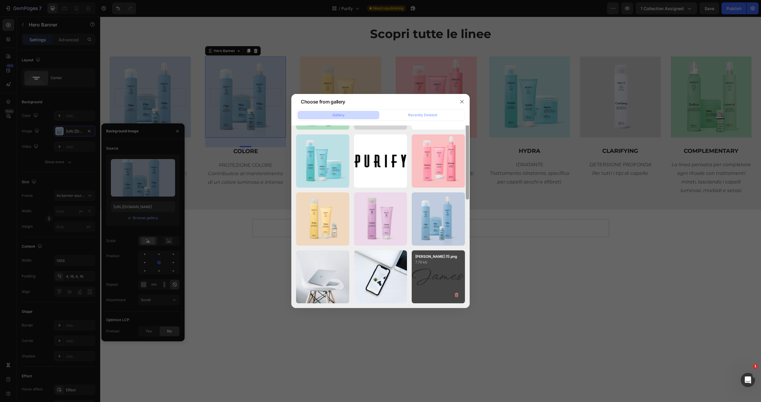
drag, startPoint x: 468, startPoint y: 185, endPoint x: 455, endPoint y: 248, distance: 64.9
click at [455, 248] on div "Filler_800x800.png 300.25 kb Purify_Color.png 9.36 kb Comple_800x800.png 260.00…" at bounding box center [380, 216] width 178 height 182
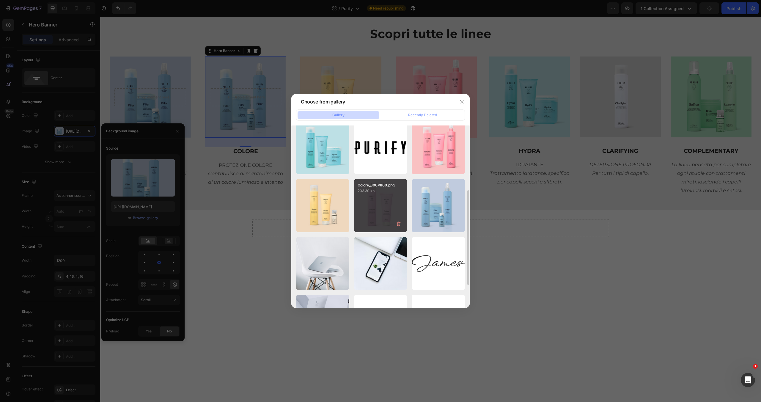
click at [380, 220] on div "Colore_800x800.png 203.30 kb" at bounding box center [380, 205] width 53 height 53
type input "[URL][DOMAIN_NAME]"
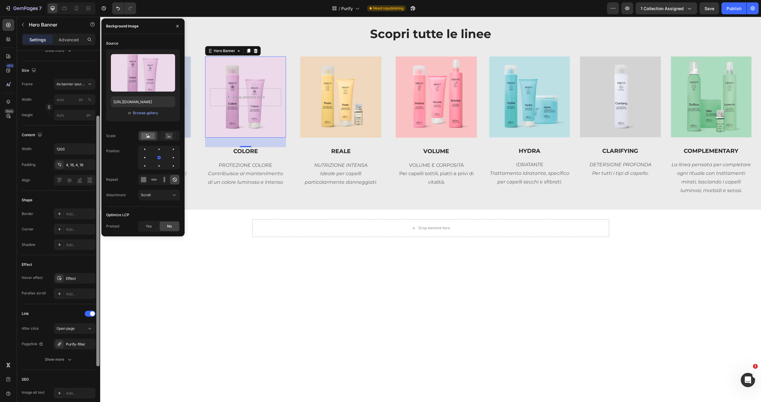
scroll to position [116, 0]
drag, startPoint x: 98, startPoint y: 266, endPoint x: 95, endPoint y: 340, distance: 74.6
click at [99, 344] on div at bounding box center [97, 236] width 3 height 250
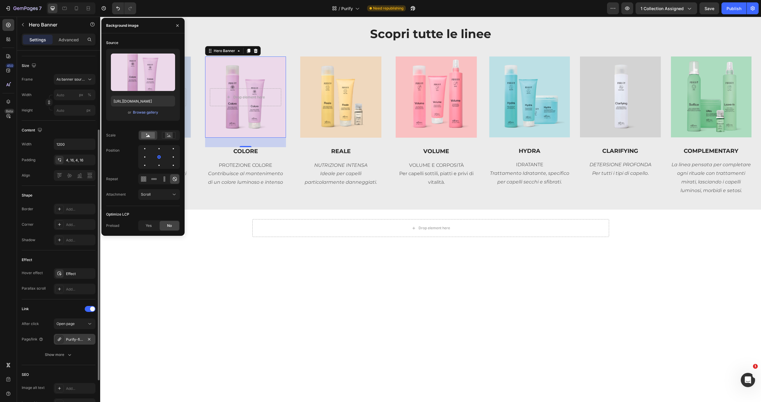
click at [79, 339] on div "Purify-filler" at bounding box center [74, 339] width 17 height 5
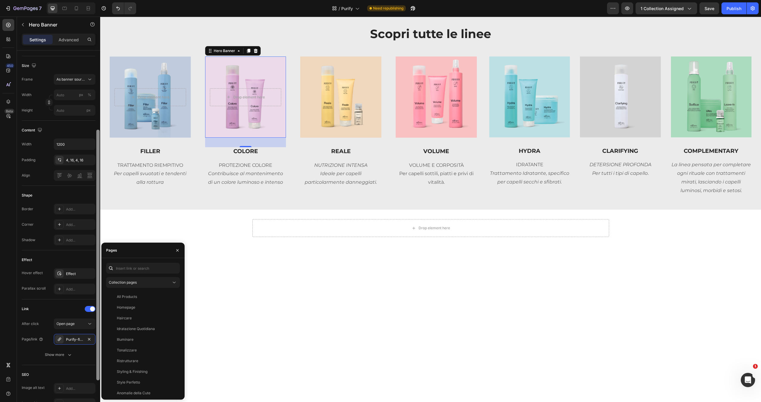
click at [91, 338] on icon "button" at bounding box center [89, 339] width 5 height 5
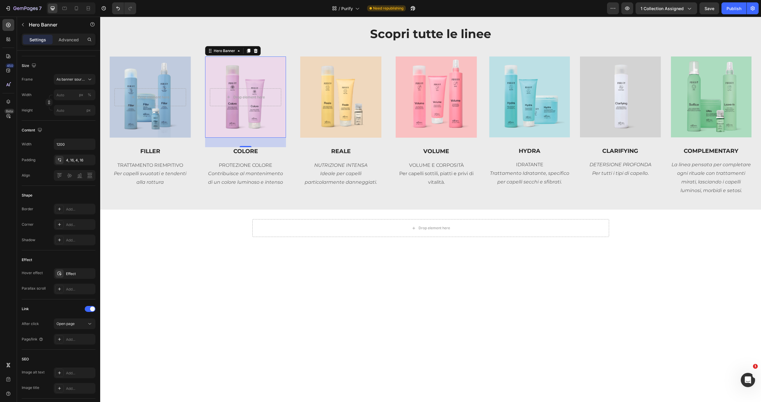
drag, startPoint x: 78, startPoint y: 338, endPoint x: 115, endPoint y: 300, distance: 53.2
click at [78, 338] on div "Add..." at bounding box center [80, 339] width 28 height 5
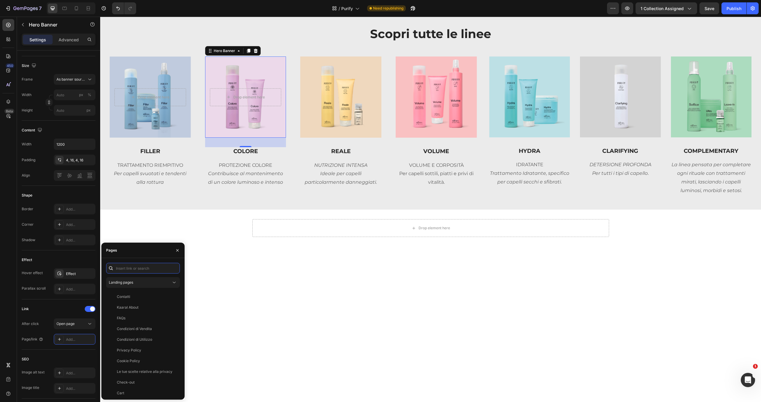
drag, startPoint x: 141, startPoint y: 267, endPoint x: 138, endPoint y: 261, distance: 7.3
click at [141, 267] on input "text" at bounding box center [143, 268] width 74 height 11
type input "COLORE"
drag, startPoint x: 158, startPoint y: 278, endPoint x: 156, endPoint y: 285, distance: 7.0
click at [158, 278] on button "Landing pages" at bounding box center [143, 282] width 74 height 11
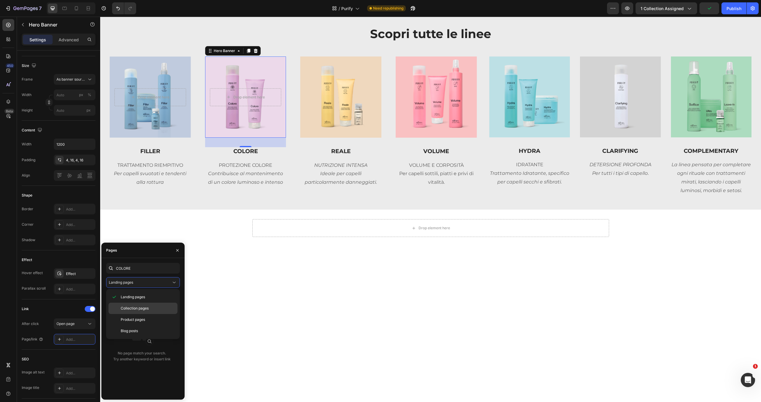
click at [149, 307] on p "Collection pages" at bounding box center [148, 307] width 54 height 5
click at [170, 296] on div "View" at bounding box center [170, 296] width 9 height 5
click at [149, 298] on div "PURIFY Colore" at bounding box center [141, 296] width 67 height 5
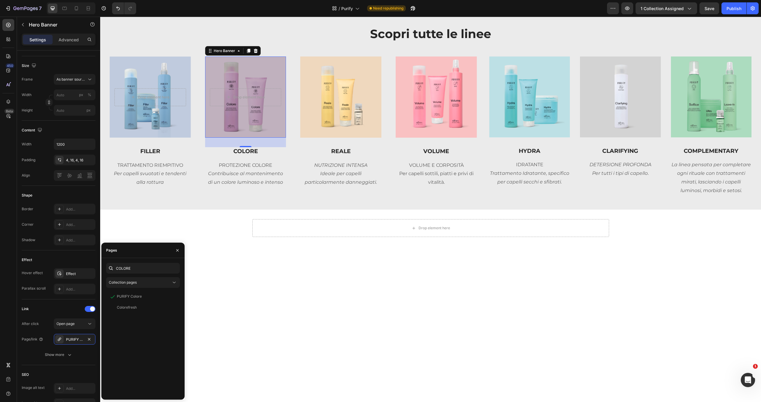
click at [279, 111] on div "Overlay" at bounding box center [245, 96] width 81 height 81
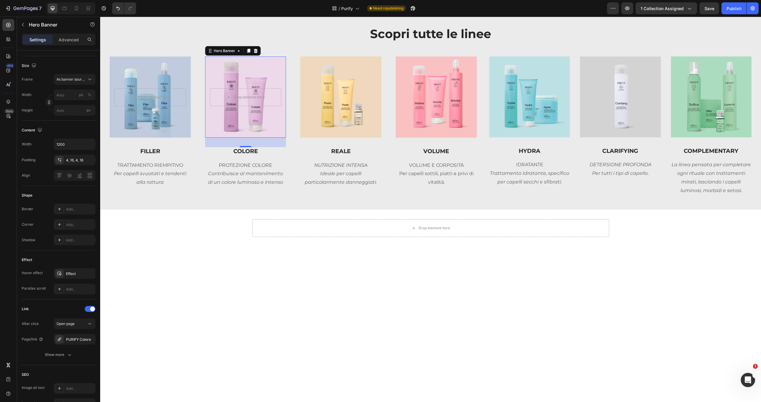
click at [246, 52] on icon at bounding box center [248, 50] width 5 height 5
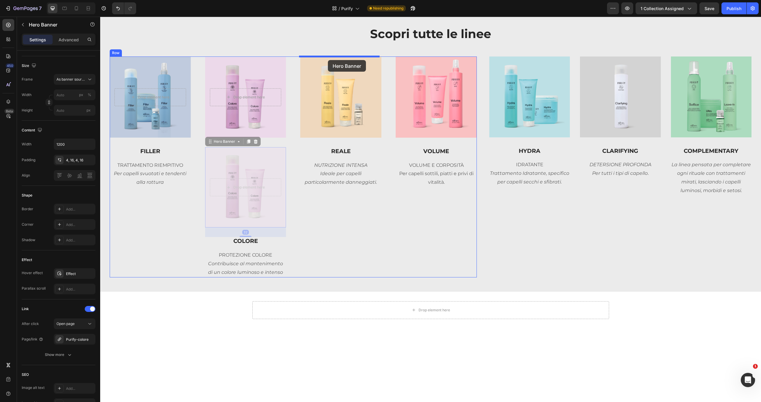
drag, startPoint x: 220, startPoint y: 140, endPoint x: 327, endPoint y: 60, distance: 133.3
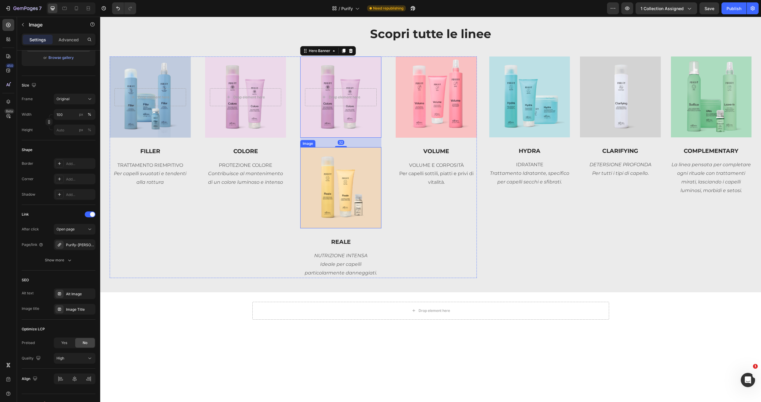
drag, startPoint x: 366, startPoint y: 166, endPoint x: 365, endPoint y: 160, distance: 6.7
click at [366, 167] on img at bounding box center [340, 187] width 81 height 81
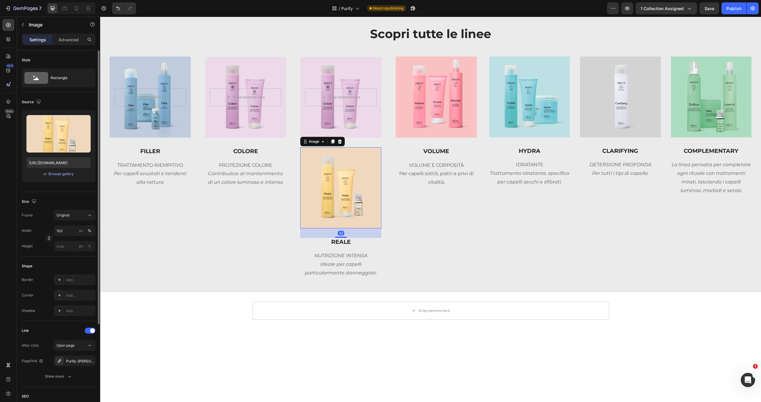
click at [338, 142] on icon at bounding box center [339, 141] width 5 height 5
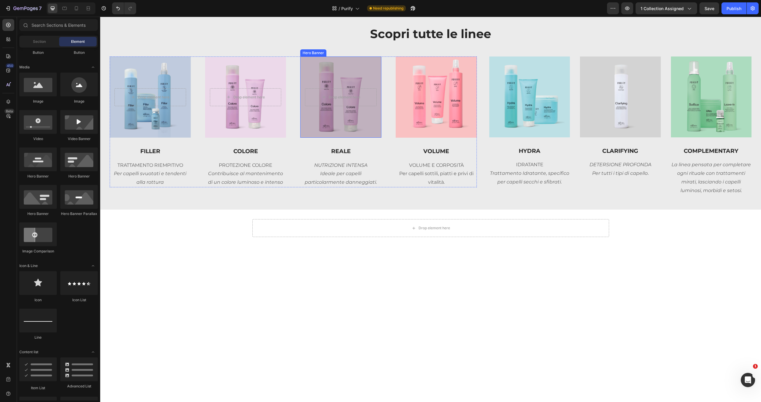
click at [359, 122] on div "Overlay" at bounding box center [340, 96] width 81 height 81
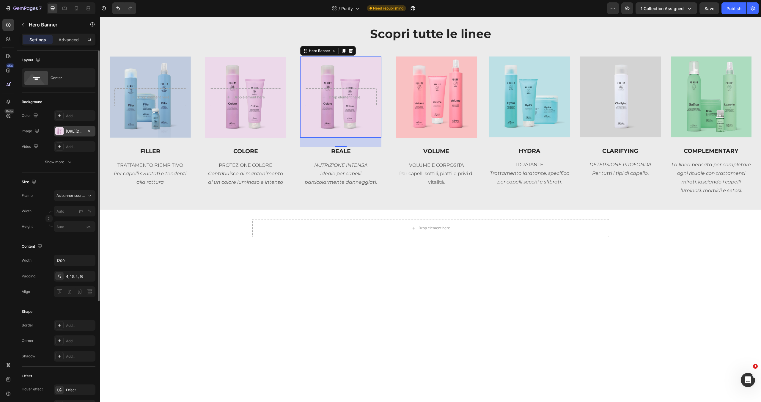
click at [76, 133] on div "[URL][DOMAIN_NAME]" at bounding box center [74, 131] width 17 height 5
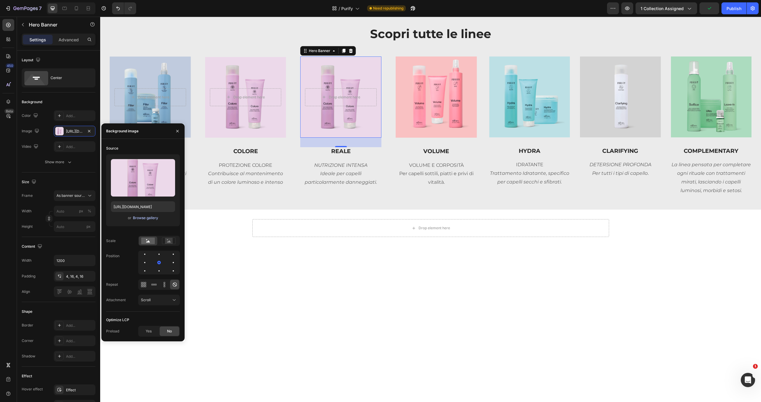
click at [147, 219] on div "Browse gallery" at bounding box center [145, 217] width 25 height 5
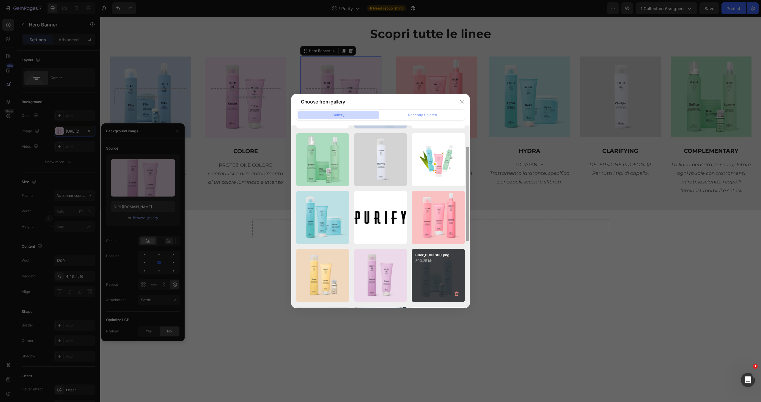
scroll to position [72, 0]
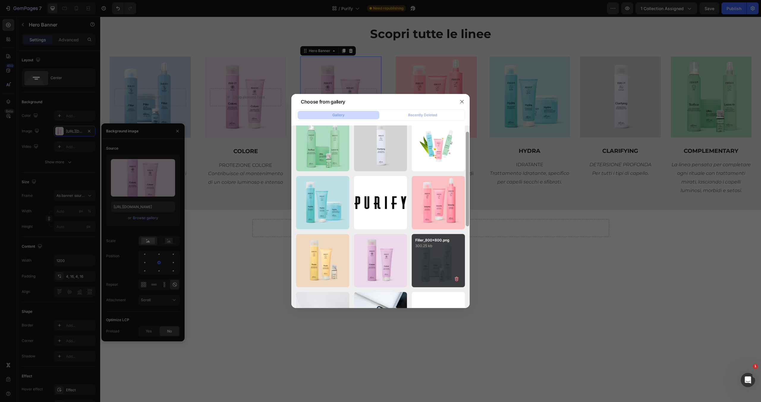
drag, startPoint x: 468, startPoint y: 190, endPoint x: 433, endPoint y: 237, distance: 58.6
click at [460, 227] on div "Filler_800x800.png 300.25 kb Purify_Color.png 9.36 kb Comple_800x800.png 260.00…" at bounding box center [380, 216] width 178 height 182
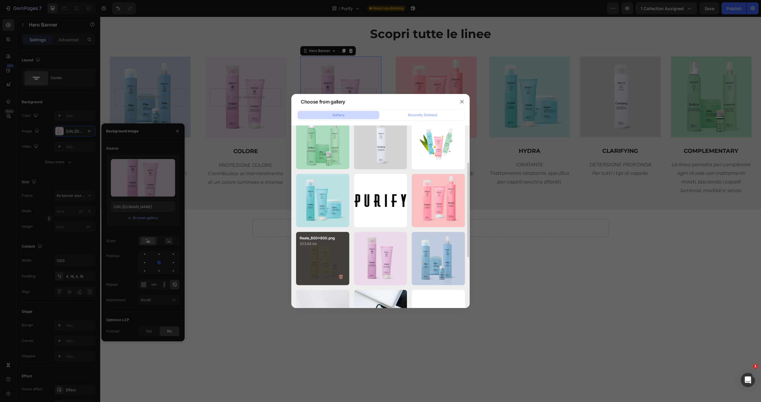
click at [316, 253] on div "Reale_800x800.png 203.84 kb" at bounding box center [322, 258] width 53 height 53
type input "[URL][DOMAIN_NAME]"
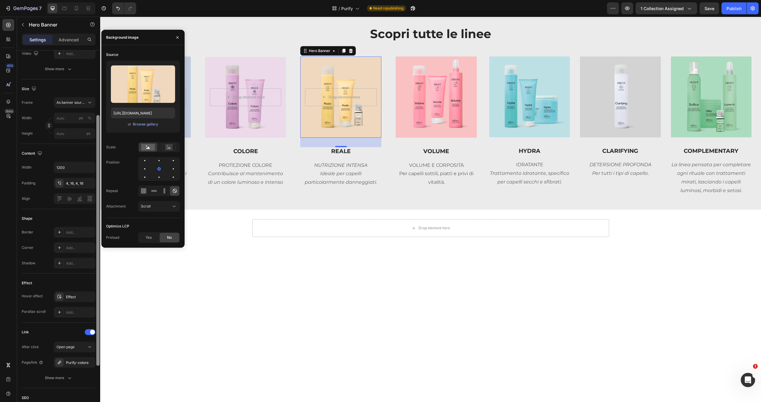
scroll to position [94, 0]
drag, startPoint x: 98, startPoint y: 295, endPoint x: 92, endPoint y: 353, distance: 58.2
click at [95, 357] on div "Layout Center Background The changes might be hidden by the video. Color Add...…" at bounding box center [58, 235] width 83 height 368
click at [77, 360] on div "Purify-colore" at bounding box center [74, 361] width 17 height 5
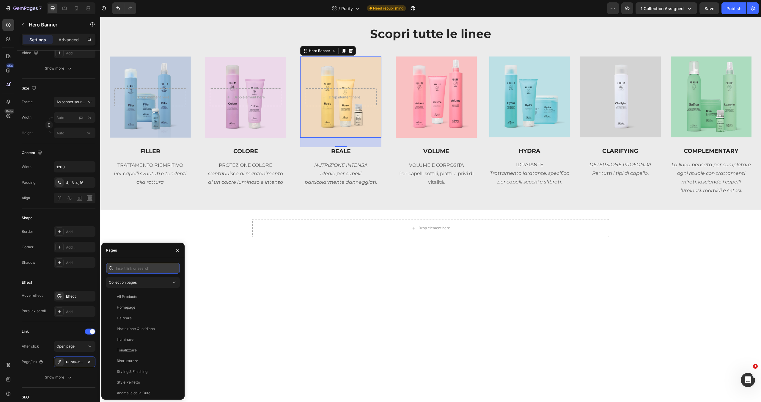
click at [151, 267] on input "text" at bounding box center [143, 268] width 74 height 11
type input "REALE"
click at [158, 293] on div "PURIFY Reale View" at bounding box center [141, 296] width 71 height 11
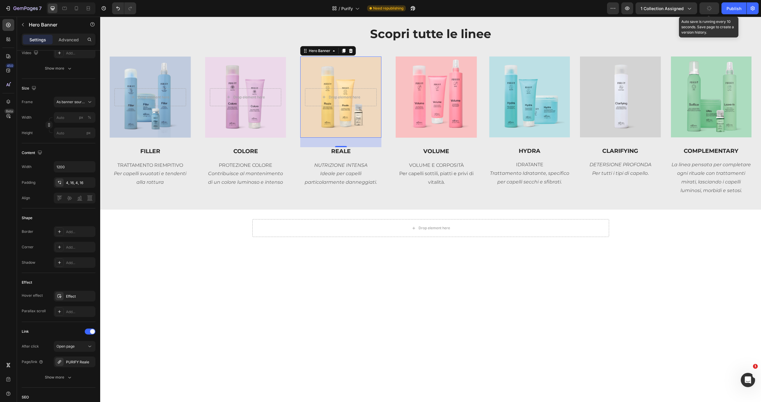
drag, startPoint x: 712, startPoint y: 4, endPoint x: 713, endPoint y: 9, distance: 5.1
click at [712, 7] on button "button" at bounding box center [709, 8] width 20 height 12
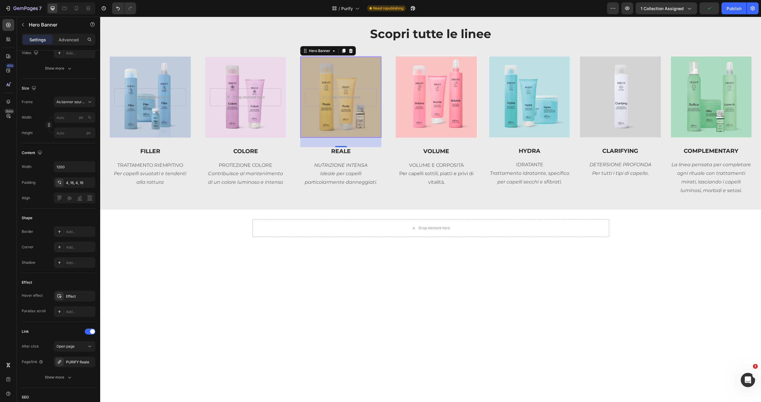
click at [368, 124] on div "Overlay" at bounding box center [340, 96] width 81 height 81
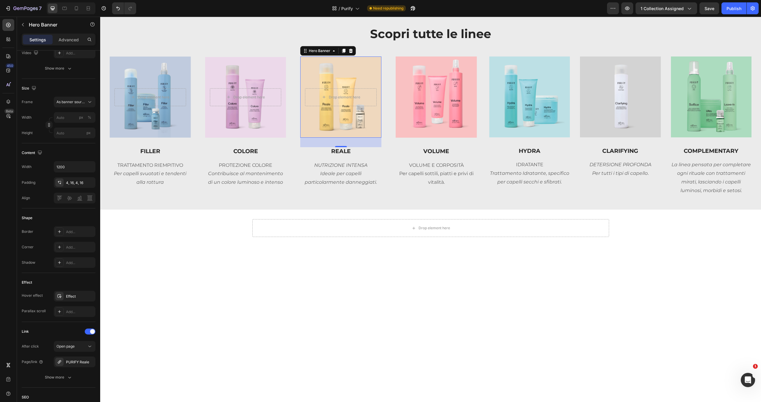
drag, startPoint x: 339, startPoint y: 52, endPoint x: 325, endPoint y: 54, distance: 14.0
click at [340, 52] on div at bounding box center [343, 50] width 7 height 7
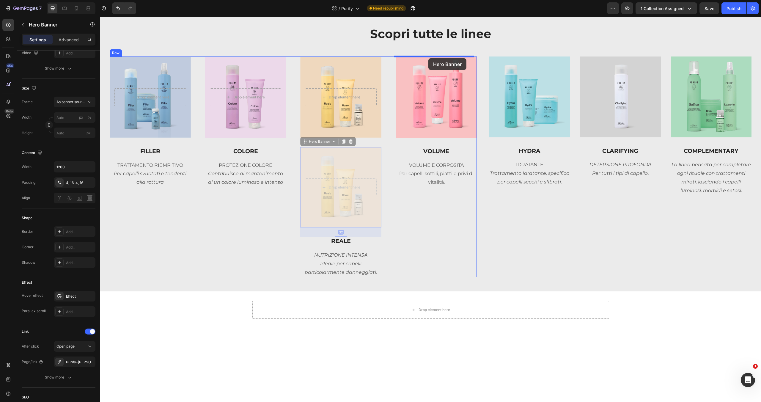
drag, startPoint x: 332, startPoint y: 135, endPoint x: 428, endPoint y: 58, distance: 122.6
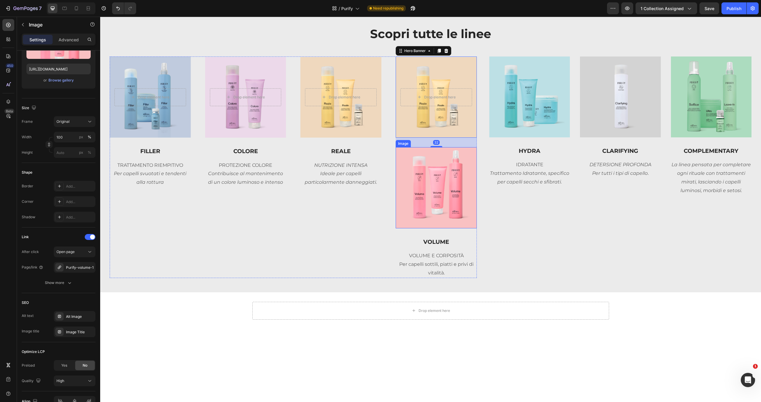
click at [435, 172] on img at bounding box center [435, 187] width 81 height 81
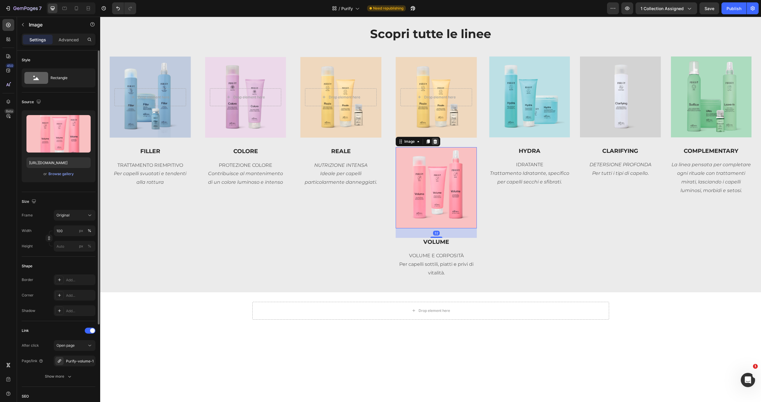
click at [433, 140] on icon at bounding box center [435, 141] width 5 height 5
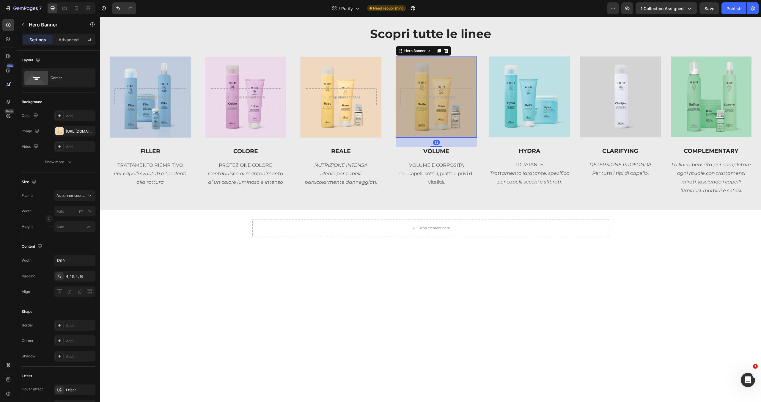
click at [450, 122] on div "Overlay" at bounding box center [435, 96] width 81 height 81
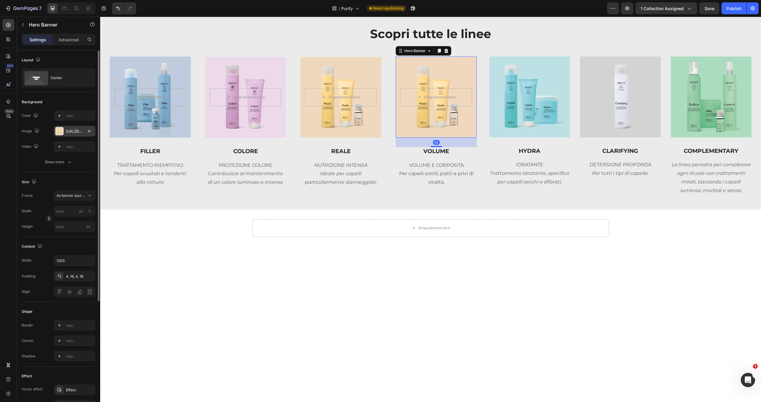
click at [76, 132] on div "[URL][DOMAIN_NAME]" at bounding box center [74, 131] width 17 height 5
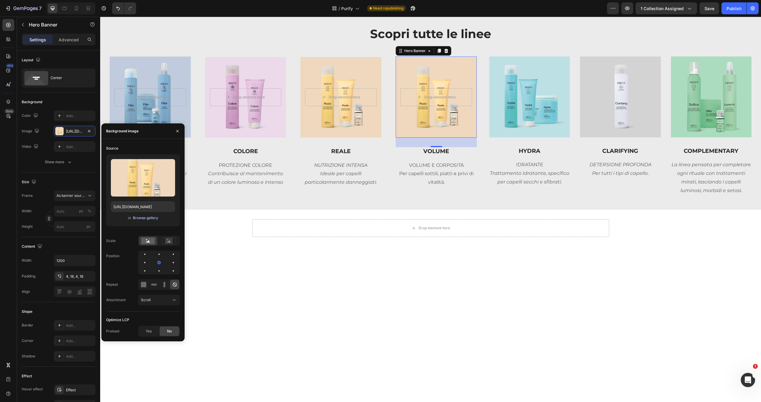
click at [151, 218] on div "Browse gallery" at bounding box center [145, 217] width 25 height 5
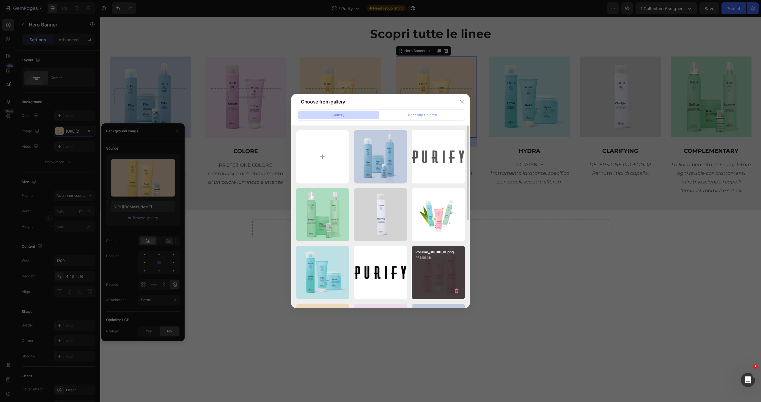
click at [460, 260] on p "261.66 kb" at bounding box center [438, 258] width 46 height 6
type input "[URL][DOMAIN_NAME]"
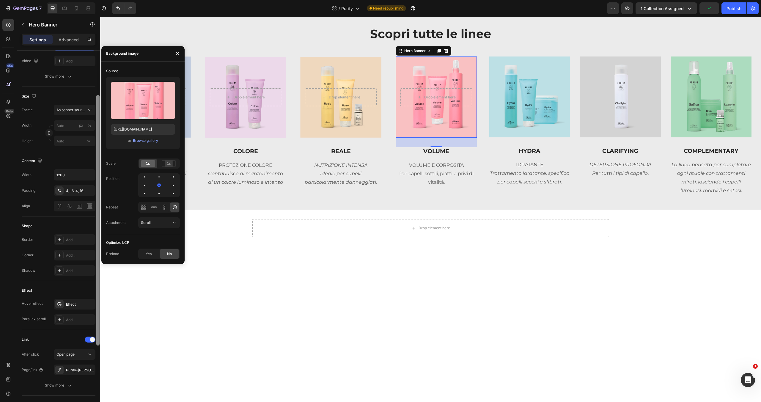
drag, startPoint x: 98, startPoint y: 295, endPoint x: 96, endPoint y: 348, distance: 52.6
click at [99, 345] on div at bounding box center [97, 220] width 3 height 250
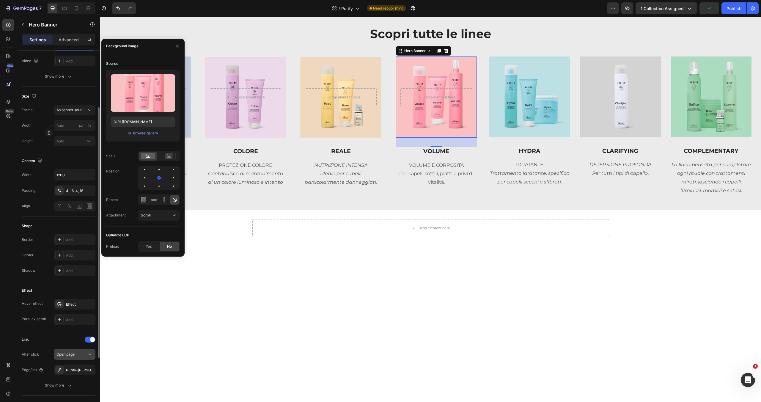
scroll to position [85, 0]
click at [79, 370] on div "Purify-[PERSON_NAME]" at bounding box center [74, 370] width 17 height 5
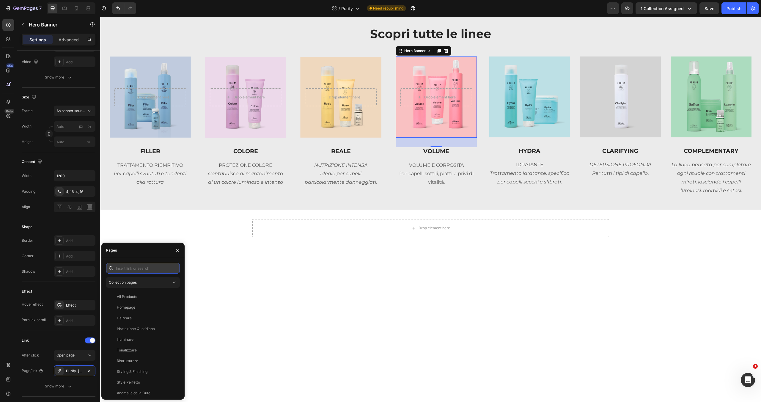
click at [143, 270] on input "text" at bounding box center [143, 268] width 74 height 11
type input "C"
type input "VOLUME"
click at [146, 297] on div "PURIFY Volume" at bounding box center [141, 296] width 67 height 5
click at [557, 124] on img at bounding box center [529, 96] width 81 height 81
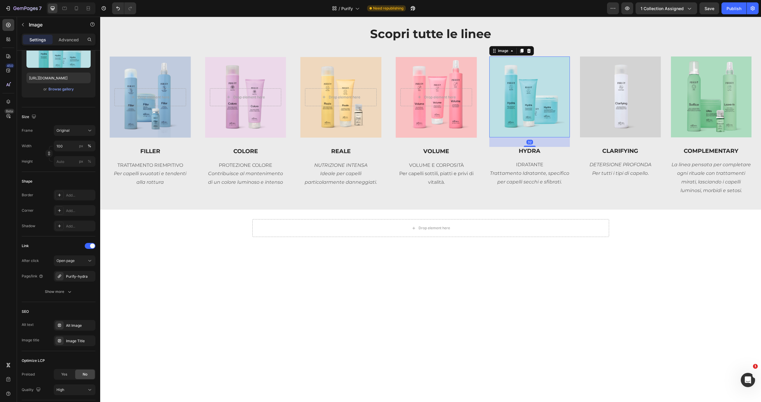
scroll to position [0, 0]
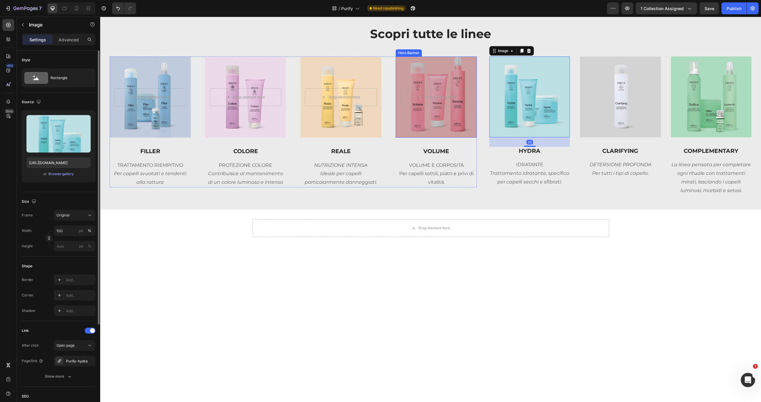
click at [468, 61] on div "Overlay" at bounding box center [435, 96] width 81 height 81
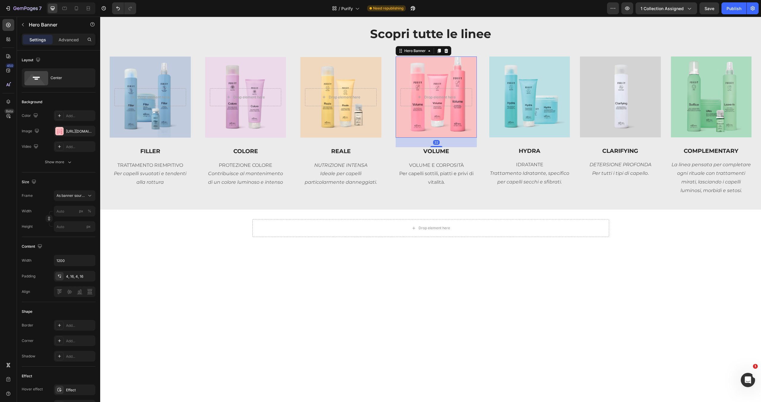
drag, startPoint x: 438, startPoint y: 51, endPoint x: 428, endPoint y: 56, distance: 10.5
click at [438, 51] on icon at bounding box center [438, 51] width 3 height 4
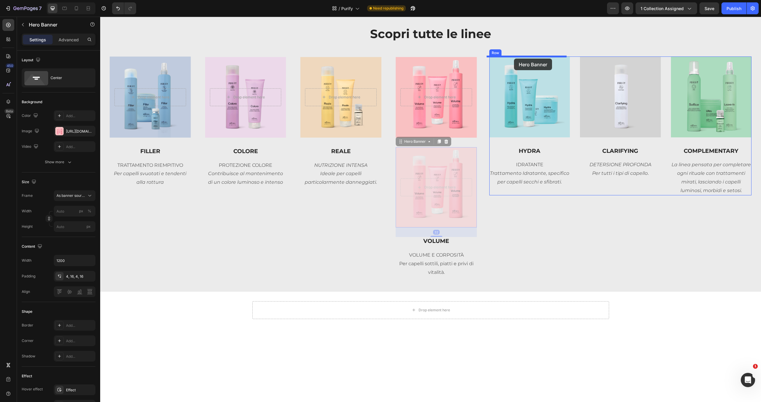
drag, startPoint x: 412, startPoint y: 143, endPoint x: 514, endPoint y: 59, distance: 132.5
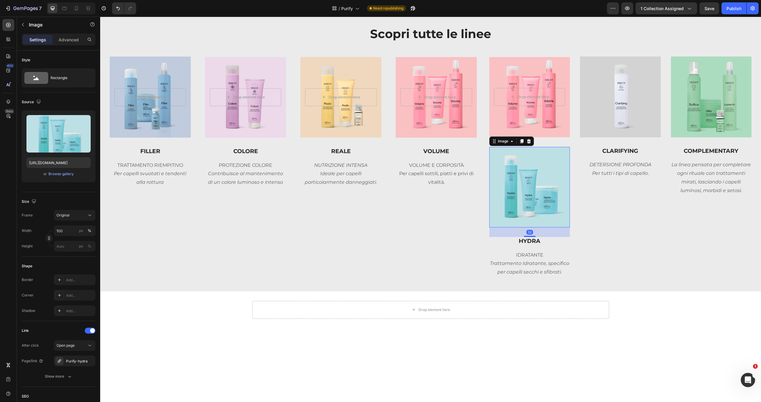
click at [549, 158] on img at bounding box center [529, 187] width 81 height 81
click at [526, 142] on icon at bounding box center [528, 141] width 4 height 4
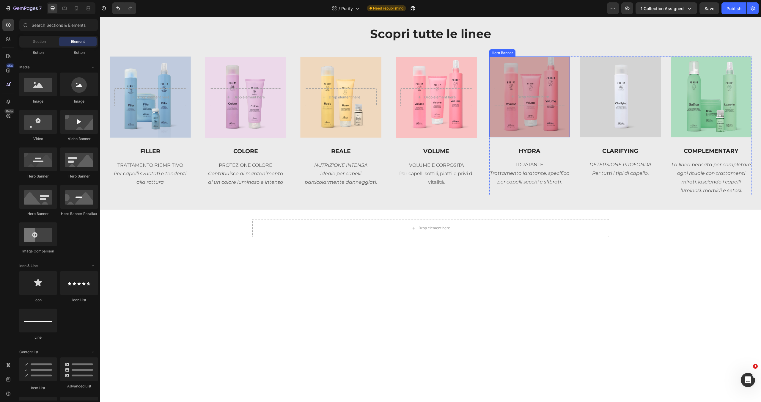
click at [544, 127] on div "Overlay" at bounding box center [529, 96] width 81 height 81
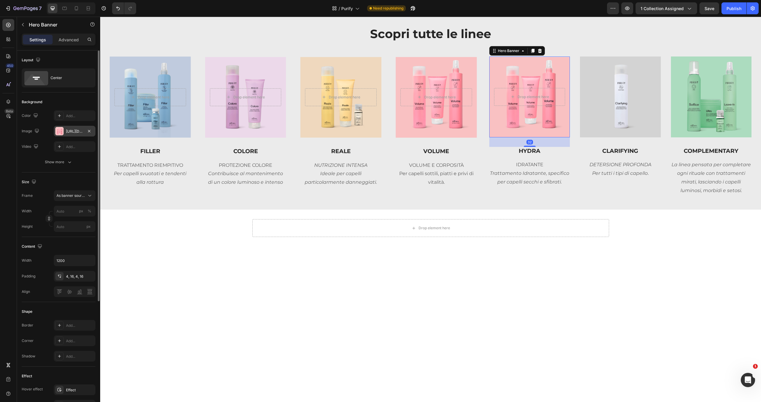
click at [76, 129] on div "[URL][DOMAIN_NAME]" at bounding box center [74, 131] width 17 height 5
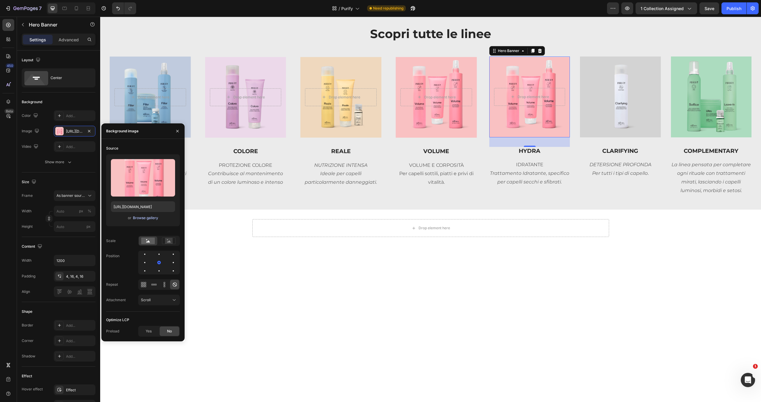
click at [150, 220] on div "Browse gallery" at bounding box center [145, 217] width 25 height 5
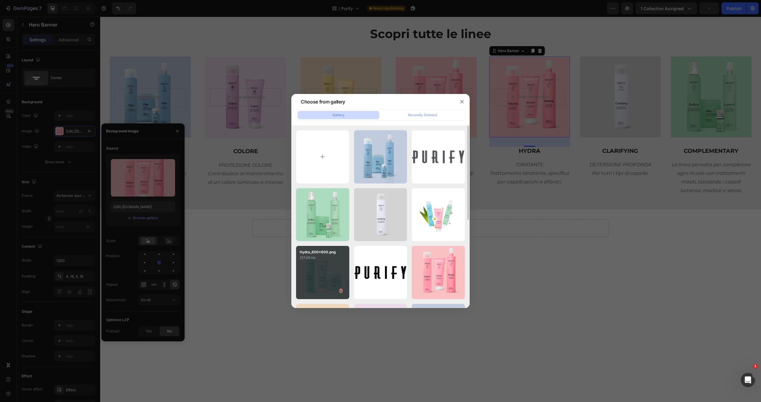
click at [330, 261] on p "217.08 kb" at bounding box center [322, 258] width 46 height 6
type input "[URL][DOMAIN_NAME]"
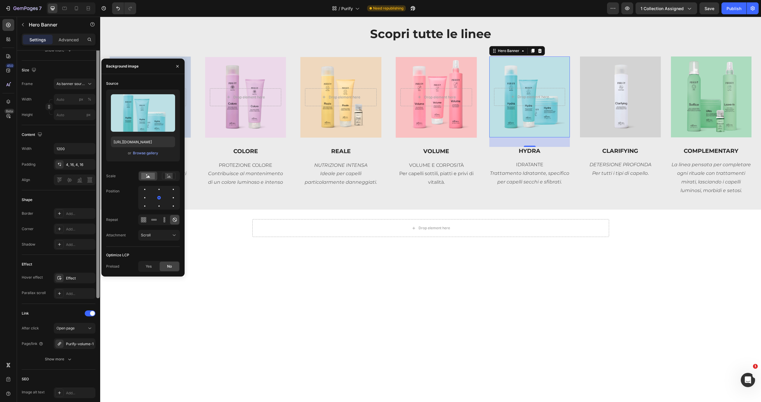
drag, startPoint x: 98, startPoint y: 270, endPoint x: 98, endPoint y: 346, distance: 76.1
click at [98, 298] on div at bounding box center [97, 173] width 3 height 250
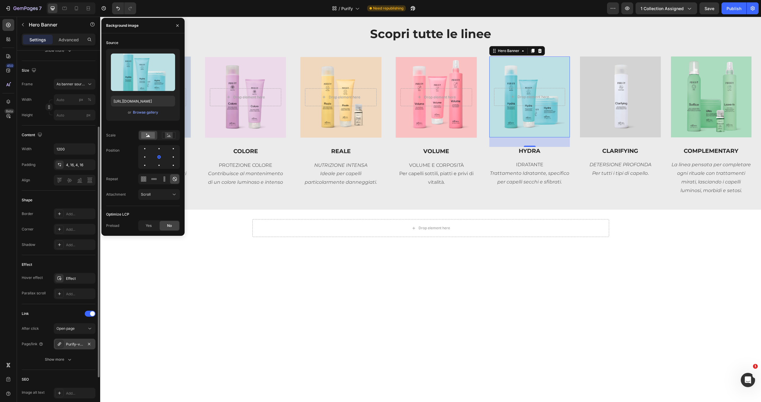
click at [81, 343] on div "Purify-volume-1" at bounding box center [74, 343] width 17 height 5
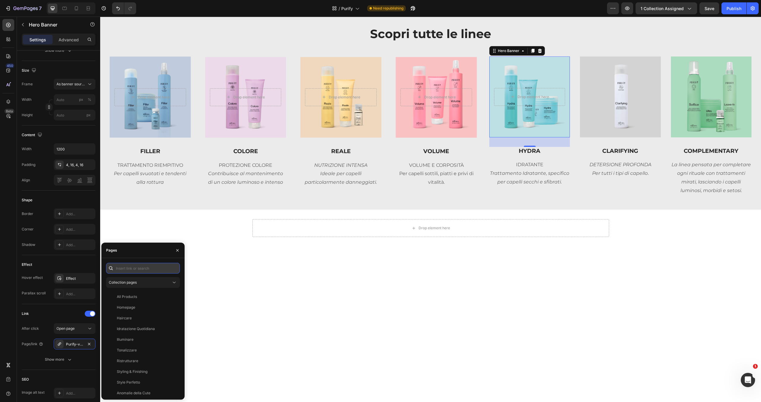
click at [160, 272] on input "text" at bounding box center [143, 268] width 74 height 11
type input "HYDRA"
click at [151, 297] on div "PURIFY Hydra" at bounding box center [141, 296] width 67 height 5
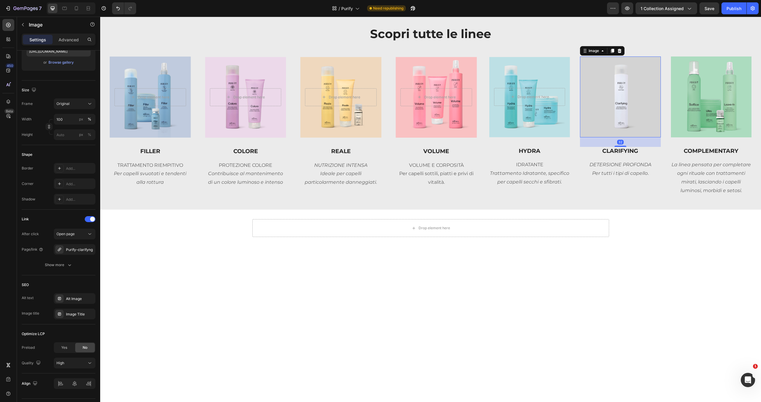
click at [635, 127] on img at bounding box center [620, 96] width 81 height 81
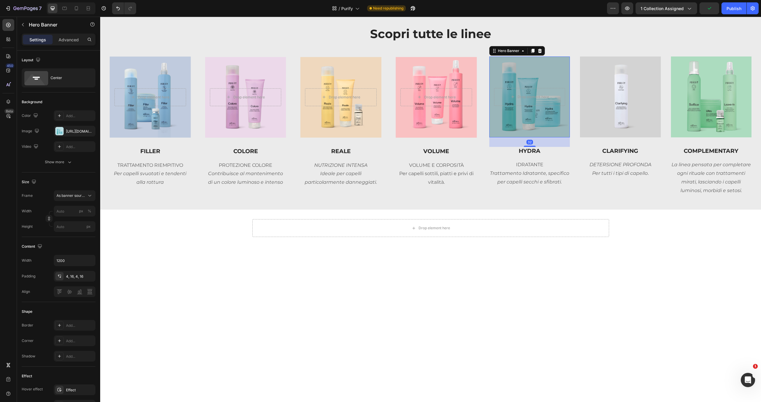
click at [564, 124] on div "Overlay" at bounding box center [529, 96] width 81 height 81
drag, startPoint x: 531, startPoint y: 49, endPoint x: 527, endPoint y: 61, distance: 12.6
click at [531, 49] on icon at bounding box center [532, 51] width 3 height 4
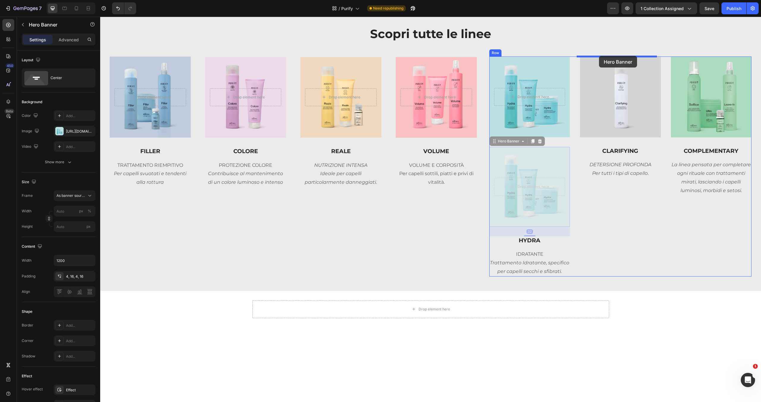
drag, startPoint x: 537, startPoint y: 119, endPoint x: 599, endPoint y: 56, distance: 87.6
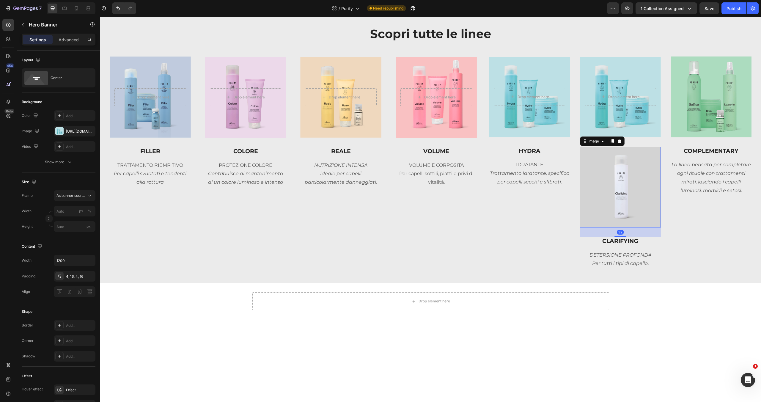
click at [639, 168] on img at bounding box center [620, 187] width 81 height 81
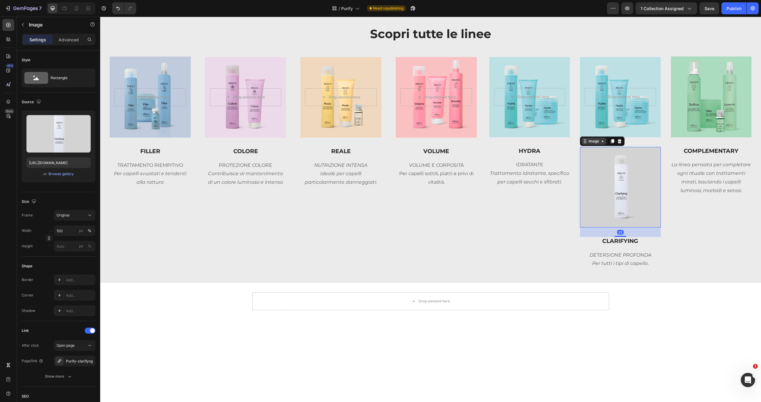
click at [600, 141] on icon at bounding box center [602, 141] width 5 height 5
click at [600, 142] on icon at bounding box center [602, 141] width 5 height 5
click at [619, 141] on div at bounding box center [619, 141] width 7 height 7
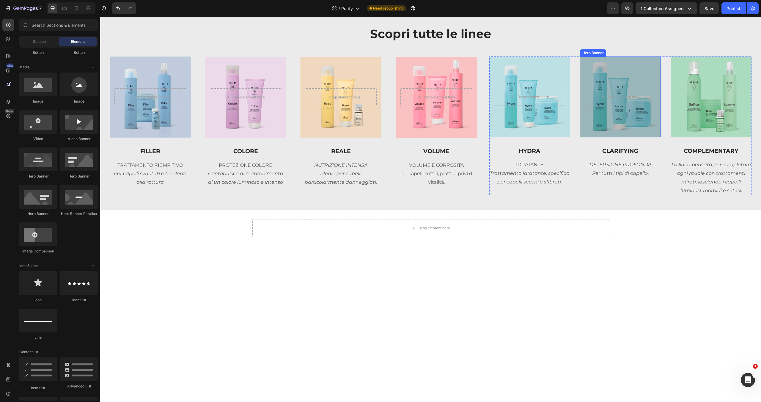
click at [637, 119] on div "Overlay" at bounding box center [620, 96] width 81 height 81
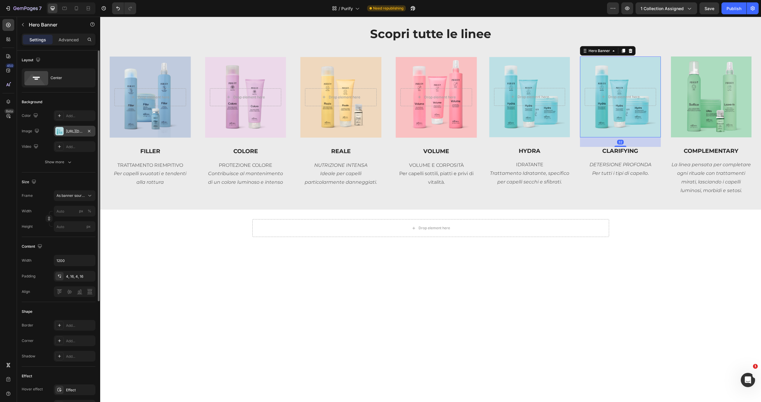
click at [78, 131] on div "[URL][DOMAIN_NAME]" at bounding box center [74, 131] width 17 height 5
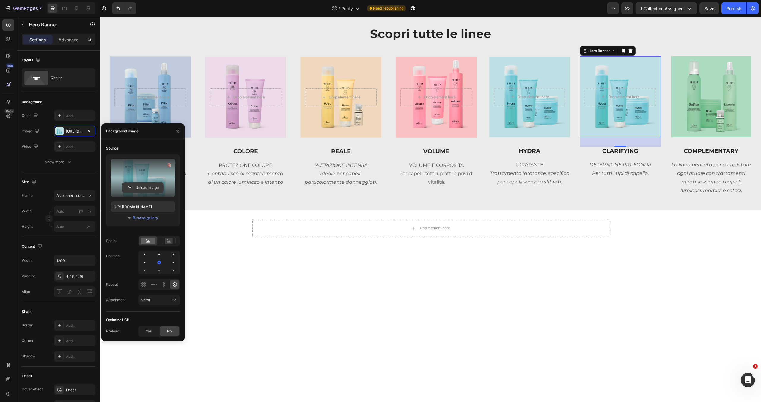
click at [142, 186] on input "file" at bounding box center [142, 187] width 41 height 10
click at [153, 216] on div "Browse gallery" at bounding box center [145, 217] width 25 height 5
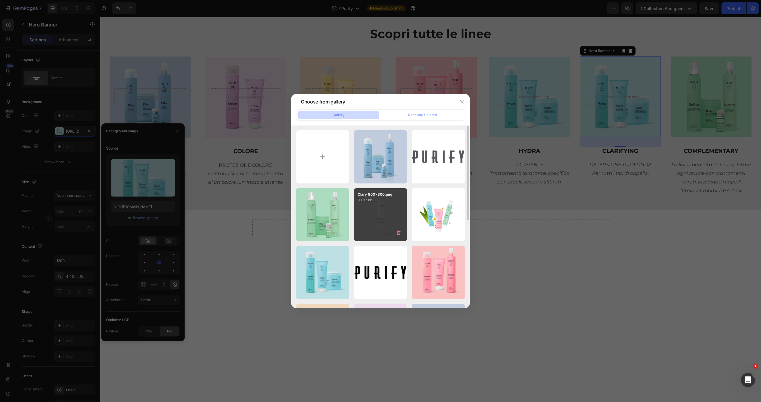
click at [394, 208] on div "Clary_800x800.png 90.37 kb" at bounding box center [380, 214] width 53 height 53
type input "[URL][DOMAIN_NAME]"
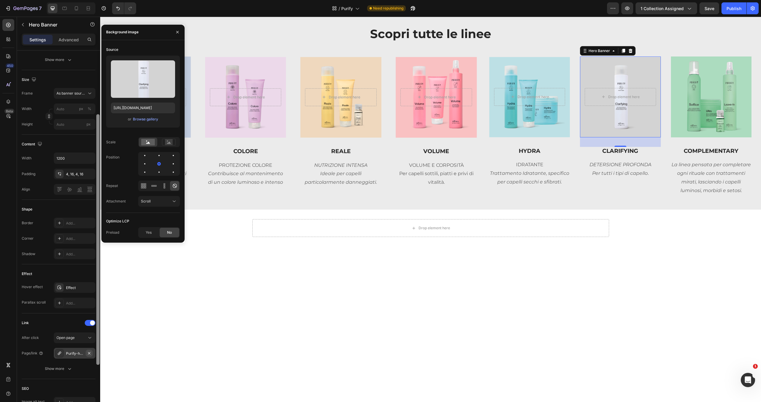
drag, startPoint x: 97, startPoint y: 295, endPoint x: 86, endPoint y: 345, distance: 50.7
click at [90, 368] on div "Layout Center Background The changes might be hidden by the video. Color Add...…" at bounding box center [58, 235] width 83 height 368
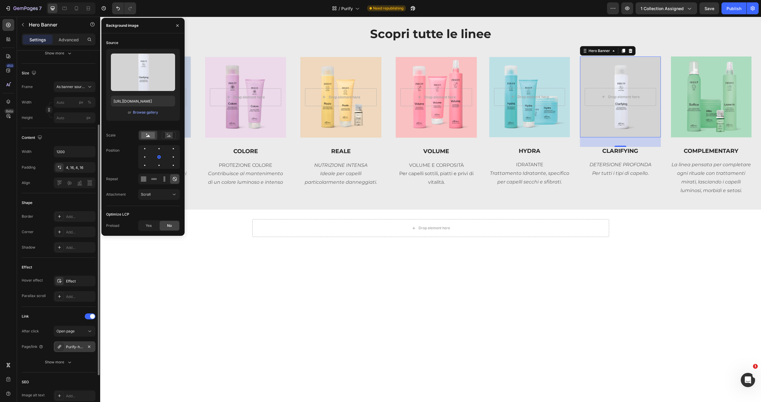
click at [78, 349] on div "Purify-hydra" at bounding box center [75, 346] width 42 height 11
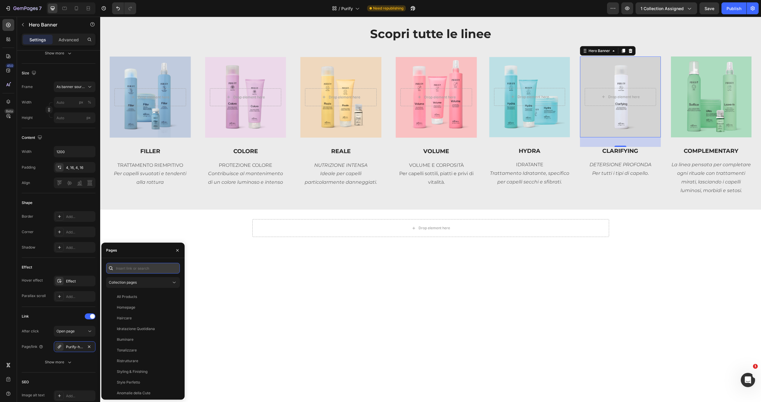
click at [143, 263] on input "text" at bounding box center [143, 268] width 74 height 11
type input "CLAR"
click at [133, 297] on div "PURIFY Clarifyng" at bounding box center [131, 296] width 29 height 5
click at [696, 132] on img at bounding box center [711, 96] width 81 height 81
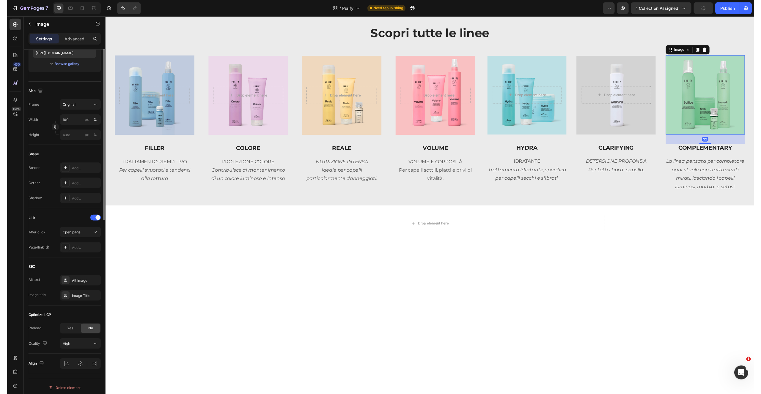
scroll to position [0, 0]
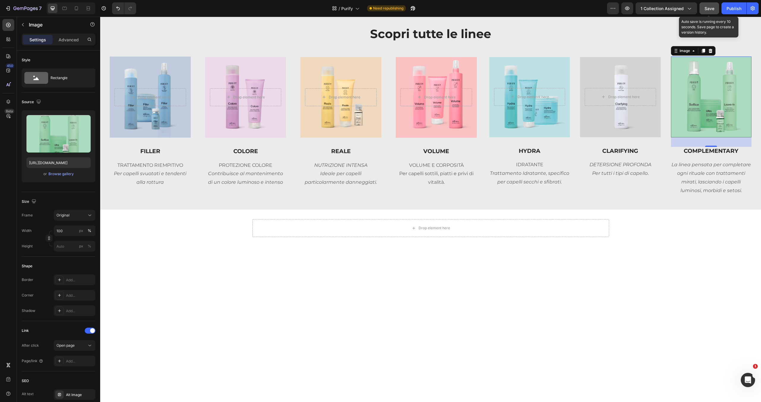
click at [704, 7] on span "Save" at bounding box center [709, 8] width 10 height 5
click at [731, 11] on div "Publish" at bounding box center [733, 8] width 15 height 6
click at [734, 8] on div "Publish" at bounding box center [733, 8] width 15 height 6
